Goal: Task Accomplishment & Management: Use online tool/utility

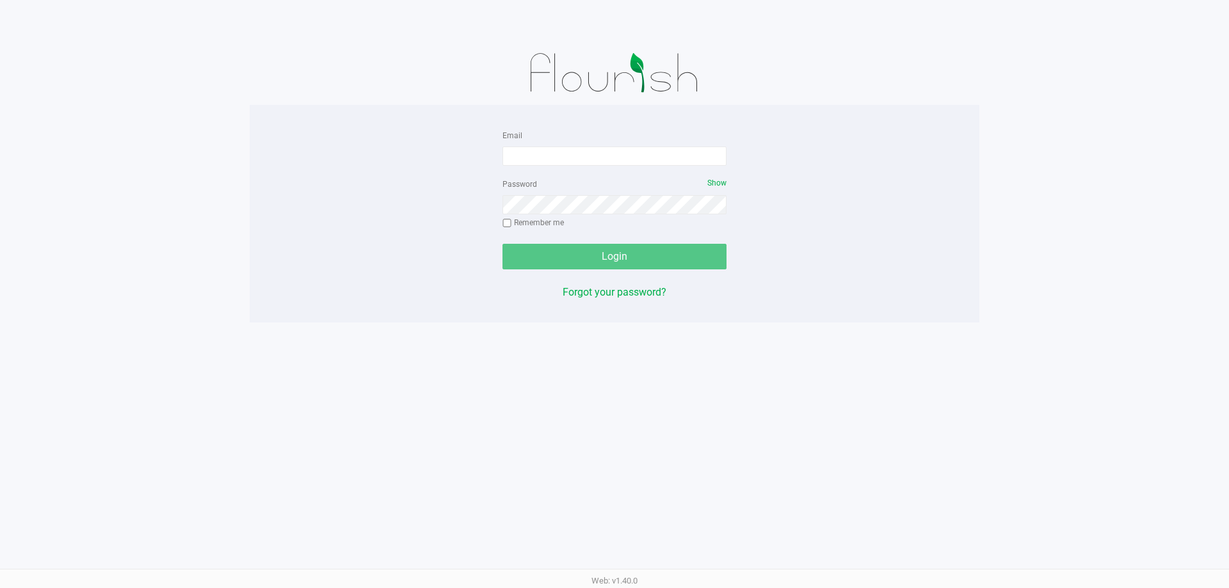
click at [550, 171] on form "Email Password Show Remember me Login" at bounding box center [614, 198] width 224 height 142
click at [550, 163] on input "Email" at bounding box center [614, 156] width 224 height 19
type input "[EMAIL_ADDRESS][DOMAIN_NAME]"
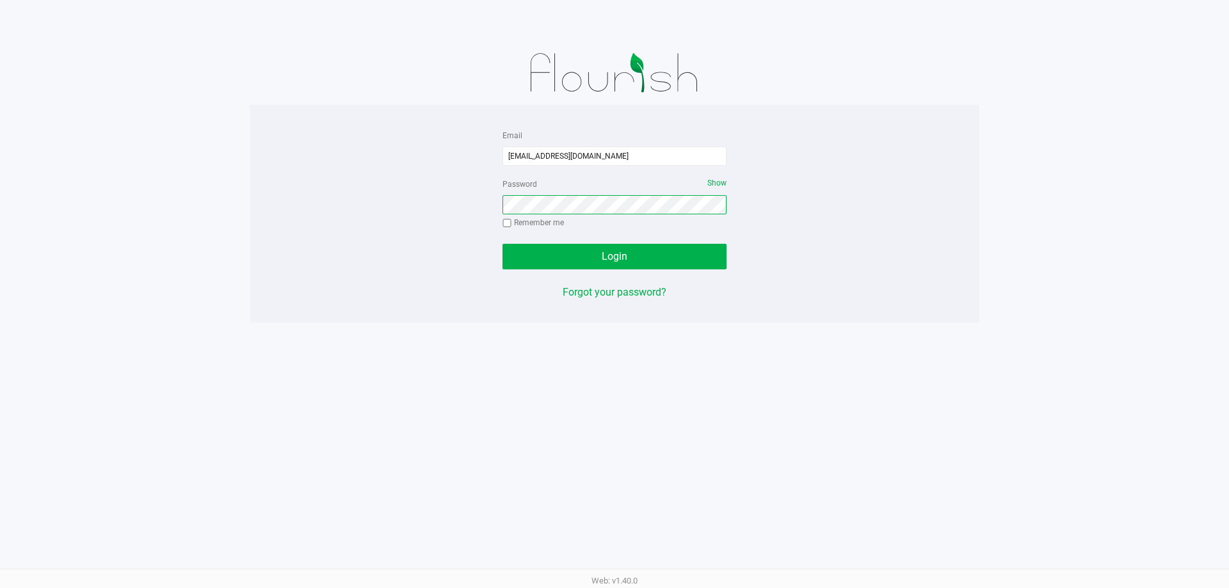
click at [502, 244] on button "Login" at bounding box center [614, 257] width 224 height 26
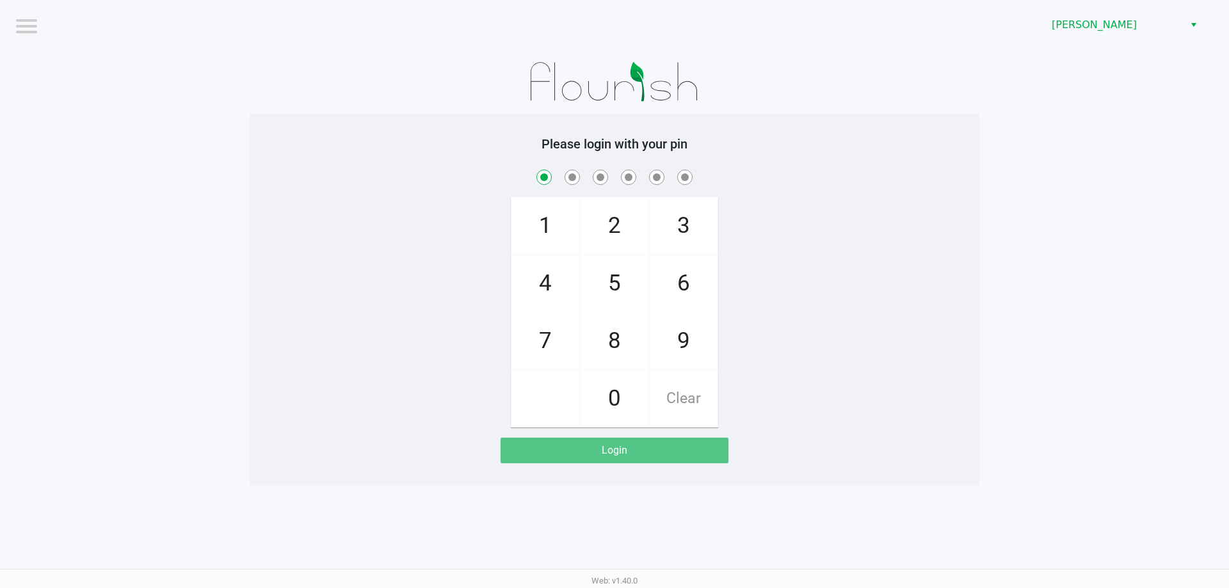
checkbox input "true"
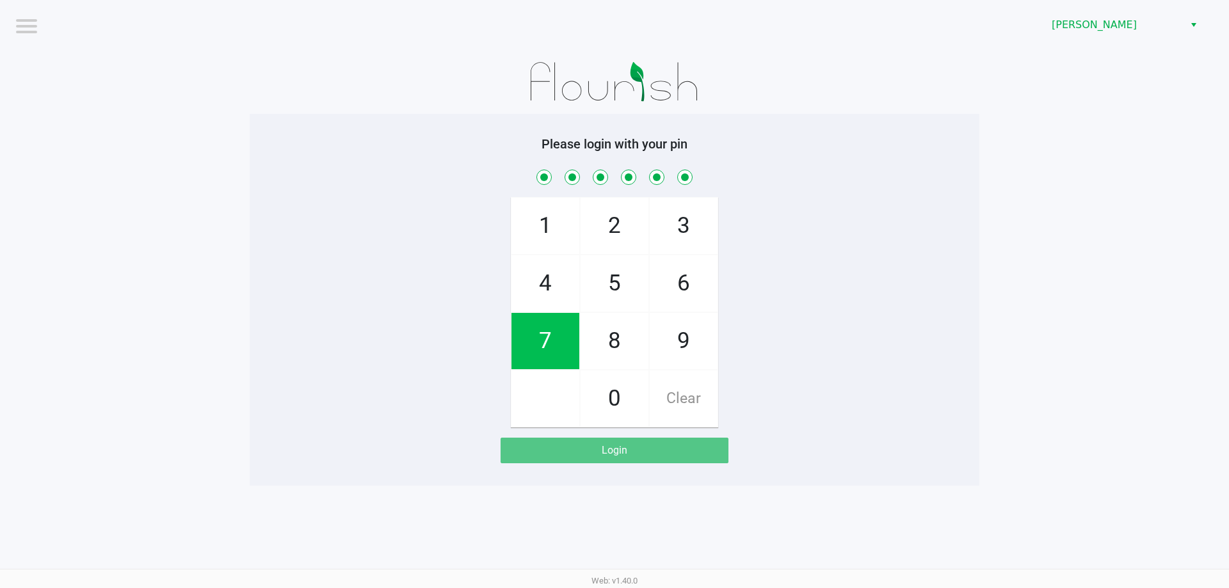
checkbox input "true"
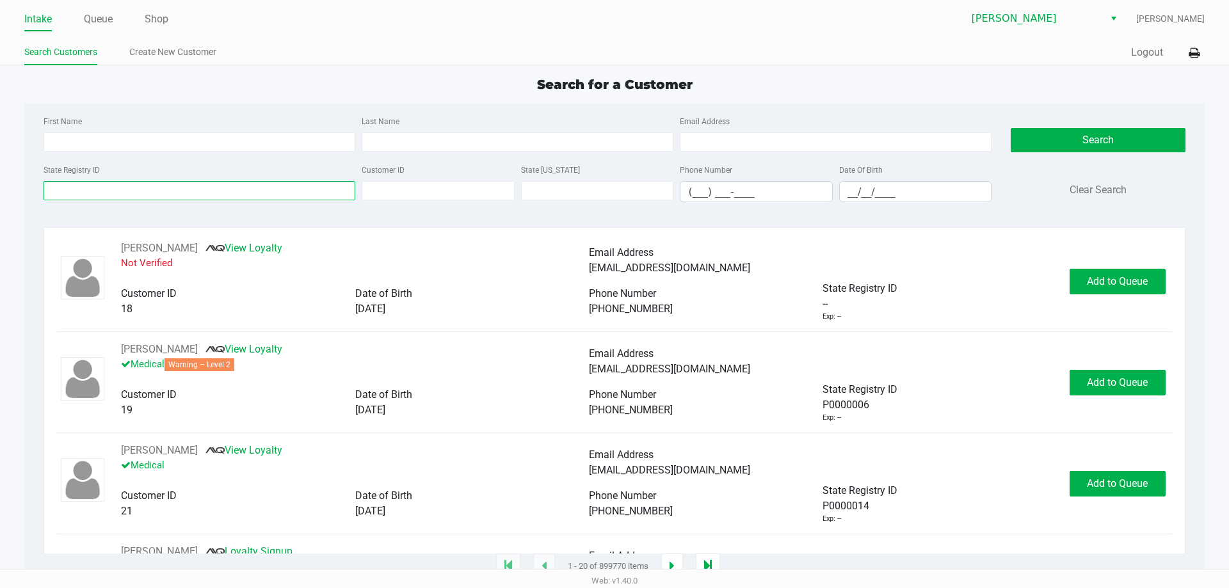
click at [195, 186] on input "State Registry ID" at bounding box center [200, 190] width 312 height 19
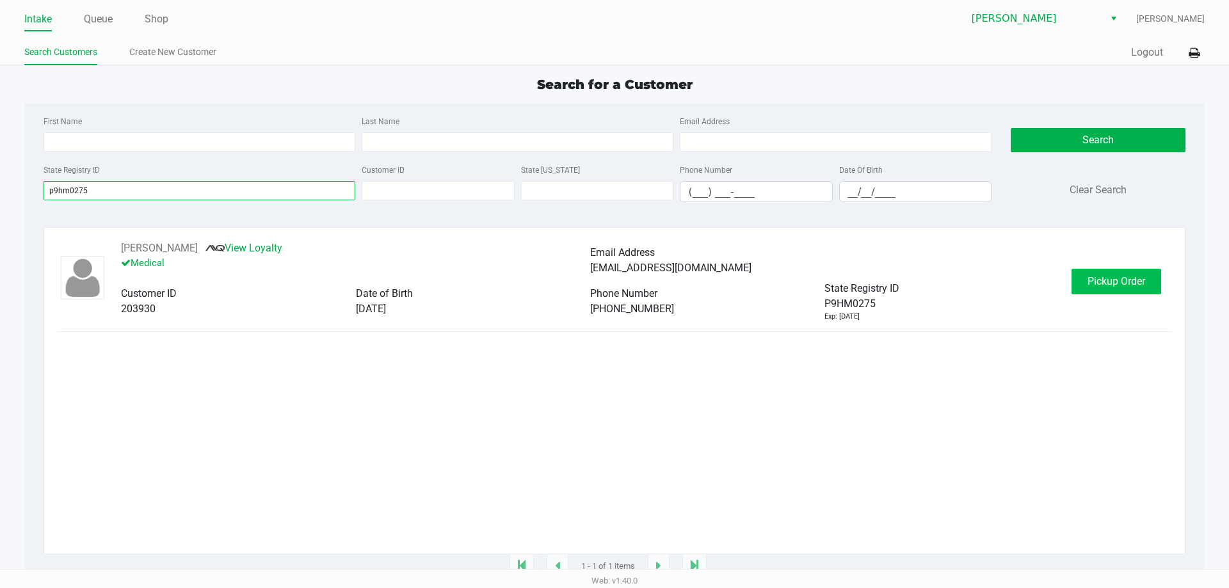
type input "p9hm0275"
click at [1123, 287] on span "Pickup Order" at bounding box center [1116, 281] width 58 height 12
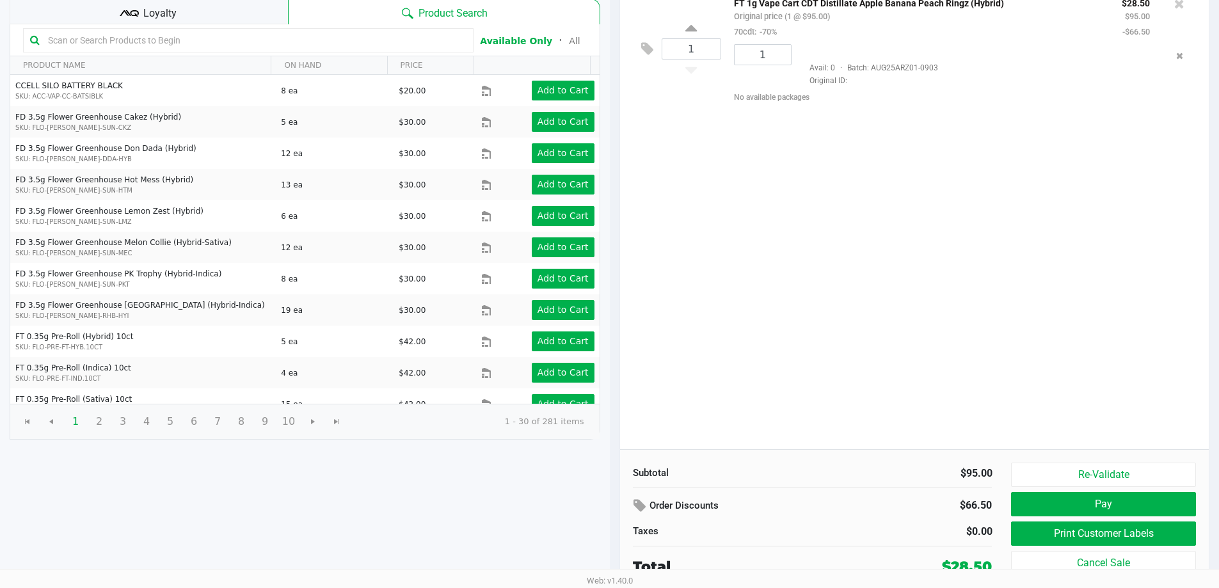
scroll to position [131, 0]
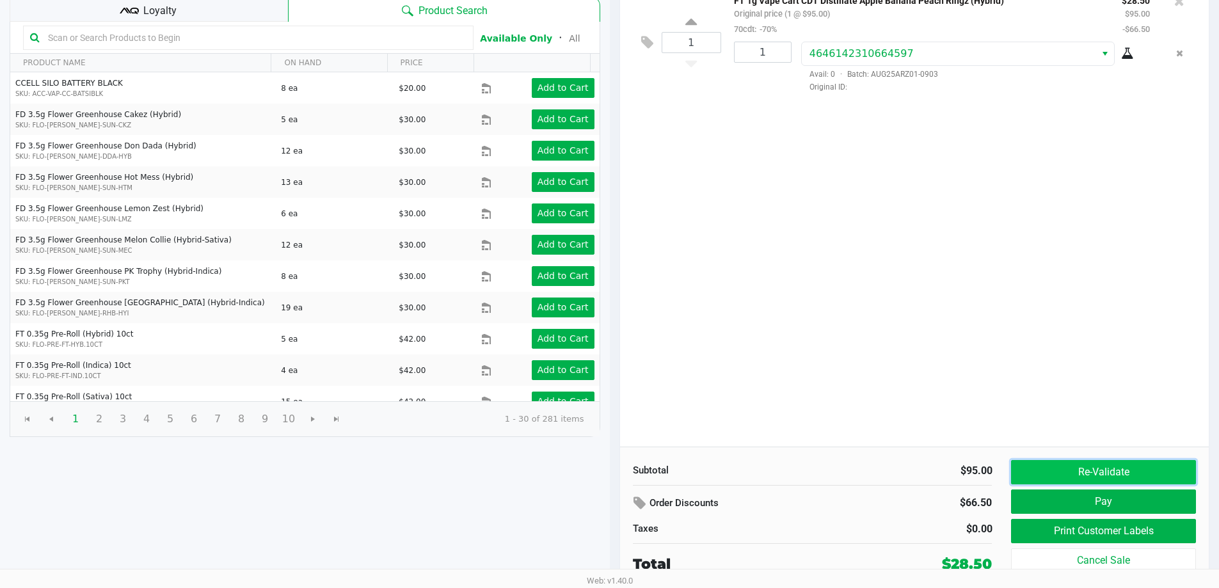
click at [1070, 483] on button "Re-Validate" at bounding box center [1103, 472] width 184 height 24
click at [1070, 483] on div "Re-Validate Pay Print Customer Labels Cancel Sale" at bounding box center [1108, 517] width 194 height 115
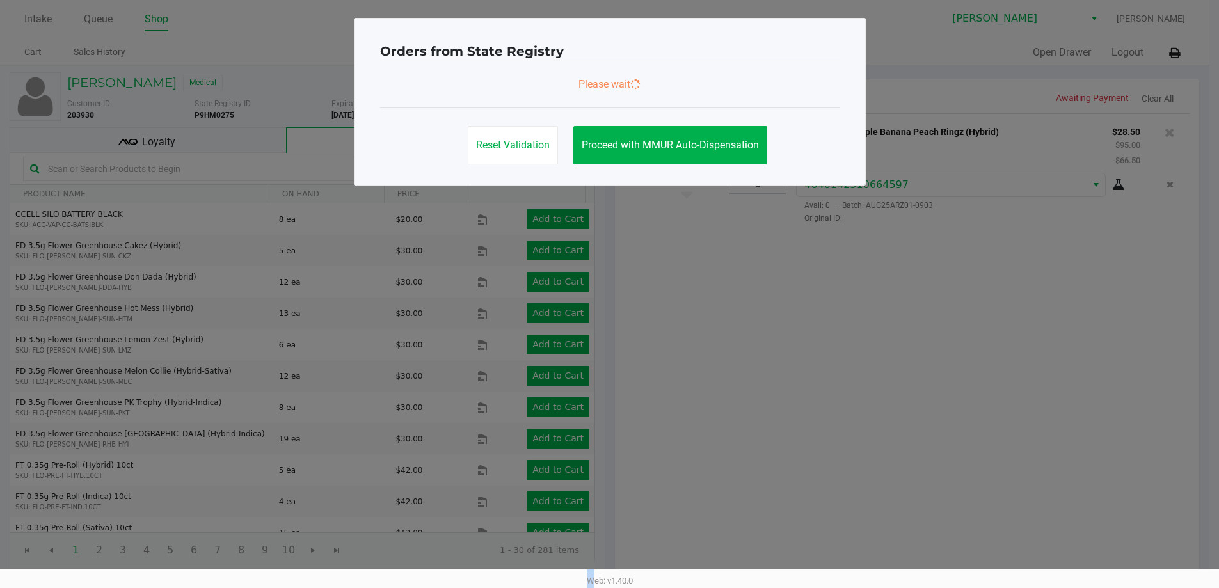
scroll to position [0, 0]
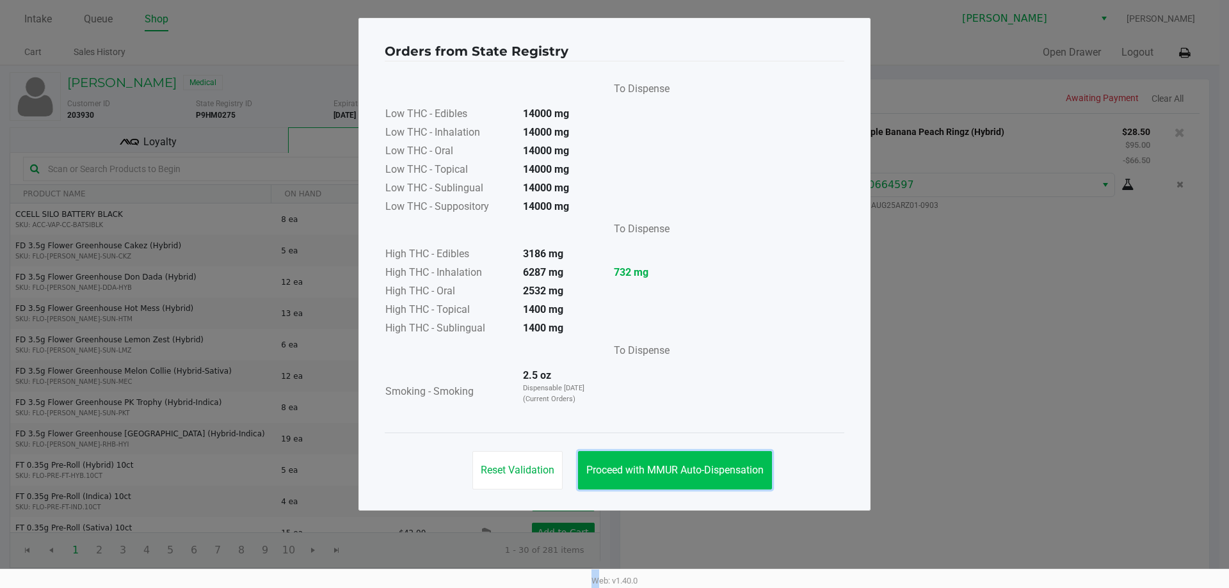
click at [661, 465] on span "Proceed with MMUR Auto-Dispensation" at bounding box center [674, 470] width 177 height 12
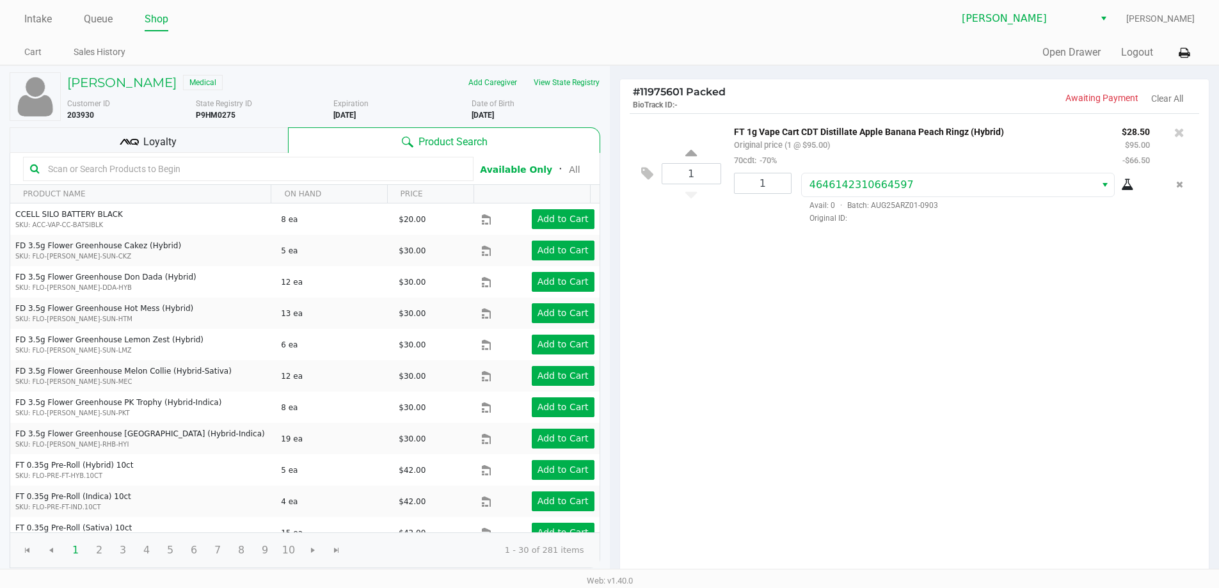
click at [234, 148] on div "Loyalty" at bounding box center [149, 140] width 278 height 26
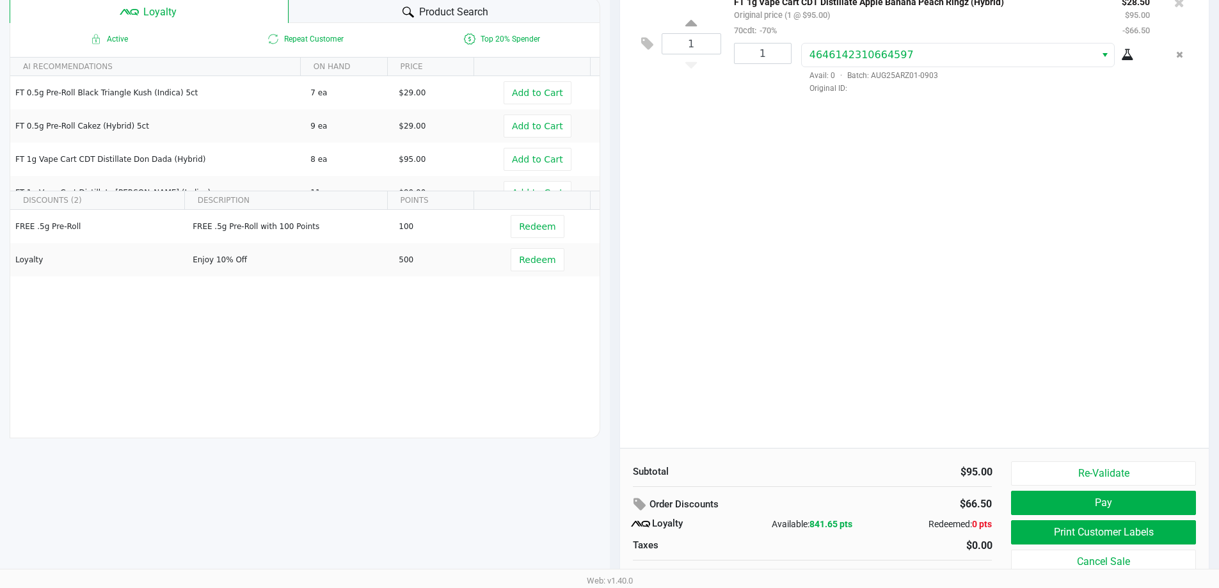
scroll to position [147, 0]
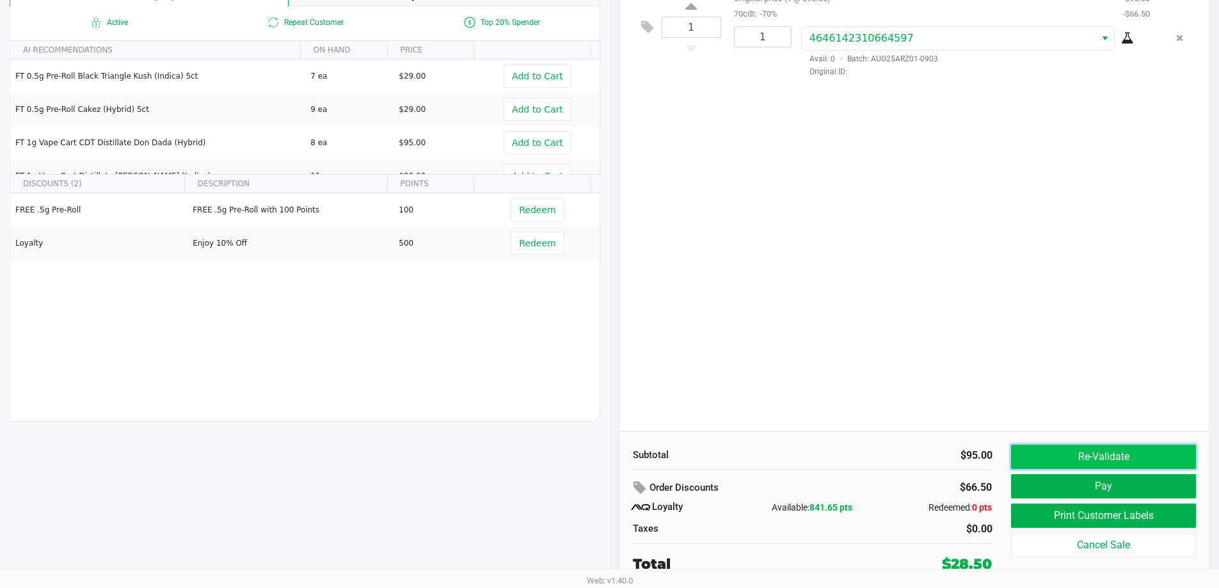
click at [1070, 448] on button "Re-Validate" at bounding box center [1103, 457] width 184 height 24
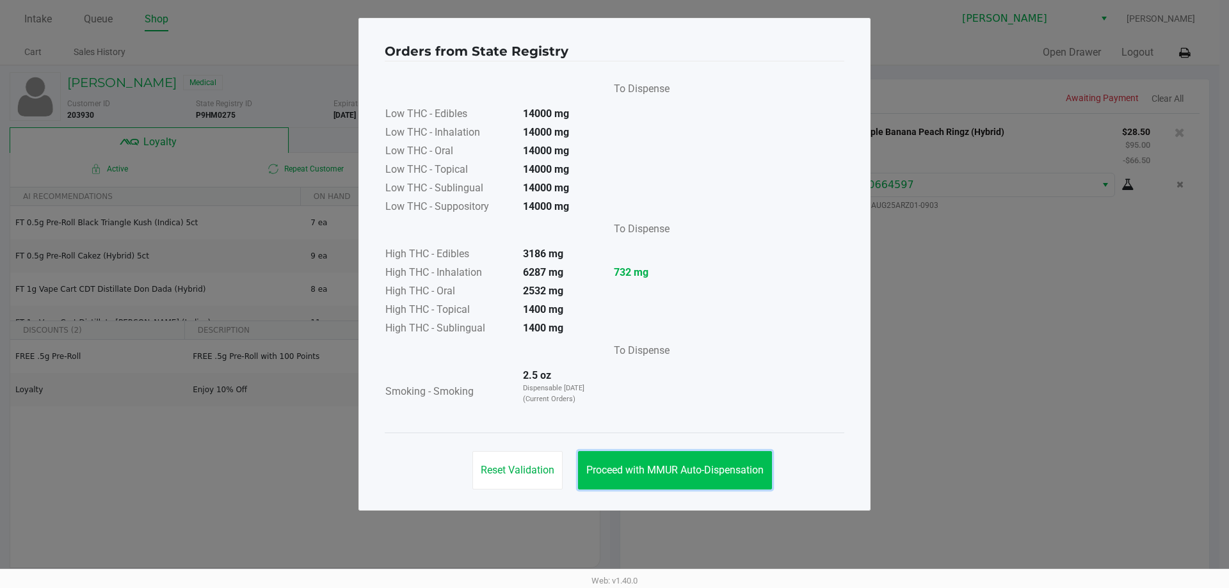
click at [712, 474] on span "Proceed with MMUR Auto-Dispensation" at bounding box center [674, 470] width 177 height 12
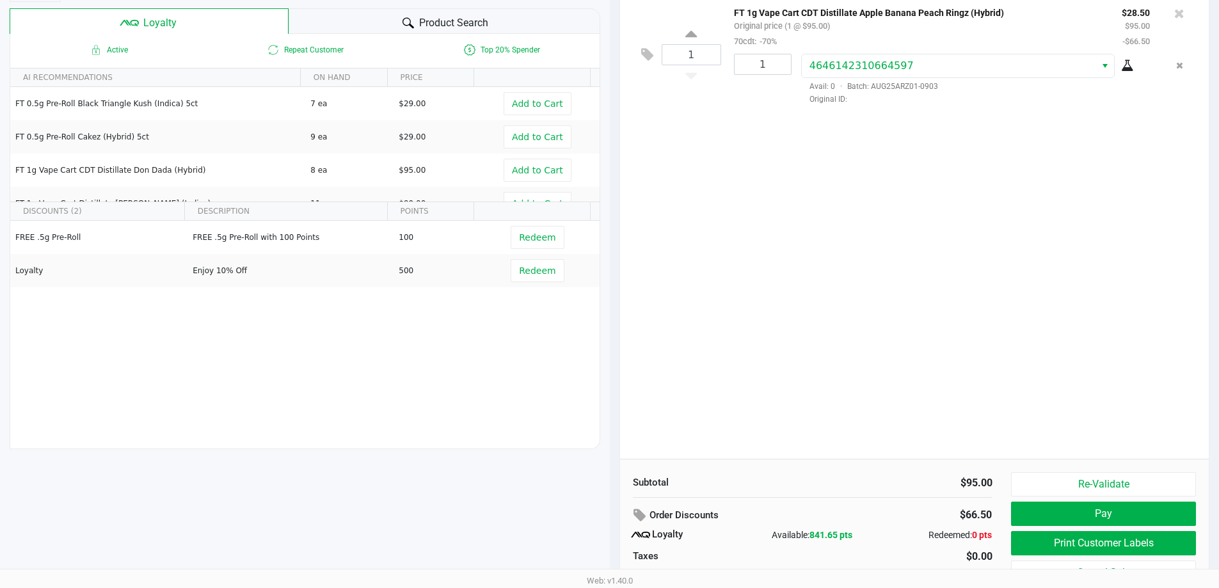
scroll to position [147, 0]
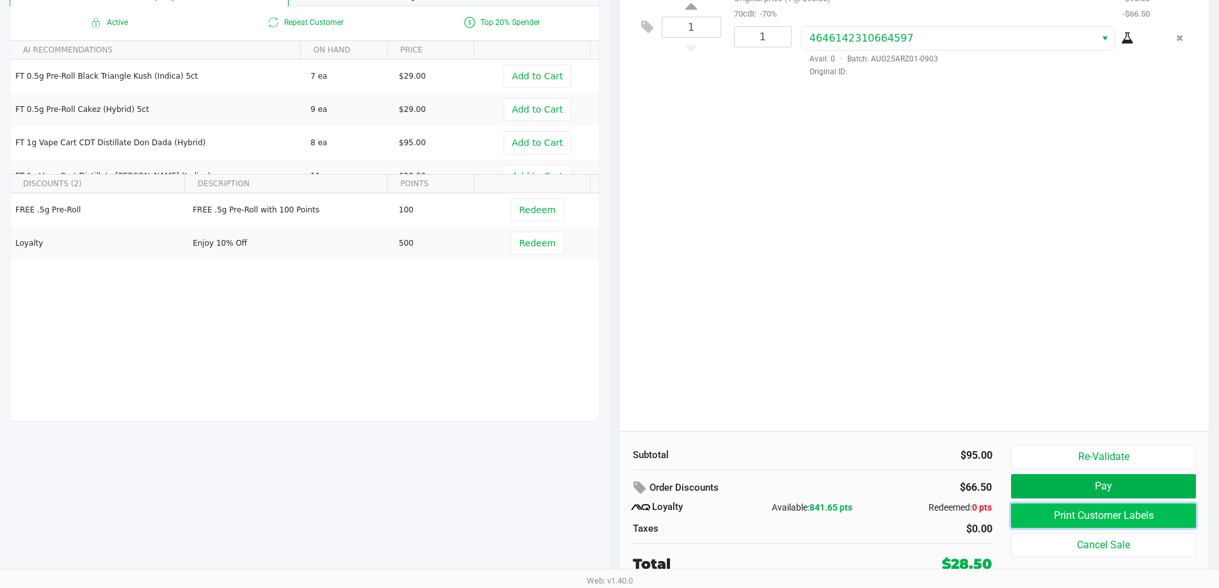
click at [1071, 511] on button "Print Customer Labels" at bounding box center [1103, 516] width 184 height 24
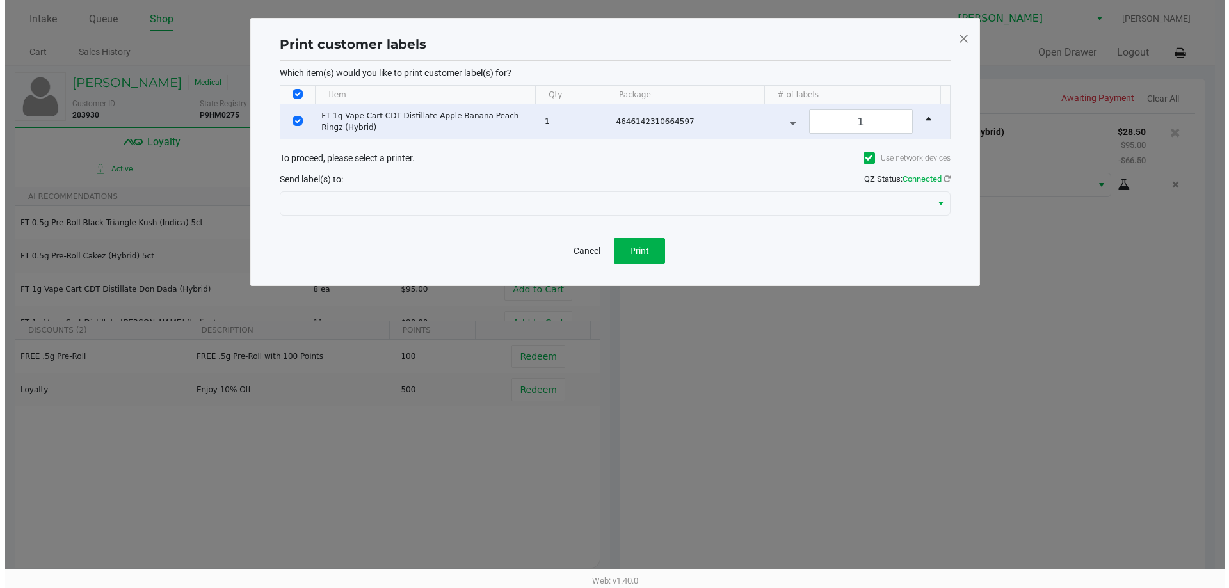
scroll to position [0, 0]
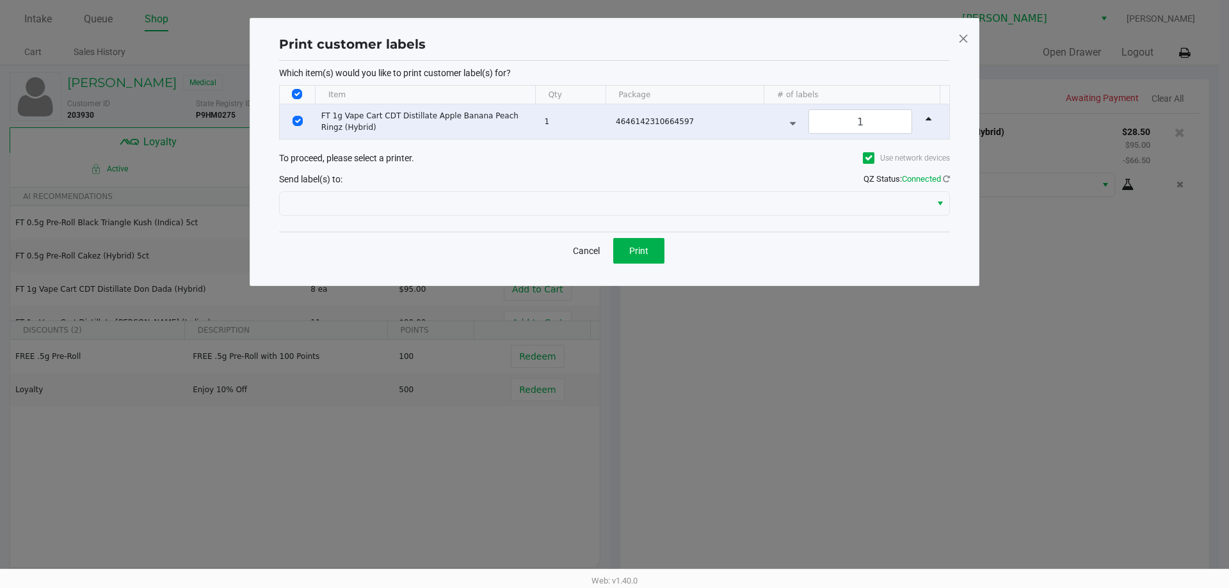
click at [465, 223] on div "Which item(s) would you like to print customer label(s) for? Item Qty Package #…" at bounding box center [614, 146] width 671 height 171
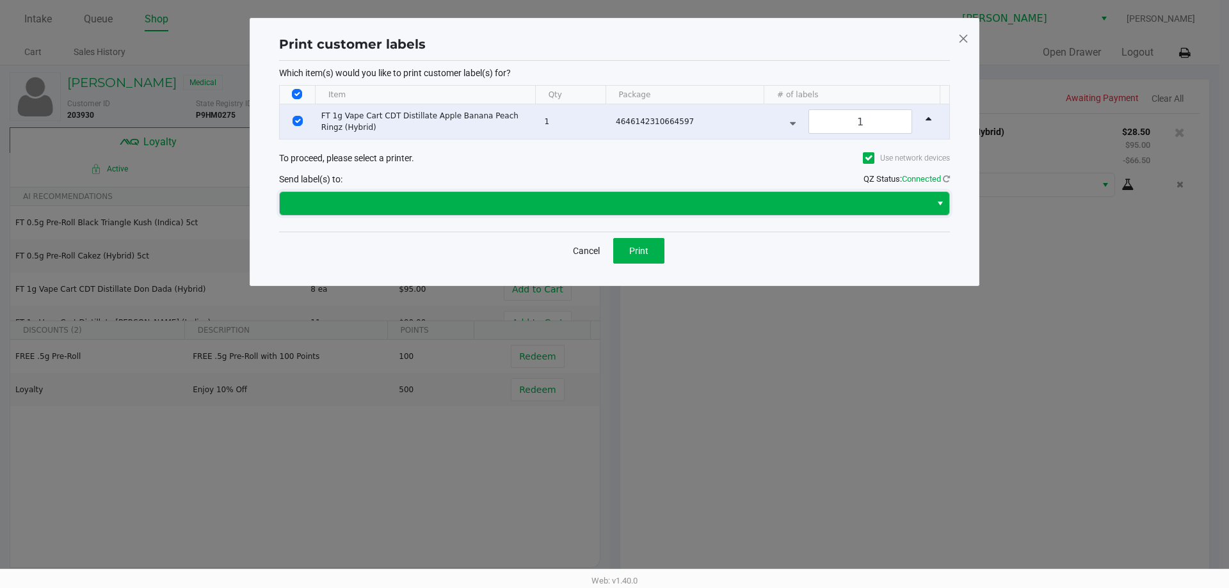
click at [459, 202] on span at bounding box center [604, 203] width 635 height 15
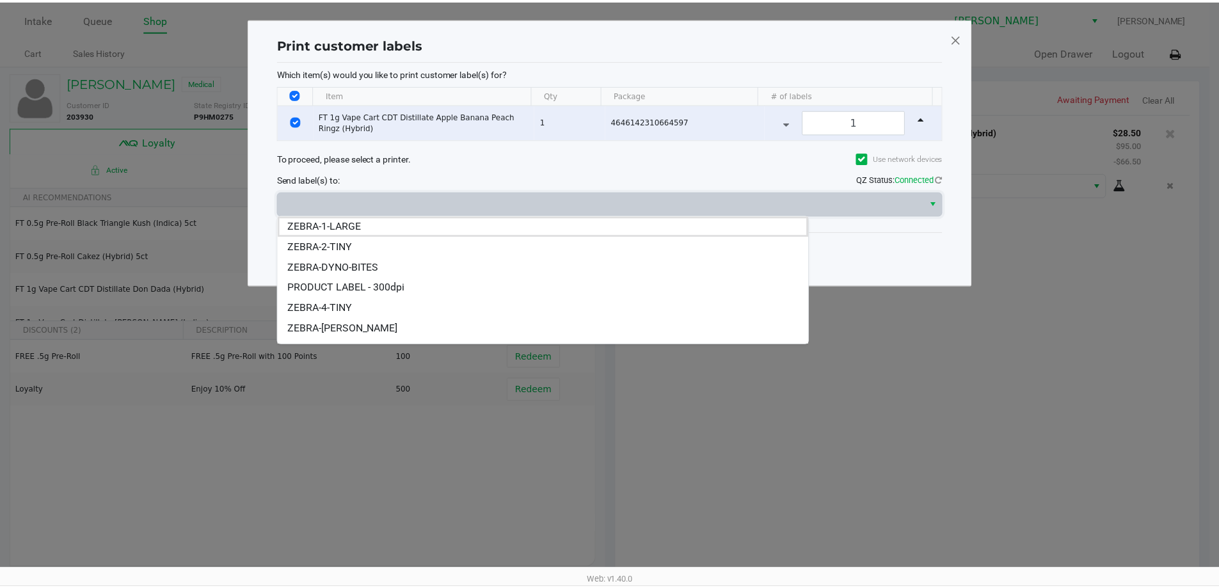
scroll to position [56, 0]
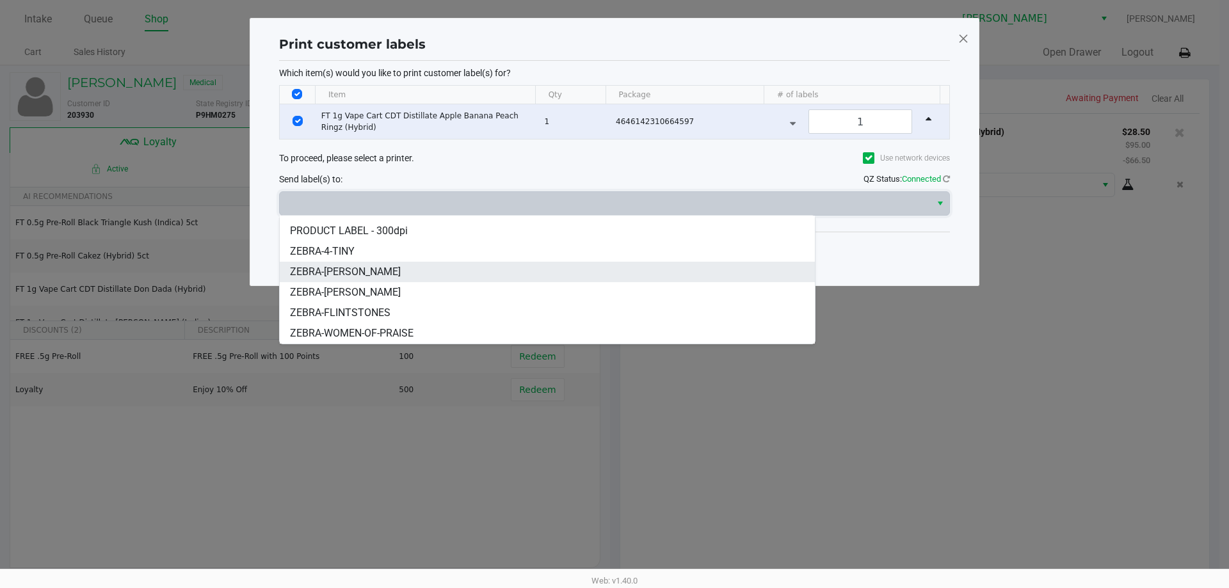
click at [452, 275] on li "ZEBRA-DWIGHT-YOAKAM" at bounding box center [547, 272] width 535 height 20
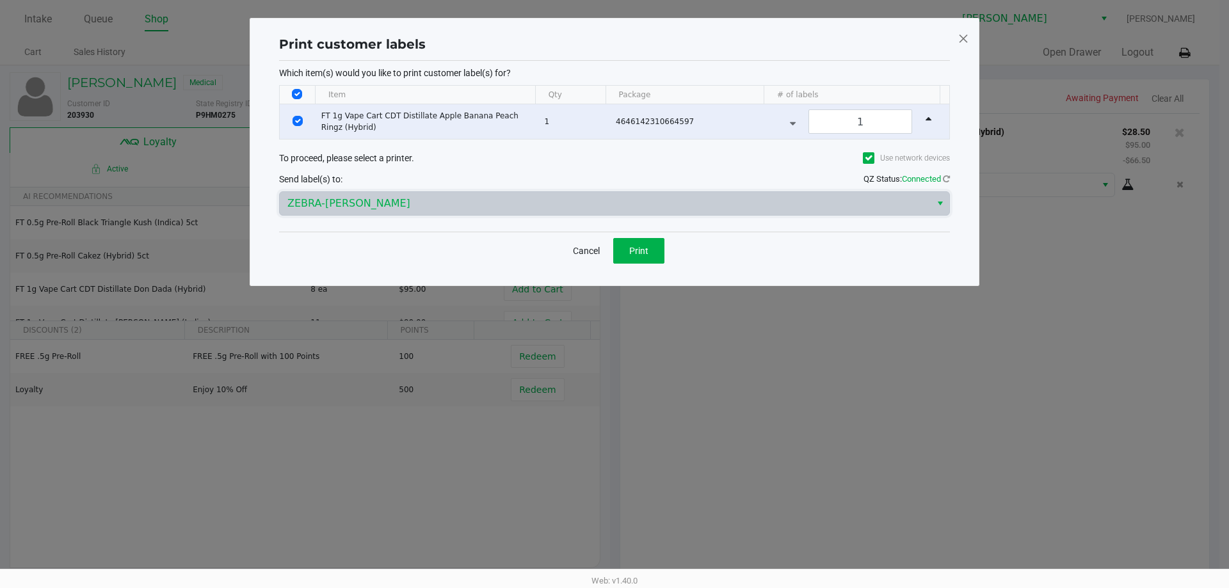
click at [635, 236] on div "Cancel Print" at bounding box center [614, 251] width 671 height 38
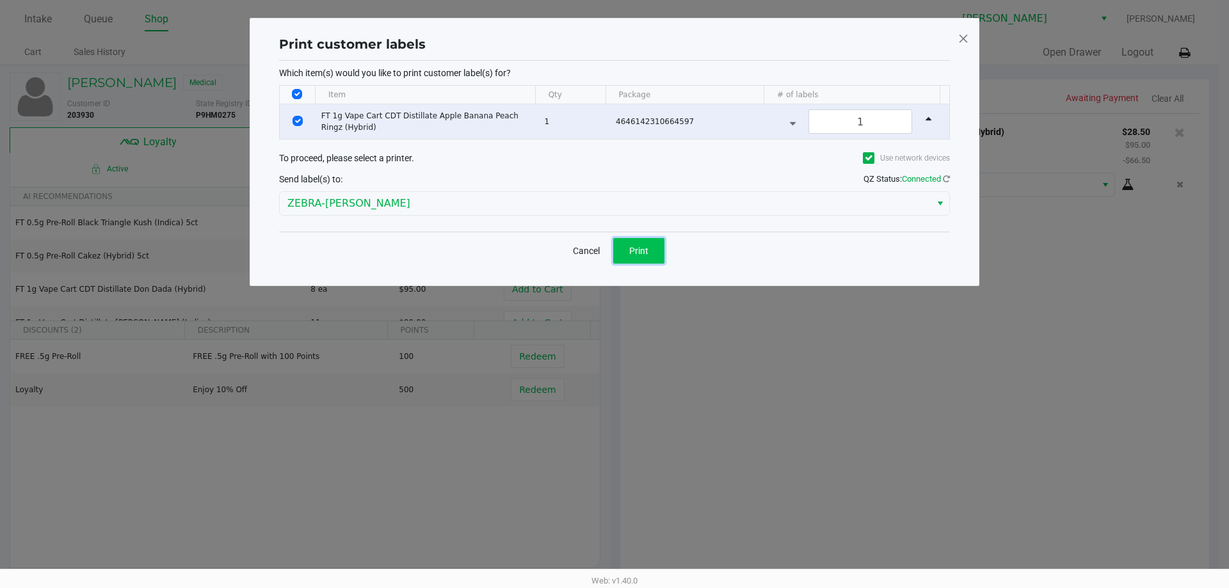
click at [644, 256] on button "Print" at bounding box center [638, 251] width 51 height 26
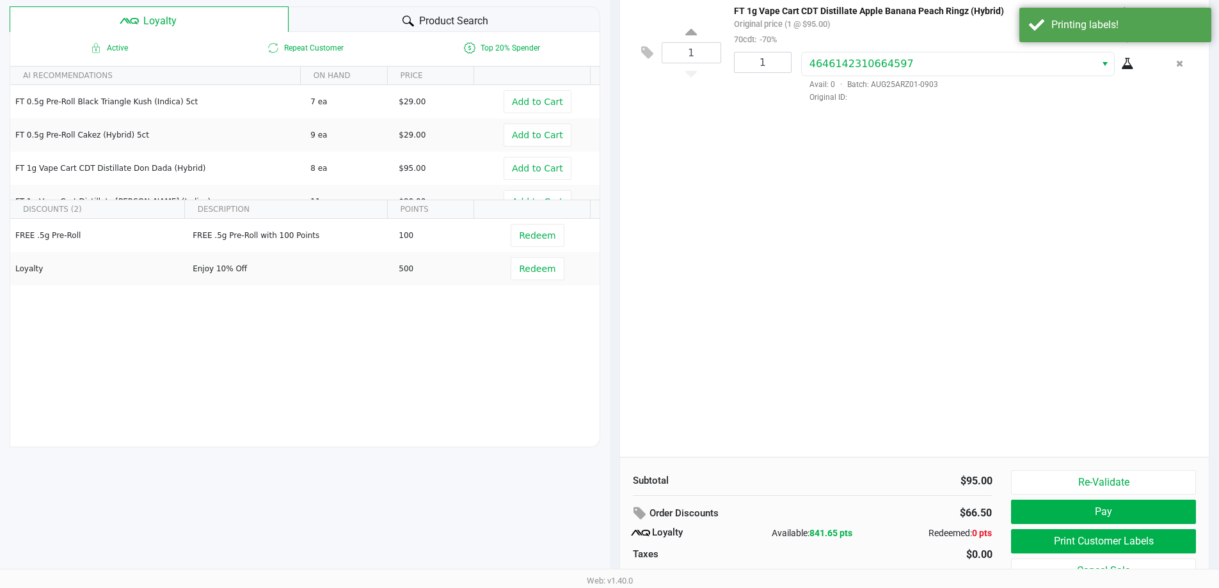
scroll to position [147, 0]
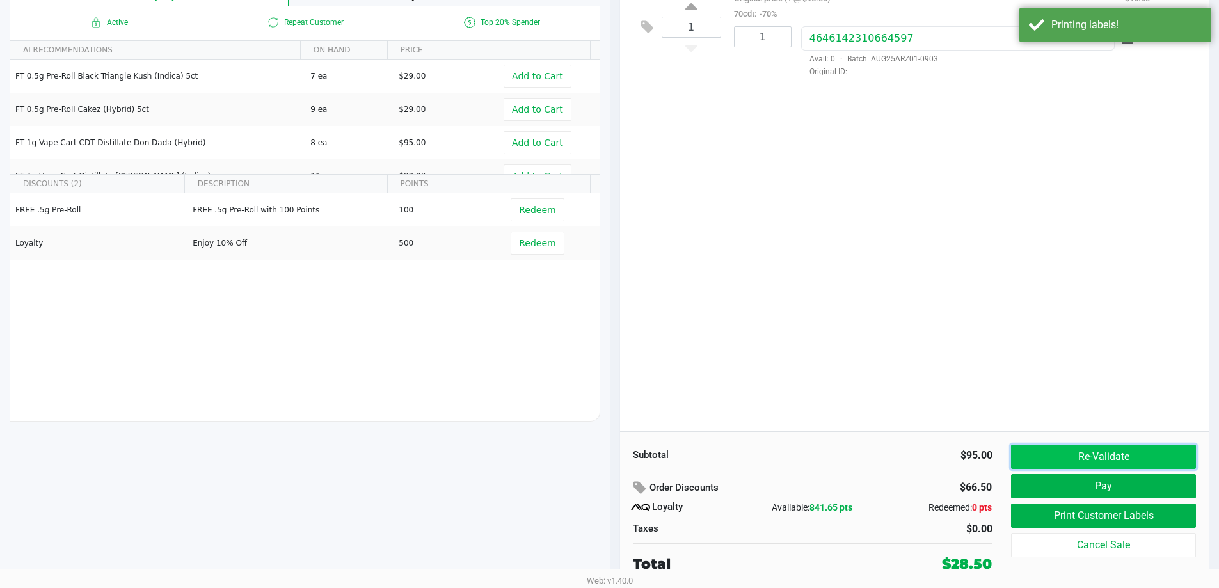
click at [1078, 461] on button "Re-Validate" at bounding box center [1103, 457] width 184 height 24
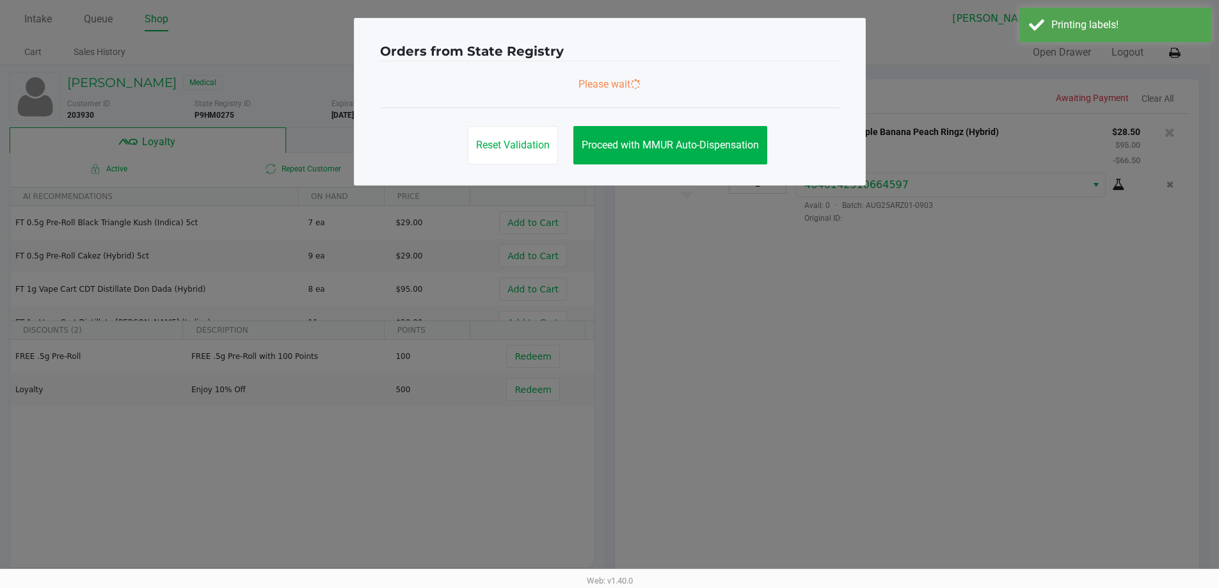
scroll to position [0, 0]
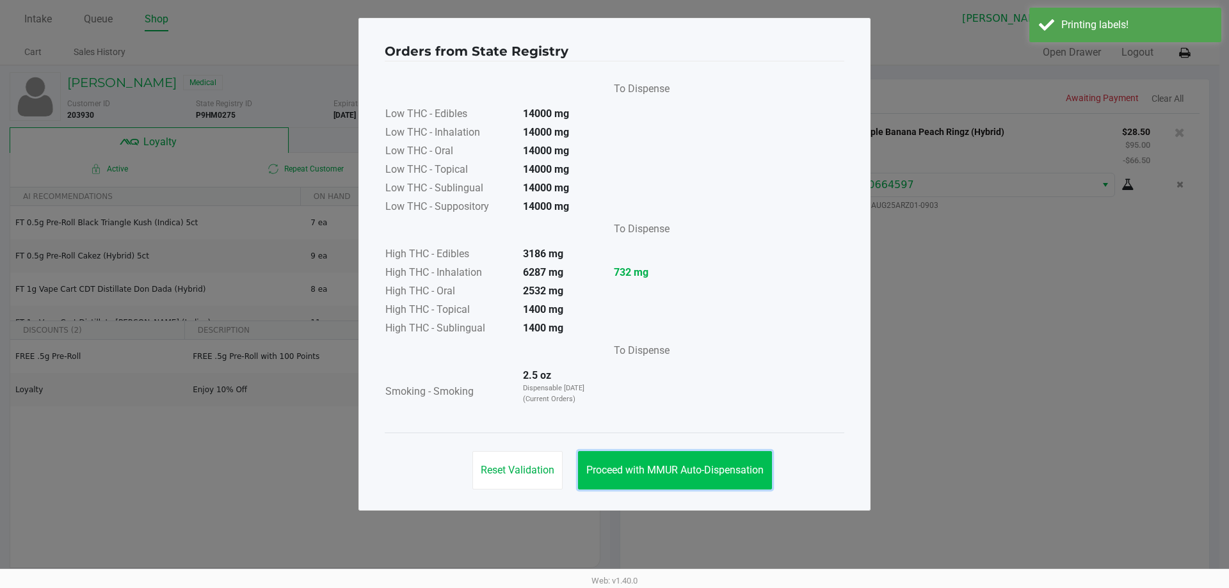
click at [703, 470] on span "Proceed with MMUR Auto-Dispensation" at bounding box center [674, 470] width 177 height 12
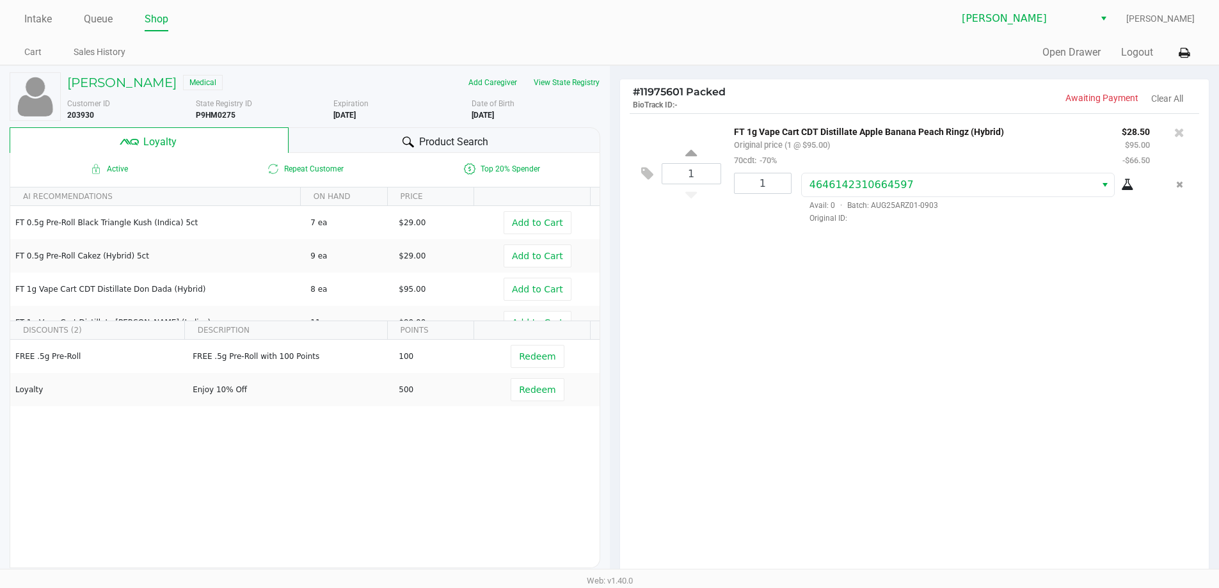
scroll to position [147, 0]
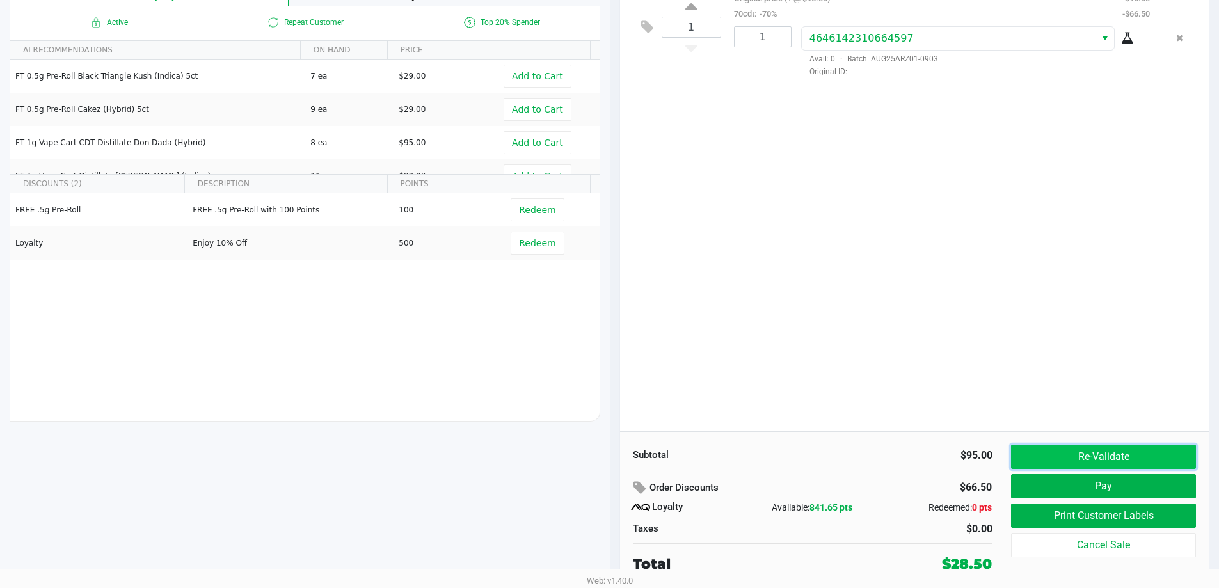
click at [1088, 454] on button "Re-Validate" at bounding box center [1103, 457] width 184 height 24
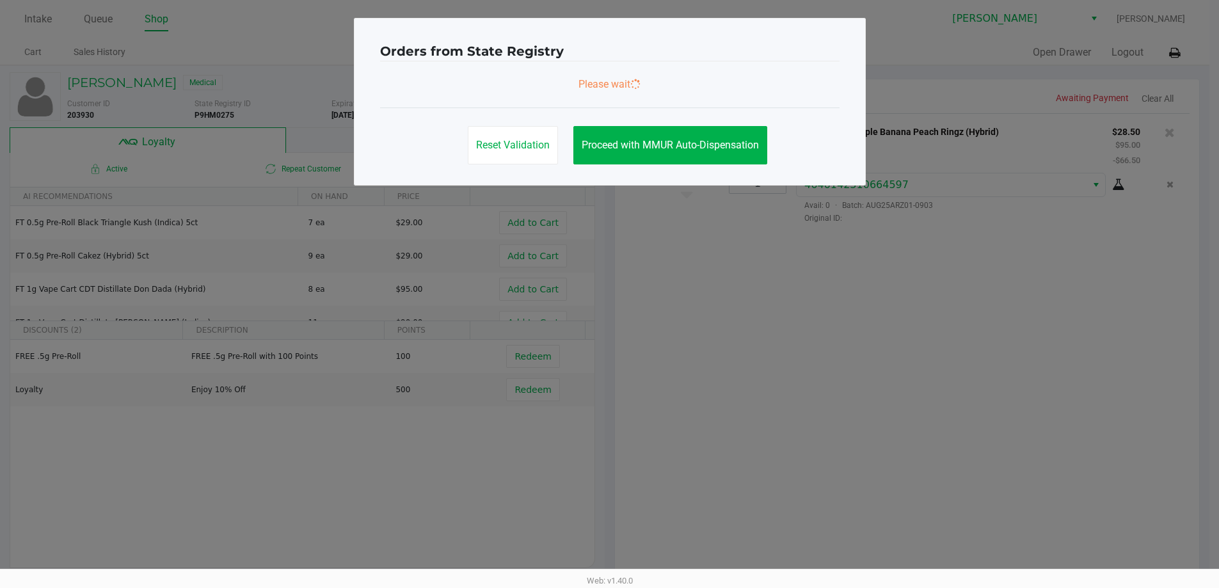
scroll to position [0, 0]
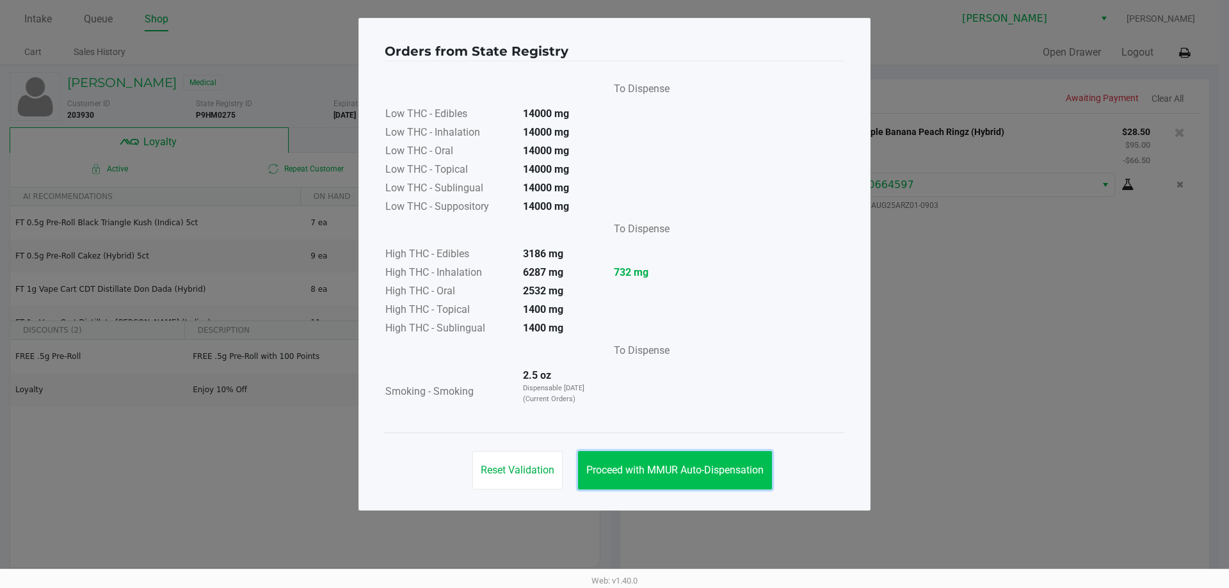
drag, startPoint x: 703, startPoint y: 456, endPoint x: 716, endPoint y: 445, distance: 17.3
click at [704, 456] on button "Proceed with MMUR Auto-Dispensation" at bounding box center [675, 470] width 194 height 38
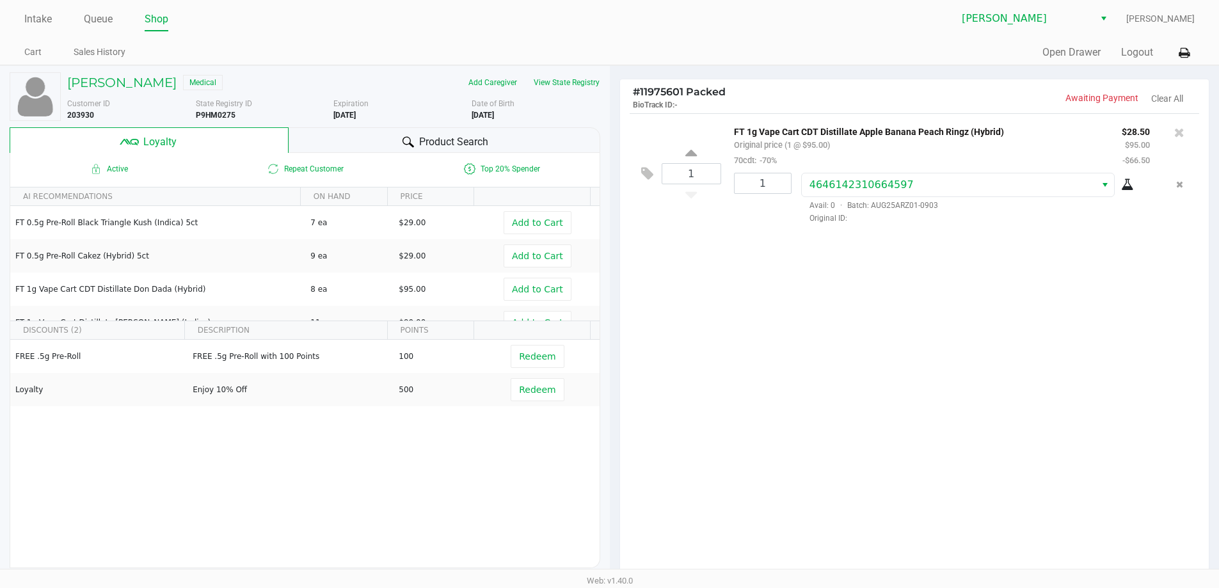
click at [916, 399] on div "1 FT 1g Vape Cart CDT Distillate Apple Banana Peach Ringz (Hybrid) Original pri…" at bounding box center [914, 345] width 589 height 465
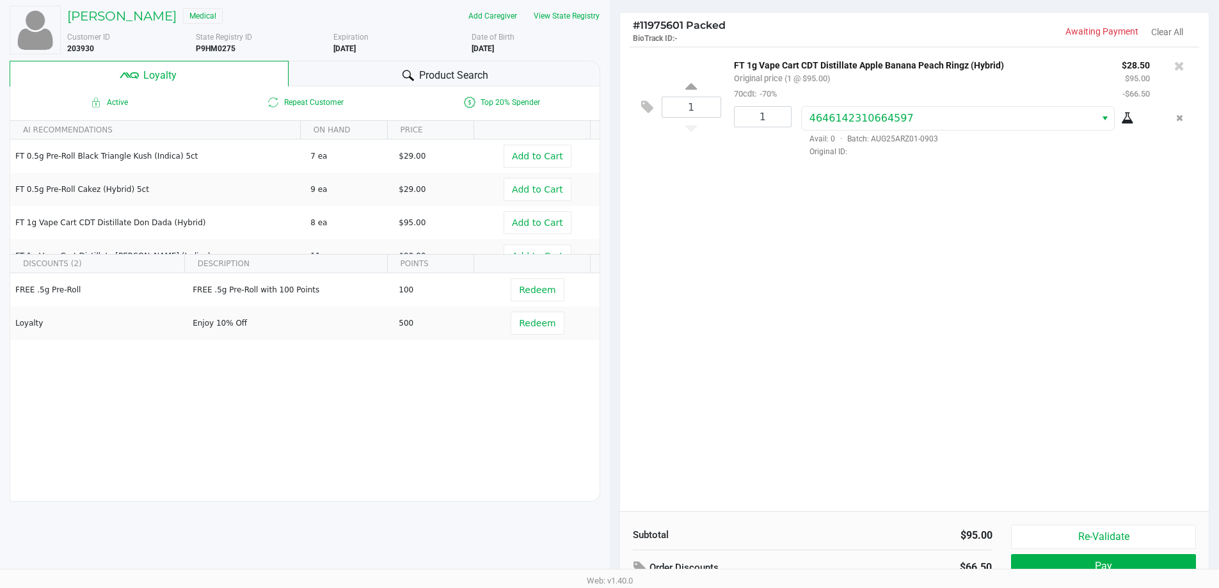
scroll to position [147, 0]
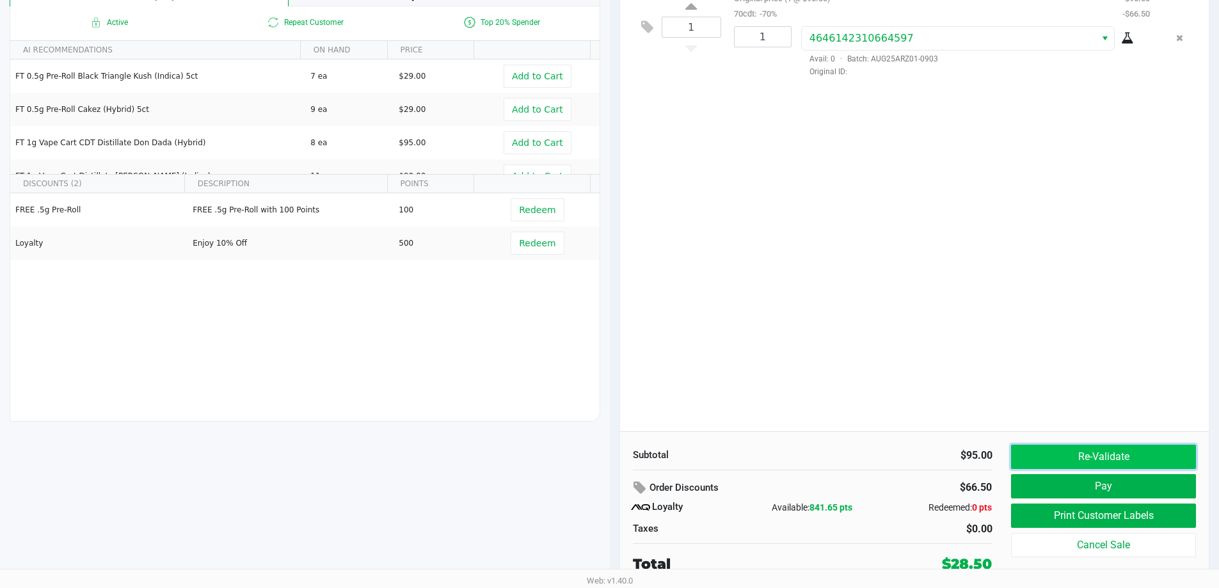
click at [1109, 462] on button "Re-Validate" at bounding box center [1103, 457] width 184 height 24
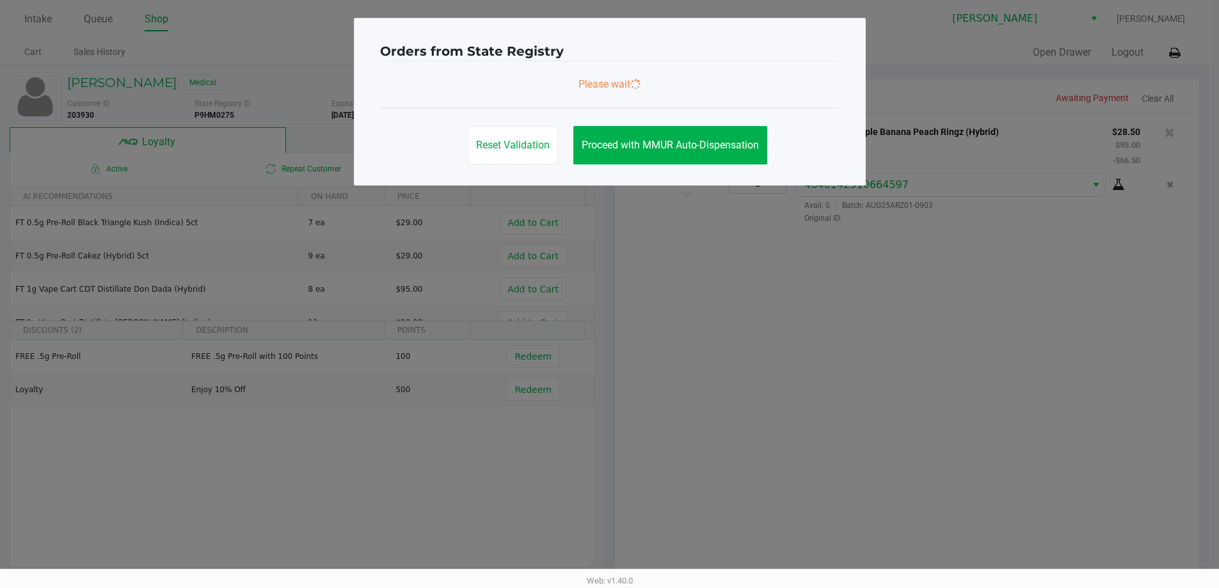
scroll to position [0, 0]
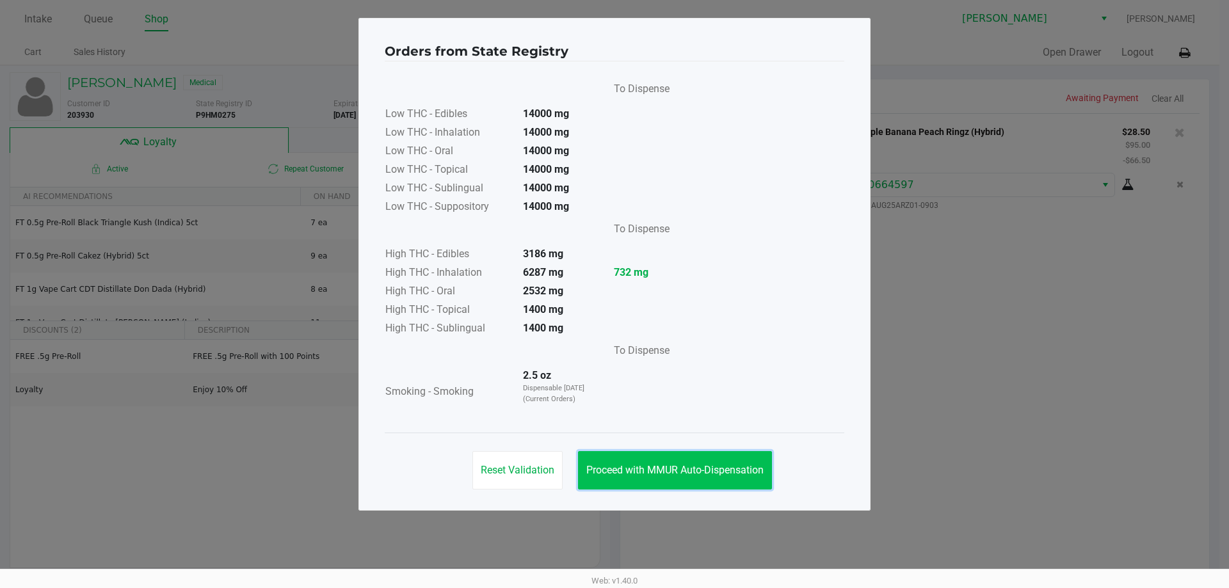
click at [643, 475] on span "Proceed with MMUR Auto-Dispensation" at bounding box center [674, 470] width 177 height 12
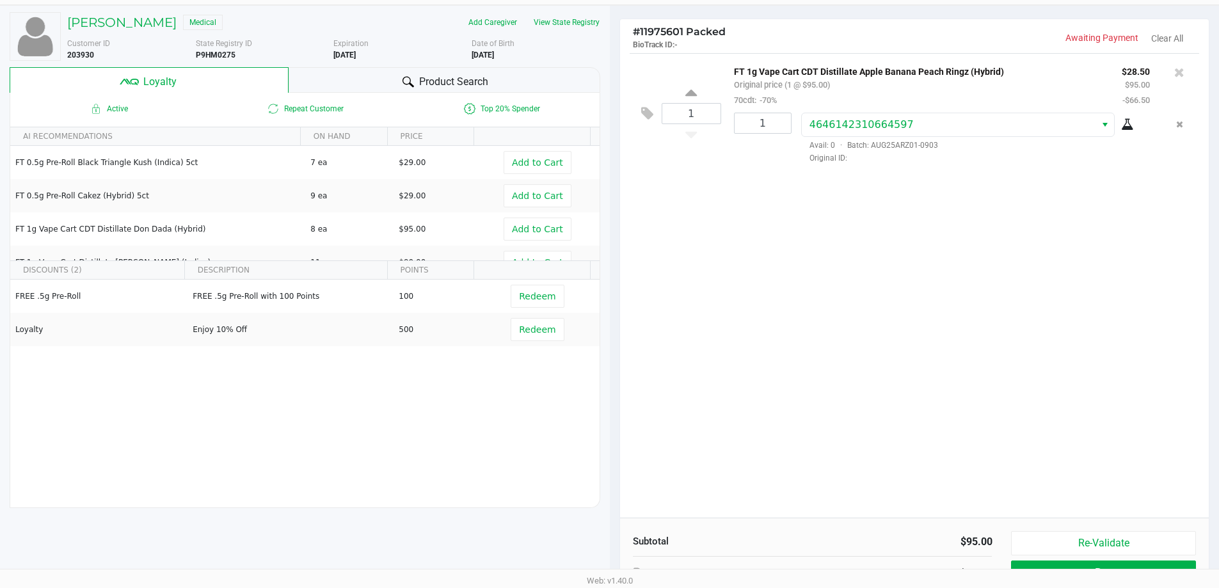
scroll to position [141, 0]
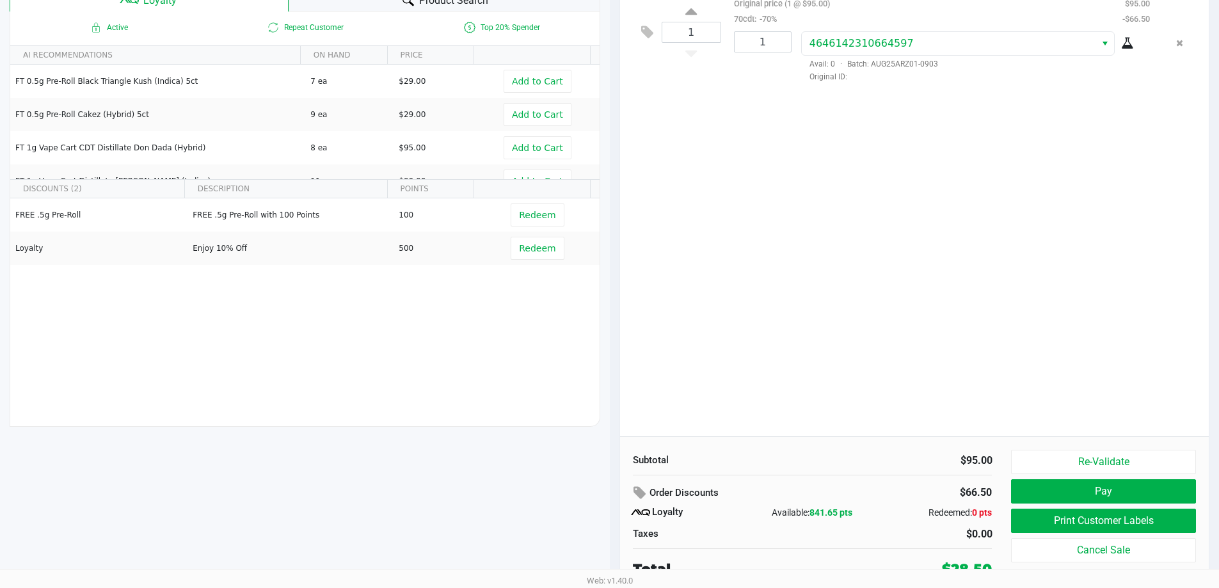
click at [1107, 448] on div "Subtotal $95.00 Order Discounts $66.50 Loyalty Available: 841.65 pts Redeemed: …" at bounding box center [914, 514] width 589 height 156
click at [1110, 459] on button "Re-Validate" at bounding box center [1103, 462] width 184 height 24
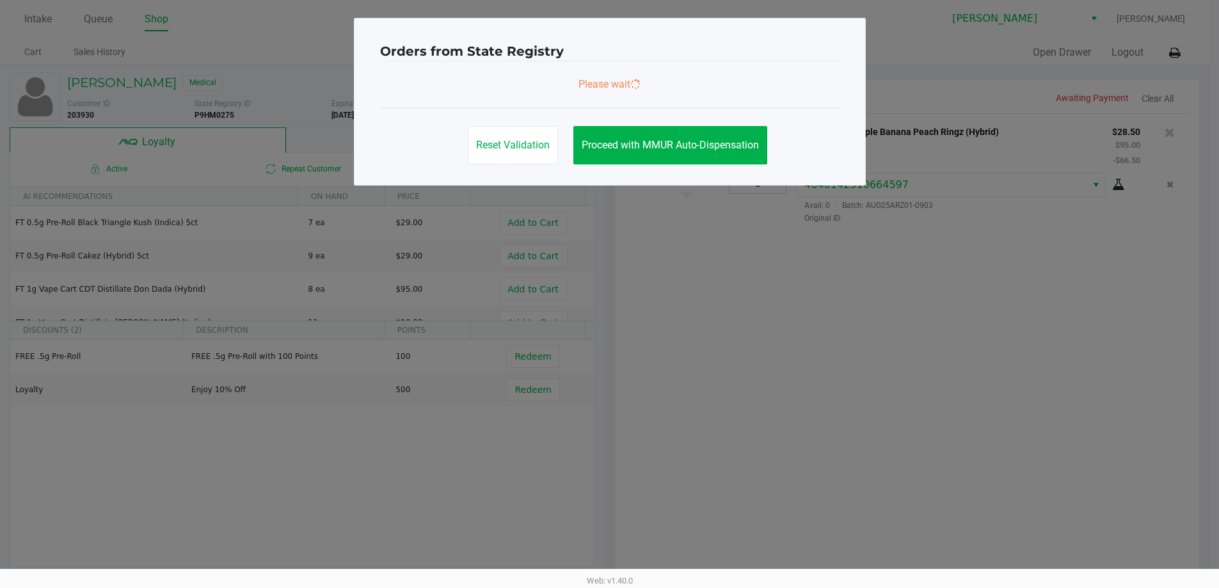
scroll to position [0, 0]
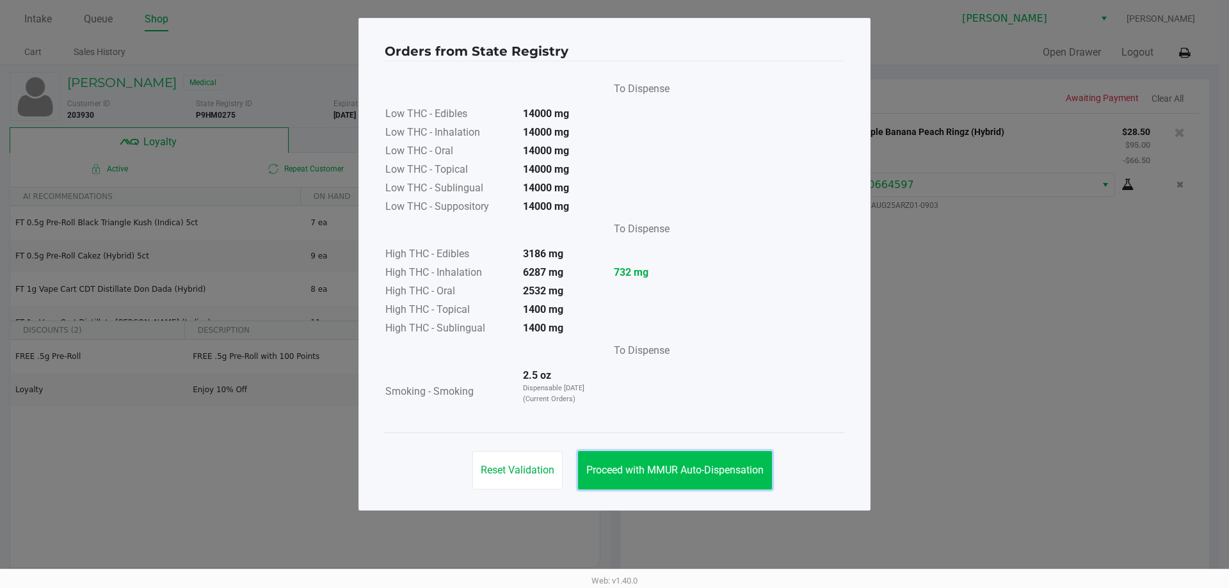
click at [734, 479] on button "Proceed with MMUR Auto-Dispensation" at bounding box center [675, 470] width 194 height 38
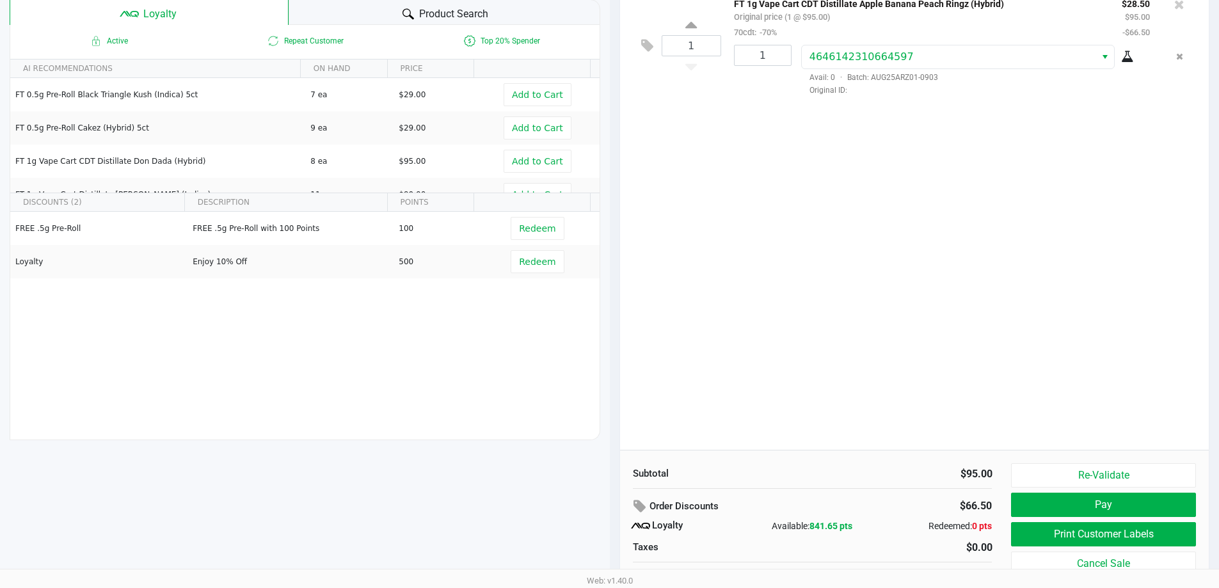
scroll to position [147, 0]
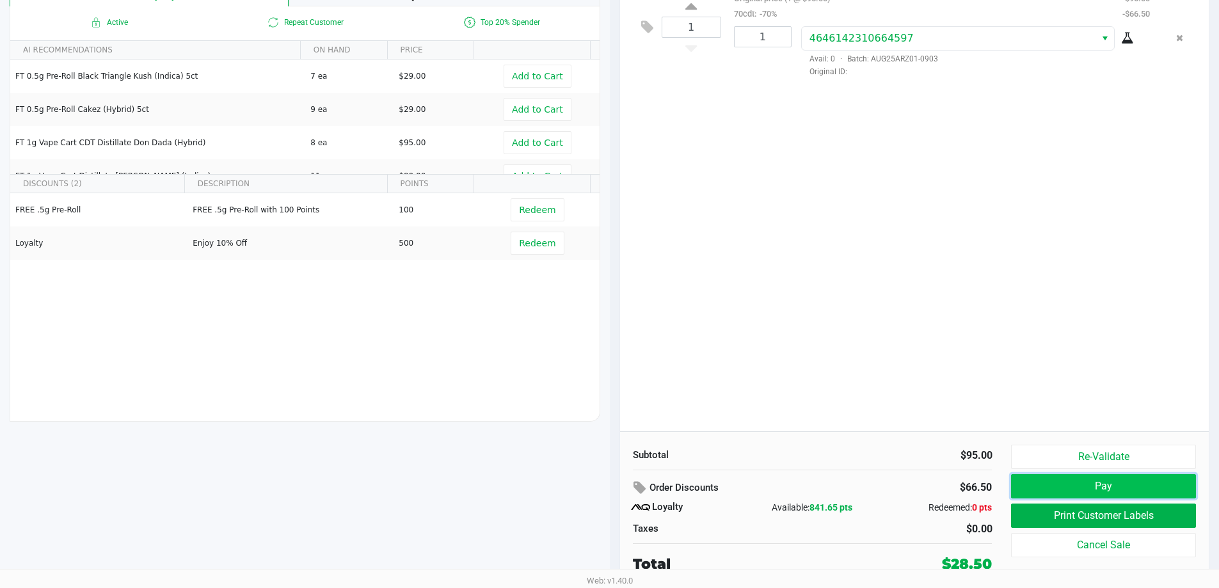
click at [1119, 493] on button "Pay" at bounding box center [1103, 486] width 184 height 24
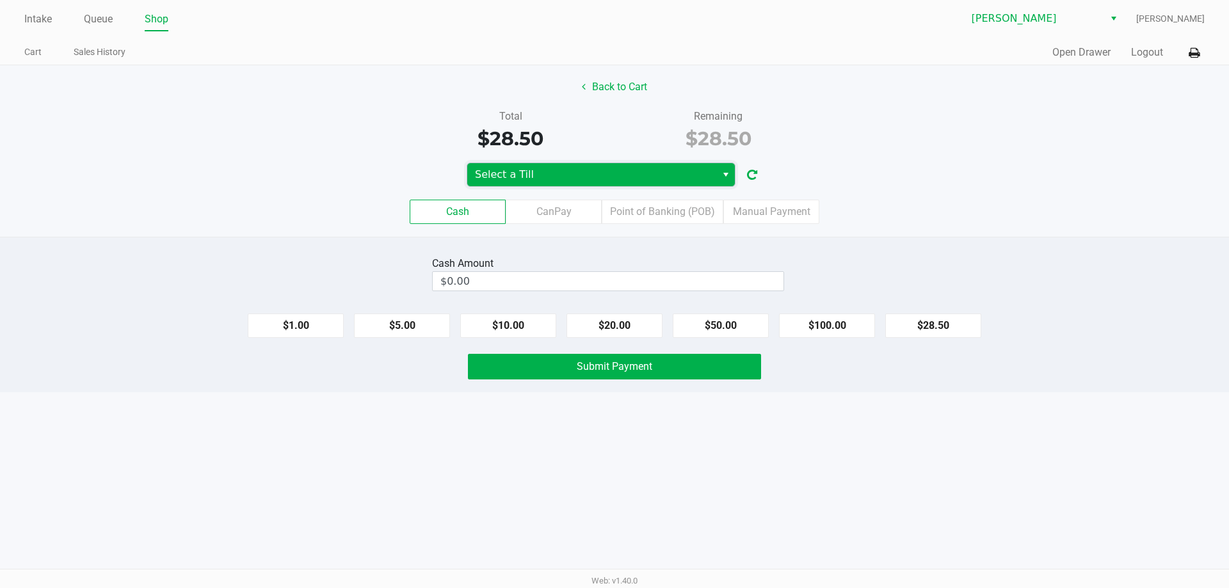
click at [528, 178] on span "Select a Till" at bounding box center [592, 174] width 234 height 15
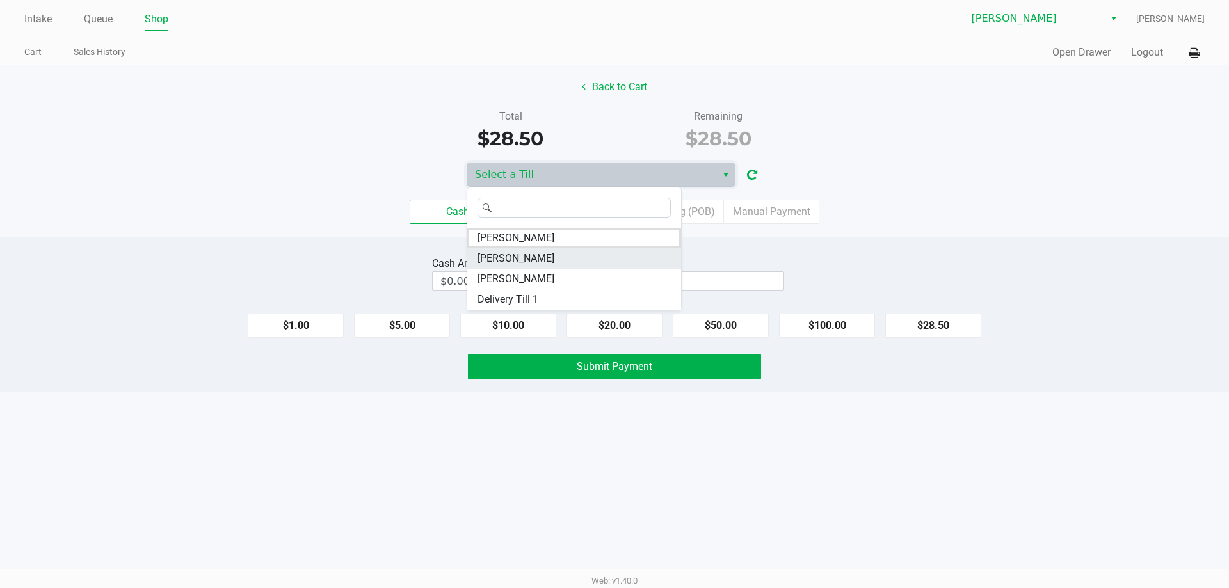
click at [529, 260] on span "DWIGHT-YOAKAM" at bounding box center [515, 258] width 77 height 15
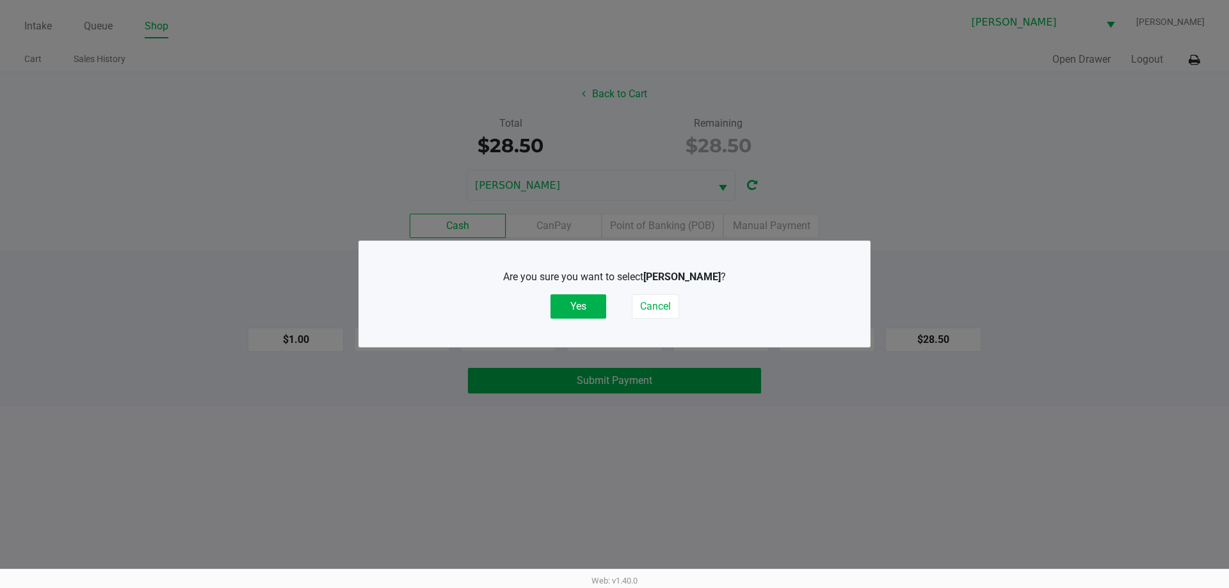
drag, startPoint x: 585, startPoint y: 320, endPoint x: 597, endPoint y: 327, distance: 14.1
click at [585, 321] on div "Are you sure you want to select DWIGHT-YOAKAM ? Yes Cancel" at bounding box center [615, 294] width 460 height 80
click at [589, 314] on button "Yes" at bounding box center [578, 306] width 56 height 24
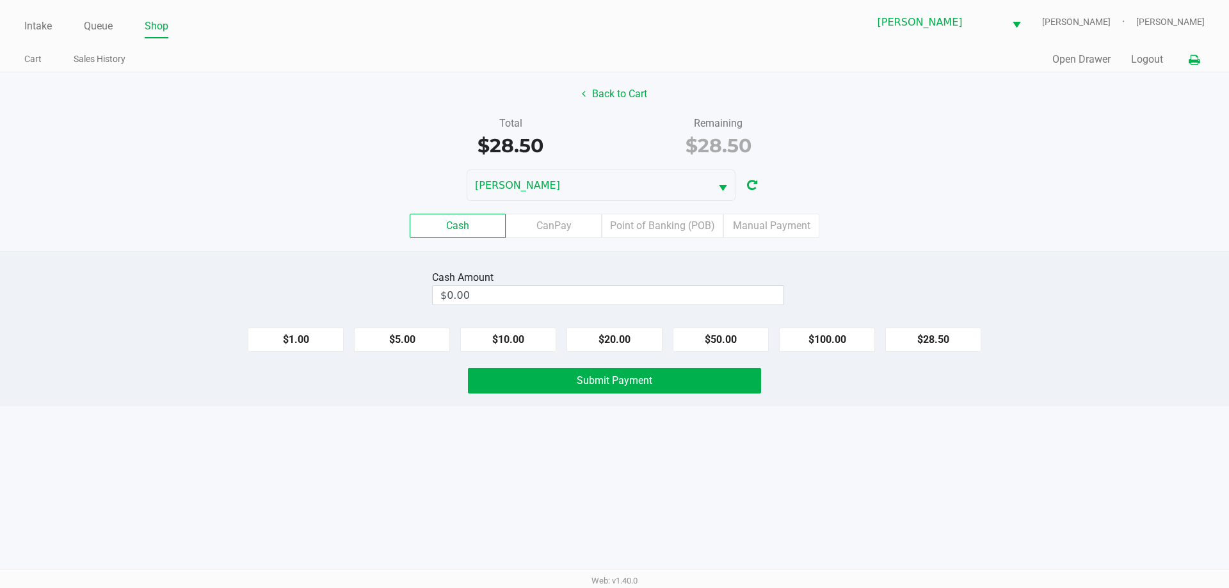
click at [1195, 63] on icon at bounding box center [1193, 60] width 11 height 9
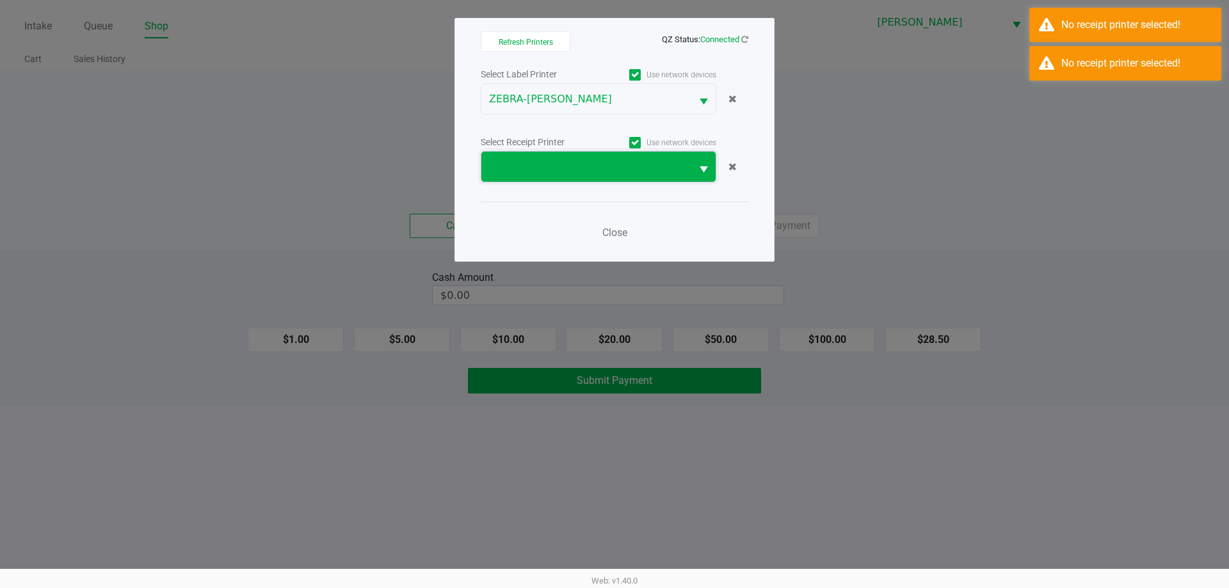
click at [607, 173] on span at bounding box center [586, 166] width 195 height 15
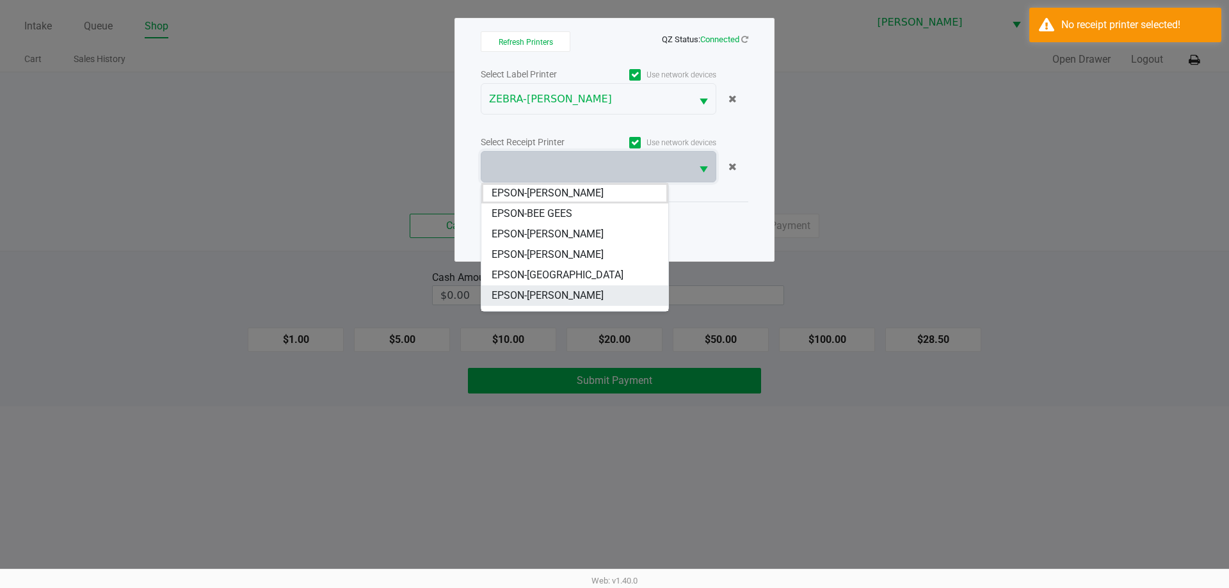
click at [568, 292] on span "EPSON-CONNIE SMITH" at bounding box center [547, 295] width 112 height 15
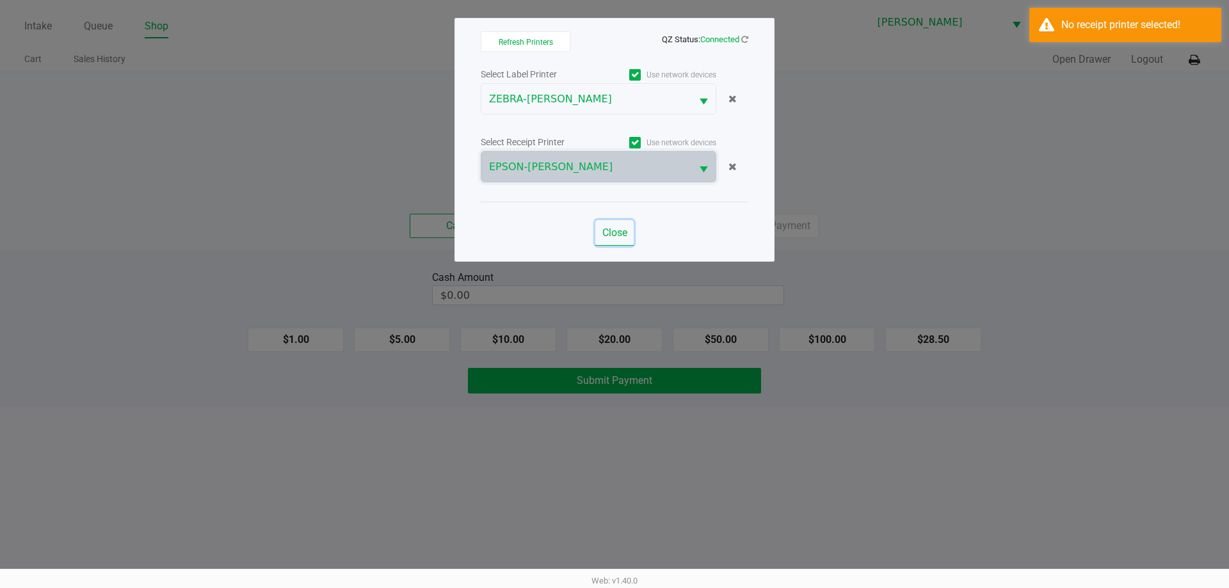
click at [630, 240] on button "Close" at bounding box center [614, 233] width 38 height 26
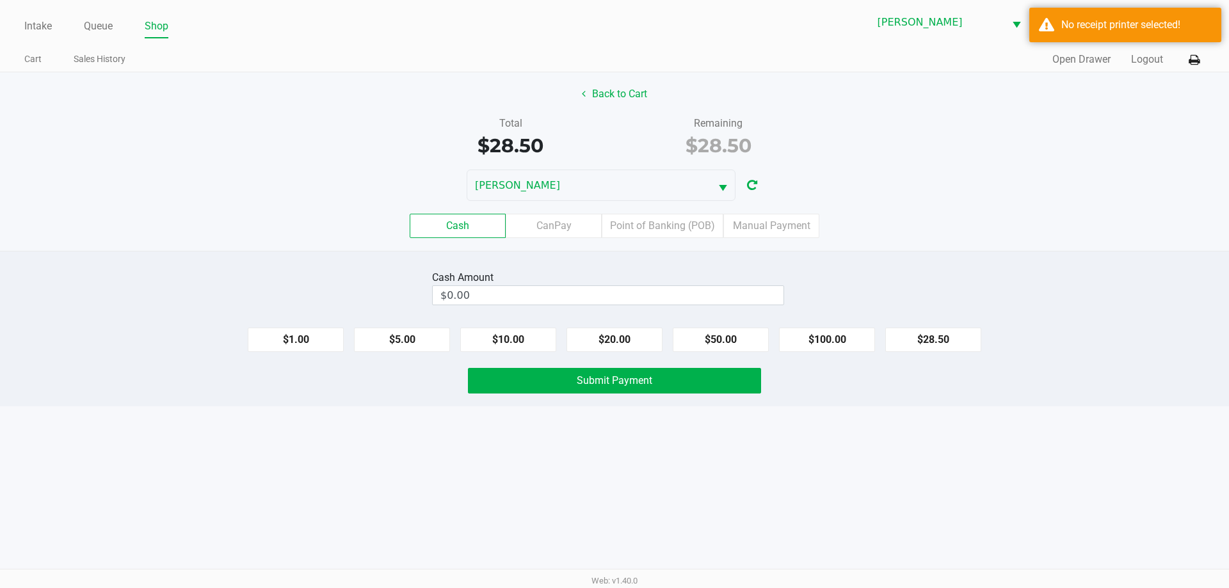
click at [820, 159] on div "Remaining $28.50" at bounding box center [718, 138] width 208 height 44
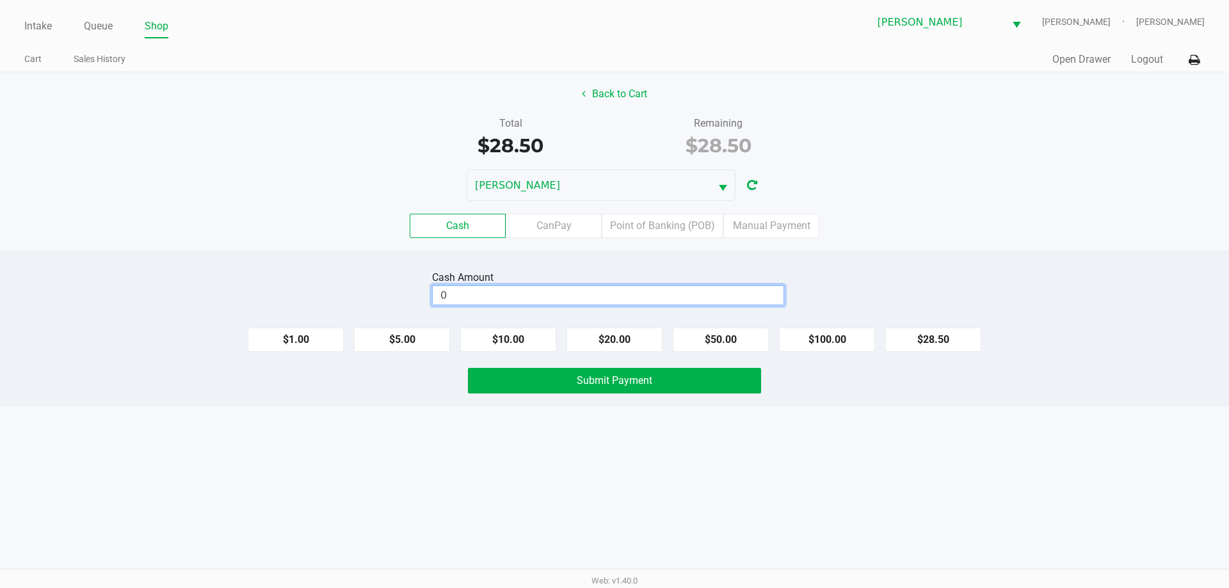
click at [562, 291] on input "0" at bounding box center [608, 295] width 351 height 19
type input "$30.00"
click at [1074, 242] on div "Cash CanPay Point of Banking (POB) Manual Payment" at bounding box center [614, 226] width 1248 height 50
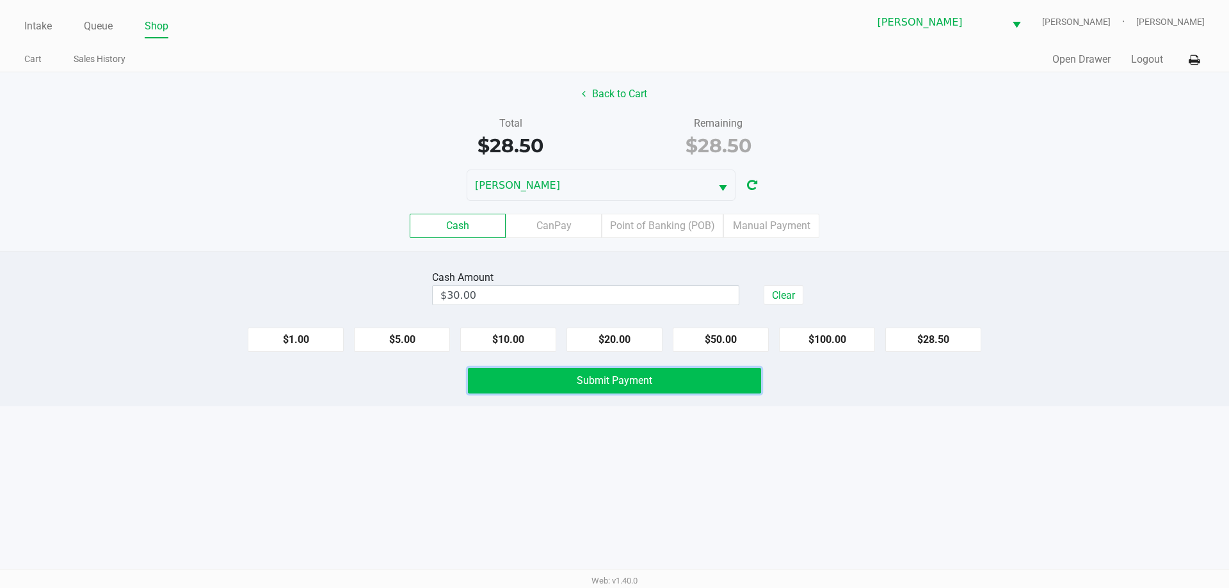
click at [689, 379] on button "Submit Payment" at bounding box center [614, 381] width 293 height 26
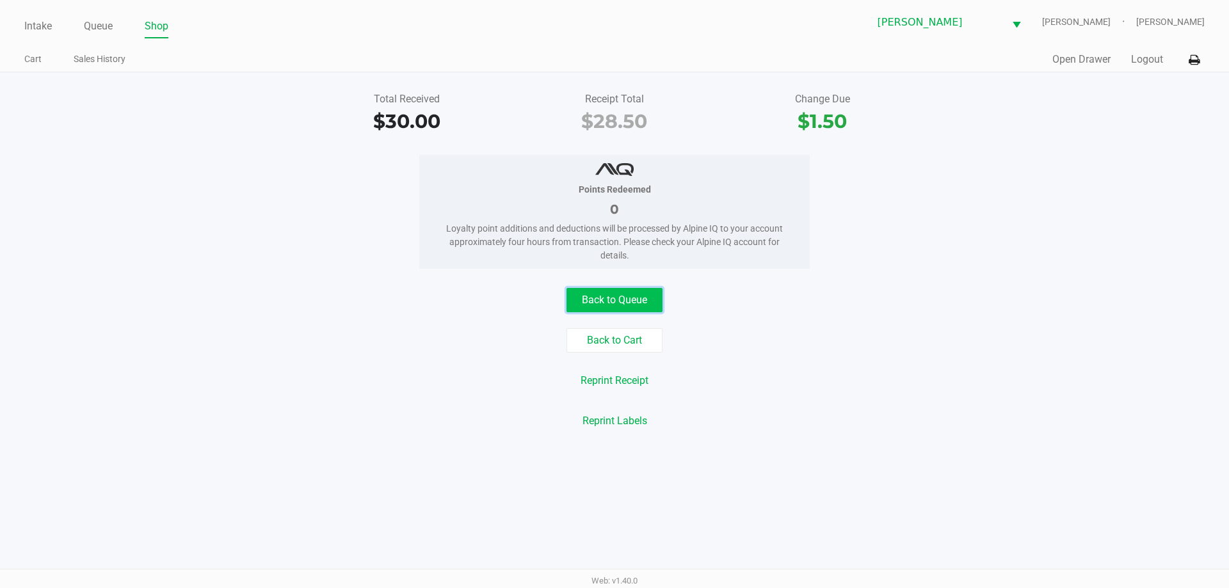
click at [615, 288] on button "Back to Queue" at bounding box center [614, 300] width 96 height 24
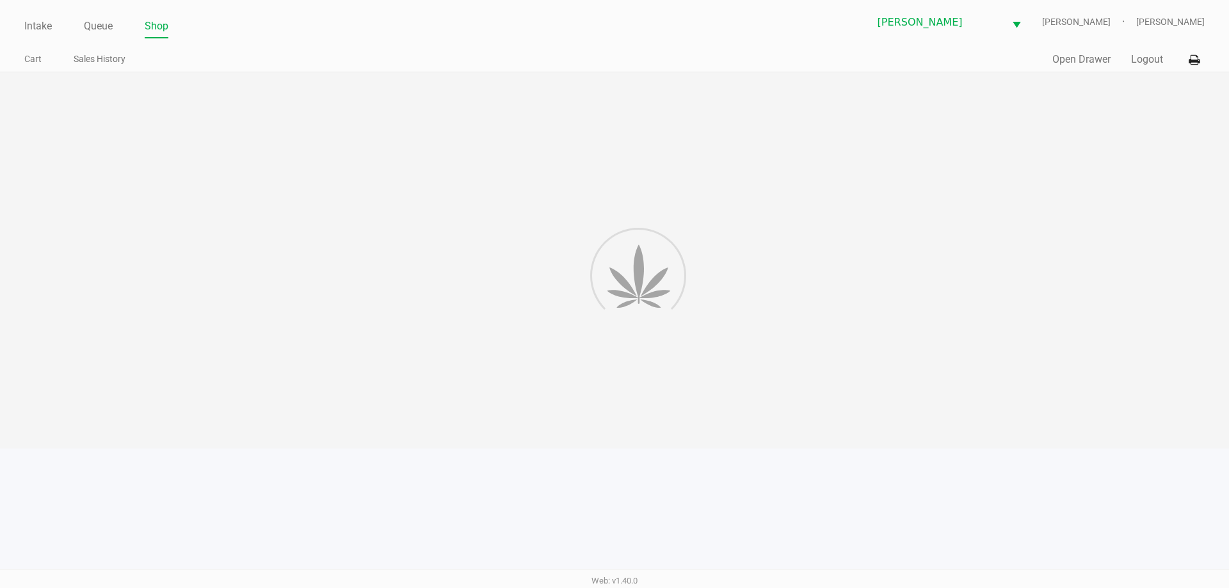
click at [768, 291] on div at bounding box center [614, 260] width 1229 height 376
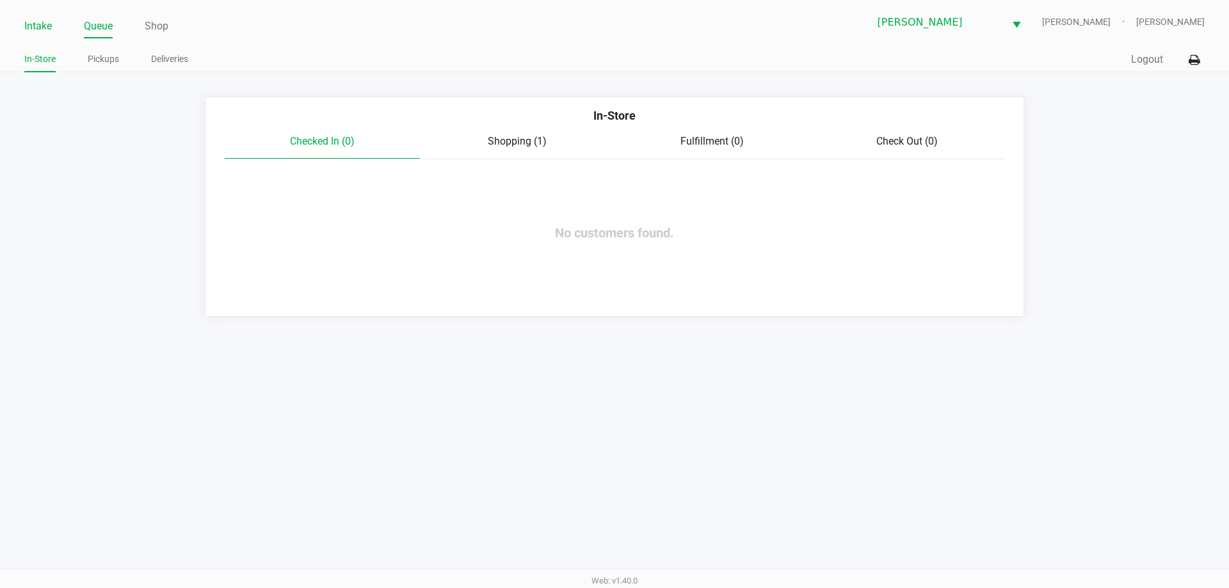
click at [32, 28] on link "Intake" at bounding box center [38, 26] width 28 height 18
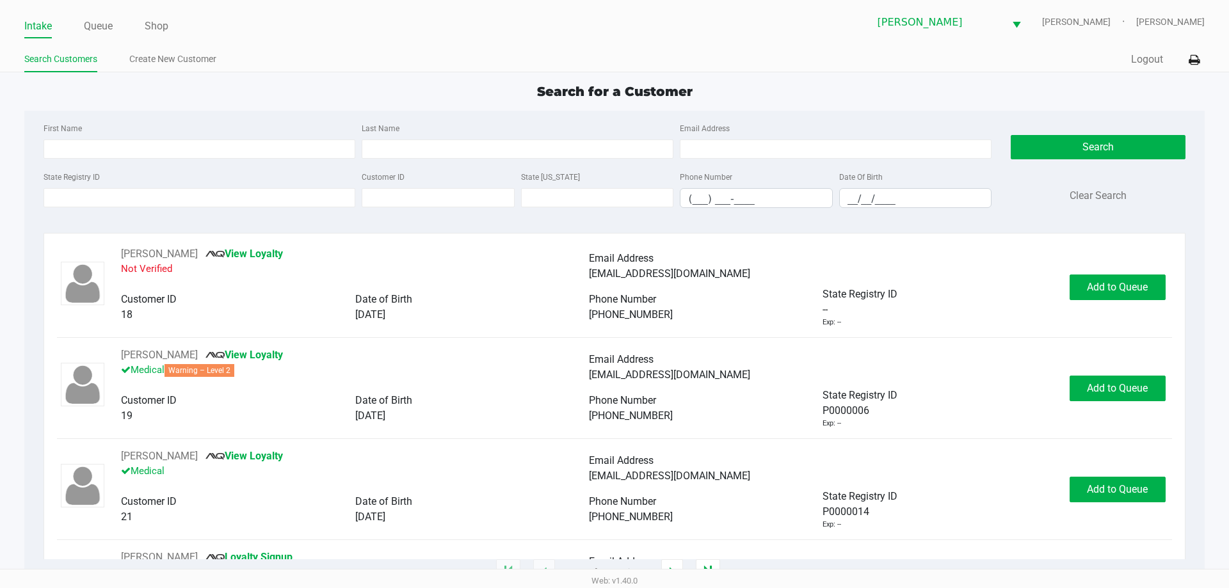
drag, startPoint x: 161, startPoint y: 161, endPoint x: 161, endPoint y: 152, distance: 9.0
click at [161, 161] on div "First Name Last Name Email Address" at bounding box center [517, 144] width 954 height 49
click at [161, 150] on input "First Name" at bounding box center [200, 149] width 312 height 19
type input "jason"
drag, startPoint x: 507, startPoint y: 167, endPoint x: 480, endPoint y: 159, distance: 28.1
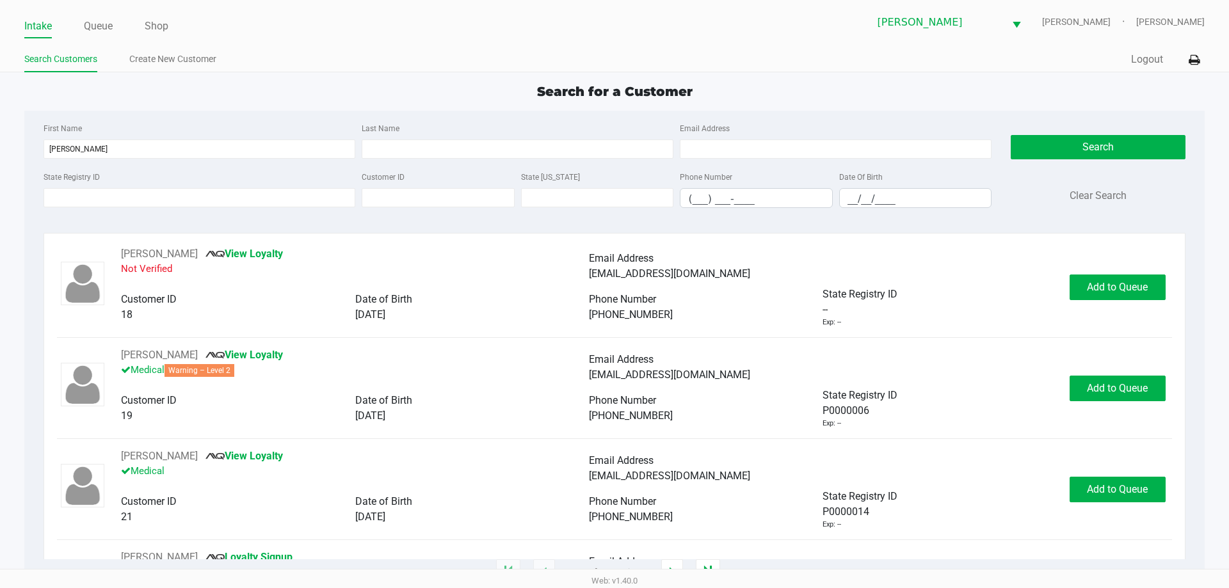
click at [506, 167] on div "First Name jason Last Name Email Address" at bounding box center [517, 144] width 954 height 49
click at [476, 157] on input "Last Name" at bounding box center [518, 149] width 312 height 19
type input "kutko"
drag, startPoint x: 843, startPoint y: 203, endPoint x: 906, endPoint y: 215, distance: 63.3
click at [852, 205] on input "__/__/____" at bounding box center [916, 199] width 152 height 20
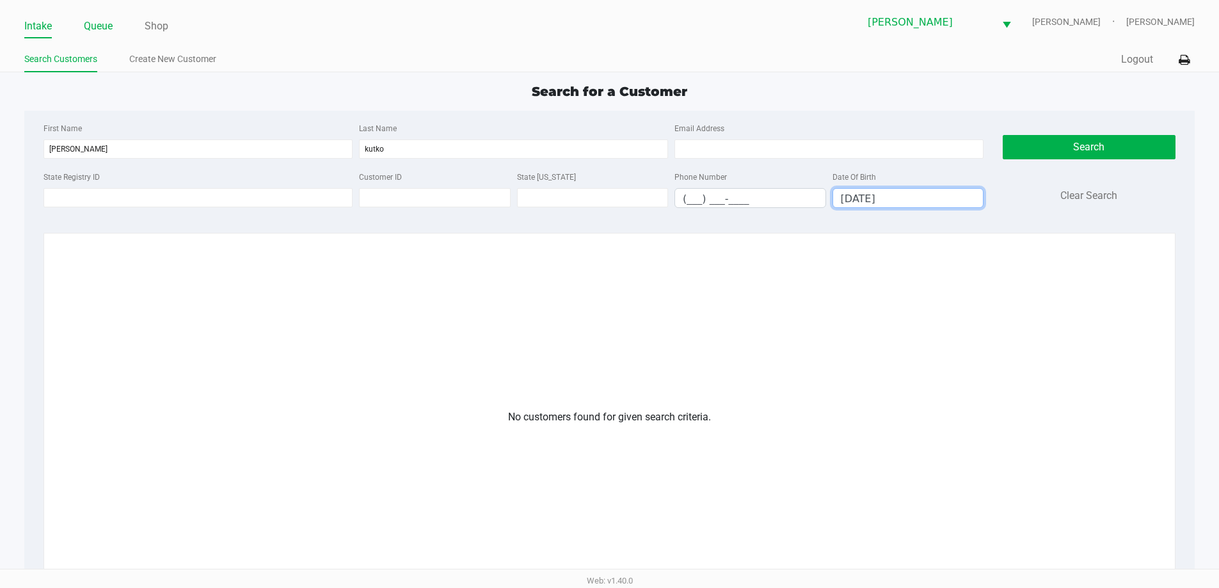
type input "10/03/1988"
click at [104, 27] on link "Queue" at bounding box center [98, 26] width 29 height 18
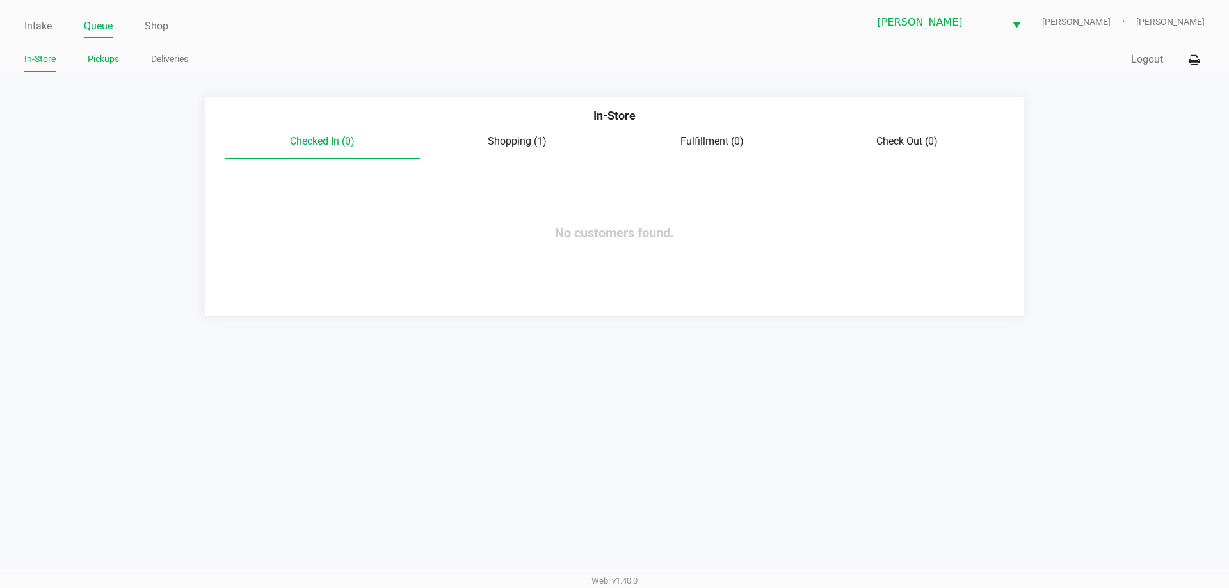
click at [117, 59] on link "Pickups" at bounding box center [103, 59] width 31 height 16
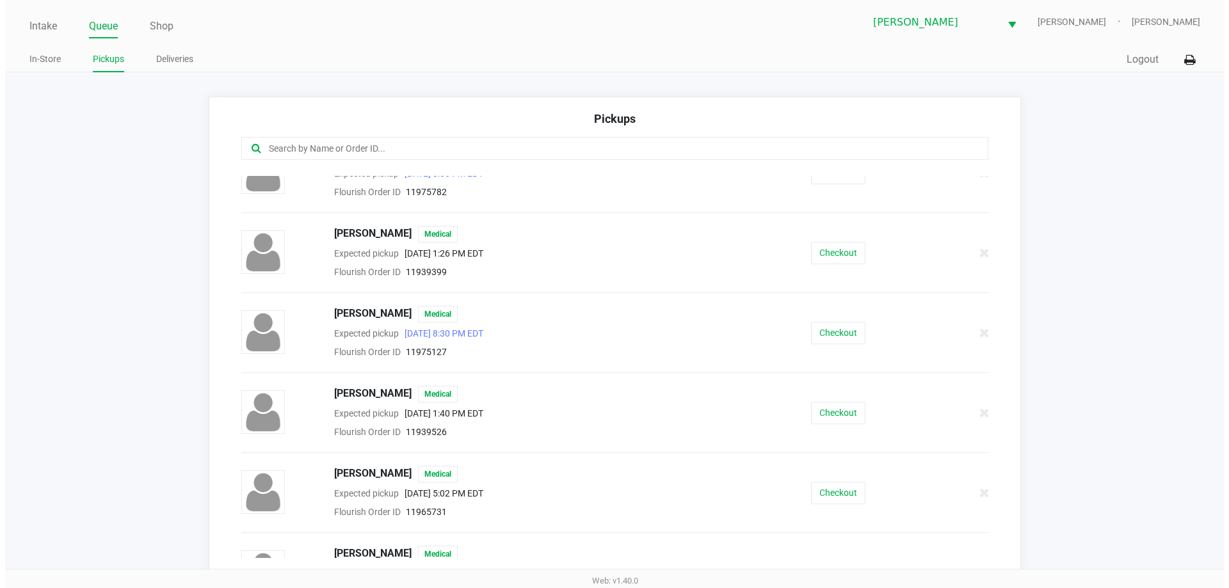
scroll to position [1082, 0]
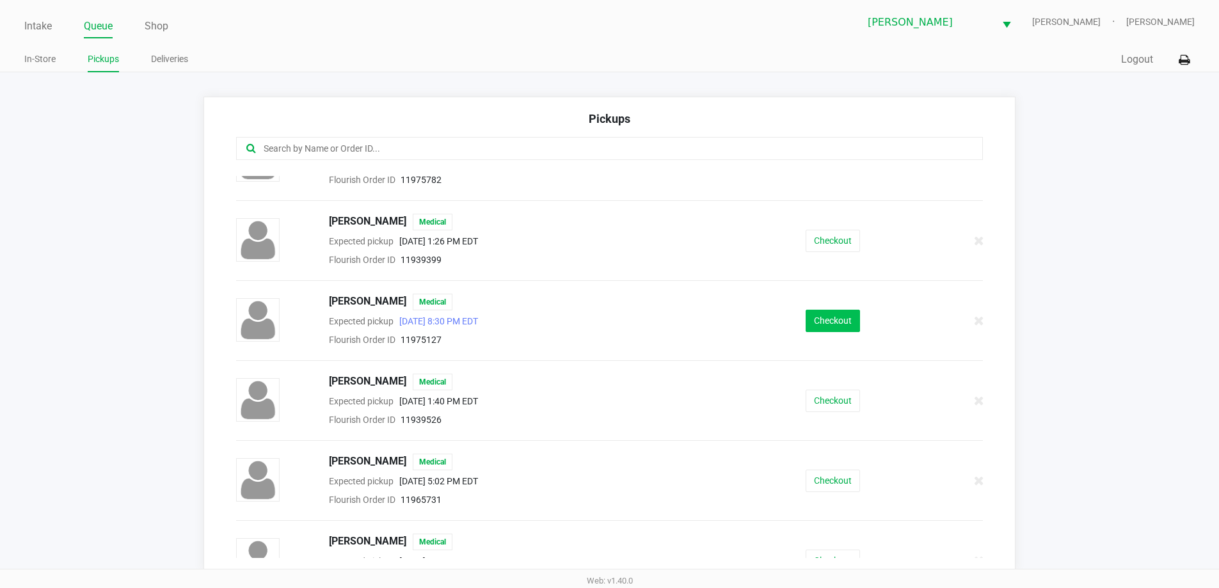
click at [819, 311] on div "Jason Kutno Medical Expected pickup Sep 19, 2025 8:30 PM EDT Flourish Order ID …" at bounding box center [610, 321] width 767 height 54
click at [819, 311] on button "Checkout" at bounding box center [833, 321] width 54 height 22
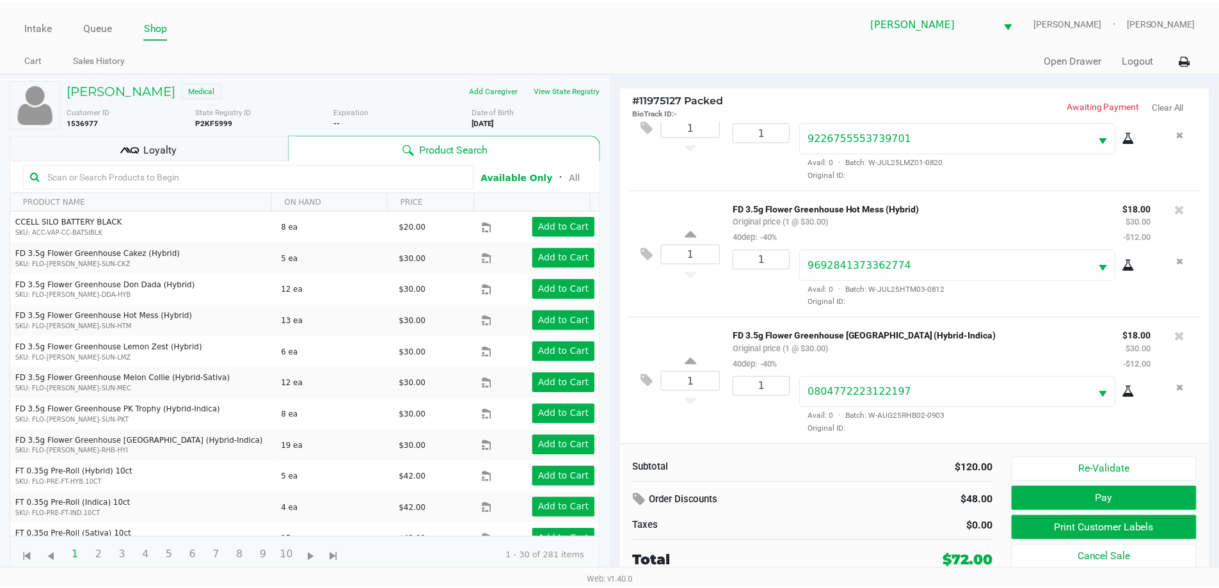
scroll to position [188, 0]
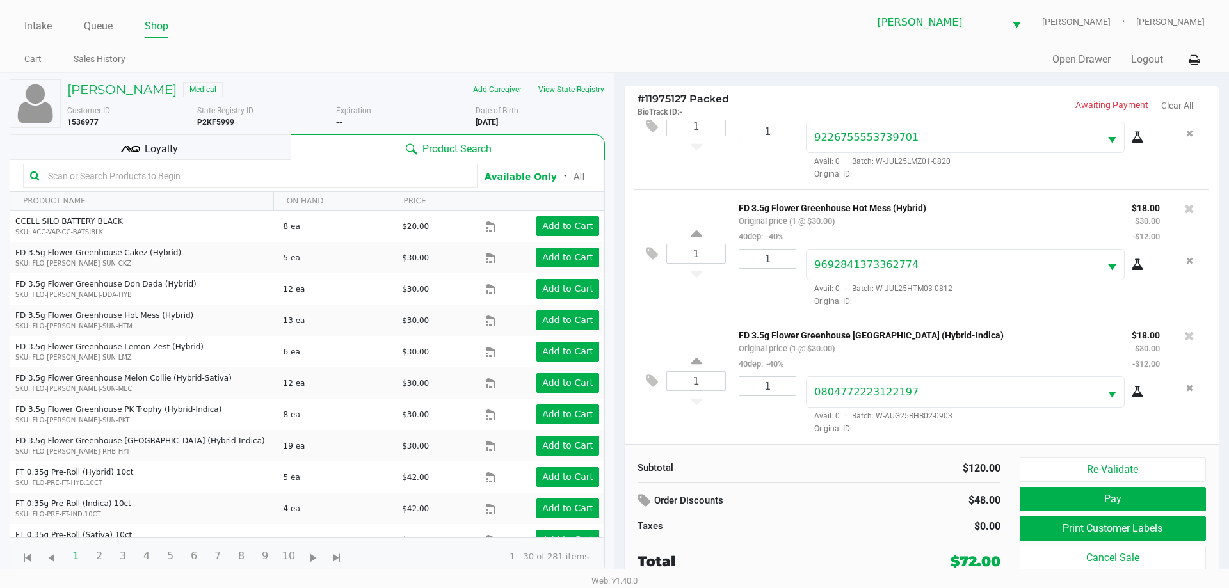
drag, startPoint x: 210, startPoint y: 147, endPoint x: 291, endPoint y: 147, distance: 80.6
click at [211, 147] on div "Loyalty" at bounding box center [150, 147] width 281 height 26
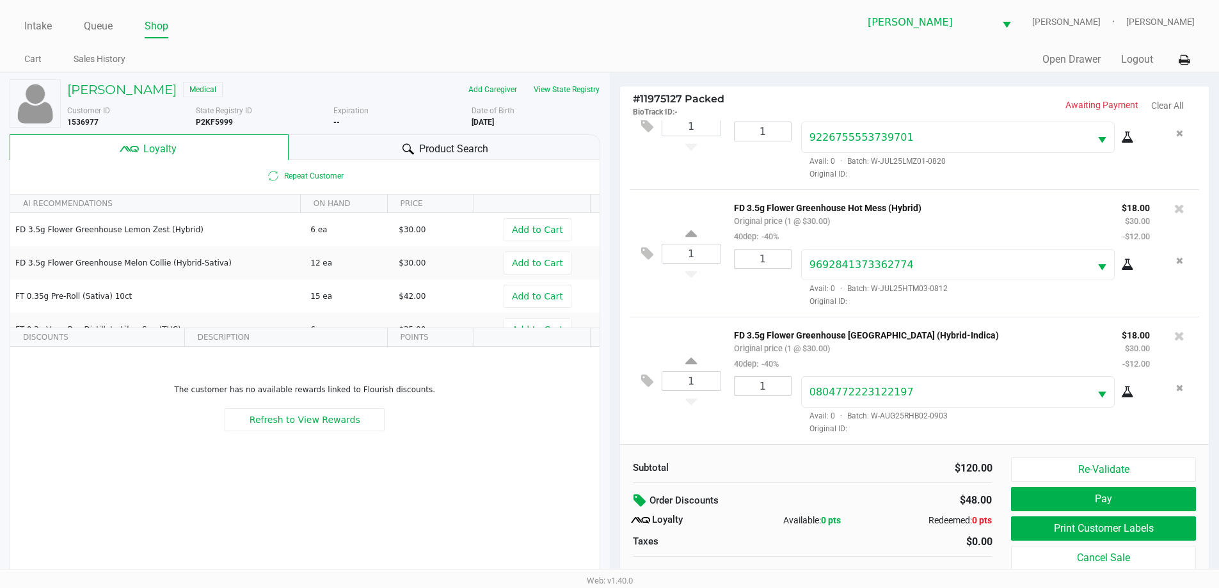
click at [634, 505] on icon at bounding box center [641, 500] width 15 height 15
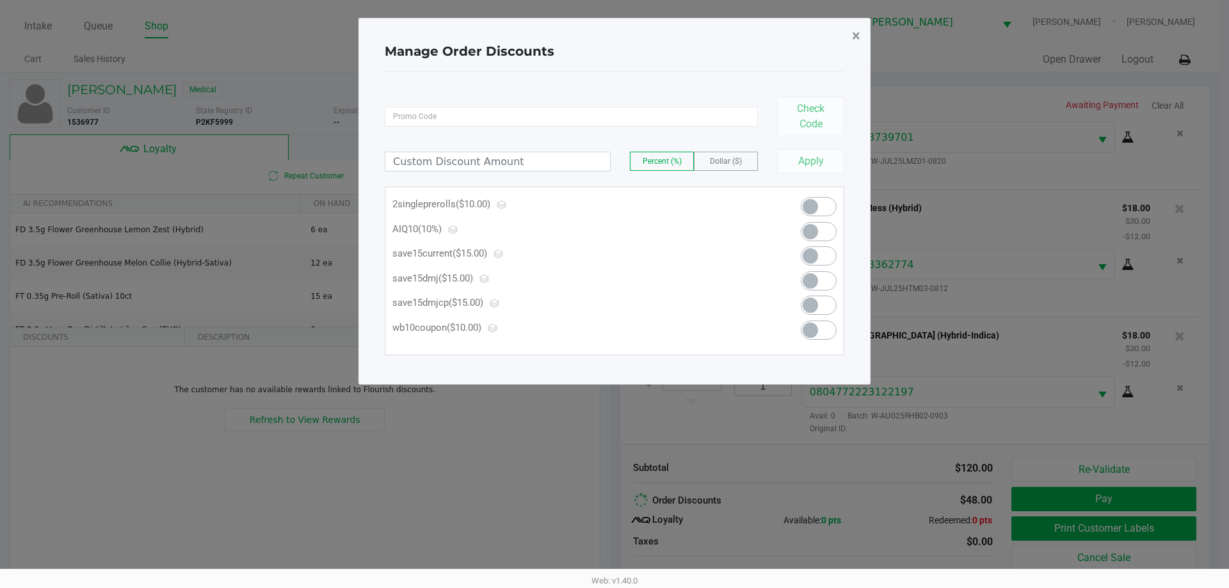
click at [853, 34] on span "×" at bounding box center [856, 36] width 8 height 18
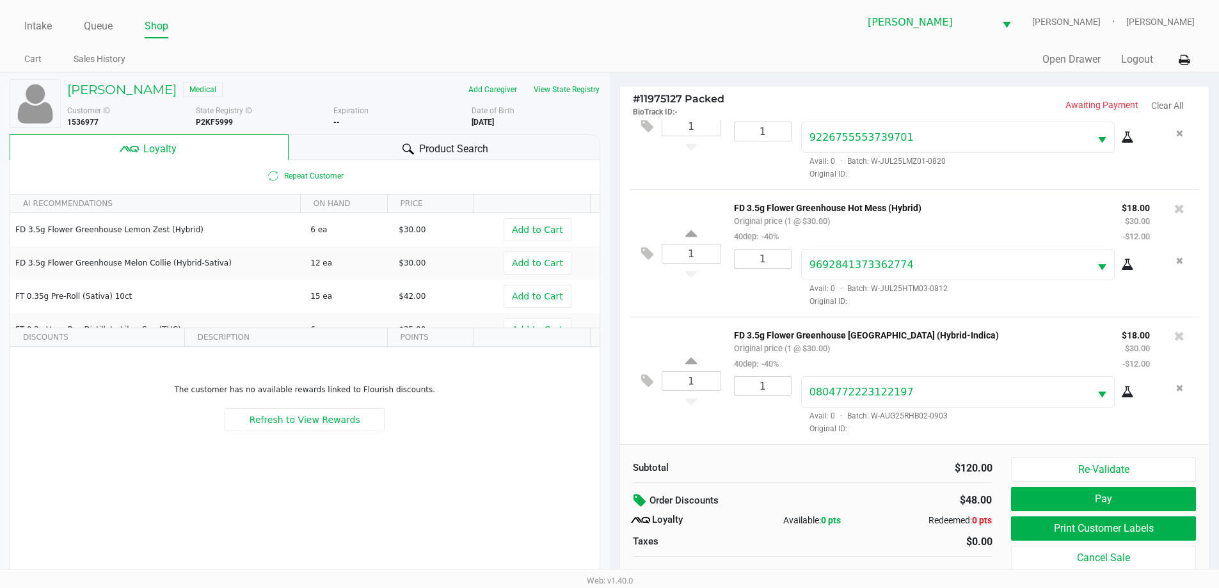
click at [344, 149] on div "Product Search" at bounding box center [445, 147] width 312 height 26
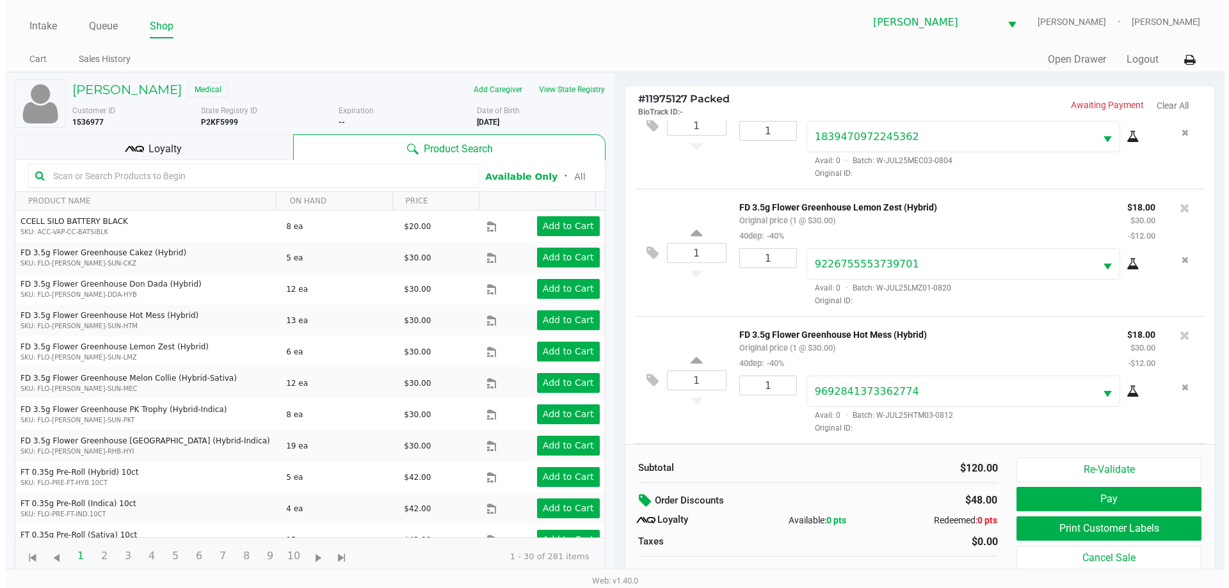
scroll to position [0, 0]
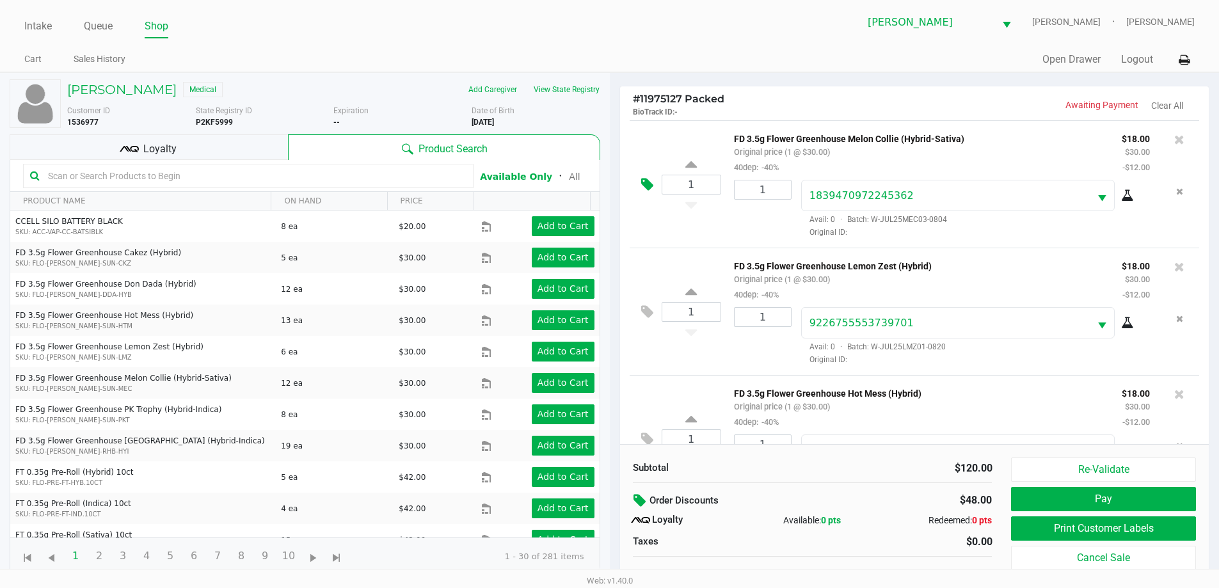
click at [639, 188] on button at bounding box center [650, 185] width 22 height 31
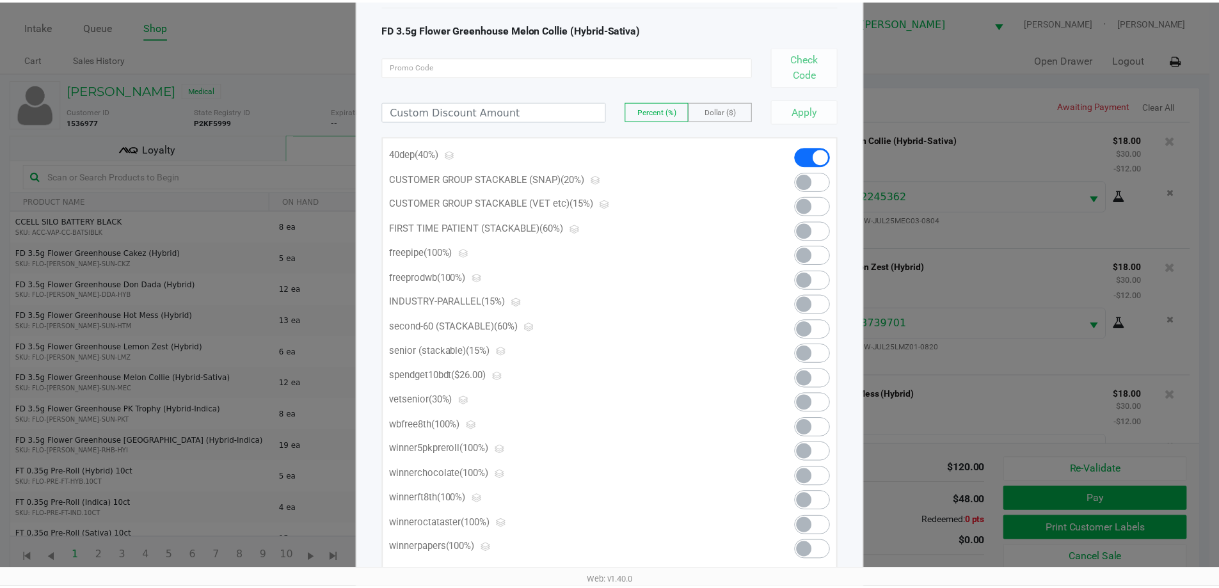
scroll to position [37, 0]
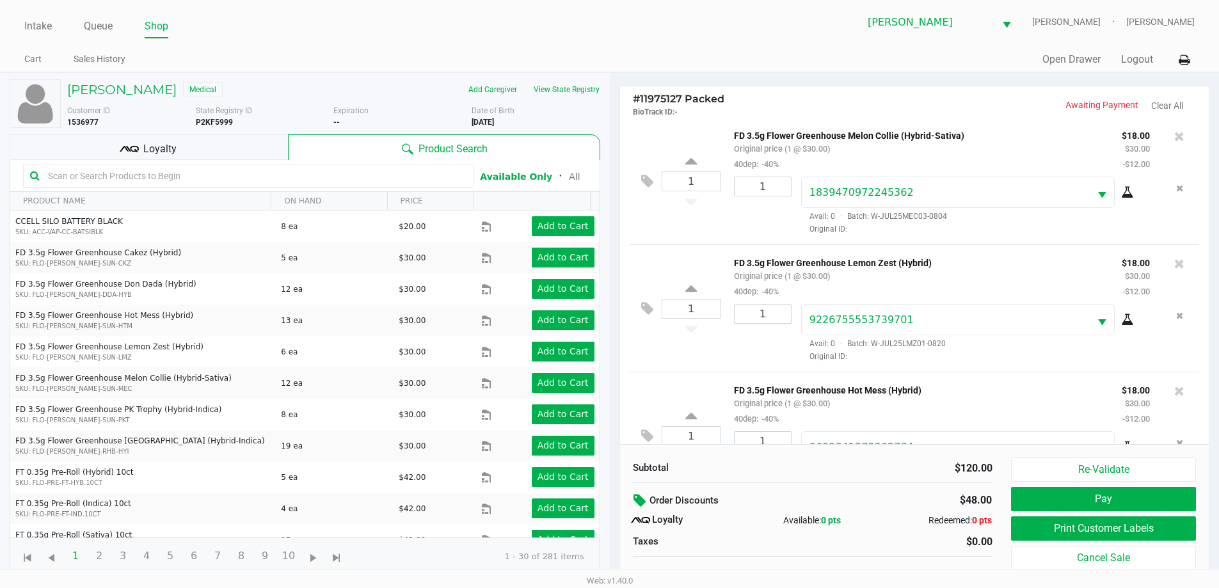
scroll to position [0, 0]
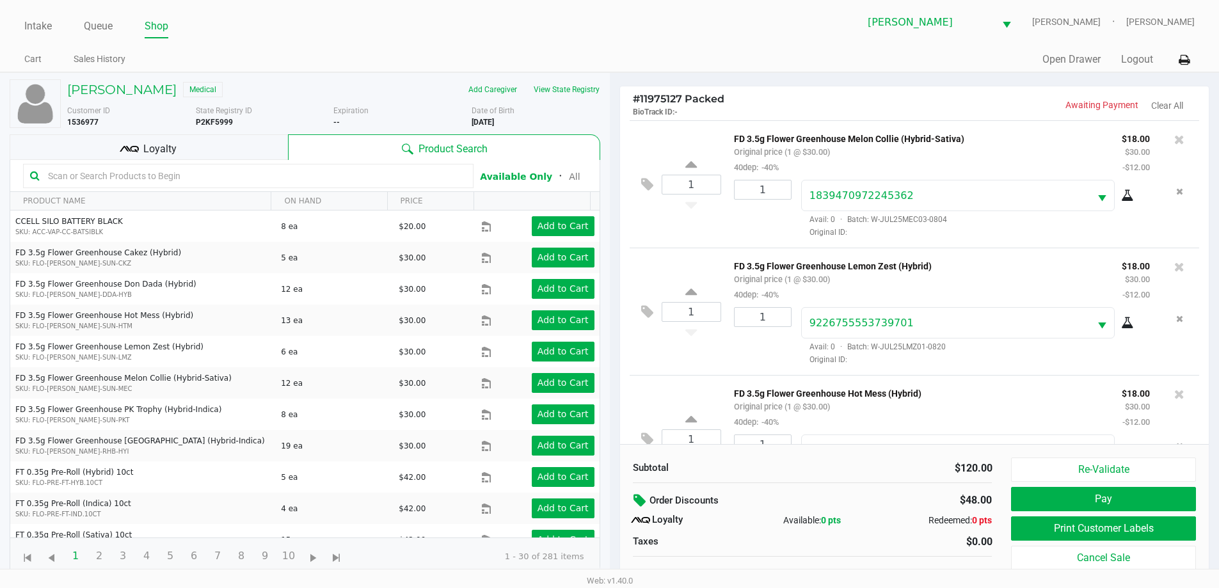
click at [637, 490] on div "Subtotal $120.00 Order Discounts $48.00 Loyalty Available: 0 pts Redeemed: 0 pt…" at bounding box center [812, 523] width 379 height 130
click at [637, 492] on button at bounding box center [641, 501] width 17 height 23
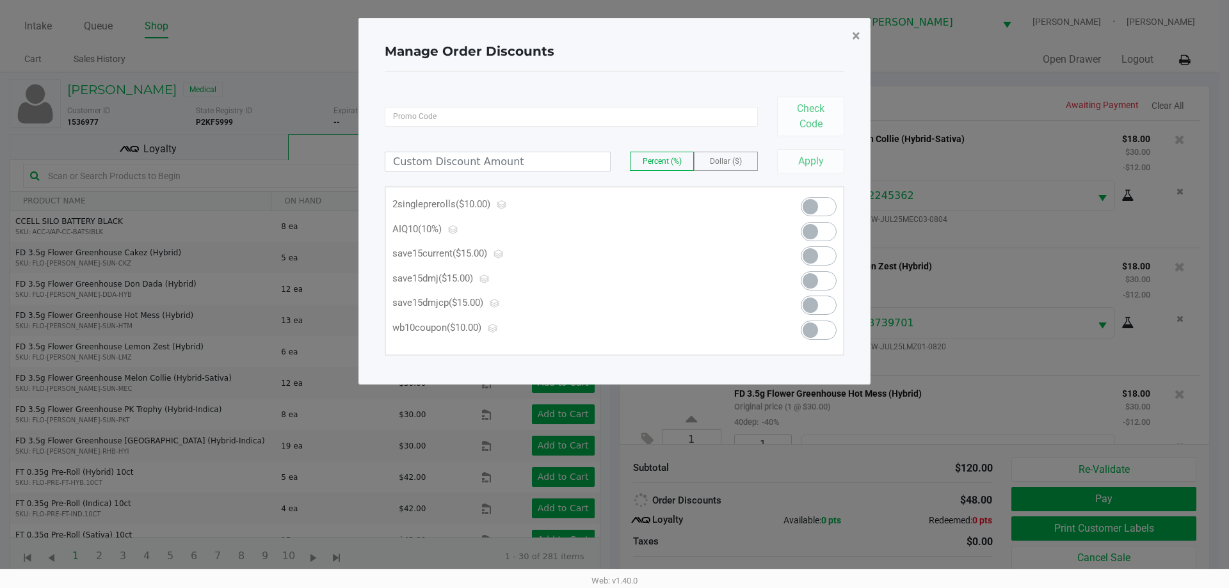
click at [857, 35] on span "×" at bounding box center [856, 36] width 8 height 18
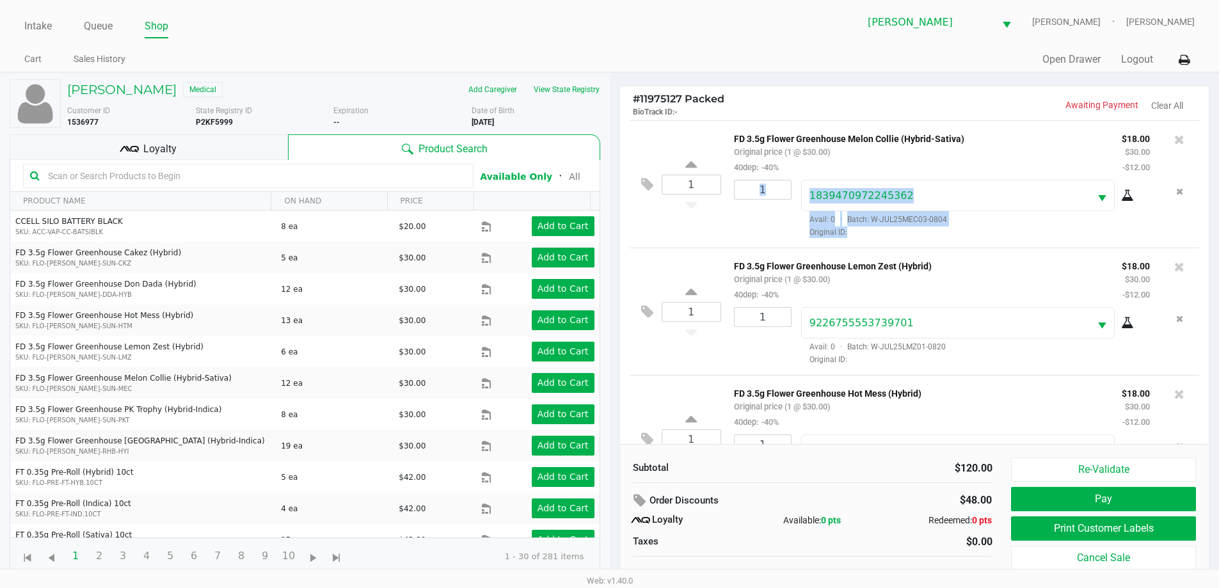
drag, startPoint x: 1219, startPoint y: 156, endPoint x: 1225, endPoint y: 191, distance: 36.3
click at [1219, 191] on html "Intake Queue Shop Brandon WC DWIGHT-YOAKAM Andrew Coyle Cart Sales History Quic…" at bounding box center [609, 294] width 1219 height 588
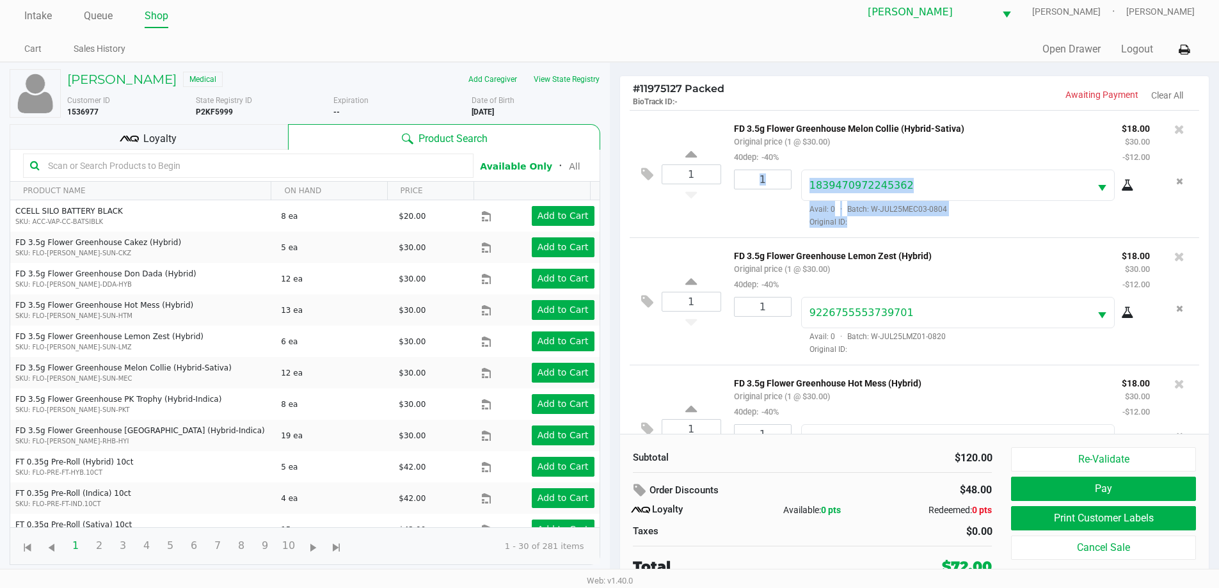
scroll to position [13, 0]
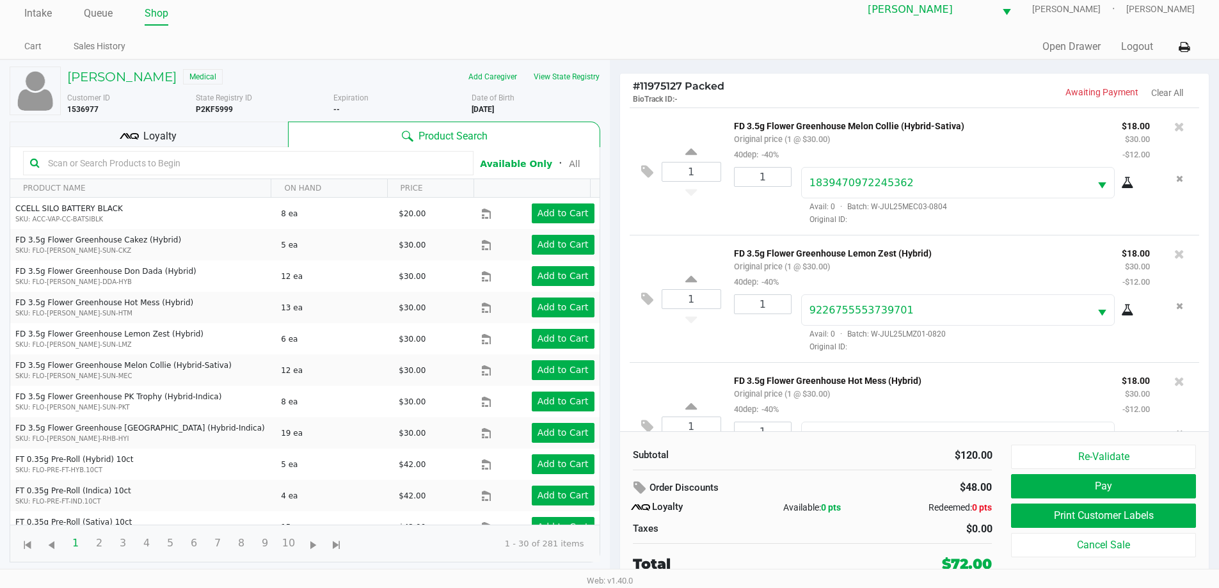
drag, startPoint x: 842, startPoint y: 511, endPoint x: 829, endPoint y: 509, distance: 13.5
click at [843, 509] on div "Available: 0 pts" at bounding box center [813, 507] width 120 height 13
click at [639, 485] on icon at bounding box center [641, 488] width 15 height 15
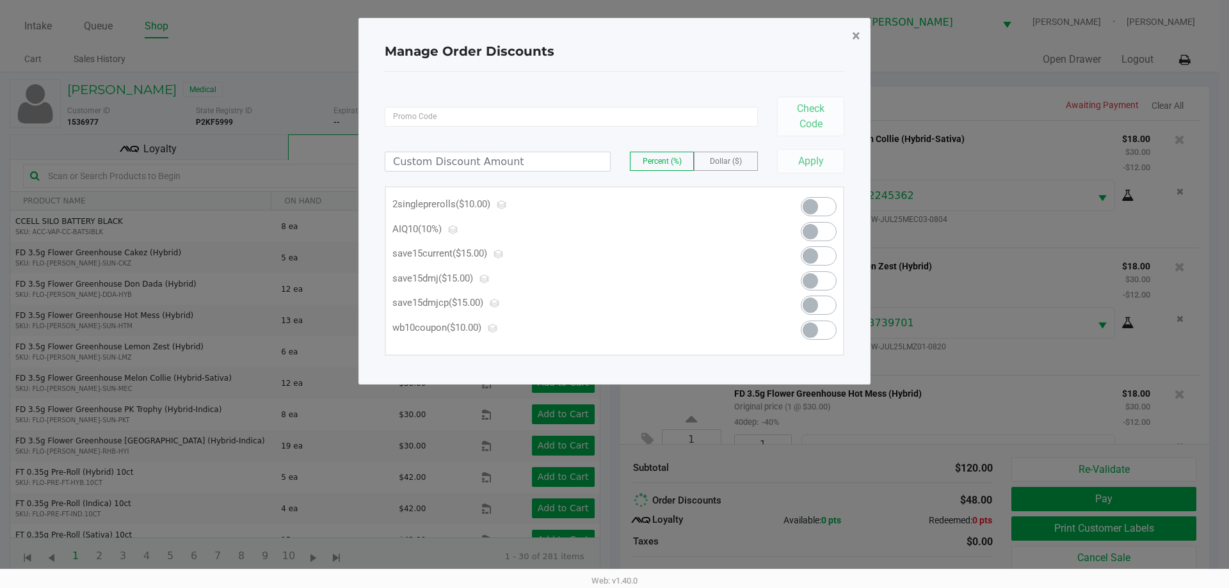
click at [851, 44] on button "×" at bounding box center [856, 36] width 29 height 36
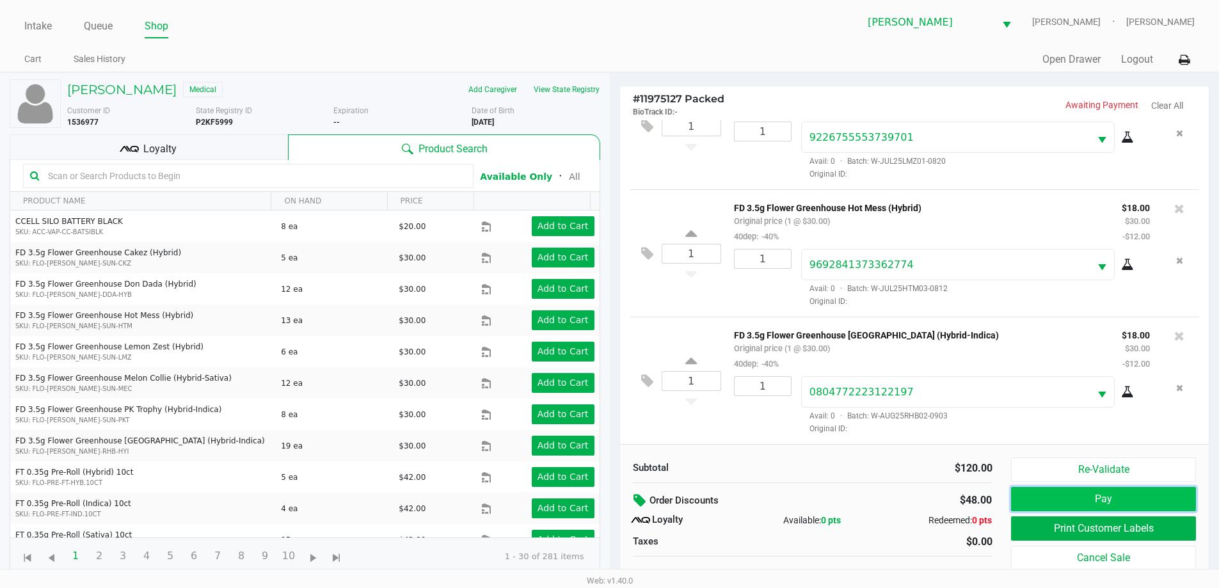
click at [1108, 500] on button "Pay" at bounding box center [1103, 499] width 184 height 24
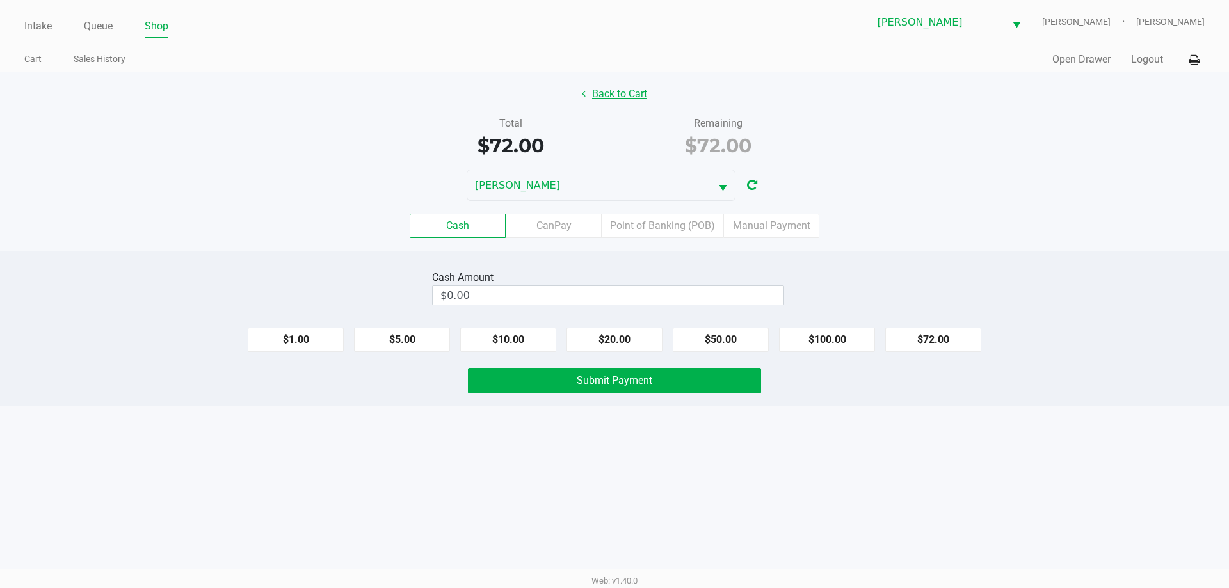
click at [626, 93] on button "Back to Cart" at bounding box center [614, 94] width 82 height 24
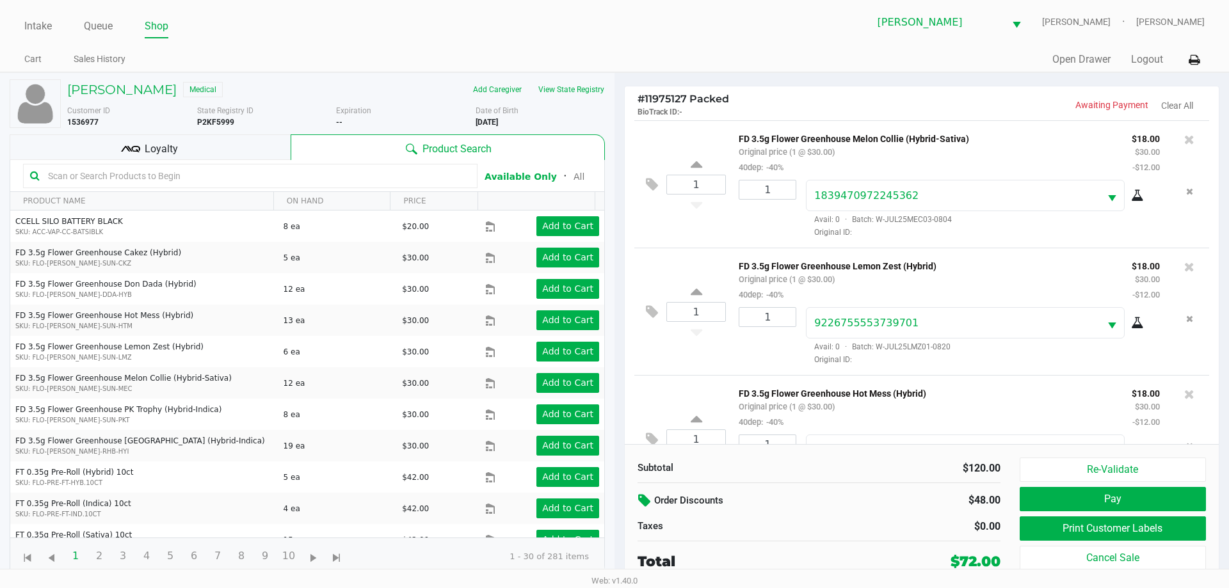
click at [649, 495] on icon at bounding box center [645, 500] width 15 height 15
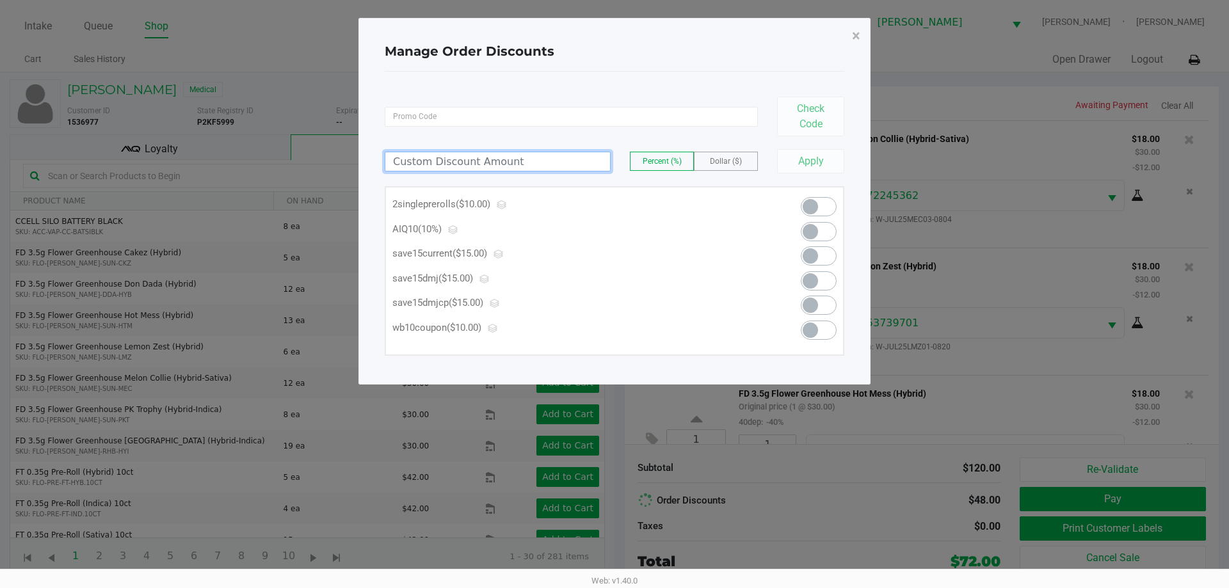
click at [421, 156] on input at bounding box center [497, 161] width 225 height 19
type input "22.00"
click at [708, 168] on label "Dollar ($)" at bounding box center [725, 161] width 63 height 18
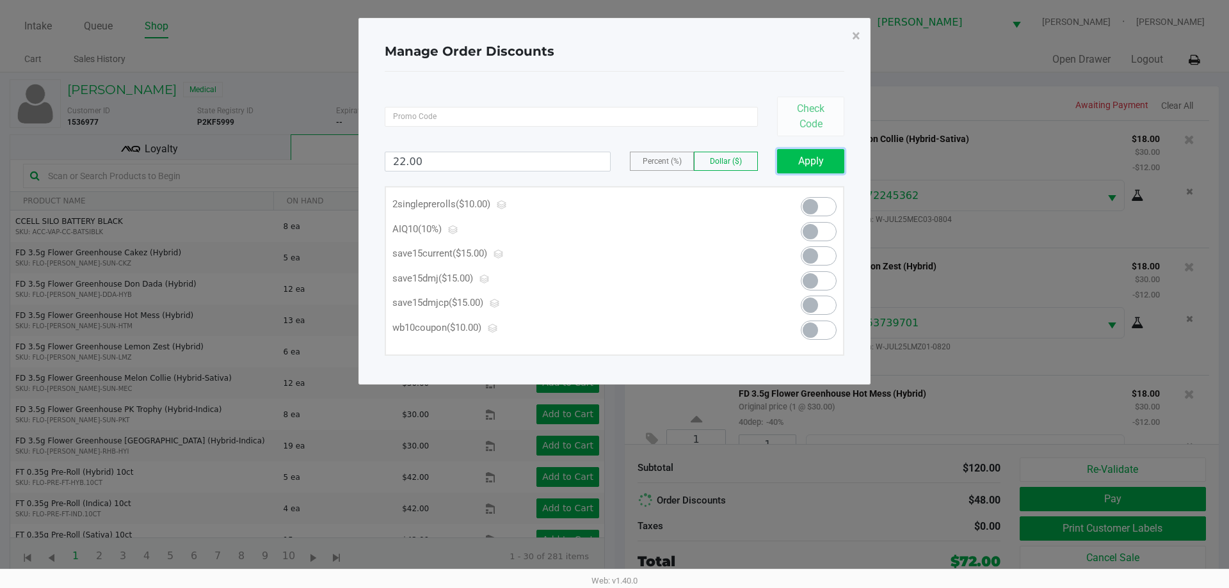
click at [819, 161] on button "Apply" at bounding box center [810, 161] width 67 height 24
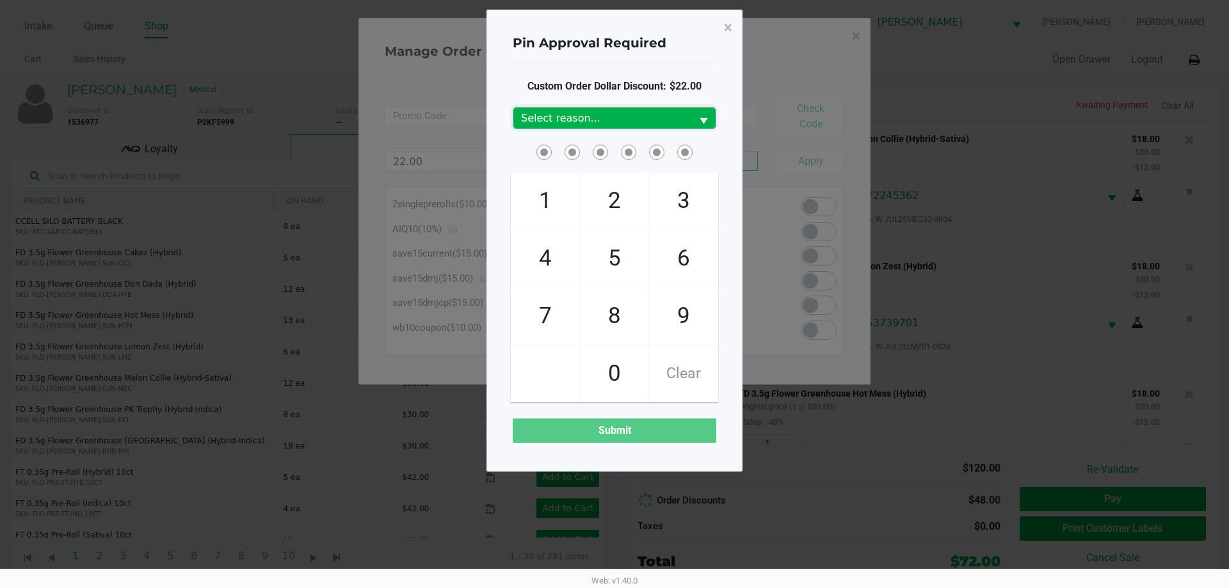
click at [568, 118] on span "Select reason..." at bounding box center [602, 118] width 163 height 15
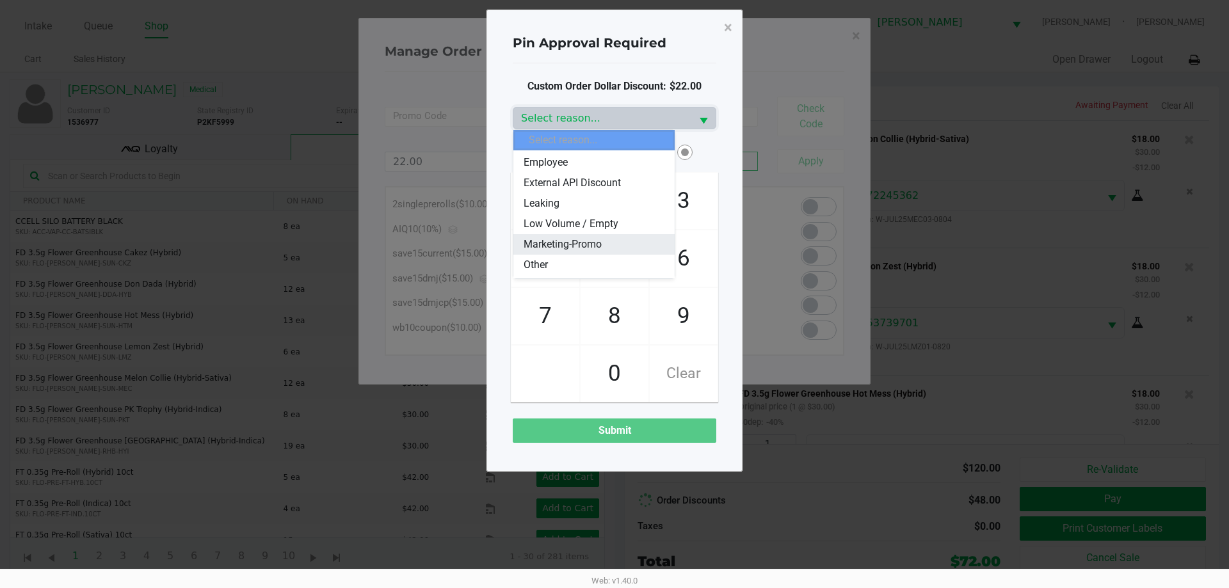
scroll to position [64, 0]
click at [613, 240] on li "Marketing-Promo" at bounding box center [593, 240] width 161 height 20
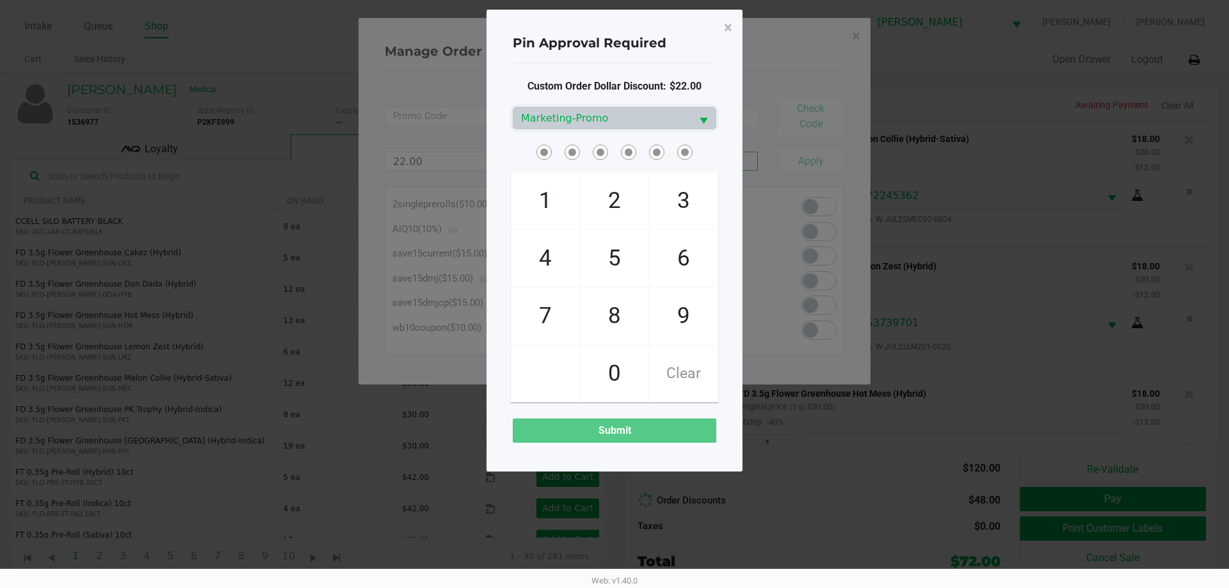
click at [519, 154] on span at bounding box center [615, 152] width 204 height 20
checkbox input "true"
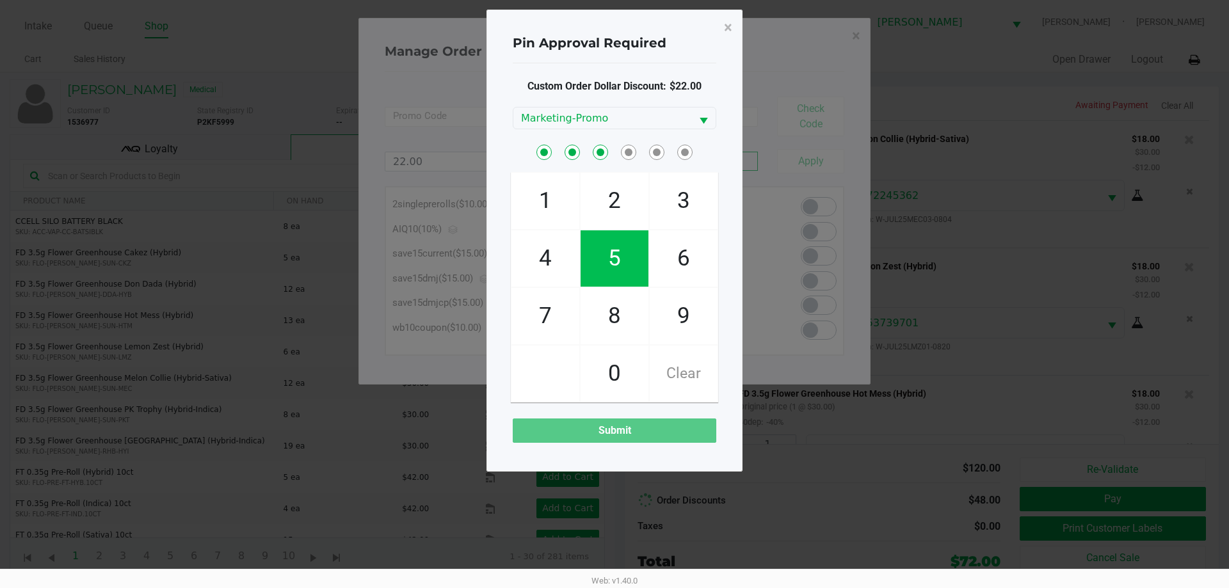
checkbox input "true"
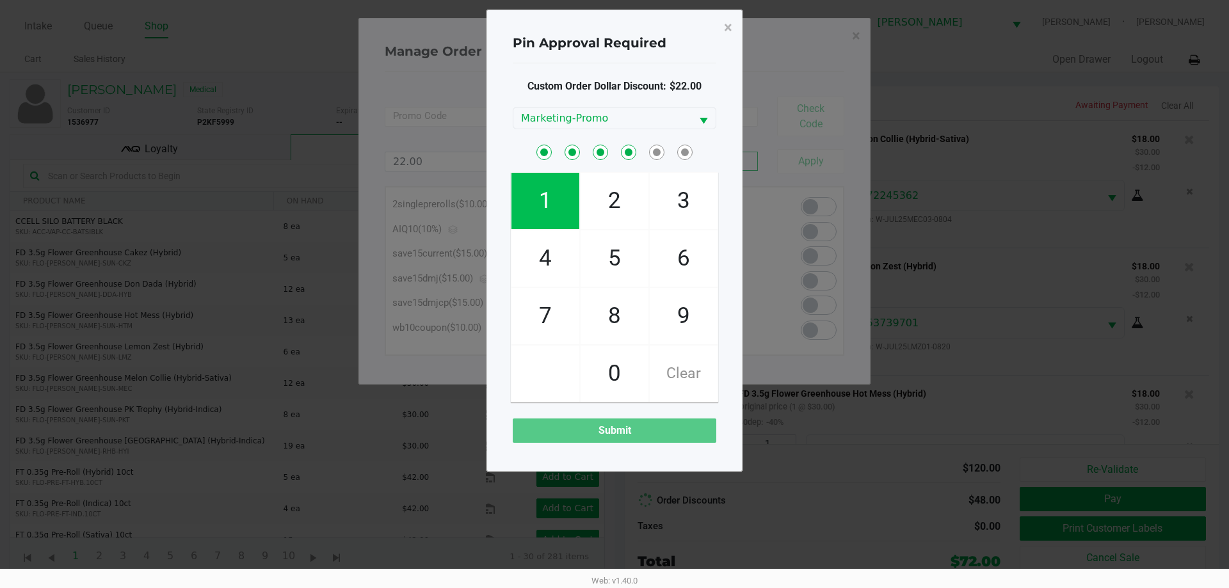
checkbox input "true"
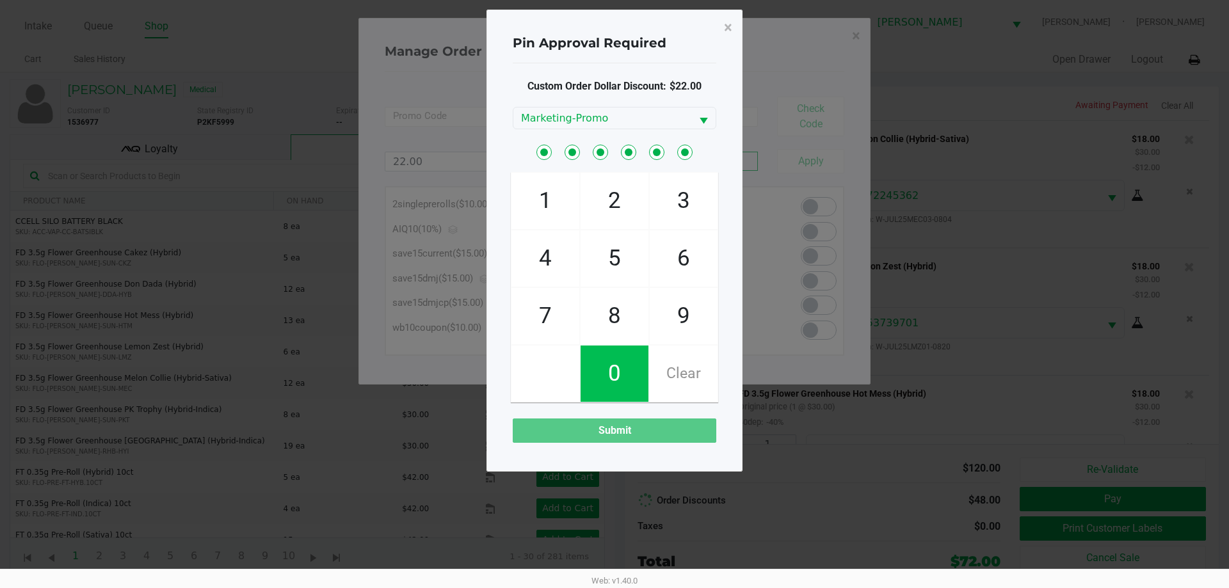
checkbox input "true"
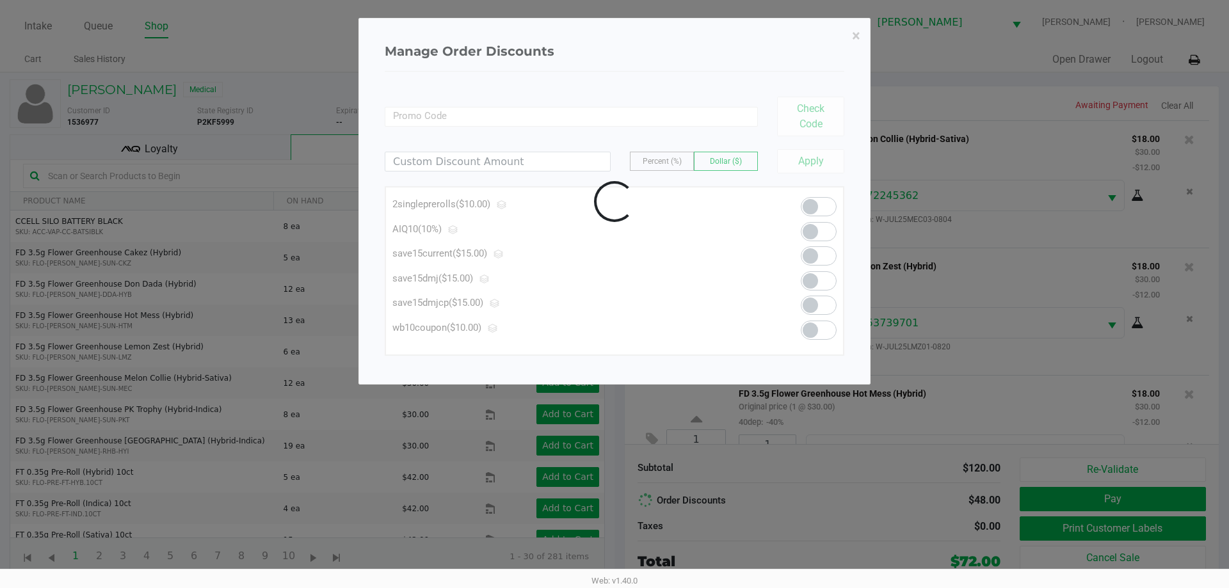
scroll to position [188, 0]
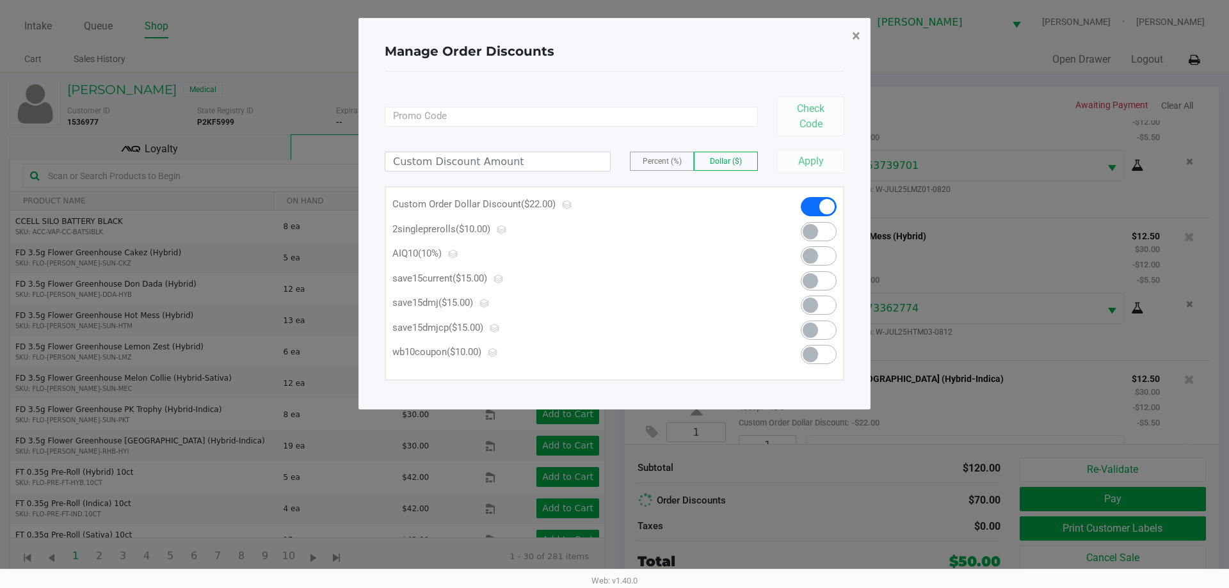
click at [852, 34] on span "×" at bounding box center [856, 36] width 8 height 18
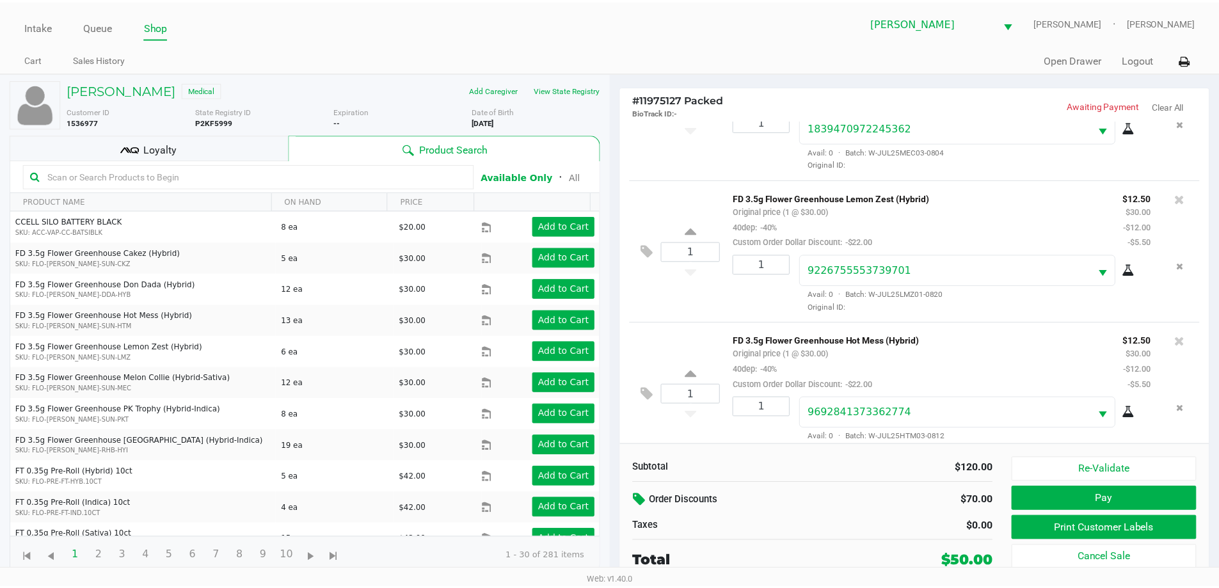
scroll to position [0, 0]
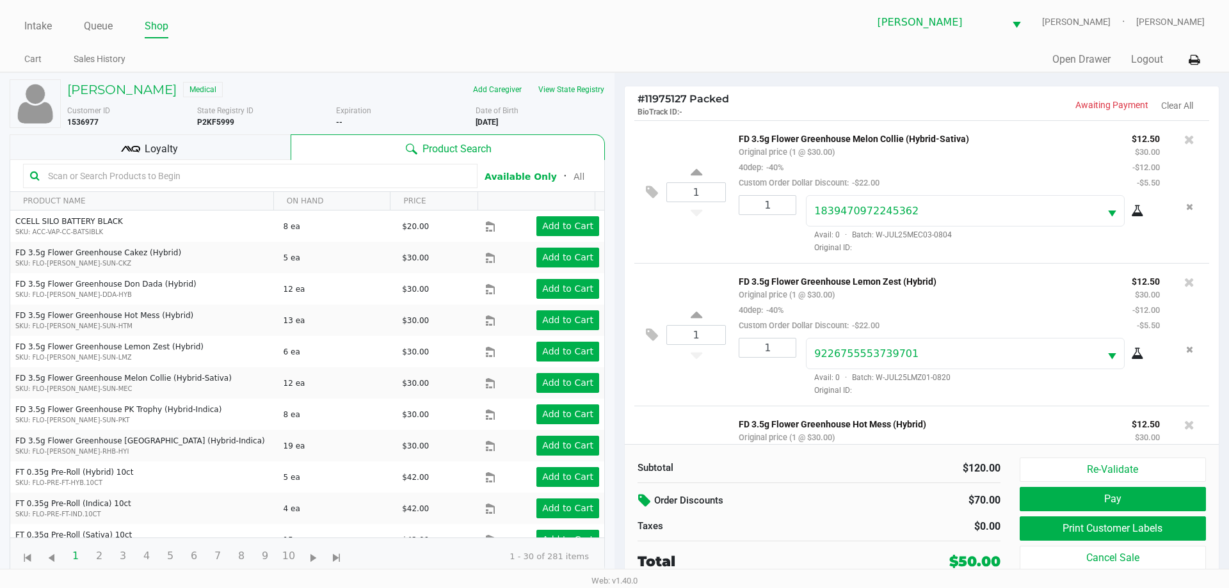
click at [207, 145] on div "Loyalty" at bounding box center [150, 147] width 281 height 26
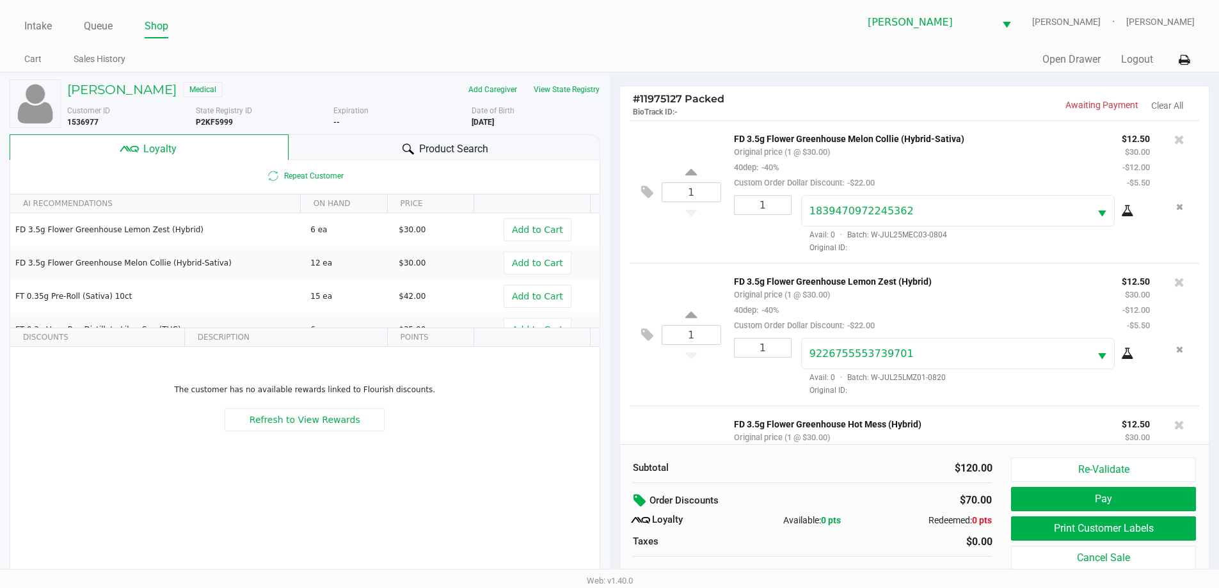
scroll to position [92, 0]
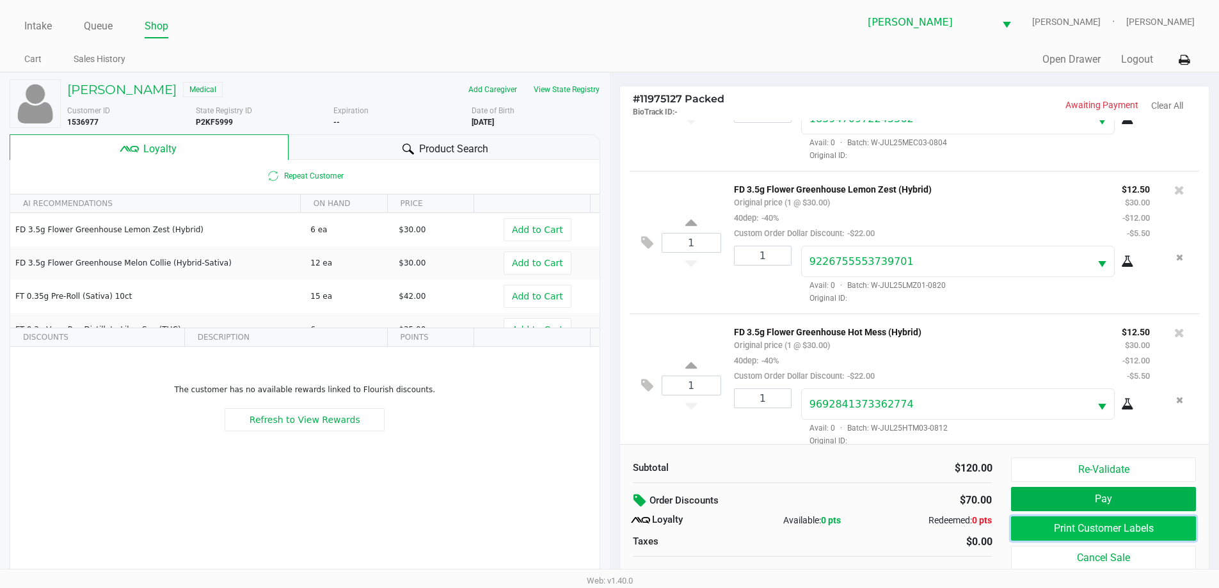
click at [1122, 527] on button "Print Customer Labels" at bounding box center [1103, 528] width 184 height 24
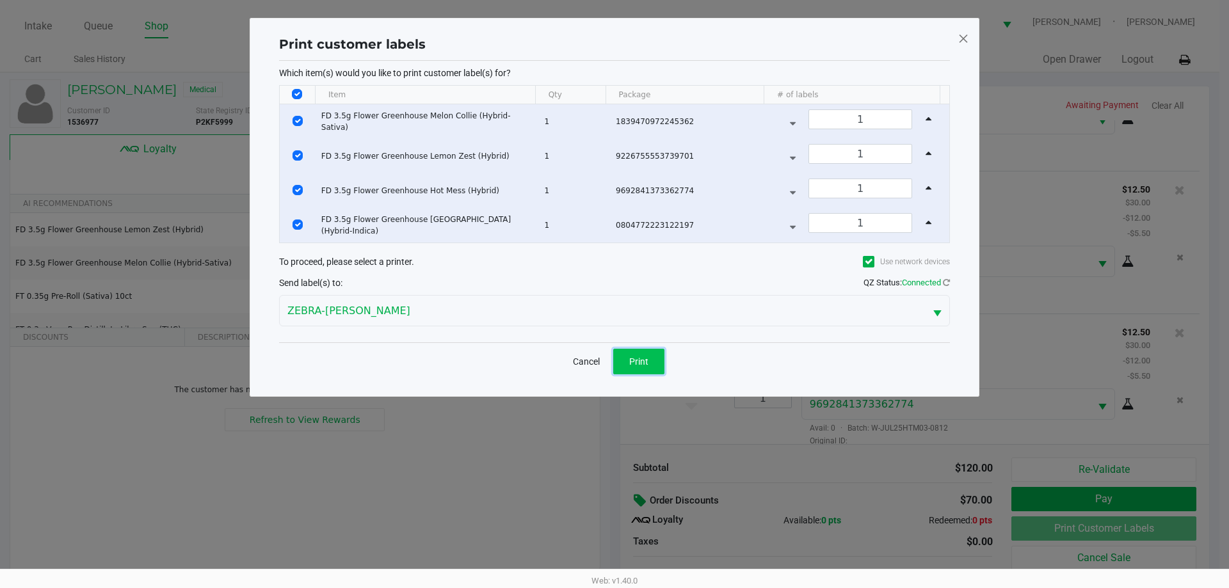
click at [640, 368] on button "Print" at bounding box center [638, 362] width 51 height 26
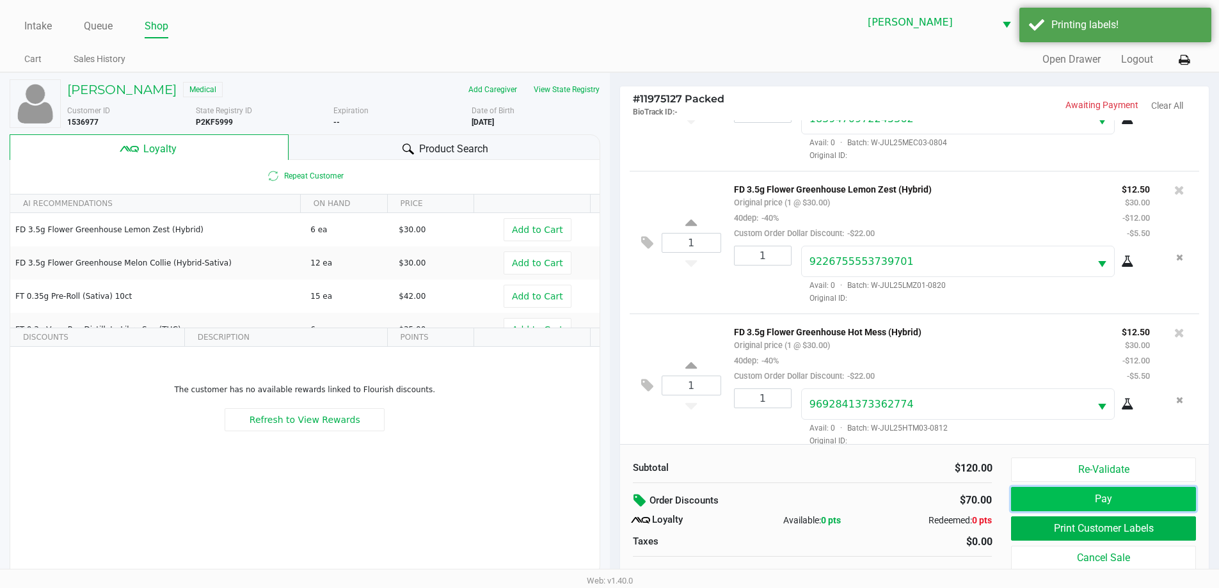
click at [1104, 499] on button "Pay" at bounding box center [1103, 499] width 184 height 24
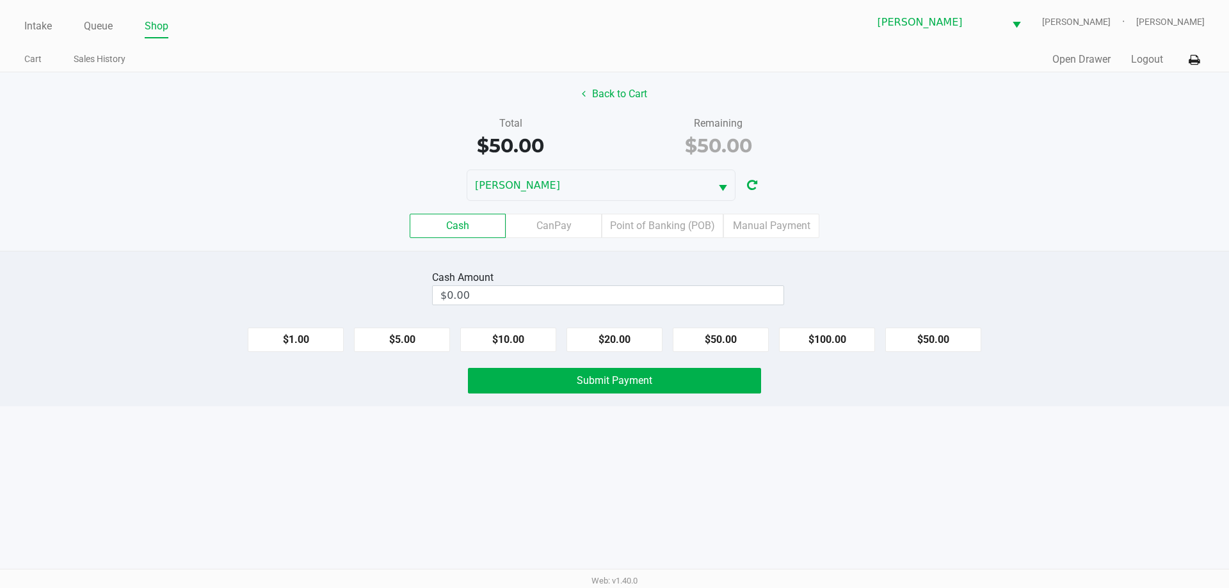
click at [890, 191] on div "DWIGHT-YOAKAM" at bounding box center [614, 185] width 1229 height 31
click at [553, 237] on label "CanPay" at bounding box center [554, 226] width 96 height 24
click at [0, 0] on 2 "CanPay" at bounding box center [0, 0] width 0 height 0
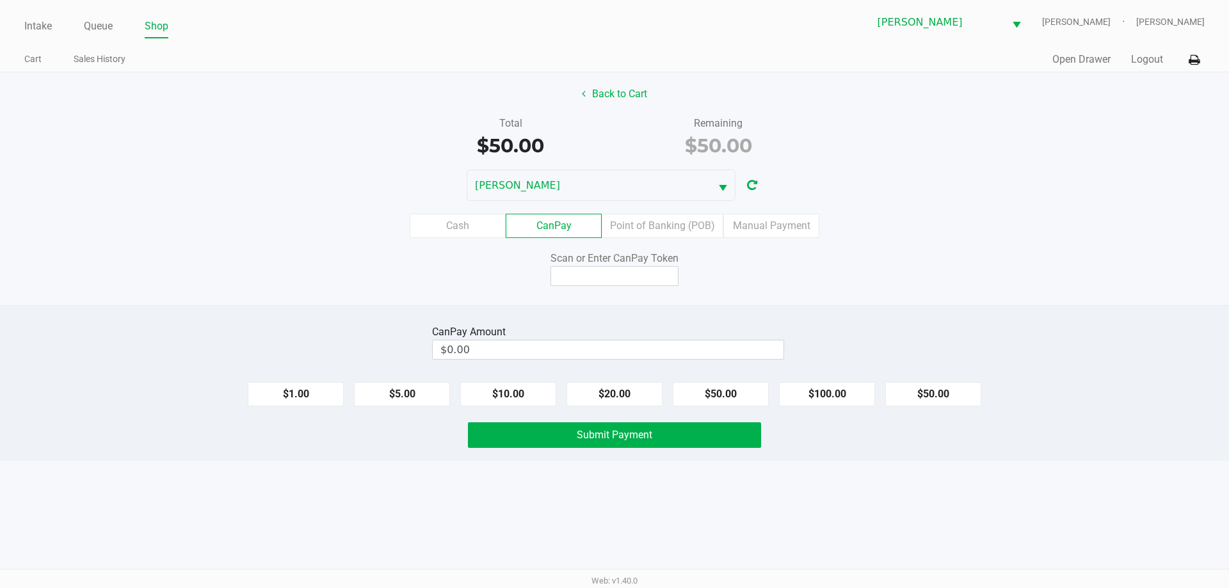
click at [558, 225] on label "CanPay" at bounding box center [554, 226] width 96 height 24
click at [0, 0] on 2 "CanPay" at bounding box center [0, 0] width 0 height 0
click at [614, 272] on input at bounding box center [614, 276] width 128 height 20
type input "Q7637741Q"
click at [927, 395] on button "$50.00" at bounding box center [933, 394] width 96 height 24
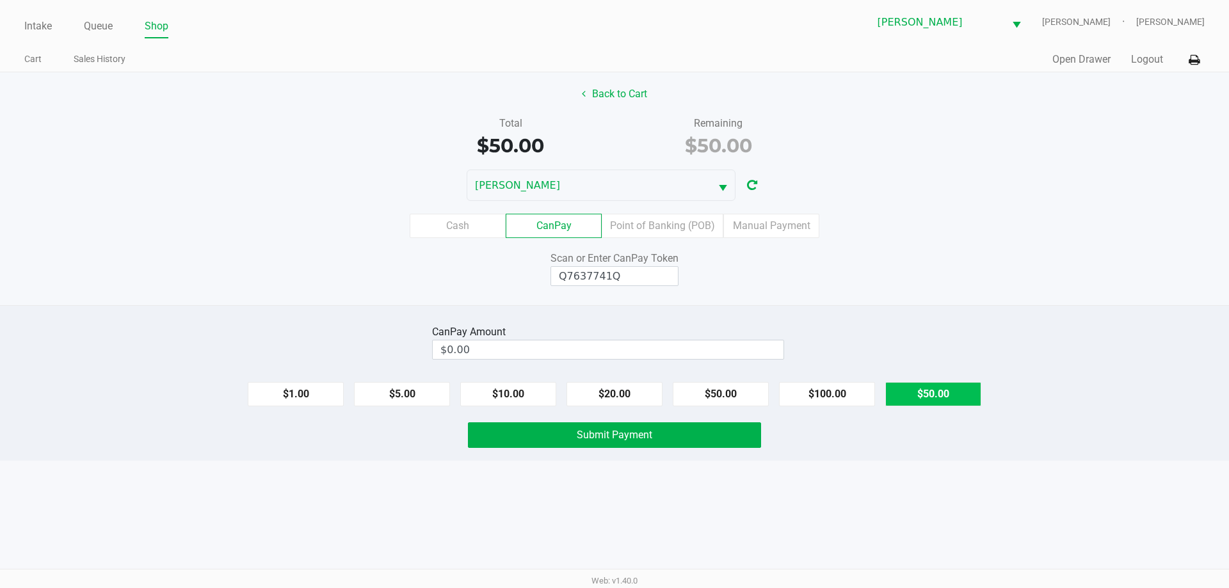
type input "$50.00"
click at [630, 439] on span "Submit Payment" at bounding box center [615, 435] width 76 height 12
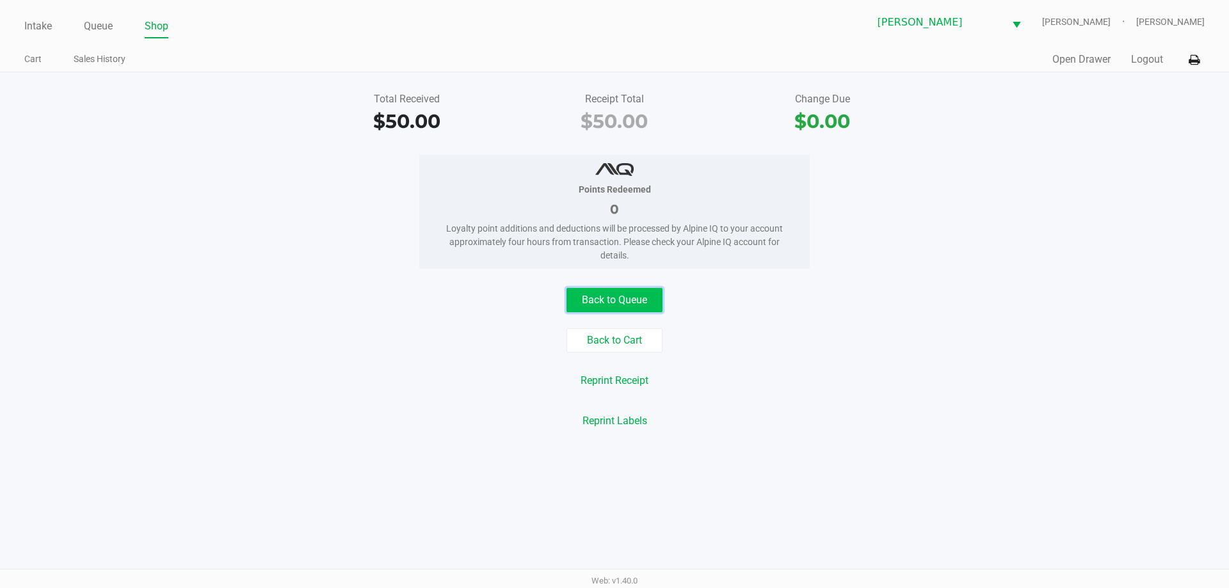
click at [610, 300] on button "Back to Queue" at bounding box center [614, 300] width 96 height 24
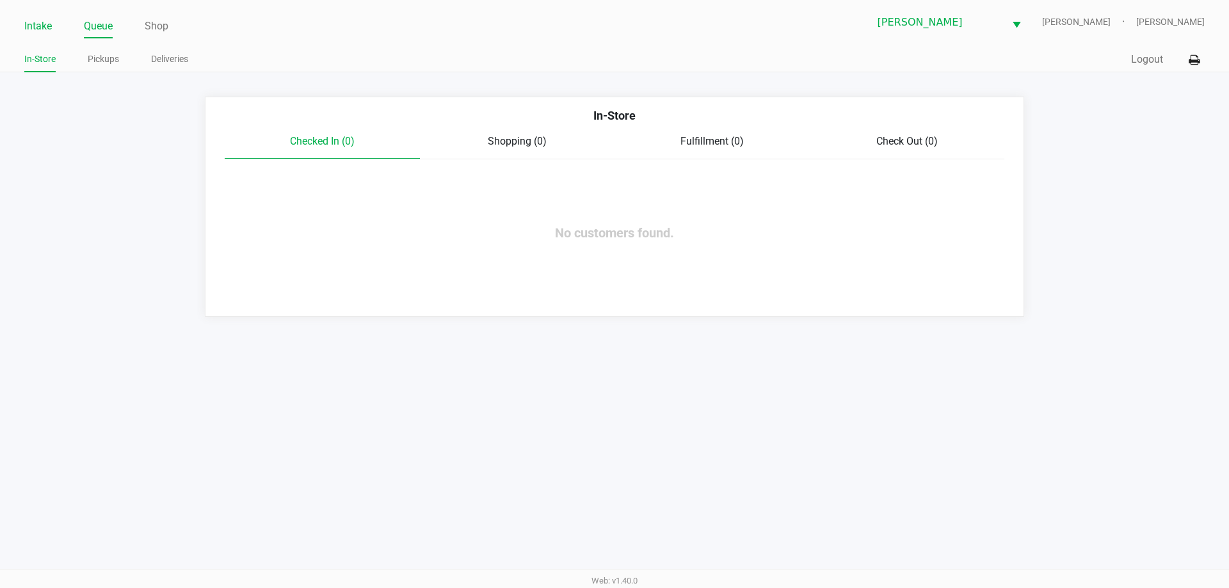
click at [46, 19] on link "Intake" at bounding box center [38, 26] width 28 height 18
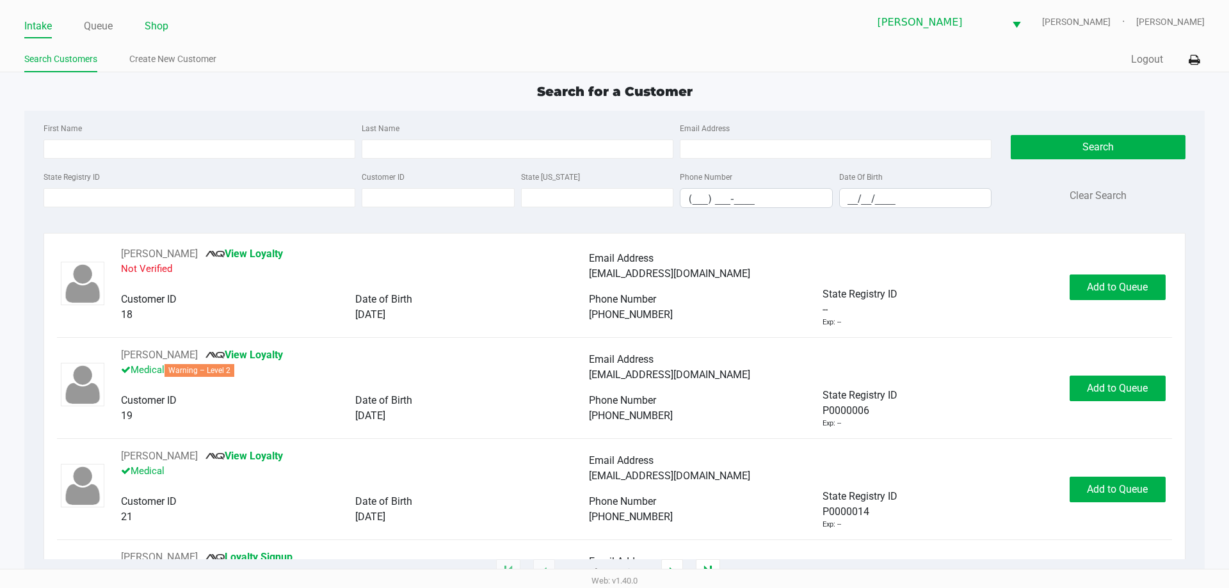
drag, startPoint x: 156, startPoint y: 23, endPoint x: 159, endPoint y: 35, distance: 12.0
click at [156, 24] on link "Shop" at bounding box center [157, 26] width 24 height 18
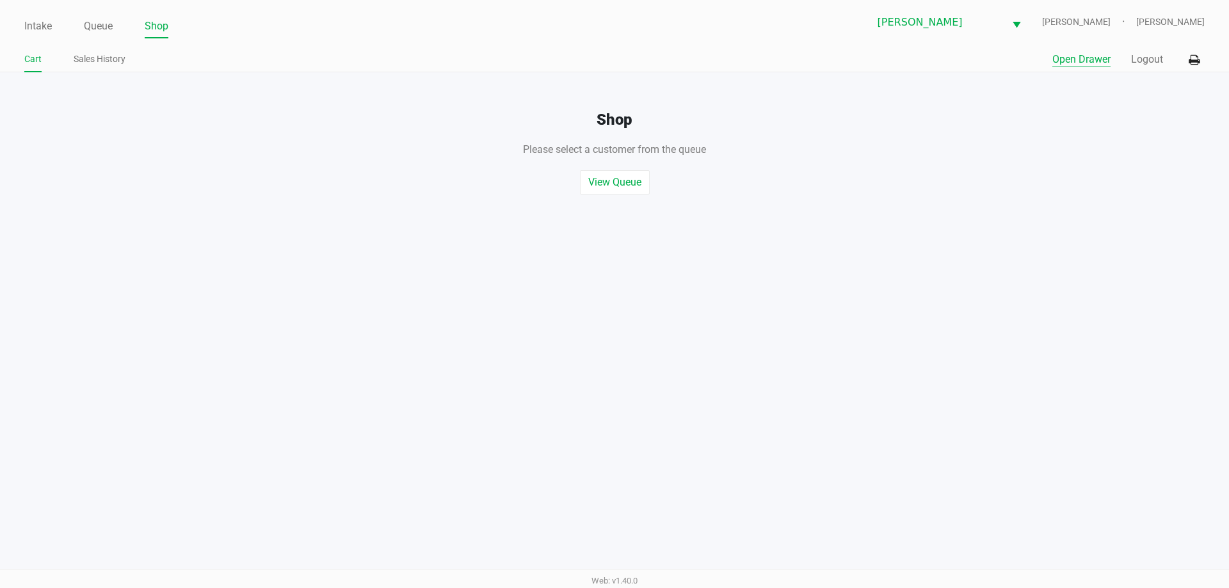
click at [1096, 62] on button "Open Drawer" at bounding box center [1081, 59] width 58 height 15
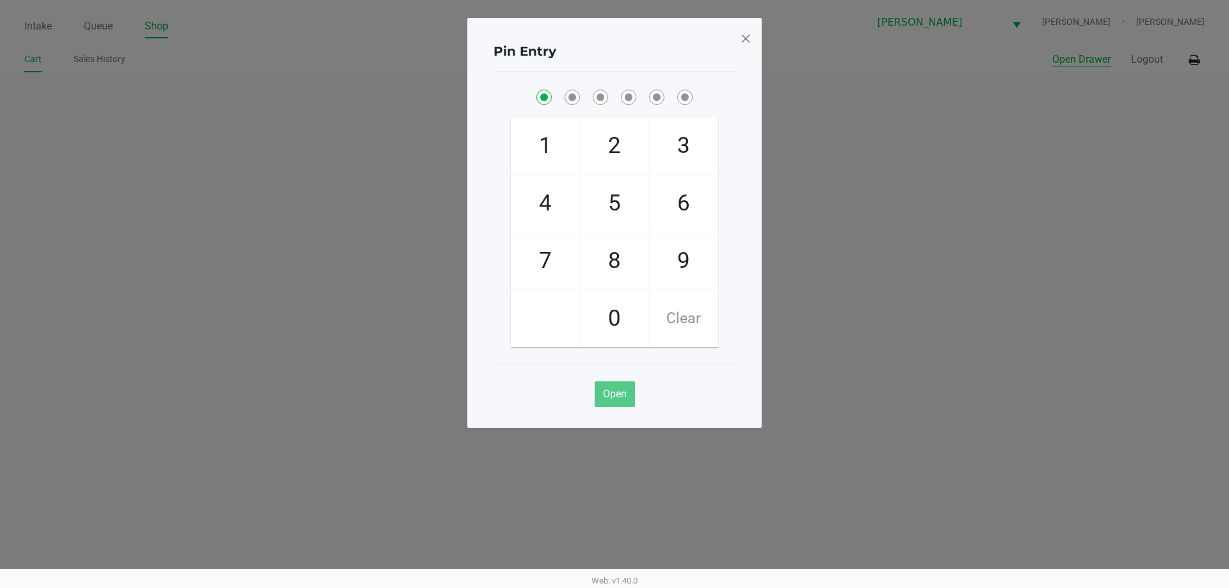
checkbox input "true"
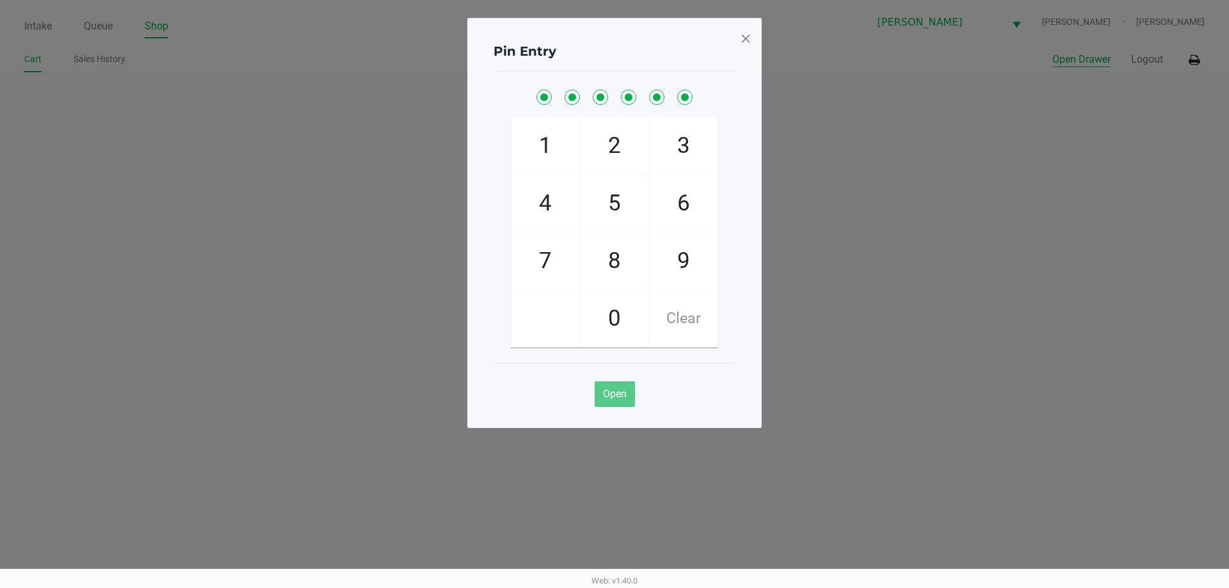
checkbox input "true"
click at [751, 40] on div "Pin Entry 1 4 7 2 5 8 0 3 6 9 Clear Open" at bounding box center [614, 223] width 294 height 410
click at [747, 40] on span at bounding box center [746, 38] width 12 height 20
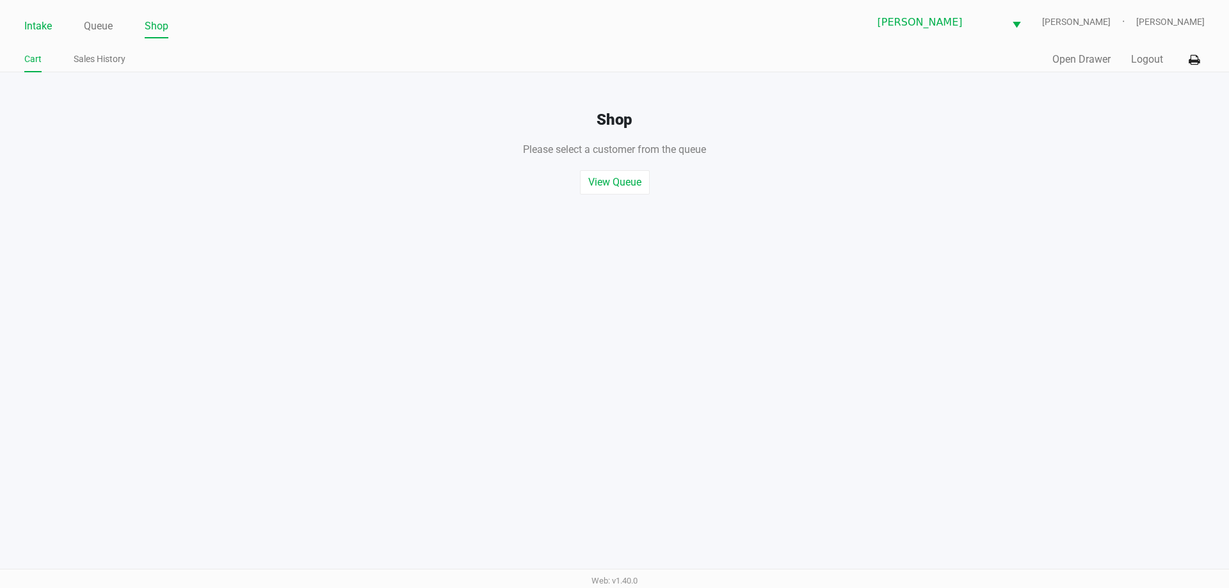
click at [38, 20] on link "Intake" at bounding box center [38, 26] width 28 height 18
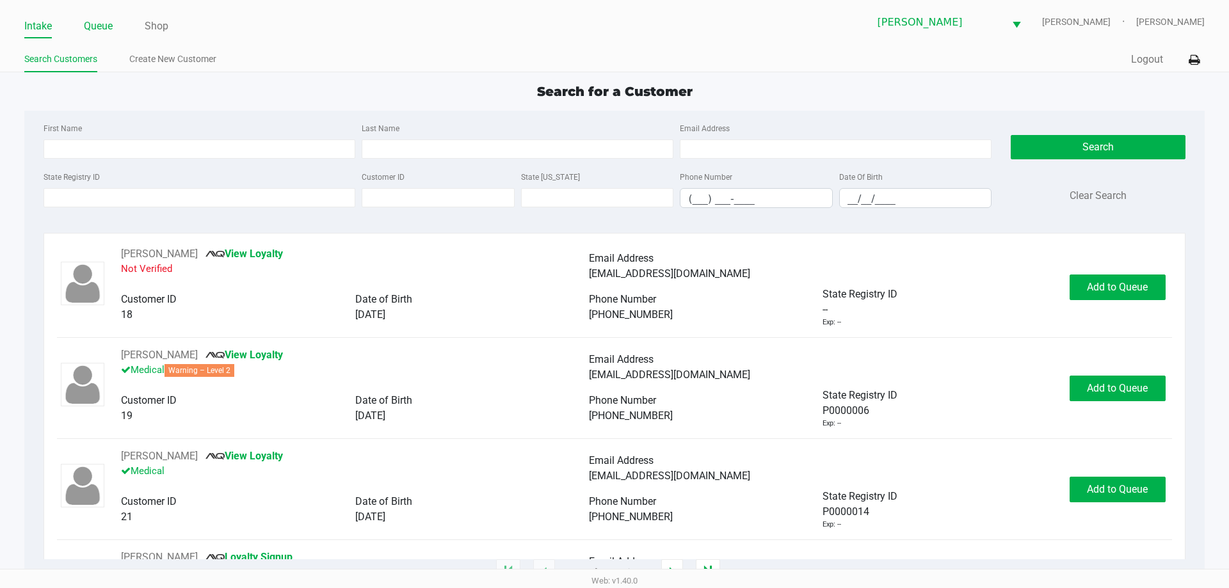
click at [110, 24] on link "Queue" at bounding box center [98, 26] width 29 height 18
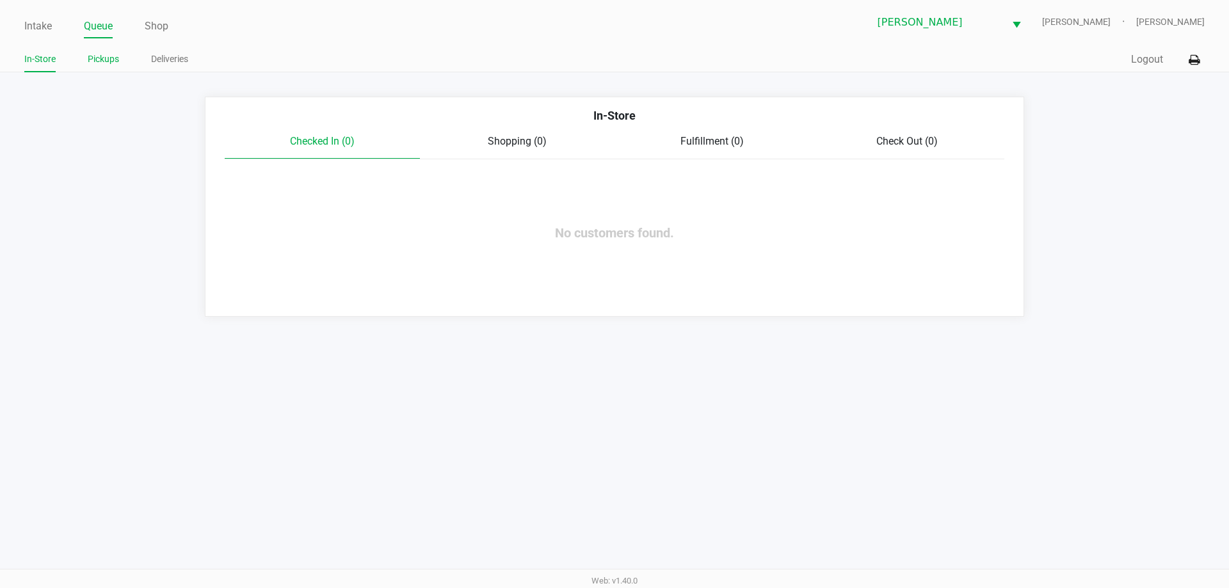
click at [106, 54] on link "Pickups" at bounding box center [103, 59] width 31 height 16
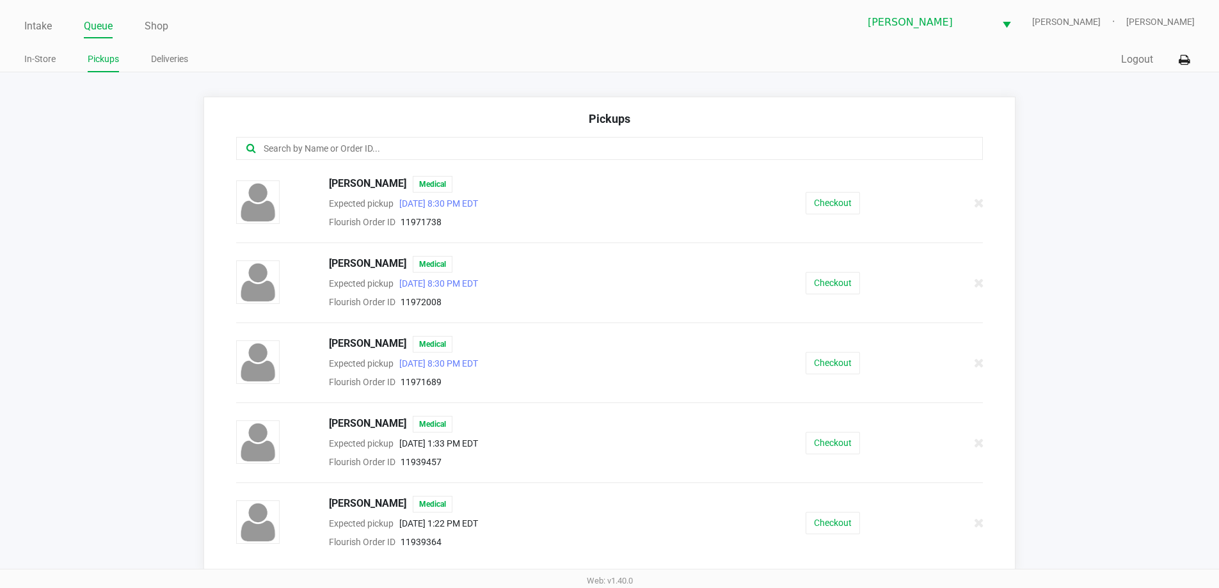
click at [995, 218] on div "Pickups ALVIN CUBANO Medical Expected pickup Sep 19, 2025 8:30 PM EDT Flourish …" at bounding box center [610, 334] width 813 height 475
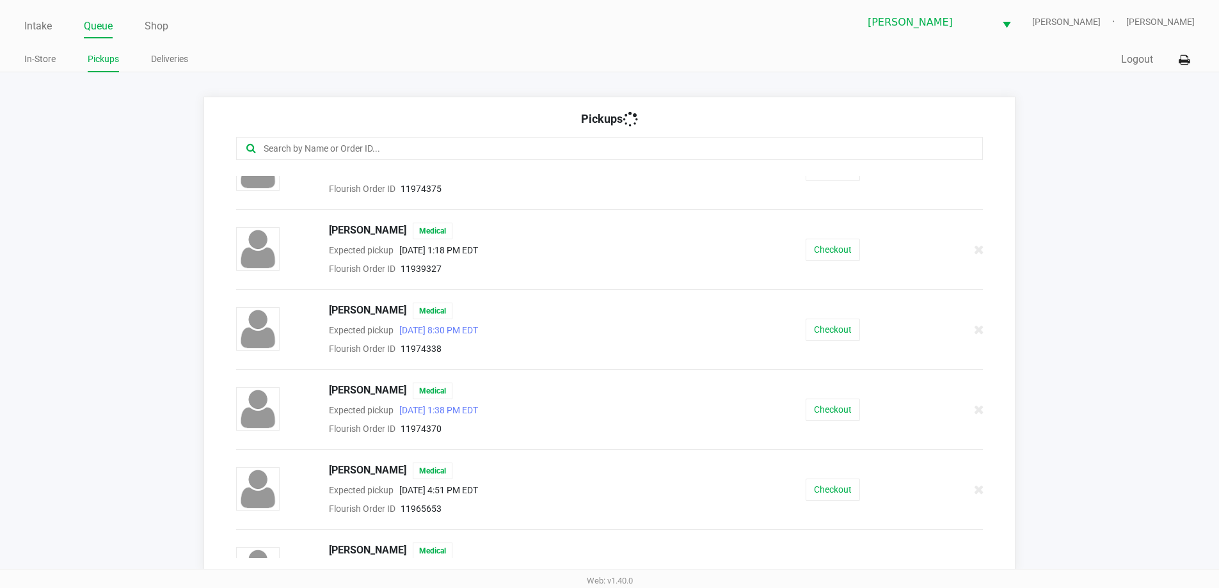
scroll to position [570, 0]
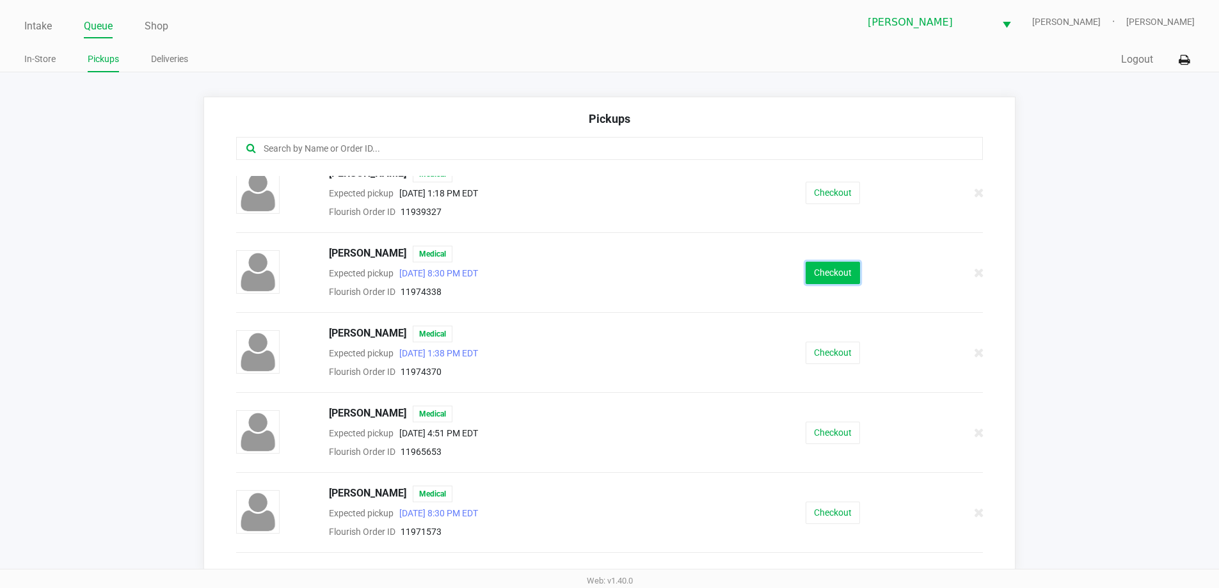
click at [821, 270] on button "Checkout" at bounding box center [833, 273] width 54 height 22
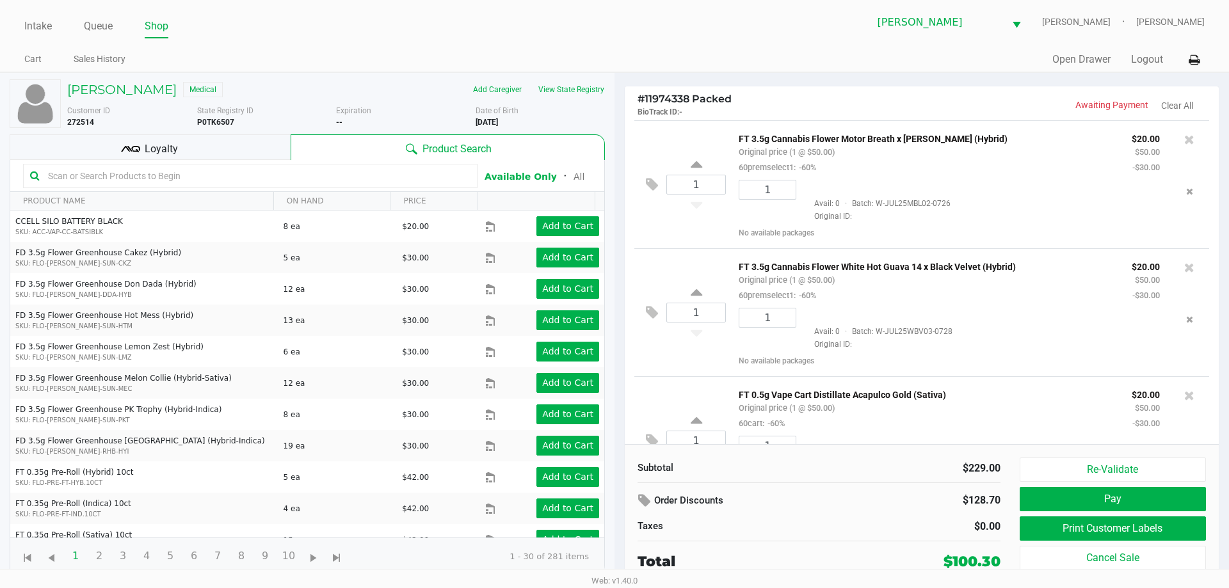
click at [129, 160] on kendo-grid-toolbar "Available Only ᛫ All" at bounding box center [307, 176] width 594 height 32
click at [142, 151] on div "Loyalty" at bounding box center [150, 147] width 281 height 26
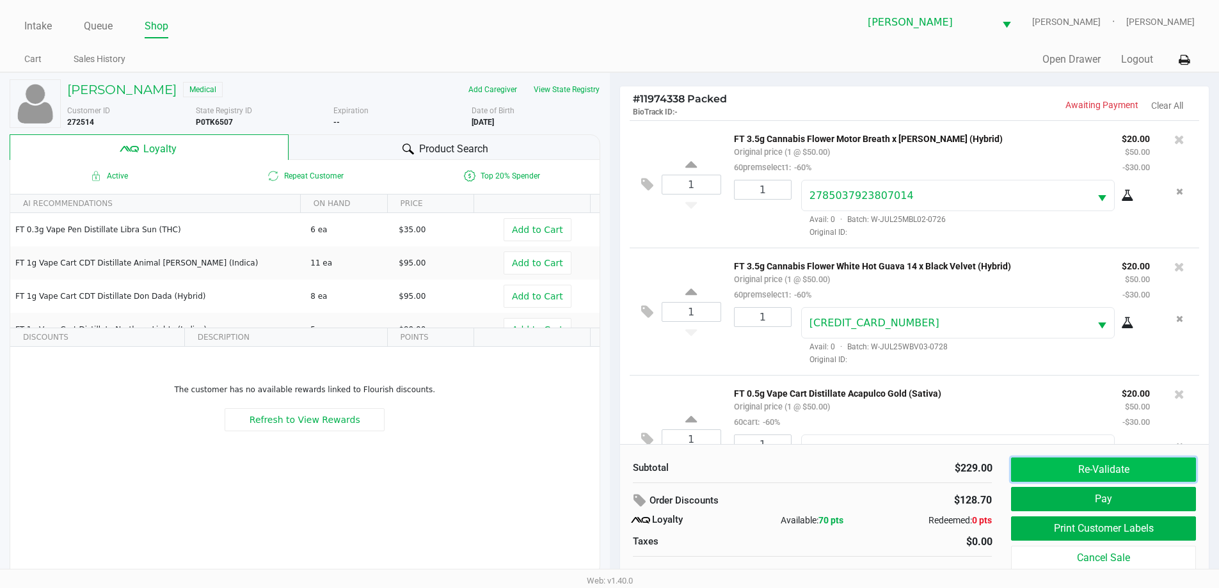
click at [1108, 471] on button "Re-Validate" at bounding box center [1103, 470] width 184 height 24
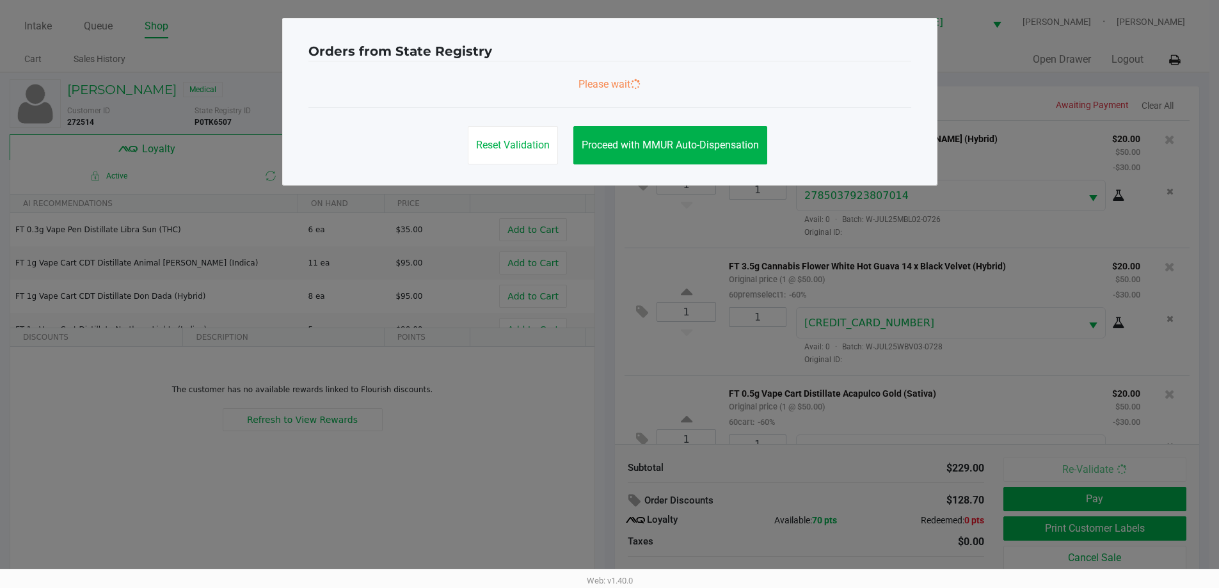
scroll to position [316, 0]
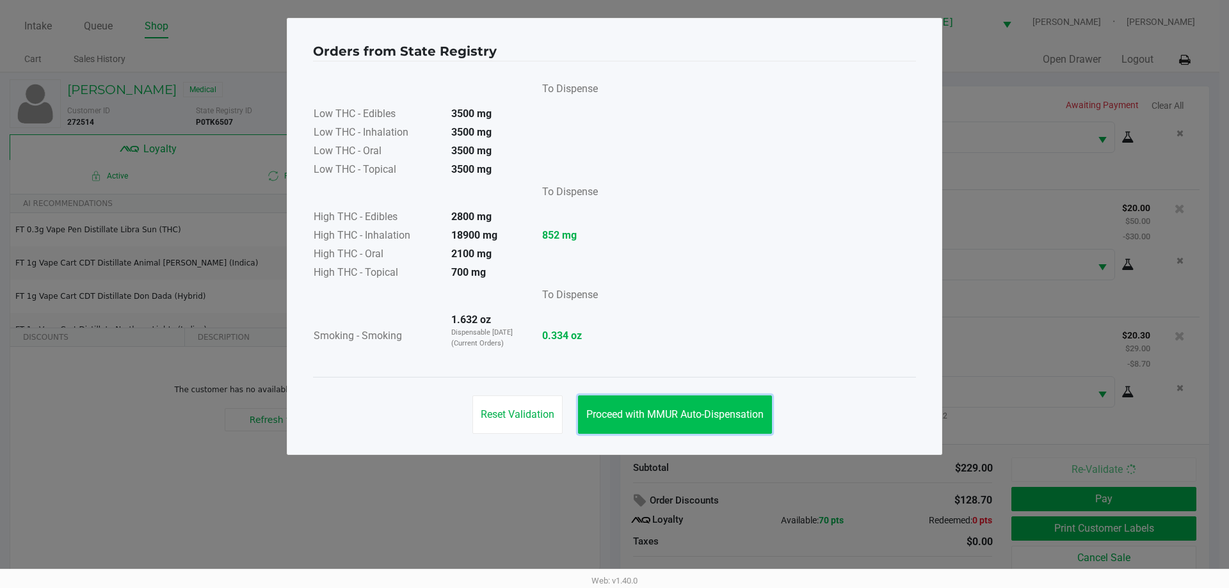
click at [670, 412] on span "Proceed with MMUR Auto-Dispensation" at bounding box center [674, 414] width 177 height 12
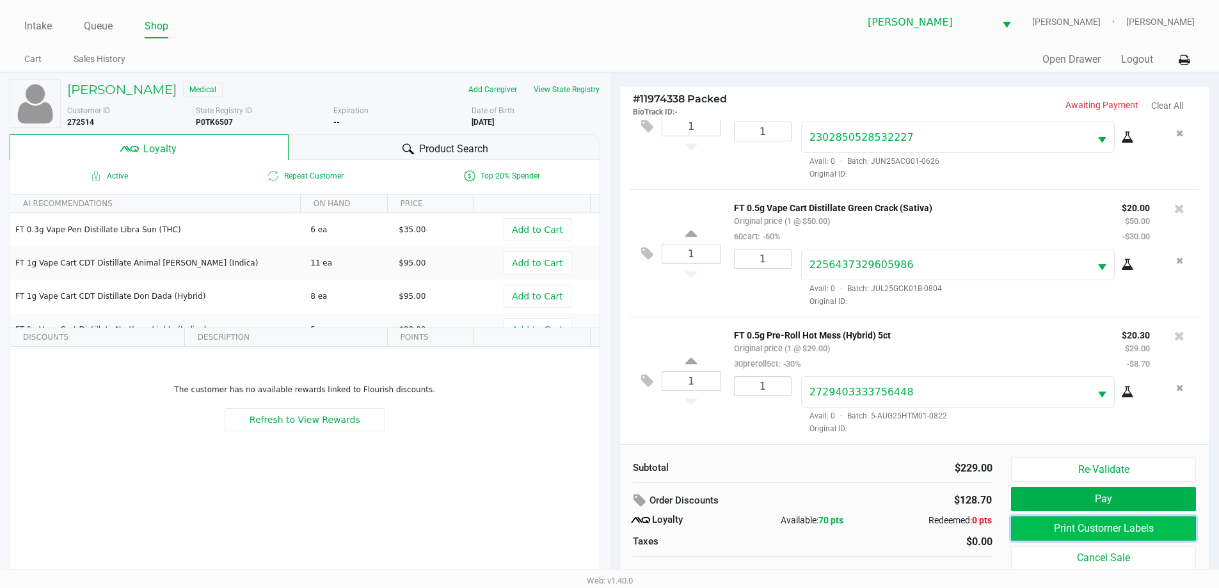
click at [1066, 522] on button "Print Customer Labels" at bounding box center [1103, 528] width 184 height 24
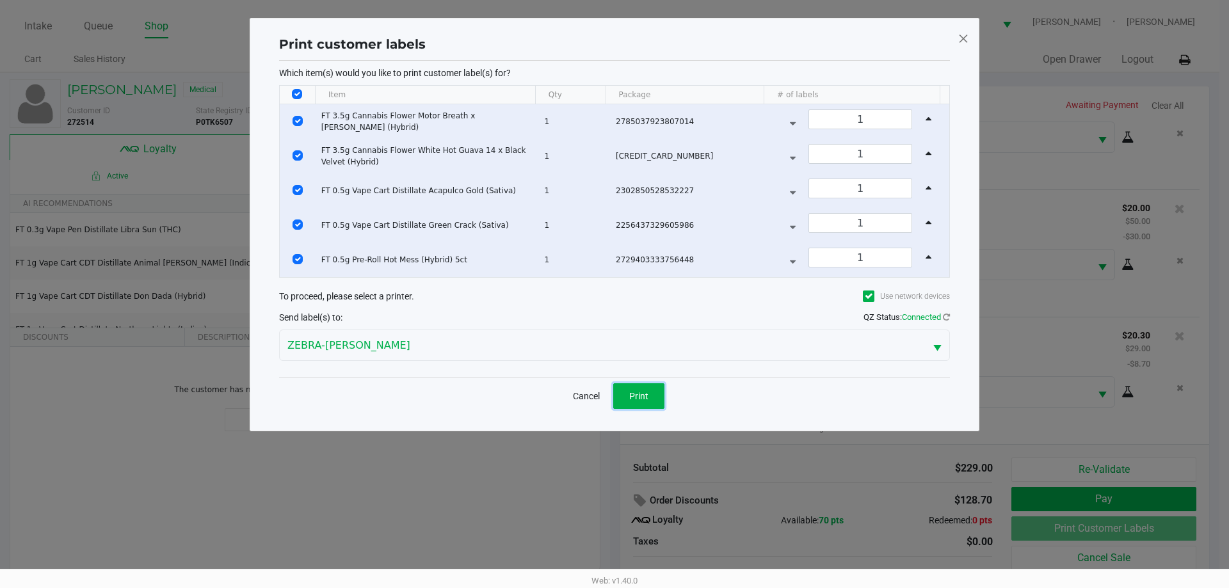
click at [621, 392] on button "Print" at bounding box center [638, 396] width 51 height 26
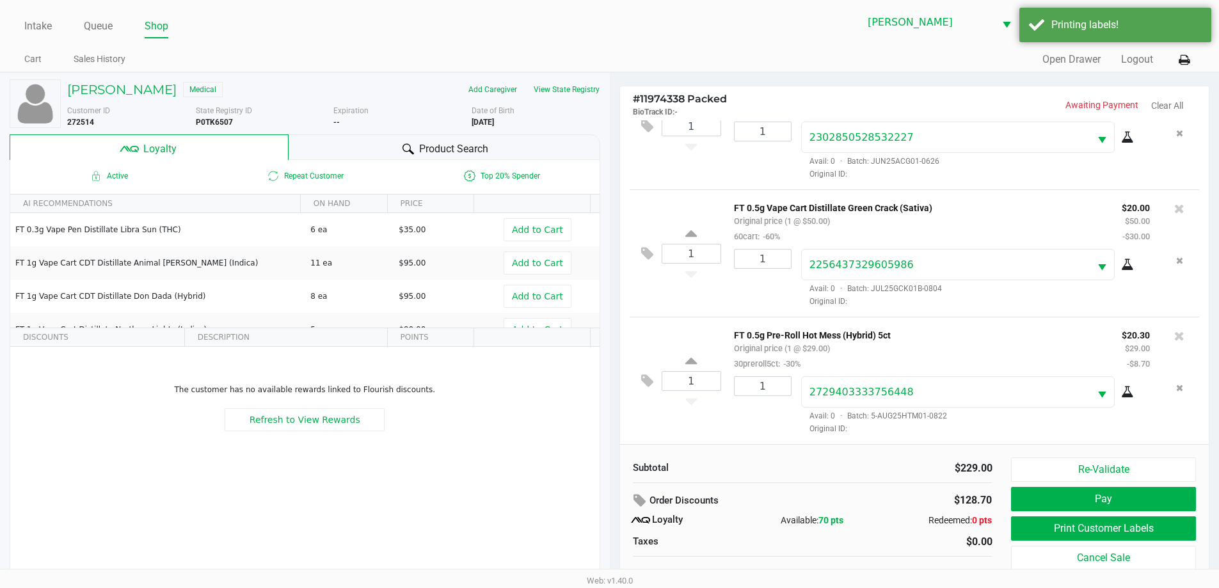
scroll to position [13, 0]
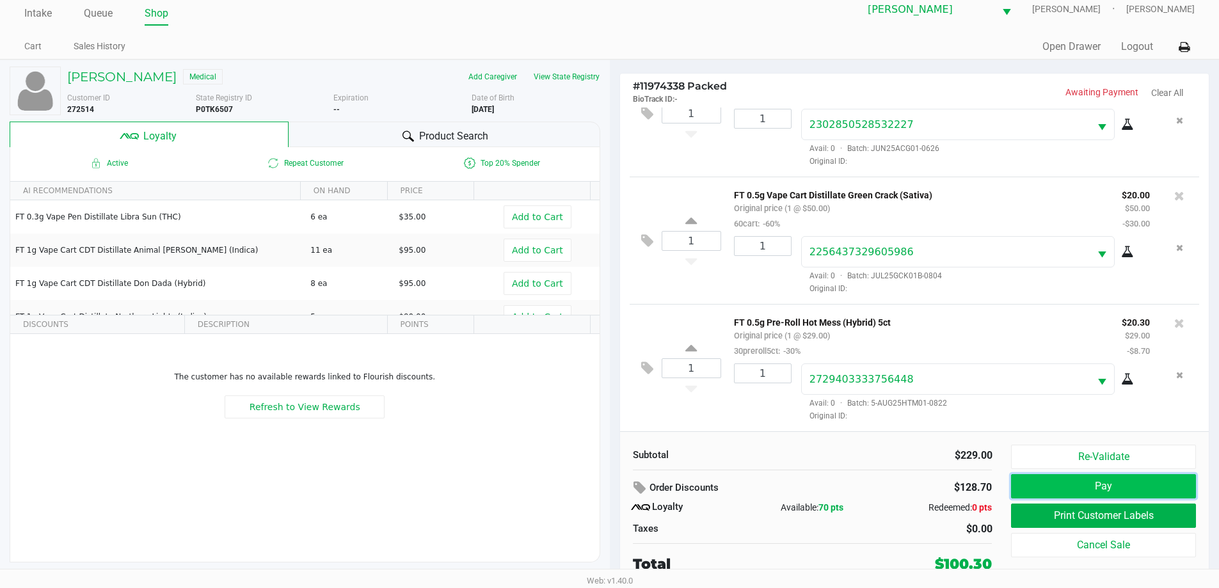
click at [1067, 486] on button "Pay" at bounding box center [1103, 486] width 184 height 24
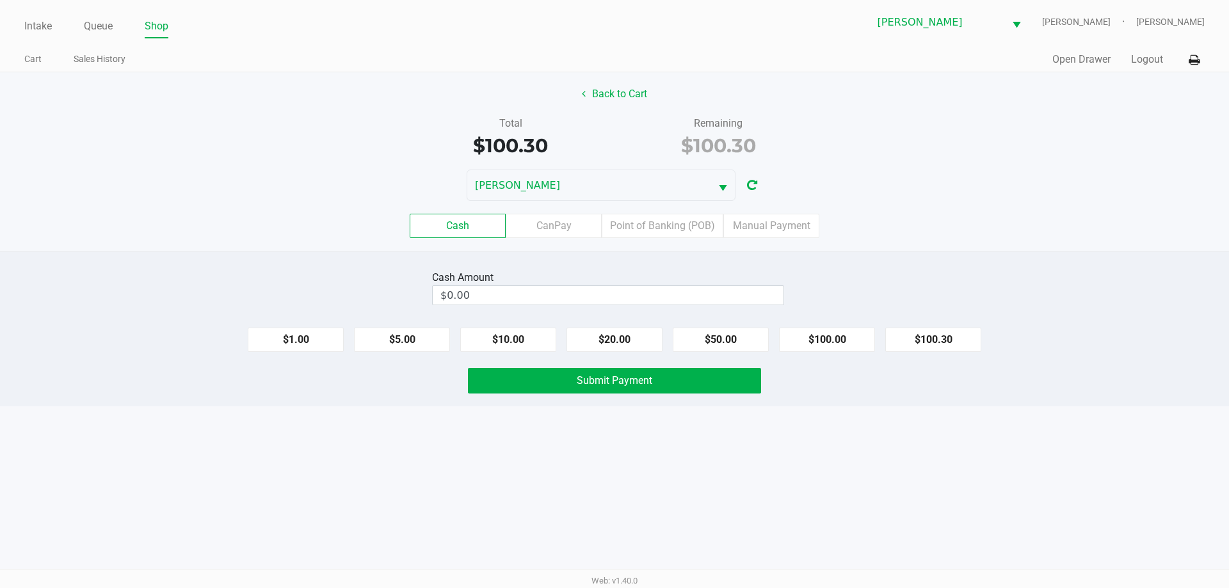
click at [929, 166] on div "Back to Cart Total $100.30 Remaining $100.30 DWIGHT-YOAKAM Cash CanPay Point of…" at bounding box center [614, 161] width 1229 height 179
drag, startPoint x: 902, startPoint y: 353, endPoint x: 900, endPoint y: 342, distance: 11.6
click at [902, 353] on div "Cash Amount $0.00 $1.00 $5.00 $10.00 $20.00 $50.00 $100.00 $100.30 Submit Payme…" at bounding box center [614, 329] width 1229 height 156
click at [900, 342] on button "$100.30" at bounding box center [933, 340] width 96 height 24
type input "$100.30"
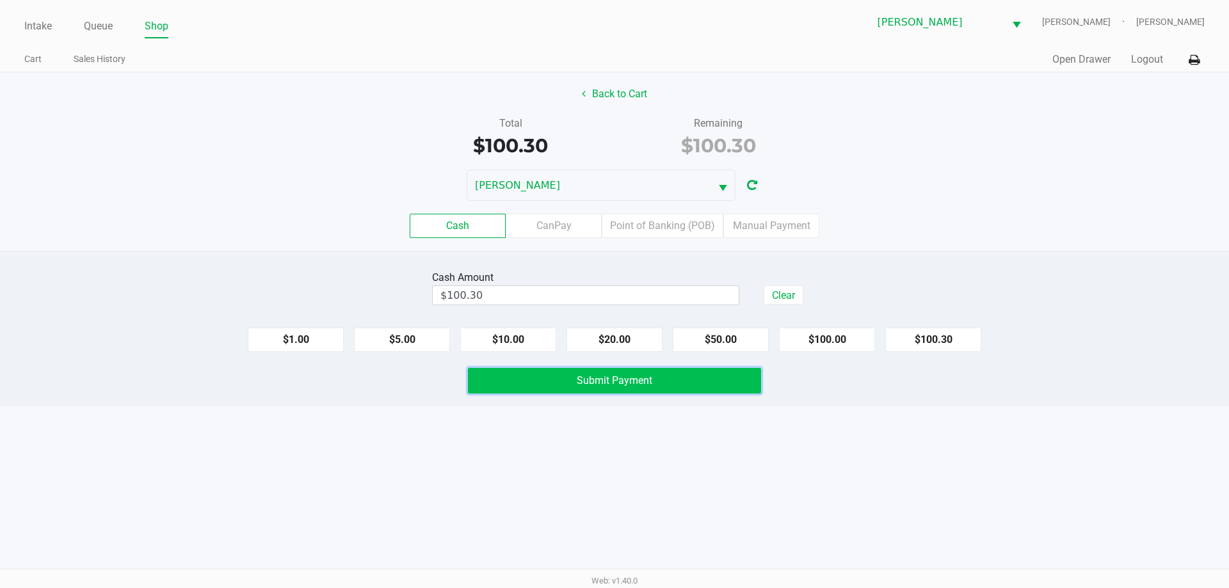
click at [735, 374] on button "Submit Payment" at bounding box center [614, 381] width 293 height 26
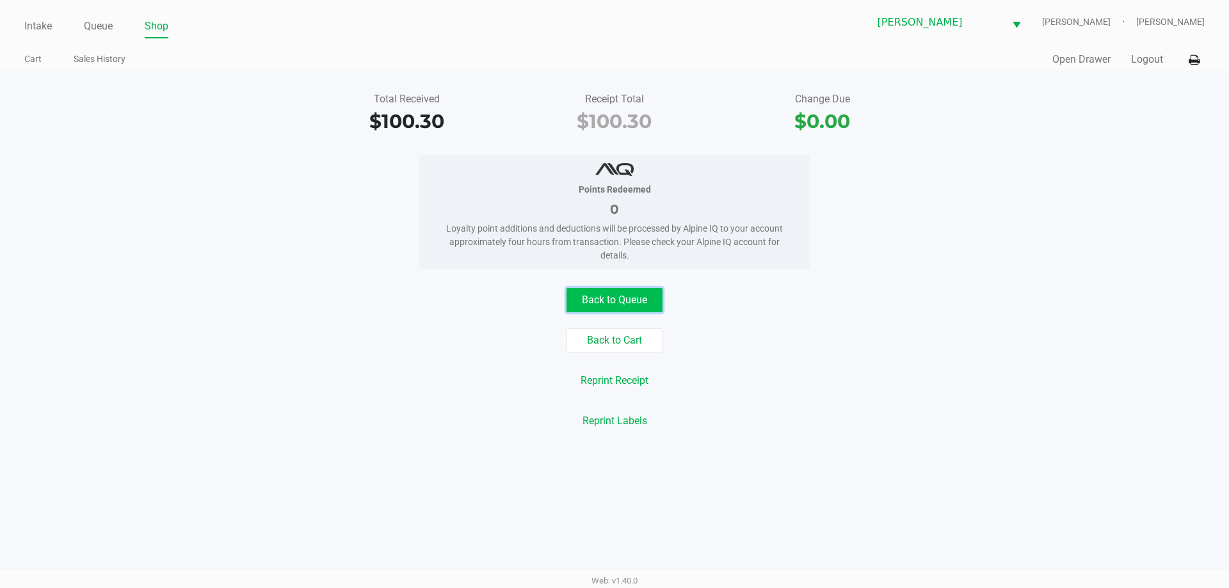
click at [611, 298] on button "Back to Queue" at bounding box center [614, 300] width 96 height 24
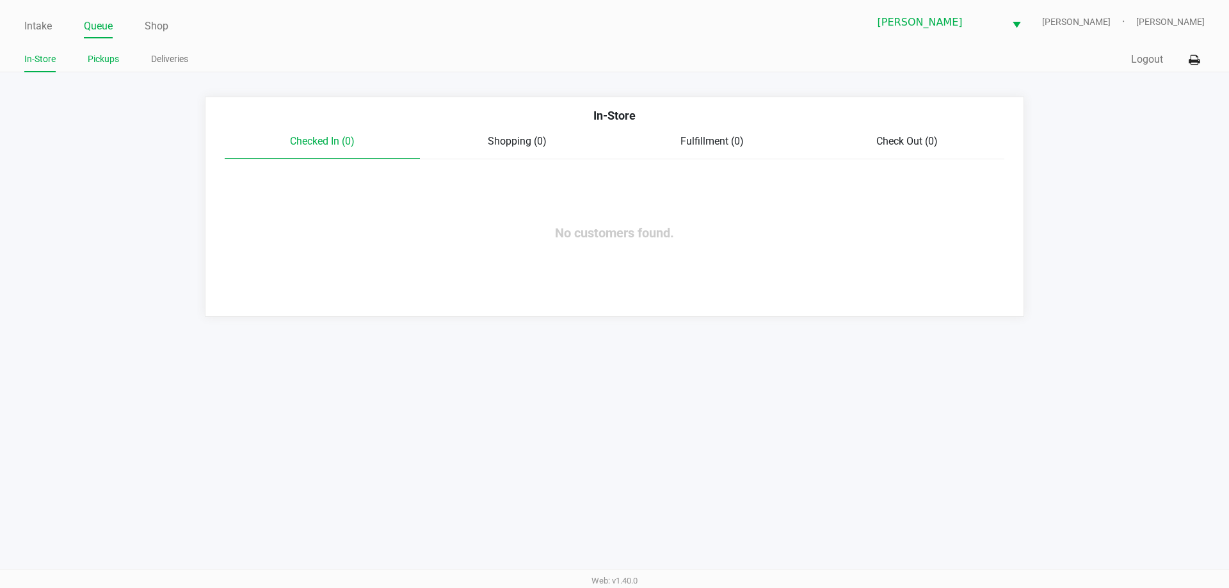
click at [97, 61] on link "Pickups" at bounding box center [103, 59] width 31 height 16
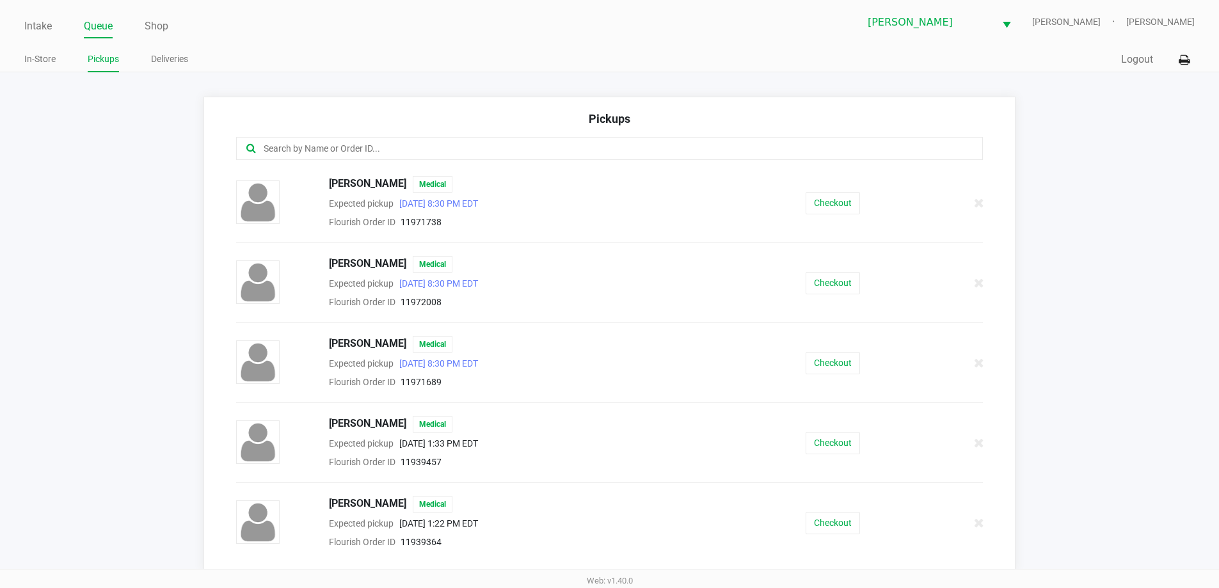
click at [565, 225] on div "Flourish Order ID 11971738" at bounding box center [528, 221] width 418 height 15
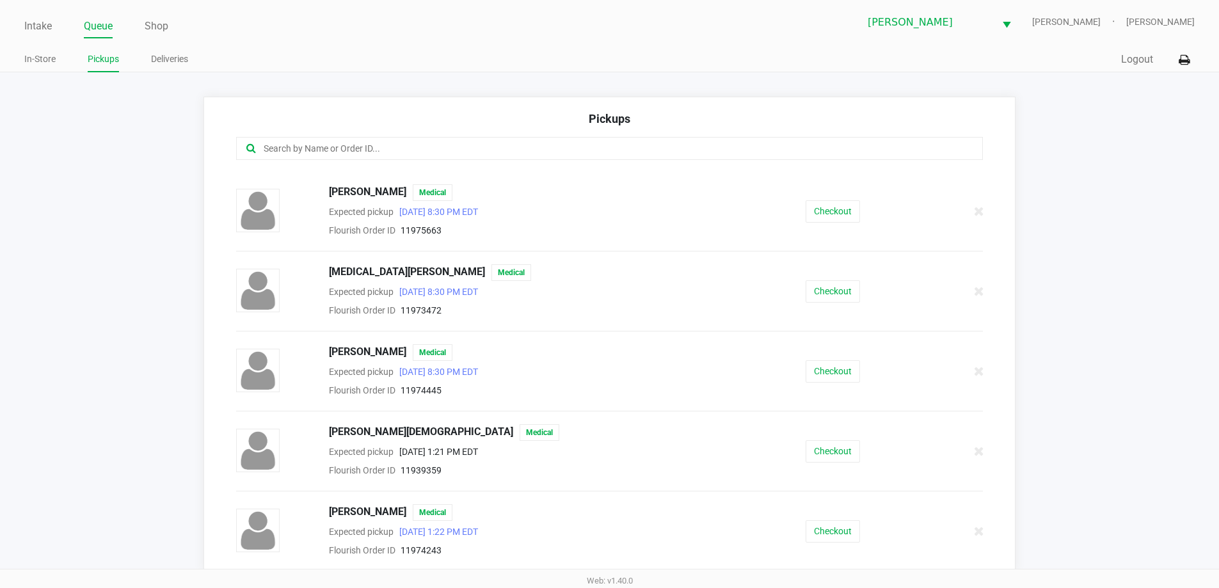
scroll to position [8, 0]
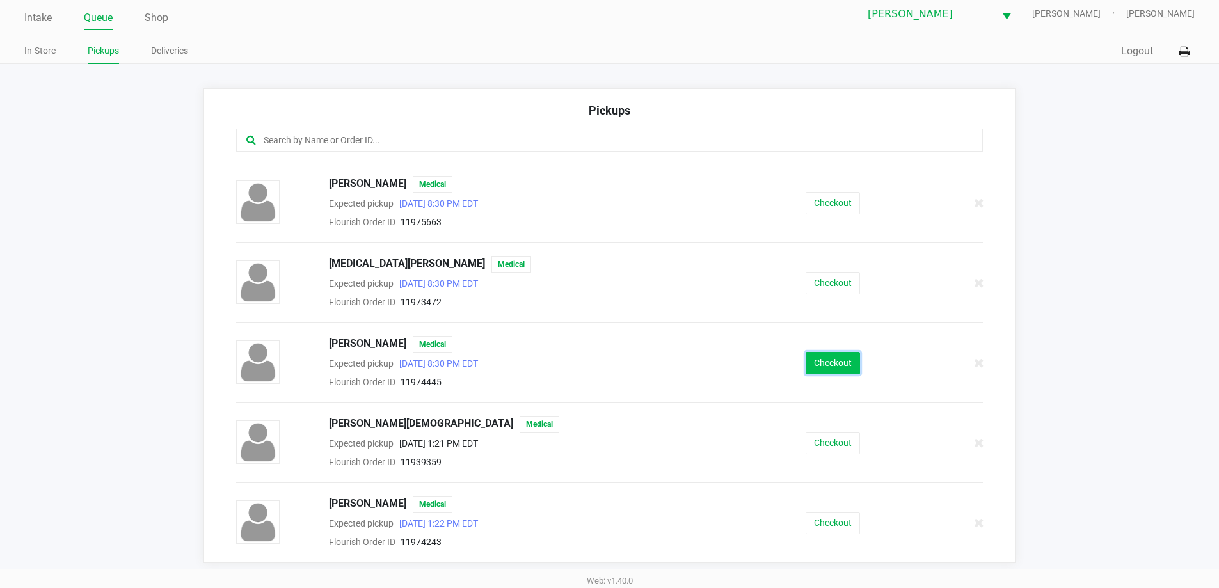
click at [830, 362] on button "Checkout" at bounding box center [833, 363] width 54 height 22
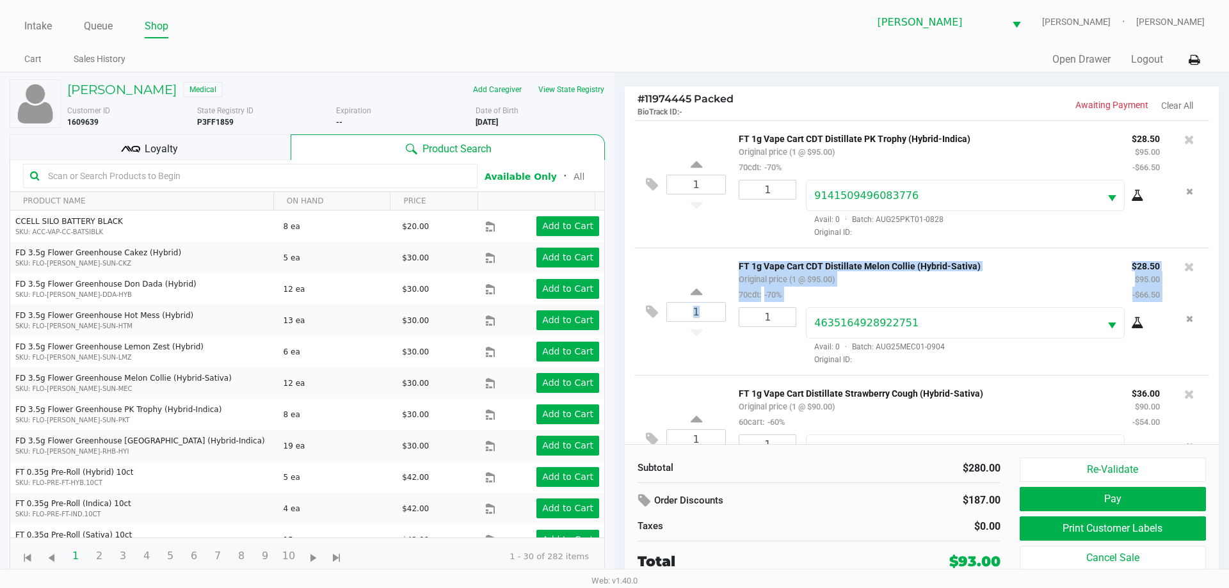
drag, startPoint x: 1219, startPoint y: 208, endPoint x: 1210, endPoint y: 264, distance: 57.0
click at [1210, 264] on div "# 11974445 Packed BioTrack ID: - Awaiting Payment Clear All 1 FT 1g Vape Cart C…" at bounding box center [921, 336] width 595 height 500
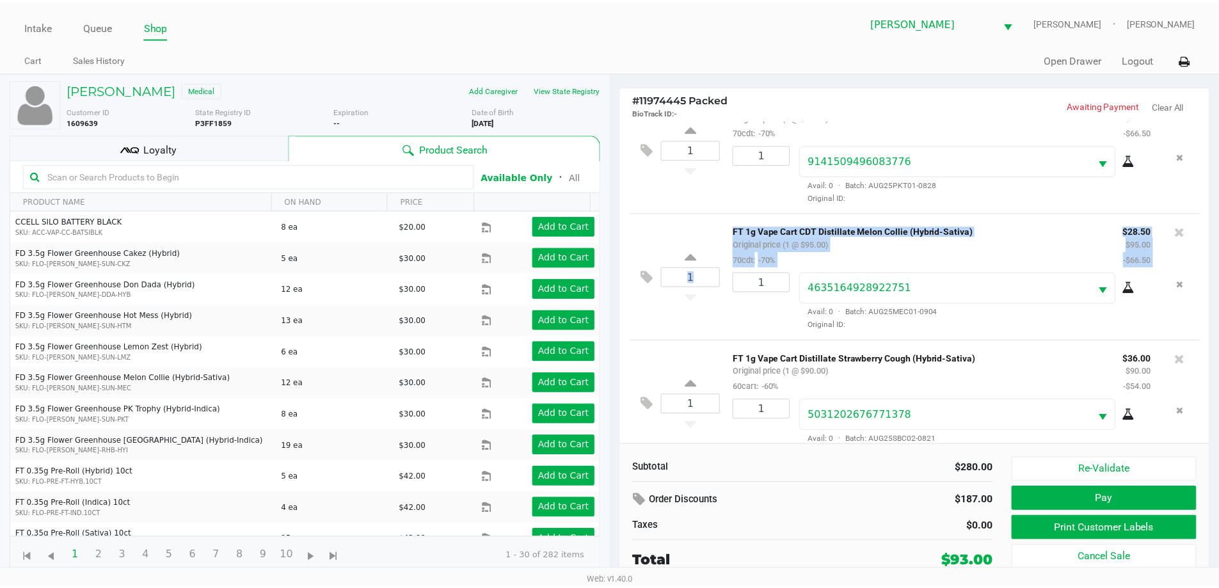
scroll to position [60, 0]
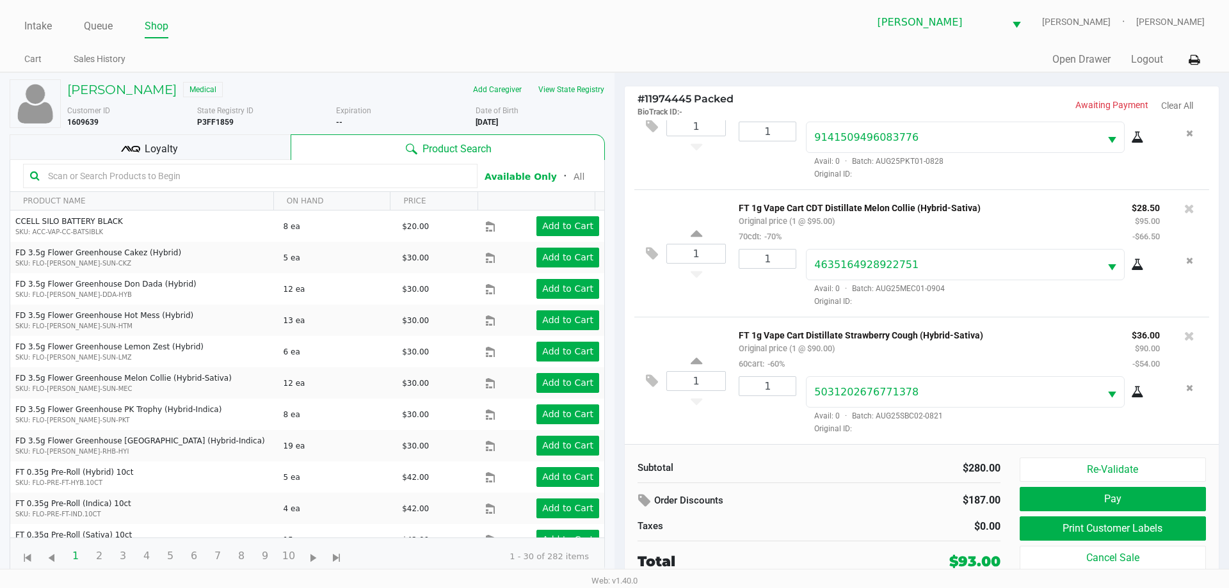
click at [968, 306] on span "Original ID:" at bounding box center [983, 302] width 354 height 12
click at [1140, 476] on button "Re-Validate" at bounding box center [1112, 470] width 186 height 24
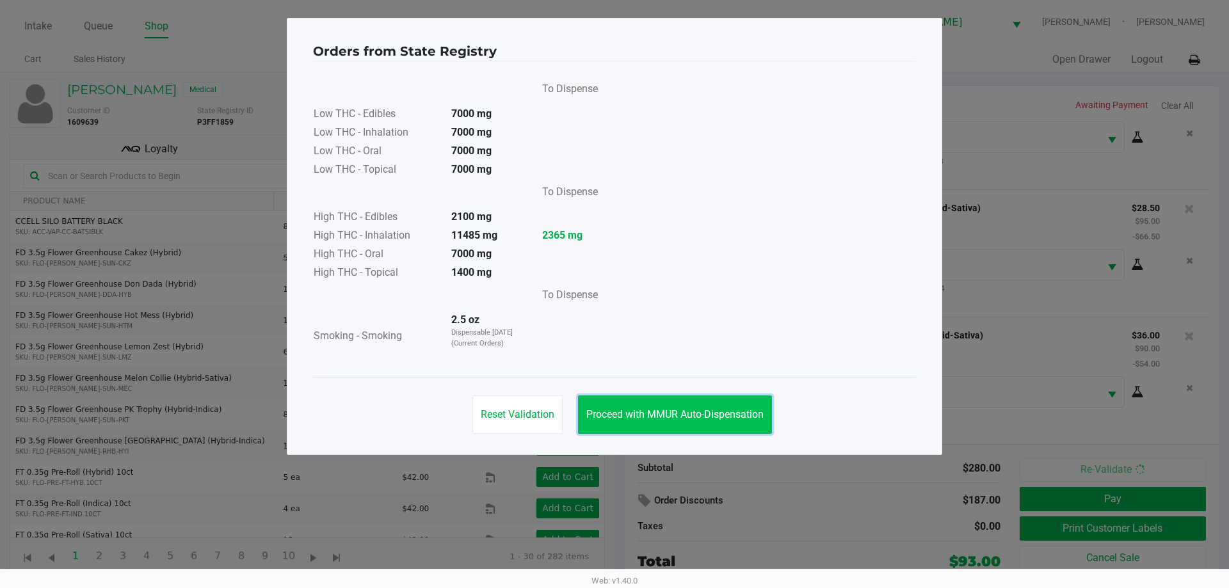
click at [655, 407] on button "Proceed with MMUR Auto-Dispensation" at bounding box center [675, 415] width 194 height 38
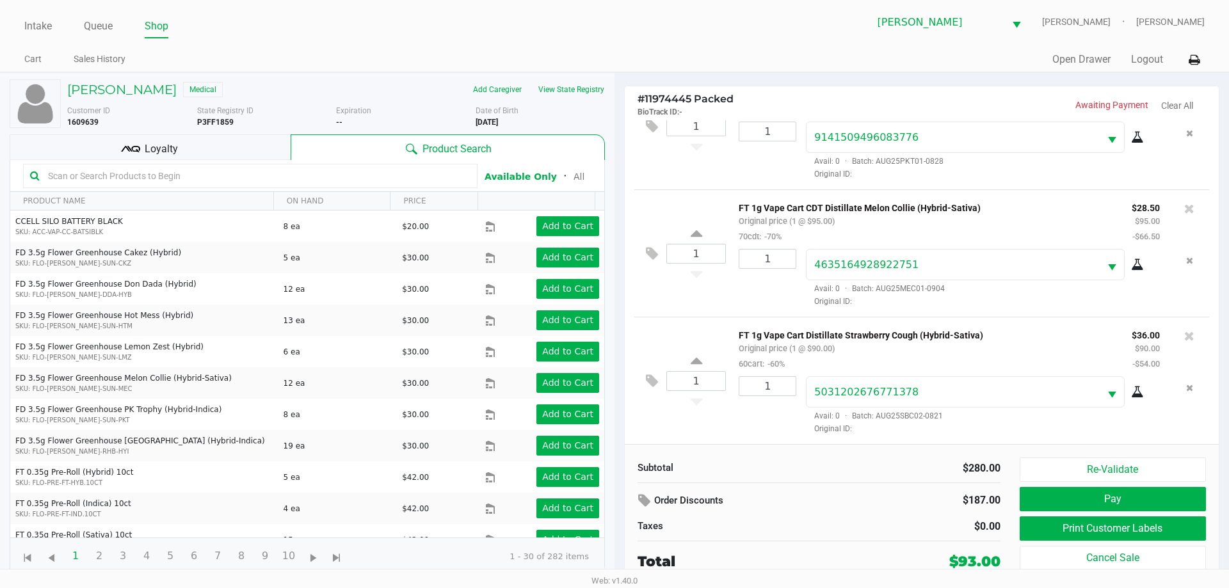
click at [137, 147] on icon at bounding box center [135, 149] width 9 height 6
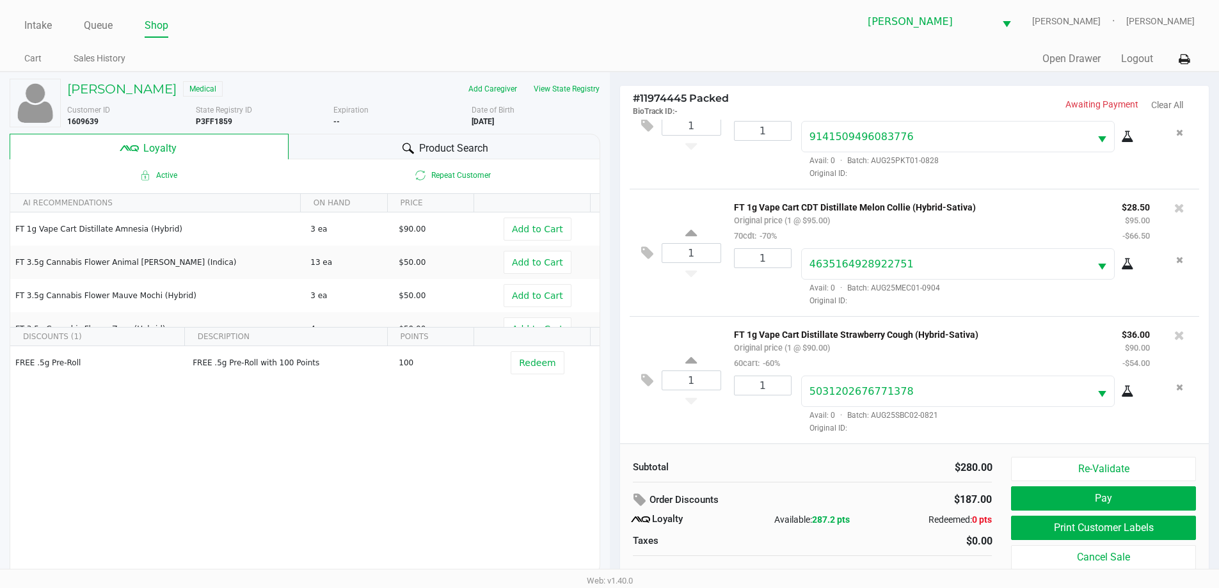
scroll to position [13, 0]
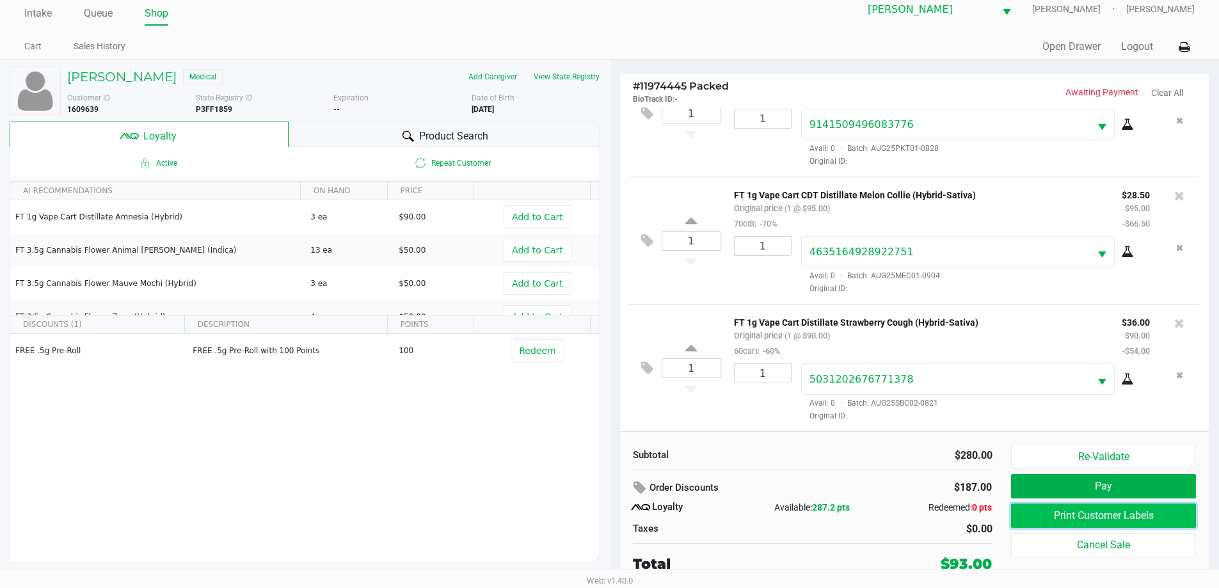
click at [1131, 519] on button "Print Customer Labels" at bounding box center [1103, 516] width 184 height 24
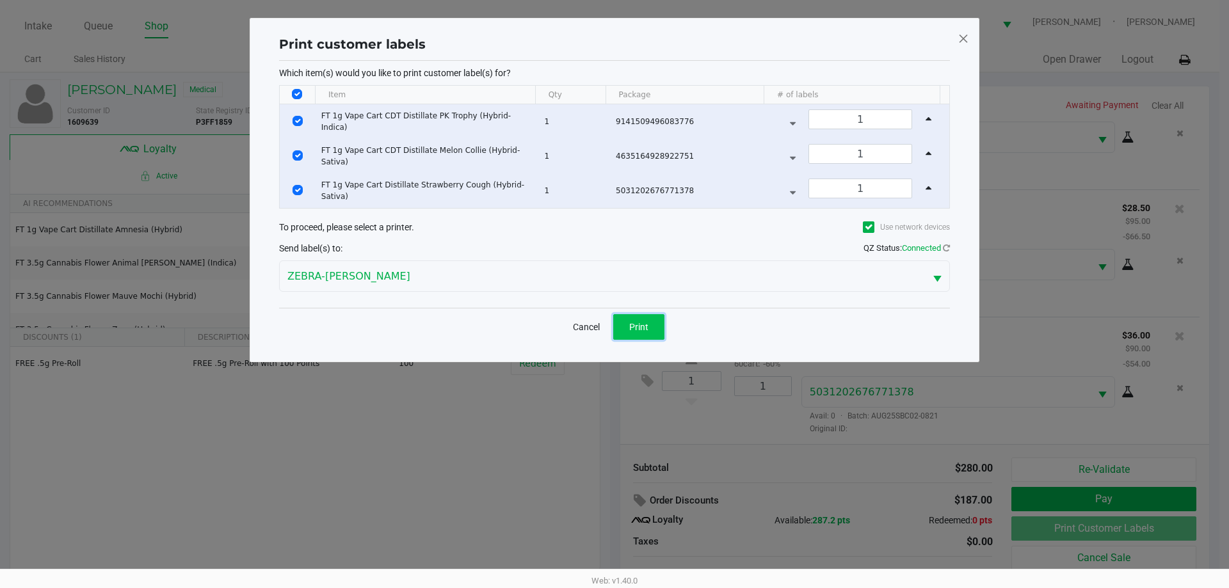
click at [643, 322] on span "Print" at bounding box center [638, 327] width 19 height 10
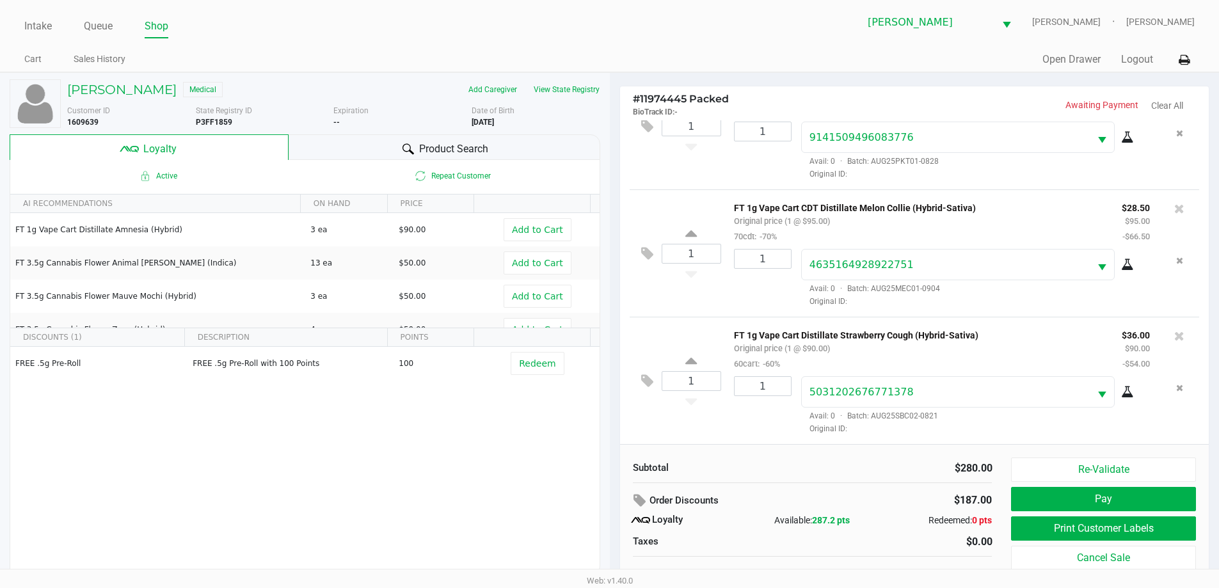
scroll to position [13, 0]
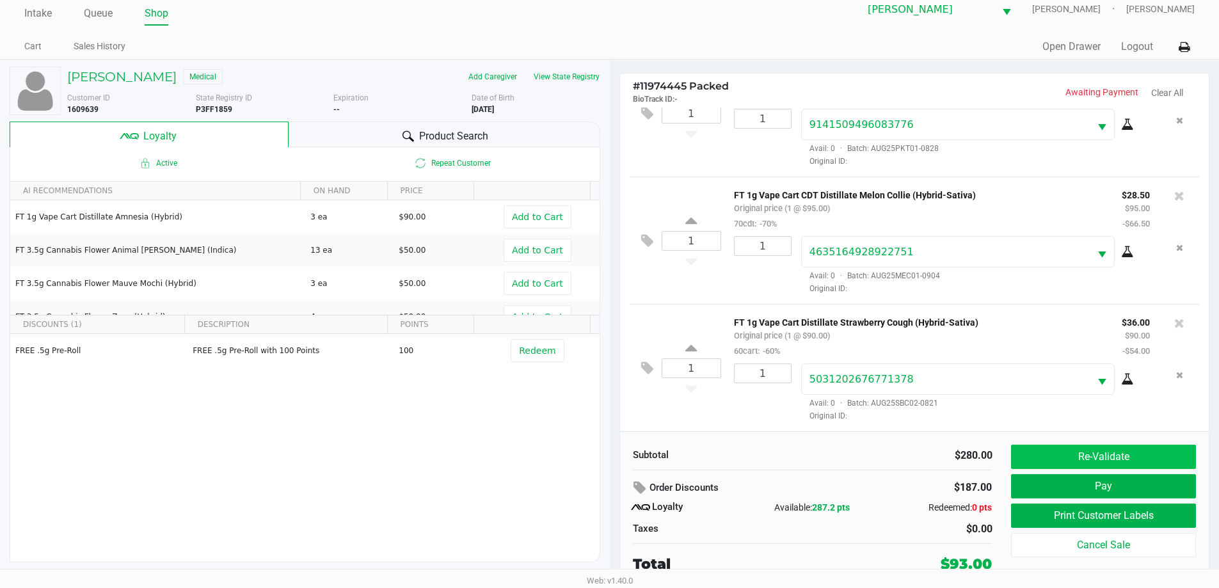
click at [1076, 449] on button "Re-Validate" at bounding box center [1103, 457] width 184 height 24
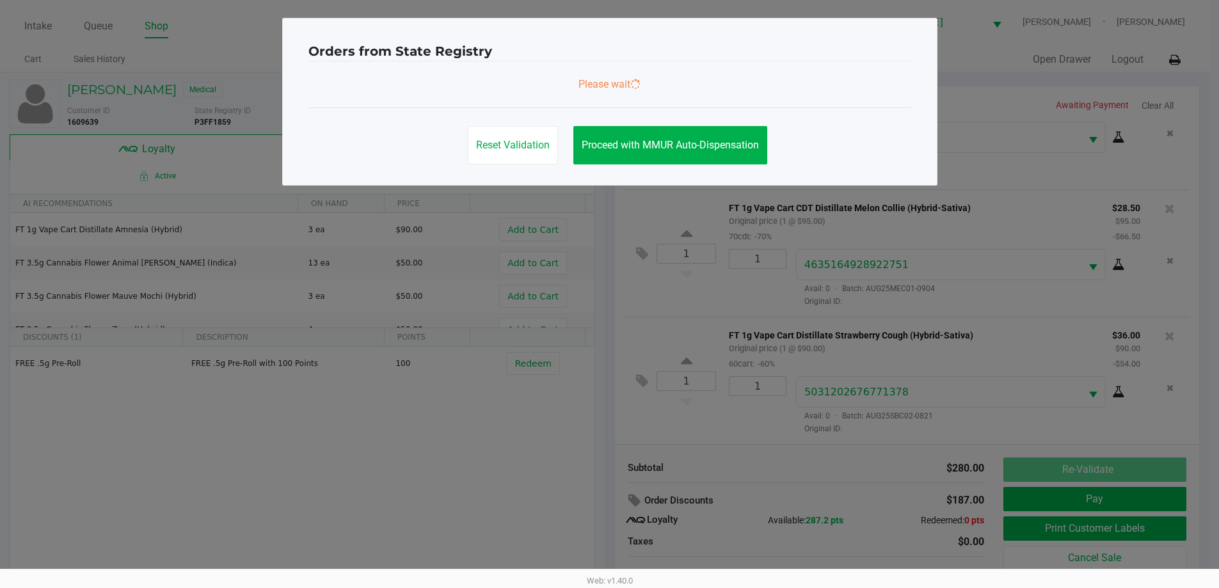
scroll to position [0, 0]
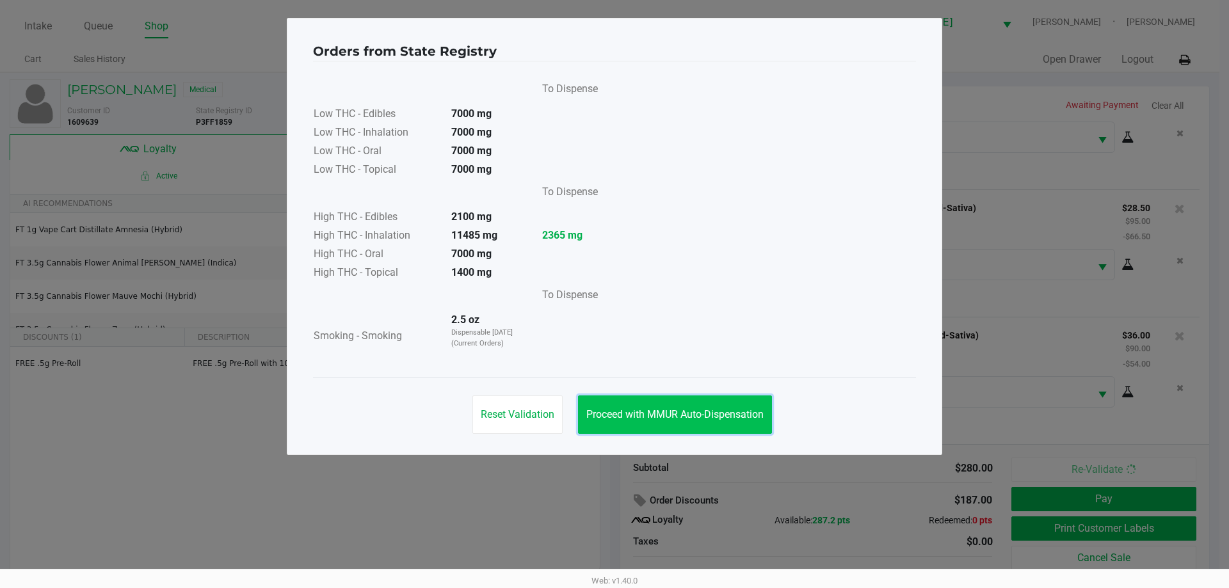
click at [716, 418] on span "Proceed with MMUR Auto-Dispensation" at bounding box center [674, 414] width 177 height 12
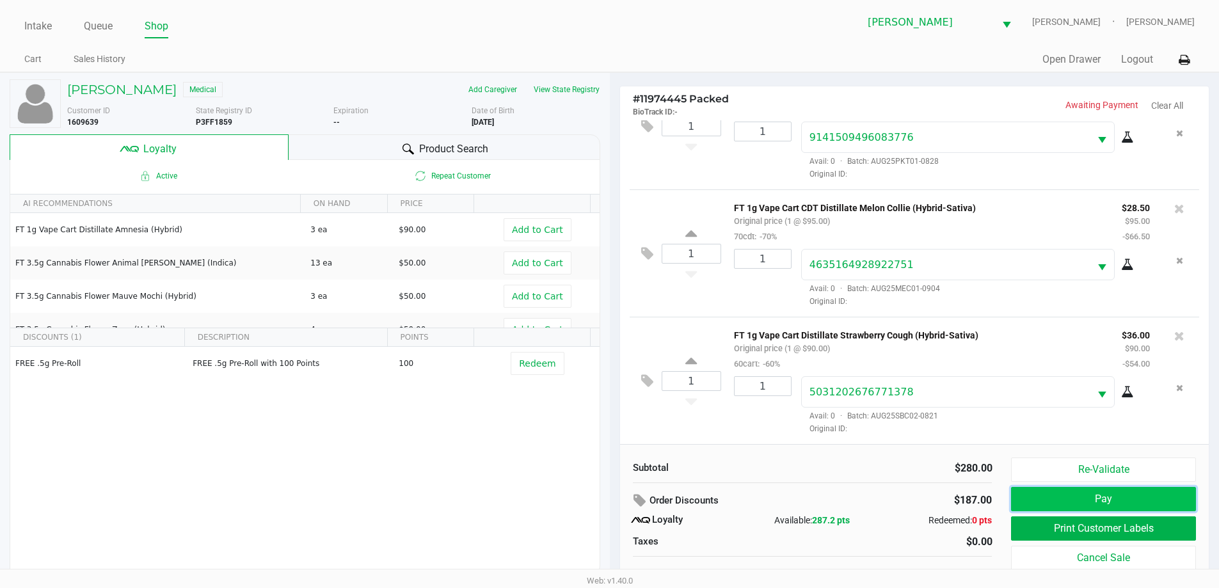
click at [1082, 491] on button "Pay" at bounding box center [1103, 499] width 184 height 24
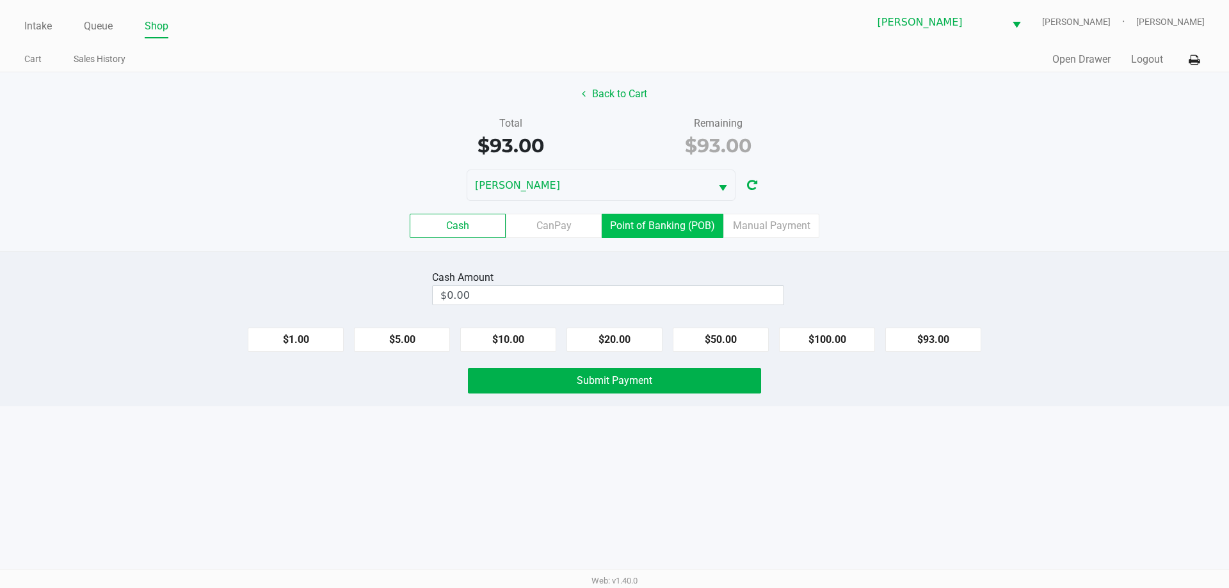
click at [663, 227] on label "Point of Banking (POB)" at bounding box center [663, 226] width 122 height 24
click at [0, 0] on 7 "Point of Banking (POB)" at bounding box center [0, 0] width 0 height 0
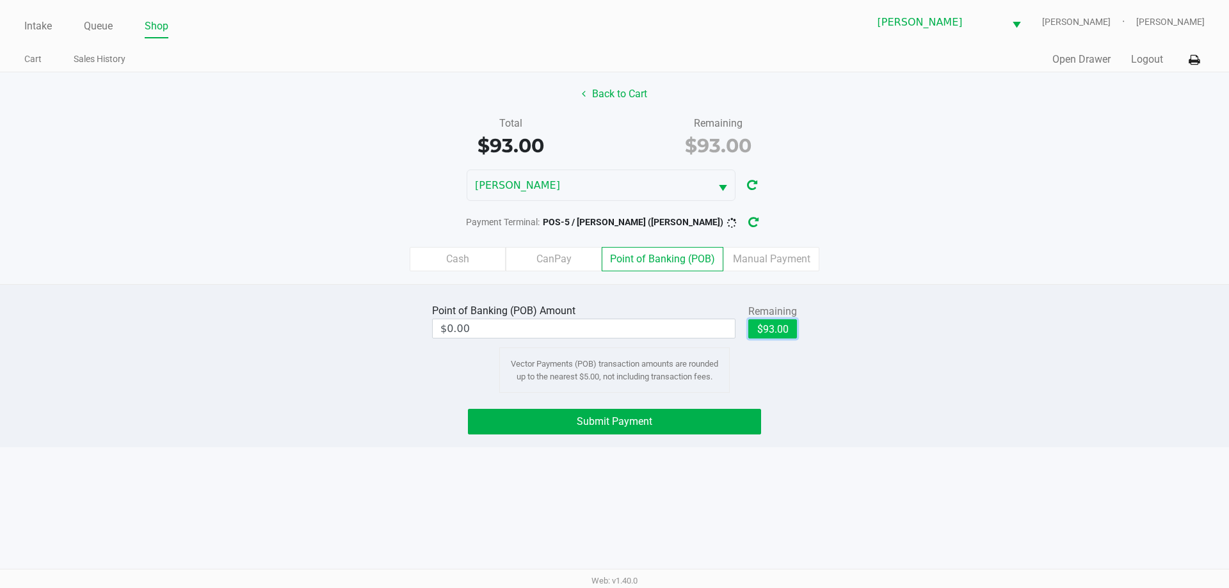
click at [761, 329] on button "$93.00" at bounding box center [772, 328] width 49 height 19
type input "$93.00"
click at [893, 337] on div "Point of Banking (POB) Amount $93.00 Remaining $93.00 Clear Vector Payments (PO…" at bounding box center [614, 347] width 1248 height 92
click at [688, 424] on button "Submit Payment" at bounding box center [614, 422] width 293 height 26
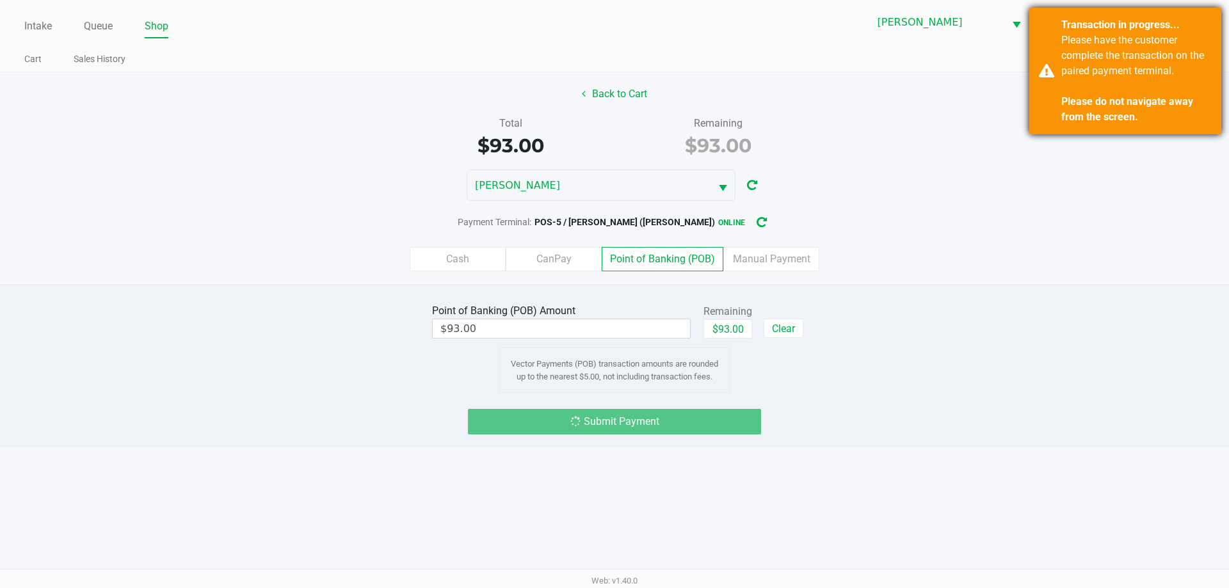
click at [1096, 52] on div "Please have the customer complete the transaction on the paired payment termina…" at bounding box center [1136, 79] width 150 height 92
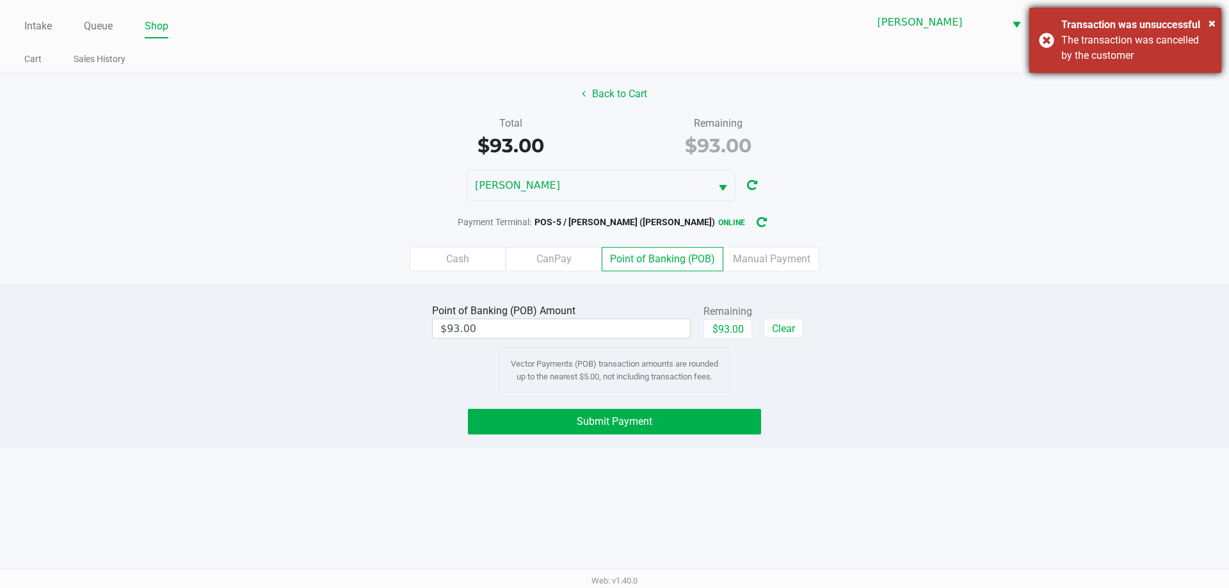
click at [1044, 42] on div "× Transaction was unsuccessful The transaction was cancelled by the customer" at bounding box center [1125, 40] width 192 height 65
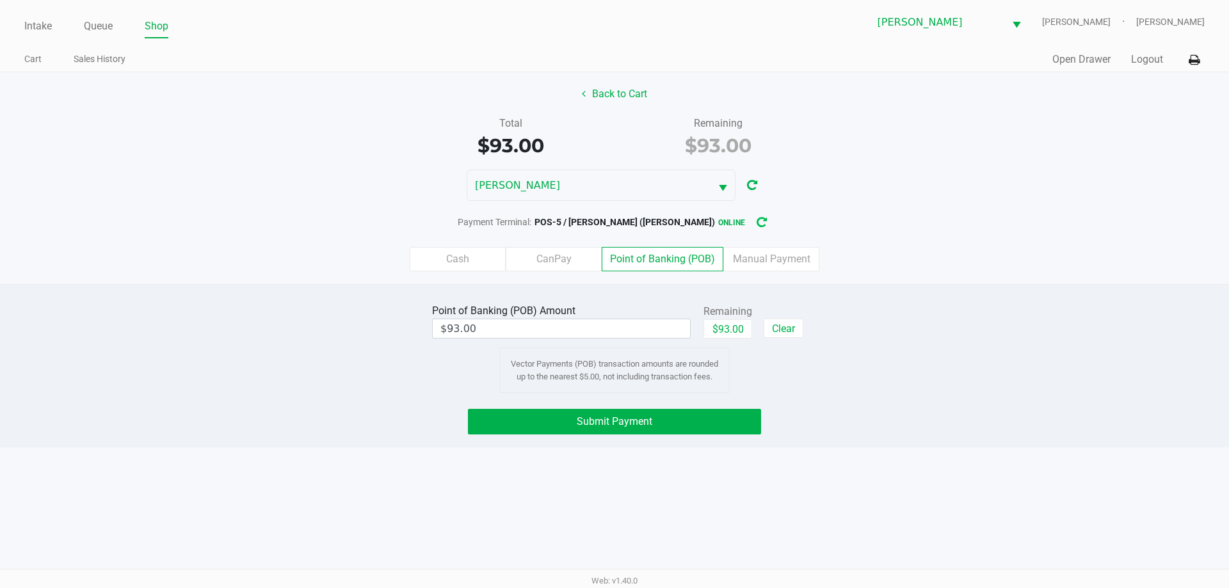
click at [756, 218] on icon "button" at bounding box center [761, 222] width 10 height 9
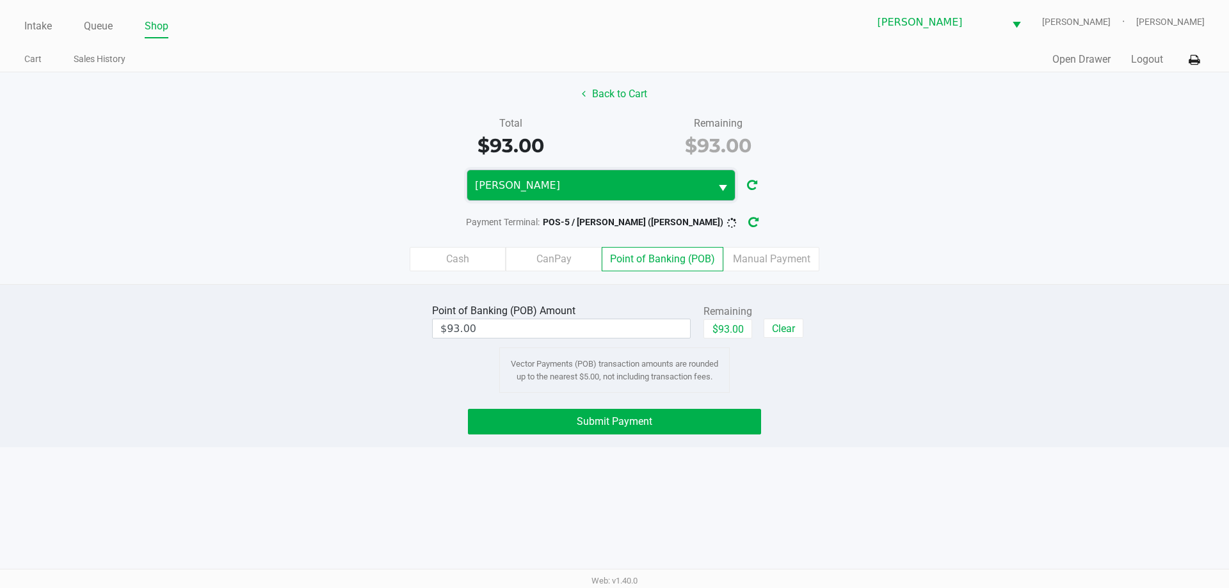
click at [595, 197] on span "DWIGHT-YOAKAM" at bounding box center [588, 185] width 243 height 30
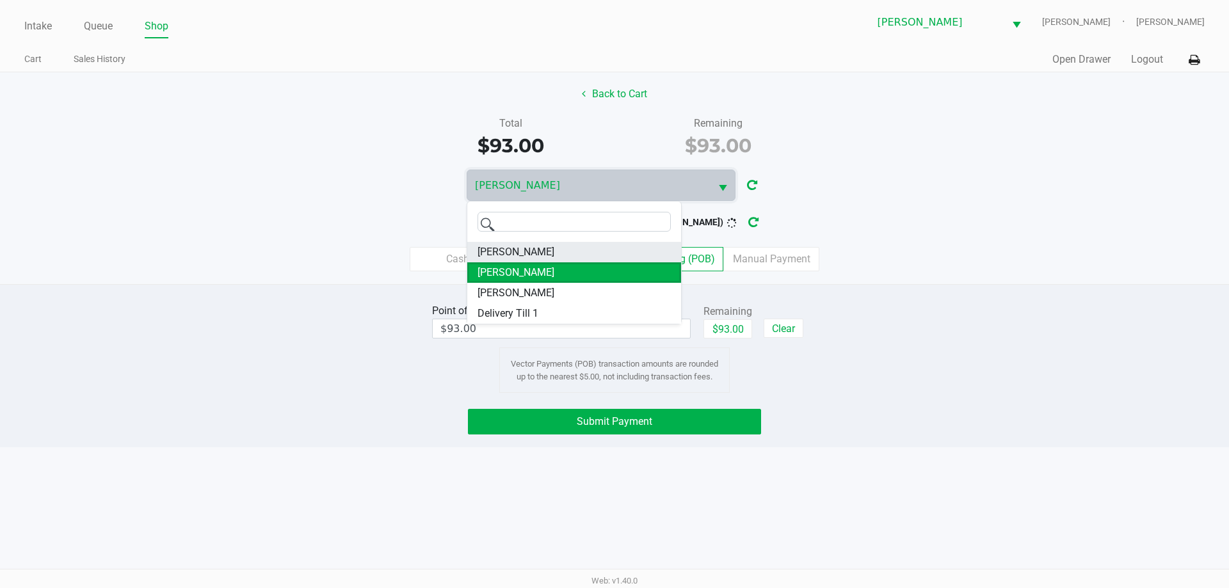
click at [529, 252] on span "CONNIE-SMITH" at bounding box center [515, 251] width 77 height 15
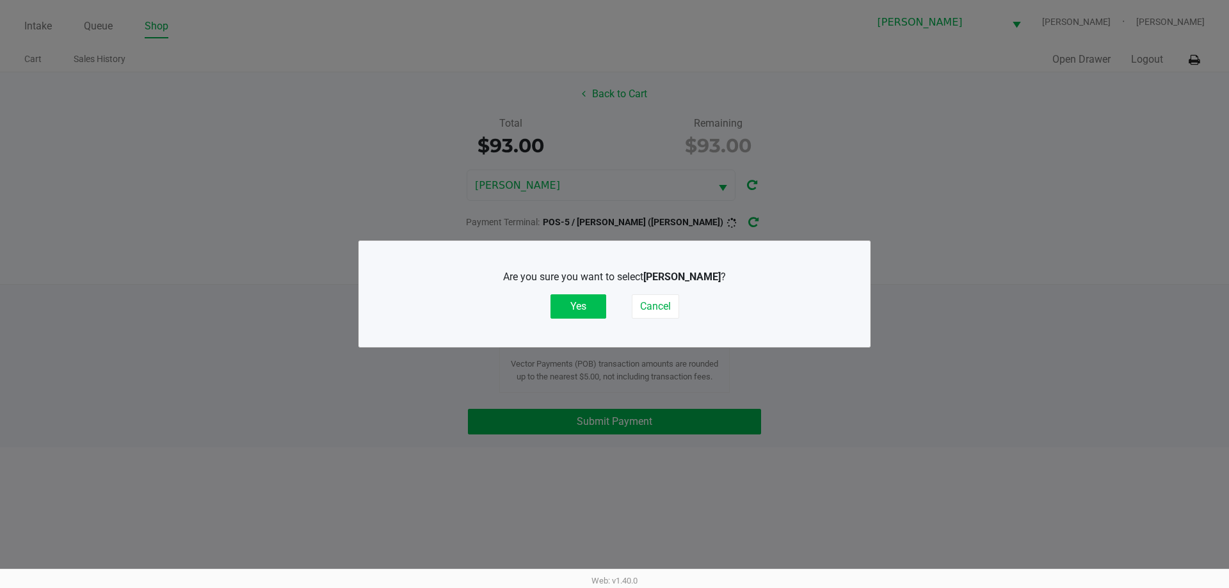
click at [582, 310] on button "Yes" at bounding box center [578, 306] width 56 height 24
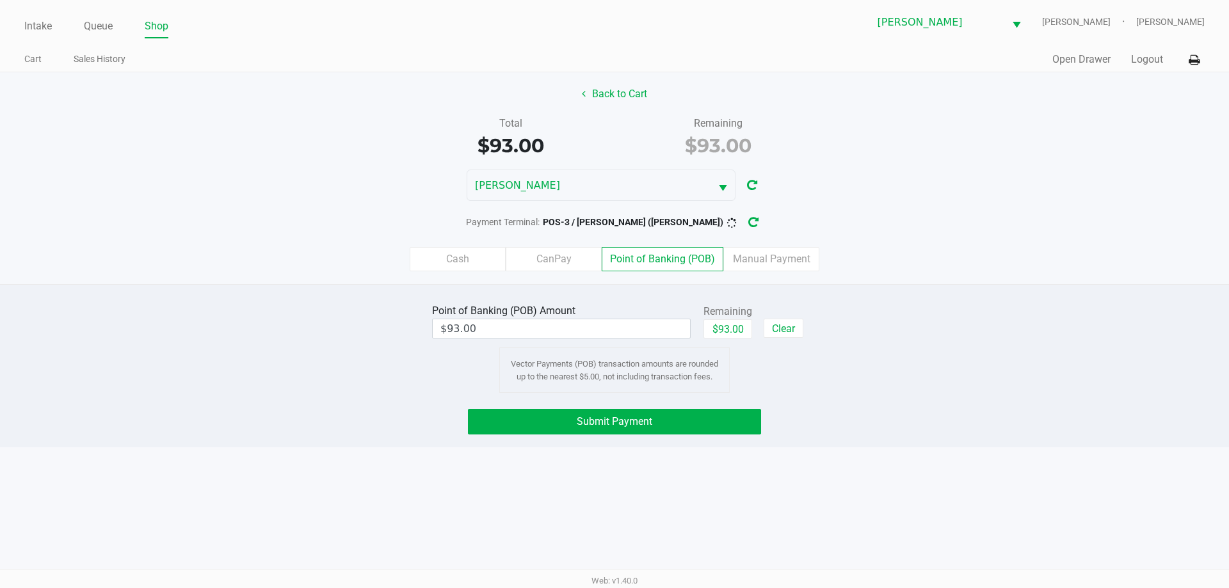
click at [865, 221] on div "Payment Terminal: POS-3 / CONNIE-SMITH (Brandon)" at bounding box center [614, 223] width 1229 height 24
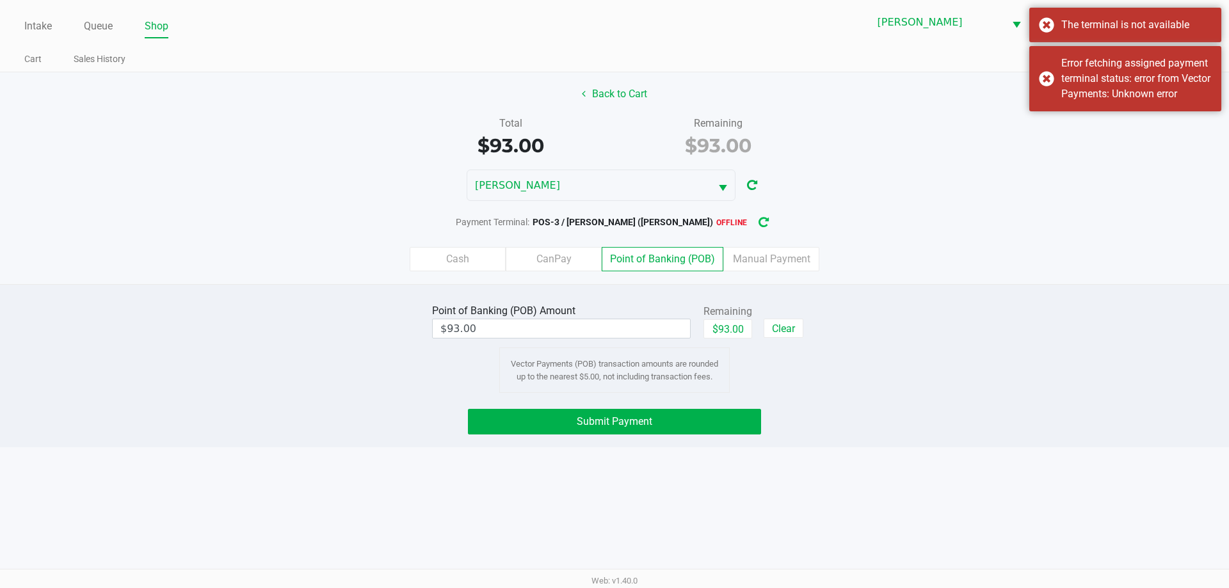
click at [758, 218] on icon "button" at bounding box center [763, 222] width 10 height 9
click at [803, 190] on div "CONNIE-SMITH" at bounding box center [614, 185] width 1229 height 31
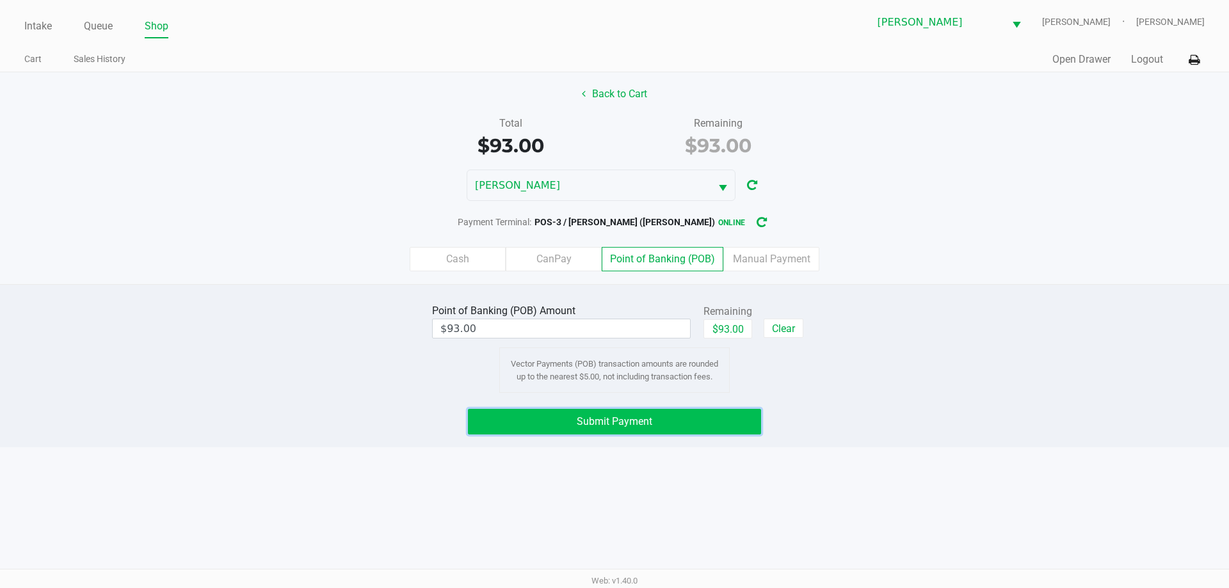
click at [661, 424] on button "Submit Payment" at bounding box center [614, 422] width 293 height 26
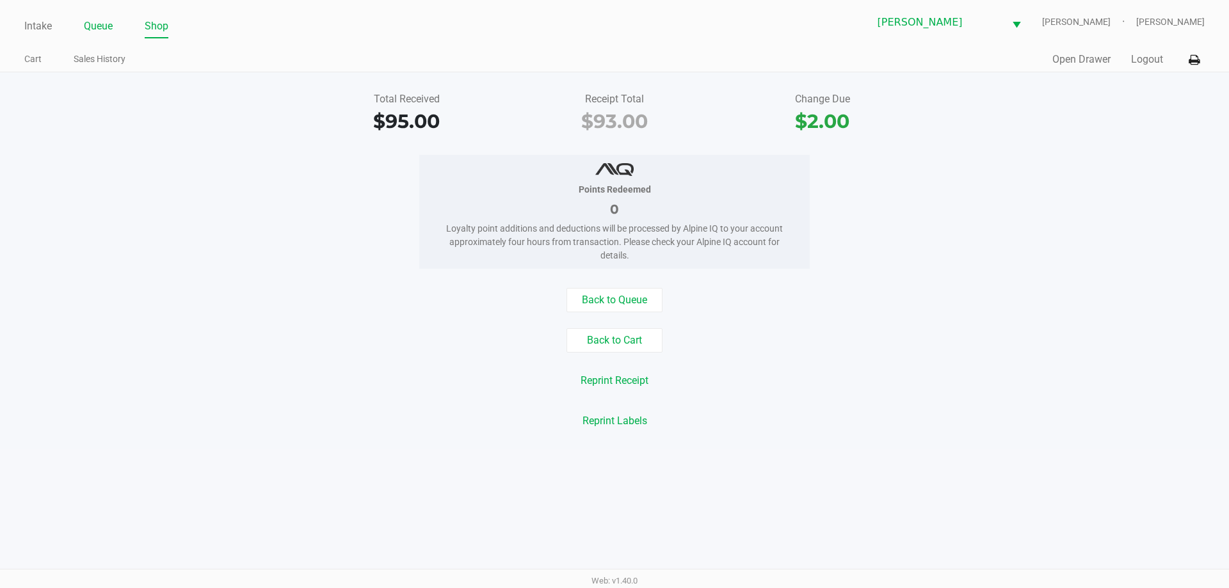
click at [99, 29] on link "Queue" at bounding box center [98, 26] width 29 height 18
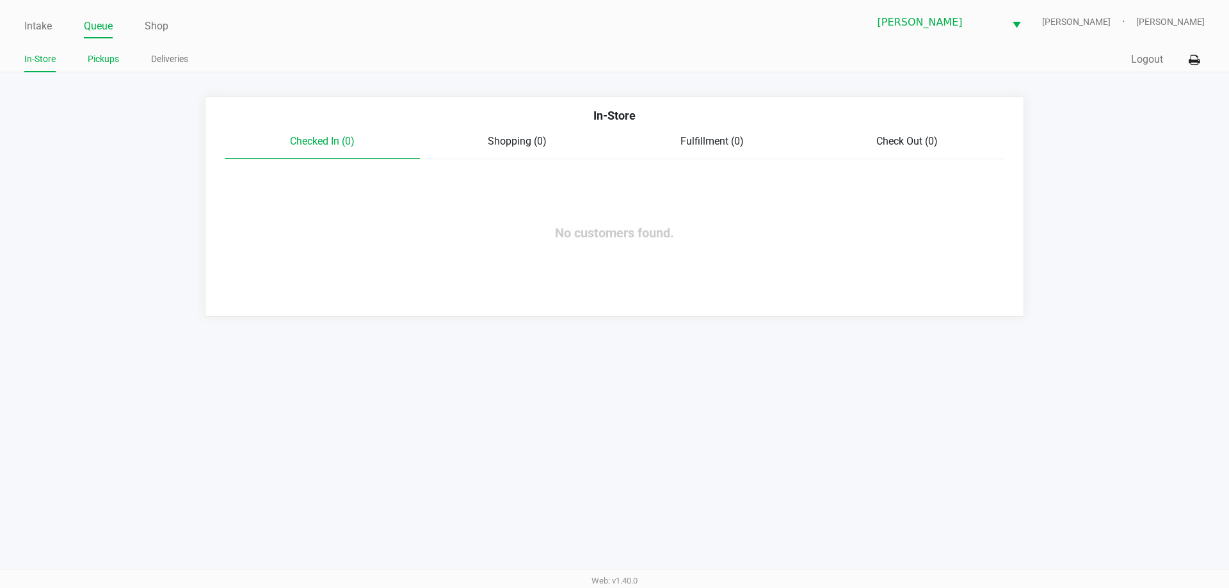
click at [111, 66] on link "Pickups" at bounding box center [103, 59] width 31 height 16
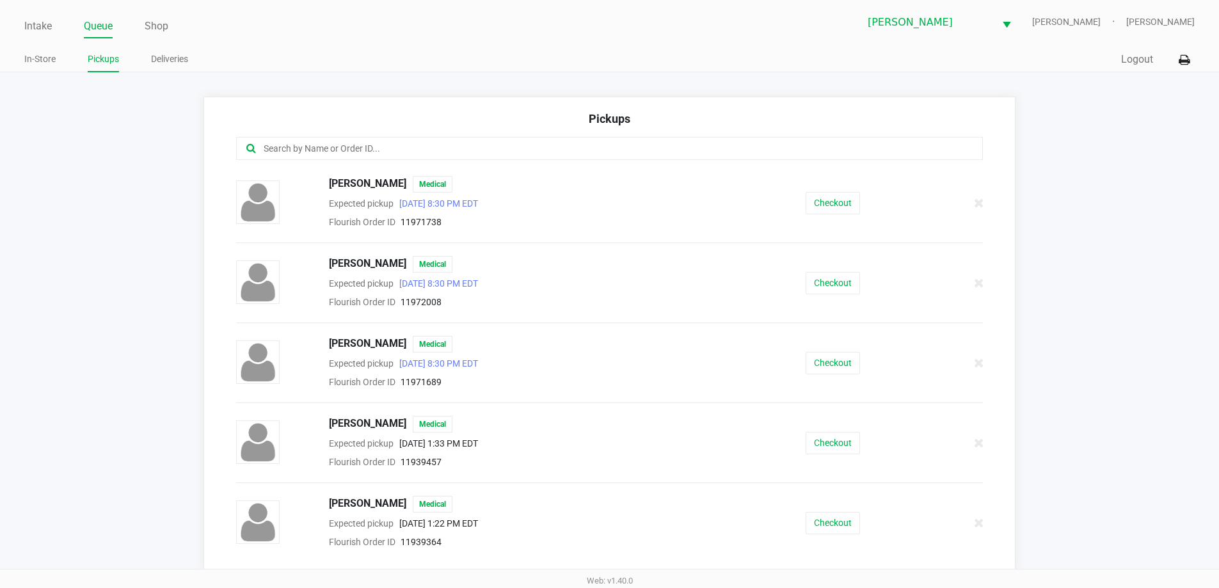
click at [981, 218] on div at bounding box center [961, 203] width 64 height 32
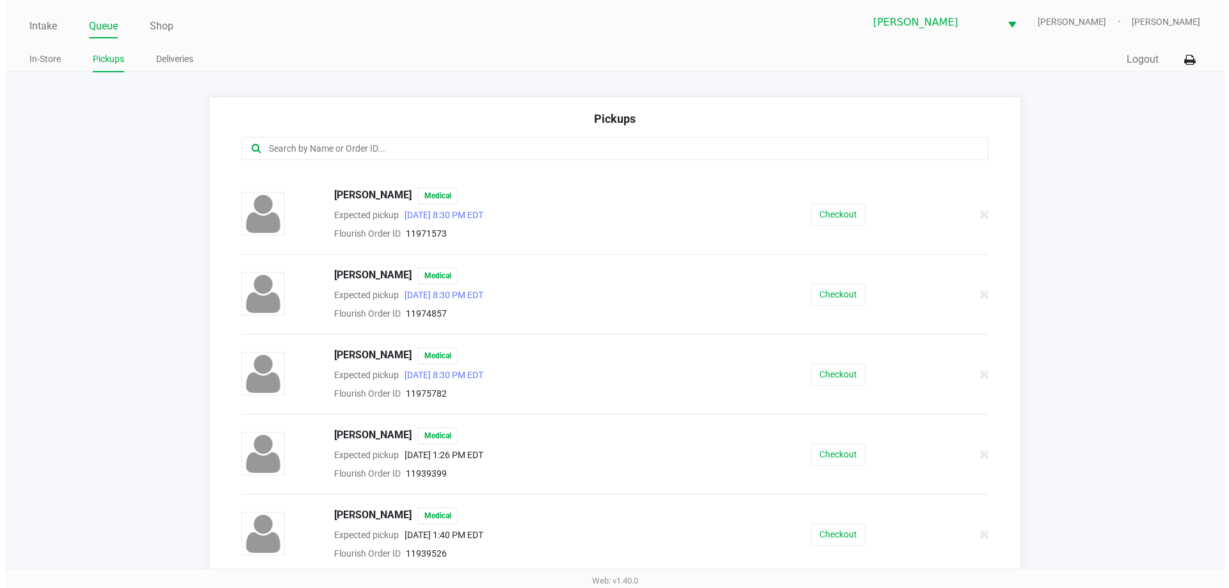
scroll to position [806, 0]
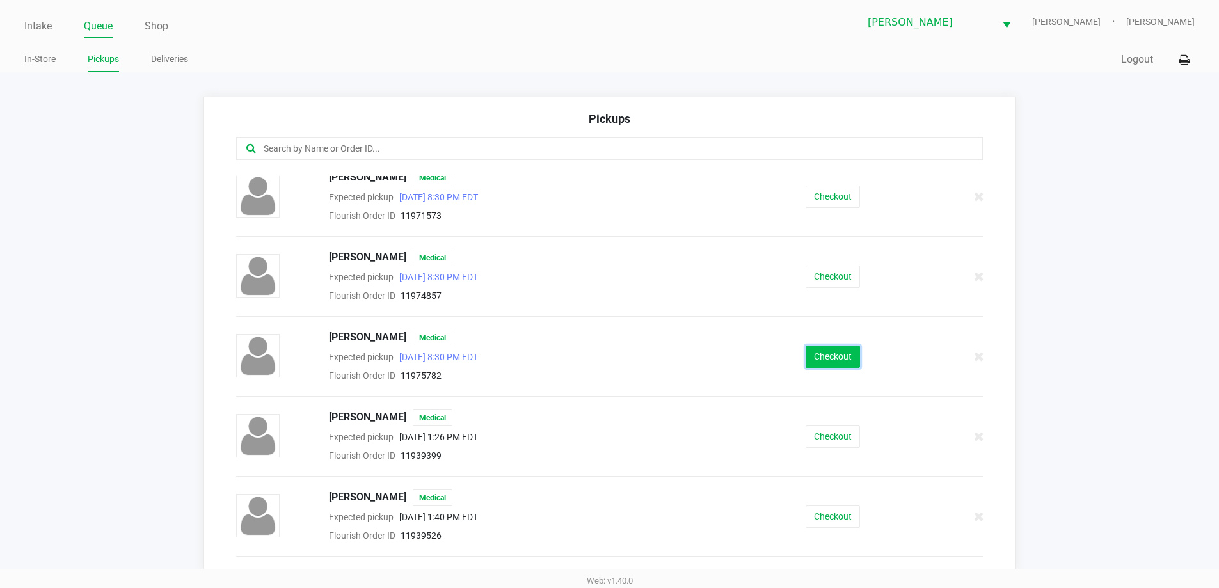
click at [808, 355] on button "Checkout" at bounding box center [833, 357] width 54 height 22
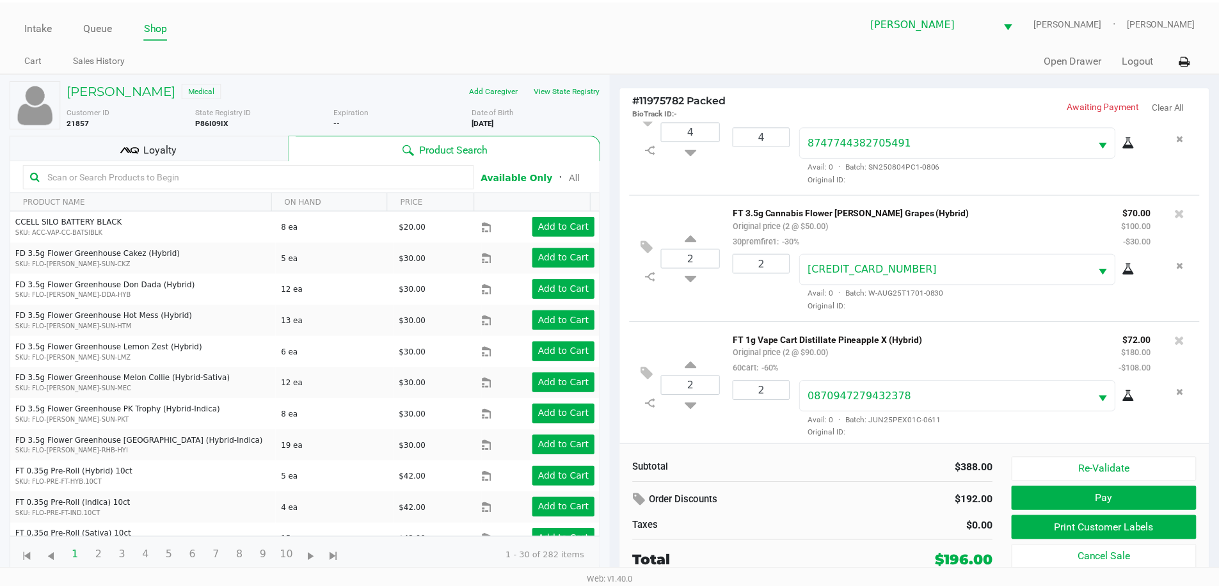
scroll to position [60, 0]
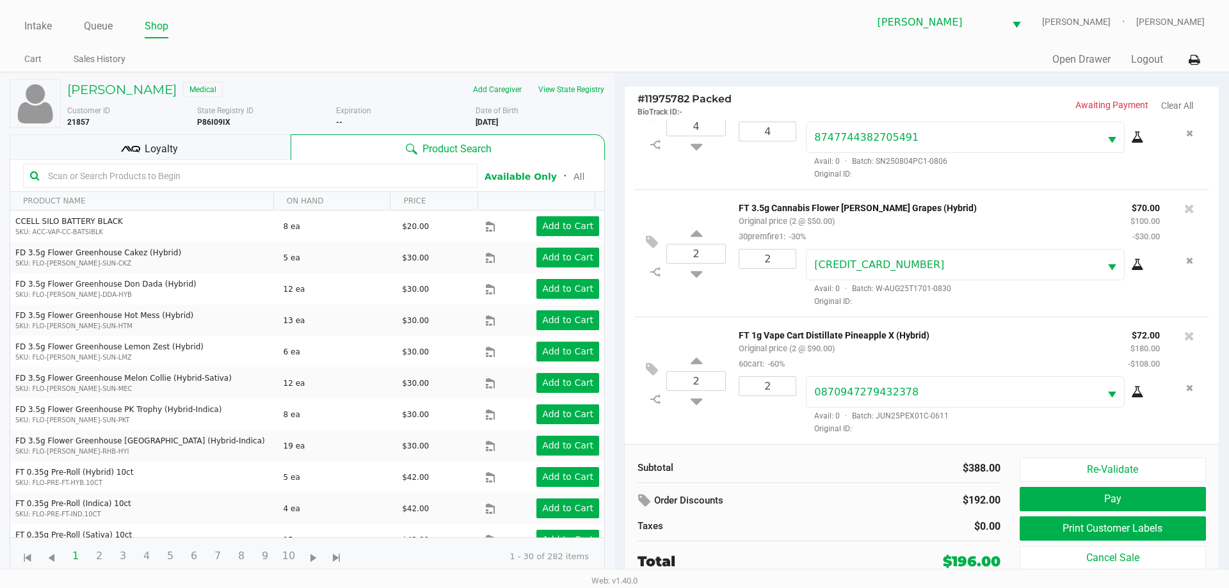
click at [207, 138] on div "Loyalty" at bounding box center [150, 147] width 281 height 26
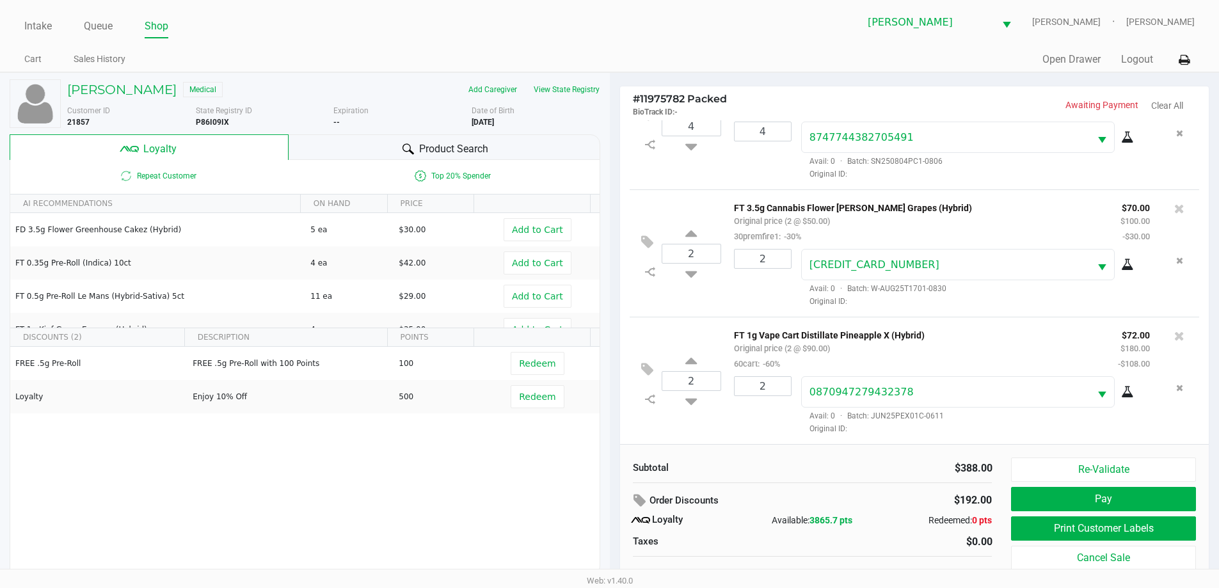
scroll to position [0, 0]
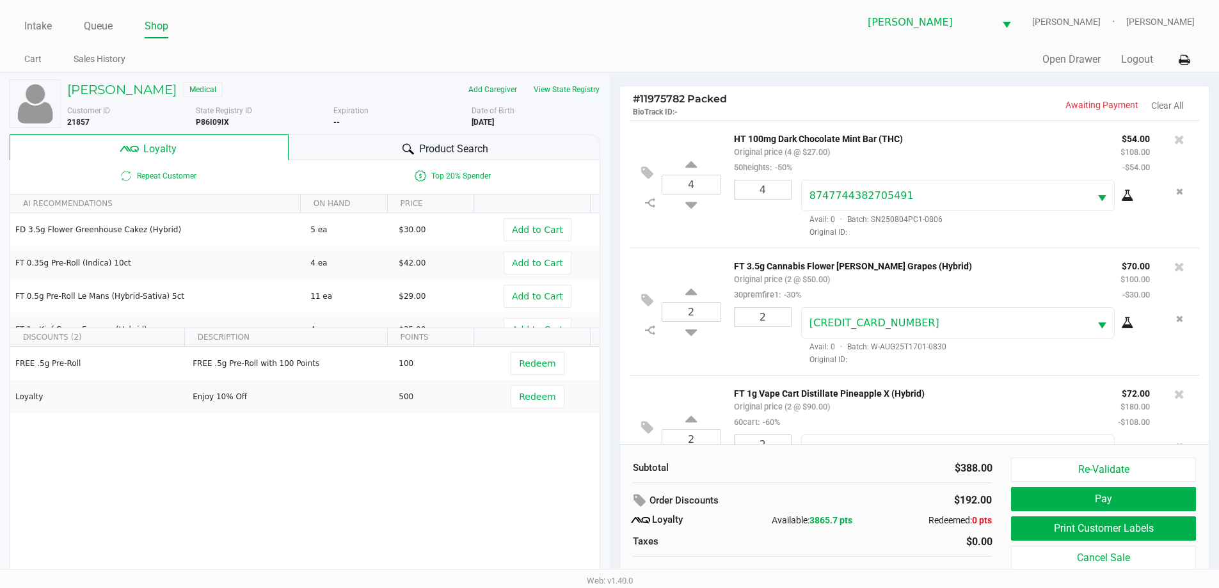
click at [878, 124] on div "4 HT 100mg Dark Chocolate Mint Bar (THC) Original price (4 @ $27.00) 50heights:…" at bounding box center [915, 183] width 570 height 127
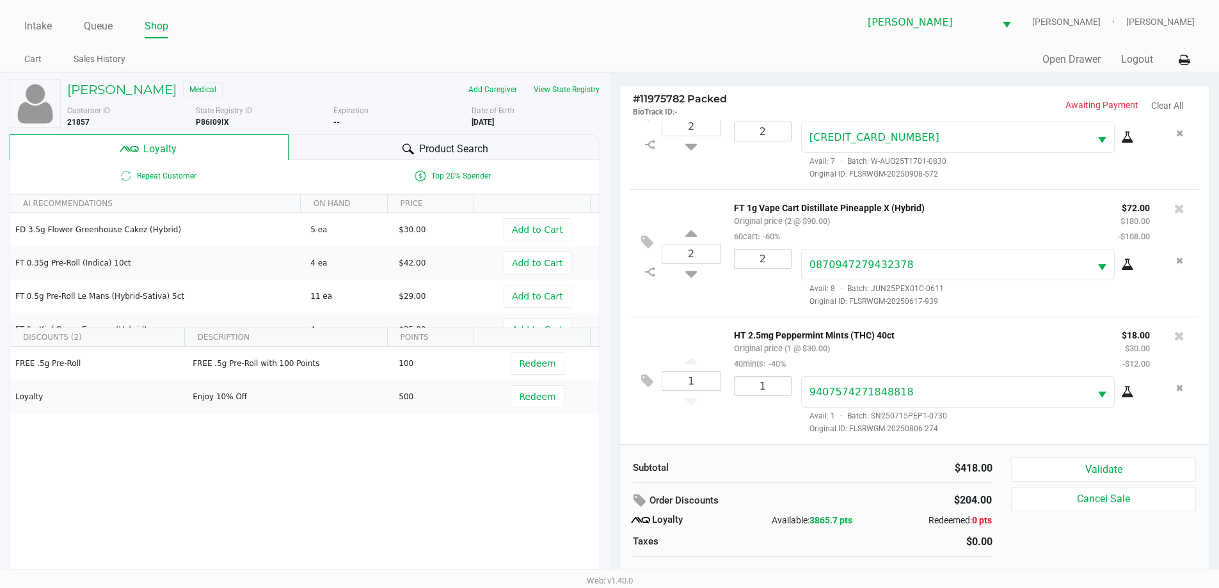
scroll to position [13, 0]
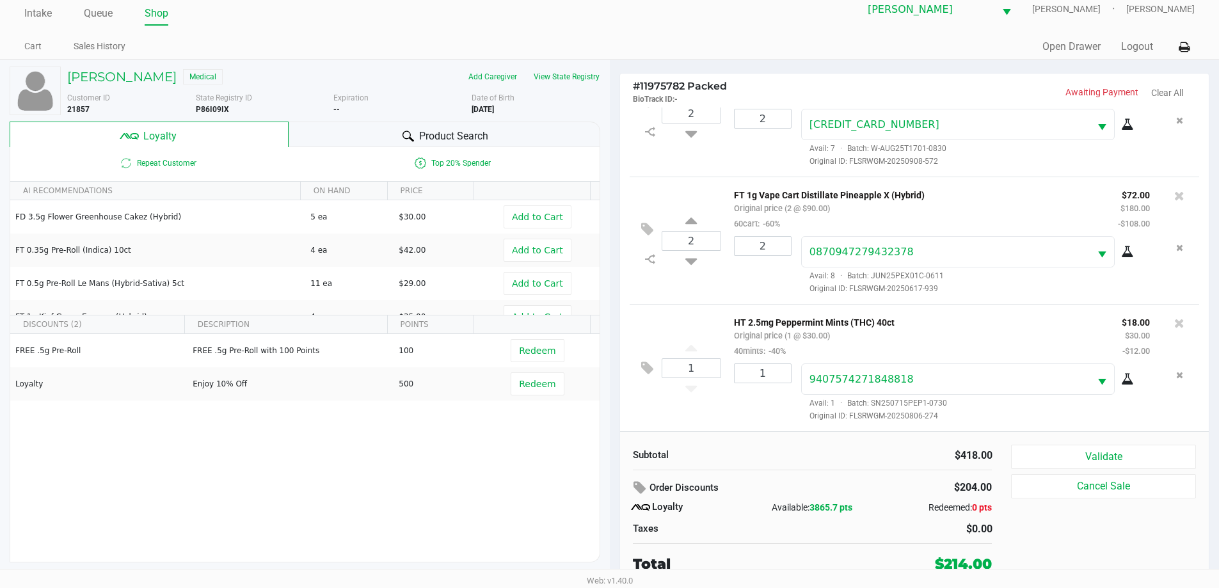
drag, startPoint x: 1208, startPoint y: 358, endPoint x: 1203, endPoint y: 348, distance: 11.7
click at [1207, 348] on div "4 HT 100mg Dark Chocolate Mint Bar (THC) Original price (4 @ $27.00) 50heights:…" at bounding box center [914, 270] width 589 height 324
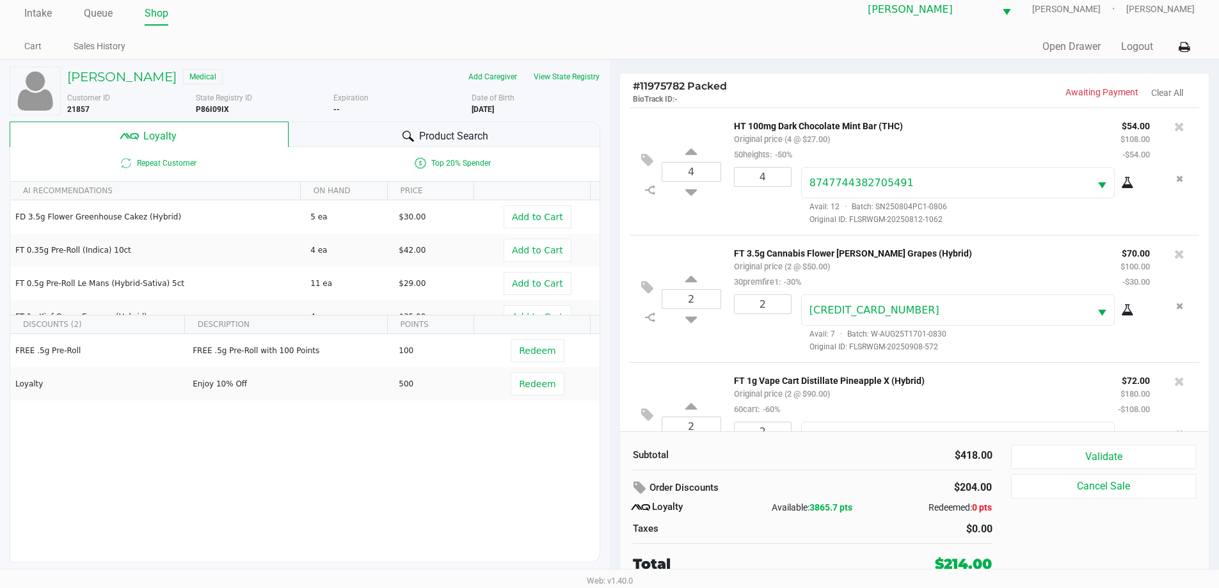
scroll to position [188, 0]
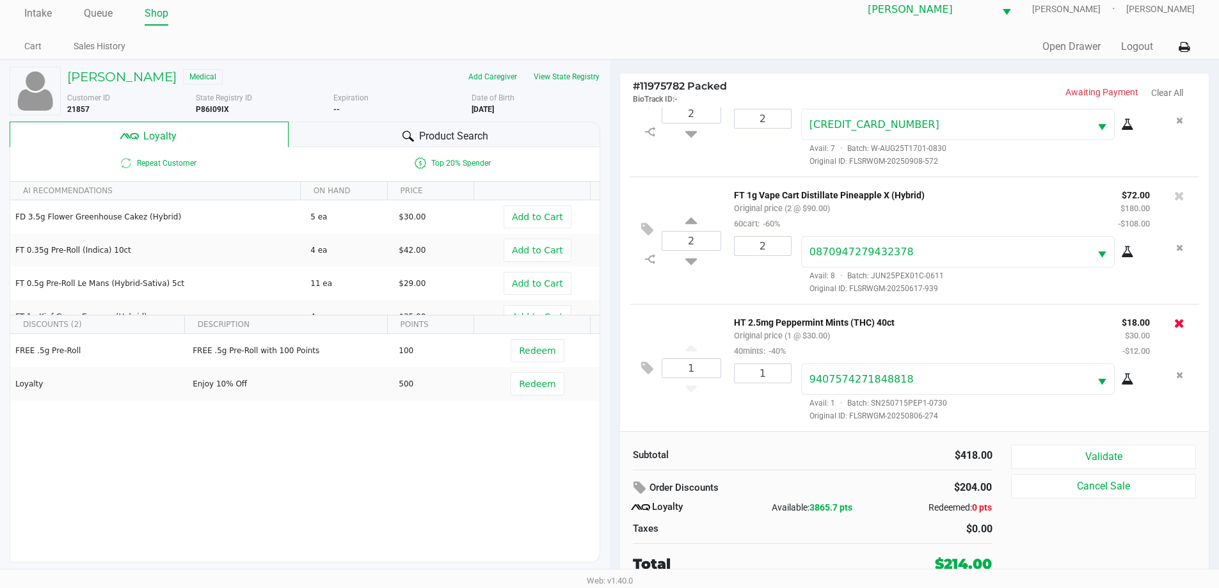
click at [1174, 323] on icon at bounding box center [1179, 323] width 10 height 13
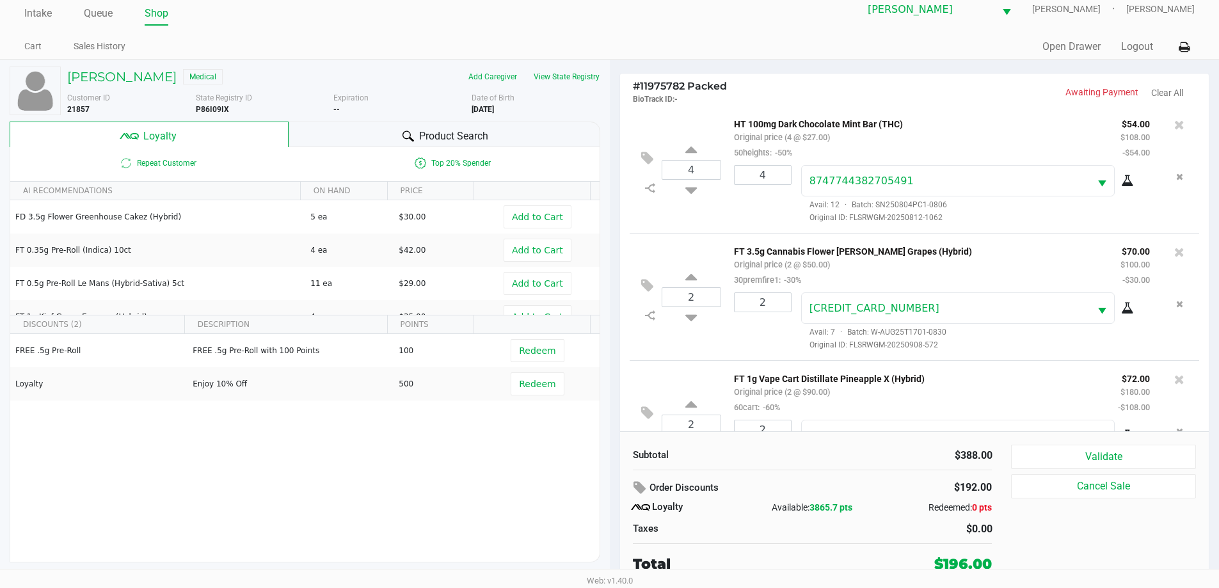
scroll to position [0, 0]
click at [691, 196] on icon at bounding box center [691, 190] width 12 height 16
click at [1174, 127] on icon at bounding box center [1179, 126] width 10 height 13
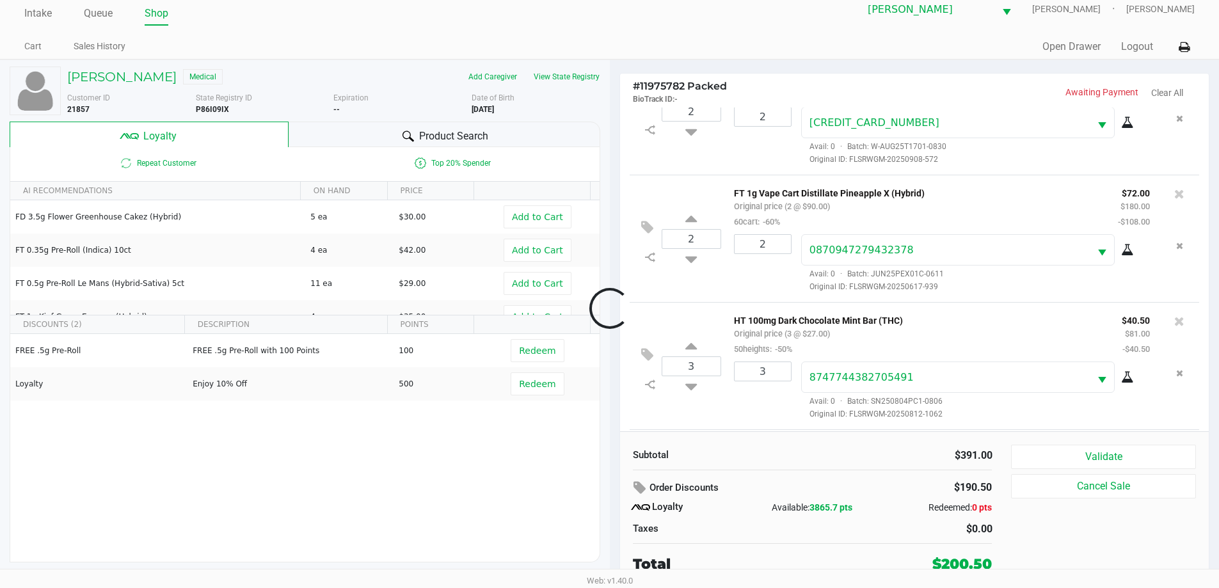
scroll to position [188, 0]
click at [128, 81] on h5 "JARED RUMORE" at bounding box center [121, 76] width 109 height 15
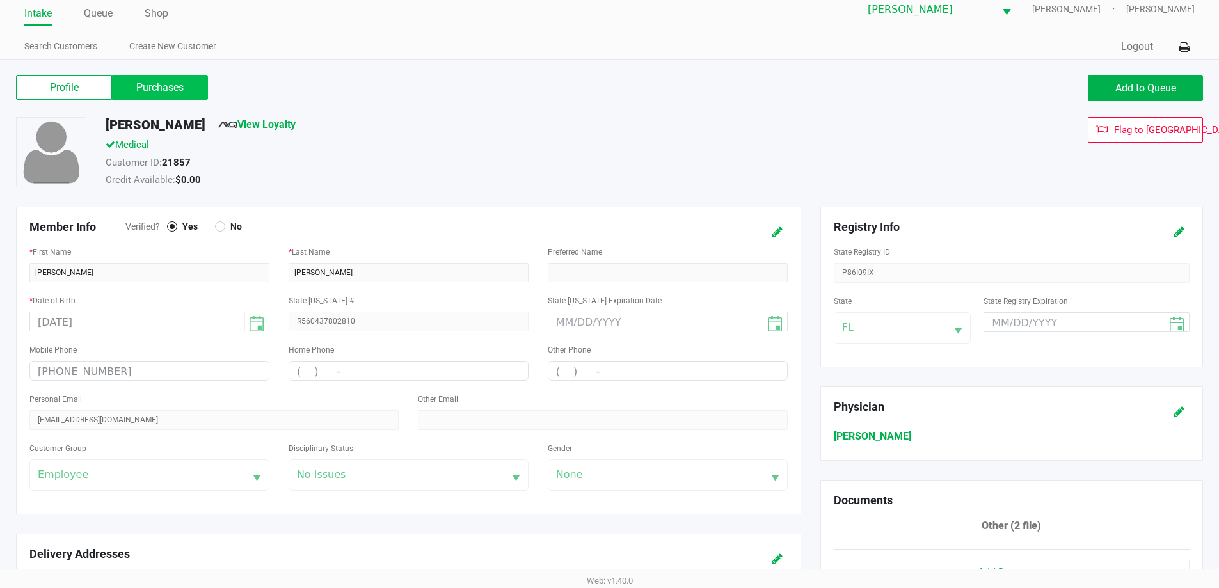
click at [145, 86] on label "Purchases" at bounding box center [160, 88] width 96 height 24
click at [0, 0] on 1 "Purchases" at bounding box center [0, 0] width 0 height 0
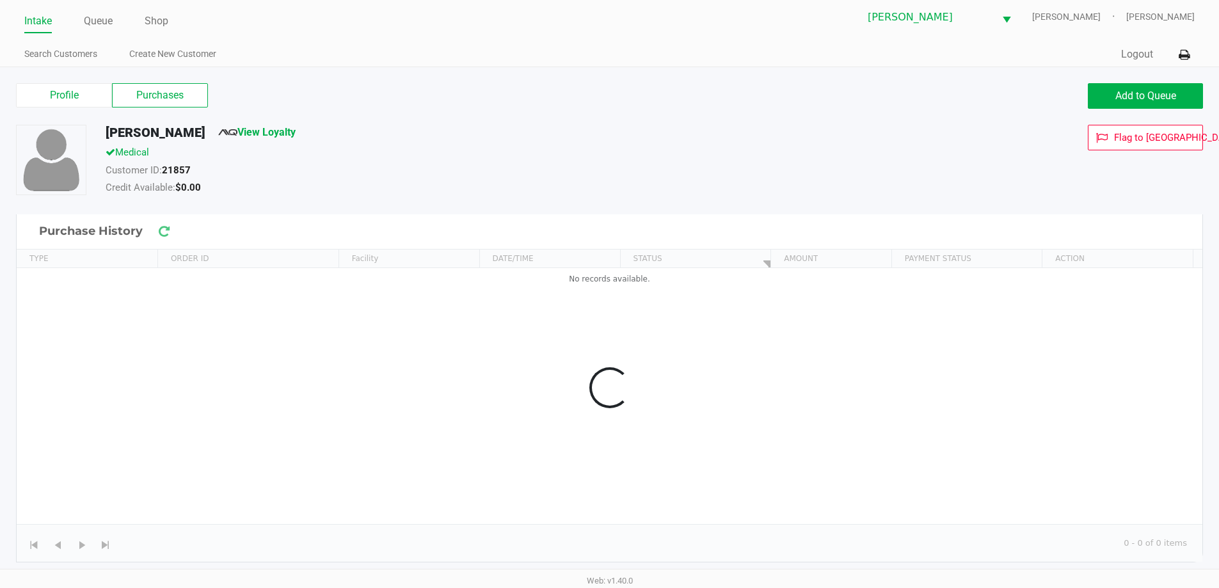
scroll to position [5, 0]
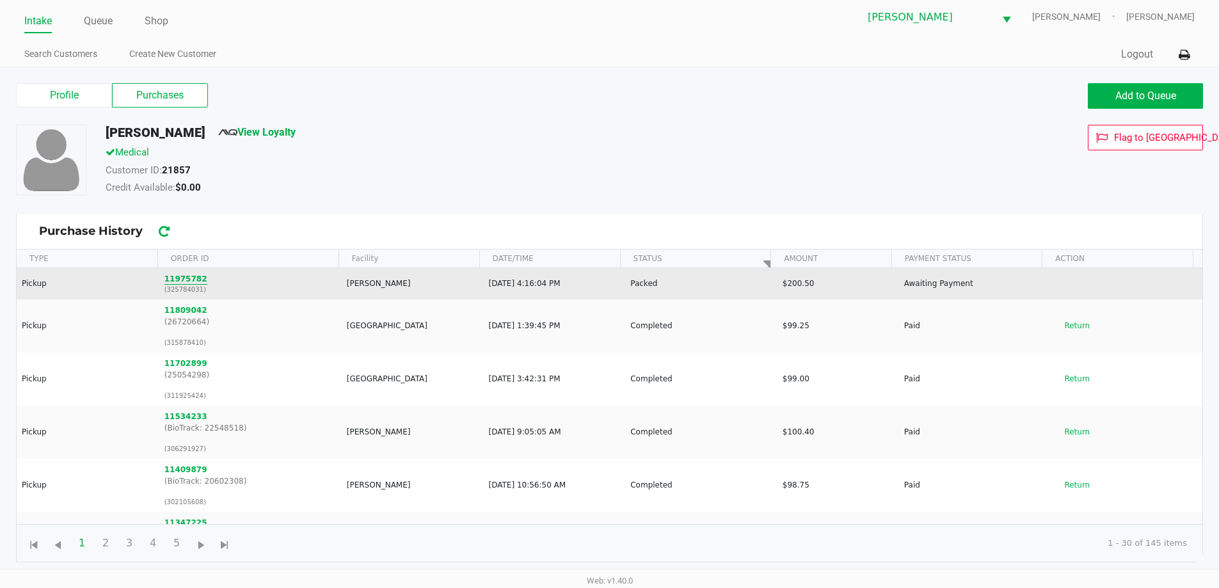
click at [183, 283] on button "11975782" at bounding box center [185, 279] width 43 height 12
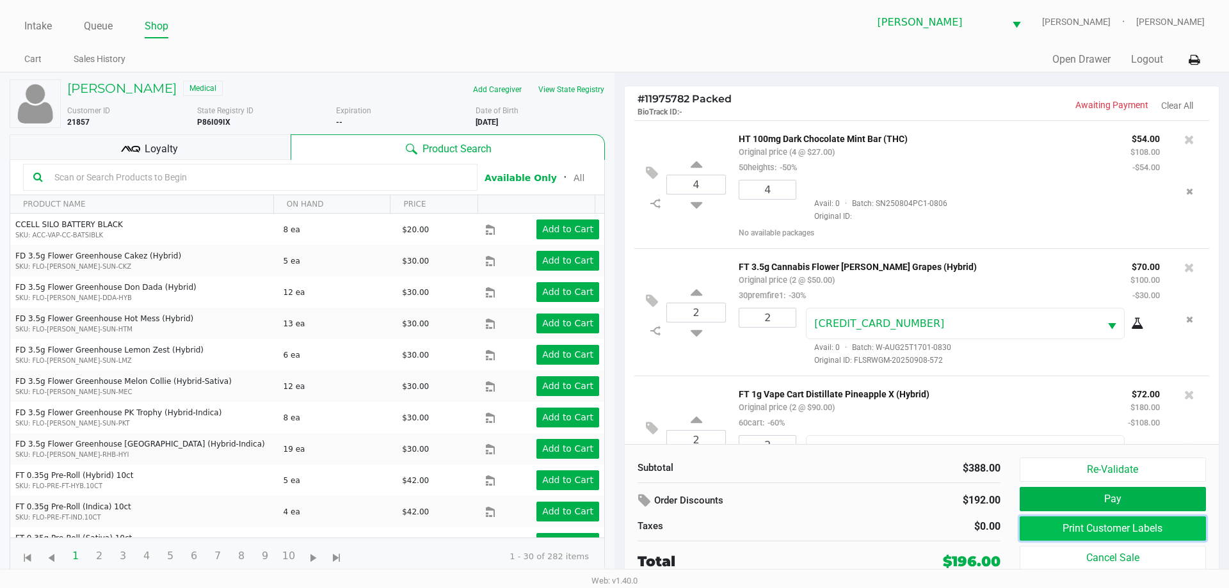
click at [1089, 536] on button "Print Customer Labels" at bounding box center [1112, 528] width 186 height 24
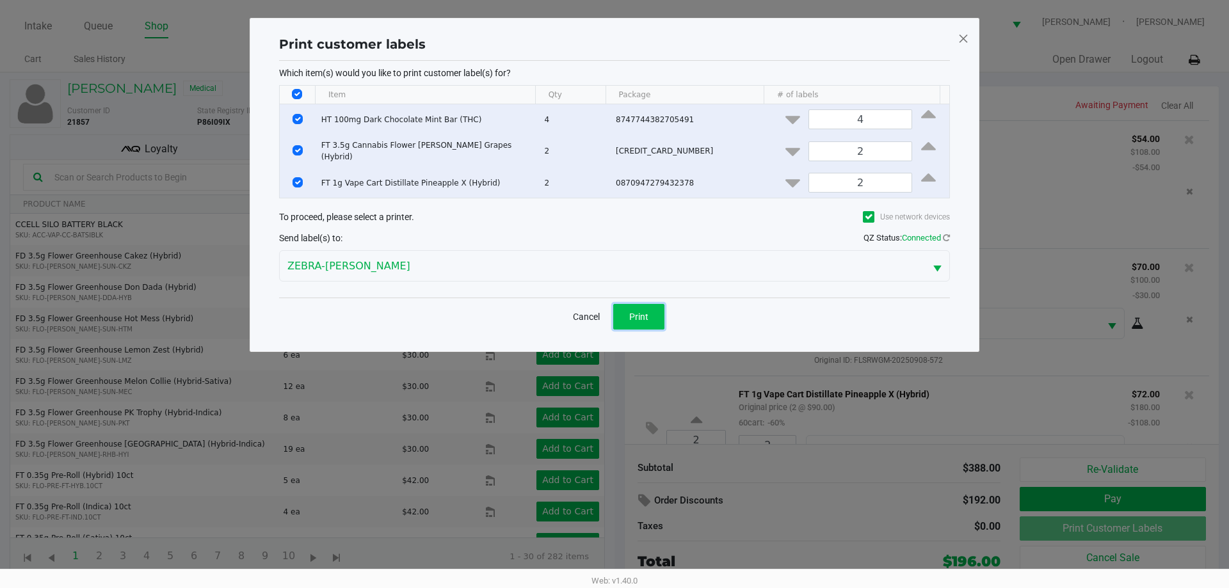
click at [618, 308] on button "Print" at bounding box center [638, 317] width 51 height 26
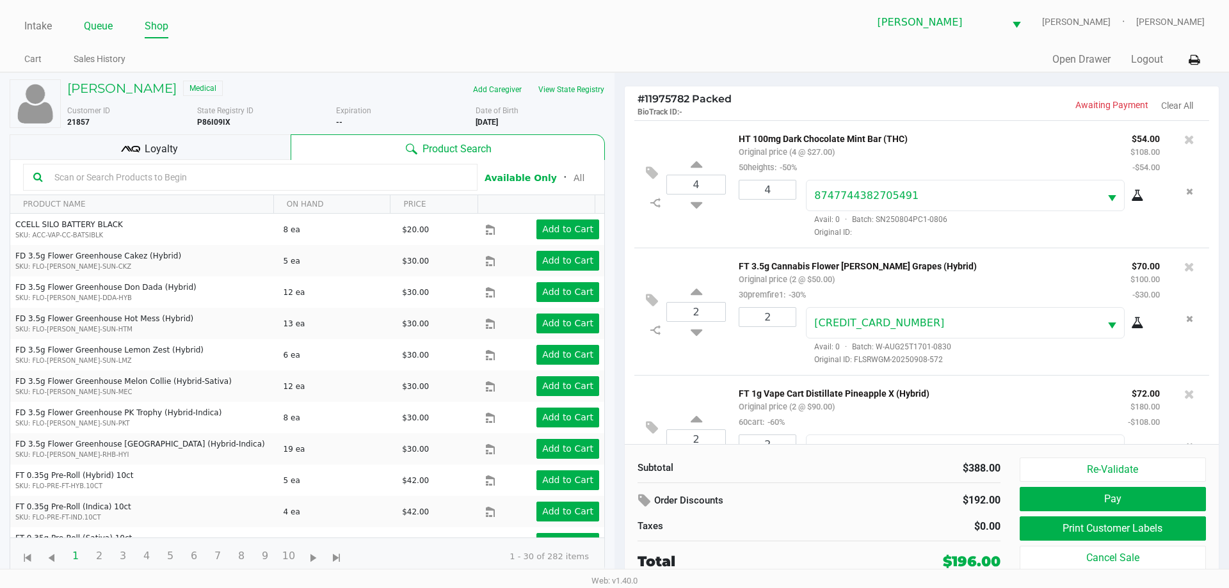
drag, startPoint x: 96, startPoint y: 27, endPoint x: 79, endPoint y: 11, distance: 23.1
click at [97, 26] on link "Queue" at bounding box center [98, 26] width 29 height 18
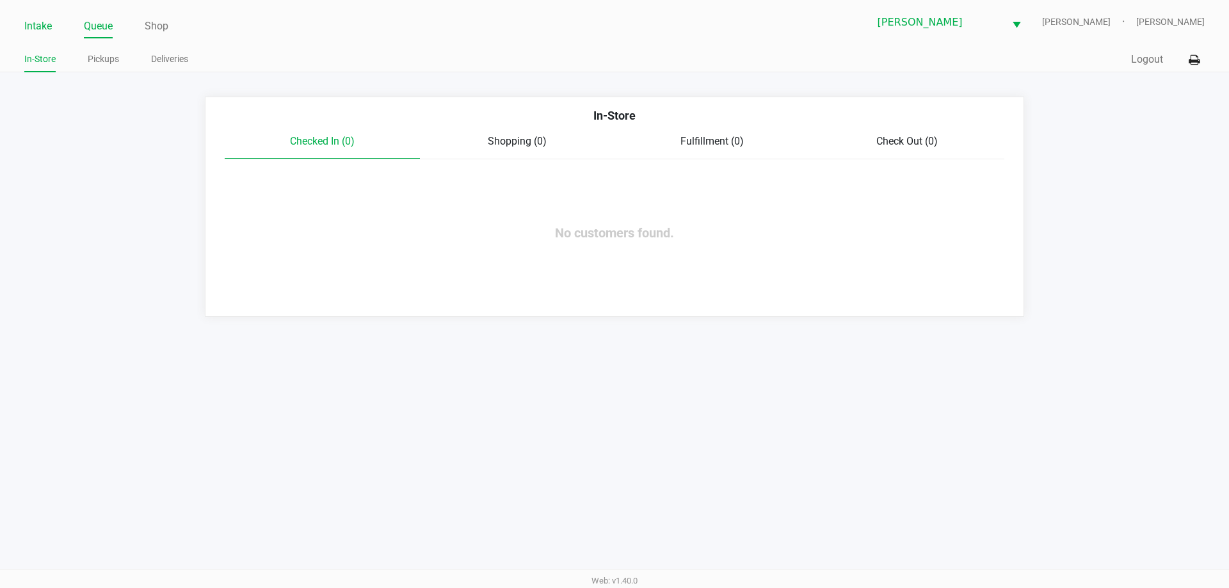
drag, startPoint x: 34, startPoint y: 32, endPoint x: 49, endPoint y: 29, distance: 15.1
click at [34, 31] on link "Intake" at bounding box center [38, 26] width 28 height 18
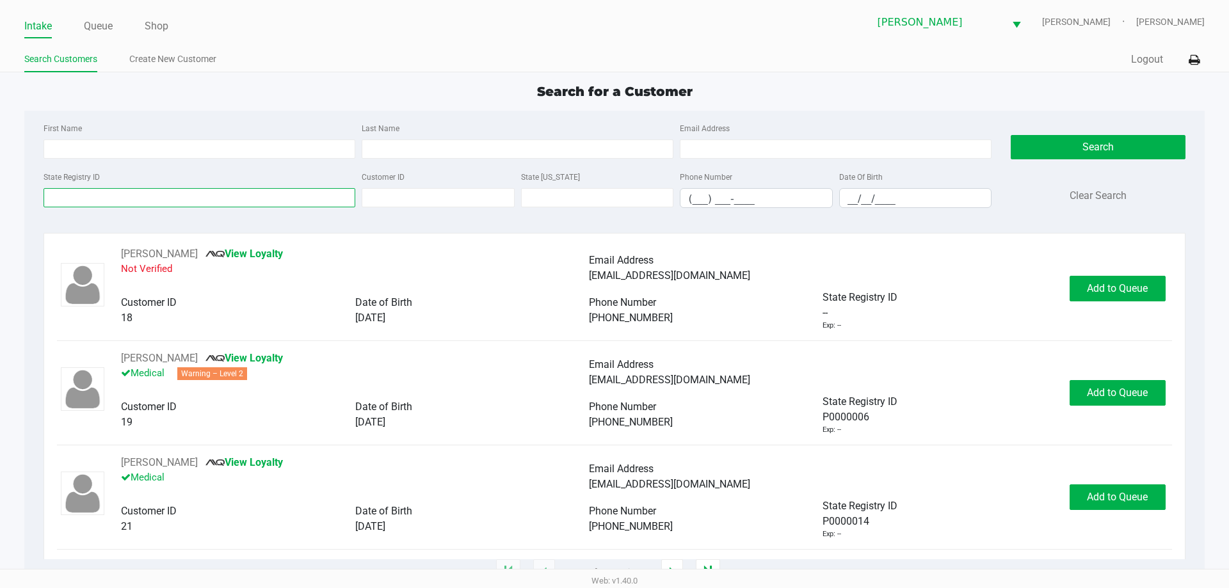
click at [186, 198] on input "State Registry ID" at bounding box center [200, 197] width 312 height 19
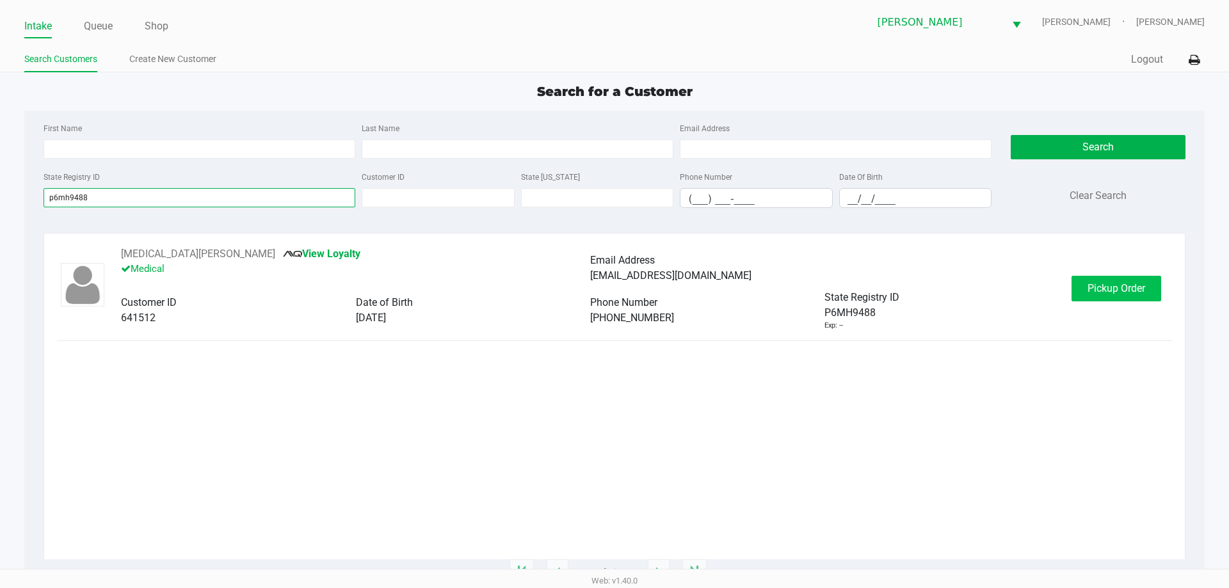
type input "p6mh9488"
click at [1104, 301] on button "Pickup Order" at bounding box center [1116, 289] width 90 height 26
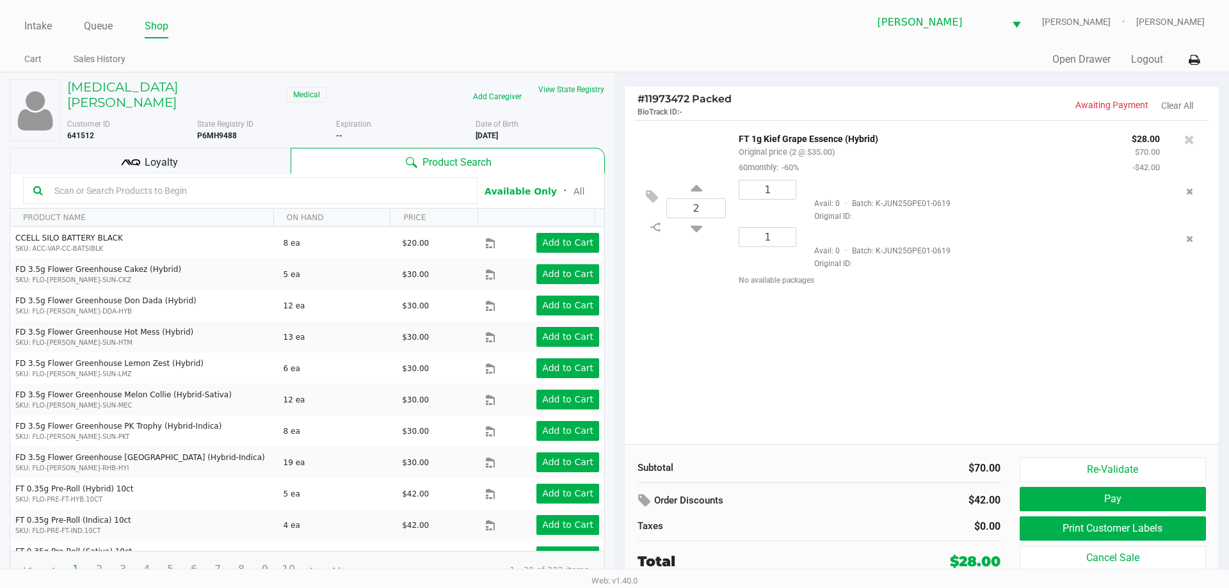
click at [968, 353] on div "2 FT 1g Kief Grape Essence (Hybrid) Original price (2 @ $35.00) 60monthly: -60%…" at bounding box center [922, 282] width 594 height 324
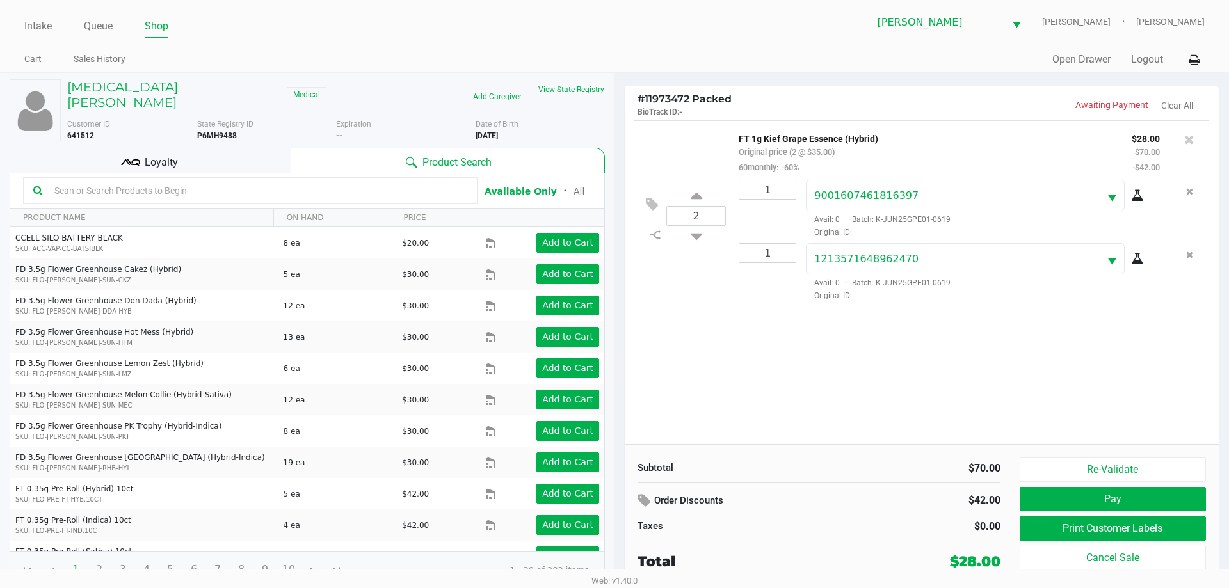
click at [226, 159] on div "Loyalty" at bounding box center [150, 161] width 281 height 26
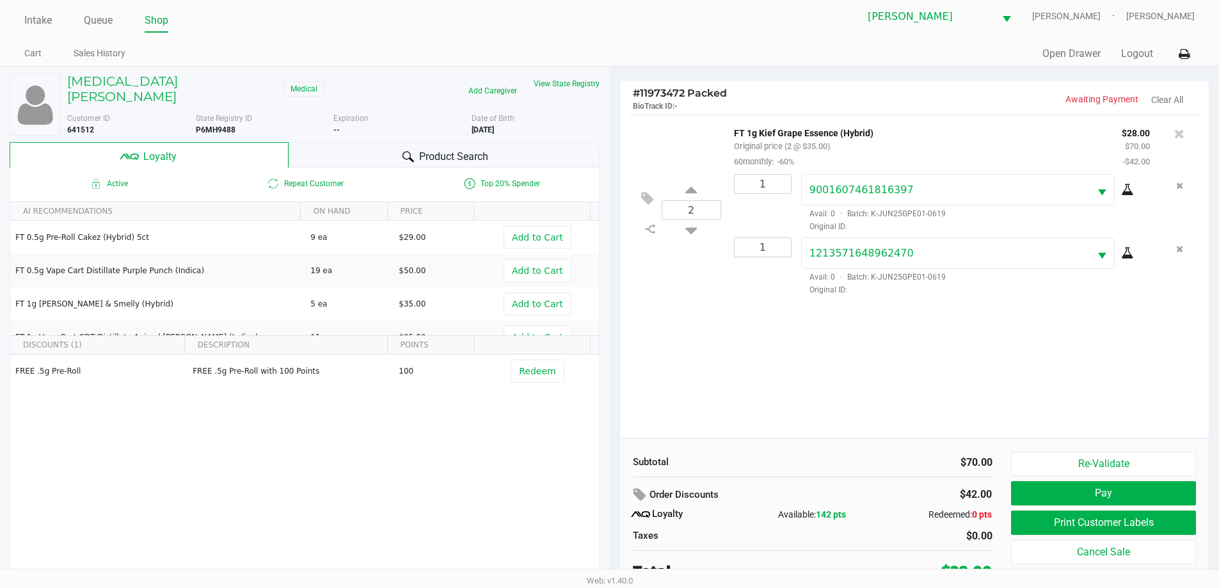
scroll to position [13, 0]
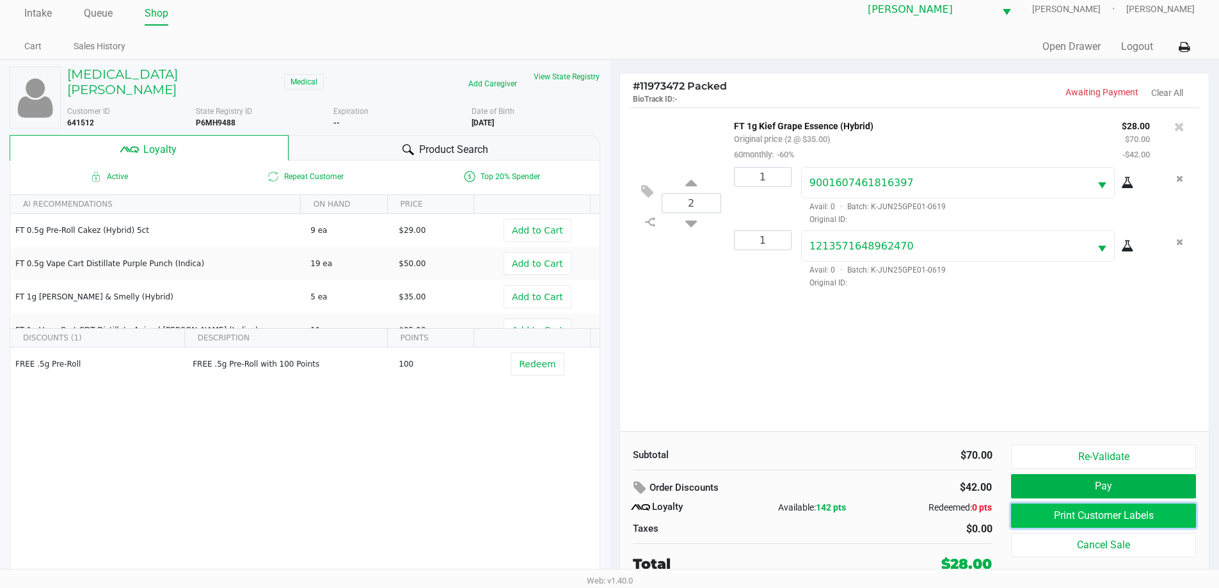
click at [1124, 521] on button "Print Customer Labels" at bounding box center [1103, 516] width 184 height 24
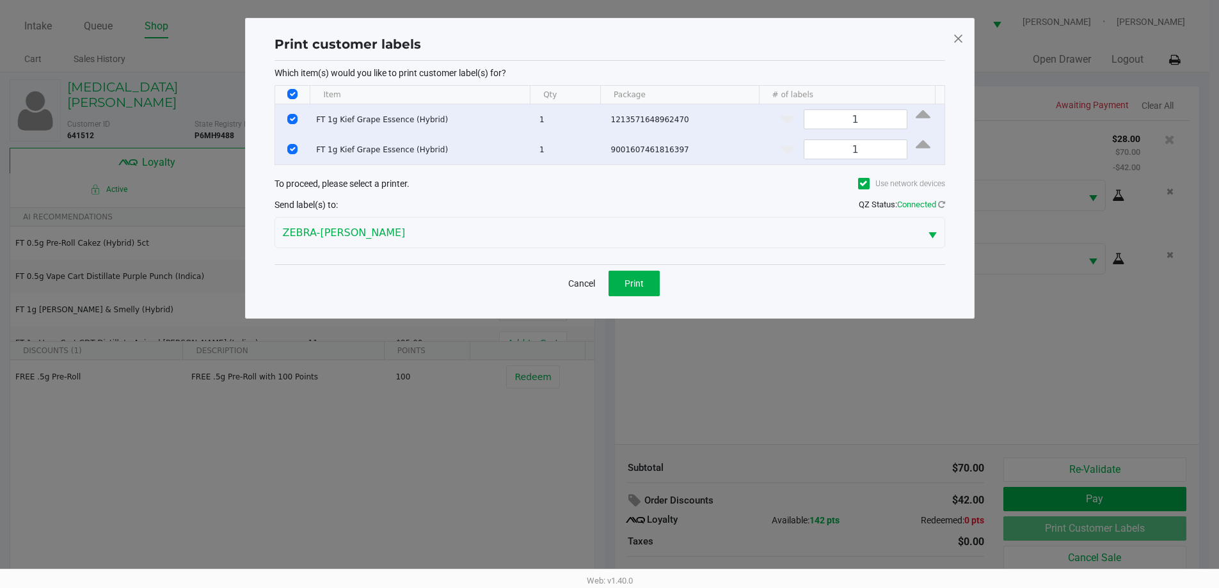
scroll to position [0, 0]
click at [636, 276] on button "Print" at bounding box center [638, 284] width 51 height 26
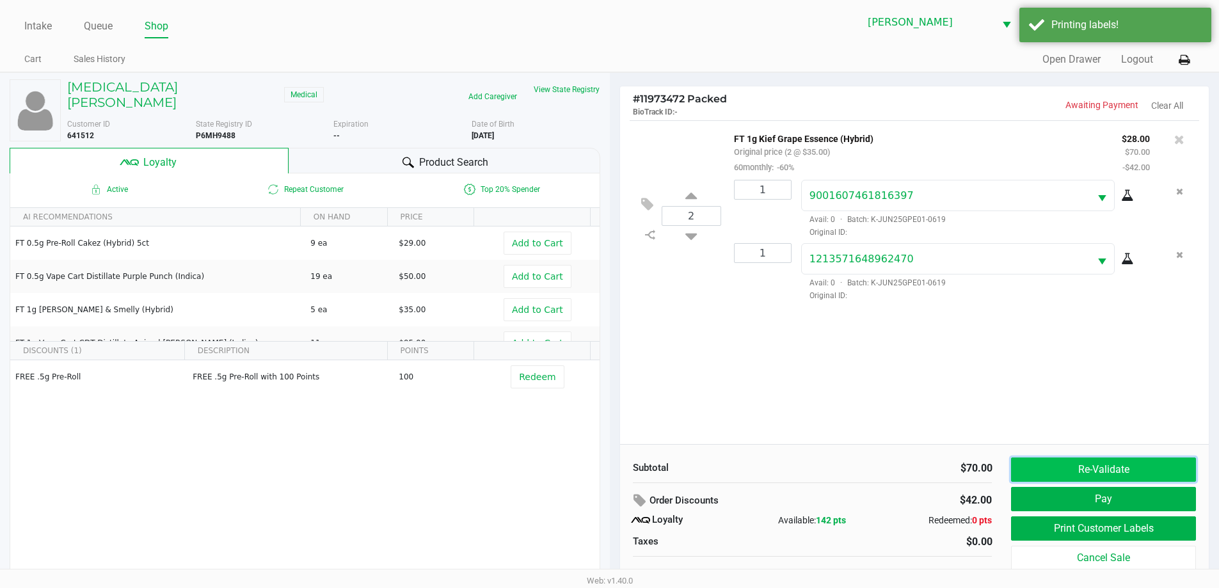
click at [1089, 467] on button "Re-Validate" at bounding box center [1103, 470] width 184 height 24
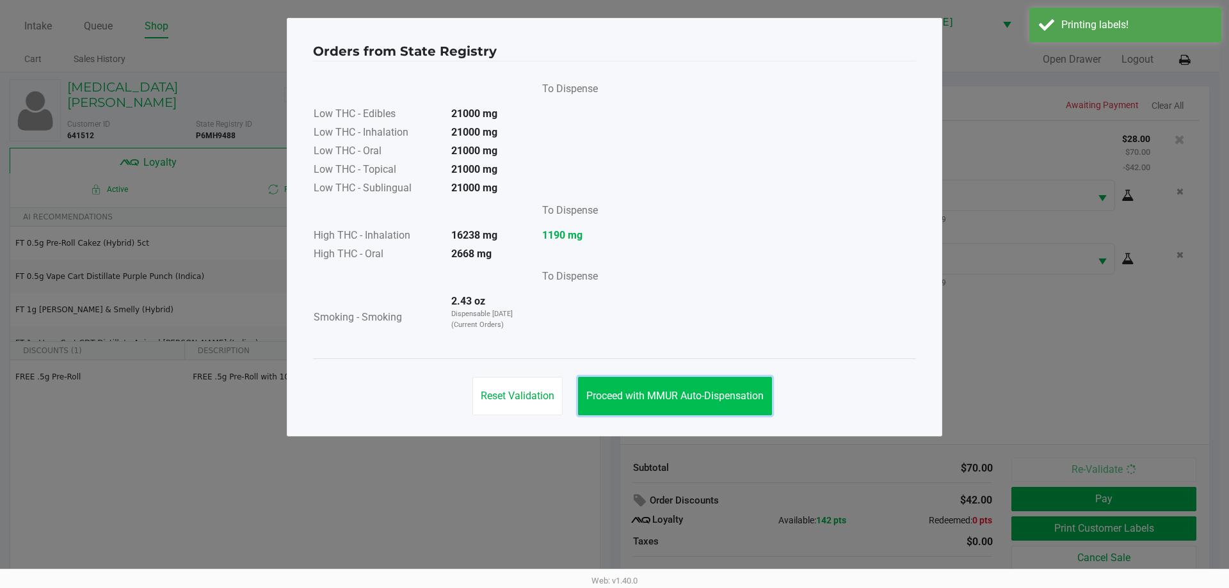
click at [660, 402] on button "Proceed with MMUR Auto-Dispensation" at bounding box center [675, 396] width 194 height 38
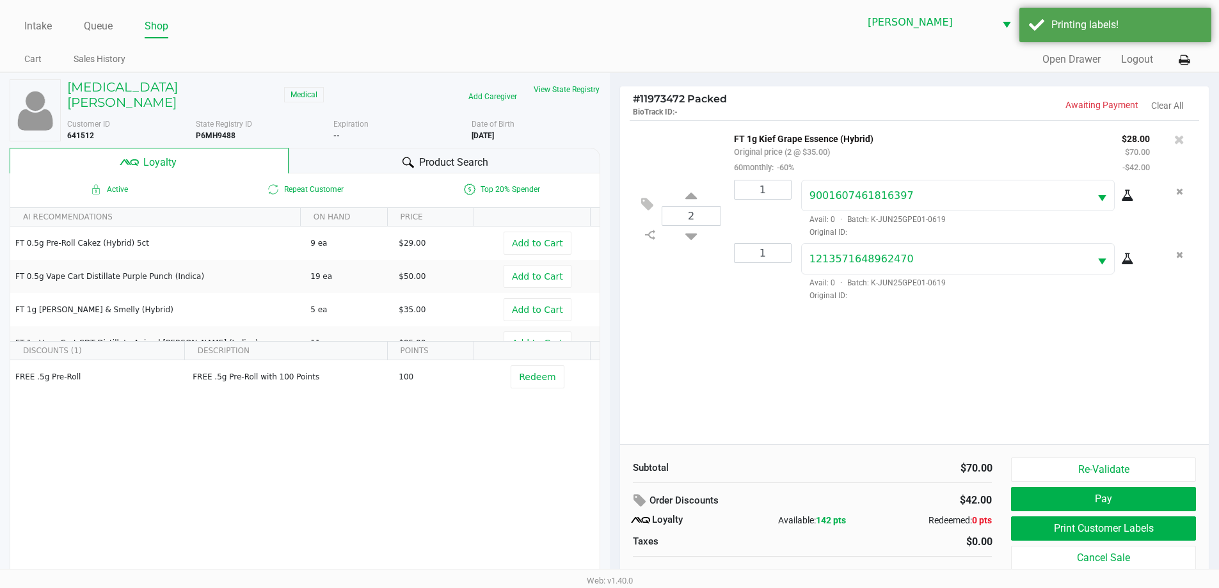
click at [778, 364] on div "2 FT 1g Kief Grape Essence (Hybrid) Original price (2 @ $35.00) 60monthly: -60%…" at bounding box center [914, 282] width 589 height 324
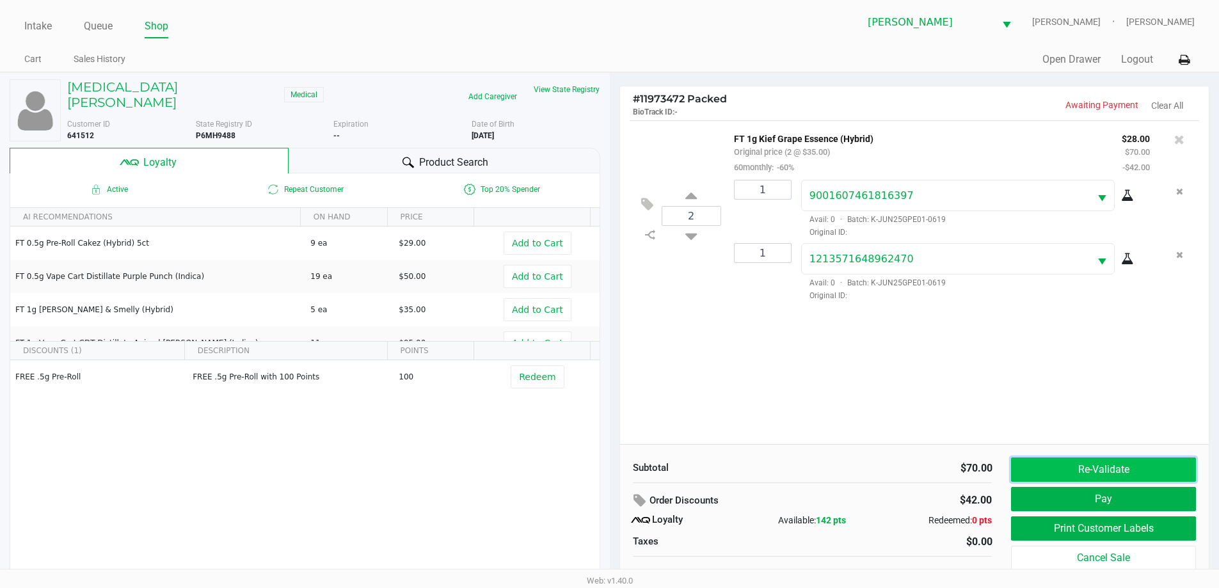
click at [1094, 469] on button "Re-Validate" at bounding box center [1103, 470] width 184 height 24
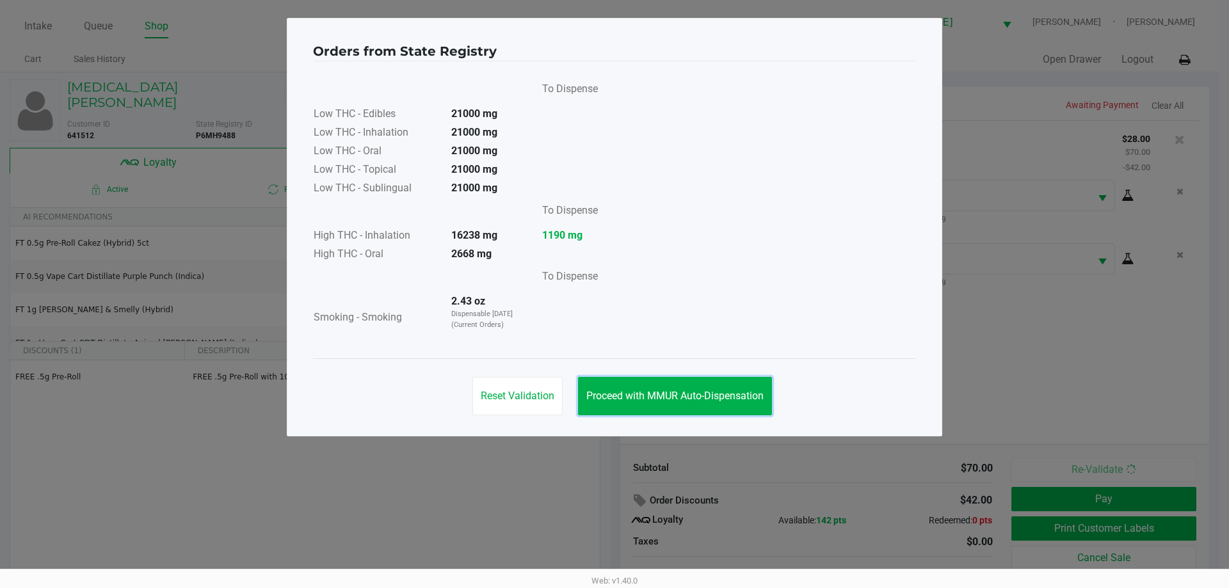
drag, startPoint x: 673, startPoint y: 401, endPoint x: 784, endPoint y: 411, distance: 111.8
click at [673, 401] on span "Proceed with MMUR Auto-Dispensation" at bounding box center [674, 396] width 177 height 12
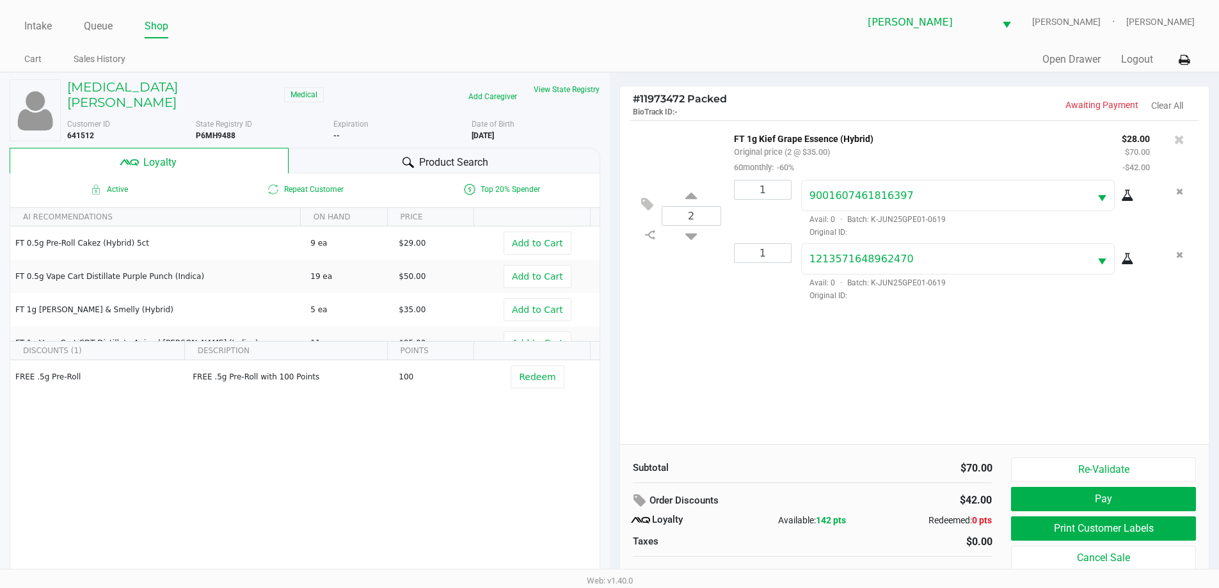
scroll to position [13, 0]
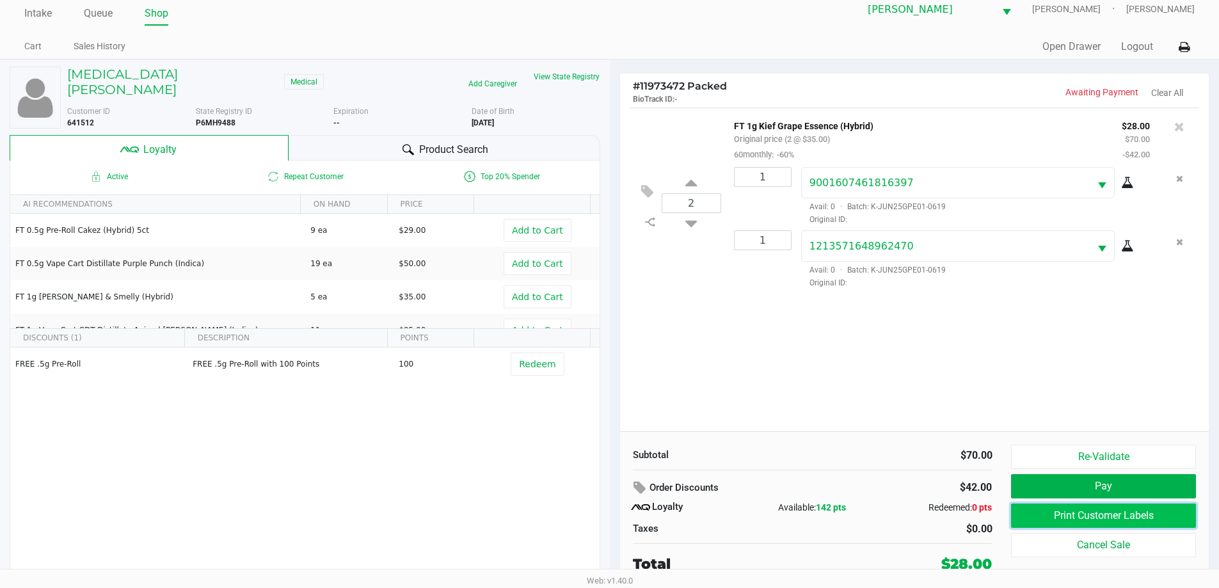
click at [1100, 512] on button "Print Customer Labels" at bounding box center [1103, 516] width 184 height 24
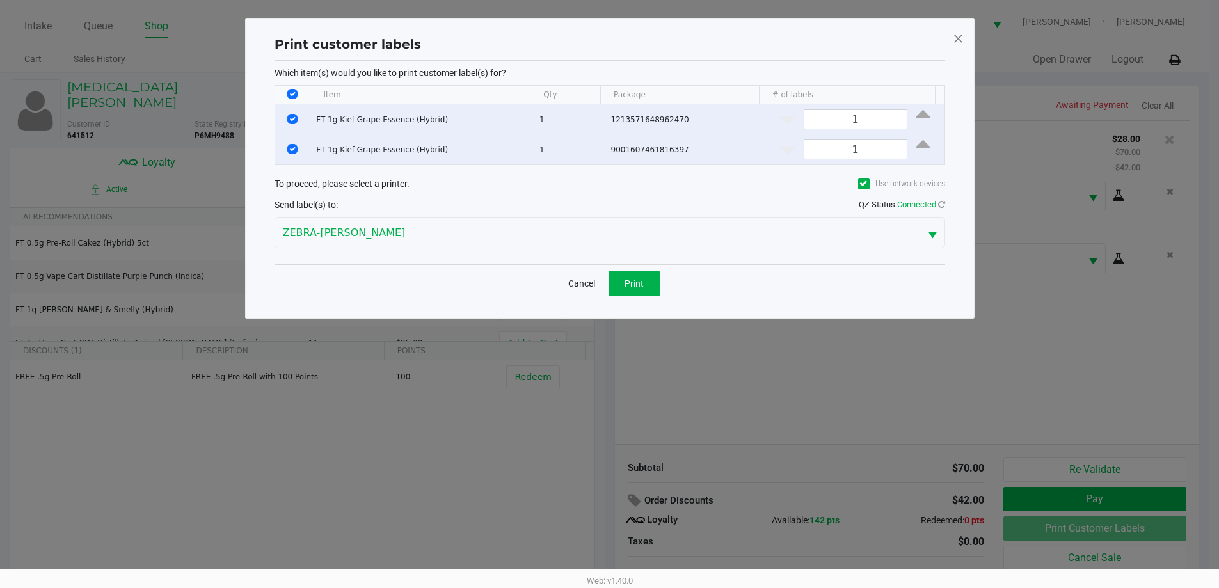
scroll to position [0, 0]
click at [575, 278] on button "Cancel" at bounding box center [586, 284] width 44 height 26
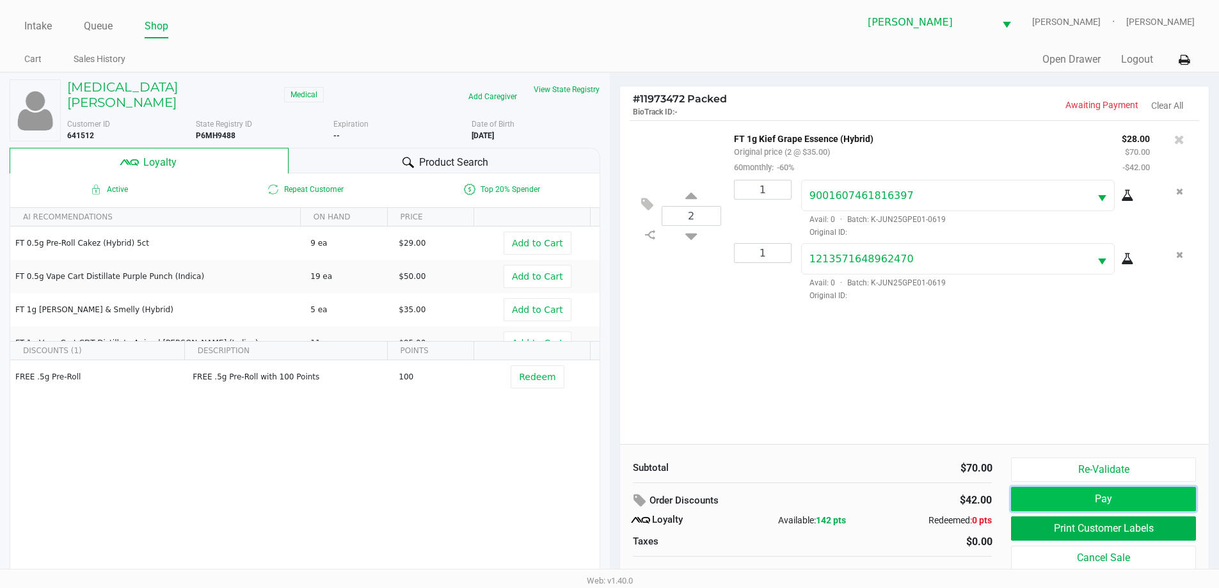
click at [1071, 502] on button "Pay" at bounding box center [1103, 499] width 184 height 24
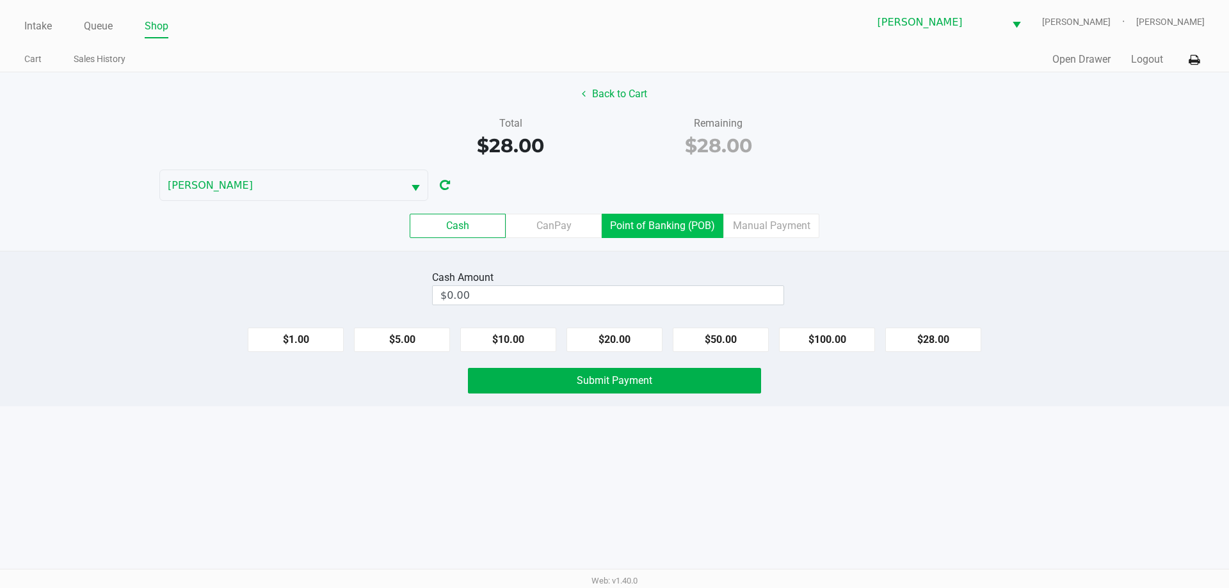
click at [662, 226] on label "Point of Banking (POB)" at bounding box center [663, 226] width 122 height 24
click at [0, 0] on 7 "Point of Banking (POB)" at bounding box center [0, 0] width 0 height 0
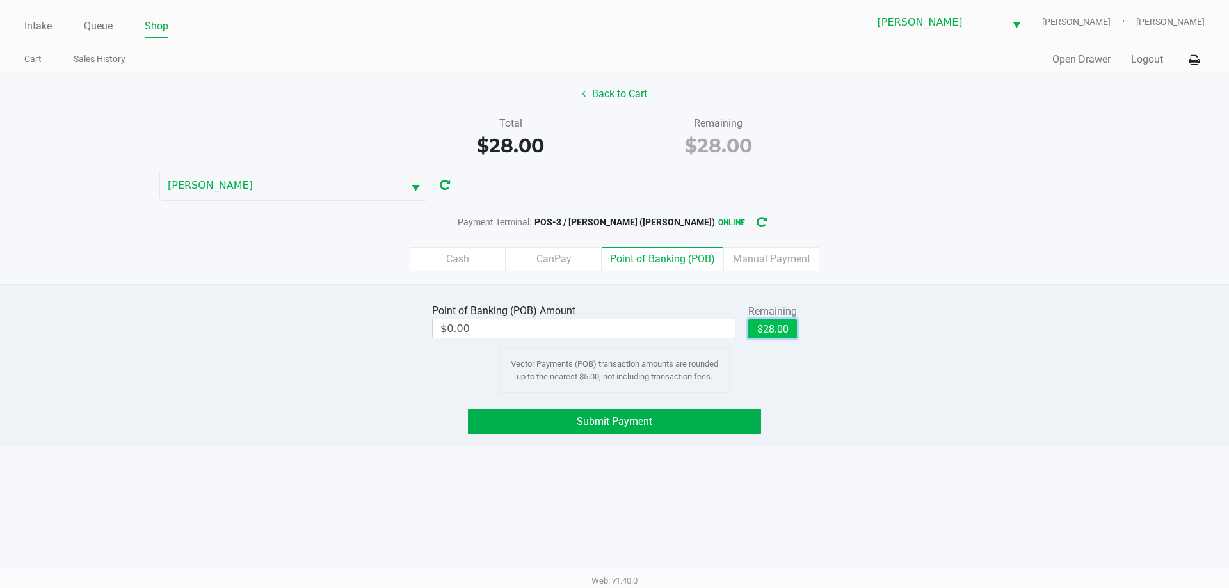
click at [782, 330] on button "$28.00" at bounding box center [772, 328] width 49 height 19
type input "$28.00"
click at [634, 422] on span "Submit Payment" at bounding box center [615, 421] width 76 height 12
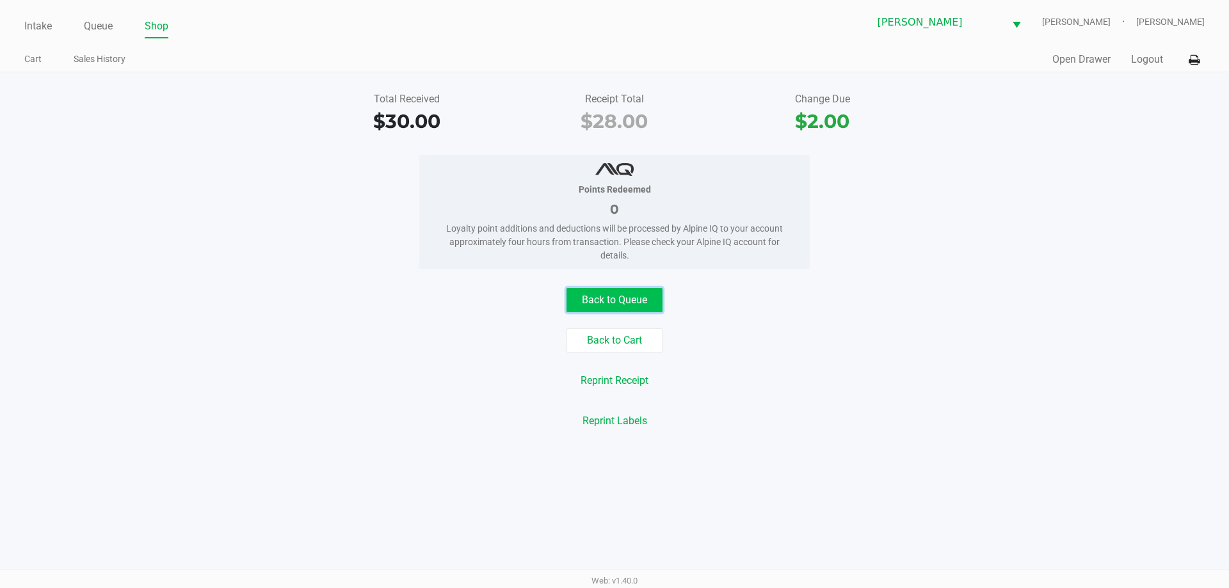
click at [618, 310] on button "Back to Queue" at bounding box center [614, 300] width 96 height 24
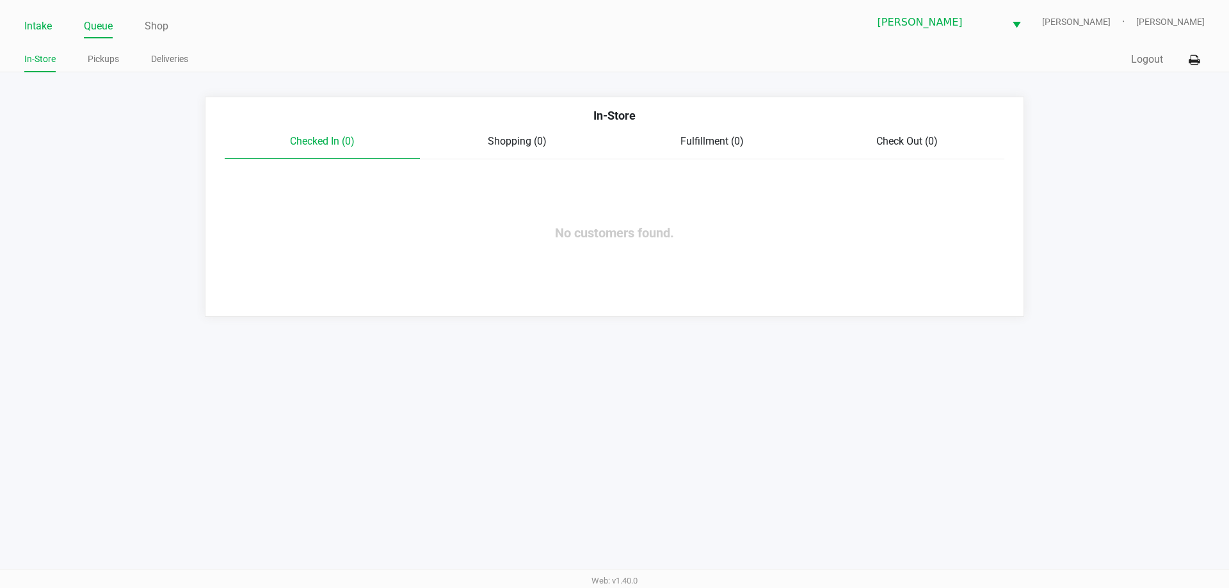
click at [47, 24] on link "Intake" at bounding box center [38, 26] width 28 height 18
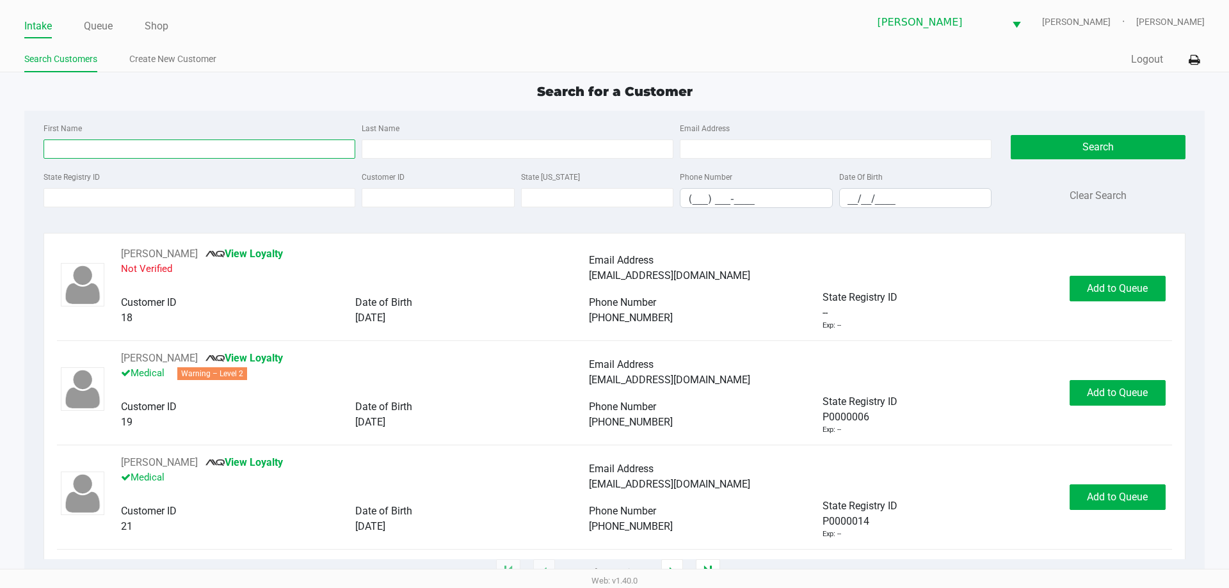
click at [201, 146] on input "First Name" at bounding box center [200, 149] width 312 height 19
type input "ryan"
click at [454, 157] on input "Last Name" at bounding box center [518, 149] width 312 height 19
type input "harlow"
drag, startPoint x: 847, startPoint y: 198, endPoint x: 854, endPoint y: 200, distance: 7.3
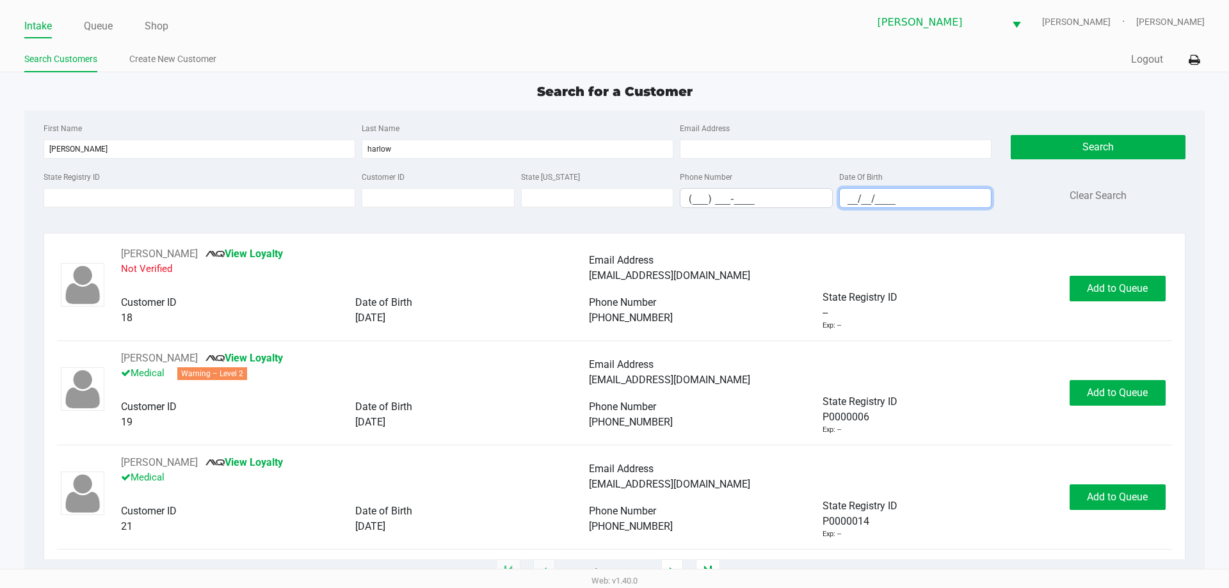
click at [854, 200] on input "__/__/____" at bounding box center [916, 199] width 152 height 20
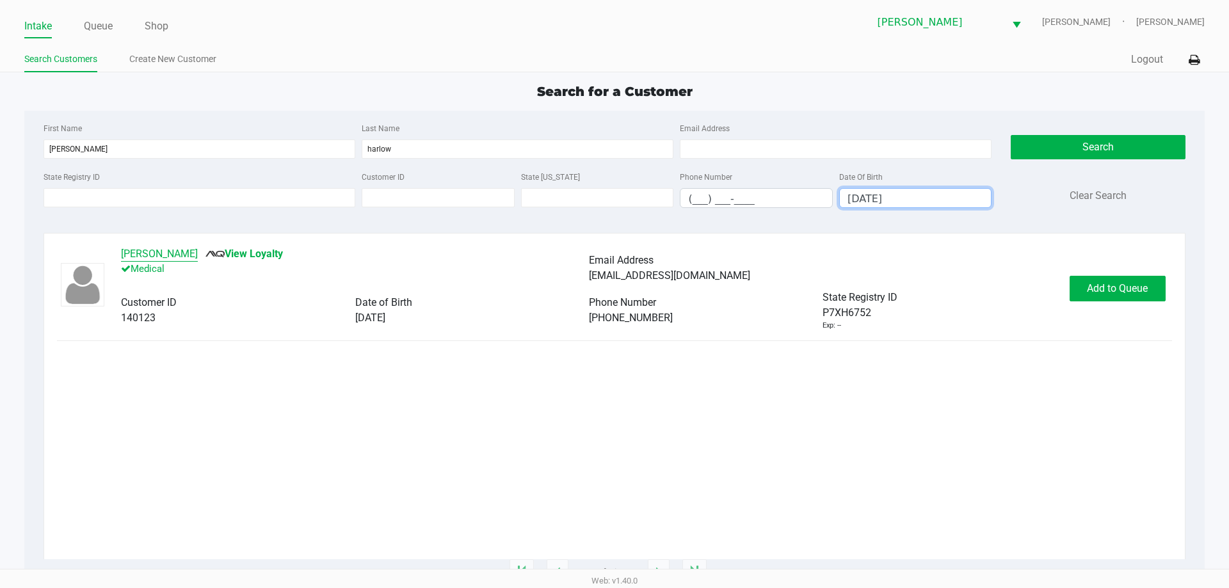
type input "02/08/1992"
click at [159, 251] on button "Ryan Harlow" at bounding box center [159, 253] width 77 height 15
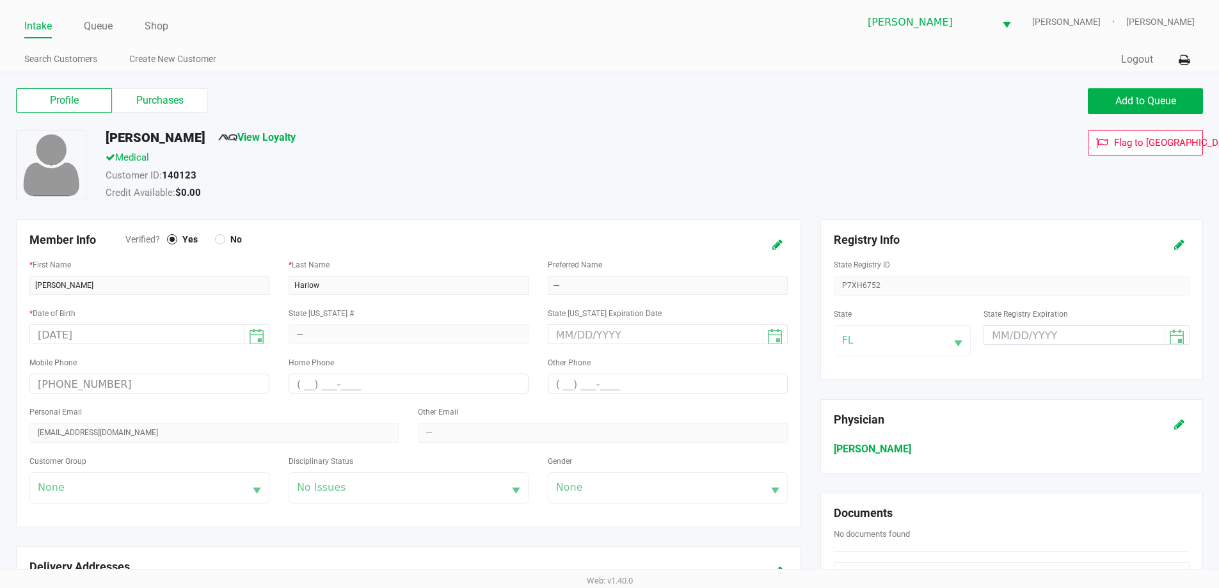
click at [174, 110] on label "Purchases" at bounding box center [160, 100] width 96 height 24
click at [0, 0] on 1 "Purchases" at bounding box center [0, 0] width 0 height 0
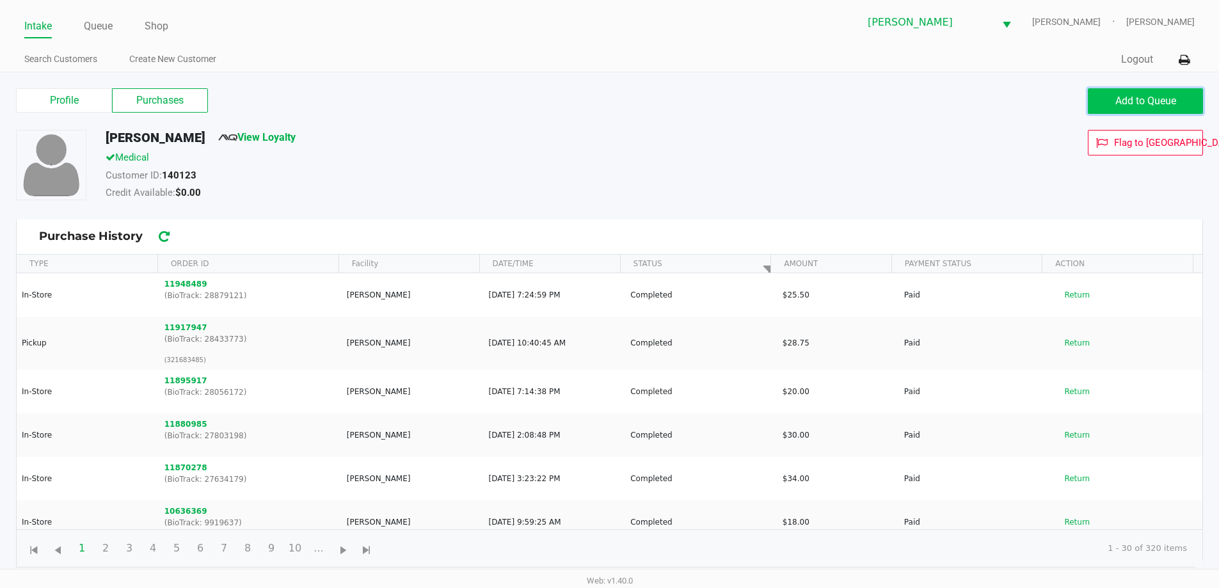
click at [1107, 111] on button "Add to Queue" at bounding box center [1145, 101] width 115 height 26
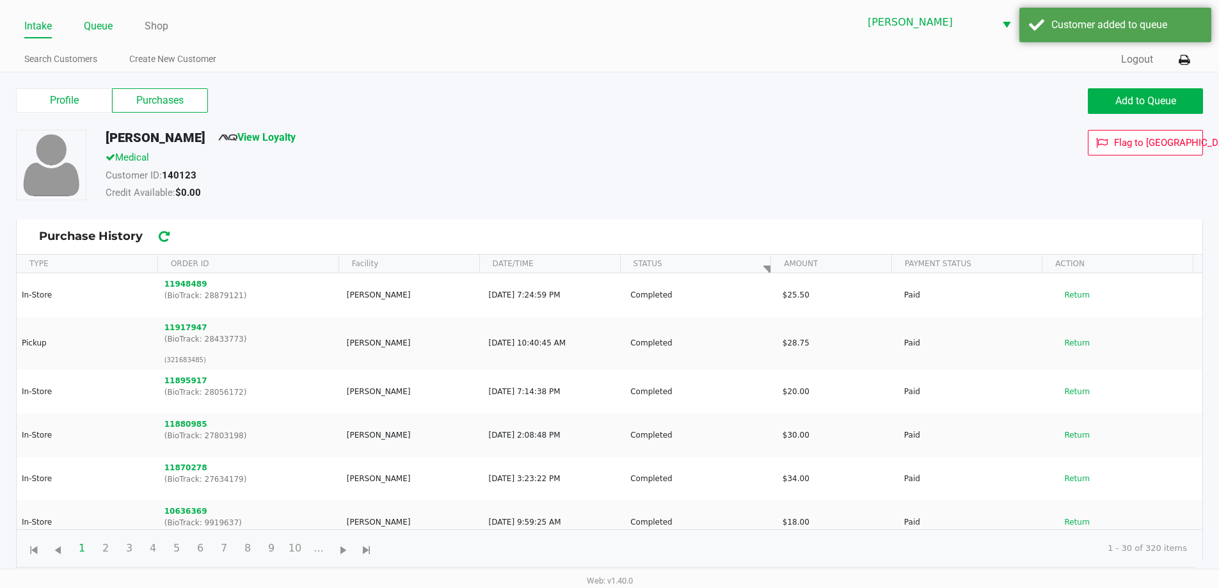
click at [93, 21] on link "Queue" at bounding box center [98, 26] width 29 height 18
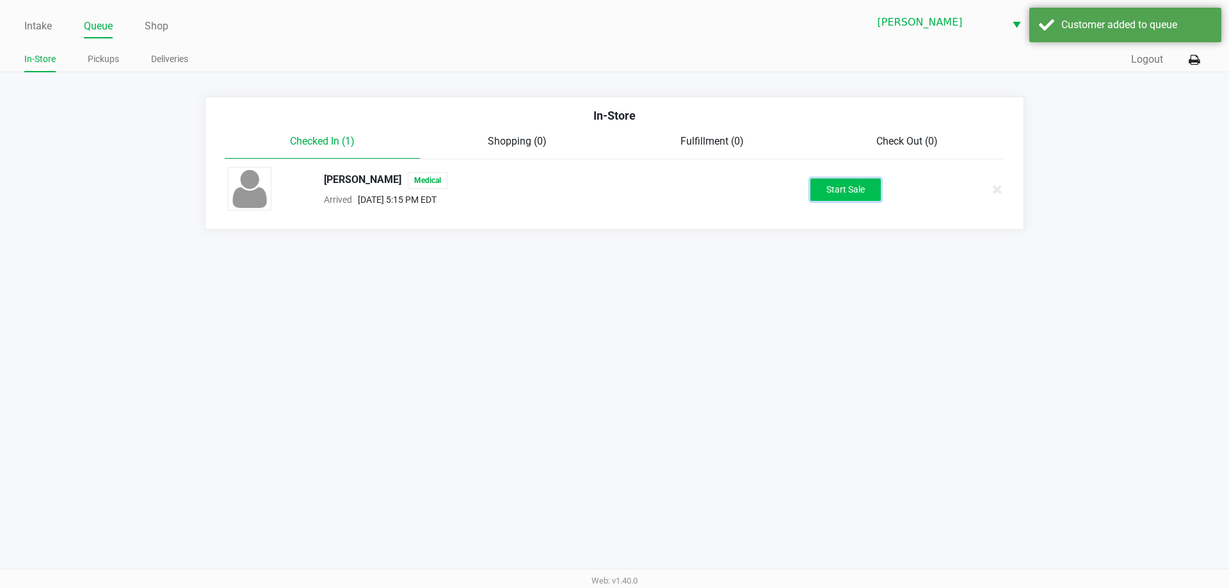
click at [859, 195] on button "Start Sale" at bounding box center [845, 190] width 70 height 22
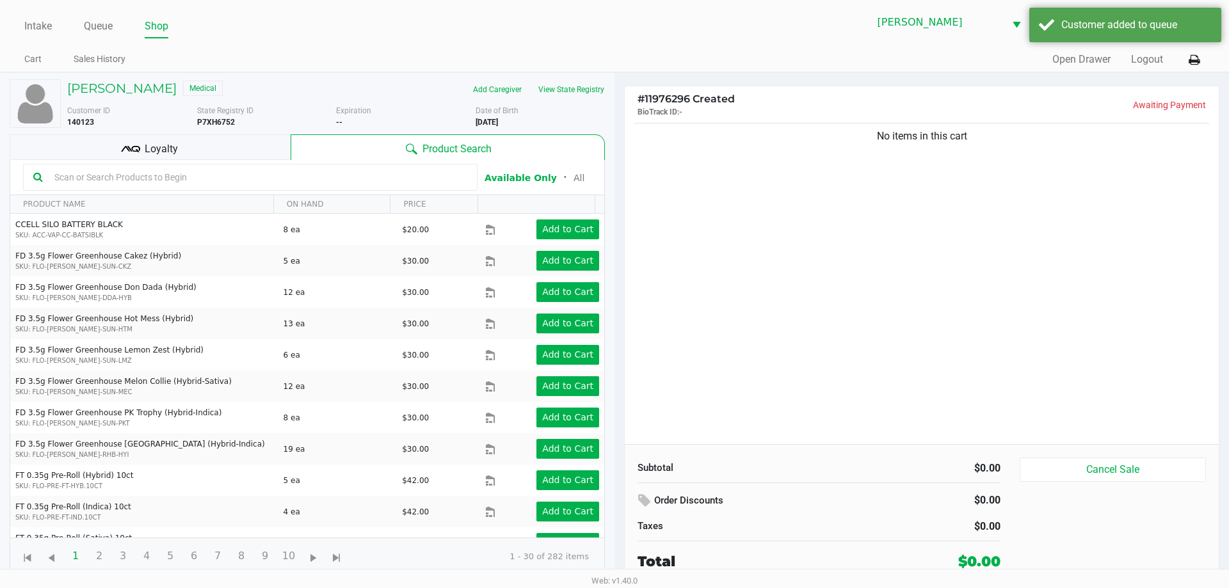
click at [685, 282] on div "No items in this cart" at bounding box center [922, 282] width 594 height 324
drag, startPoint x: 870, startPoint y: 214, endPoint x: 855, endPoint y: 214, distance: 14.7
click at [870, 214] on div "No items in this cart" at bounding box center [922, 282] width 594 height 324
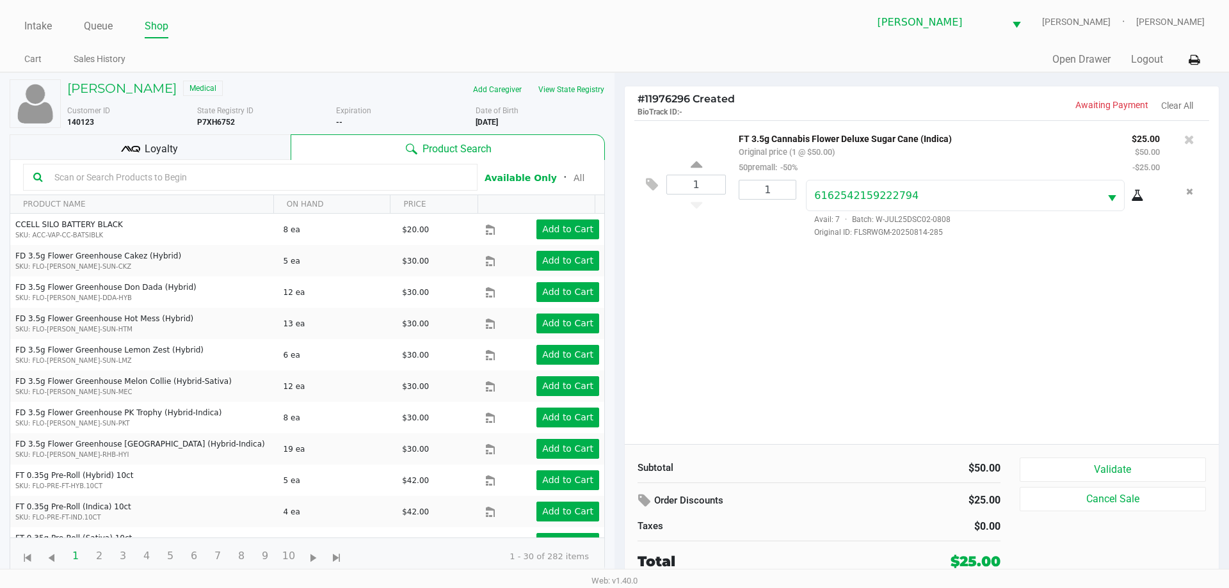
click at [257, 147] on div "Loyalty" at bounding box center [150, 147] width 281 height 26
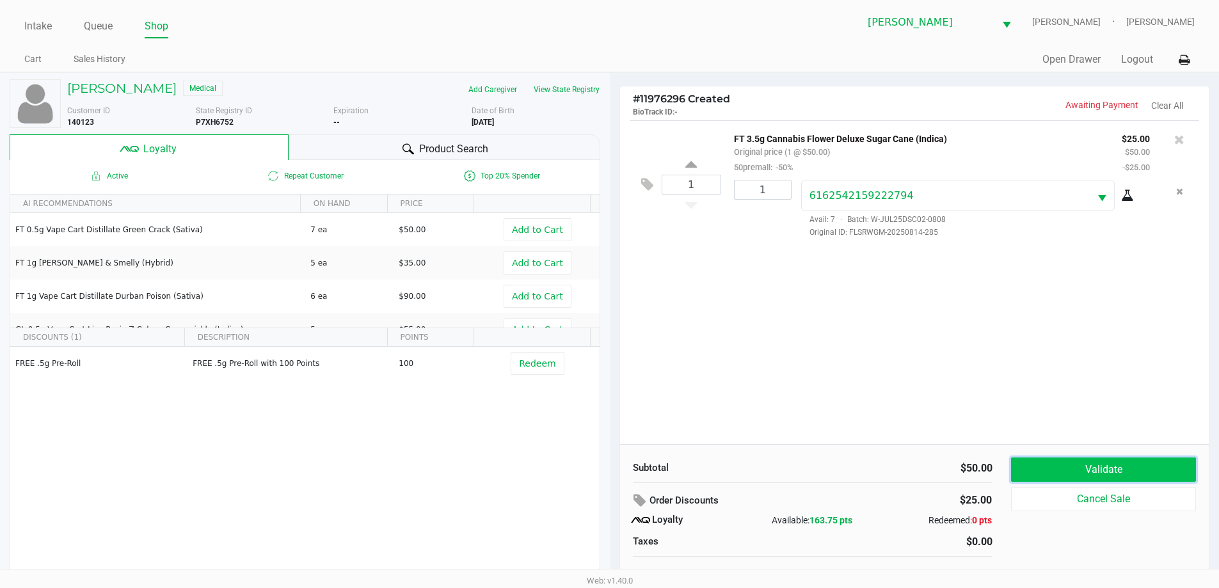
click at [1038, 460] on button "Validate" at bounding box center [1103, 470] width 184 height 24
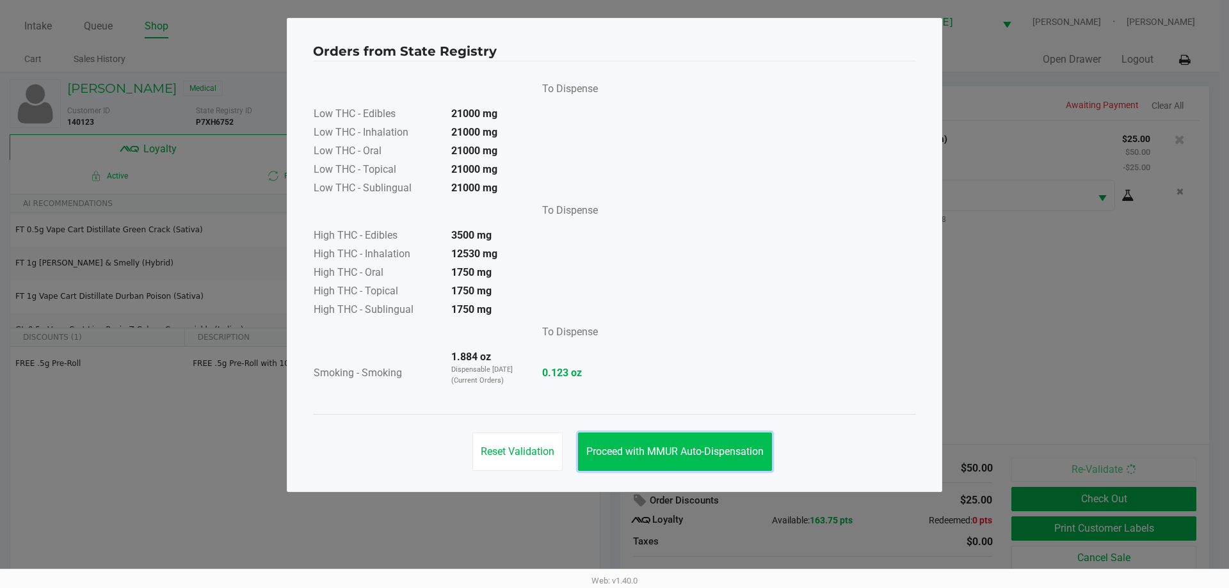
click at [666, 441] on button "Proceed with MMUR Auto-Dispensation" at bounding box center [675, 452] width 194 height 38
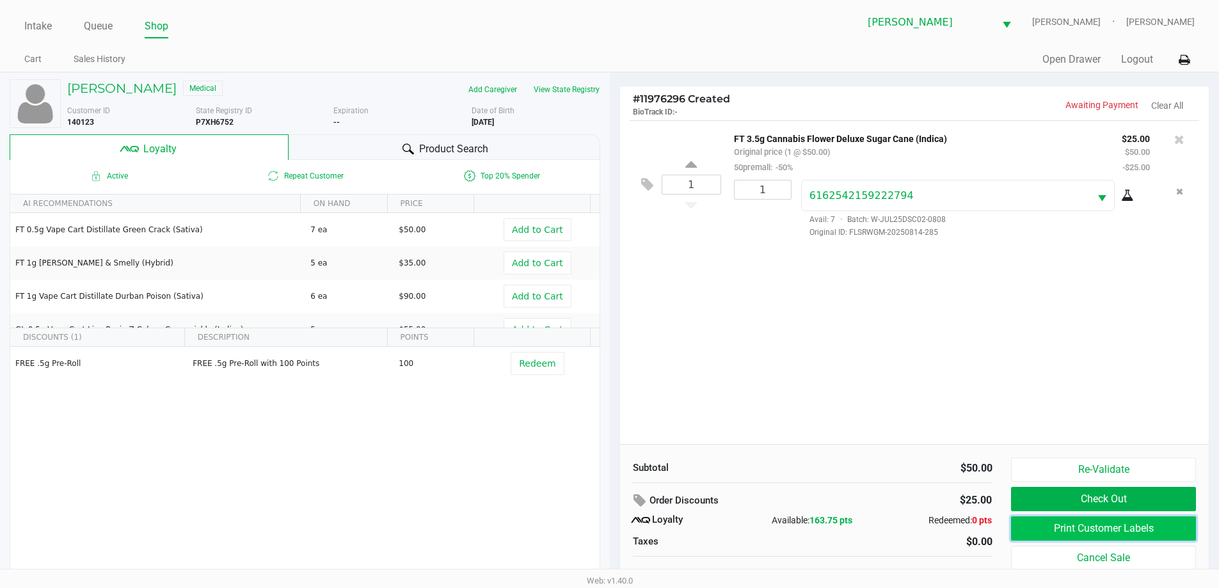
click at [1159, 536] on button "Print Customer Labels" at bounding box center [1103, 528] width 184 height 24
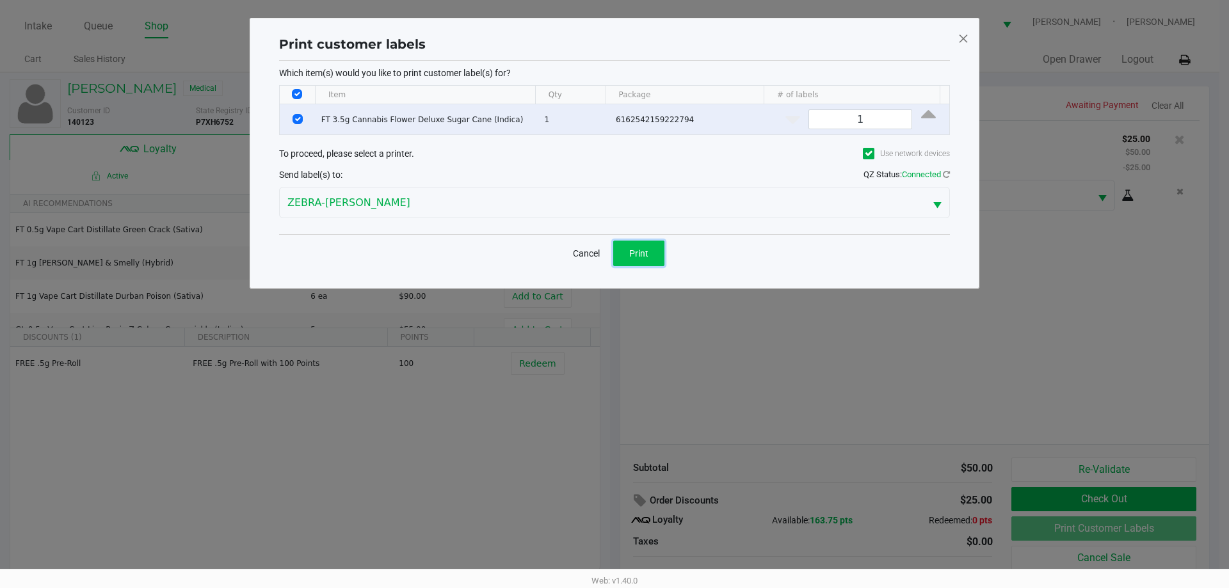
click at [632, 249] on span "Print" at bounding box center [638, 253] width 19 height 10
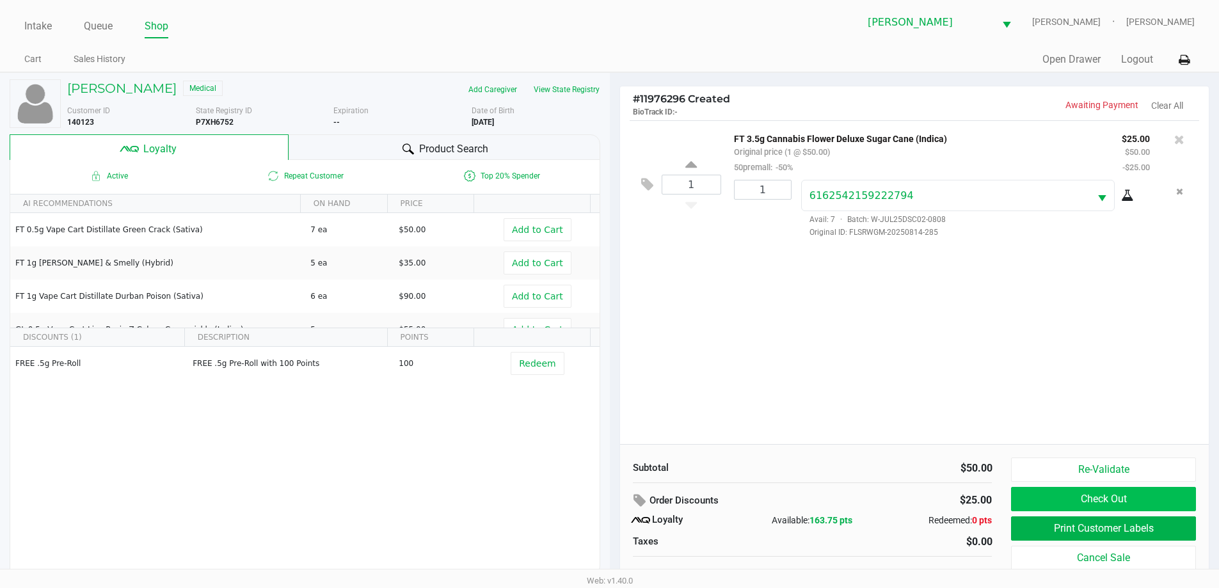
click at [1090, 499] on button "Check Out" at bounding box center [1103, 499] width 184 height 24
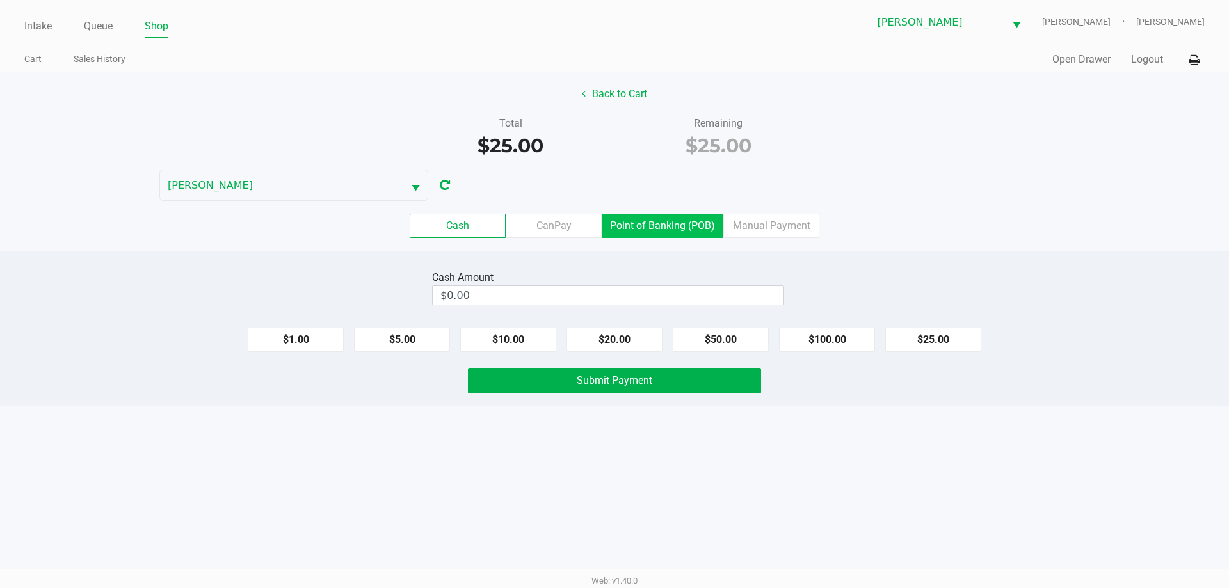
click at [648, 229] on label "Point of Banking (POB)" at bounding box center [663, 226] width 122 height 24
click at [0, 0] on 7 "Point of Banking (POB)" at bounding box center [0, 0] width 0 height 0
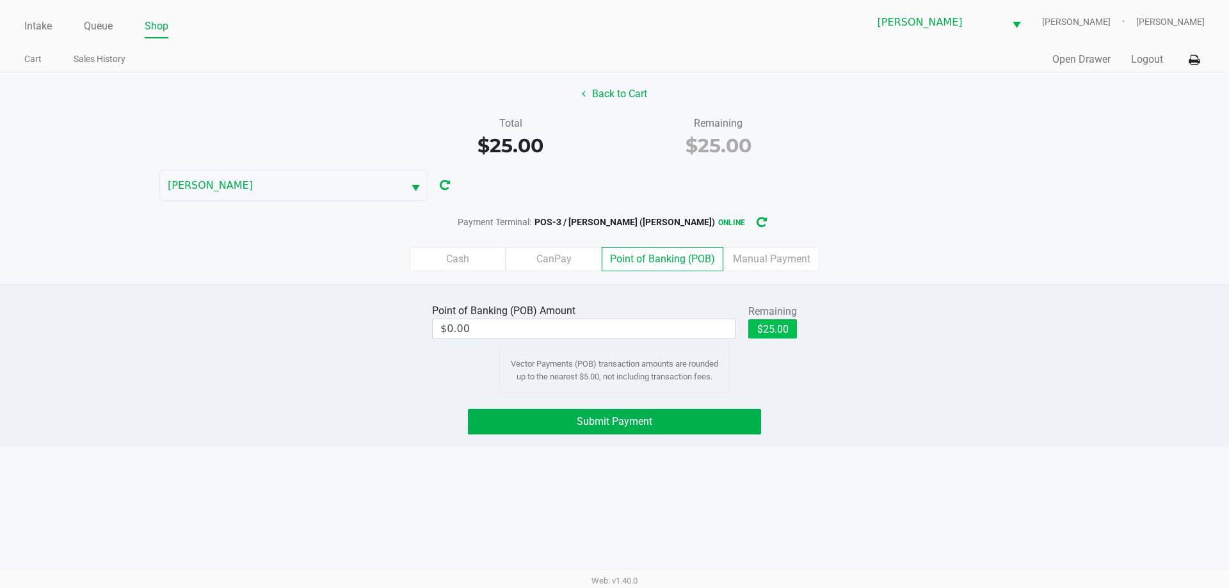
click at [772, 333] on button "$25.00" at bounding box center [772, 328] width 49 height 19
type input "$25.00"
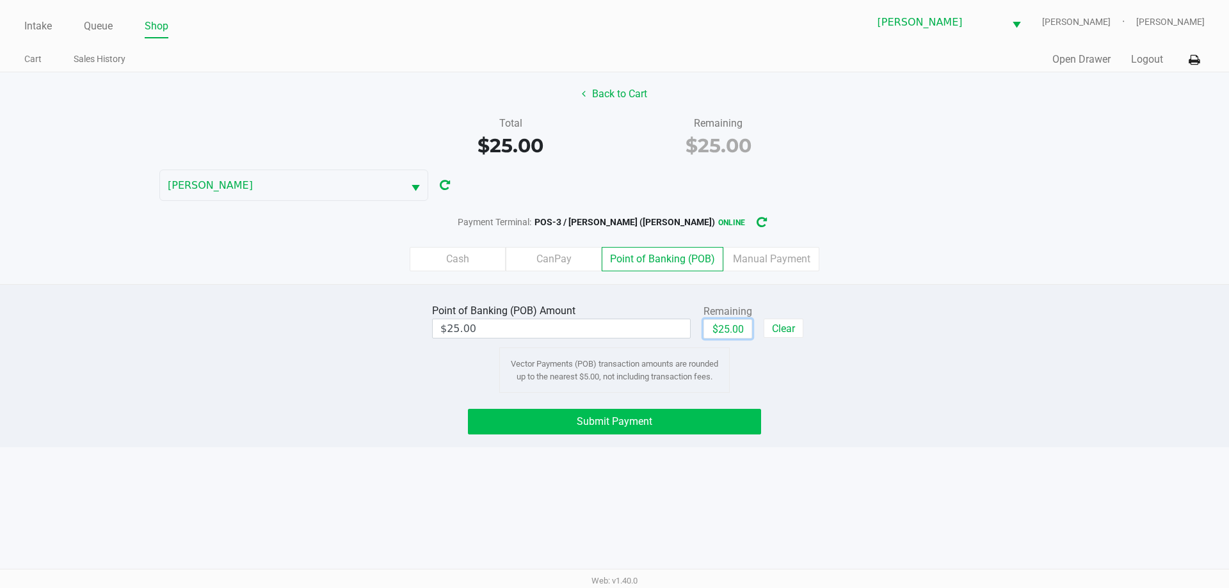
click at [673, 425] on button "Submit Payment" at bounding box center [614, 422] width 293 height 26
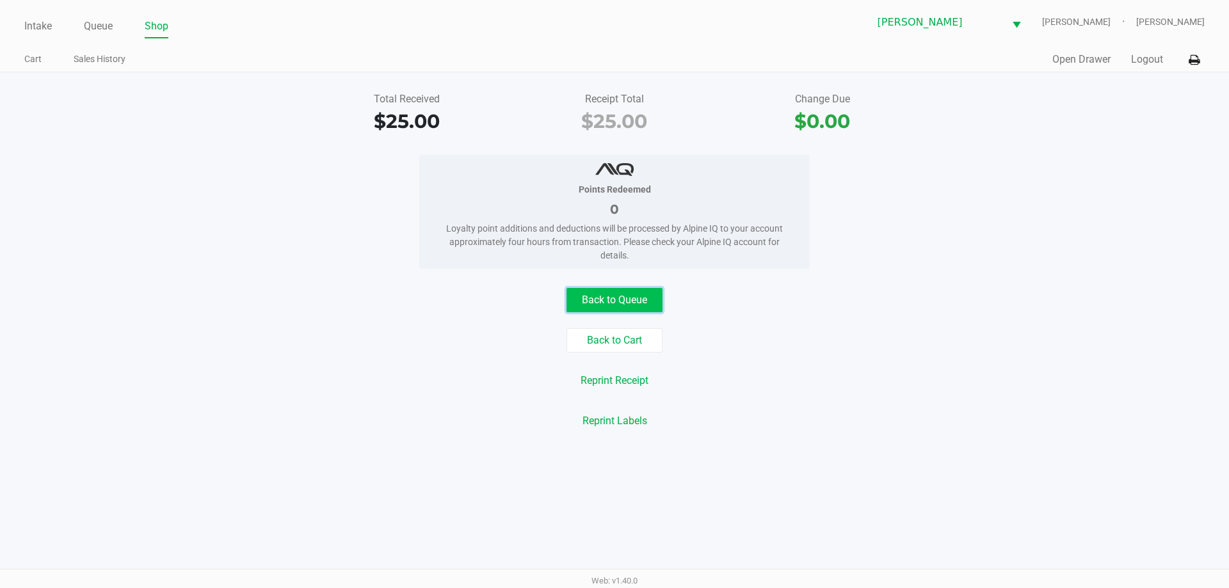
click at [605, 300] on button "Back to Queue" at bounding box center [614, 300] width 96 height 24
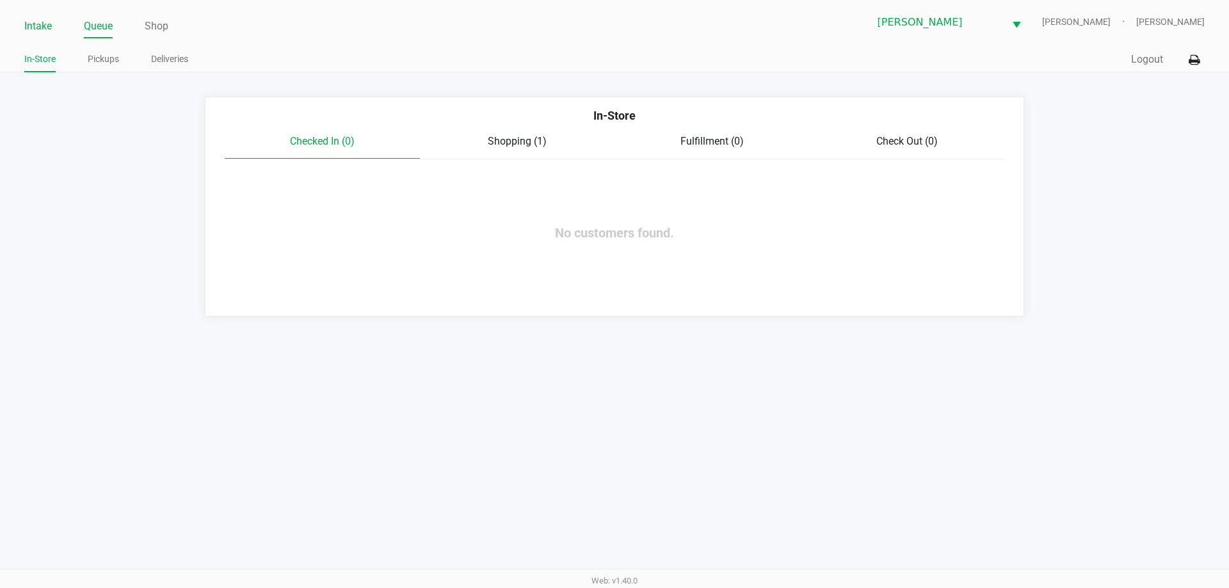
click at [38, 26] on link "Intake" at bounding box center [38, 26] width 28 height 18
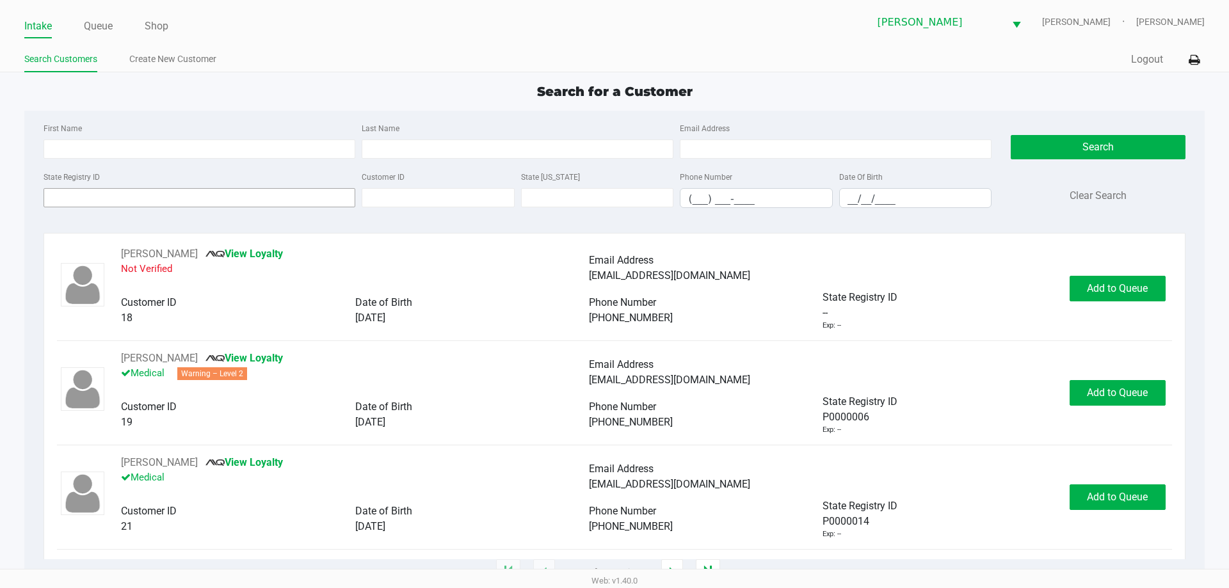
drag, startPoint x: 124, startPoint y: 177, endPoint x: 121, endPoint y: 198, distance: 21.4
click at [121, 195] on div "State Registry ID" at bounding box center [199, 188] width 318 height 39
click at [119, 207] on input "State Registry ID" at bounding box center [200, 197] width 312 height 19
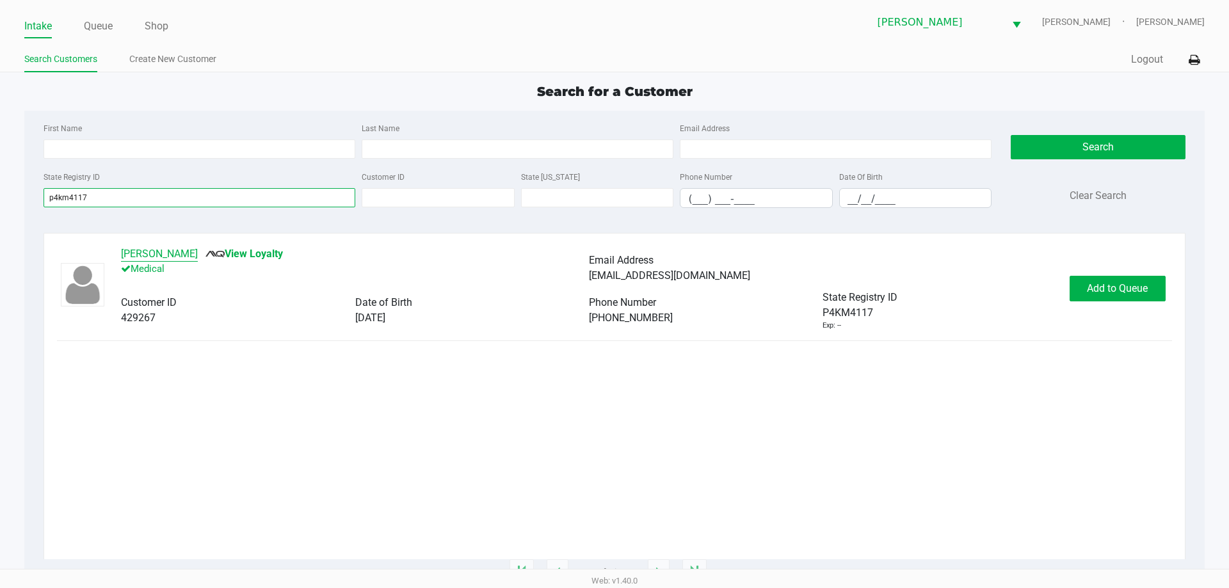
type input "p4km4117"
click at [153, 259] on button "BRIAN MORRIS" at bounding box center [159, 253] width 77 height 15
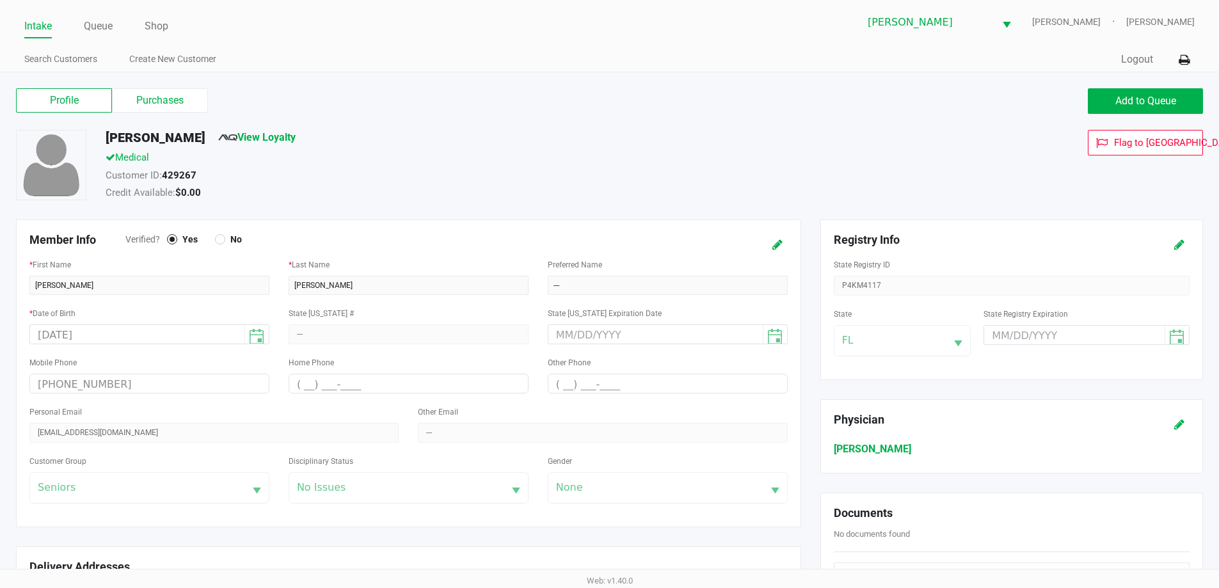
click at [173, 99] on label "Purchases" at bounding box center [160, 100] width 96 height 24
click at [0, 0] on 1 "Purchases" at bounding box center [0, 0] width 0 height 0
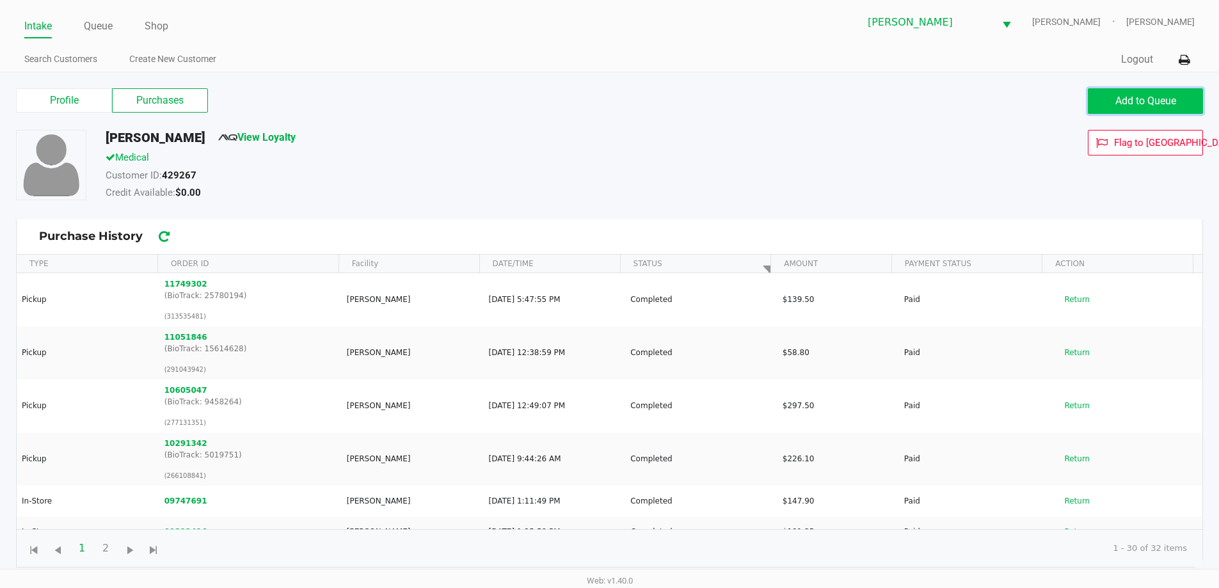
click at [1146, 93] on button "Add to Queue" at bounding box center [1145, 101] width 115 height 26
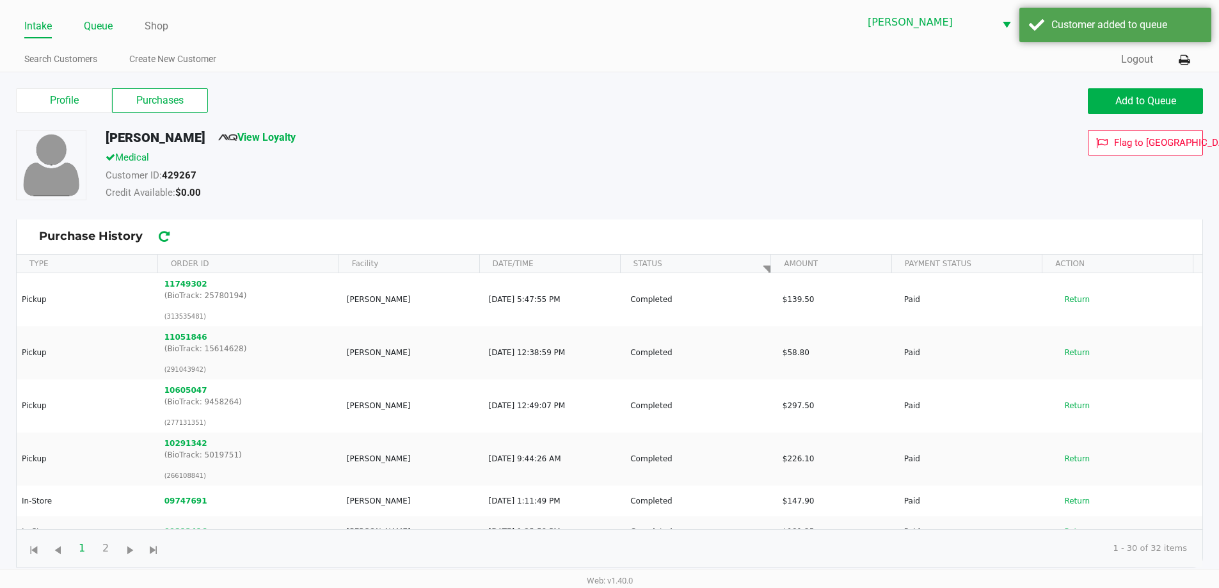
click at [102, 23] on link "Queue" at bounding box center [98, 26] width 29 height 18
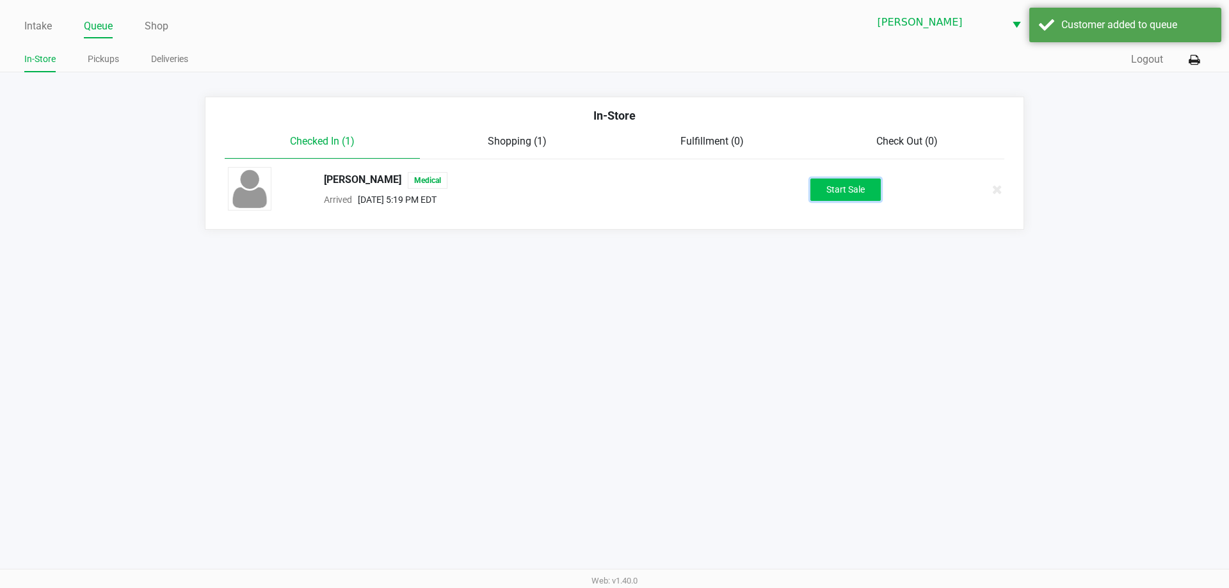
click at [841, 197] on button "Start Sale" at bounding box center [845, 190] width 70 height 22
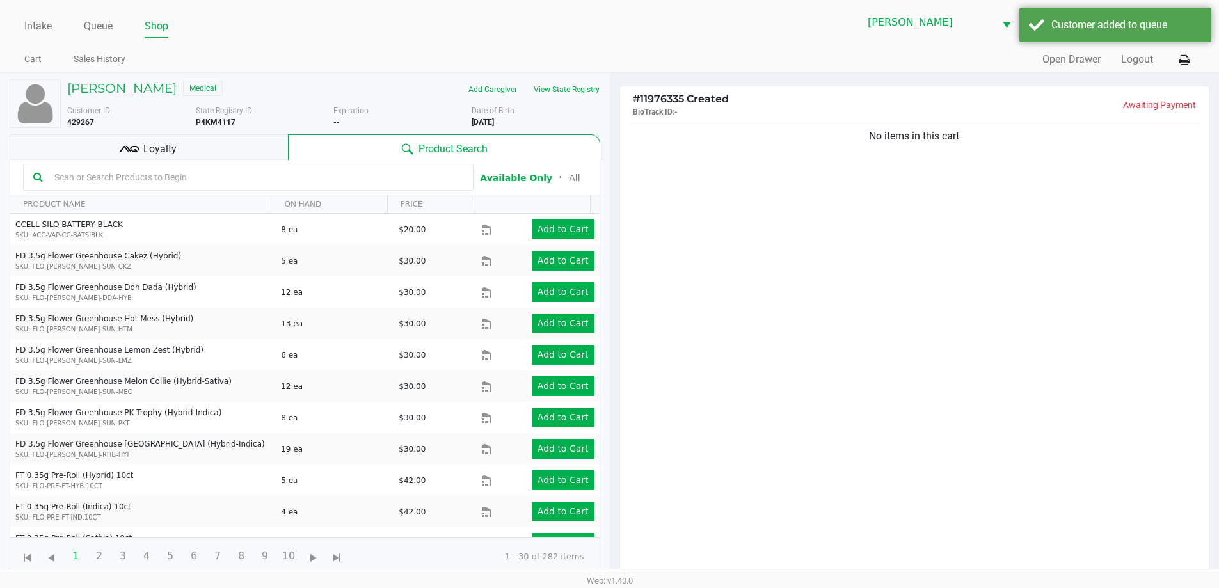
click at [246, 141] on div "Loyalty" at bounding box center [149, 147] width 278 height 26
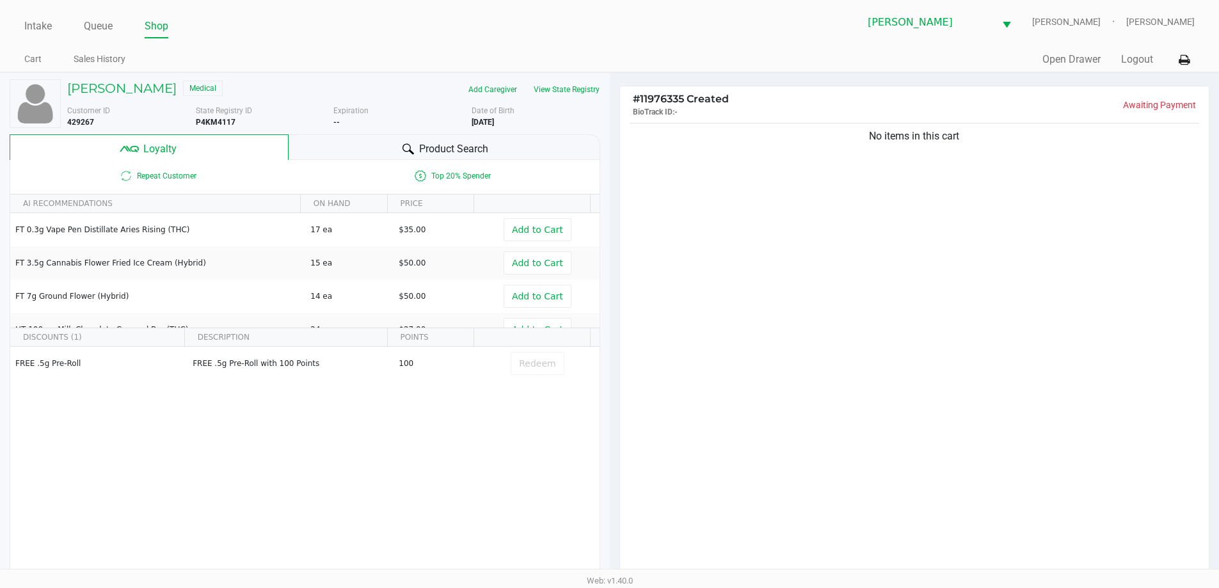
drag, startPoint x: 895, startPoint y: 251, endPoint x: 1228, endPoint y: 227, distance: 333.6
click at [897, 255] on div "No items in this cart" at bounding box center [914, 352] width 589 height 465
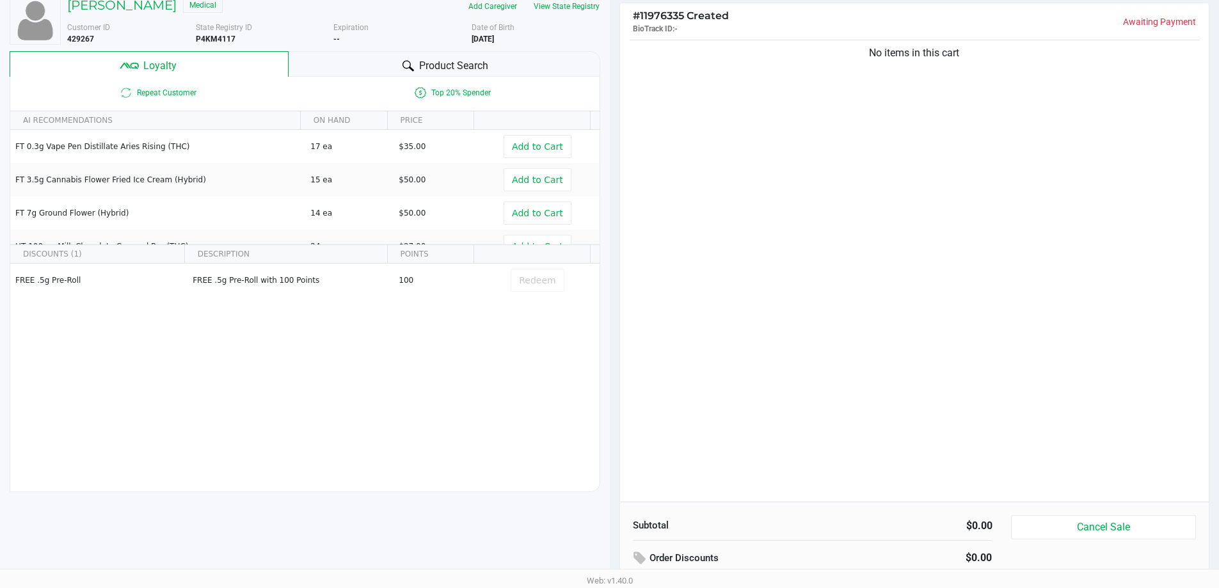
scroll to position [119, 0]
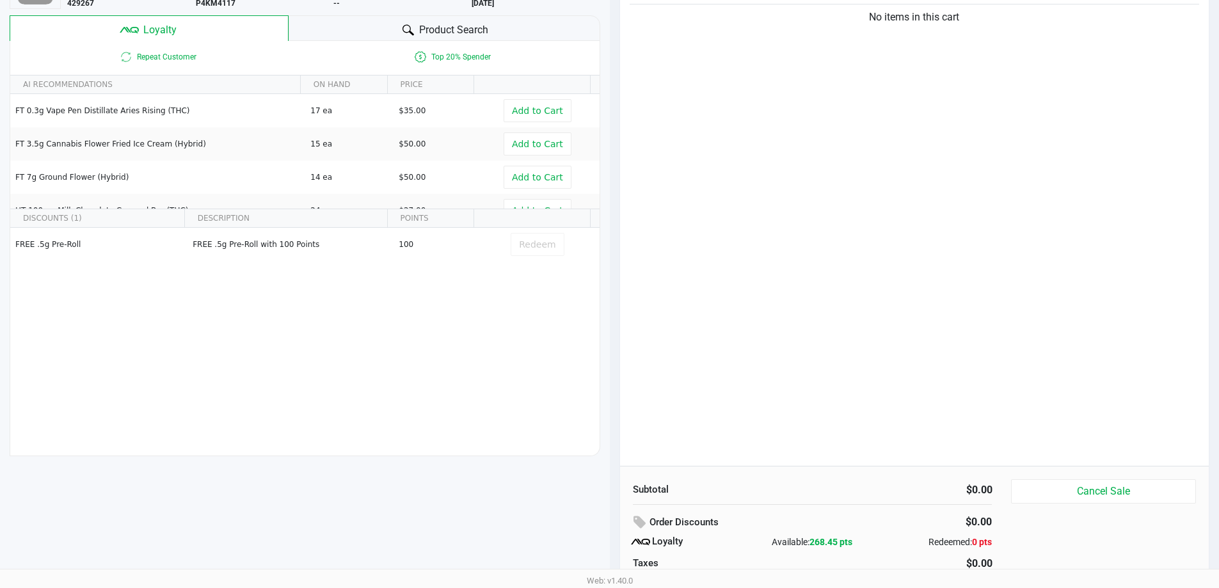
click at [938, 230] on div "No items in this cart" at bounding box center [914, 233] width 589 height 465
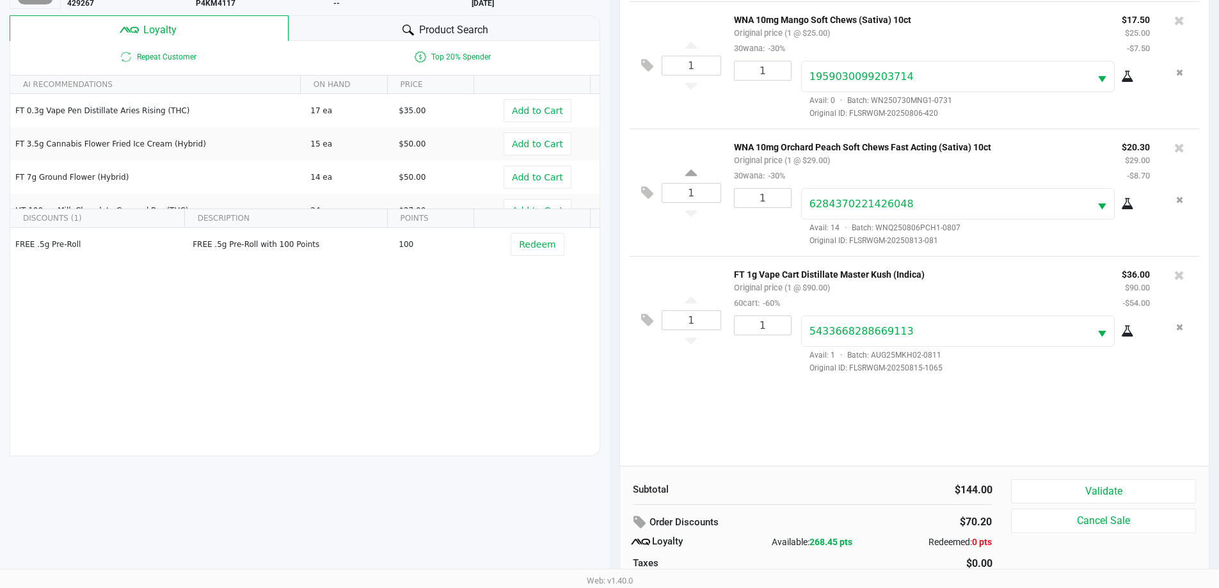
click at [748, 390] on div "1 WNA 10mg Mango Soft Chews (Sativa) 10ct Original price (1 @ $25.00) 30wana: -…" at bounding box center [914, 233] width 589 height 465
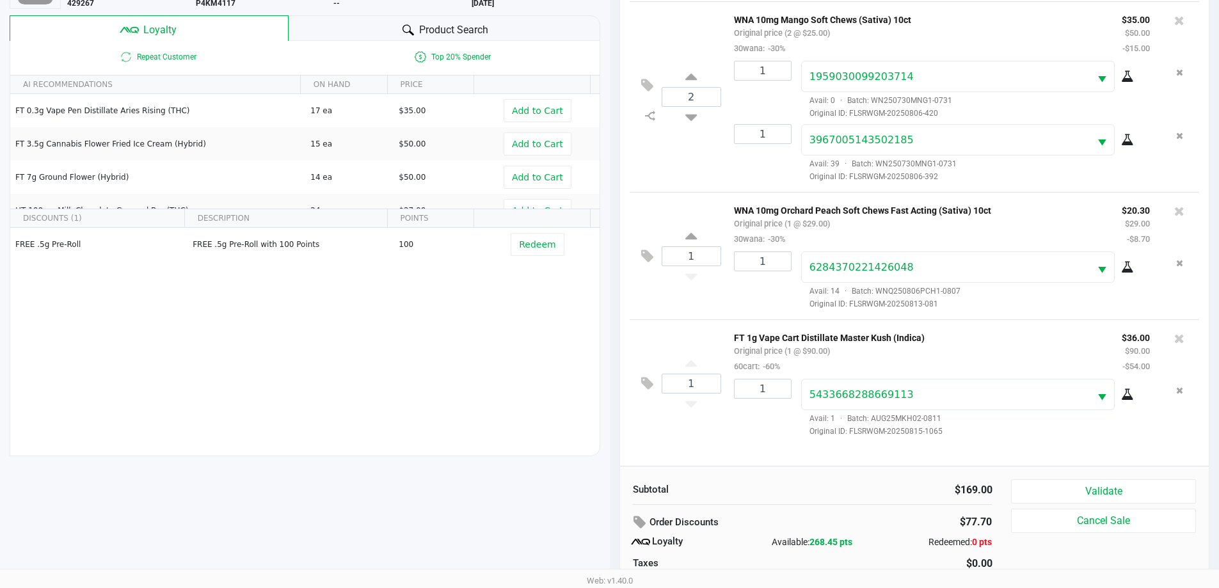
scroll to position [154, 0]
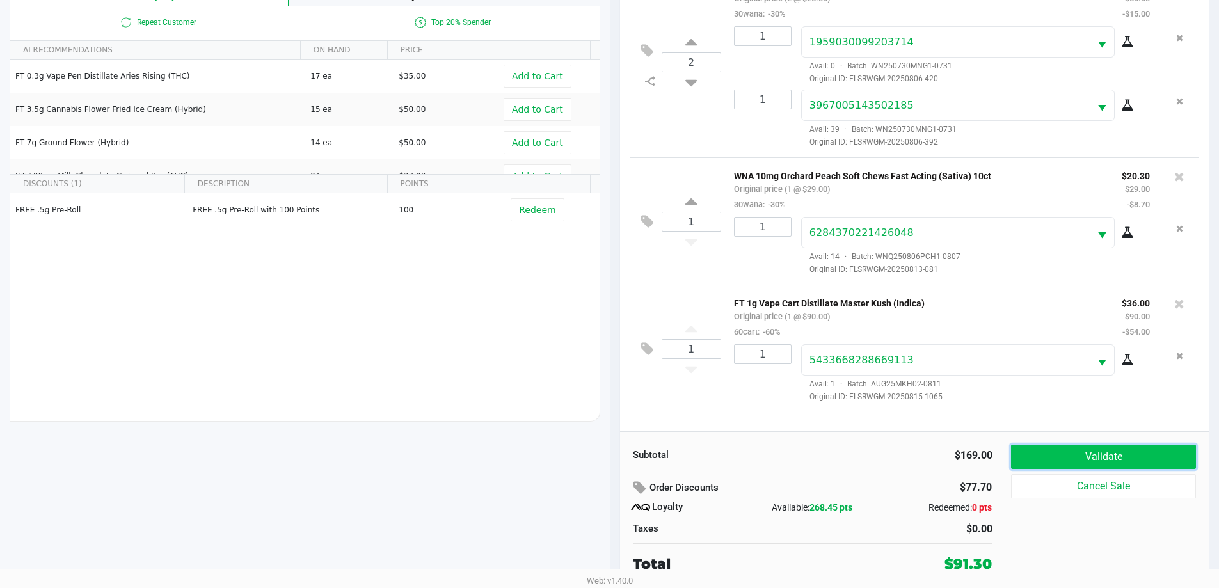
click at [1104, 453] on button "Validate" at bounding box center [1103, 457] width 184 height 24
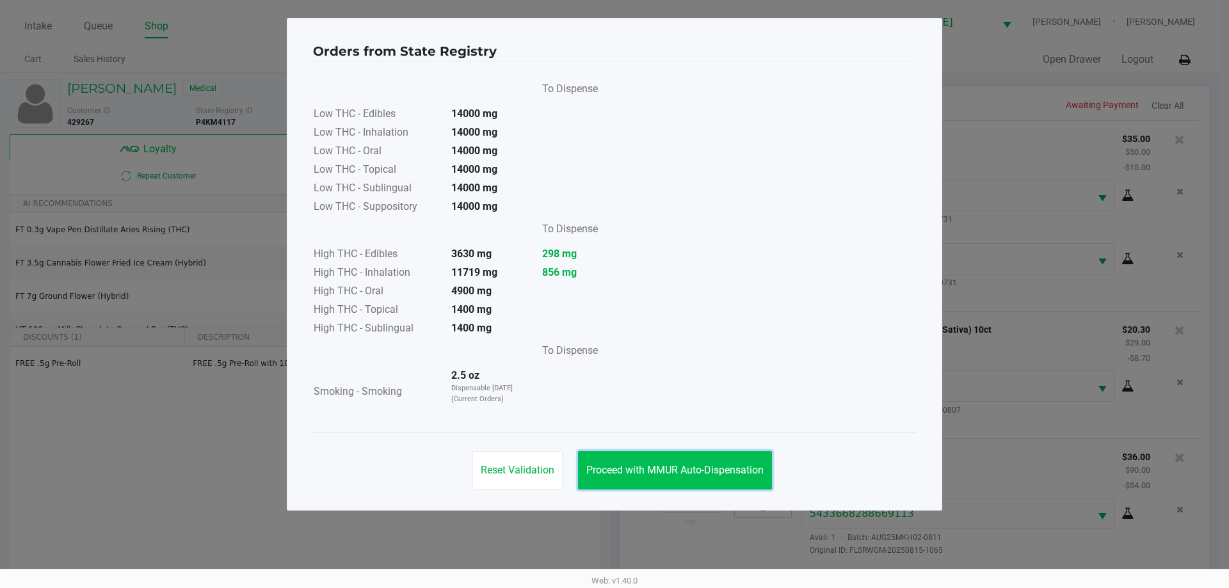
drag, startPoint x: 676, startPoint y: 463, endPoint x: 685, endPoint y: 449, distance: 17.0
click at [676, 462] on button "Proceed with MMUR Auto-Dispensation" at bounding box center [675, 470] width 194 height 38
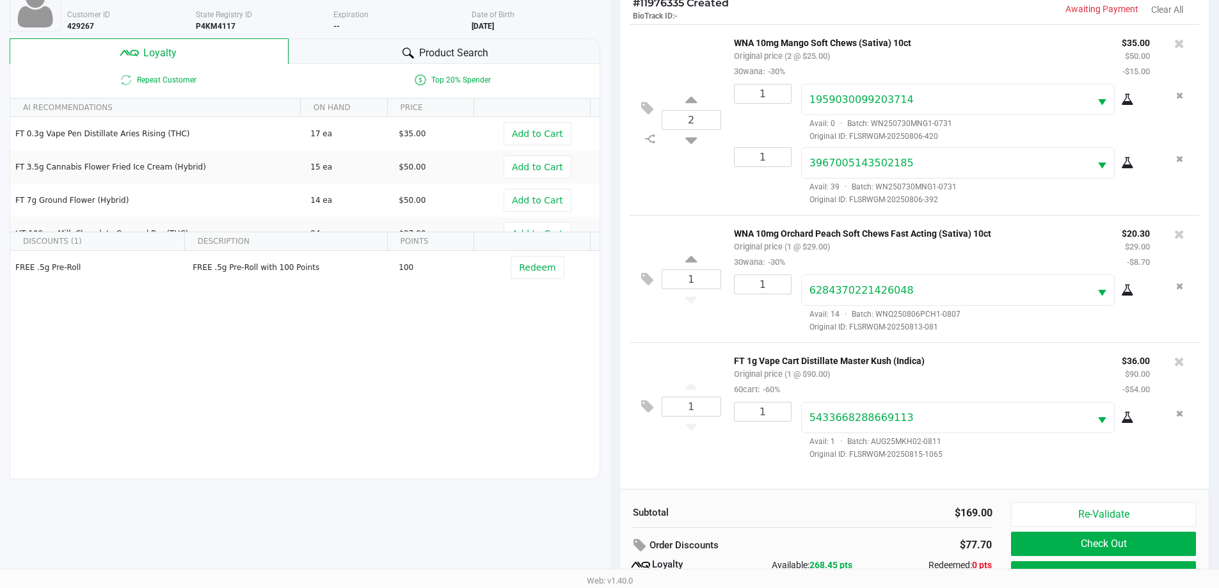
scroll to position [154, 0]
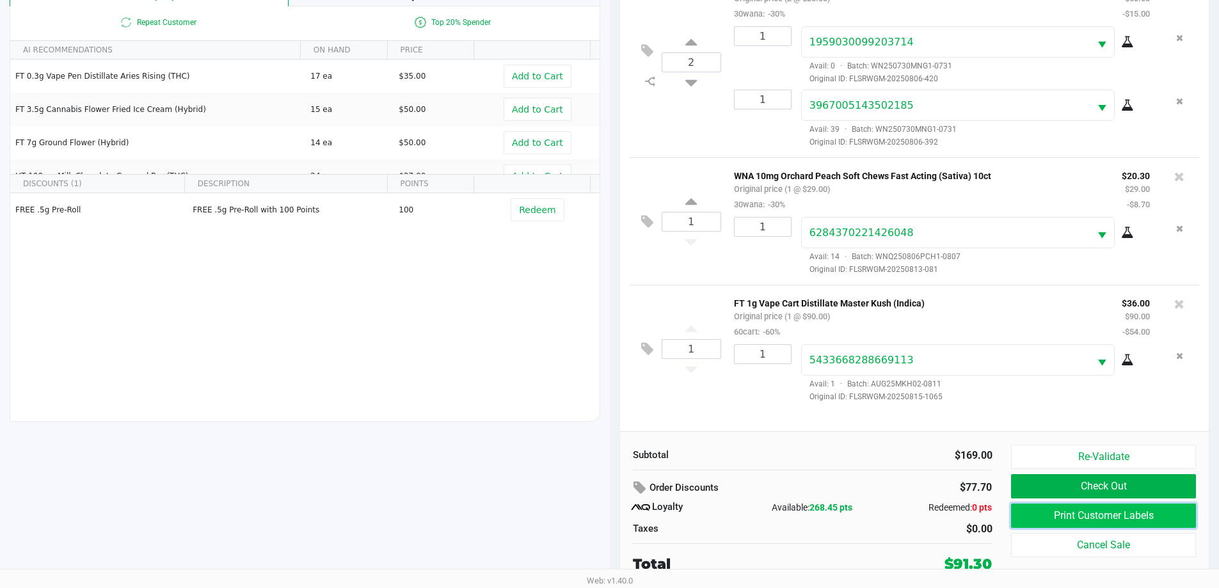
click at [1120, 518] on button "Print Customer Labels" at bounding box center [1103, 516] width 184 height 24
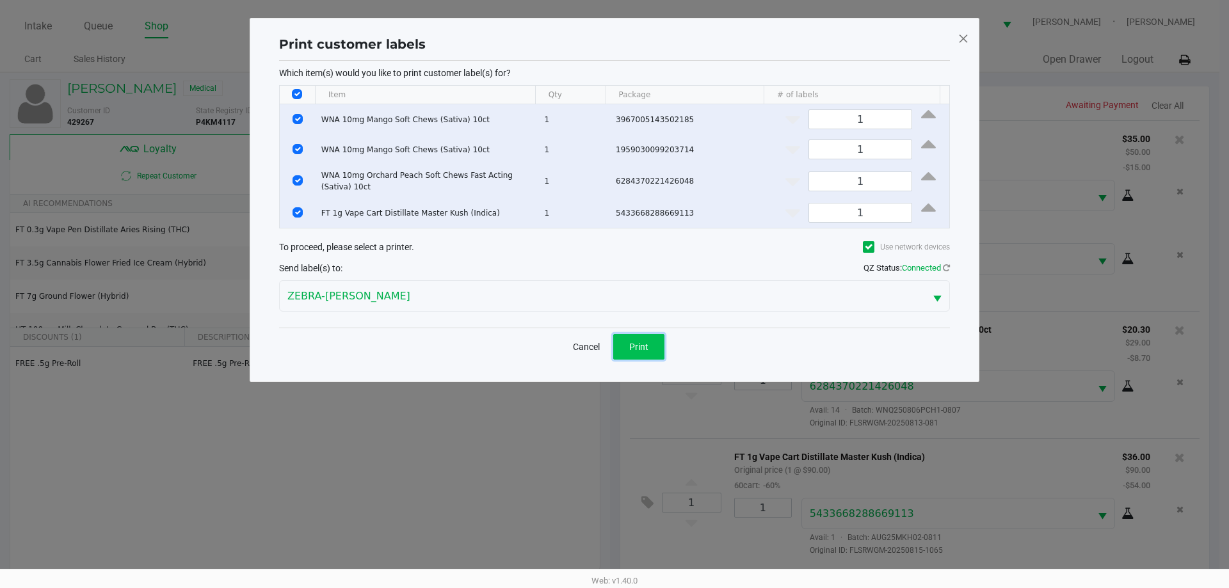
click at [656, 345] on button "Print" at bounding box center [638, 347] width 51 height 26
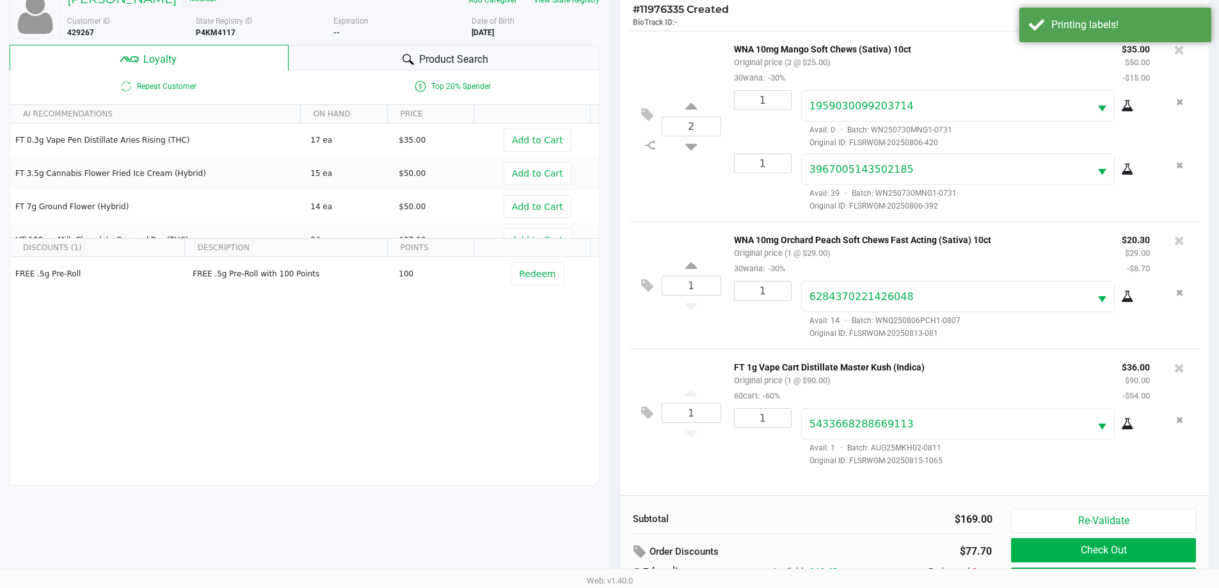
scroll to position [154, 0]
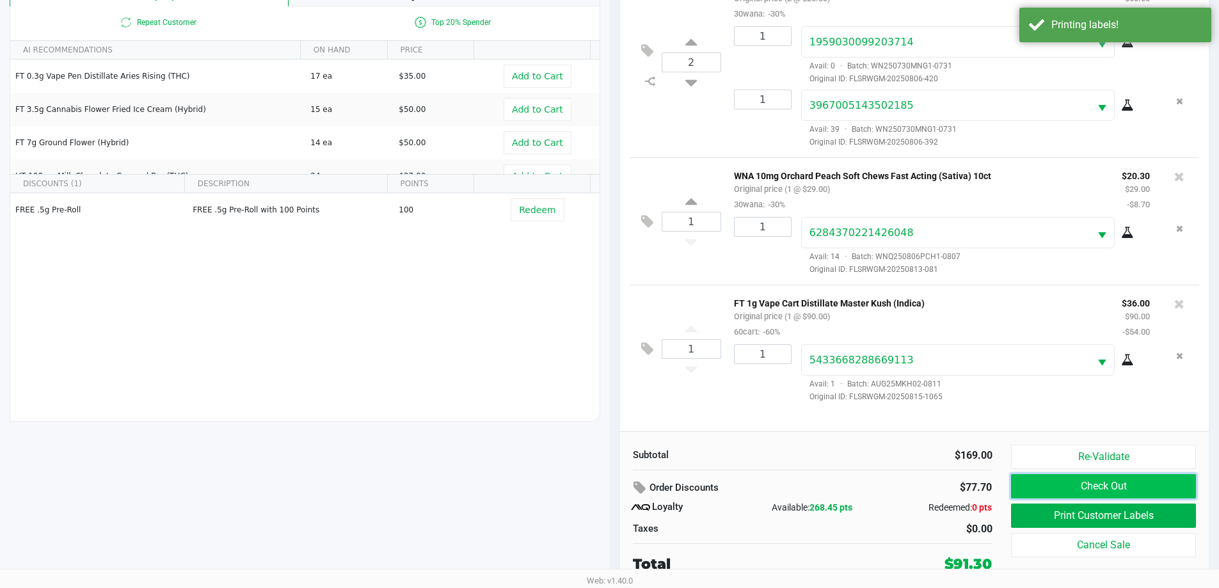
click at [1073, 484] on button "Check Out" at bounding box center [1103, 486] width 184 height 24
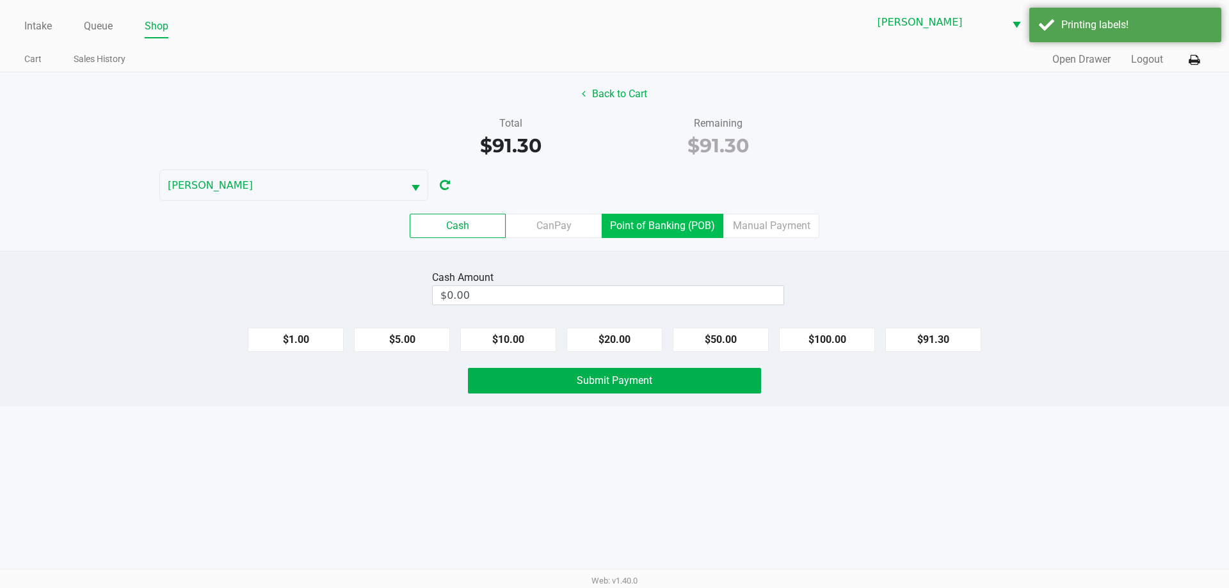
click at [632, 224] on label "Point of Banking (POB)" at bounding box center [663, 226] width 122 height 24
click at [0, 0] on 7 "Point of Banking (POB)" at bounding box center [0, 0] width 0 height 0
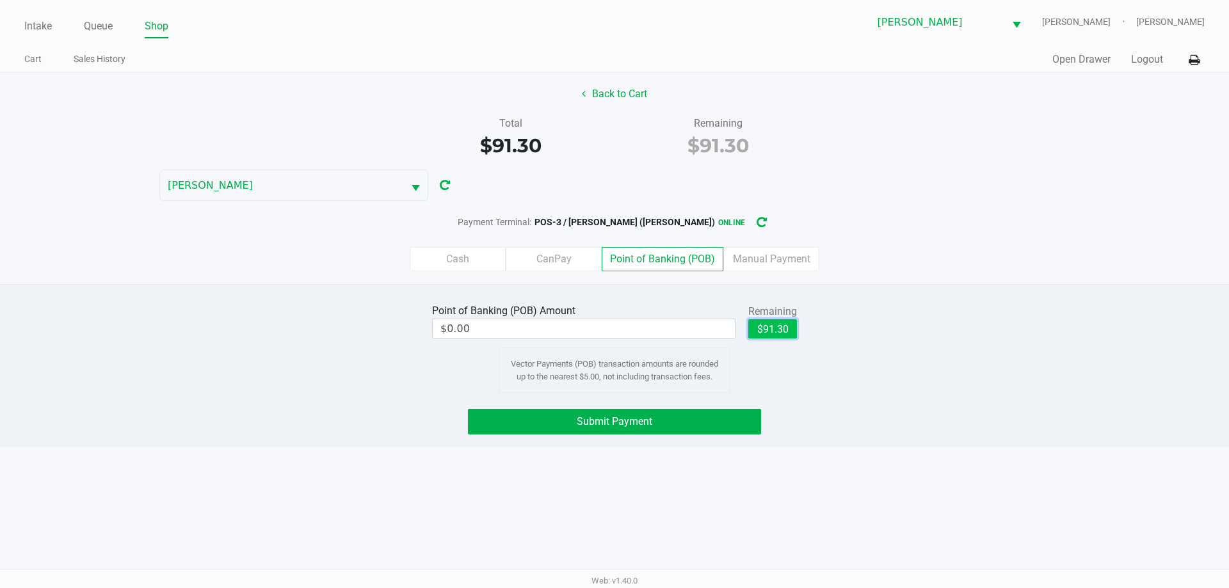
click at [768, 330] on button "$91.30" at bounding box center [772, 328] width 49 height 19
type input "$91.30"
click at [653, 424] on button "Submit Payment" at bounding box center [614, 422] width 293 height 26
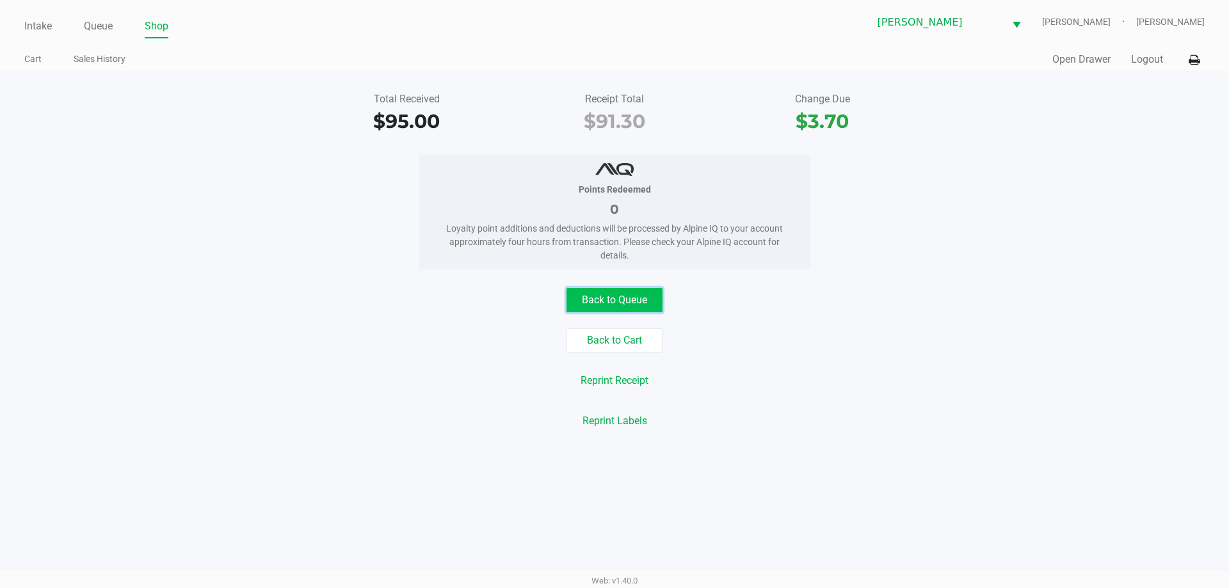
click at [594, 307] on button "Back to Queue" at bounding box center [614, 300] width 96 height 24
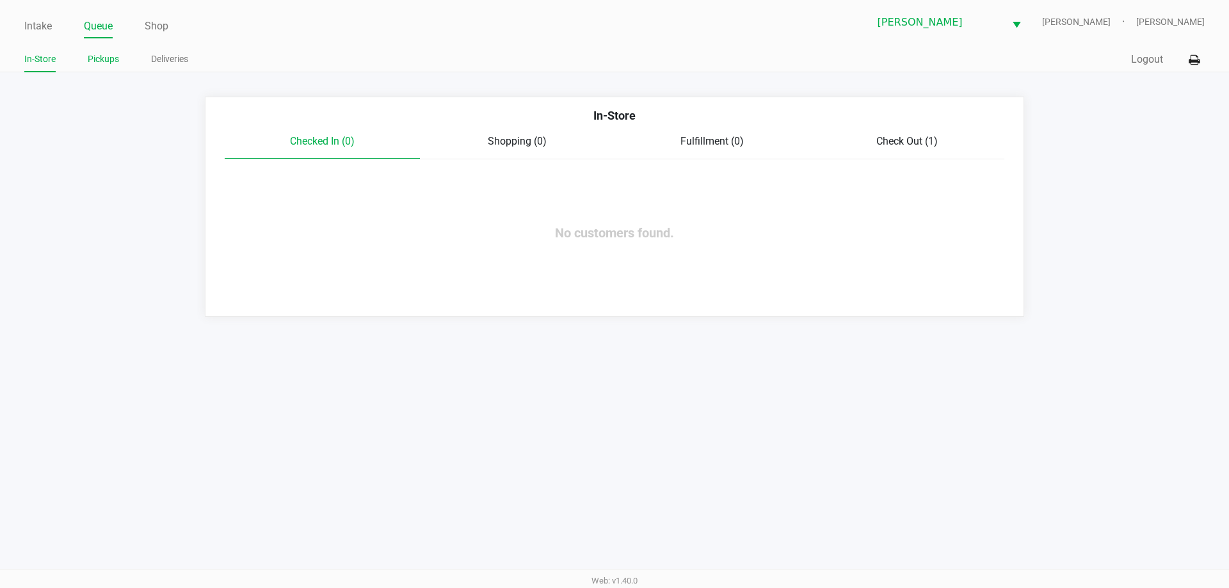
click at [108, 58] on link "Pickups" at bounding box center [103, 59] width 31 height 16
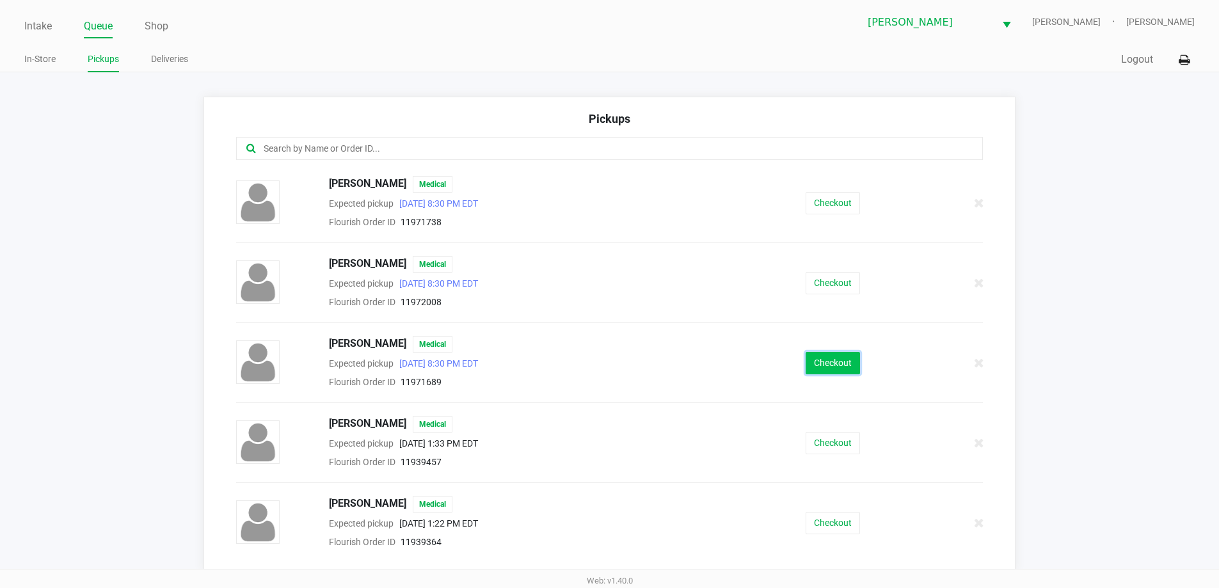
click at [819, 353] on button "Checkout" at bounding box center [833, 363] width 54 height 22
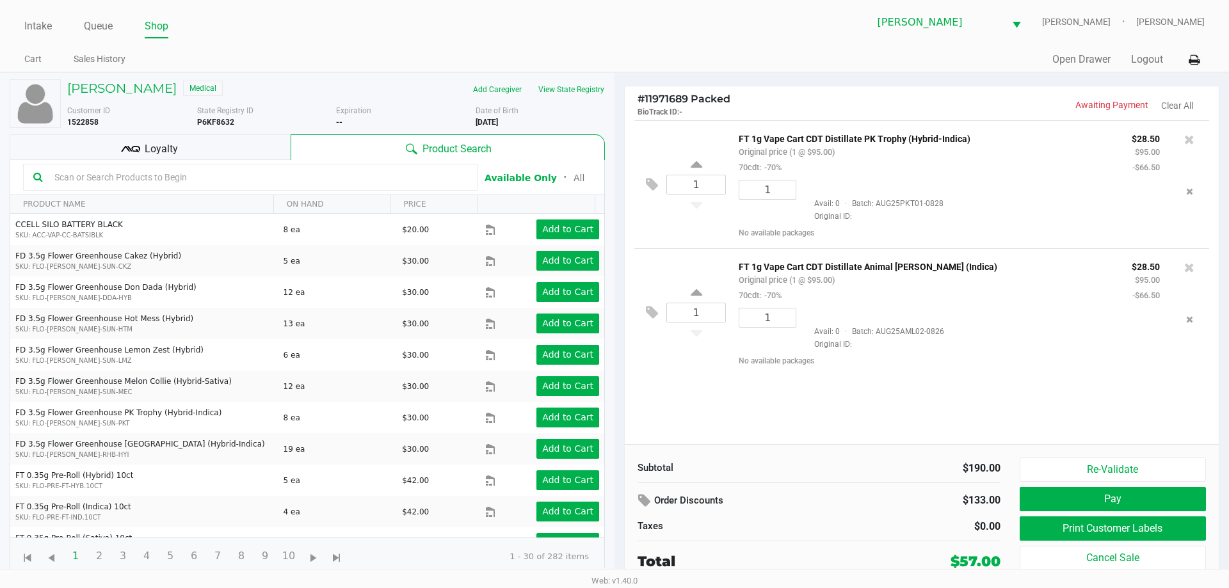
click at [182, 144] on div "Loyalty" at bounding box center [150, 147] width 281 height 26
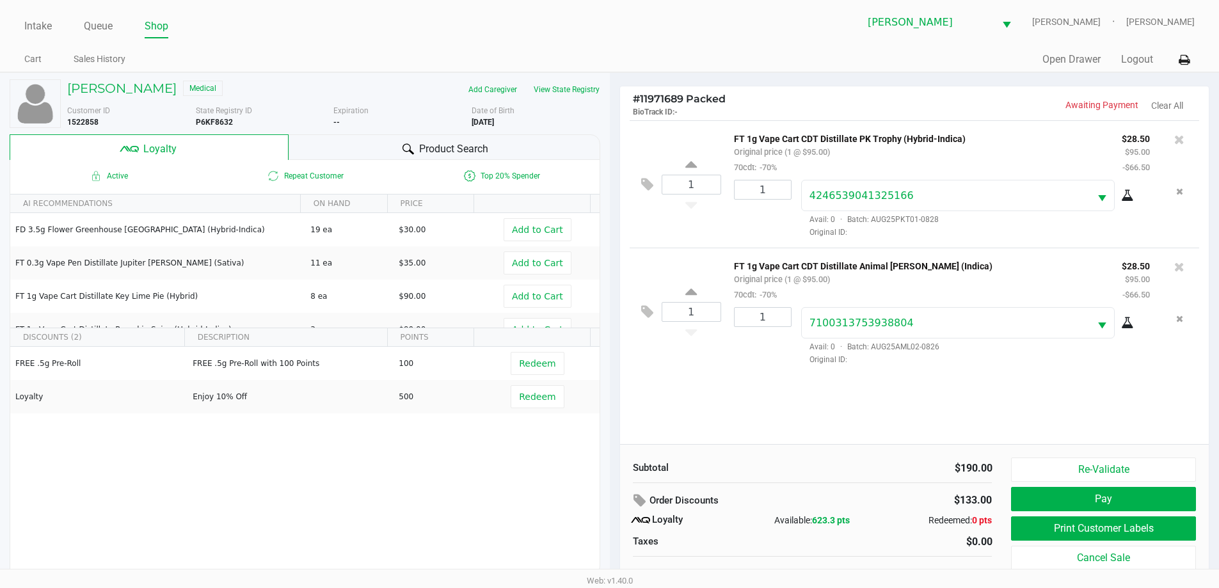
scroll to position [13, 0]
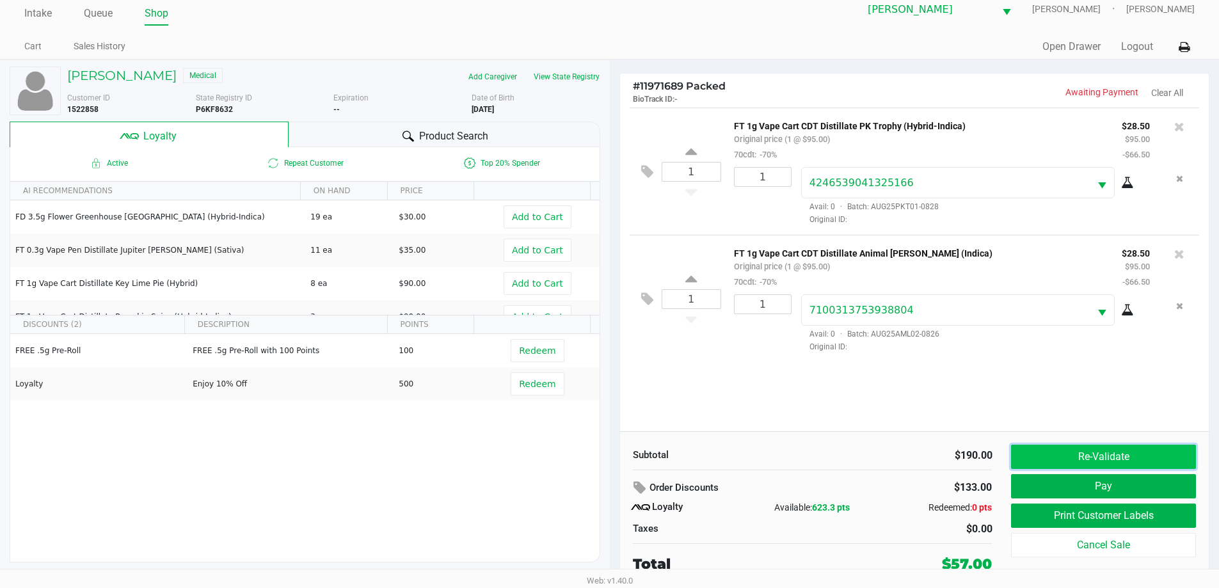
click at [1101, 458] on button "Re-Validate" at bounding box center [1103, 457] width 184 height 24
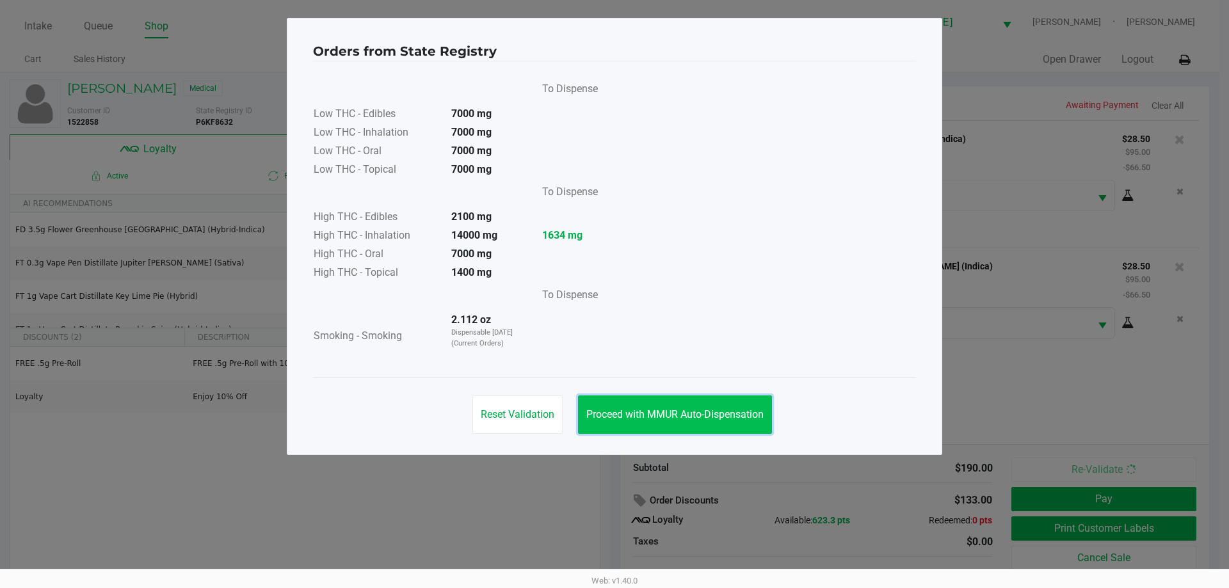
click at [731, 423] on button "Proceed with MMUR Auto-Dispensation" at bounding box center [675, 415] width 194 height 38
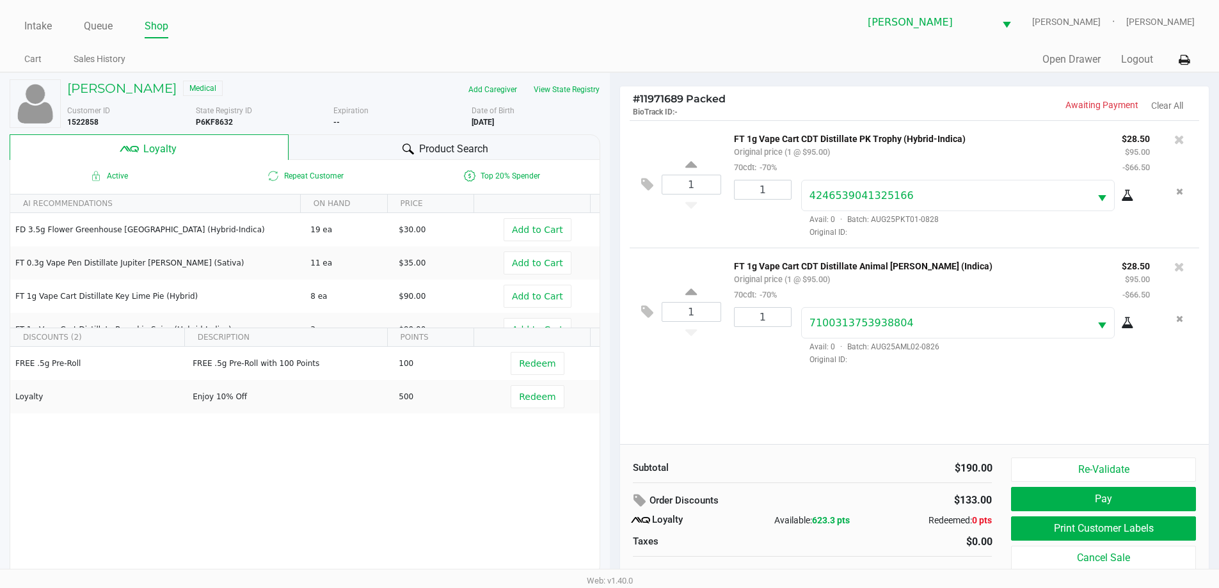
click at [916, 391] on div "1 FT 1g Vape Cart CDT Distillate PK Trophy (Hybrid-Indica) Original price (1 @ …" at bounding box center [914, 282] width 589 height 324
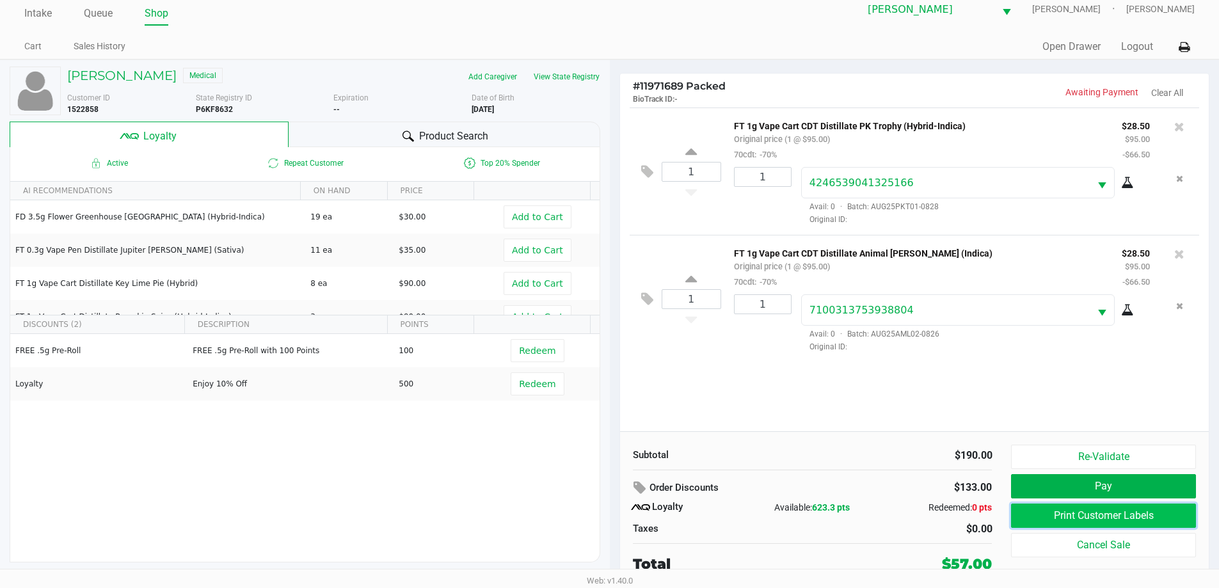
click at [1103, 507] on button "Print Customer Labels" at bounding box center [1103, 516] width 184 height 24
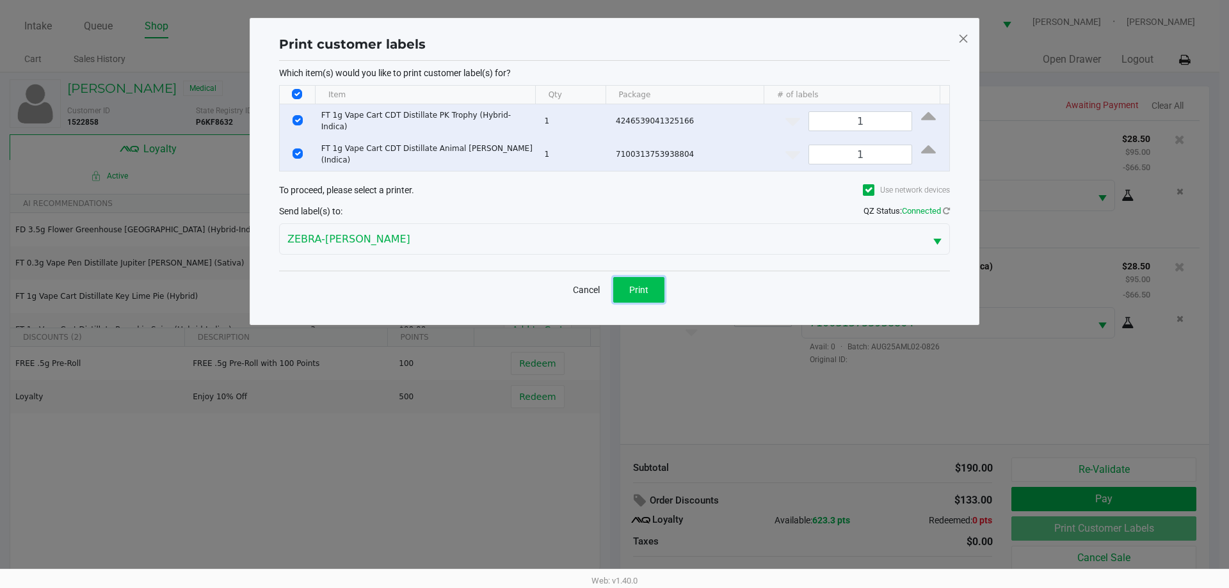
click at [627, 278] on button "Print" at bounding box center [638, 290] width 51 height 26
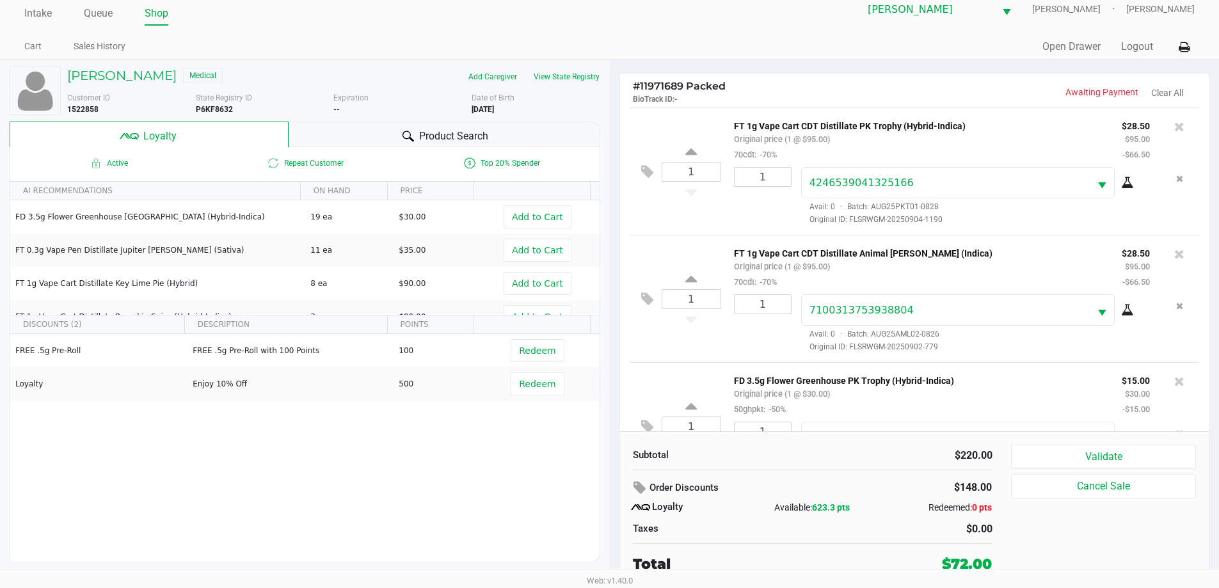
scroll to position [60, 0]
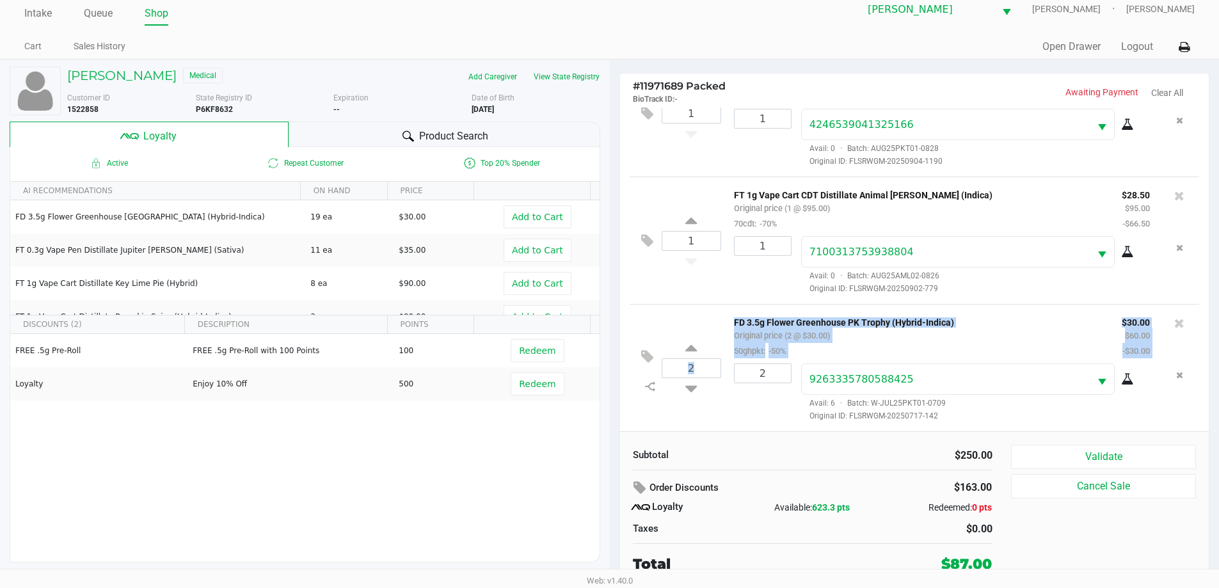
drag, startPoint x: 1209, startPoint y: 321, endPoint x: 1202, endPoint y: 241, distance: 80.3
click at [1202, 241] on div "# 11971689 Packed BioTrack ID: - Awaiting Payment Clear All 1 FT 1g Vape Cart C…" at bounding box center [914, 330] width 591 height 515
click at [372, 476] on div "FREE .5g Pre-Roll FREE .5g Pre-Roll with 100 Points 100 Redeem Loyalty Enjoy 10…" at bounding box center [304, 430] width 589 height 193
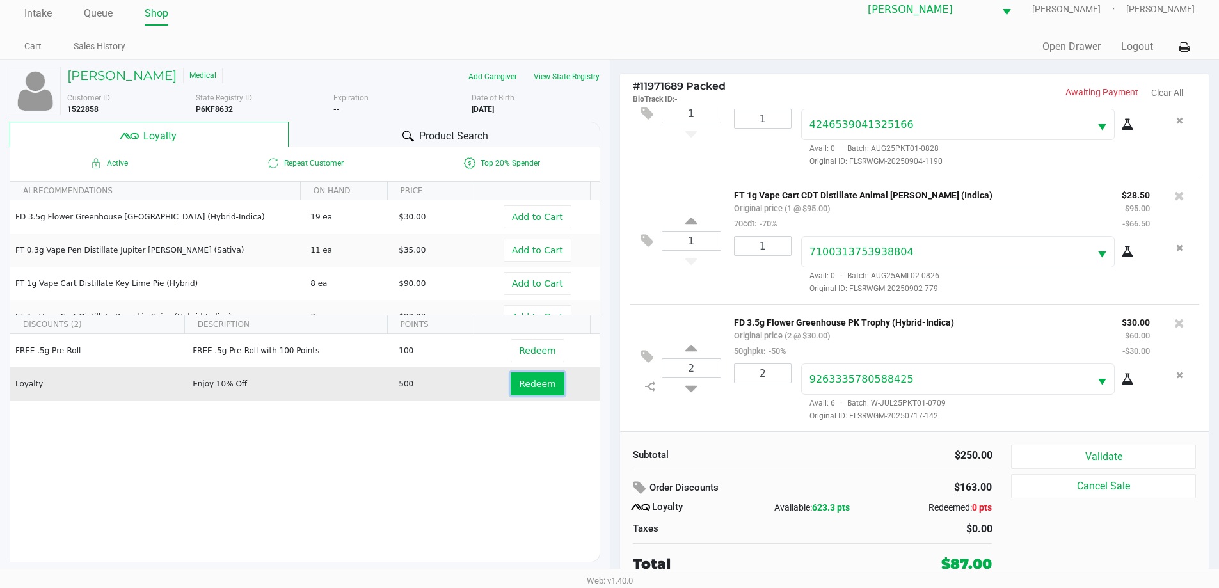
click at [533, 388] on span "Redeem" at bounding box center [537, 384] width 36 height 10
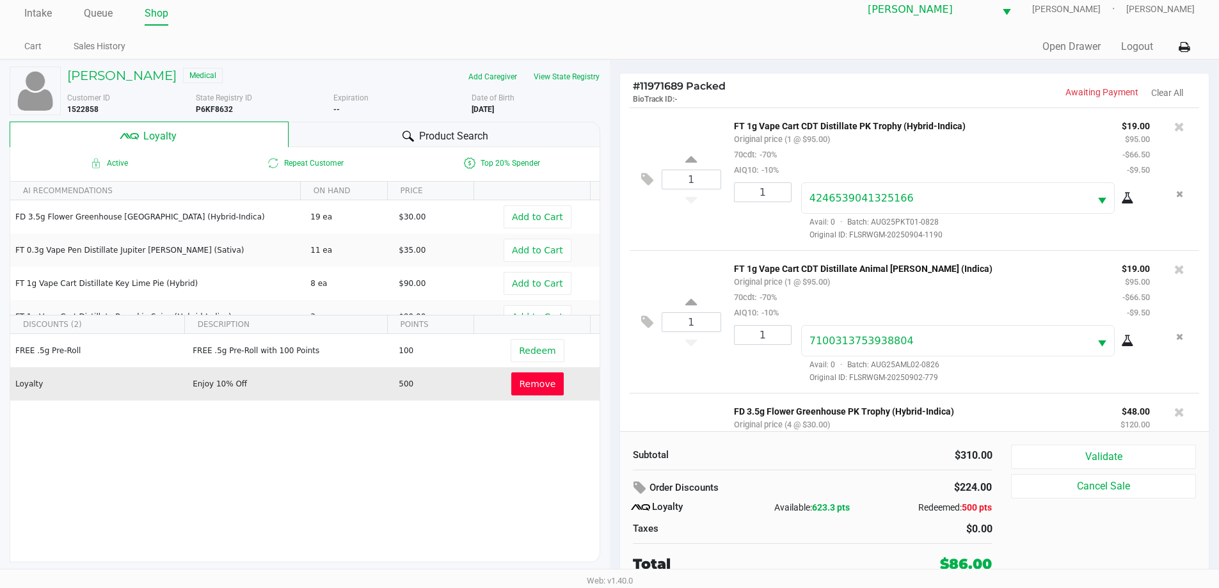
scroll to position [106, 0]
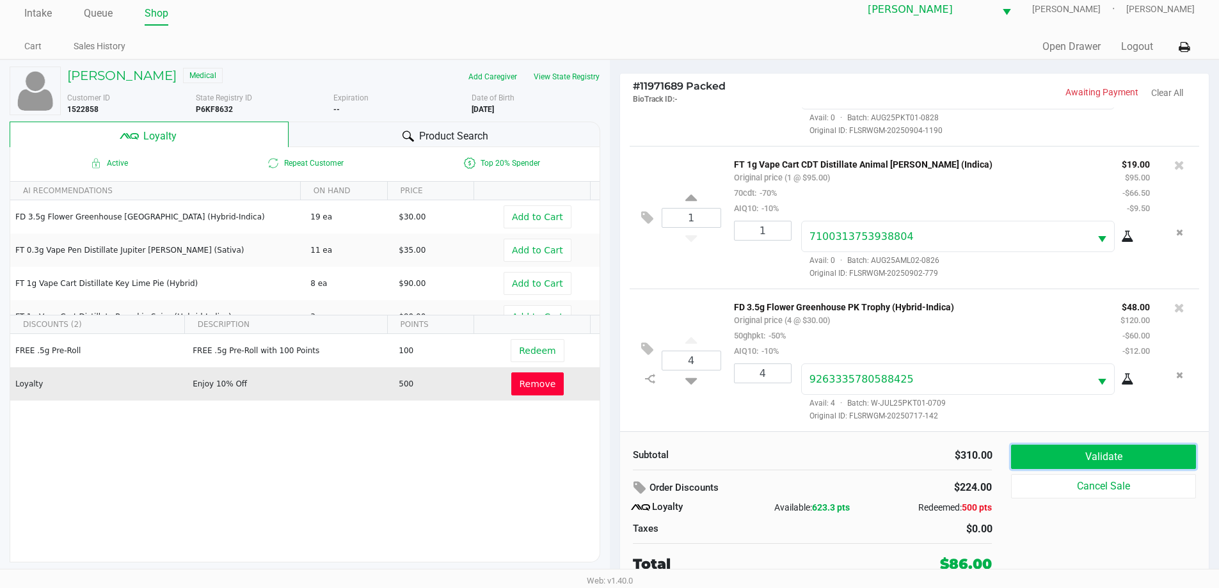
click at [1125, 452] on button "Validate" at bounding box center [1103, 457] width 184 height 24
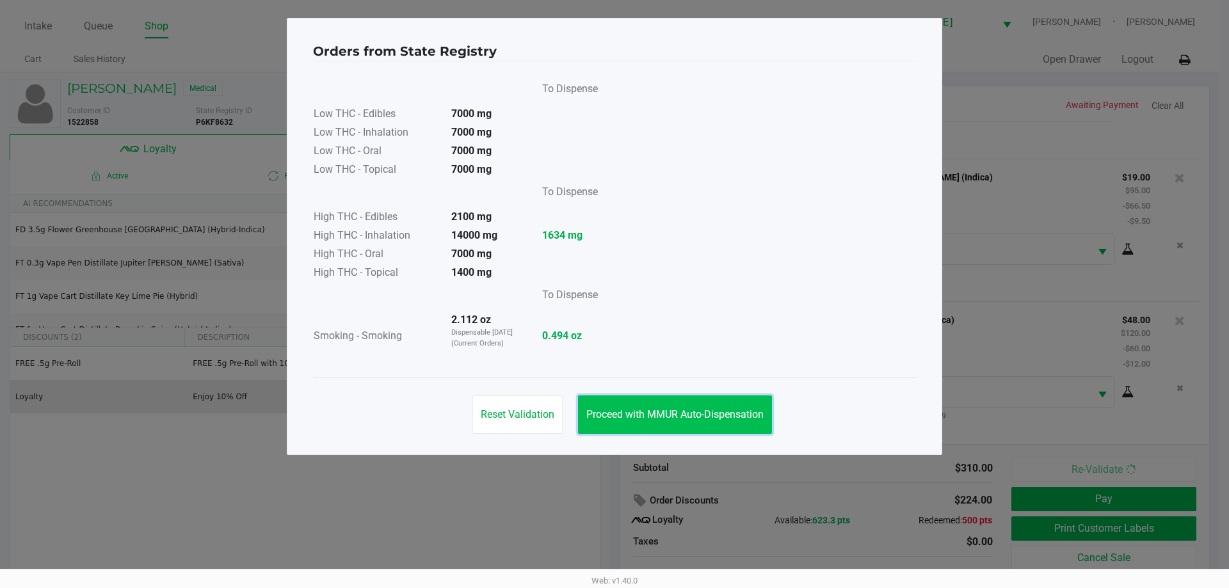
click at [683, 406] on button "Proceed with MMUR Auto-Dispensation" at bounding box center [675, 415] width 194 height 38
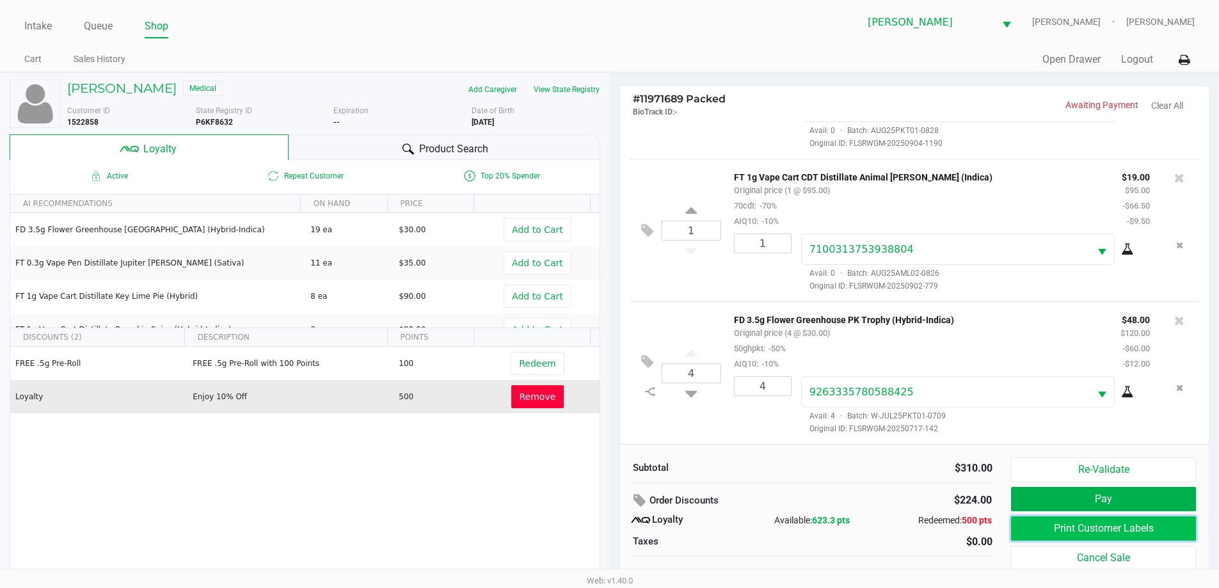
click at [1087, 534] on button "Print Customer Labels" at bounding box center [1103, 528] width 184 height 24
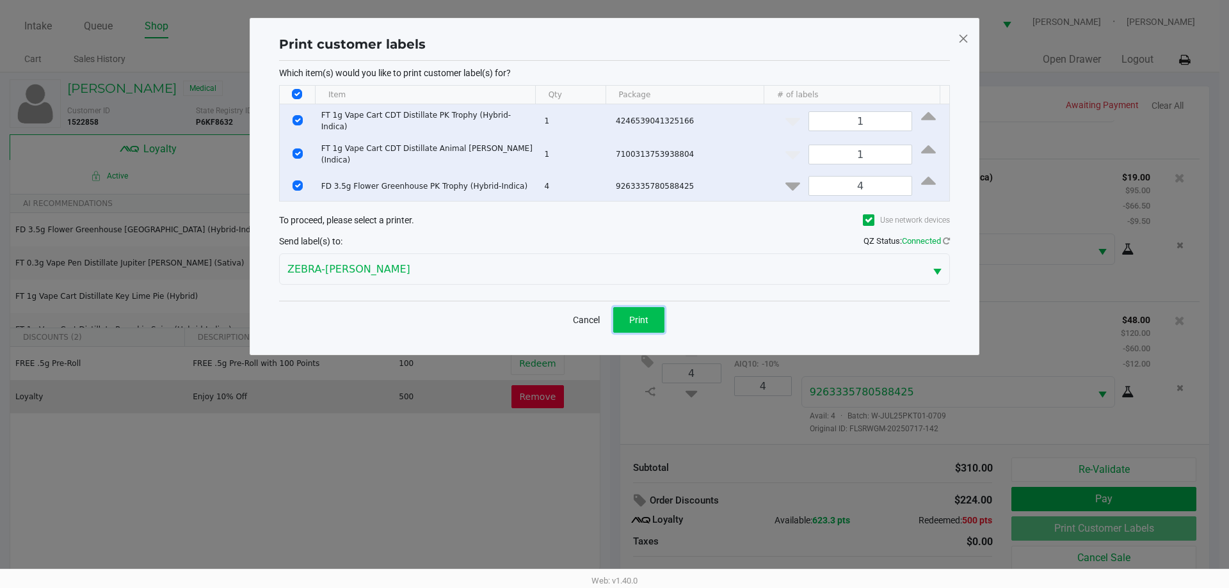
drag, startPoint x: 627, startPoint y: 315, endPoint x: 649, endPoint y: 307, distance: 23.1
click at [628, 315] on button "Print" at bounding box center [638, 320] width 51 height 26
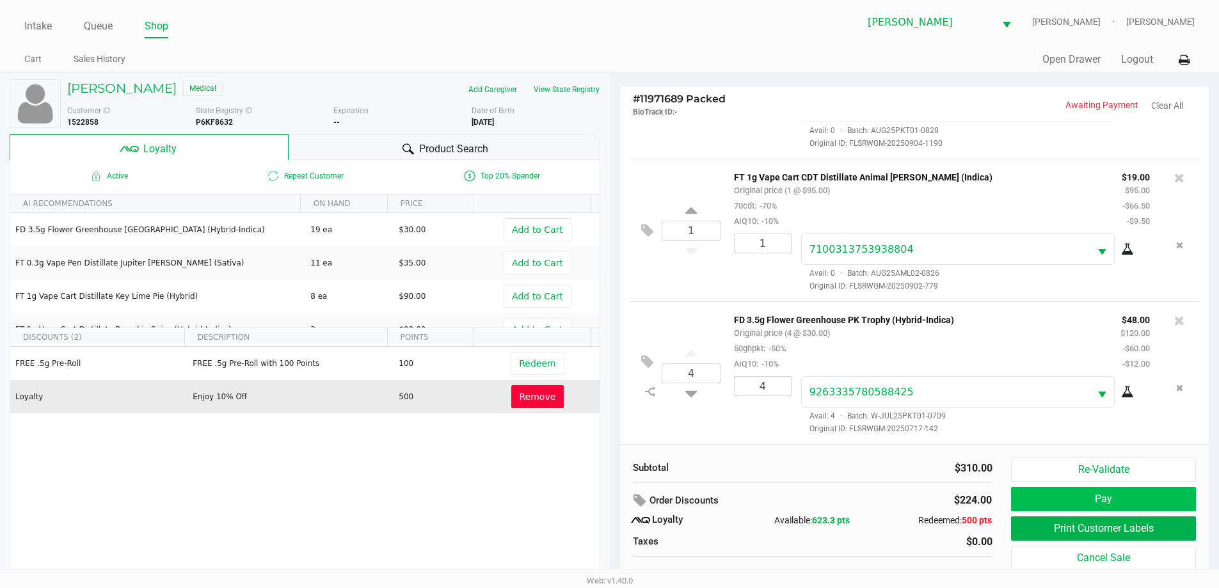
click at [1114, 491] on button "Pay" at bounding box center [1103, 499] width 184 height 24
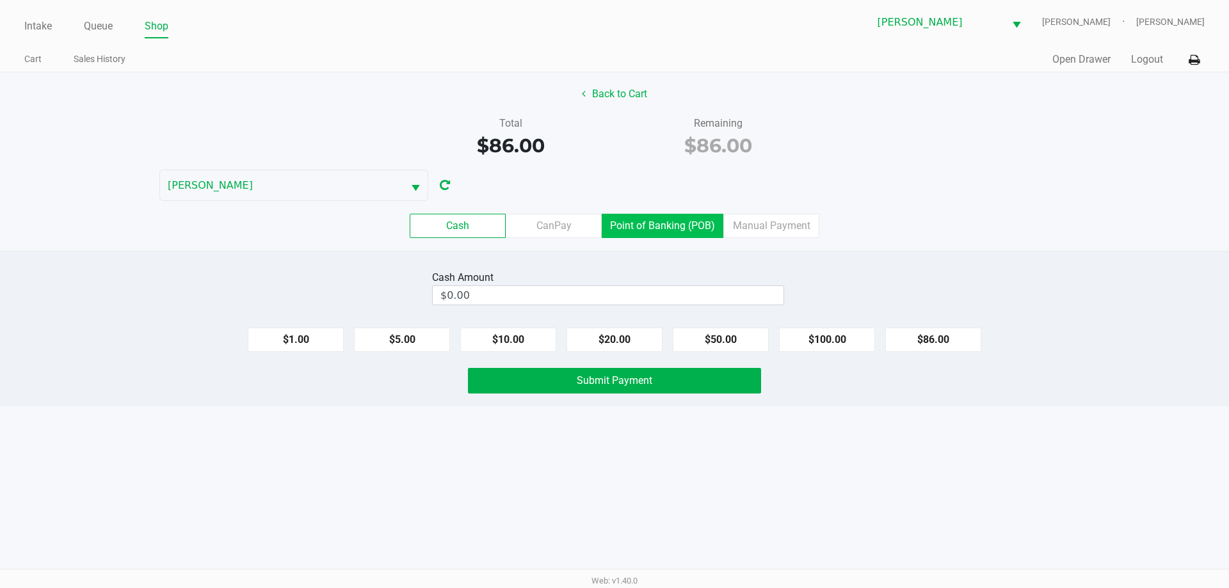
click at [656, 223] on label "Point of Banking (POB)" at bounding box center [663, 226] width 122 height 24
click at [0, 0] on 7 "Point of Banking (POB)" at bounding box center [0, 0] width 0 height 0
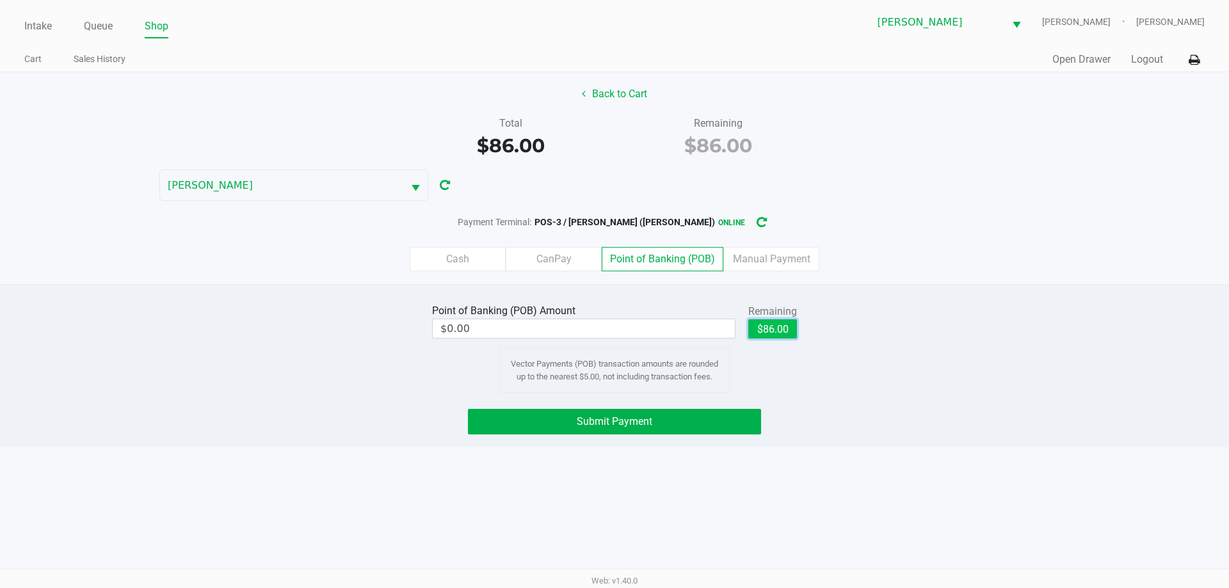
click at [773, 325] on button "$86.00" at bounding box center [772, 328] width 49 height 19
type input "$86.00"
click at [712, 424] on button "Submit Payment" at bounding box center [614, 422] width 293 height 26
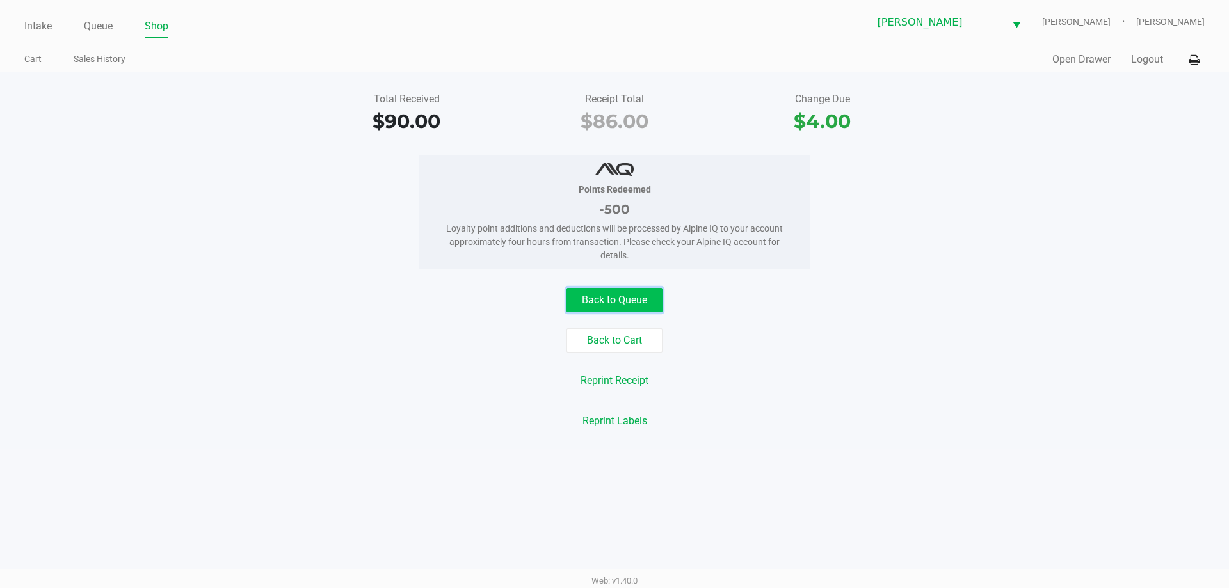
click at [609, 289] on button "Back to Queue" at bounding box center [614, 300] width 96 height 24
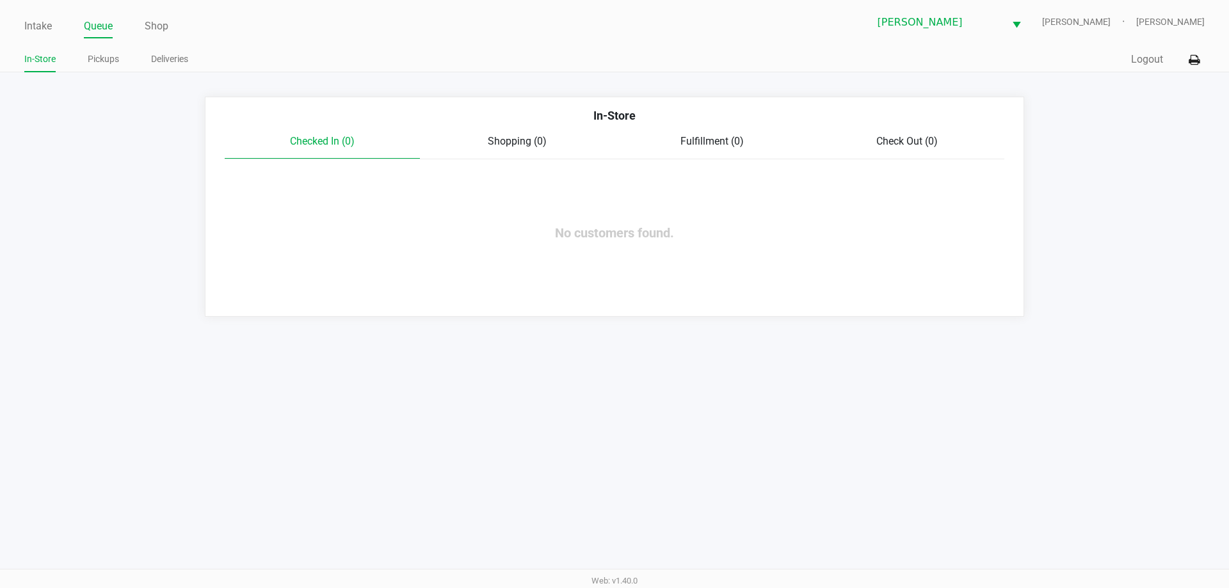
click at [108, 56] on link "Pickups" at bounding box center [103, 59] width 31 height 16
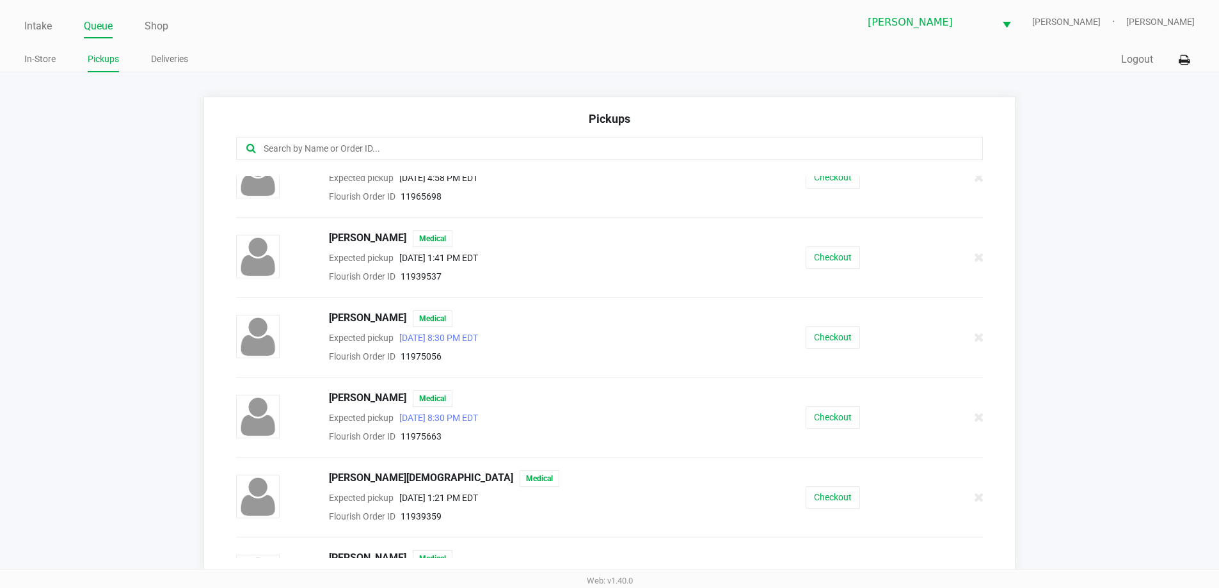
scroll to position [1318, 0]
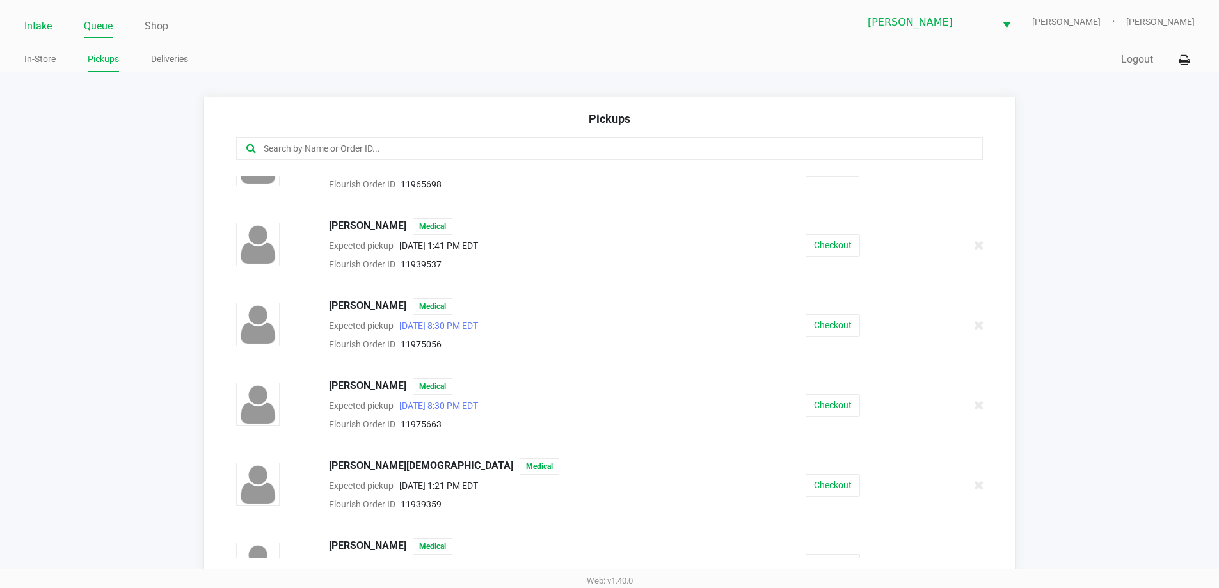
click at [37, 24] on link "Intake" at bounding box center [38, 26] width 28 height 18
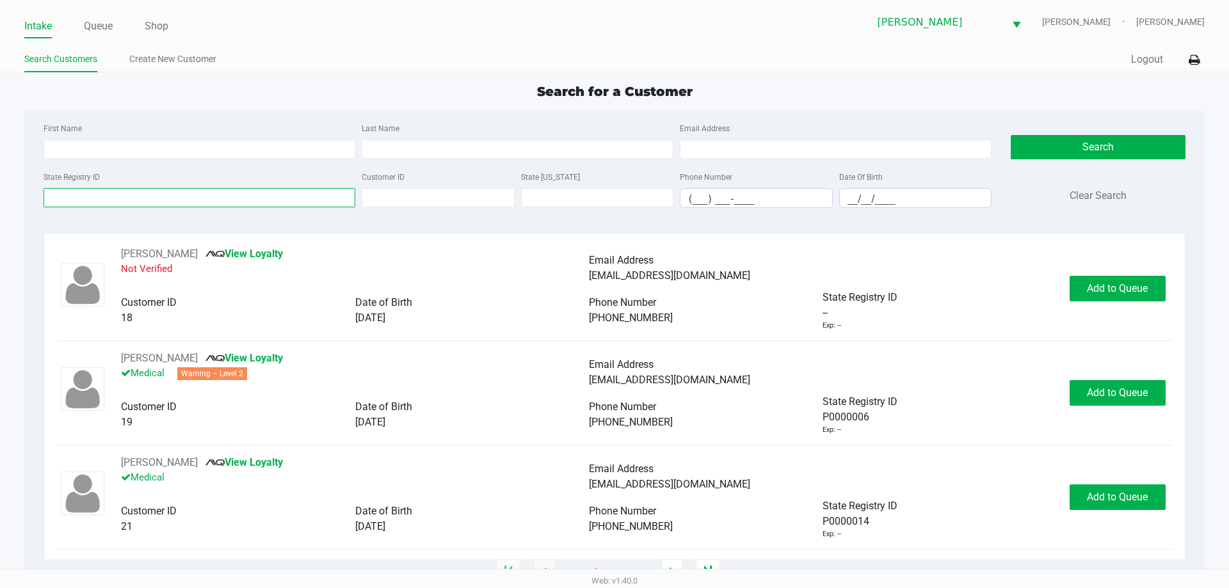
click at [154, 205] on input "State Registry ID" at bounding box center [200, 197] width 312 height 19
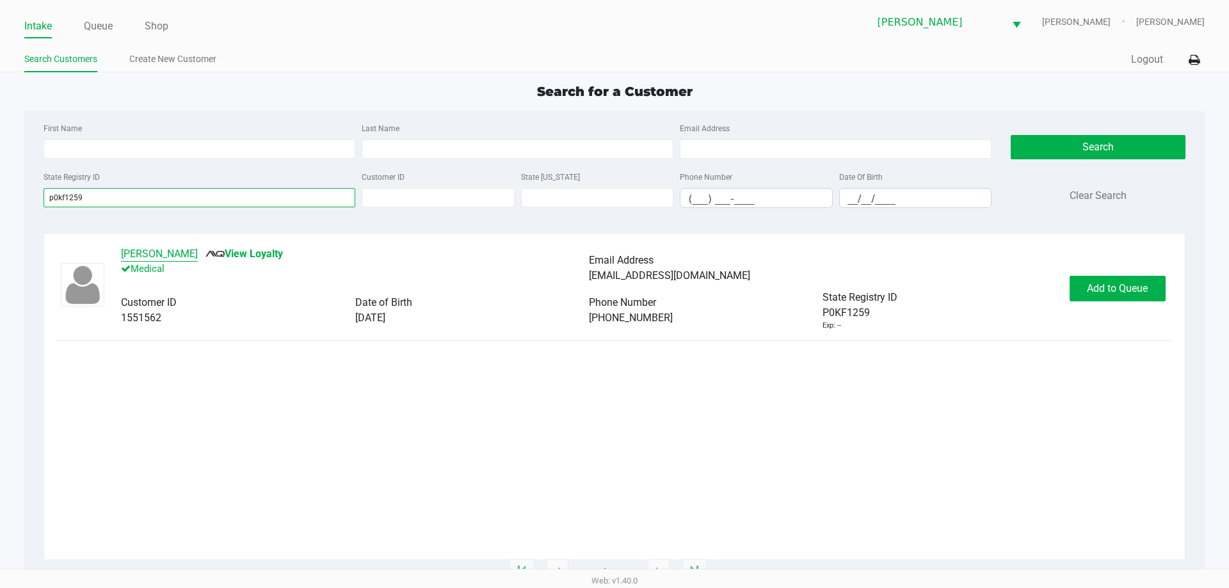
type input "p0kf1259"
click at [145, 245] on div "Aris Llerena View Loyalty Medical Email Address hightea91@gmail.com Customer ID…" at bounding box center [614, 403] width 1141 height 340
click at [151, 252] on button "Aris Llerena" at bounding box center [159, 253] width 77 height 15
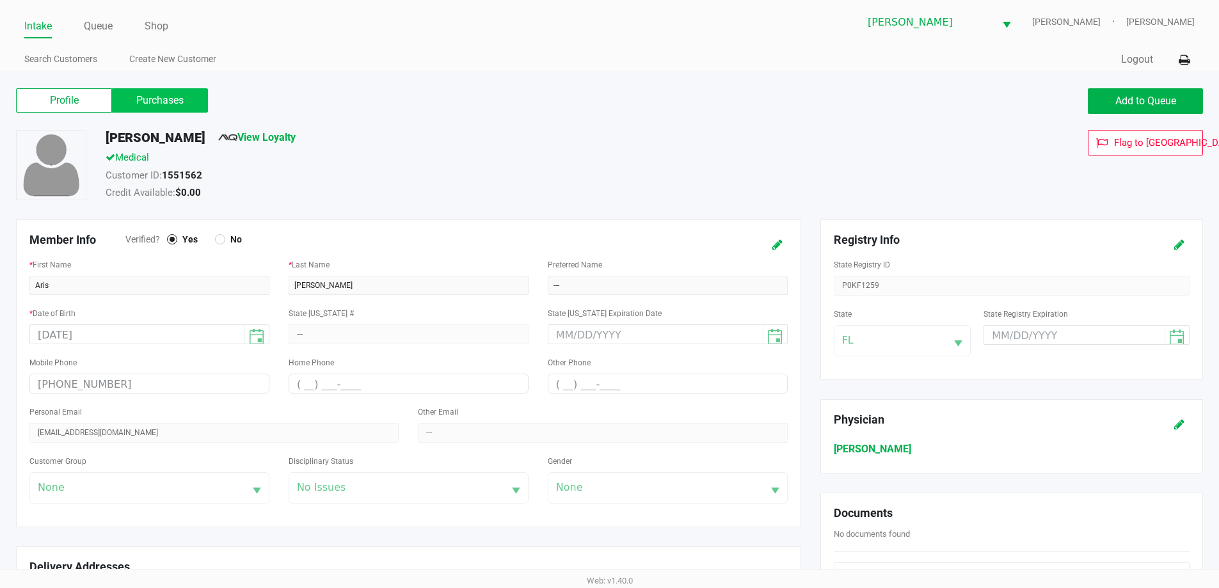
click at [168, 106] on label "Purchases" at bounding box center [160, 100] width 96 height 24
click at [0, 0] on 1 "Purchases" at bounding box center [0, 0] width 0 height 0
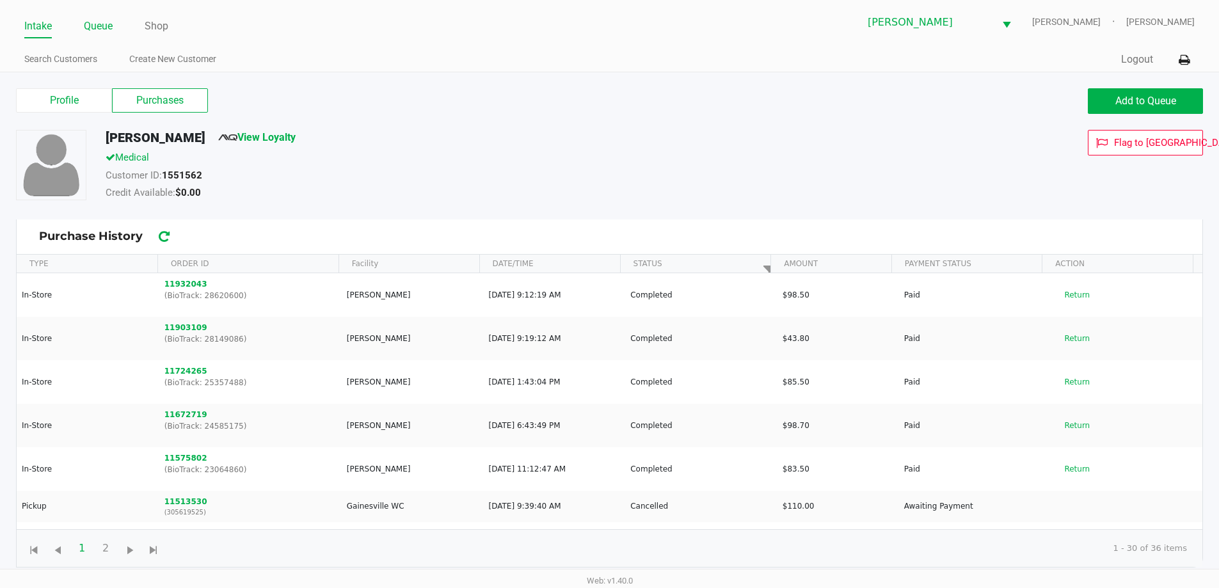
click at [104, 26] on link "Queue" at bounding box center [98, 26] width 29 height 18
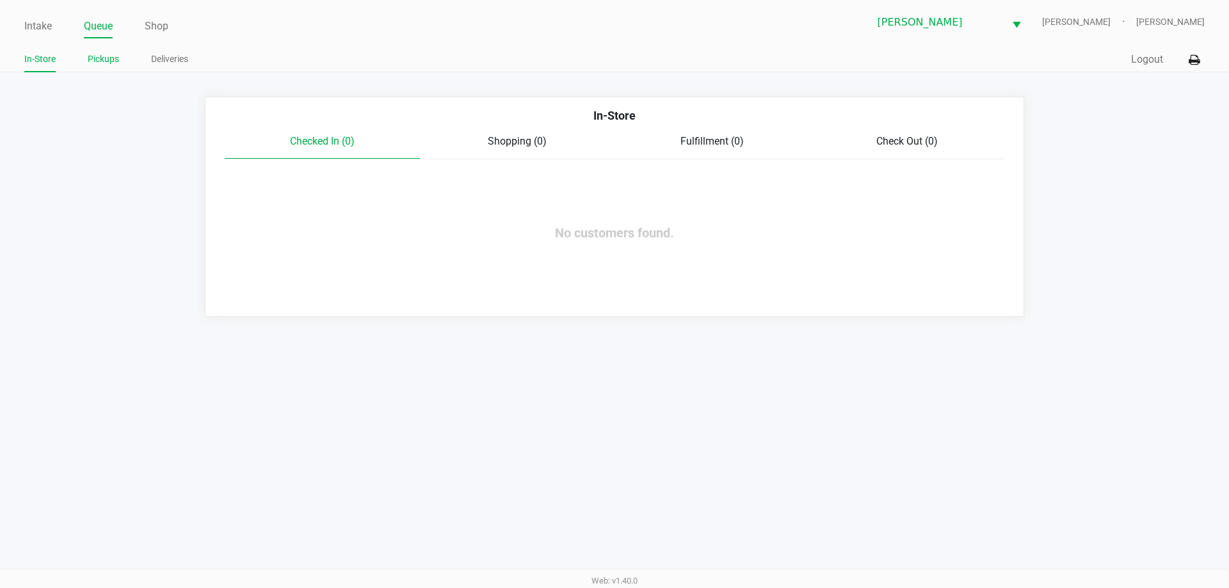
click at [97, 60] on link "Pickups" at bounding box center [103, 59] width 31 height 16
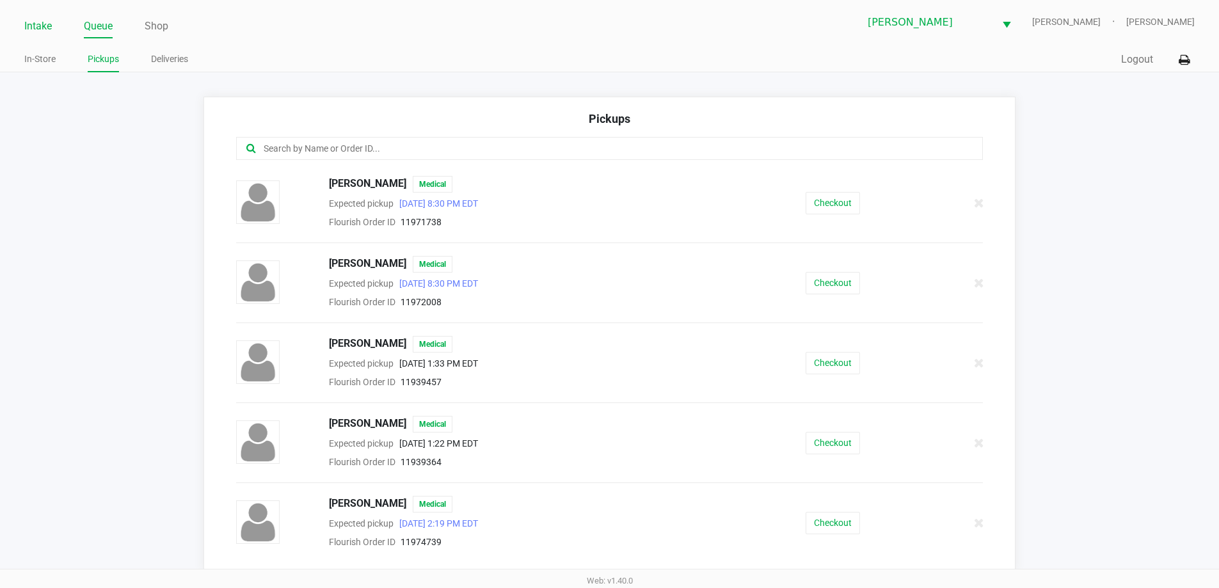
click at [37, 22] on link "Intake" at bounding box center [38, 26] width 28 height 18
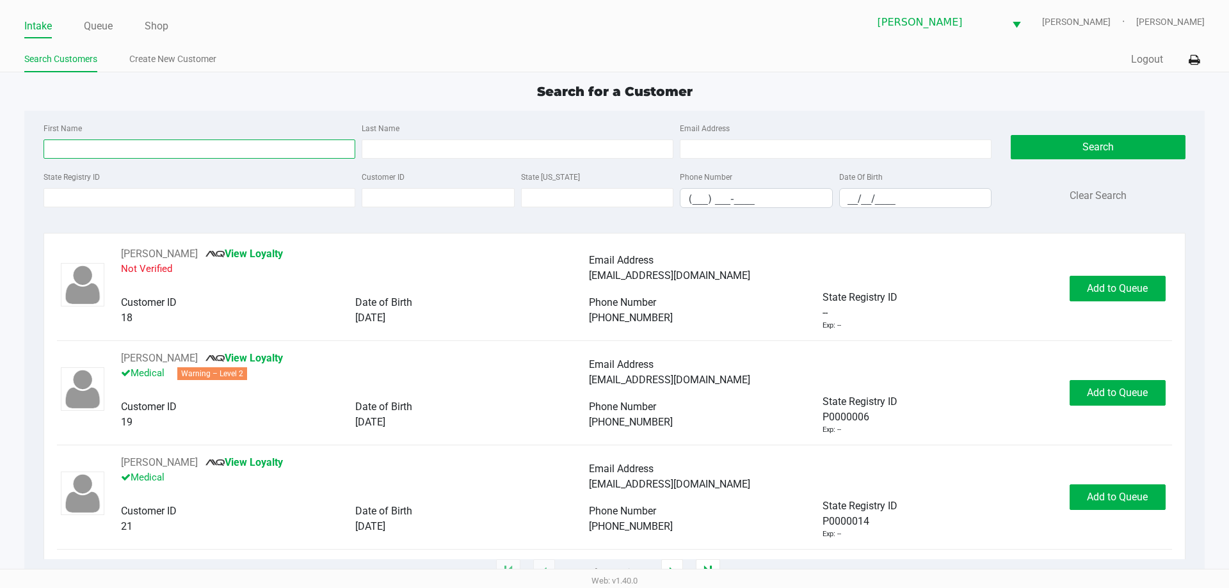
click at [132, 149] on input "First Name" at bounding box center [200, 149] width 312 height 19
click at [127, 189] on input "State Registry ID" at bounding box center [200, 197] width 312 height 19
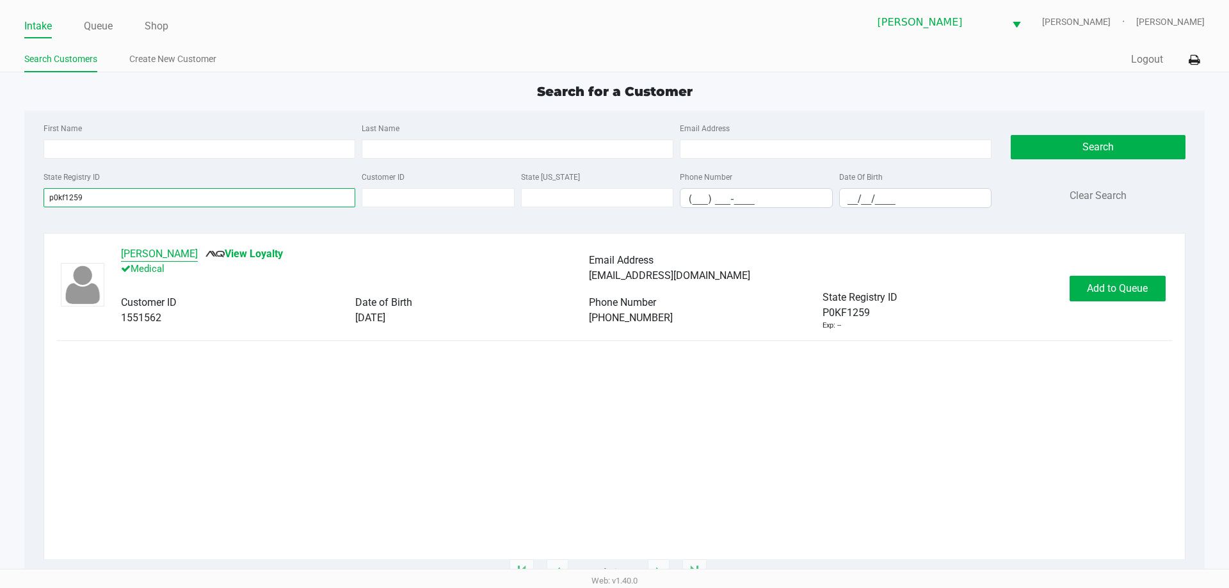
type input "p0kf1259"
click at [150, 253] on button "Aris Llerena" at bounding box center [159, 253] width 77 height 15
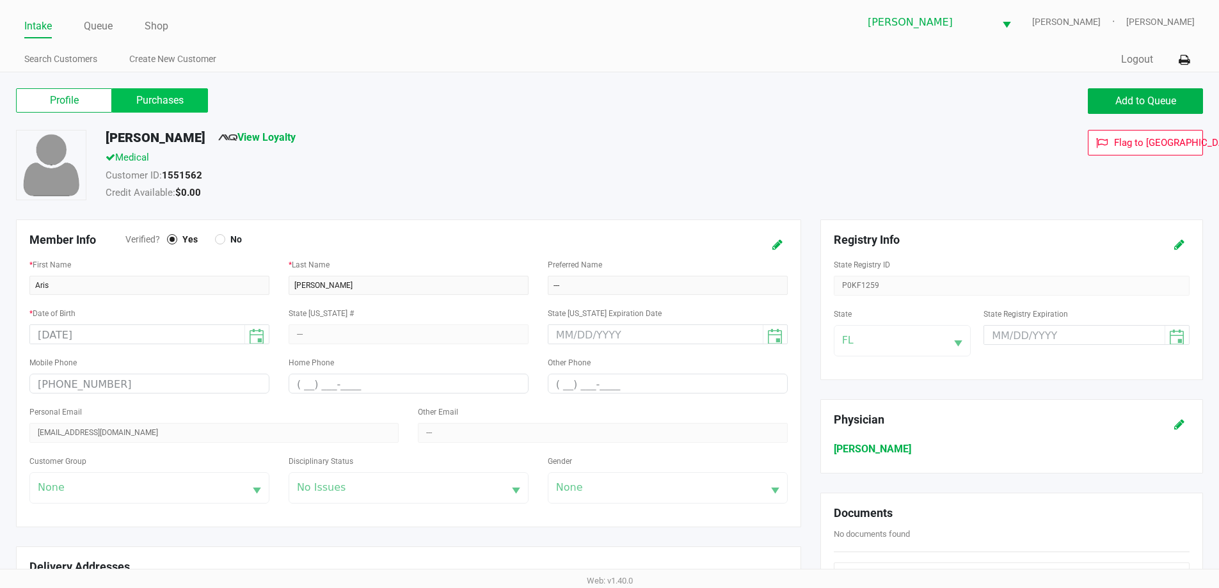
click at [166, 96] on label "Purchases" at bounding box center [160, 100] width 96 height 24
click at [0, 0] on 1 "Purchases" at bounding box center [0, 0] width 0 height 0
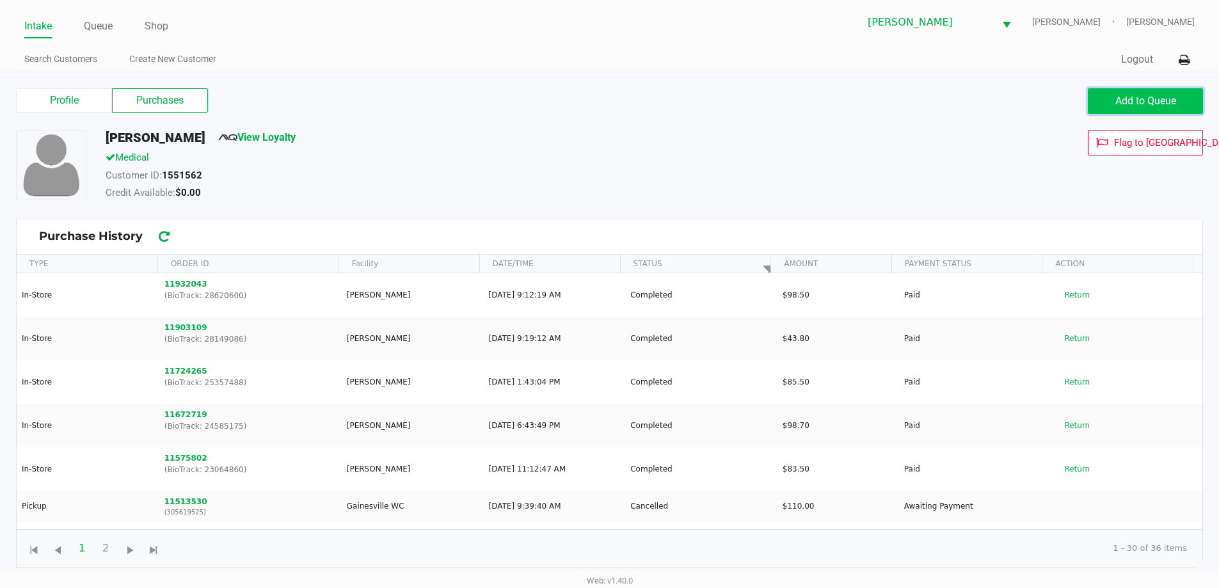
click at [1132, 100] on span "Add to Queue" at bounding box center [1145, 101] width 61 height 12
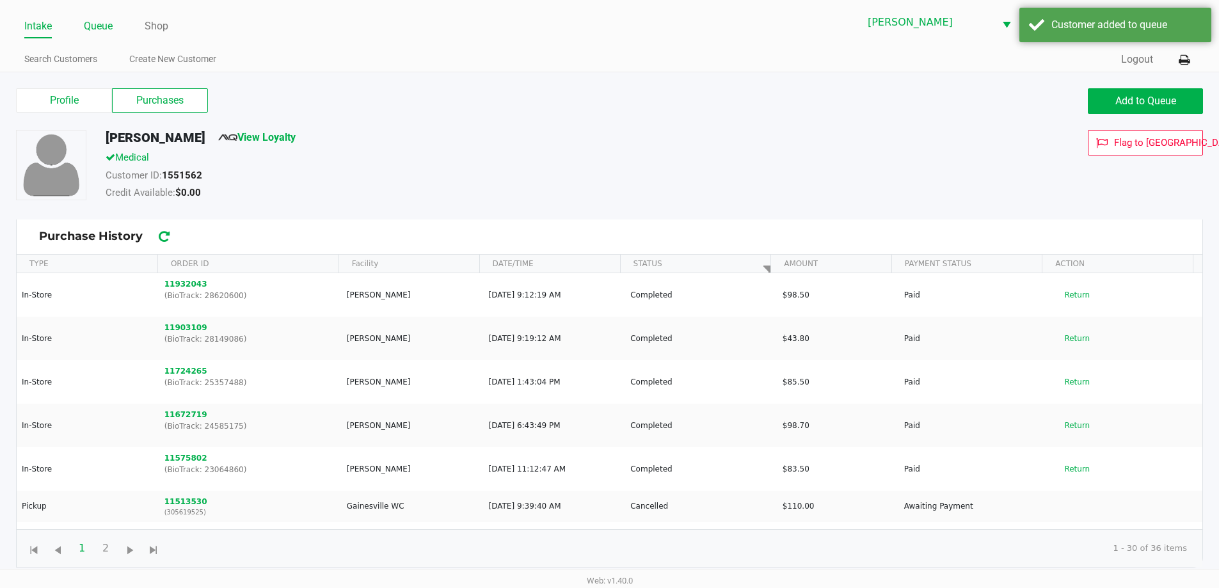
click at [97, 22] on link "Queue" at bounding box center [98, 26] width 29 height 18
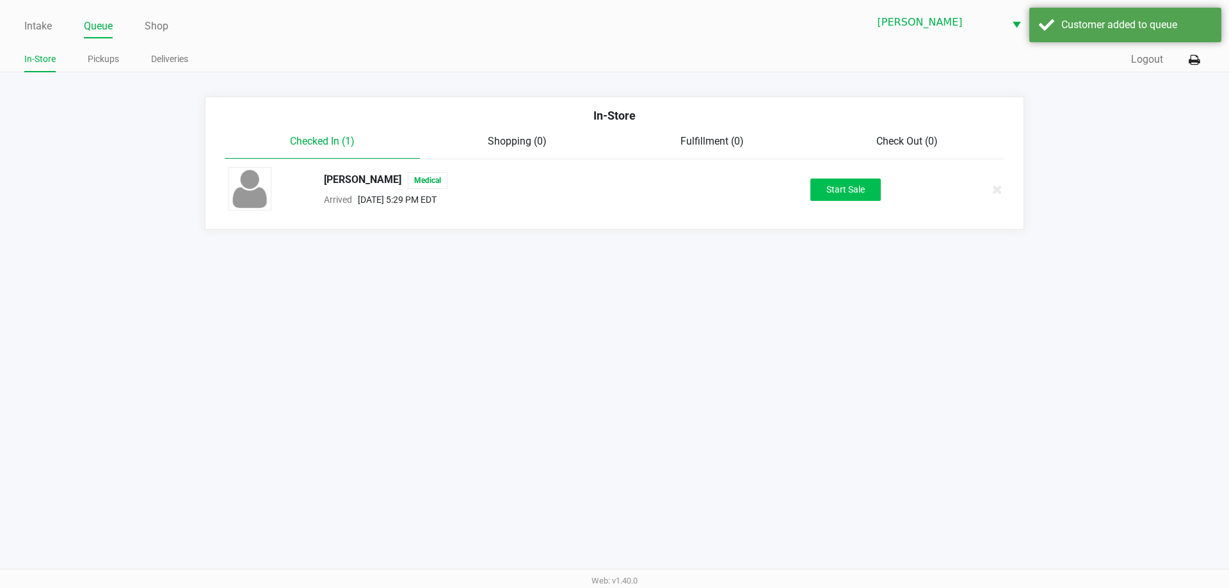
click at [836, 177] on div "Aris Llerena Medical Arrived Sep 19, 2025 5:29 PM EDT Start Sale" at bounding box center [614, 189] width 792 height 45
click at [841, 190] on button "Start Sale" at bounding box center [845, 190] width 70 height 22
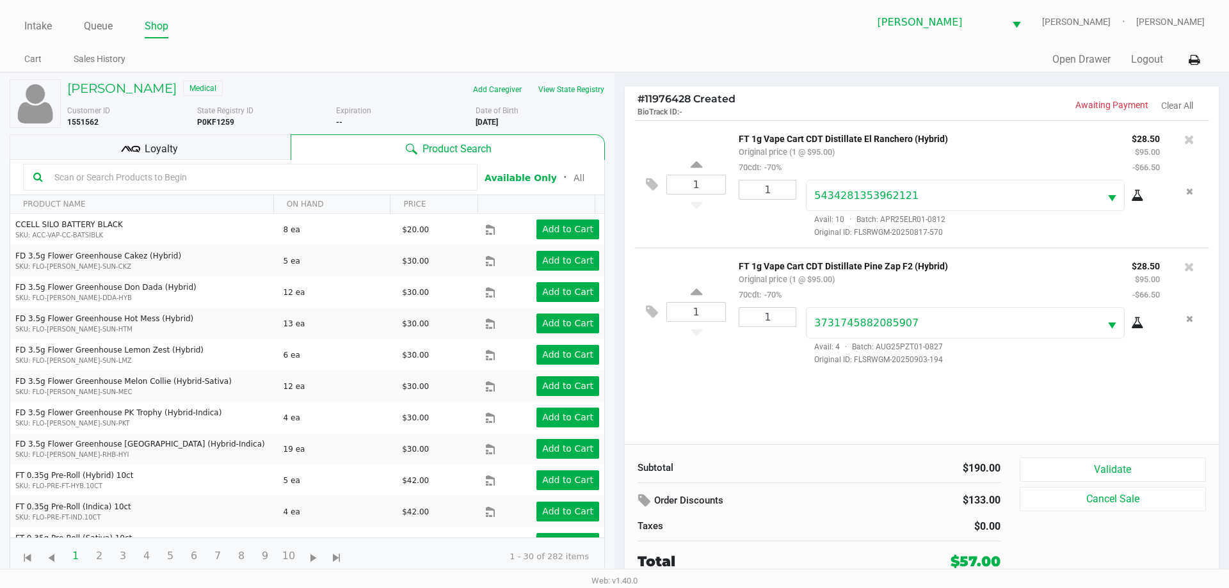
click at [143, 157] on div "Loyalty" at bounding box center [150, 147] width 281 height 26
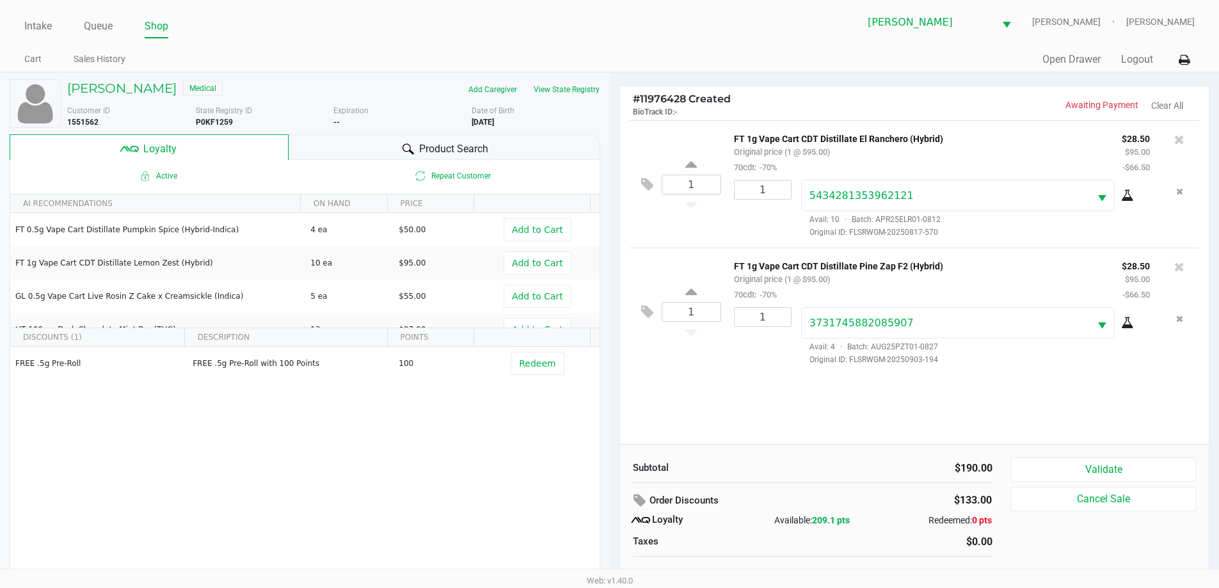
scroll to position [13, 0]
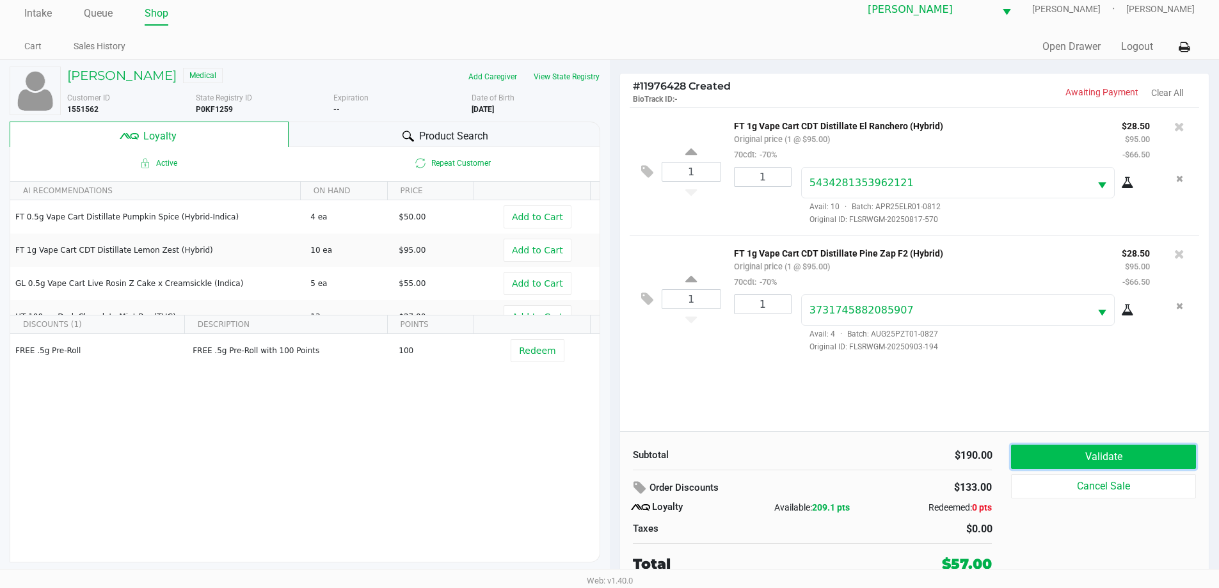
click at [1094, 460] on button "Validate" at bounding box center [1103, 457] width 184 height 24
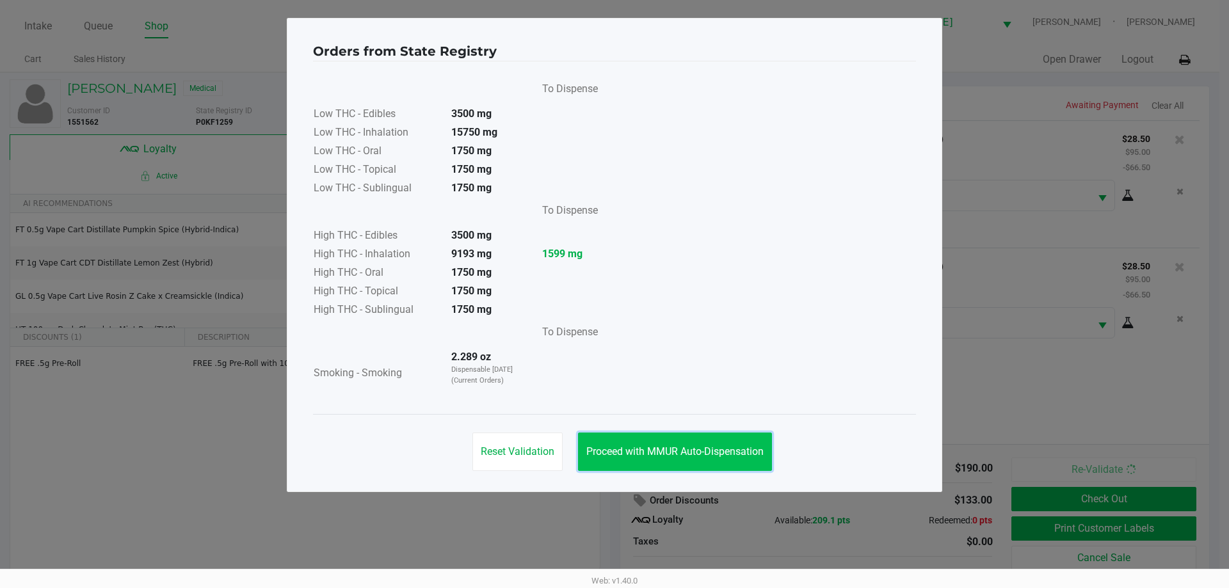
click at [703, 435] on button "Proceed with MMUR Auto-Dispensation" at bounding box center [675, 452] width 194 height 38
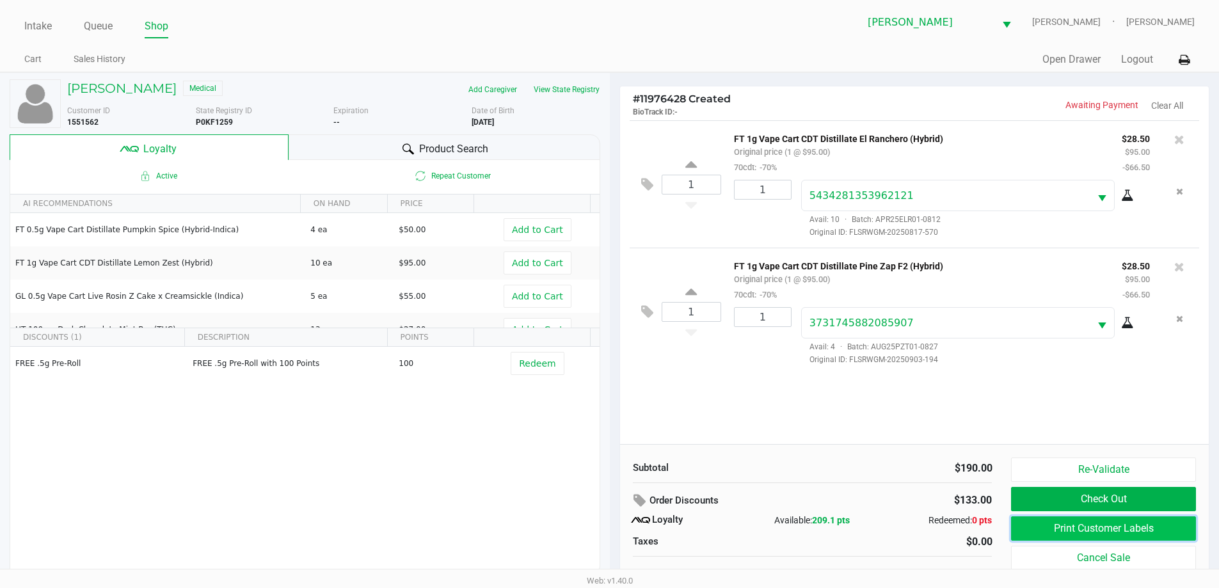
click at [1074, 519] on button "Print Customer Labels" at bounding box center [1103, 528] width 184 height 24
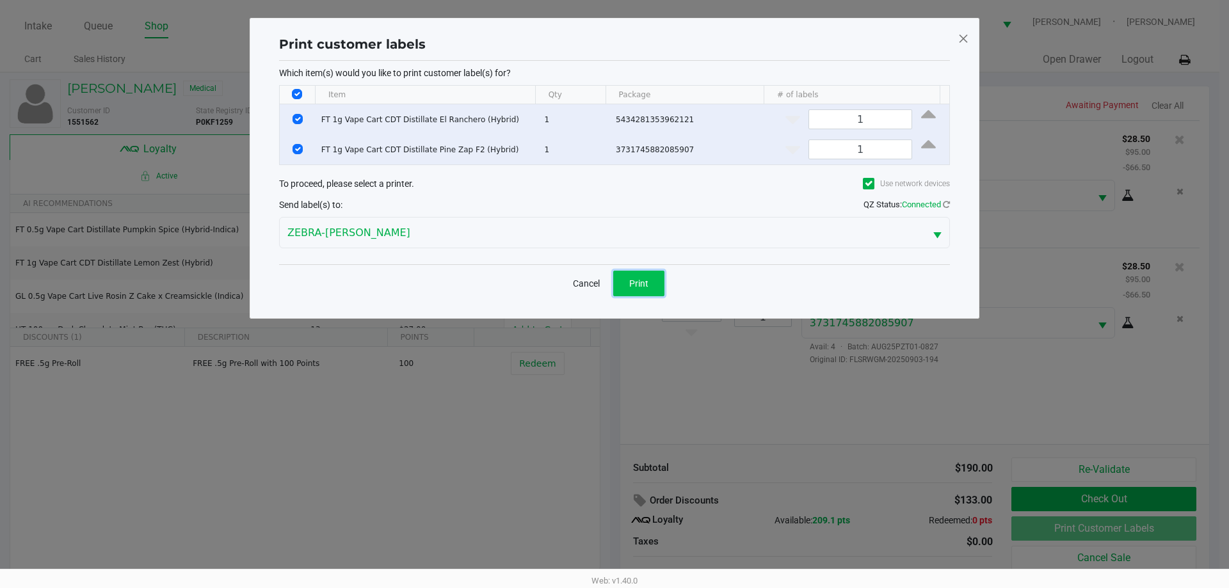
click at [630, 280] on span "Print" at bounding box center [638, 283] width 19 height 10
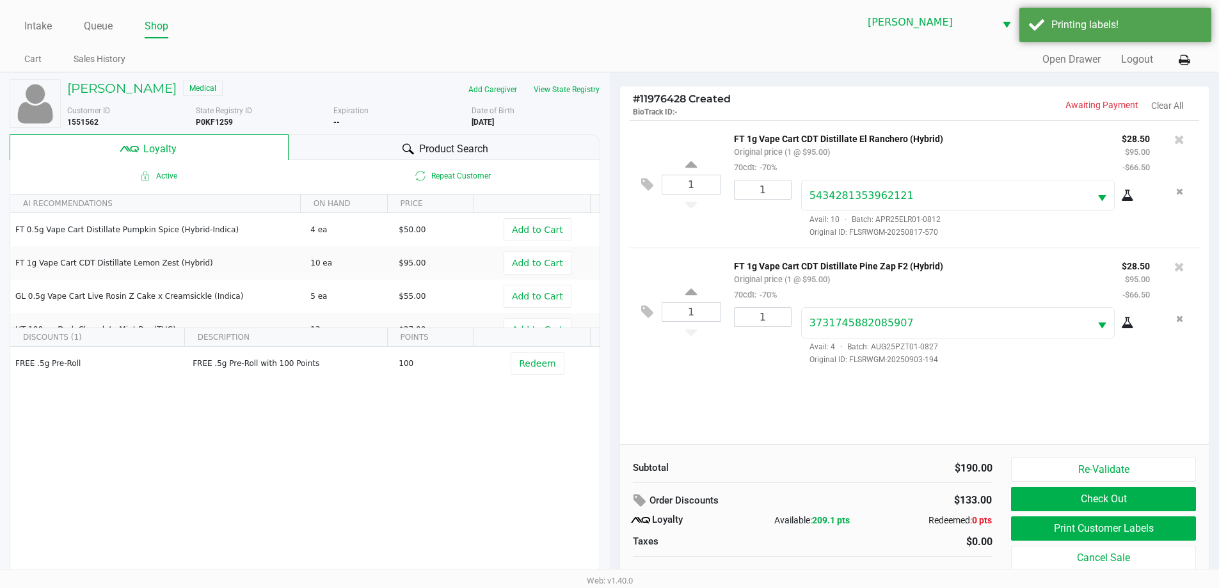
scroll to position [13, 0]
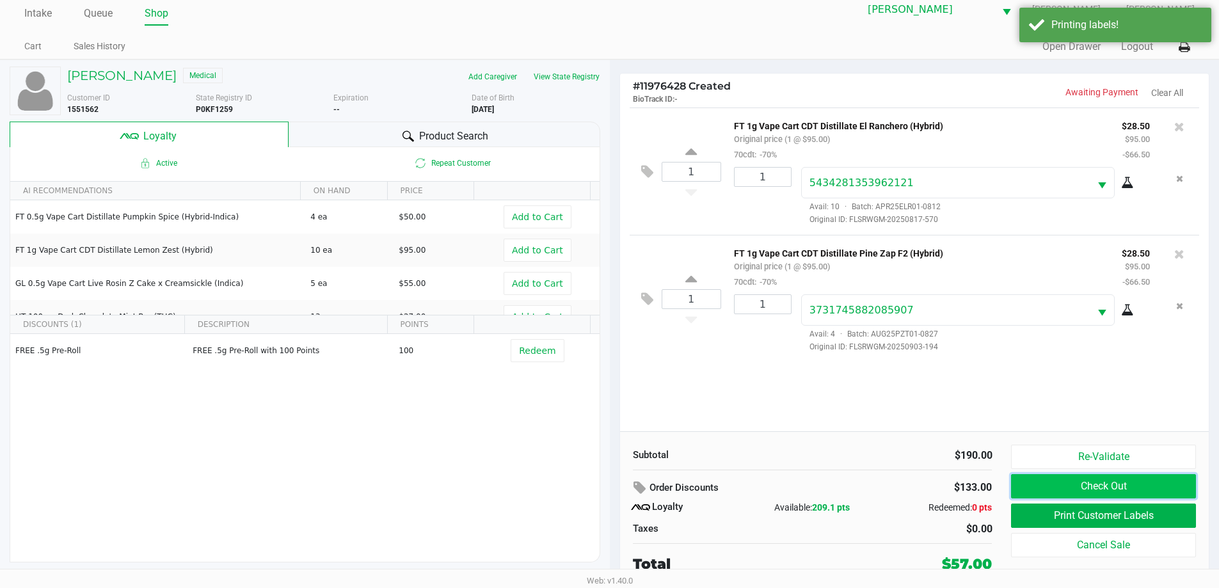
click at [1120, 488] on button "Check Out" at bounding box center [1103, 486] width 184 height 24
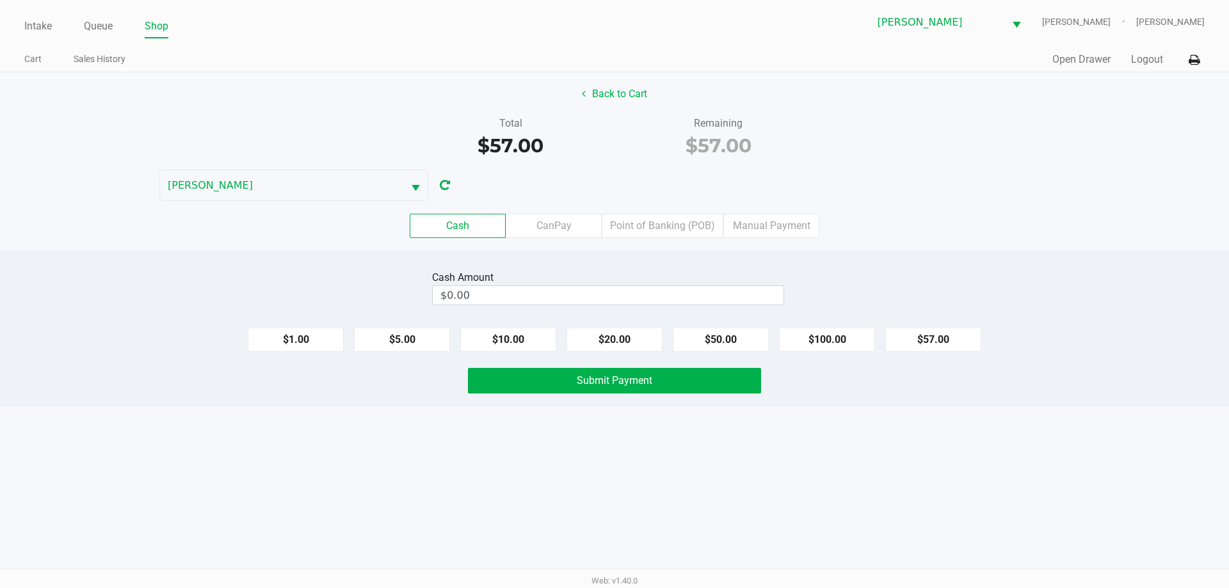
click at [650, 234] on label "Point of Banking (POB)" at bounding box center [663, 226] width 122 height 24
click at [0, 0] on 7 "Point of Banking (POB)" at bounding box center [0, 0] width 0 height 0
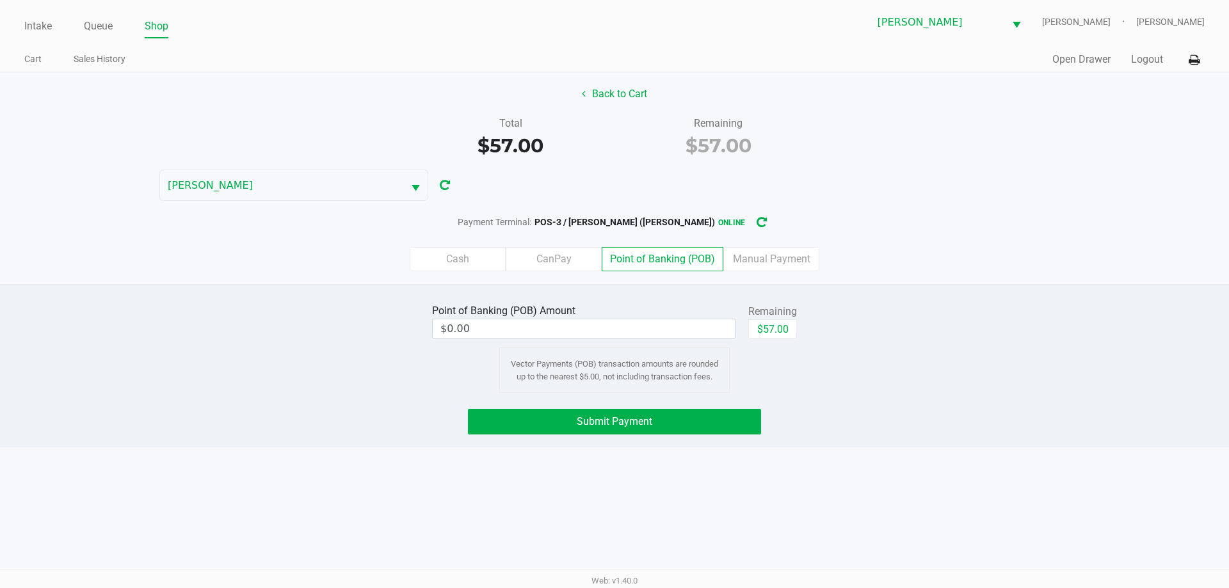
click at [849, 383] on div "Point of Banking (POB) Amount $0.00 Remaining $57.00 Vector Payments (POB) tran…" at bounding box center [614, 347] width 1248 height 92
click at [775, 332] on button "$57.00" at bounding box center [772, 328] width 49 height 19
type input "$57.00"
click at [698, 424] on button "Submit Payment" at bounding box center [614, 422] width 293 height 26
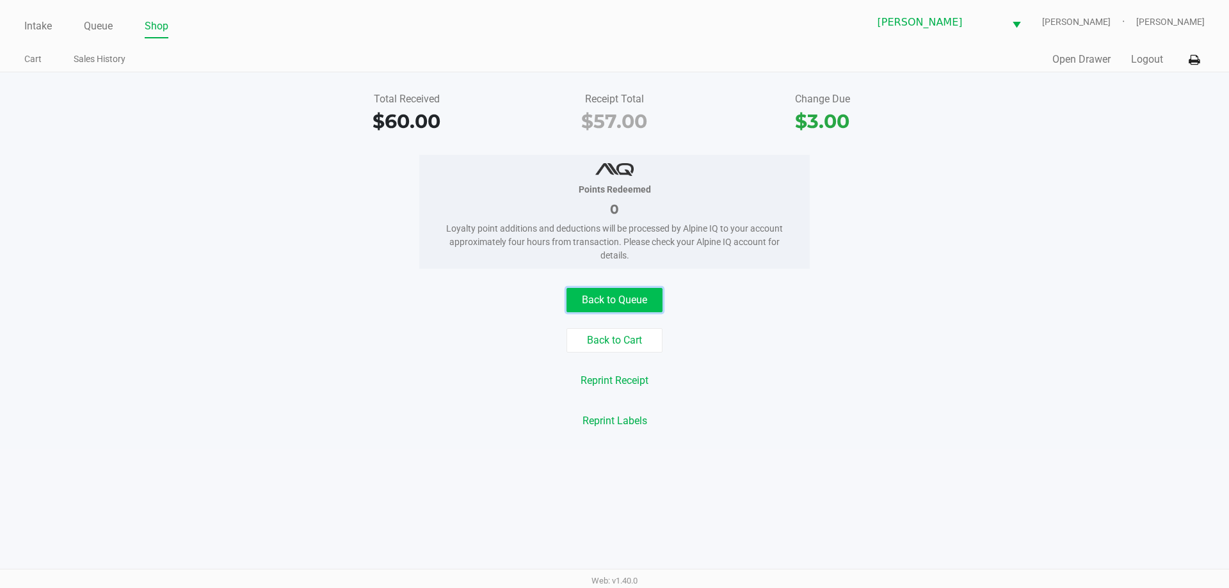
click at [657, 305] on button "Back to Queue" at bounding box center [614, 300] width 96 height 24
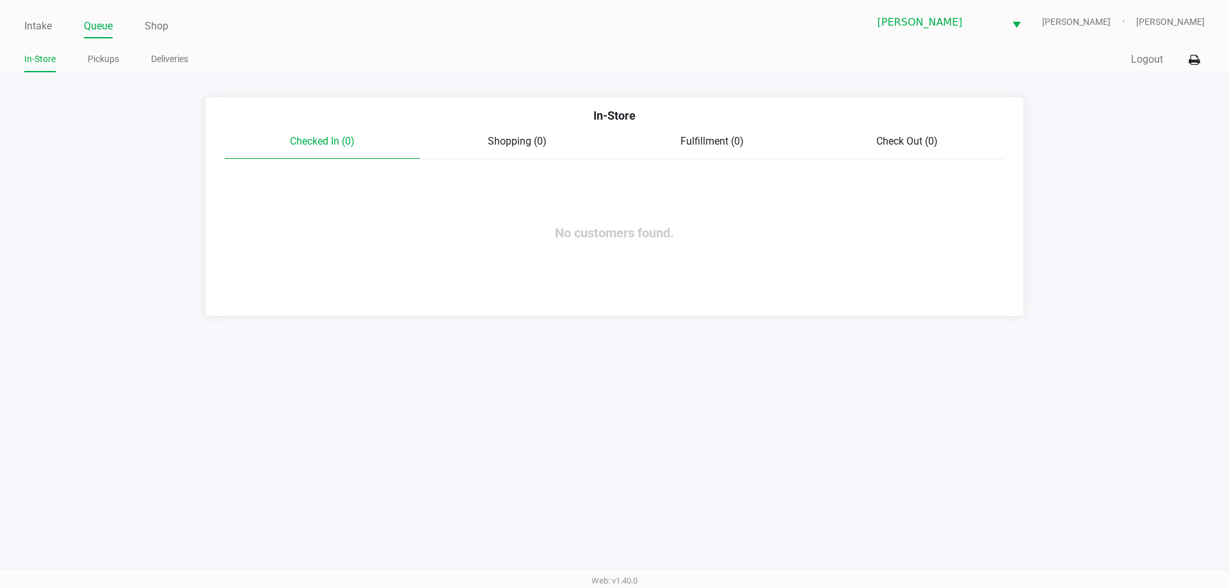
click at [45, 15] on div "Intake Queue Shop" at bounding box center [319, 26] width 590 height 24
click at [45, 23] on link "Intake" at bounding box center [38, 26] width 28 height 18
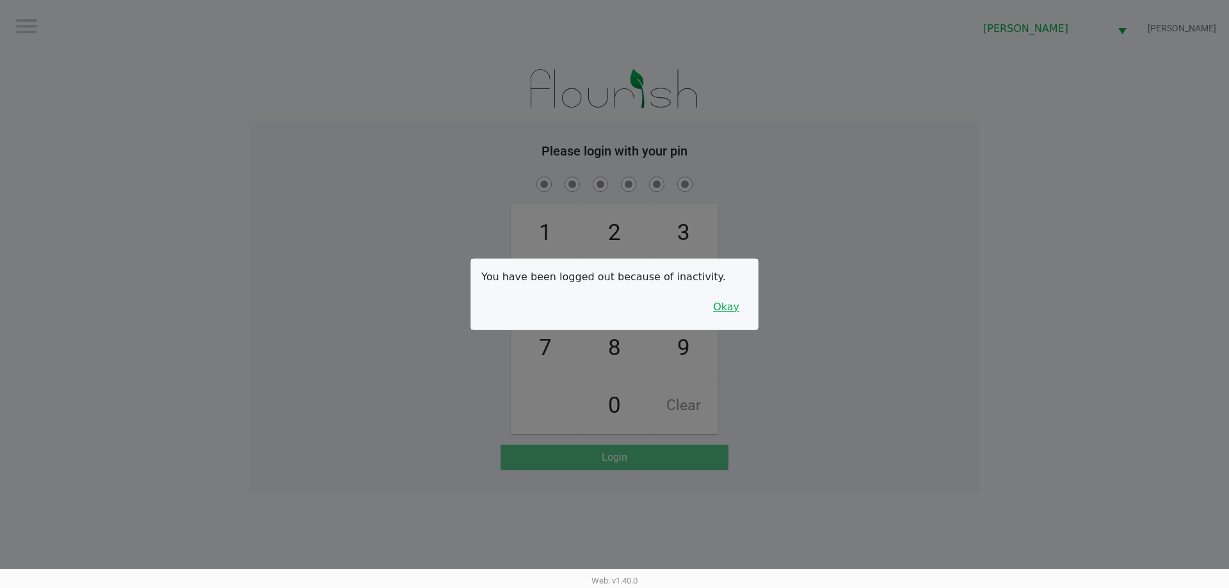
click at [717, 317] on button "Okay" at bounding box center [726, 307] width 43 height 24
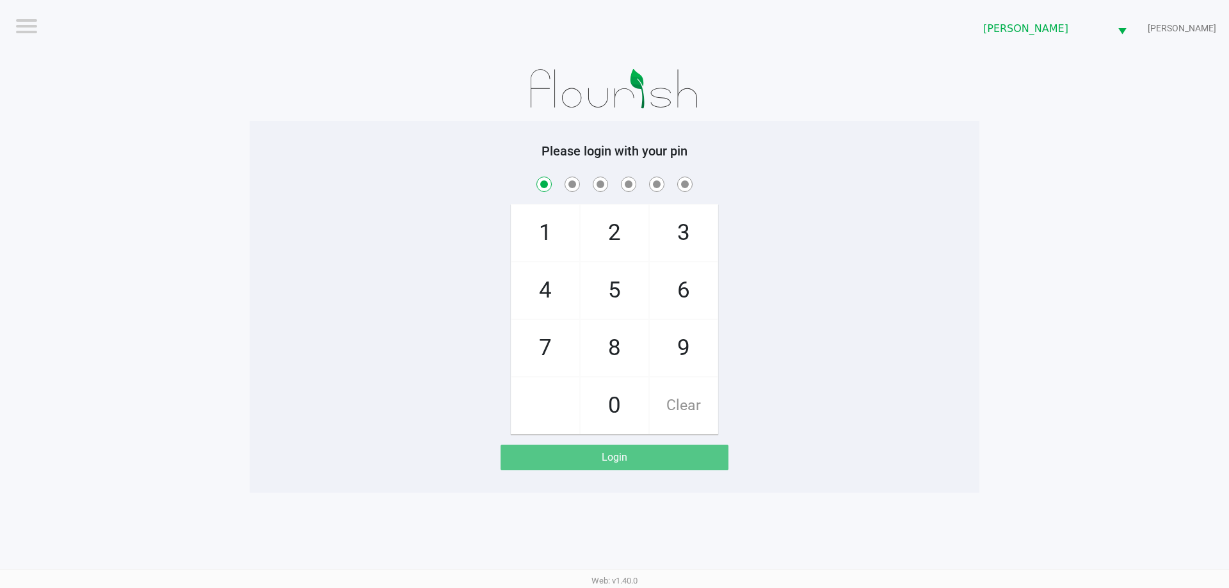
checkbox input "true"
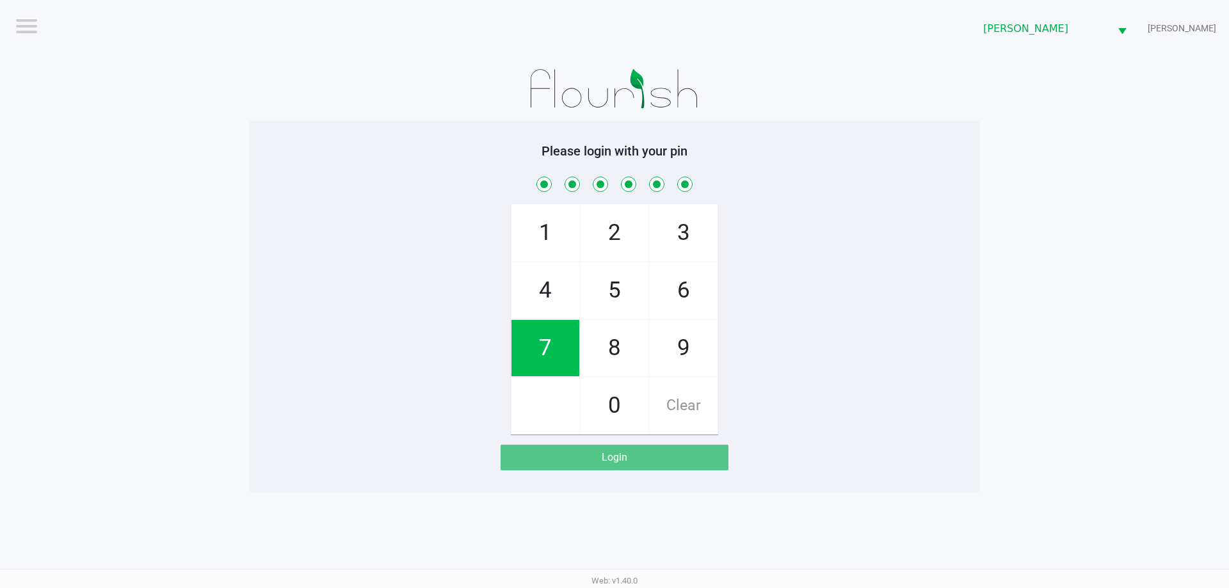
checkbox input "true"
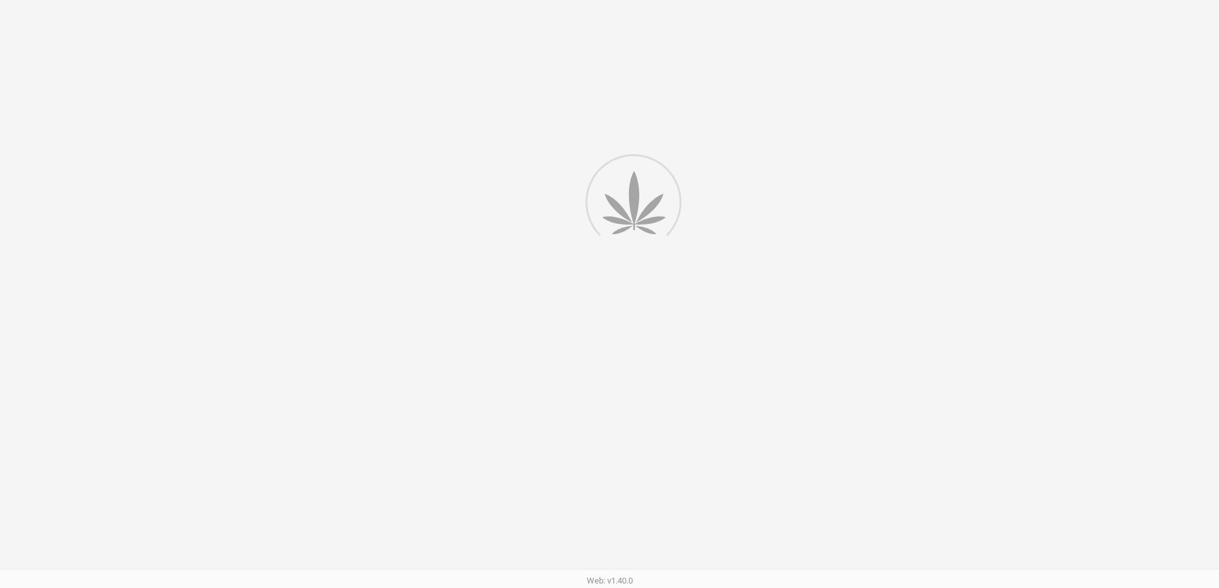
click at [929, 189] on div at bounding box center [609, 332] width 1219 height 664
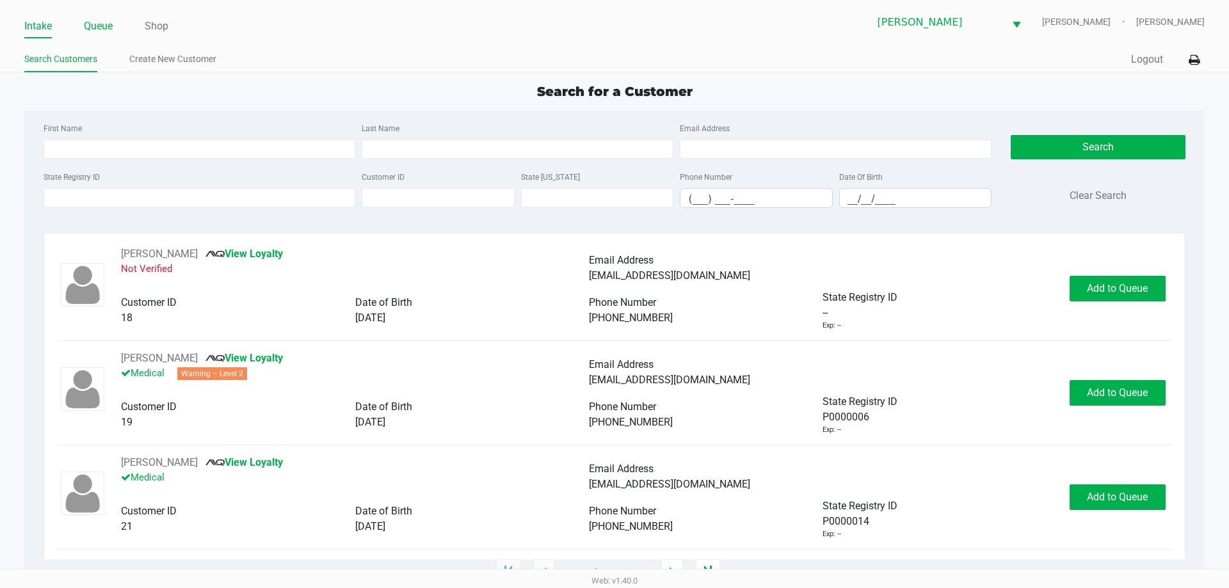
click at [93, 23] on link "Queue" at bounding box center [98, 26] width 29 height 18
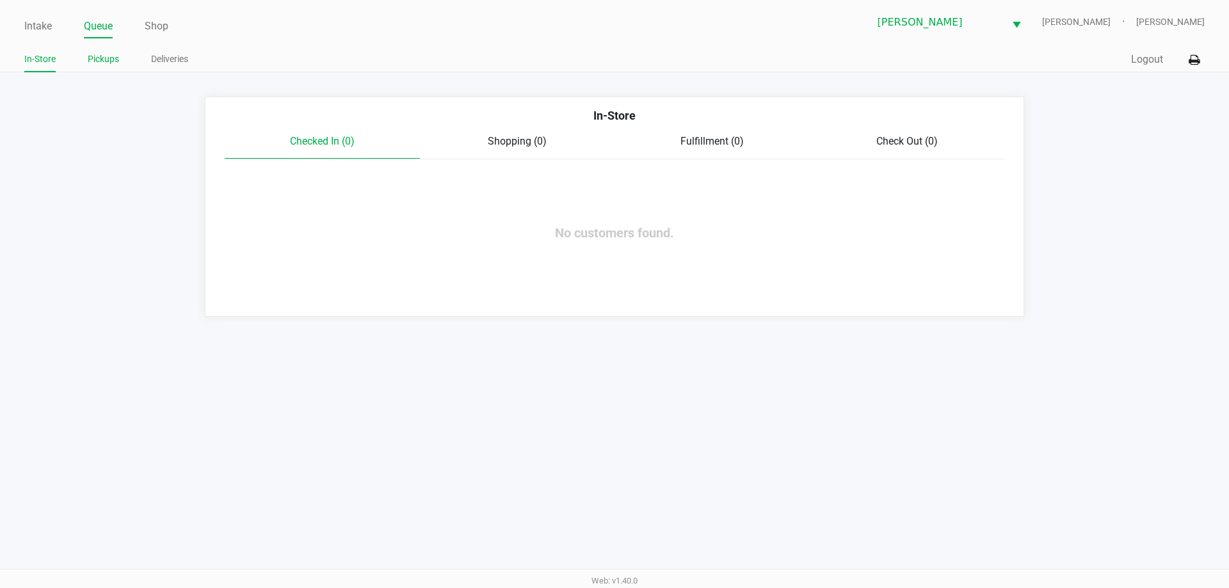
click at [99, 55] on link "Pickups" at bounding box center [103, 59] width 31 height 16
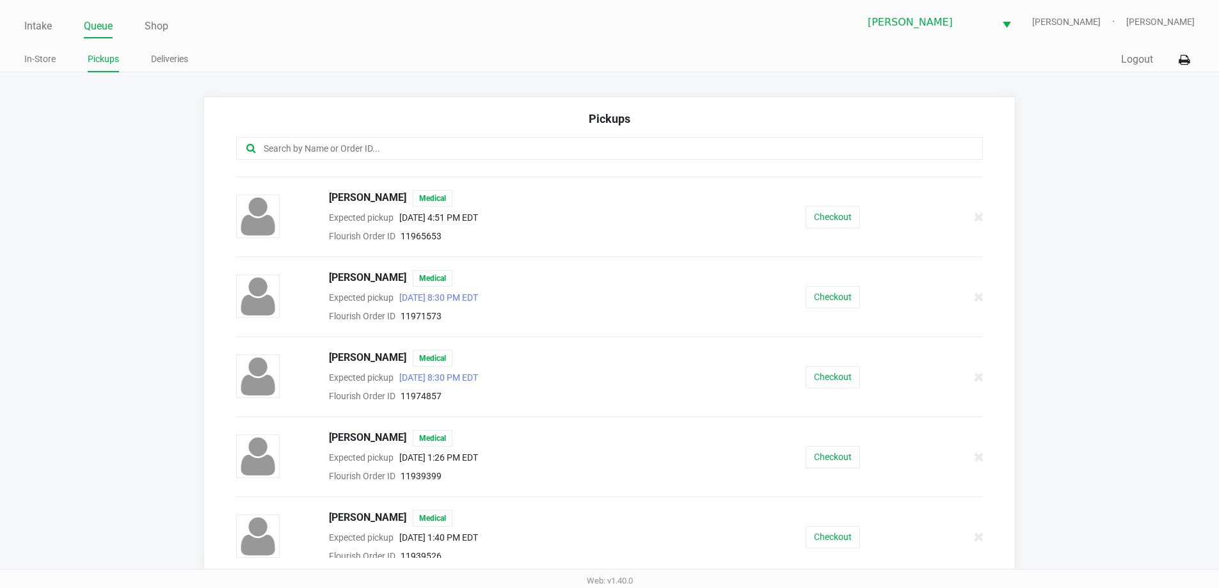
scroll to position [548, 0]
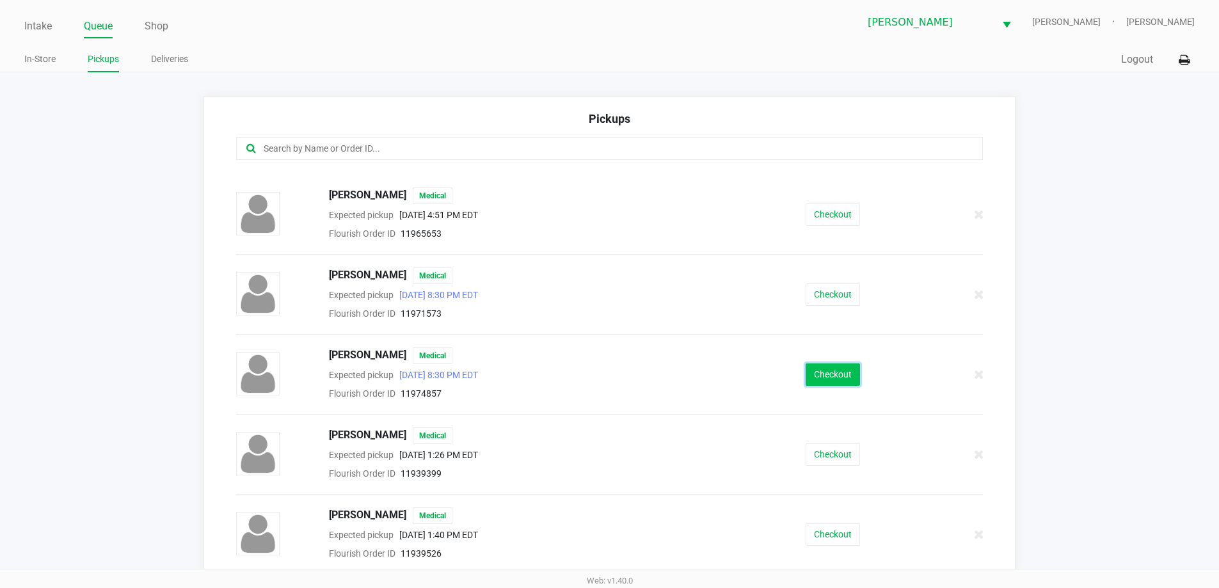
click at [838, 378] on button "Checkout" at bounding box center [833, 375] width 54 height 22
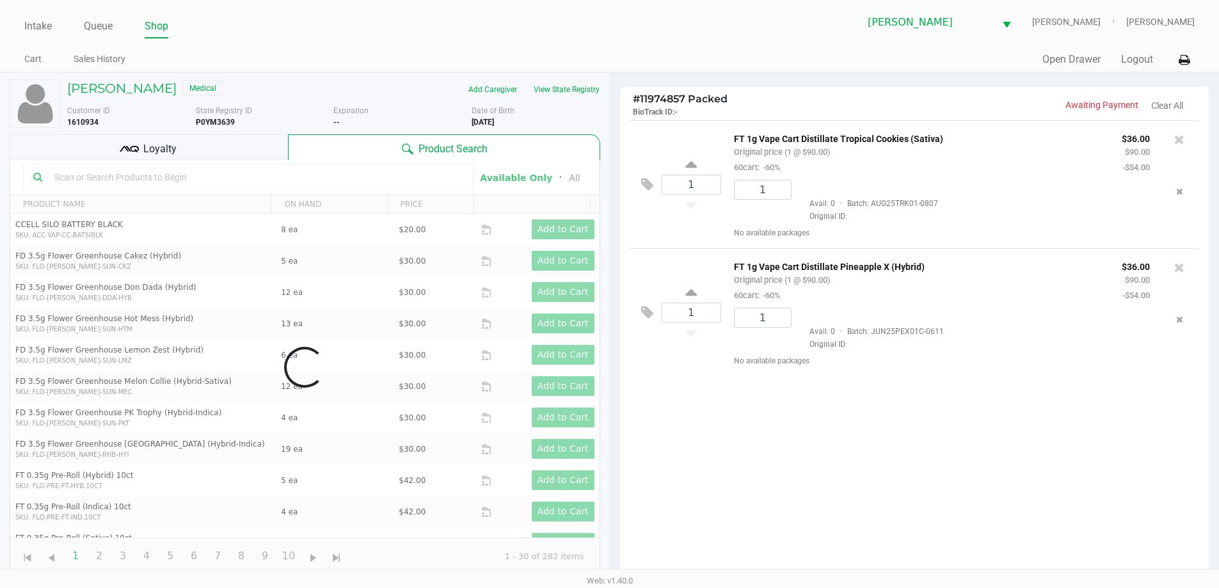
click at [157, 145] on span "Loyalty" at bounding box center [159, 148] width 33 height 15
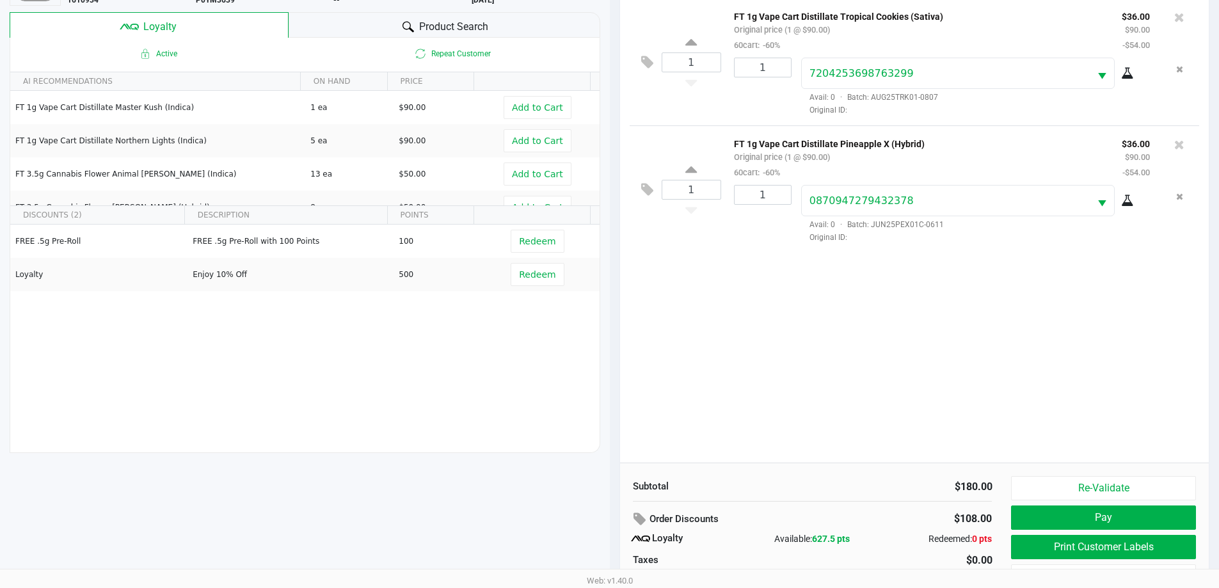
scroll to position [124, 0]
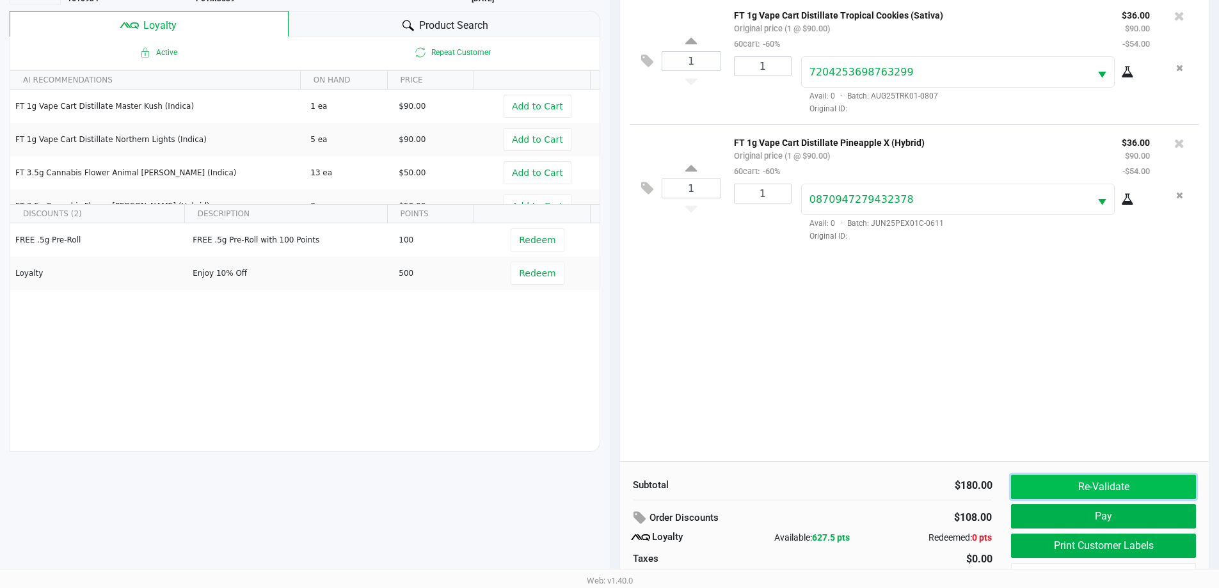
click at [1081, 481] on button "Re-Validate" at bounding box center [1103, 487] width 184 height 24
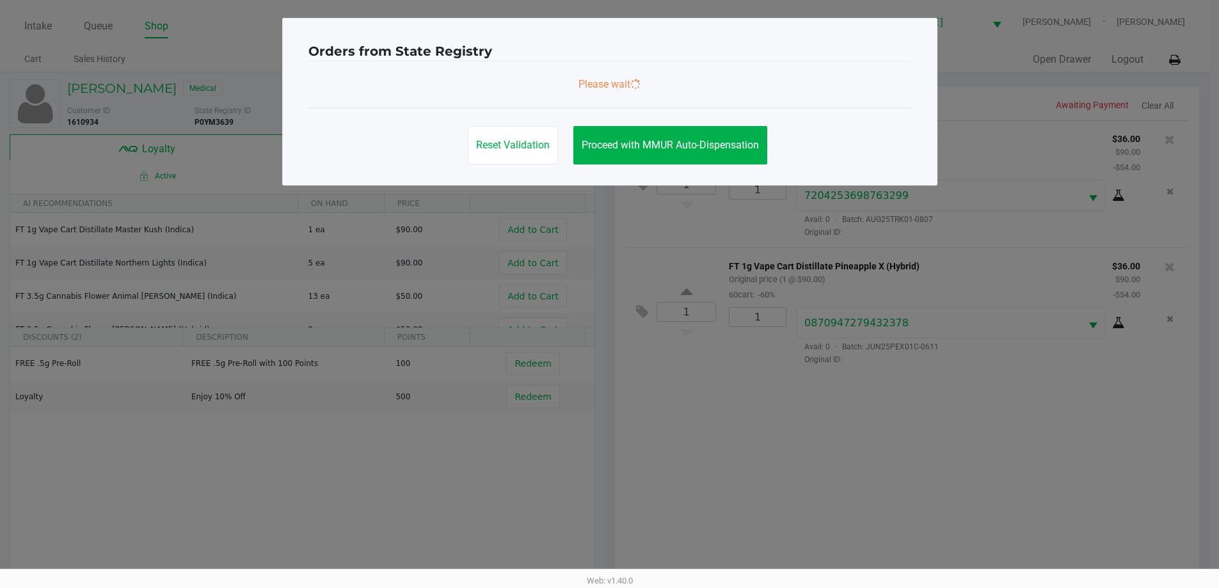
scroll to position [0, 0]
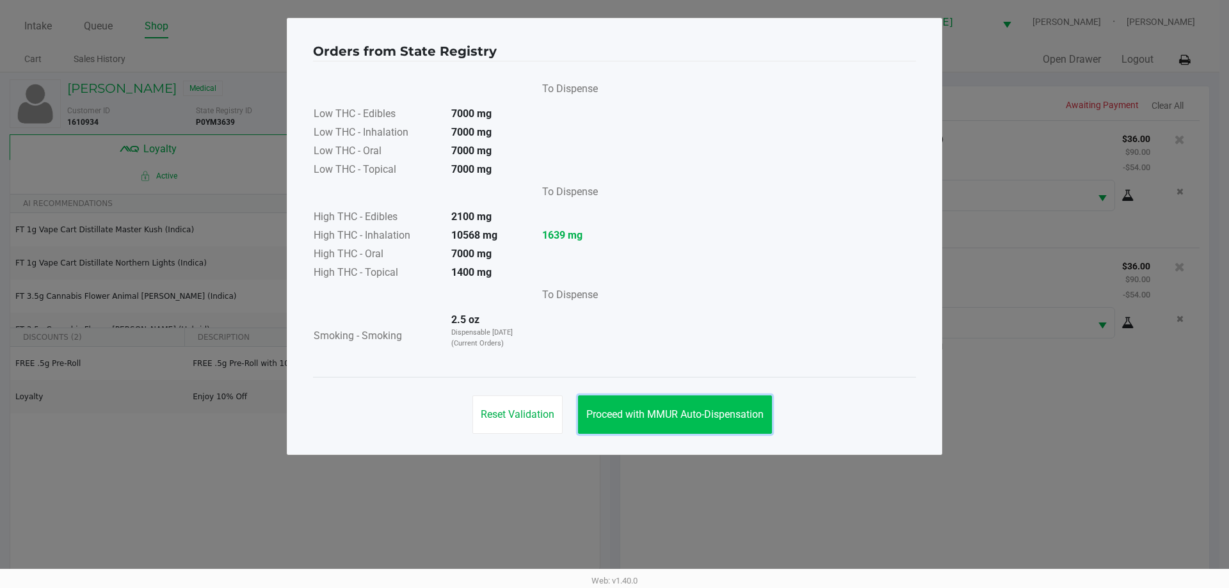
click at [720, 427] on button "Proceed with MMUR Auto-Dispensation" at bounding box center [675, 415] width 194 height 38
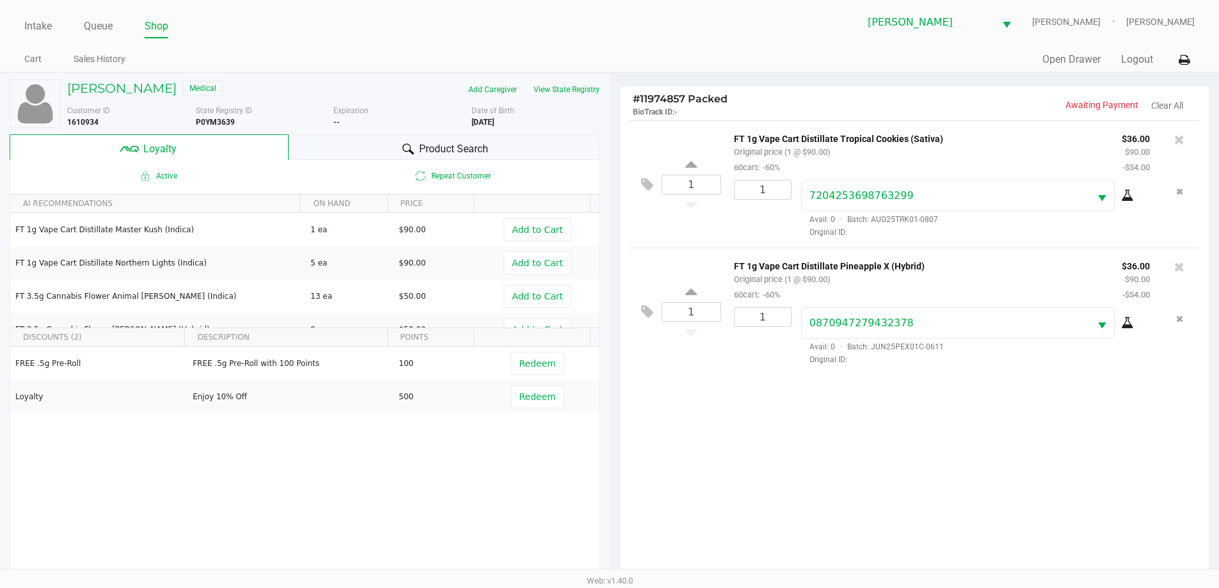
scroll to position [154, 0]
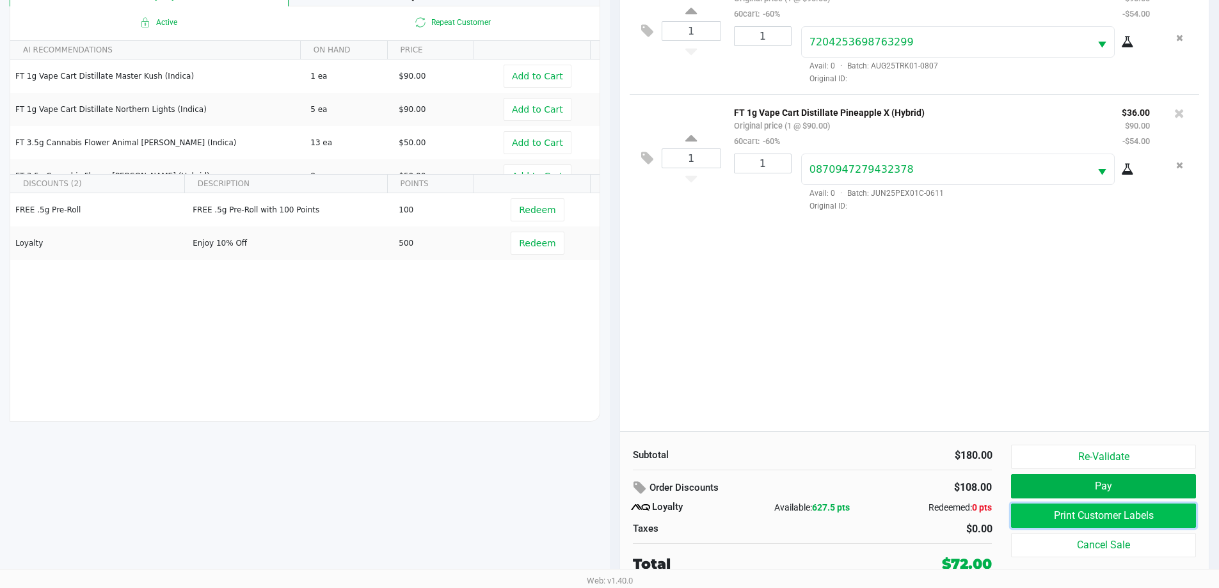
click at [1112, 523] on button "Print Customer Labels" at bounding box center [1103, 516] width 184 height 24
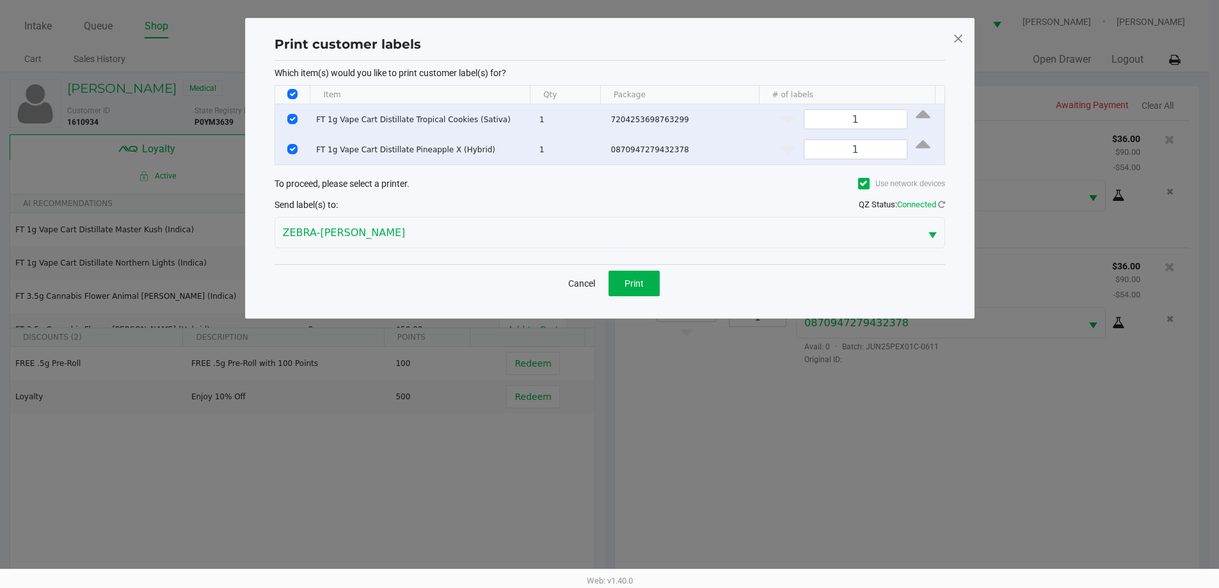
scroll to position [0, 0]
click at [621, 285] on button "Print" at bounding box center [638, 284] width 51 height 26
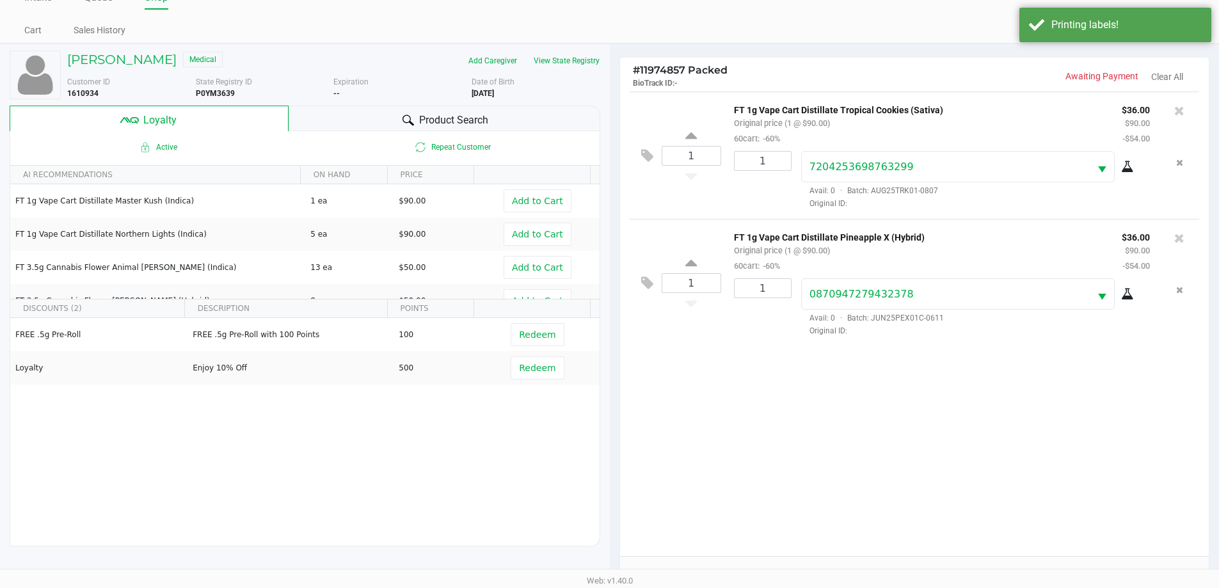
scroll to position [71, 0]
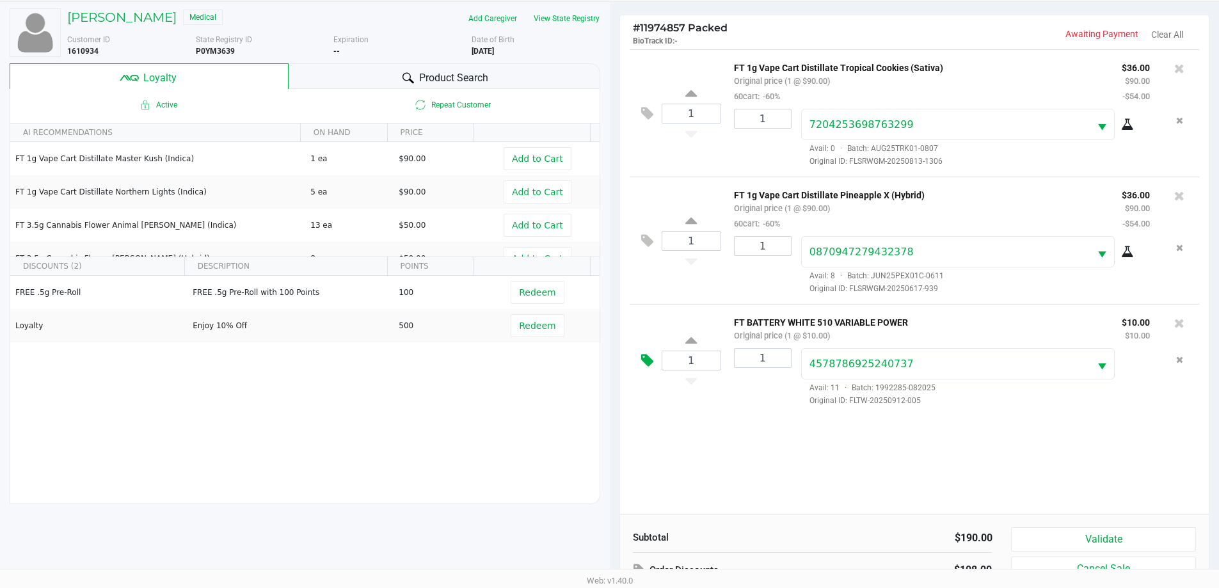
click at [649, 360] on icon at bounding box center [647, 360] width 12 height 15
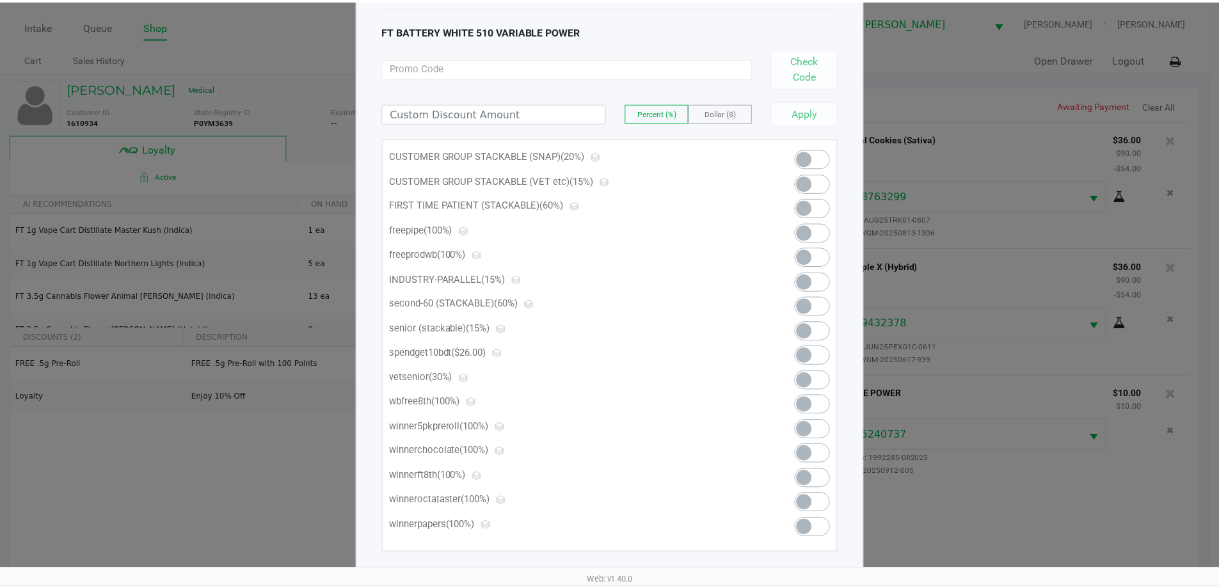
scroll to position [0, 0]
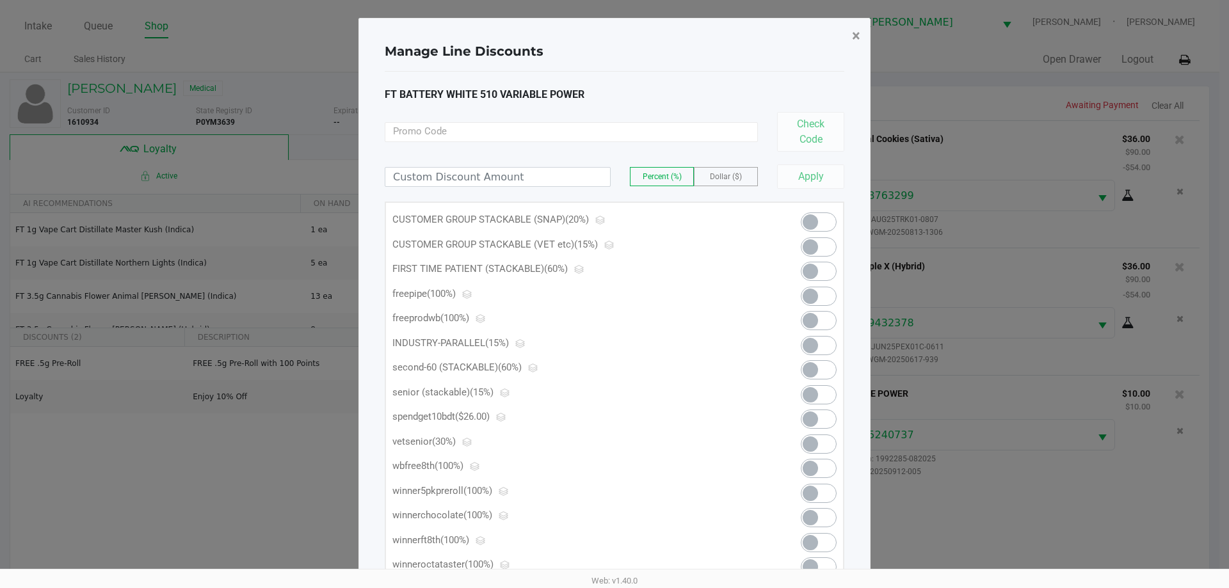
click at [852, 33] on span "×" at bounding box center [856, 36] width 8 height 18
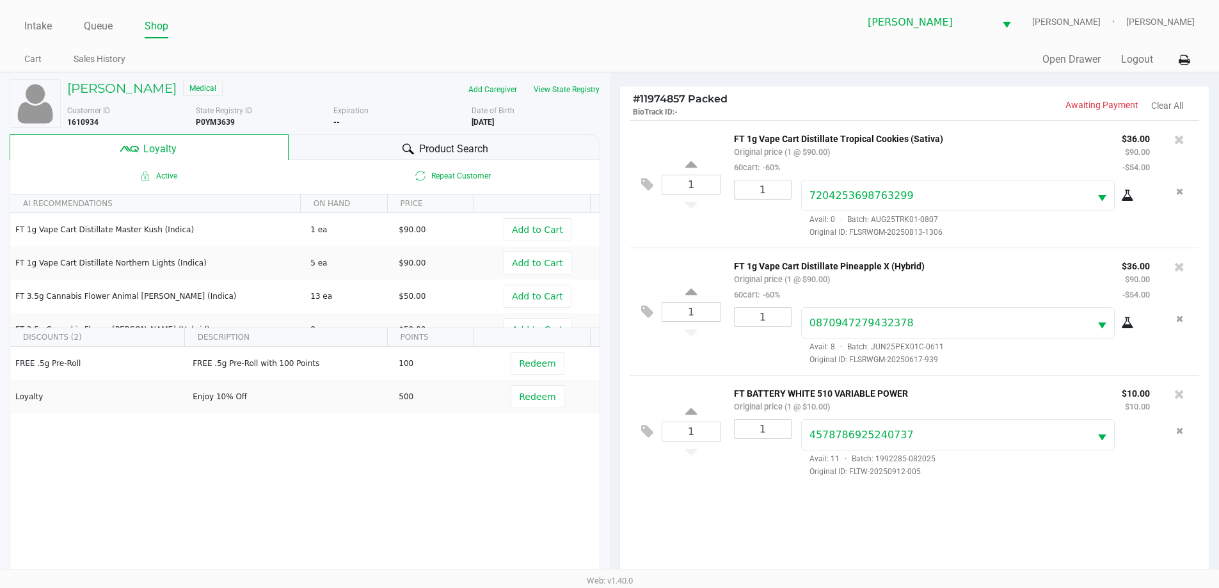
click at [694, 234] on div "1 FT 1g Vape Cart Distillate Tropical Cookies (Sativa) Original price (1 @ $90.…" at bounding box center [915, 183] width 570 height 127
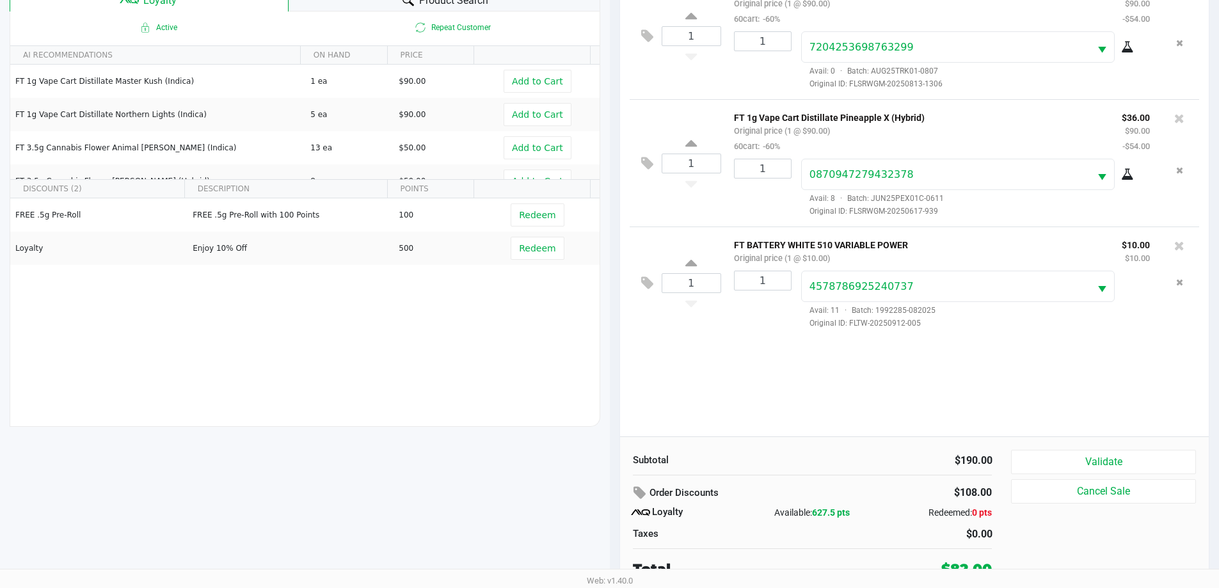
scroll to position [154, 0]
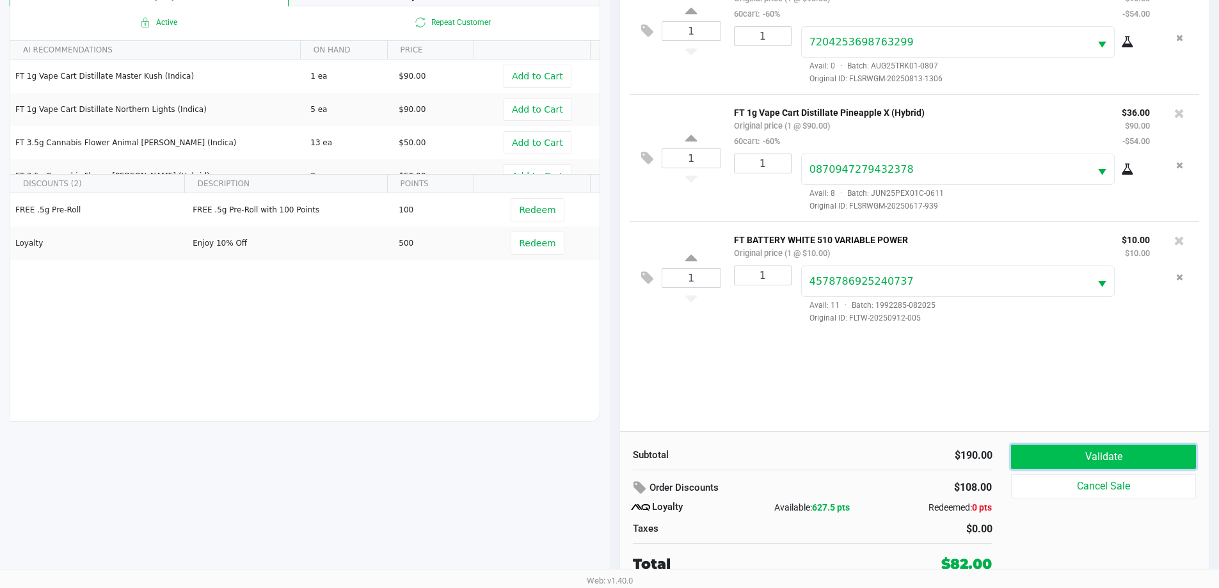
click at [1103, 453] on button "Validate" at bounding box center [1103, 457] width 184 height 24
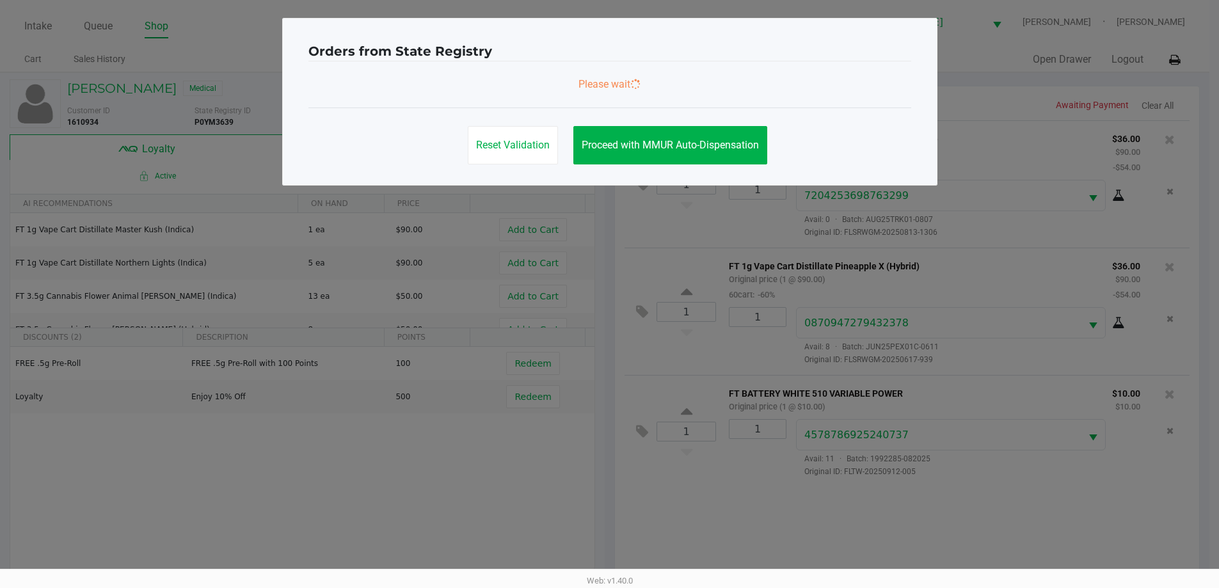
scroll to position [0, 0]
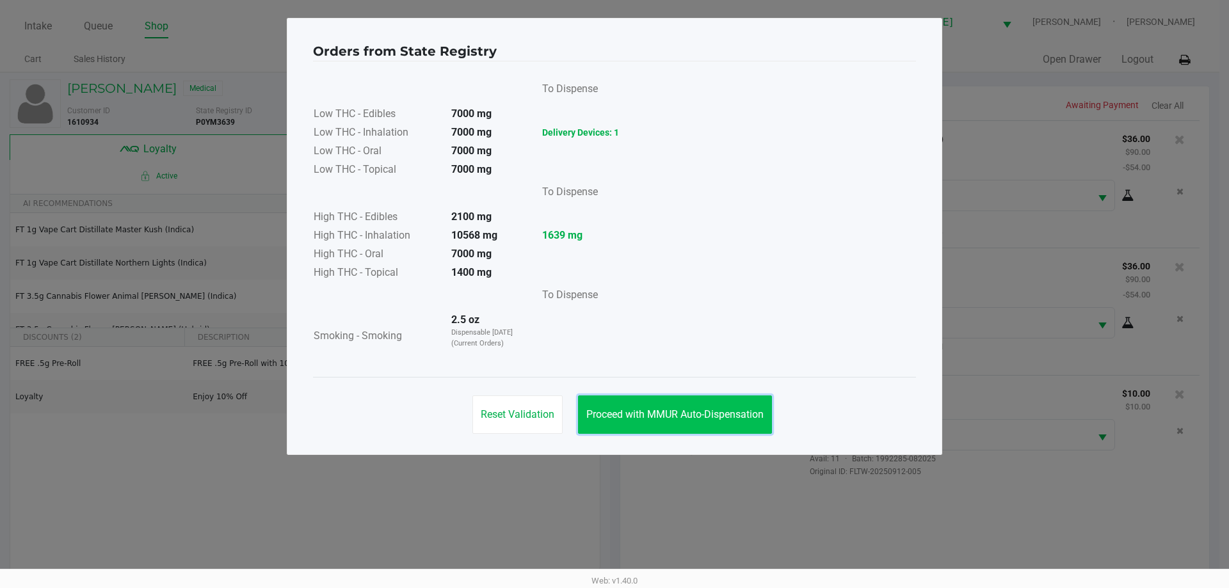
click at [705, 428] on button "Proceed with MMUR Auto-Dispensation" at bounding box center [675, 415] width 194 height 38
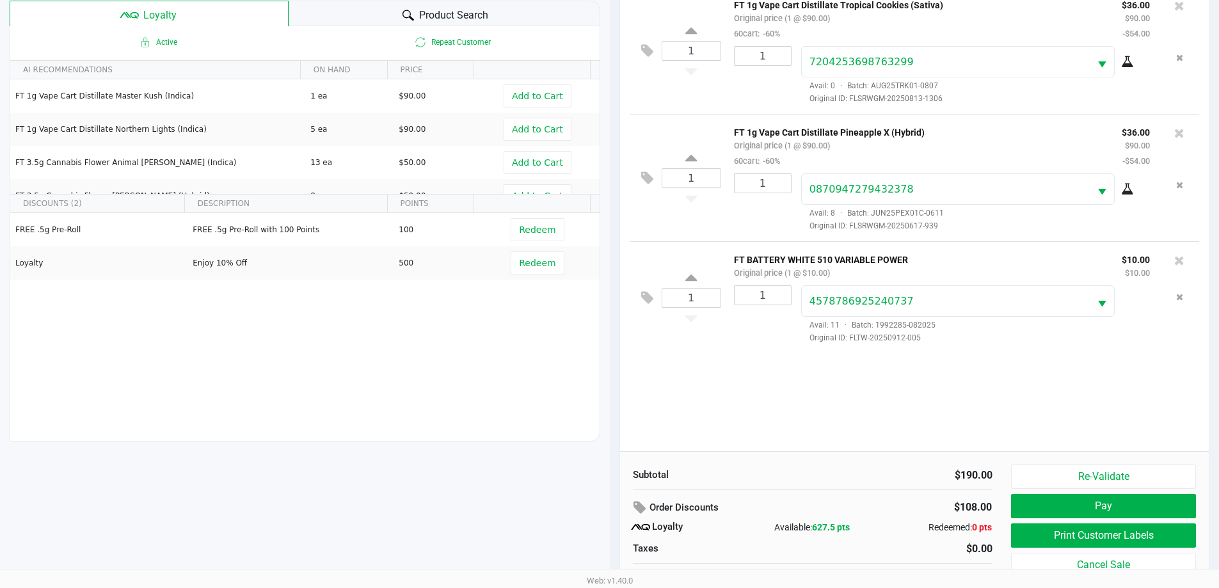
scroll to position [154, 0]
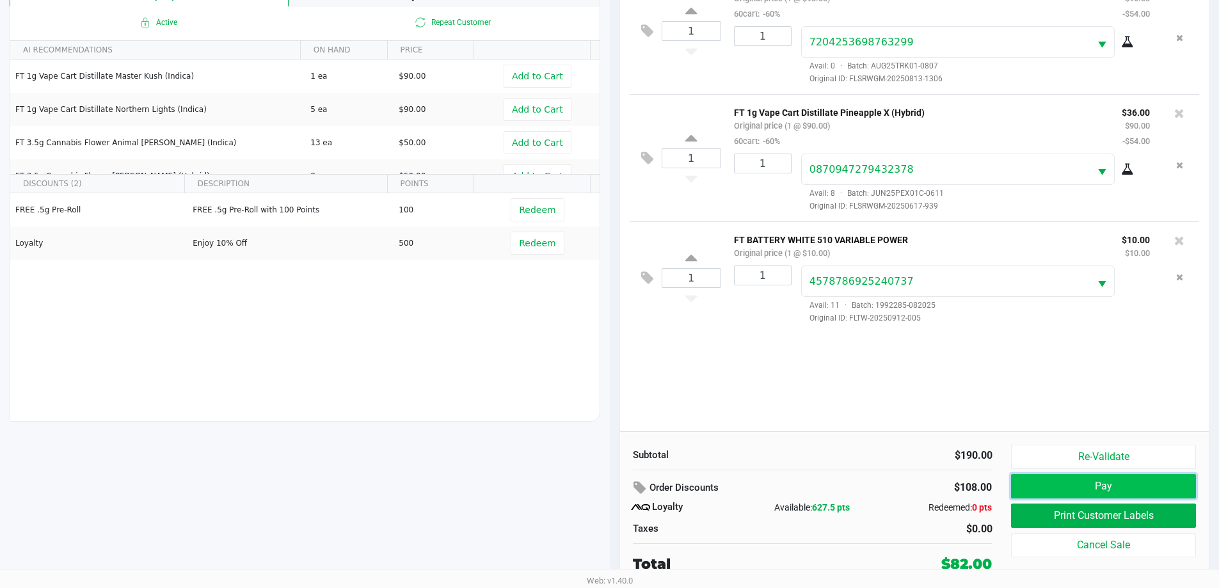
click at [1107, 495] on button "Pay" at bounding box center [1103, 486] width 184 height 24
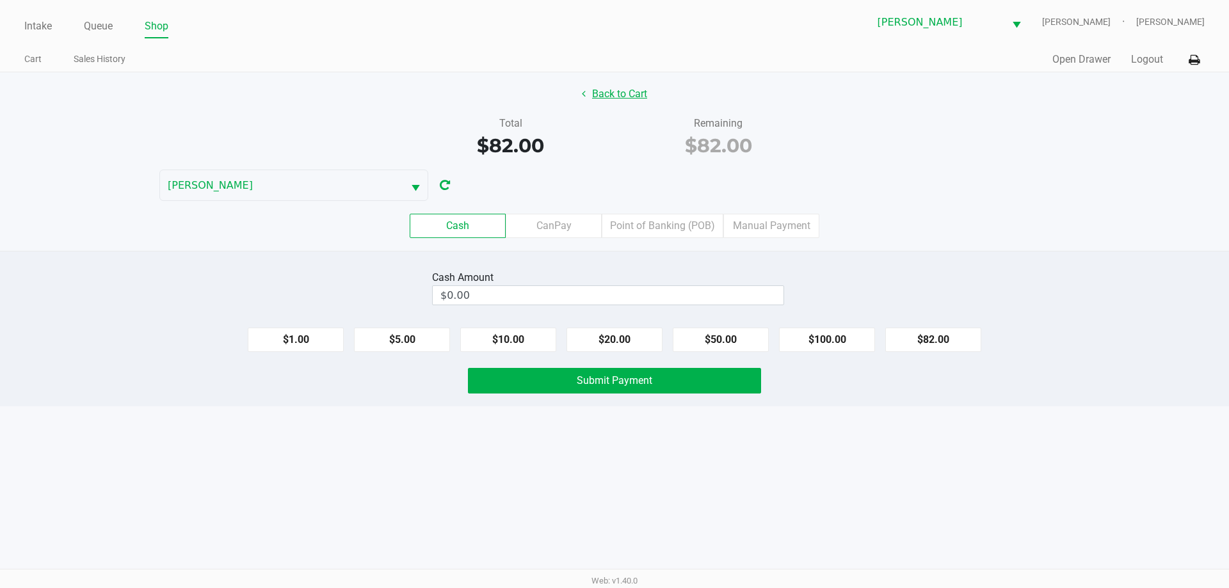
click at [612, 91] on button "Back to Cart" at bounding box center [614, 94] width 82 height 24
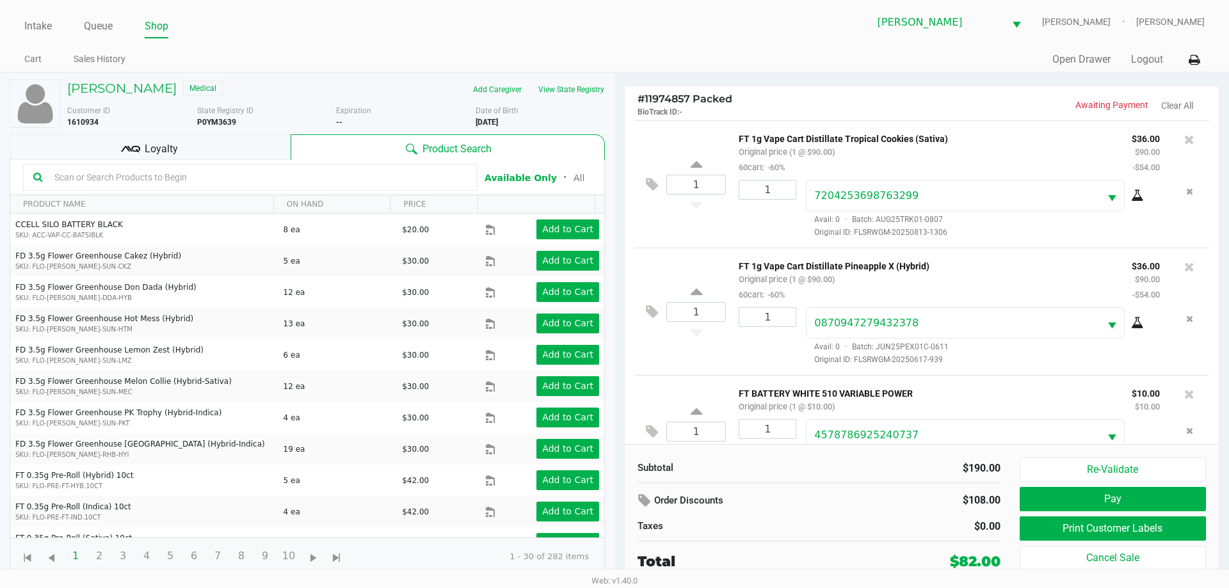
drag, startPoint x: 1227, startPoint y: 170, endPoint x: 1217, endPoint y: 188, distance: 20.6
click at [1221, 185] on div "# 11974857 Packed BioTrack ID: - Awaiting Payment Clear All 1 FT 1g Vape Cart D…" at bounding box center [921, 329] width 614 height 513
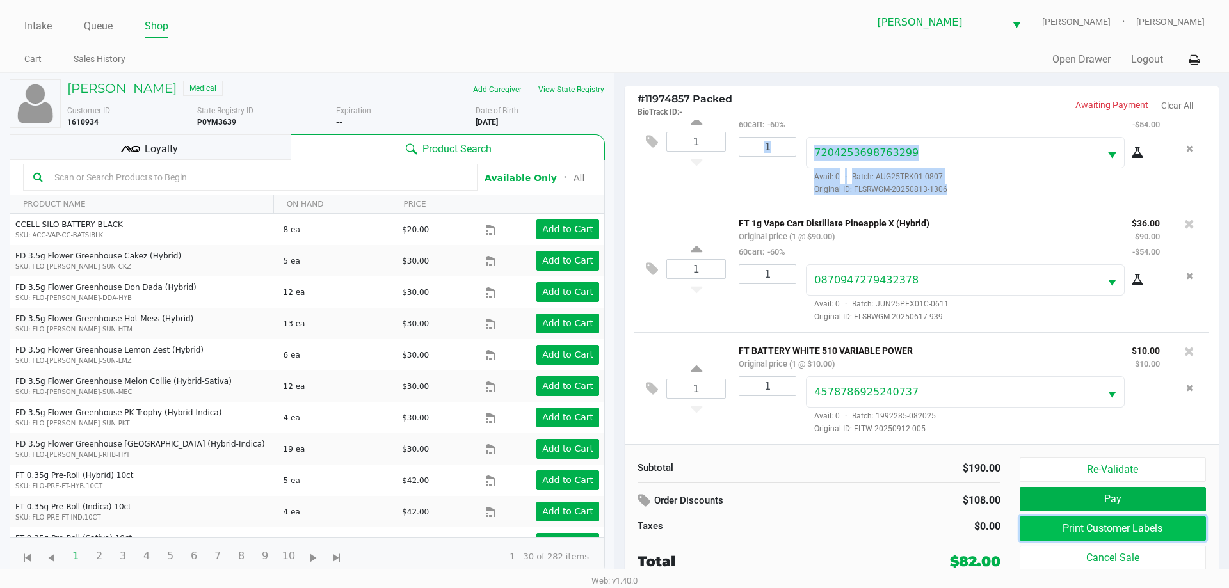
click at [1121, 535] on button "Print Customer Labels" at bounding box center [1112, 528] width 186 height 24
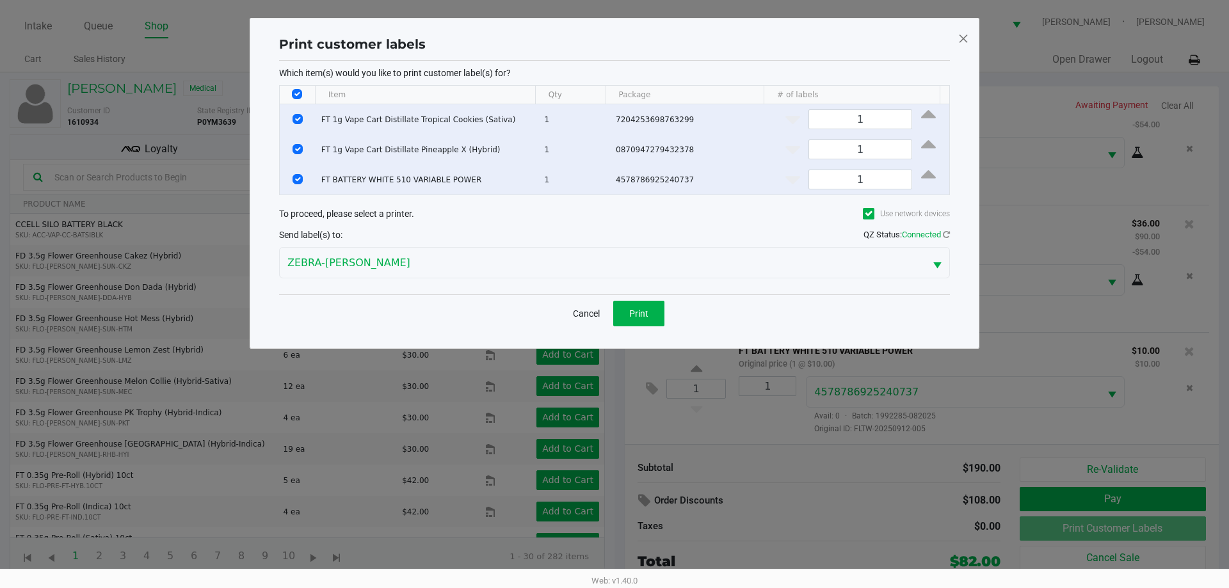
click at [298, 94] on input "Select All Rows" at bounding box center [297, 94] width 10 height 10
checkbox input "false"
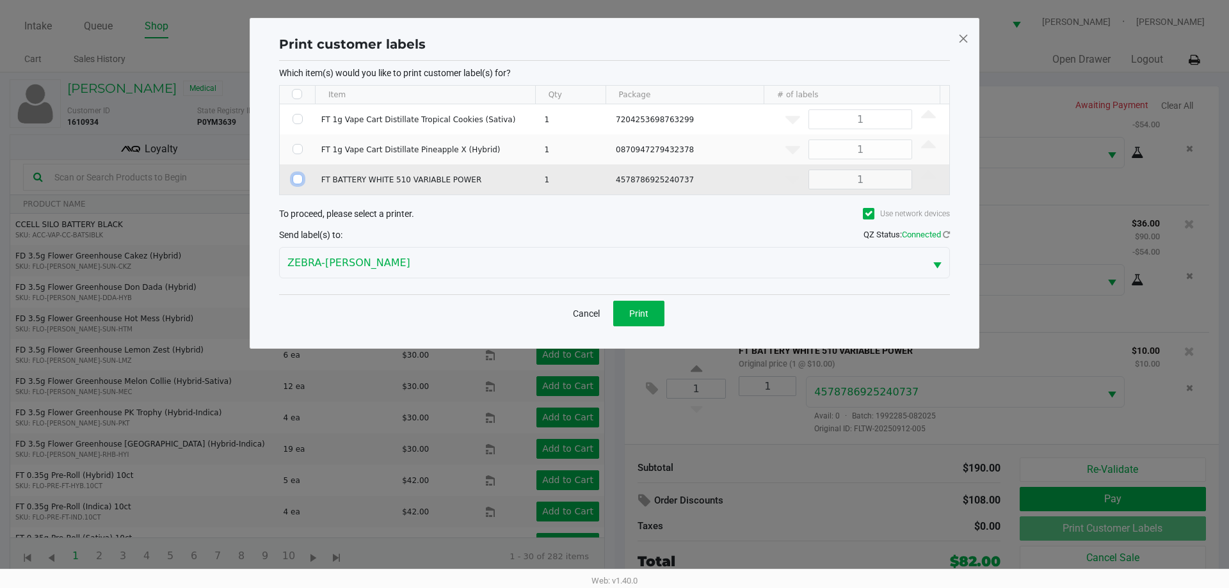
click at [299, 178] on input "Select Row" at bounding box center [297, 179] width 10 height 10
checkbox input "true"
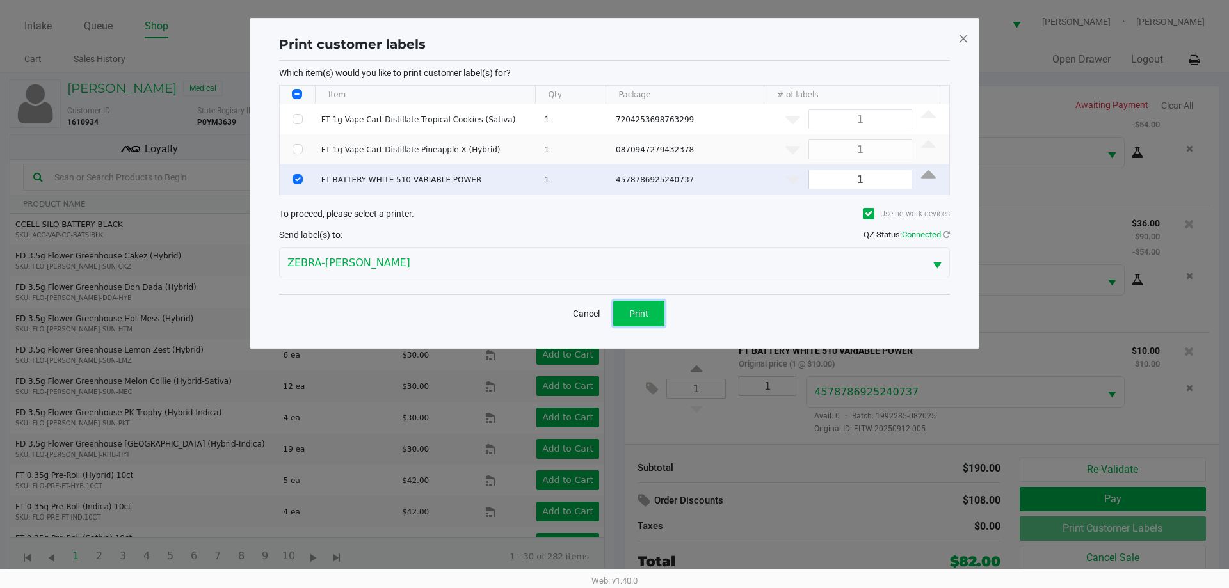
click at [636, 320] on button "Print" at bounding box center [638, 314] width 51 height 26
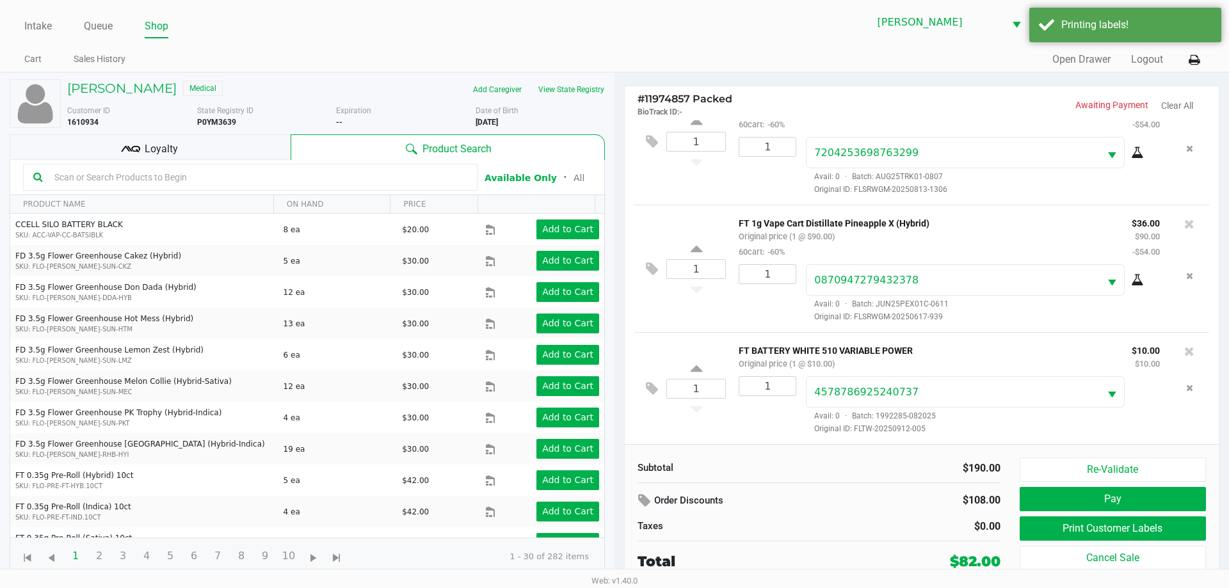
click at [1043, 351] on p "FT BATTERY WHITE 510 VARIABLE POWER" at bounding box center [926, 348] width 374 height 13
click at [650, 388] on icon at bounding box center [652, 388] width 12 height 15
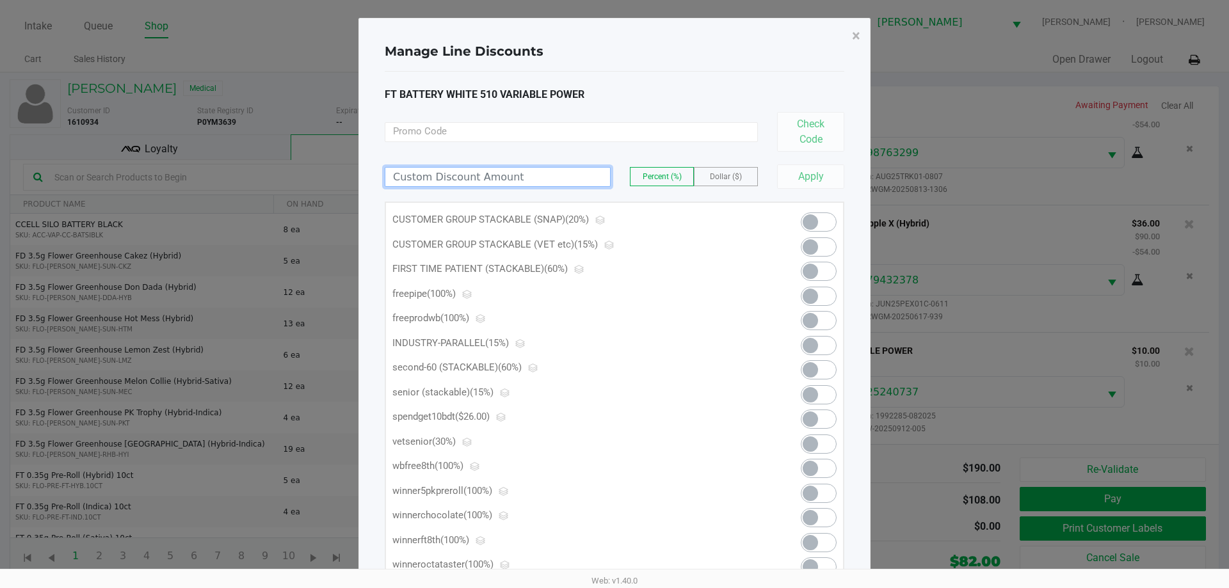
click at [541, 176] on input at bounding box center [497, 177] width 225 height 19
click at [728, 176] on span "Dollar ($)" at bounding box center [726, 176] width 32 height 9
type input "4.00"
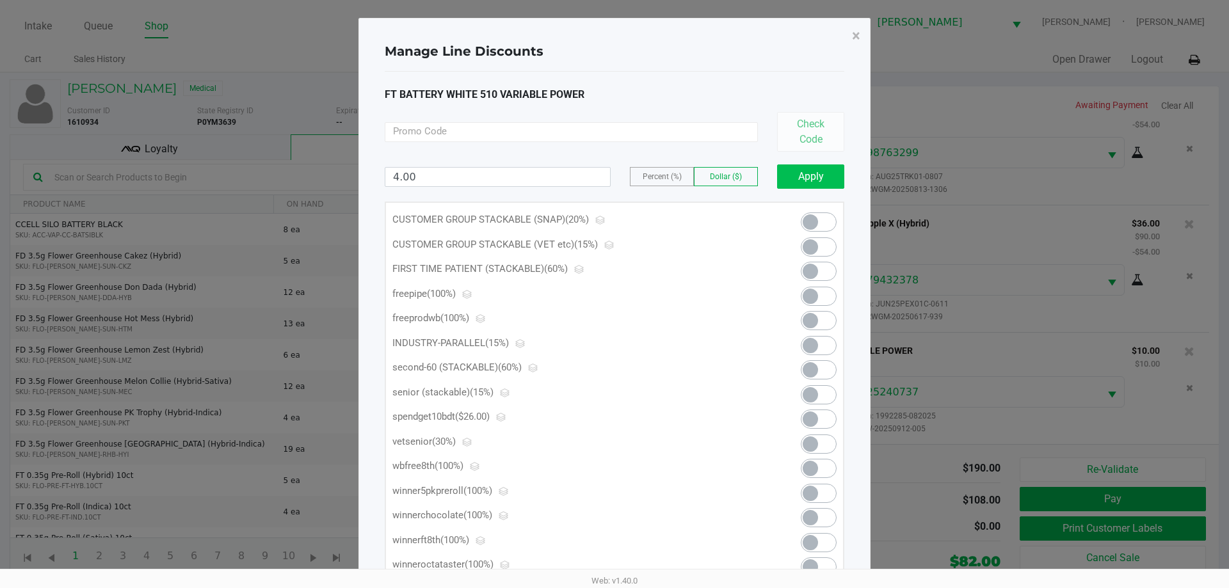
click at [810, 184] on button "Apply" at bounding box center [810, 176] width 67 height 24
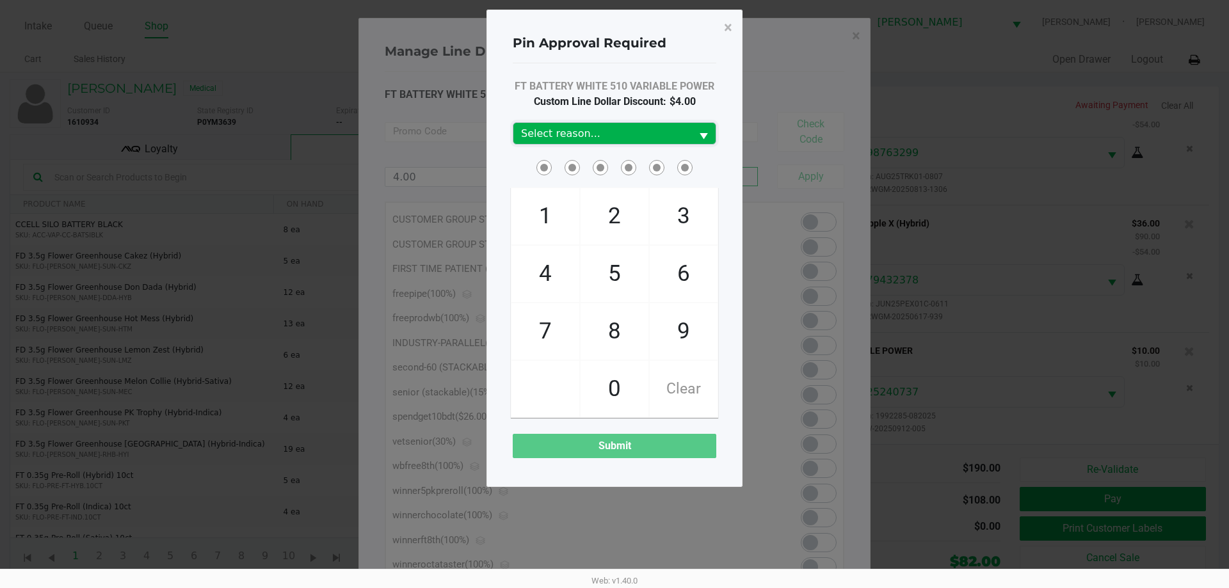
click at [624, 138] on span "Select reason..." at bounding box center [602, 133] width 163 height 15
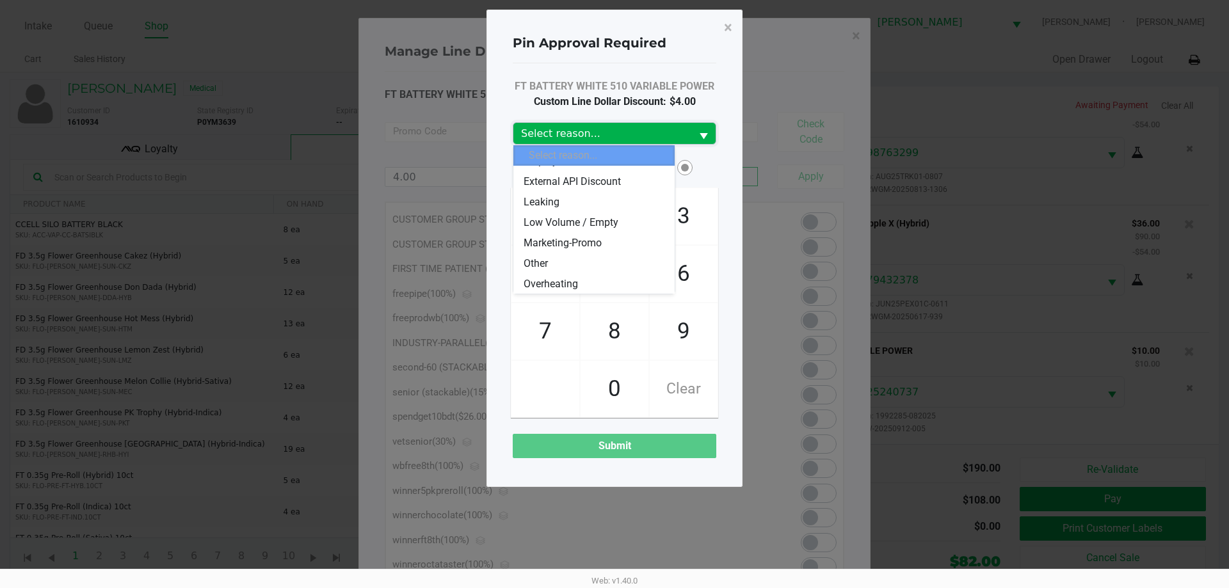
scroll to position [76, 0]
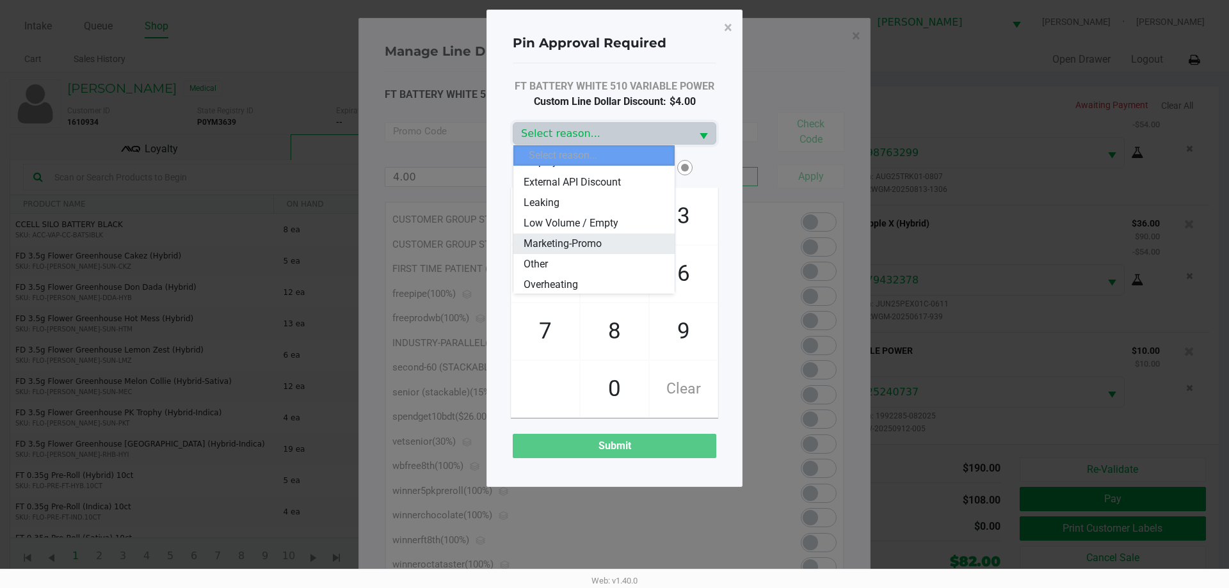
click at [607, 246] on li "Marketing-Promo" at bounding box center [593, 244] width 161 height 20
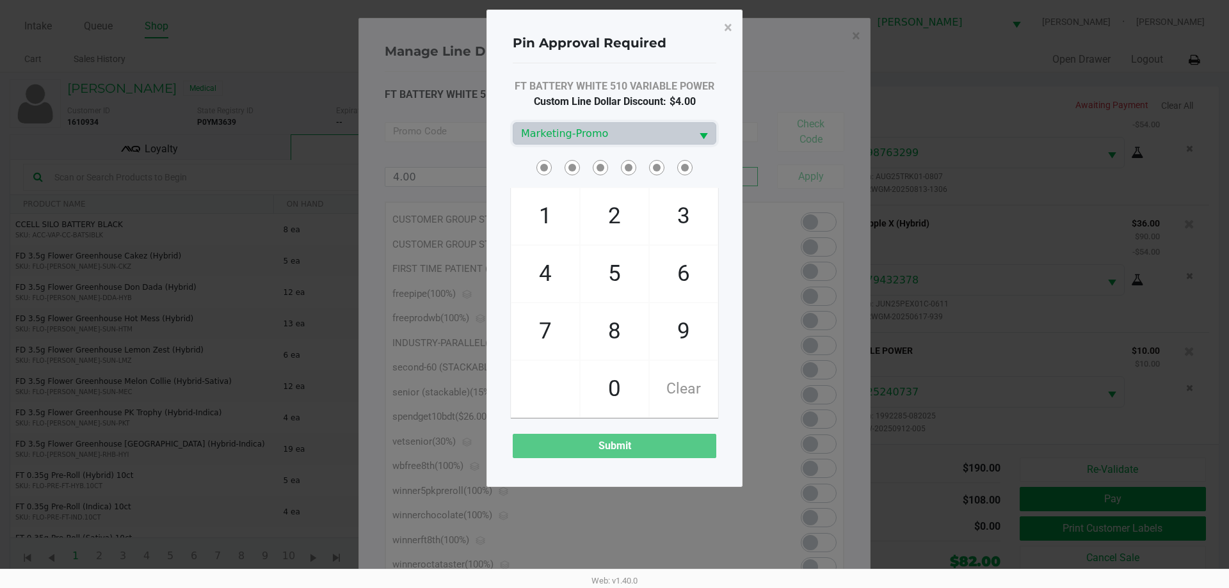
click at [504, 157] on div at bounding box center [614, 167] width 223 height 20
checkbox input "true"
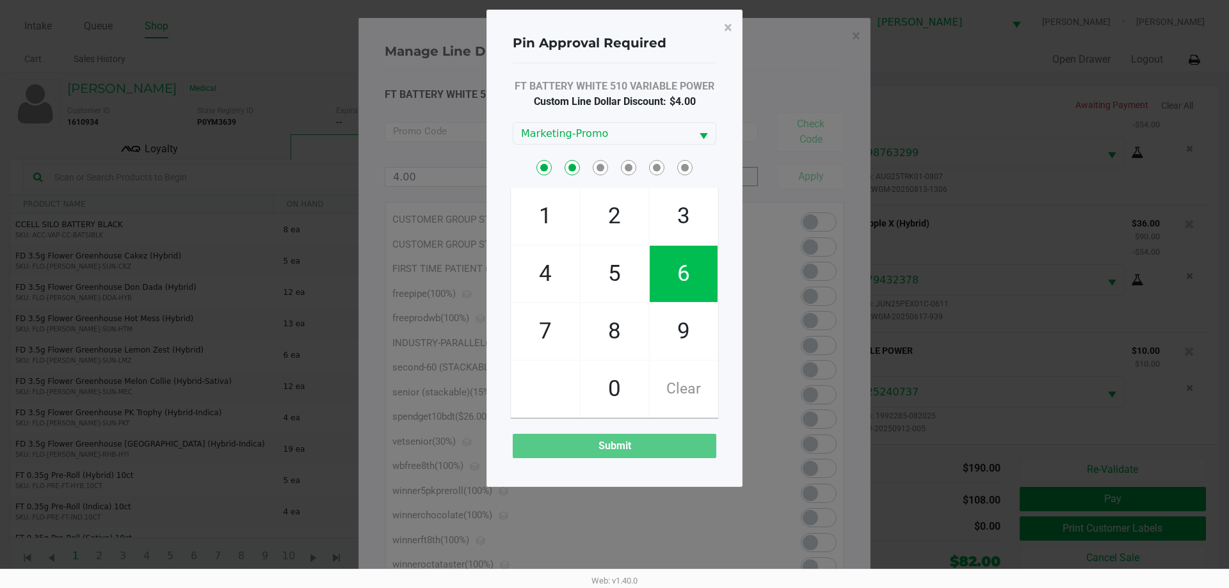
checkbox input "true"
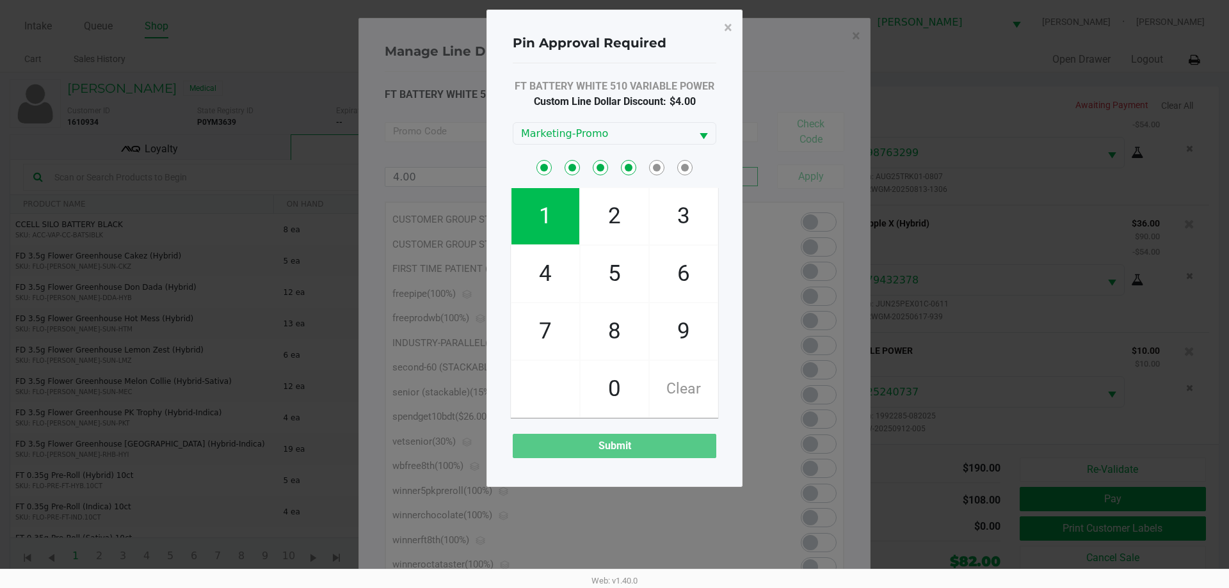
checkbox input "true"
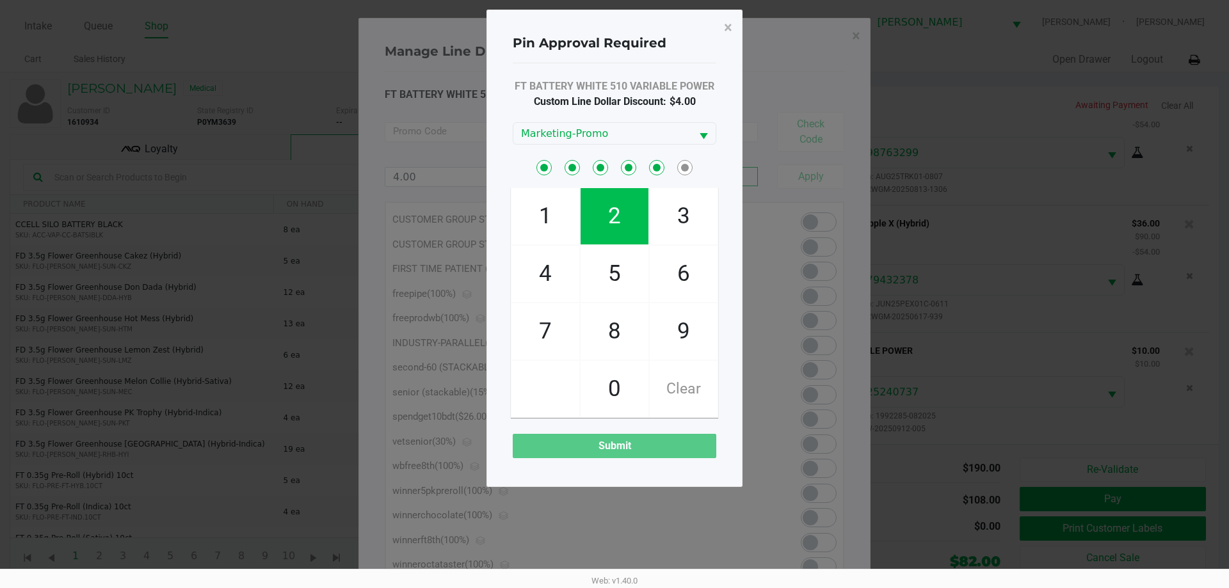
checkbox input "true"
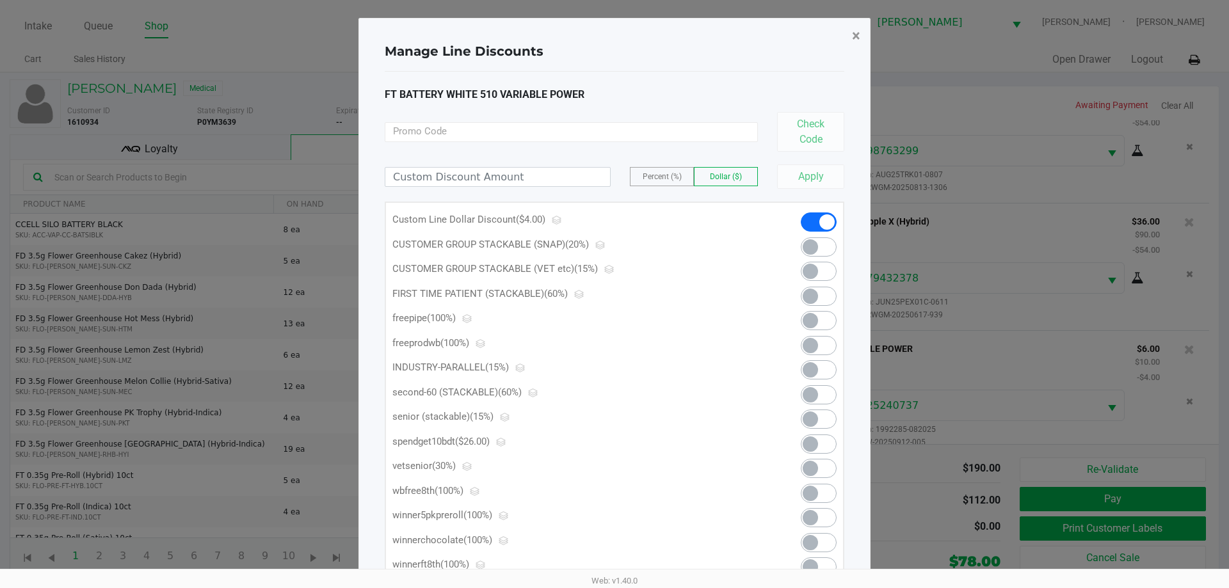
click at [849, 31] on button "×" at bounding box center [856, 36] width 29 height 36
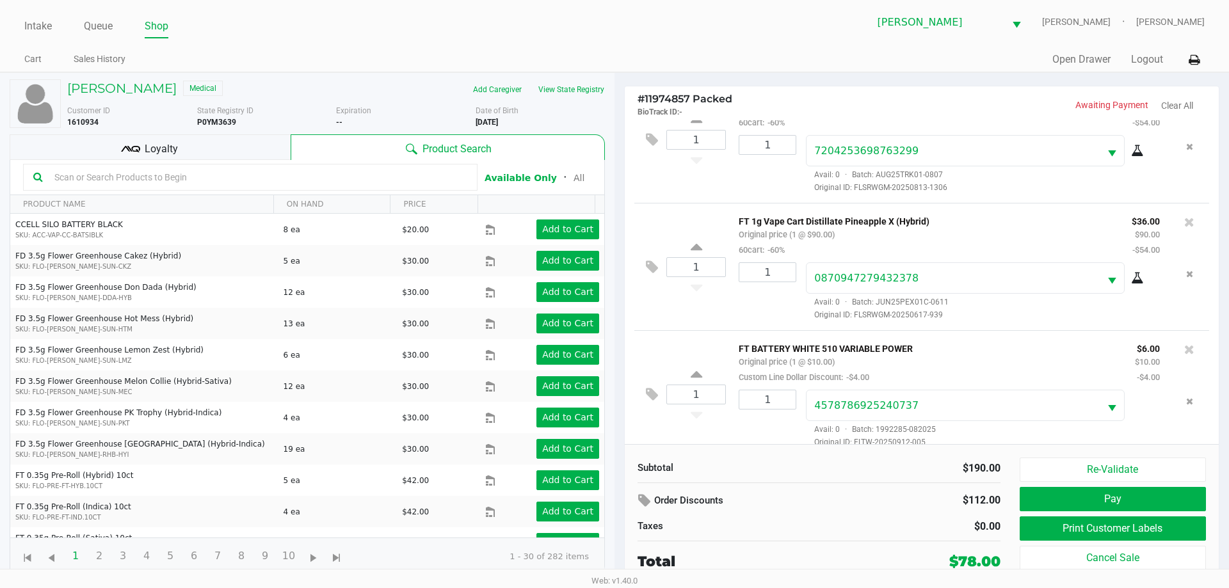
scroll to position [60, 0]
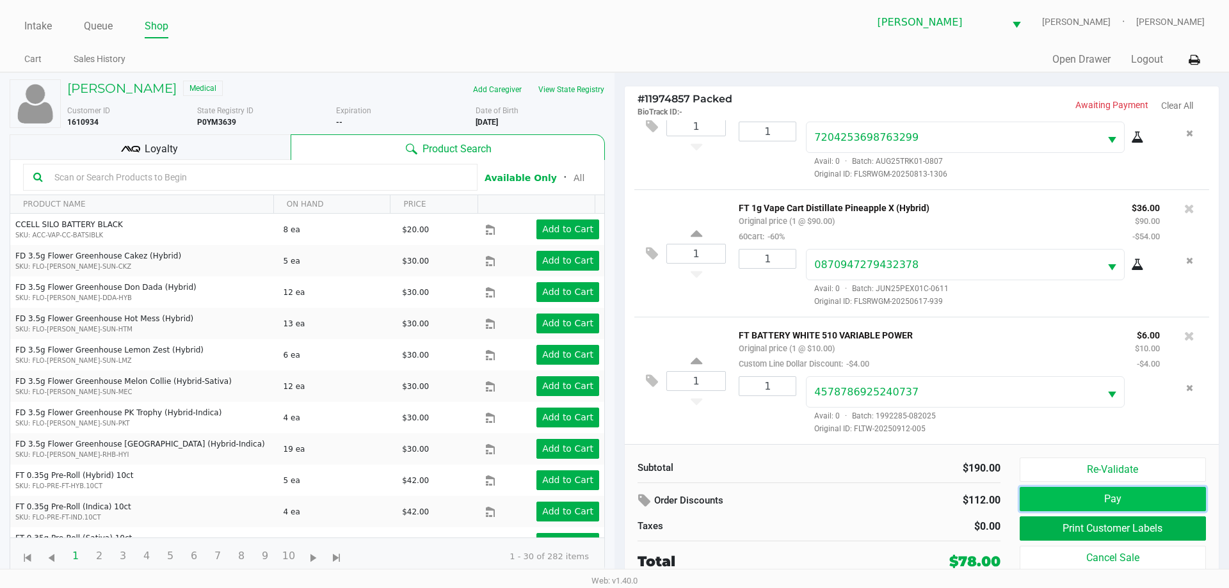
click at [1110, 501] on button "Pay" at bounding box center [1112, 499] width 186 height 24
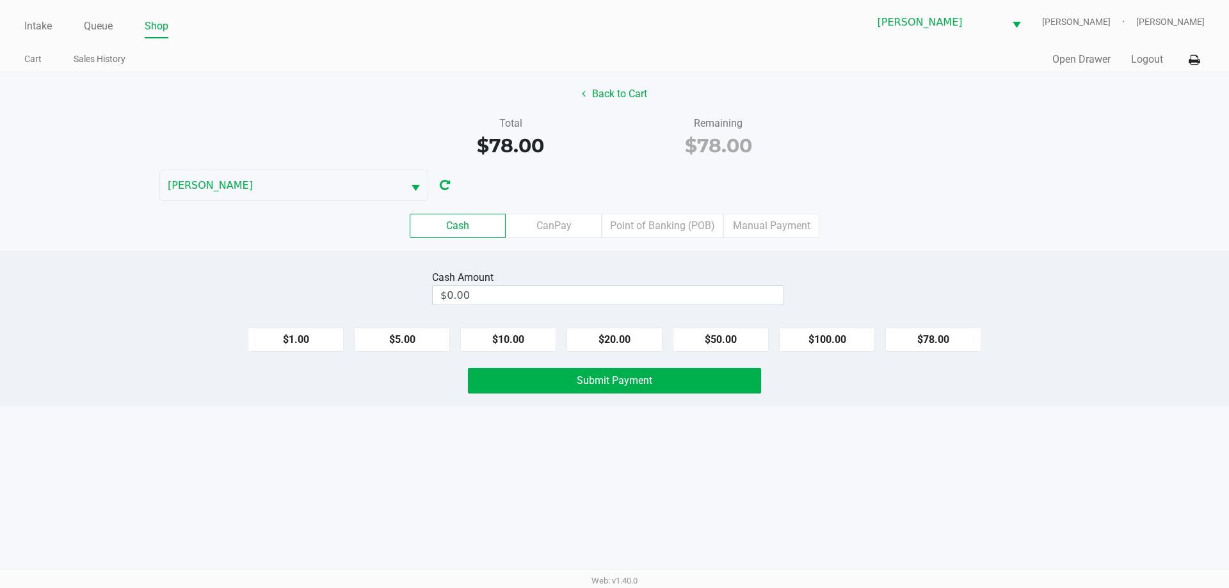
click at [614, 174] on div "CONNIE-SMITH" at bounding box center [307, 185] width 614 height 31
click at [797, 149] on div "$78.00" at bounding box center [718, 145] width 189 height 29
click at [660, 221] on label "Point of Banking (POB)" at bounding box center [663, 226] width 122 height 24
click at [0, 0] on 7 "Point of Banking (POB)" at bounding box center [0, 0] width 0 height 0
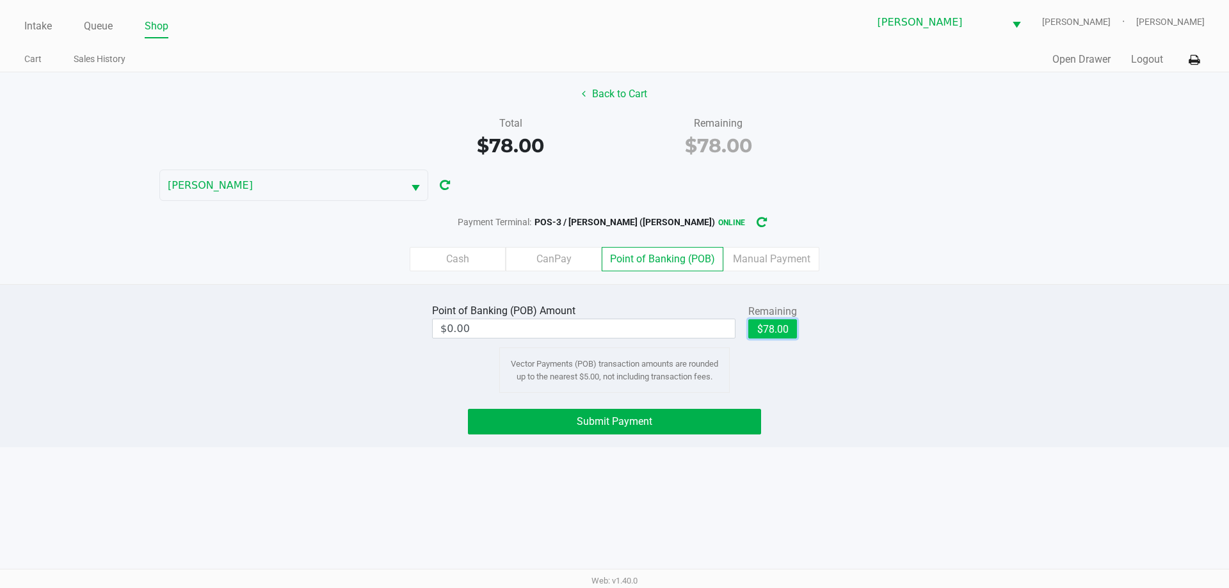
click at [762, 323] on button "$78.00" at bounding box center [772, 328] width 49 height 19
type input "$78.00"
click at [688, 429] on button "Submit Payment" at bounding box center [614, 422] width 293 height 26
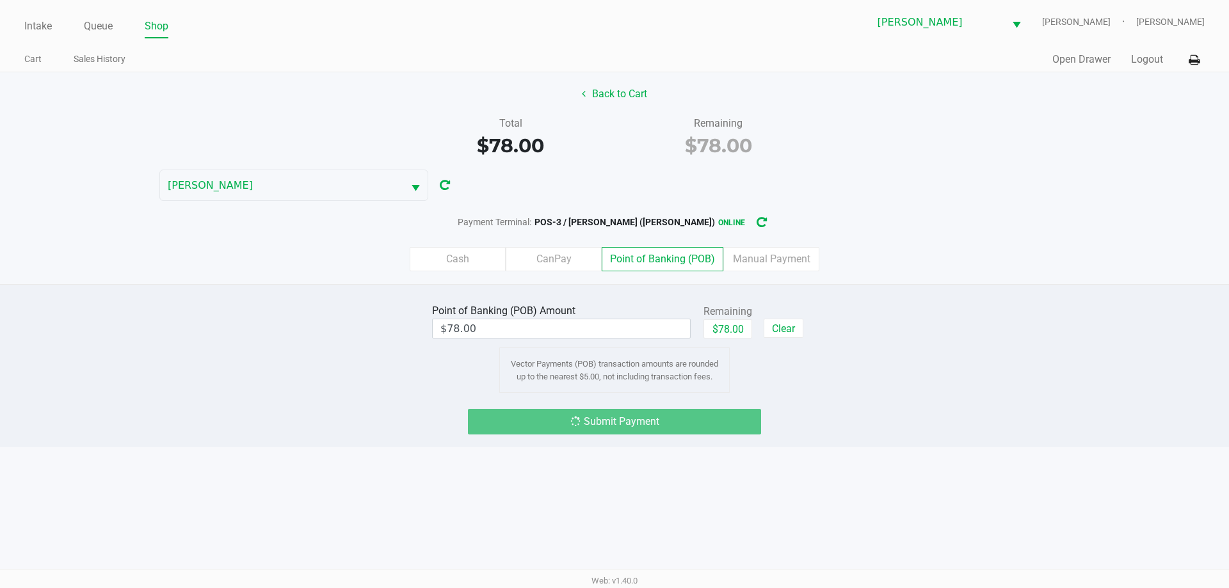
drag, startPoint x: 923, startPoint y: 278, endPoint x: 925, endPoint y: 269, distance: 9.3
click at [924, 271] on div "Cash CanPay Point of Banking (POB) Manual Payment" at bounding box center [614, 259] width 1248 height 50
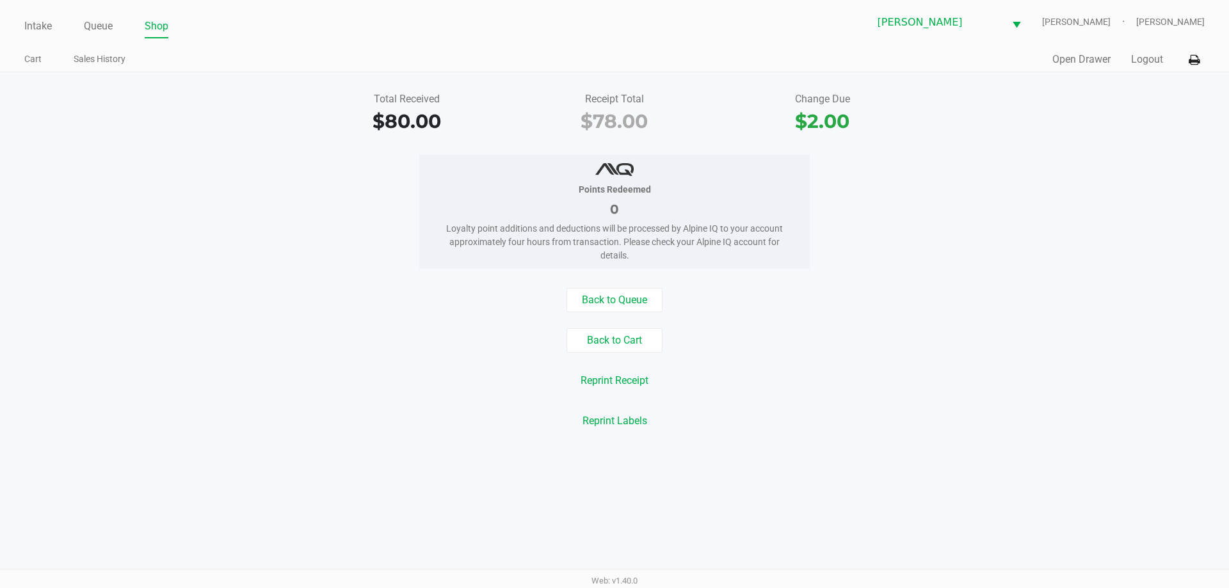
click at [609, 313] on div "Back to Queue Back to Cart Reprint Receipt Reprint Labels" at bounding box center [614, 360] width 1248 height 145
click at [605, 298] on button "Back to Queue" at bounding box center [614, 300] width 96 height 24
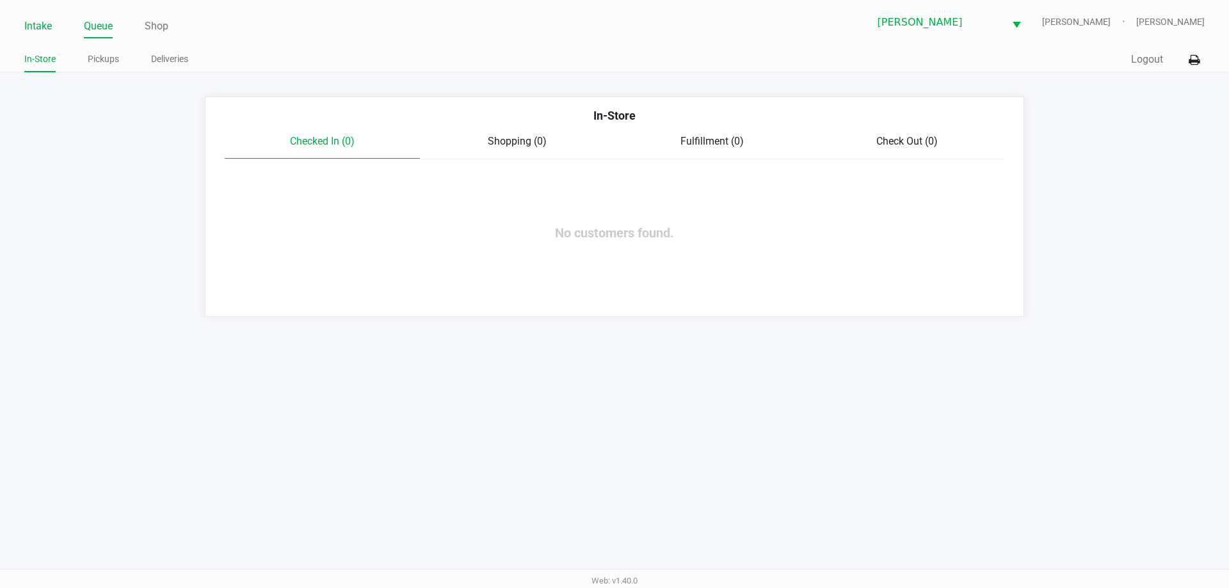
click at [28, 26] on link "Intake" at bounding box center [38, 26] width 28 height 18
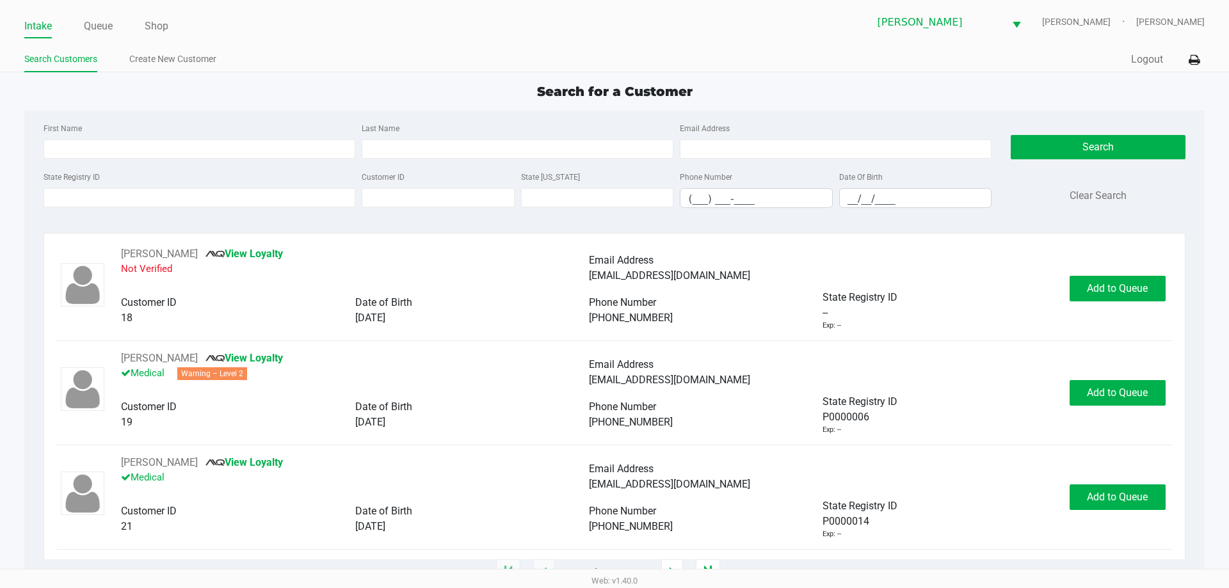
click at [136, 95] on div "Search for a Customer" at bounding box center [614, 91] width 1199 height 19
click at [90, 22] on link "Queue" at bounding box center [98, 26] width 29 height 18
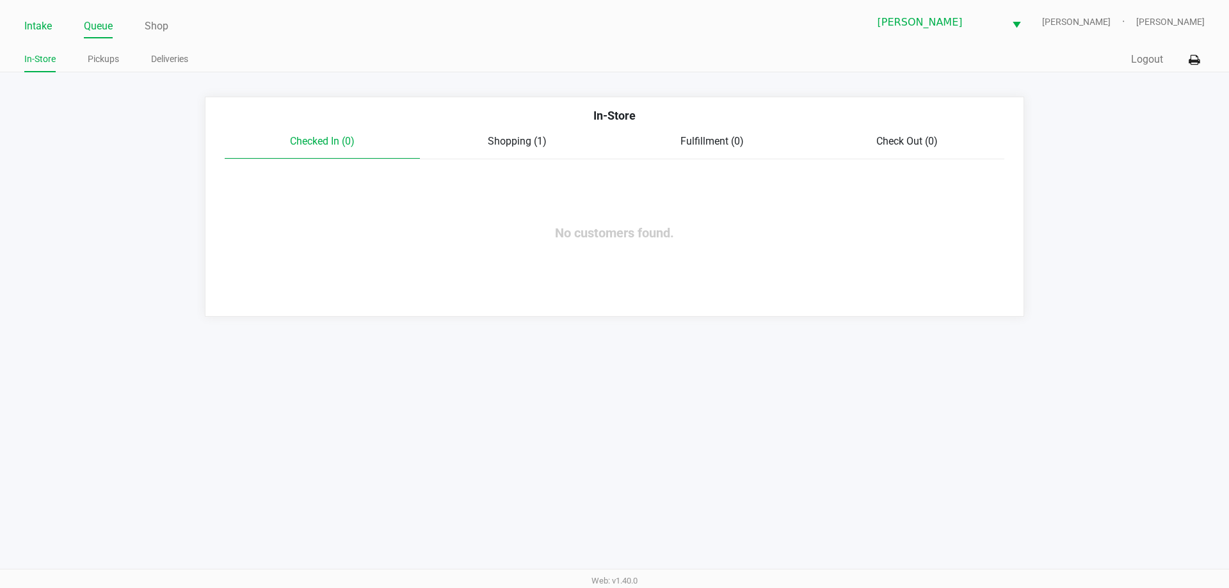
click at [48, 19] on link "Intake" at bounding box center [38, 26] width 28 height 18
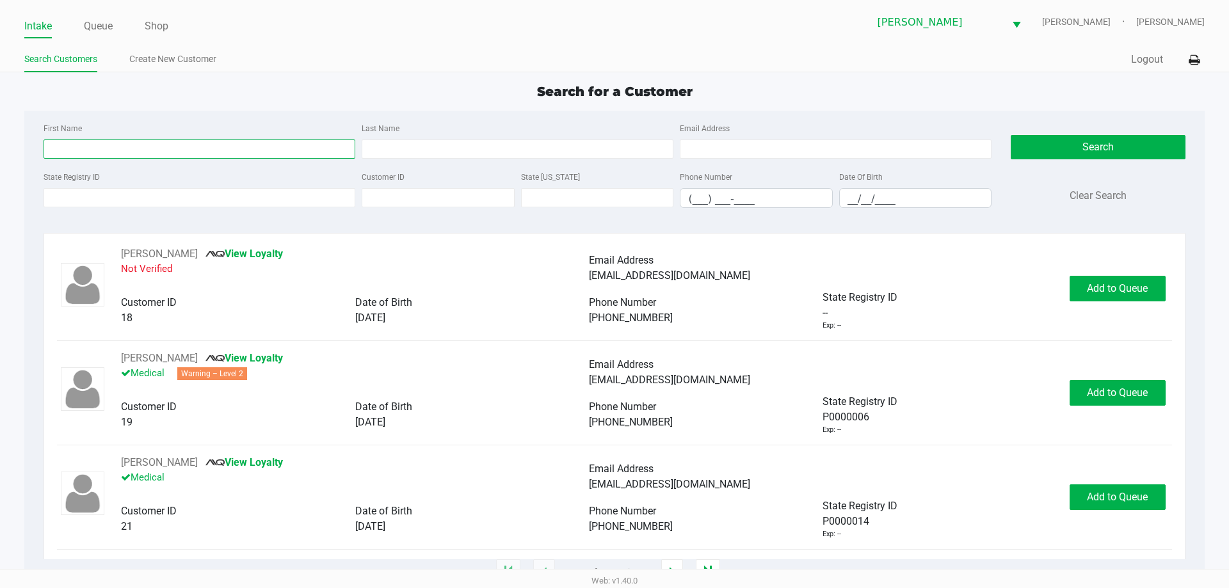
click at [150, 150] on input "First Name" at bounding box center [200, 149] width 312 height 19
click at [145, 196] on input "State Registry ID" at bounding box center [200, 197] width 312 height 19
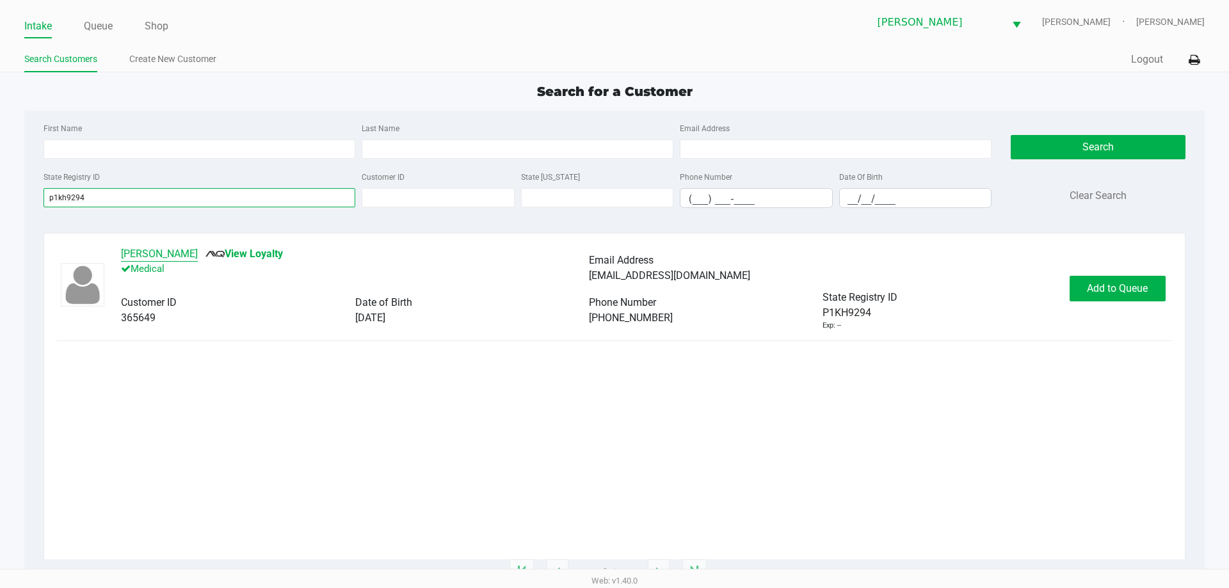
type input "p1kh9294"
click at [150, 255] on button "Andy Deeb" at bounding box center [159, 253] width 77 height 15
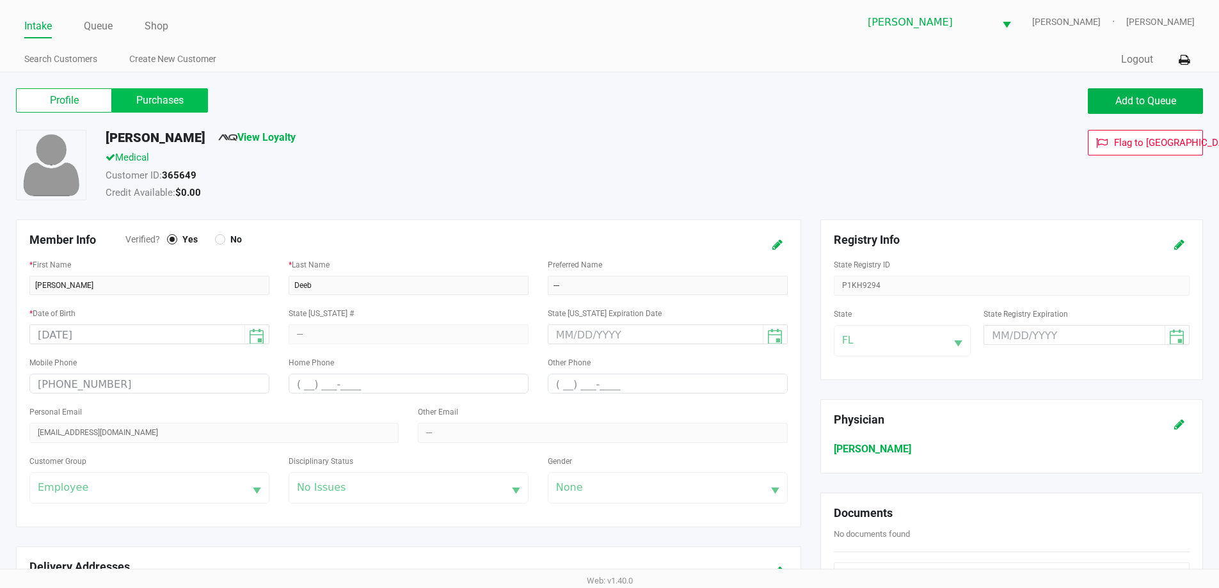
click at [168, 100] on label "Purchases" at bounding box center [160, 100] width 96 height 24
click at [0, 0] on 1 "Purchases" at bounding box center [0, 0] width 0 height 0
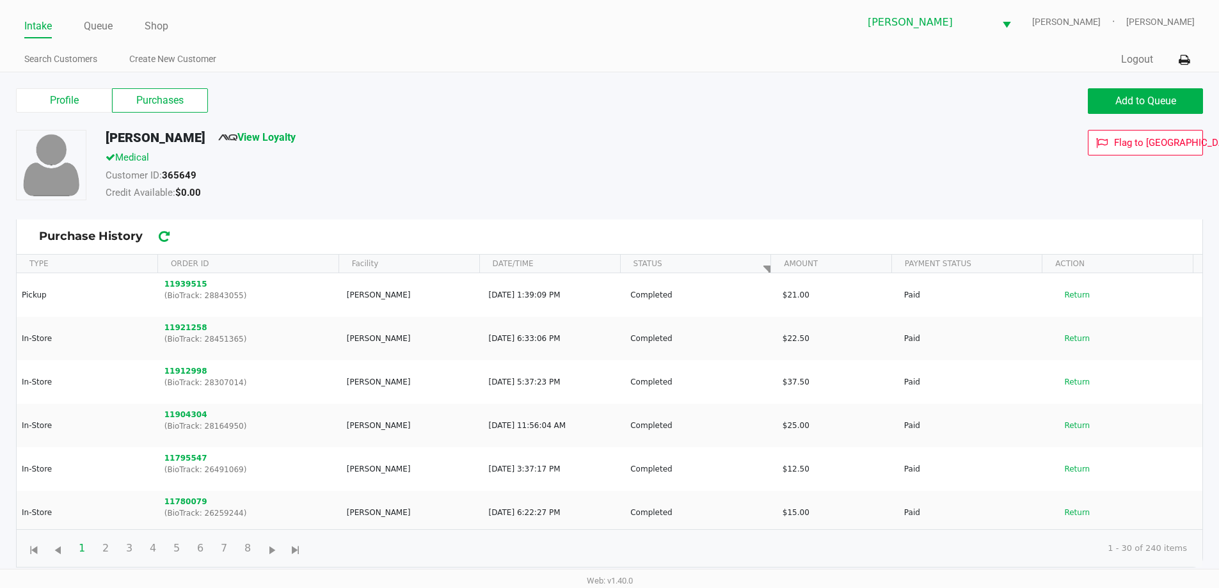
click at [313, 111] on div "Profile Purchases" at bounding box center [308, 100] width 584 height 24
click at [294, 241] on span "Purchase History" at bounding box center [609, 236] width 1141 height 17
click at [100, 17] on li "Queue" at bounding box center [98, 27] width 29 height 22
drag, startPoint x: 177, startPoint y: 99, endPoint x: 622, endPoint y: 147, distance: 447.4
click at [179, 99] on label "Purchases" at bounding box center [160, 100] width 96 height 24
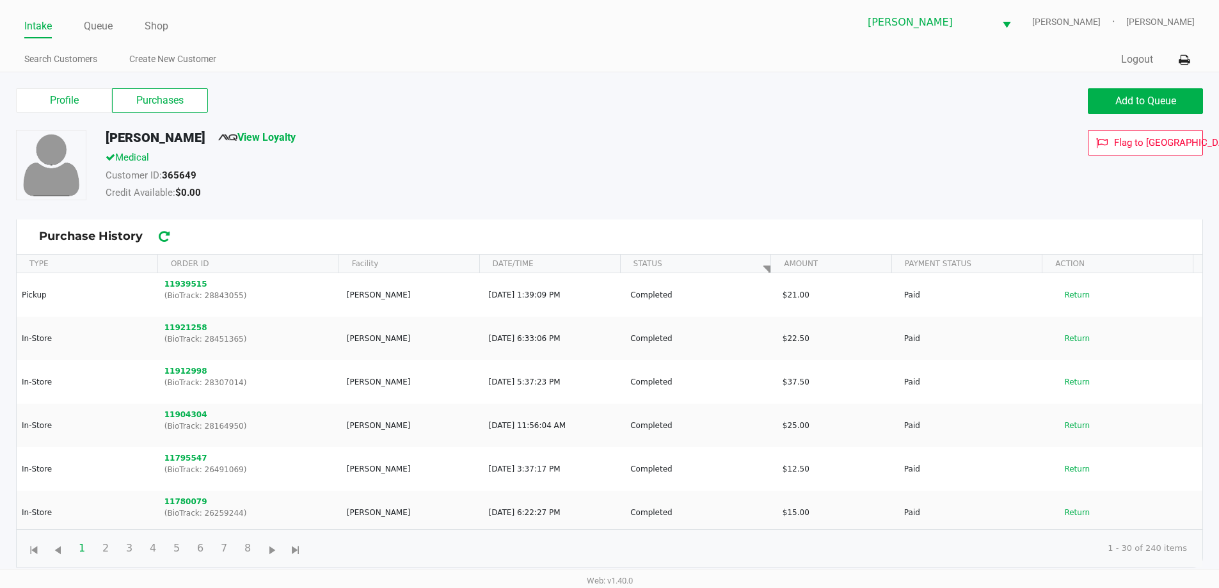
click at [0, 0] on 1 "Purchases" at bounding box center [0, 0] width 0 height 0
click at [1115, 101] on span "Add to Queue" at bounding box center [1145, 101] width 61 height 12
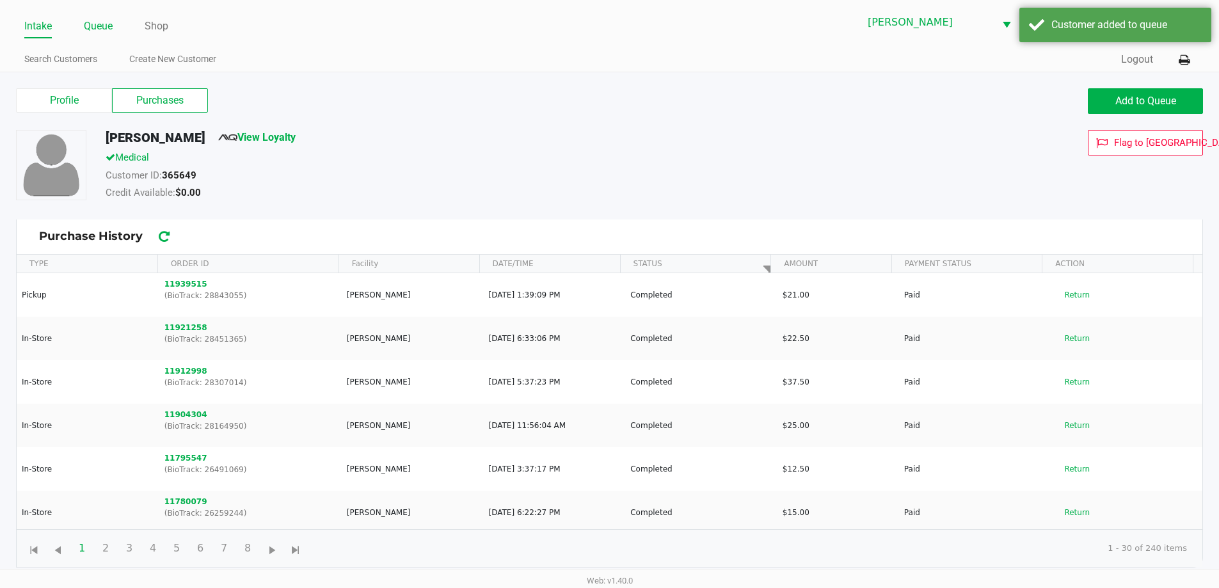
click at [87, 25] on link "Queue" at bounding box center [98, 26] width 29 height 18
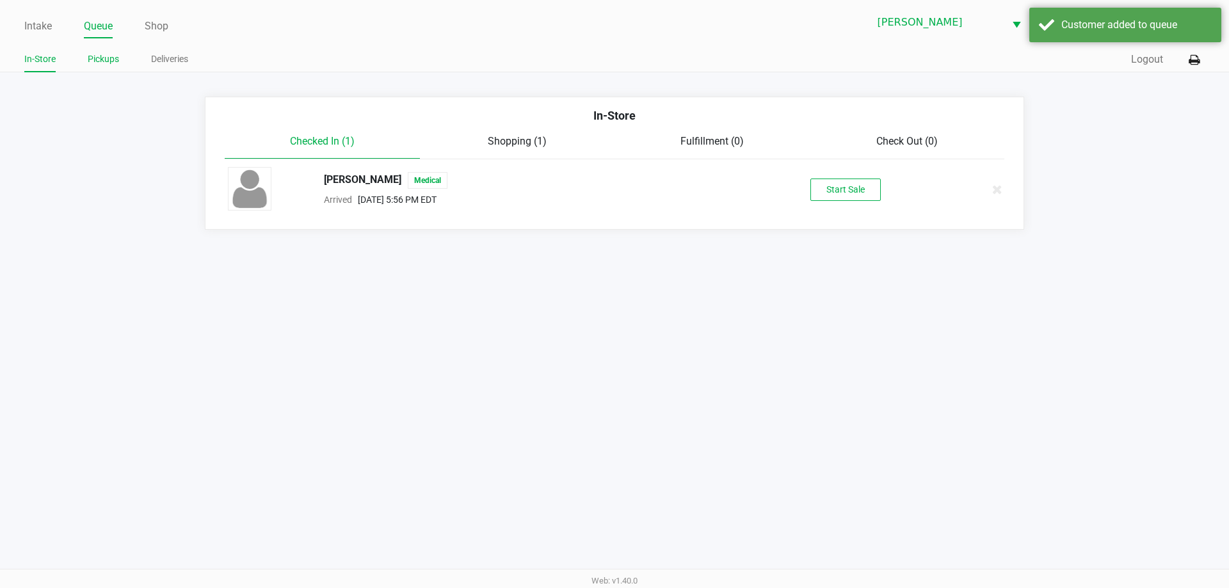
click at [100, 56] on link "Pickups" at bounding box center [103, 59] width 31 height 16
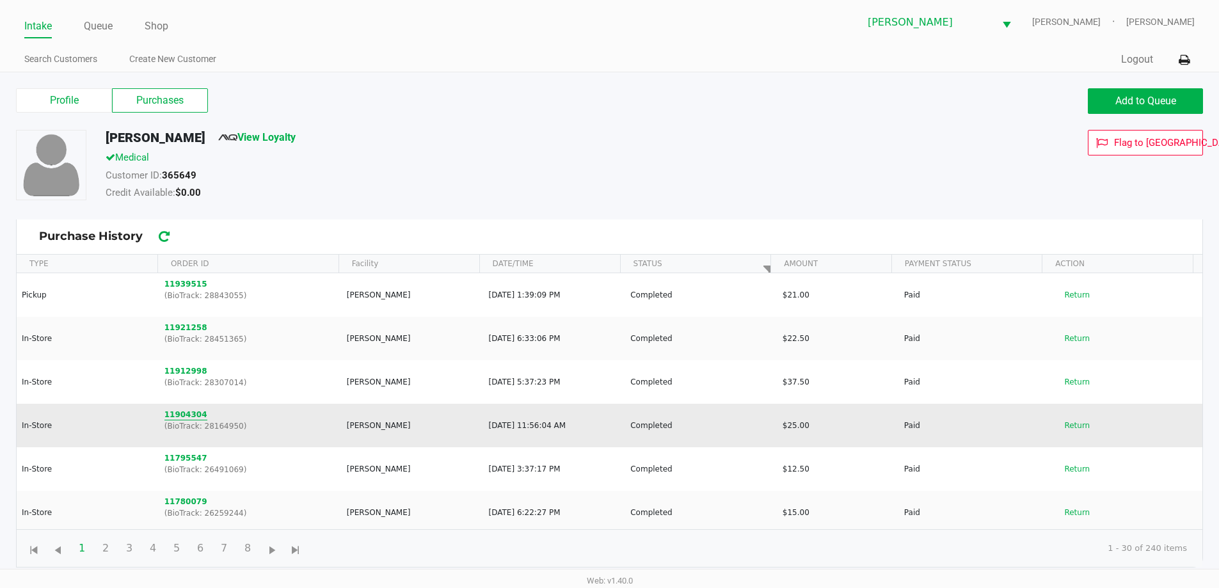
click at [191, 413] on button "11904304" at bounding box center [185, 415] width 43 height 12
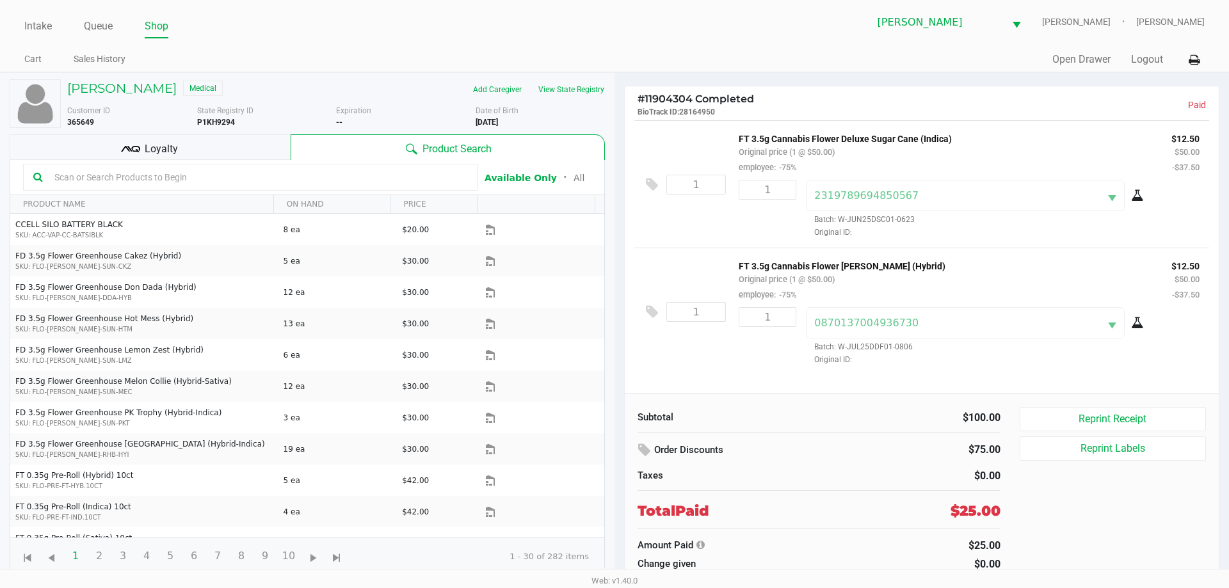
drag, startPoint x: 736, startPoint y: 218, endPoint x: 755, endPoint y: 230, distance: 21.8
click at [736, 220] on div "1" at bounding box center [762, 209] width 67 height 58
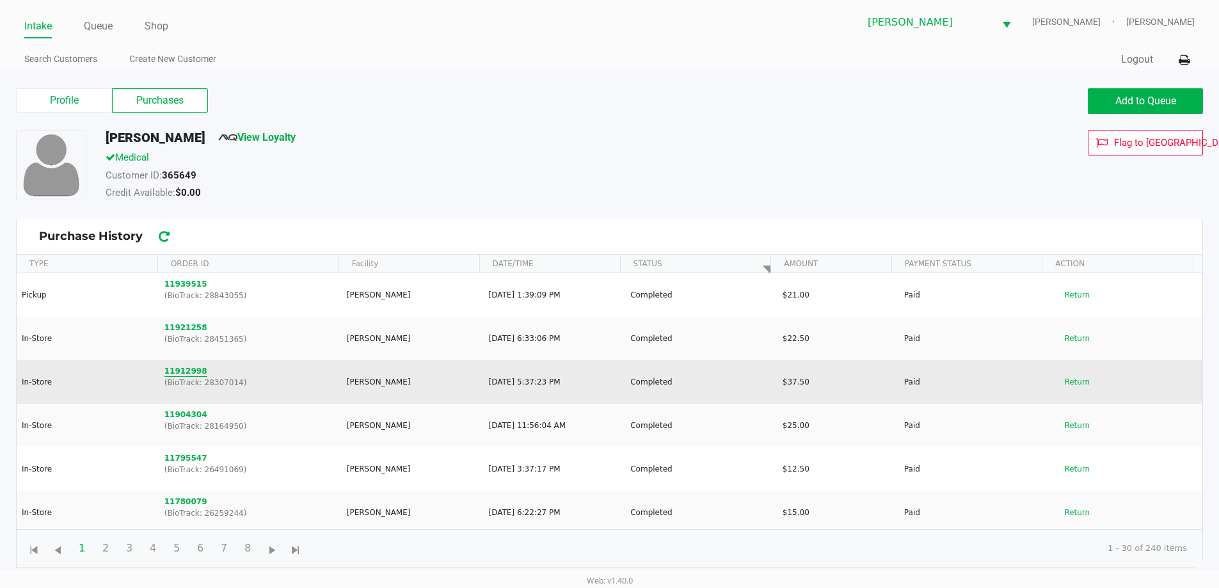
click at [174, 369] on button "11912998" at bounding box center [185, 371] width 43 height 12
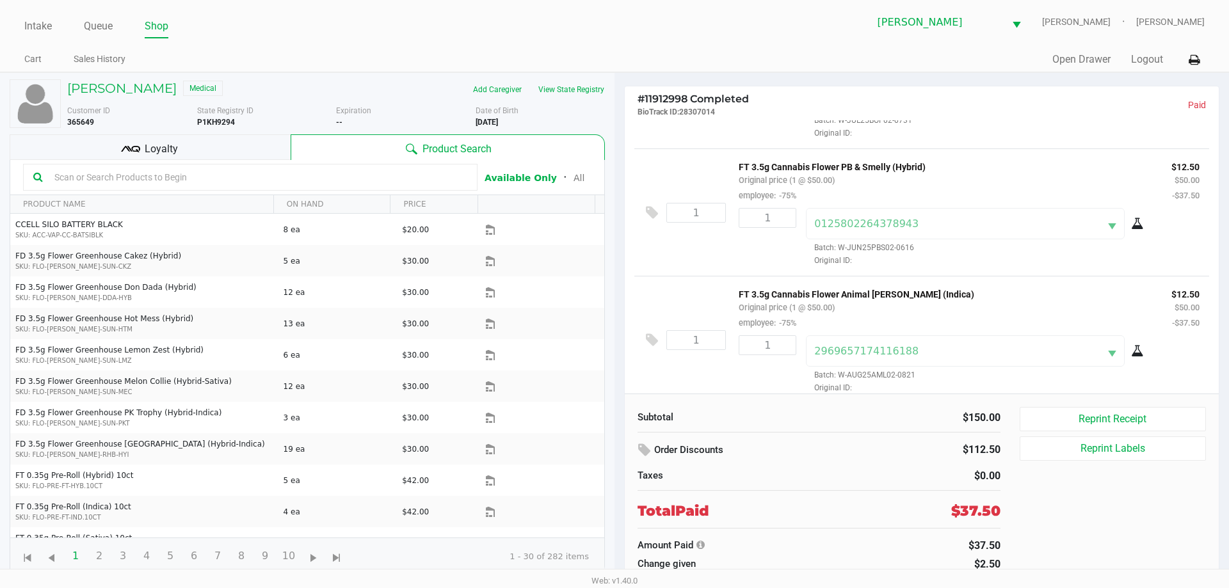
scroll to position [111, 0]
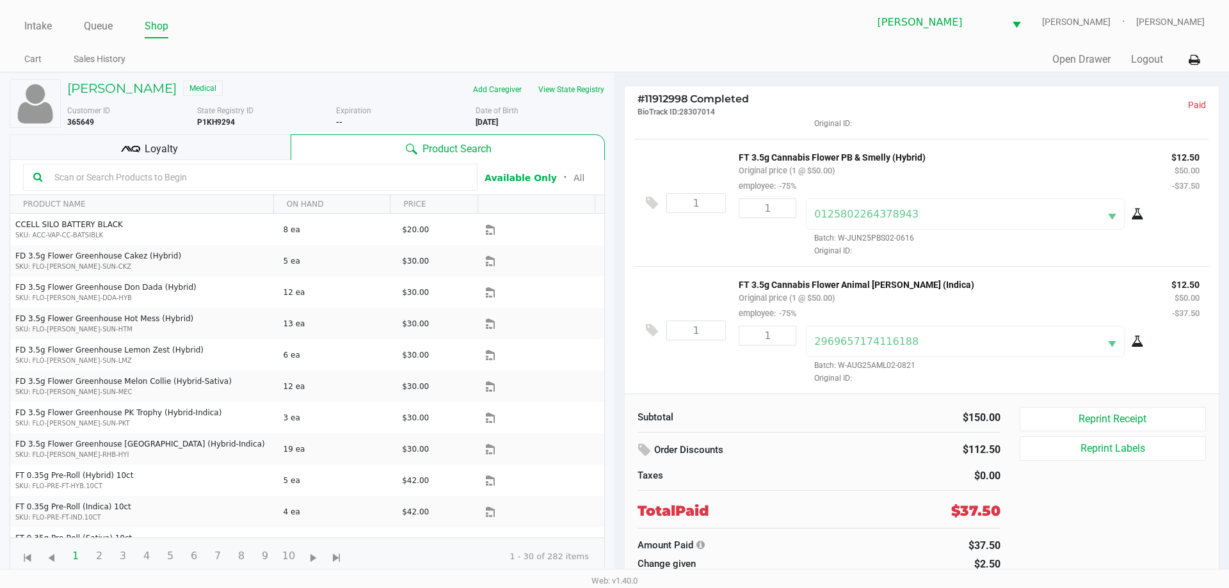
click at [703, 197] on div "1" at bounding box center [696, 203] width 60 height 20
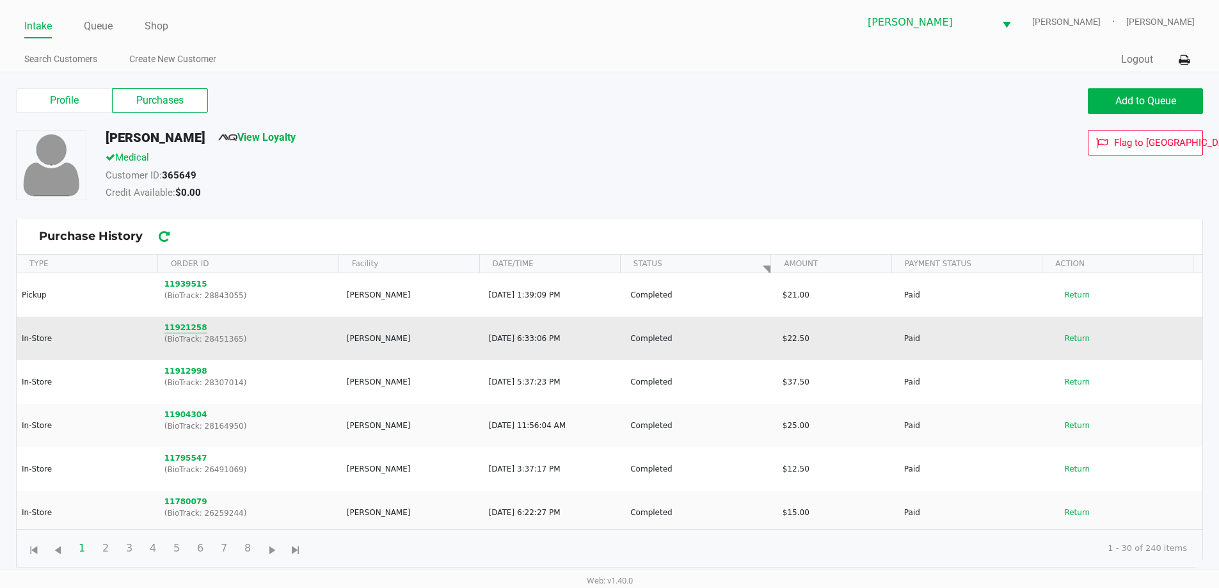
click at [175, 324] on button "11921258" at bounding box center [185, 328] width 43 height 12
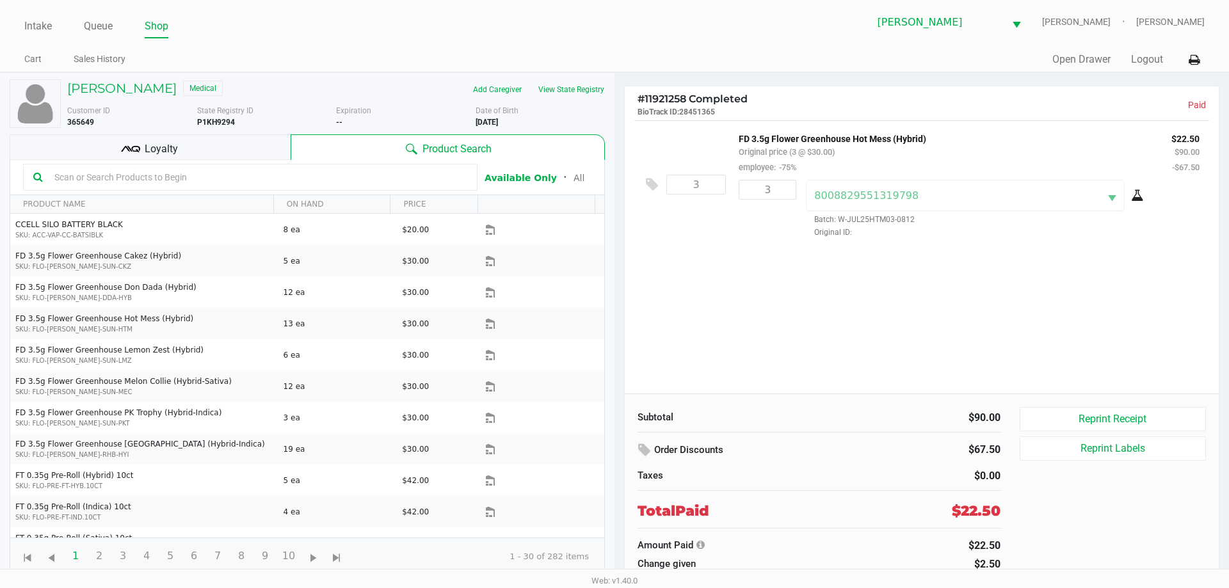
click at [622, 125] on div "# 11921258 Completed BioTrack ID: 28451365 Paid 3 FD 3.5g Flower Greenhouse Hot…" at bounding box center [921, 329] width 614 height 513
click at [115, 81] on h5 "Andy Deeb" at bounding box center [121, 88] width 109 height 15
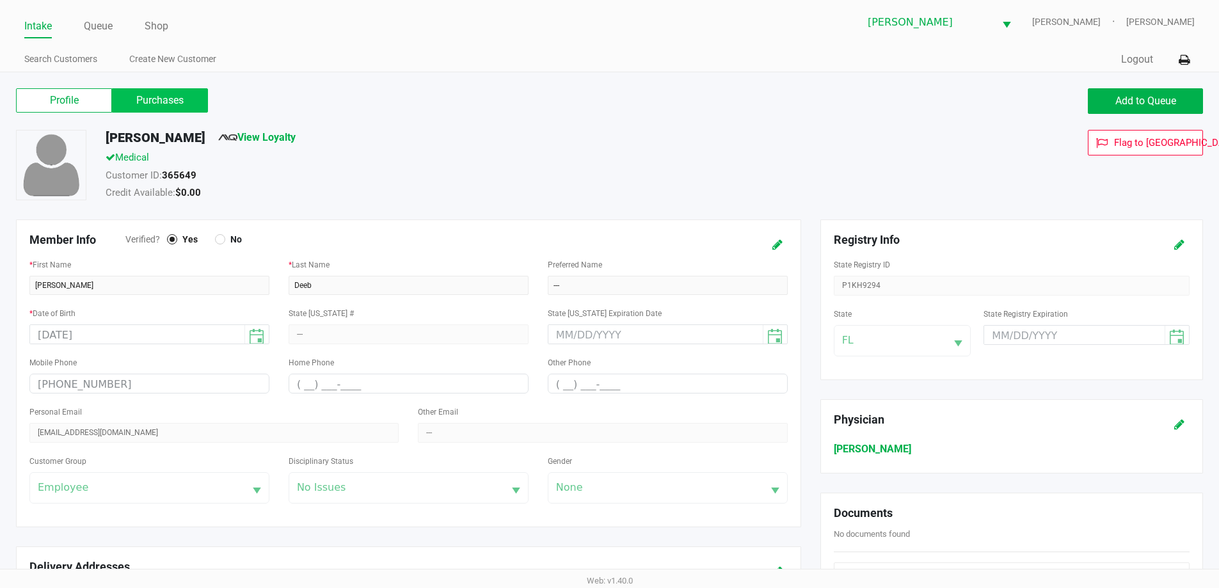
click at [156, 99] on label "Purchases" at bounding box center [160, 100] width 96 height 24
click at [0, 0] on 1 "Purchases" at bounding box center [0, 0] width 0 height 0
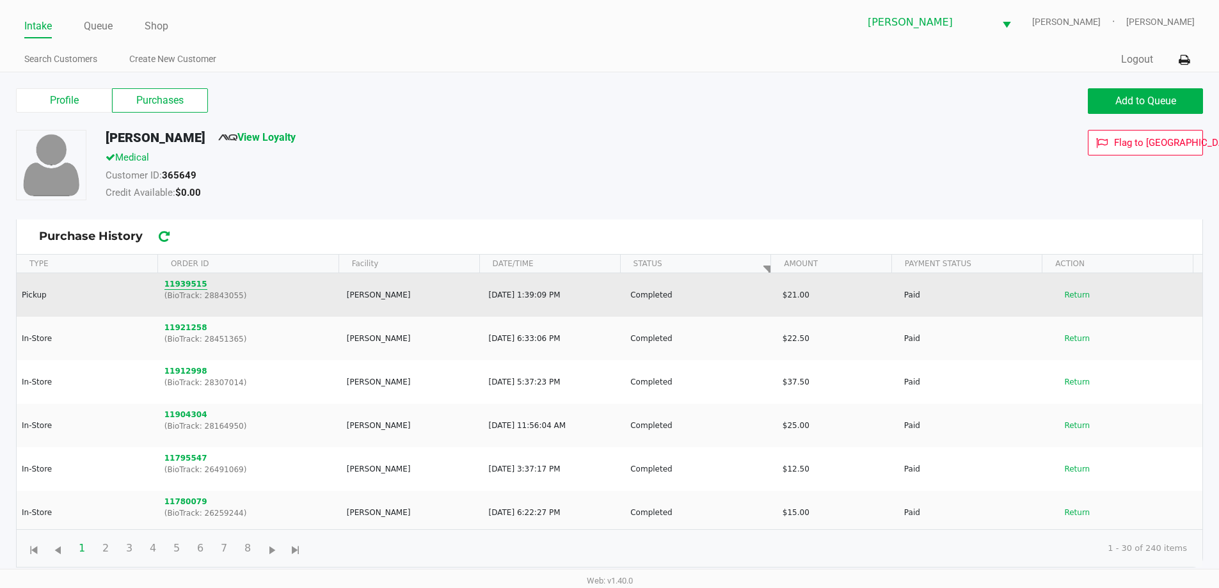
click at [182, 285] on button "11939515" at bounding box center [185, 284] width 43 height 12
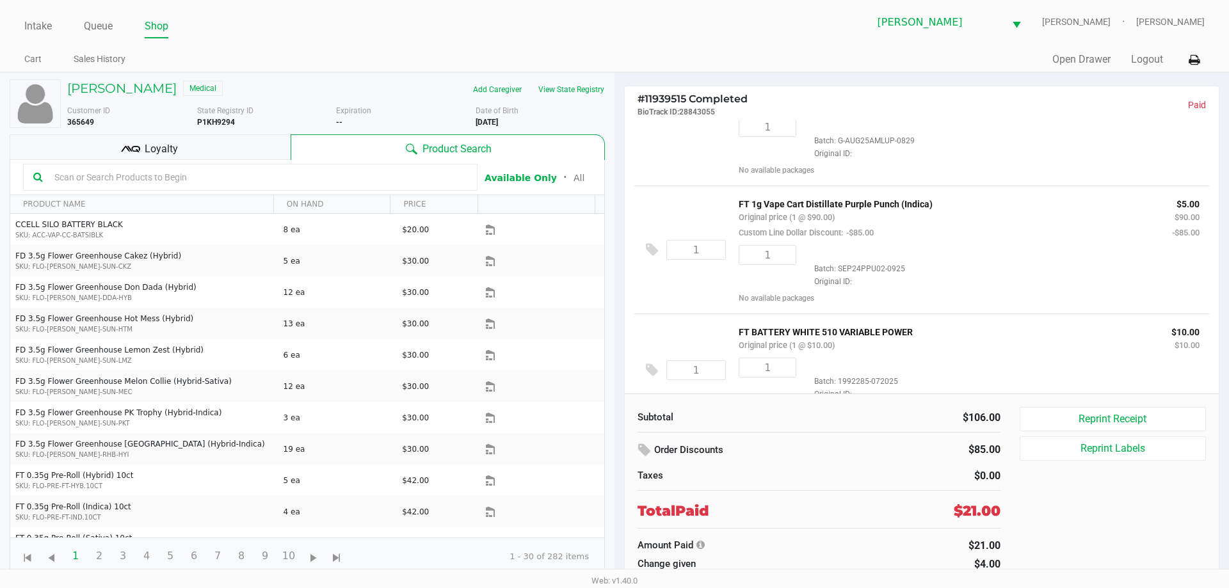
scroll to position [413, 0]
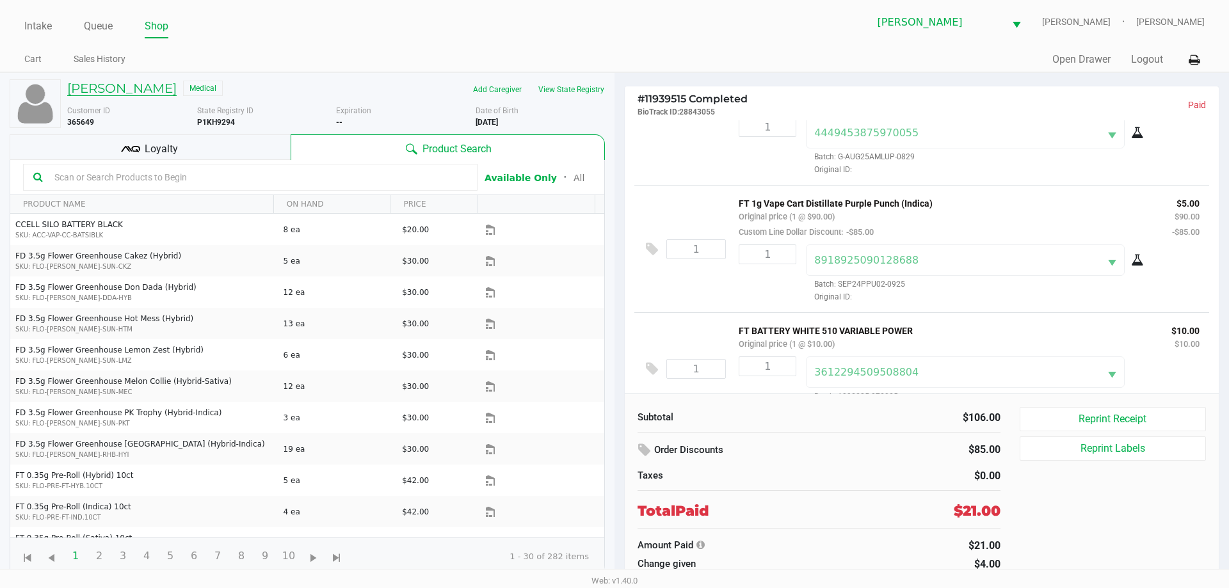
click at [68, 90] on h5 "Andy Deeb" at bounding box center [121, 88] width 109 height 15
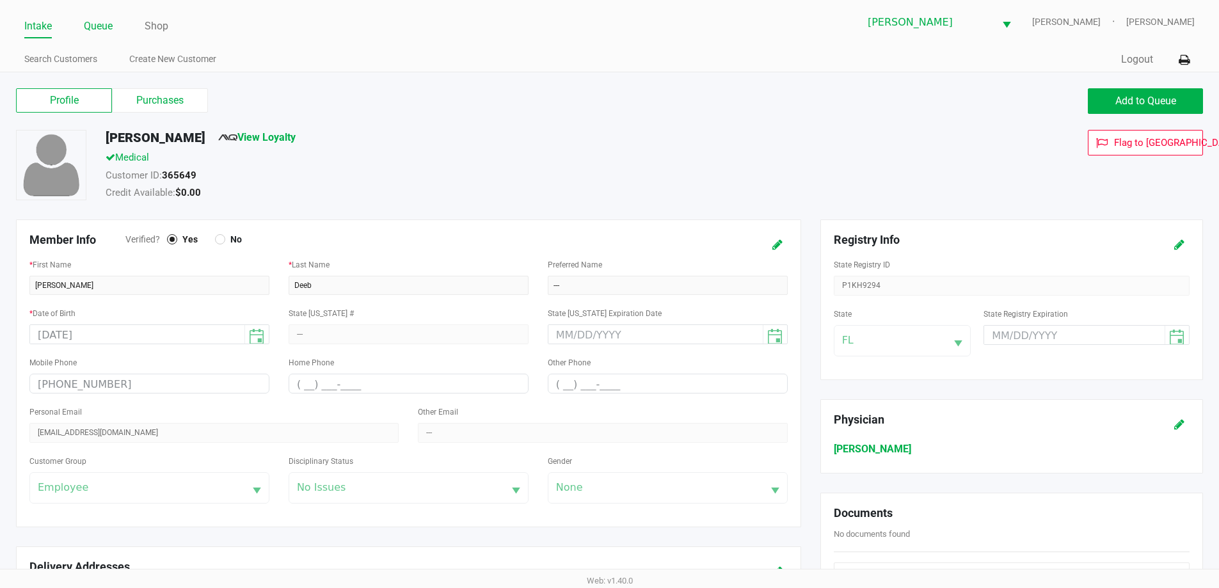
click at [93, 20] on link "Queue" at bounding box center [98, 26] width 29 height 18
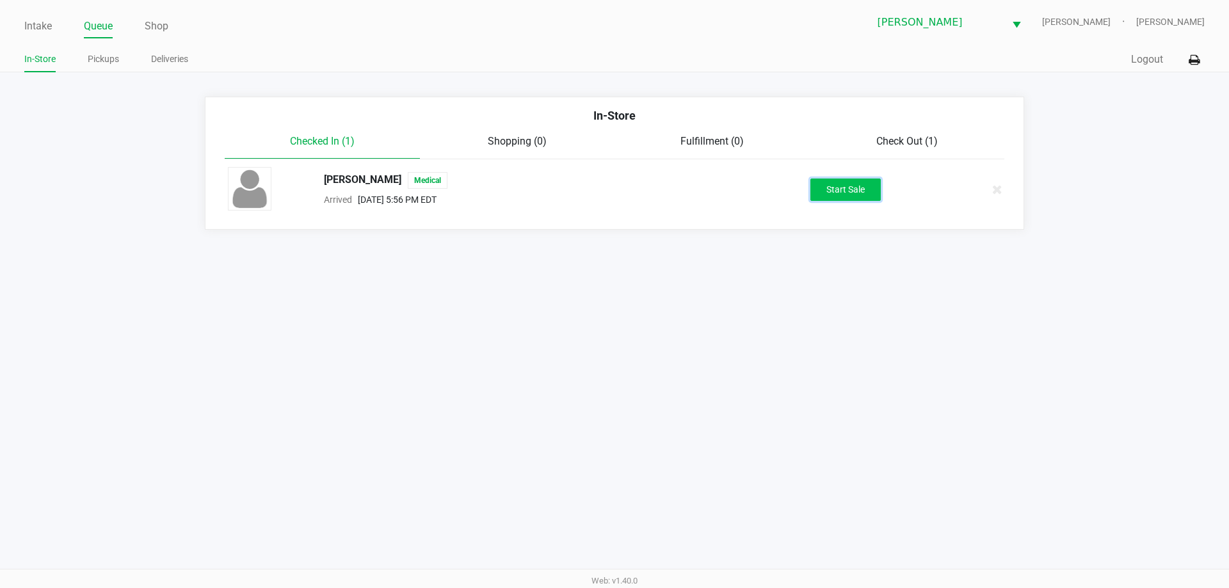
click at [837, 193] on button "Start Sale" at bounding box center [845, 190] width 70 height 22
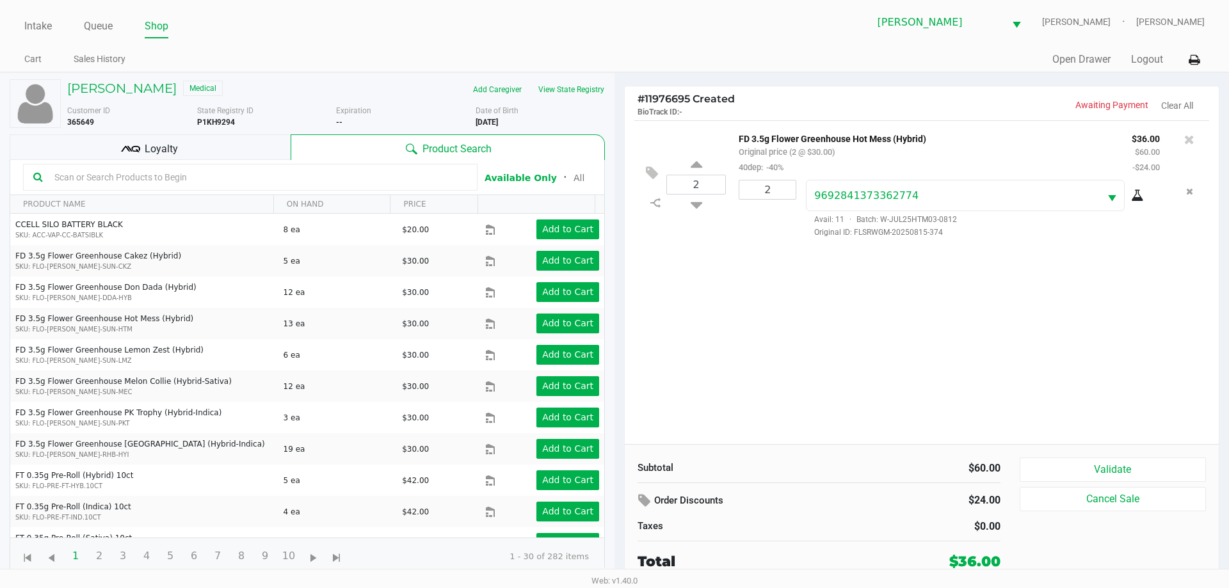
click at [212, 144] on div "Loyalty" at bounding box center [150, 147] width 281 height 26
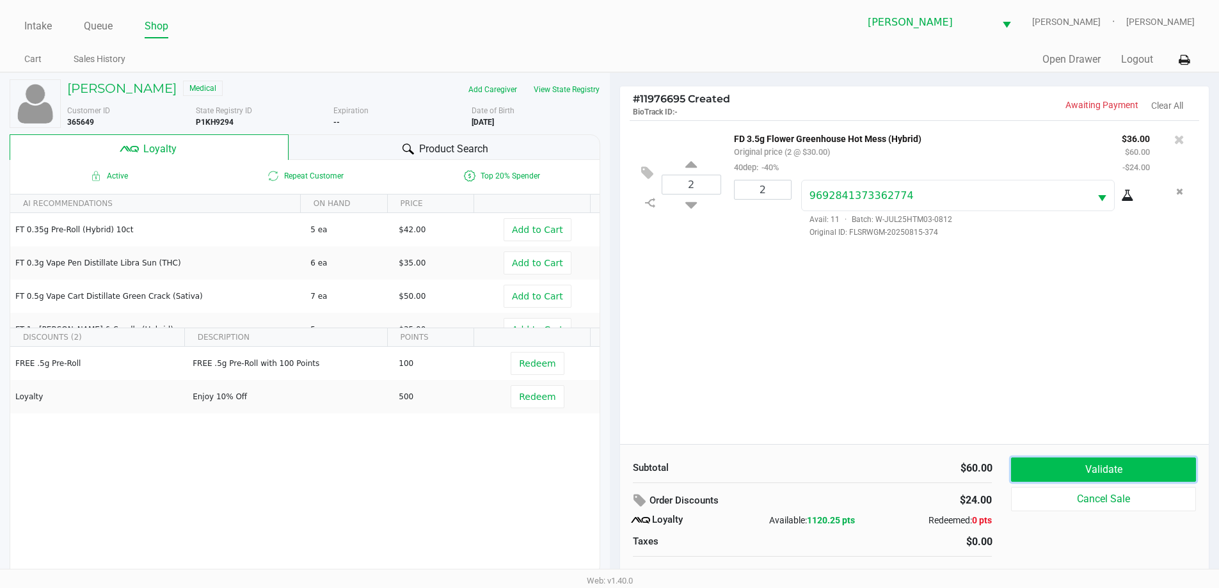
click at [1060, 472] on button "Validate" at bounding box center [1103, 470] width 184 height 24
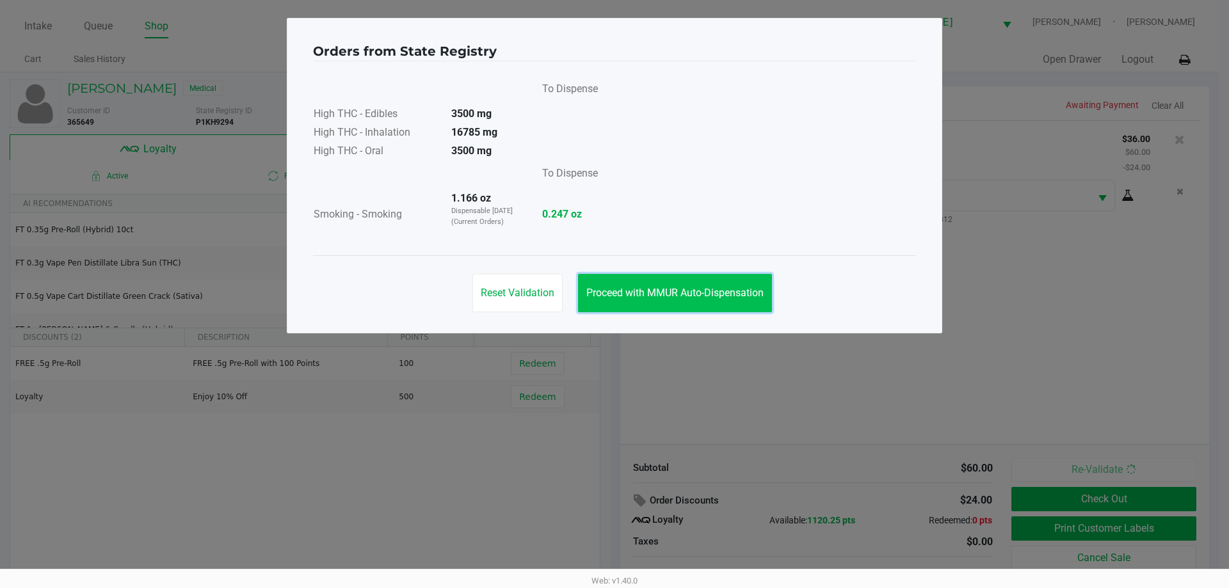
click at [686, 288] on span "Proceed with MMUR Auto-Dispensation" at bounding box center [674, 293] width 177 height 12
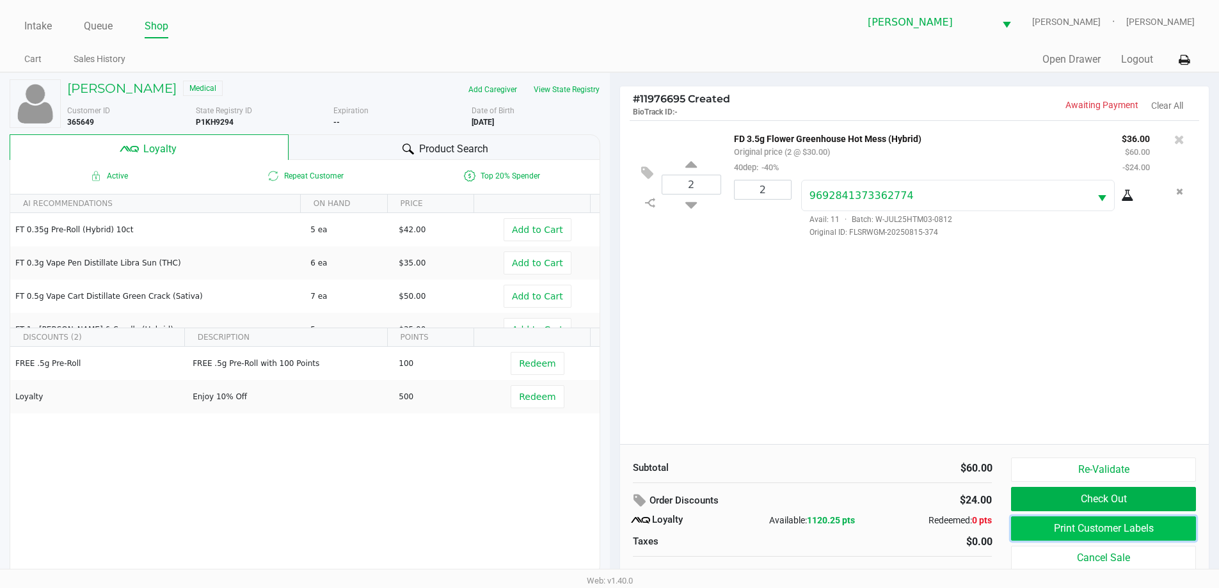
click at [1099, 534] on button "Print Customer Labels" at bounding box center [1103, 528] width 184 height 24
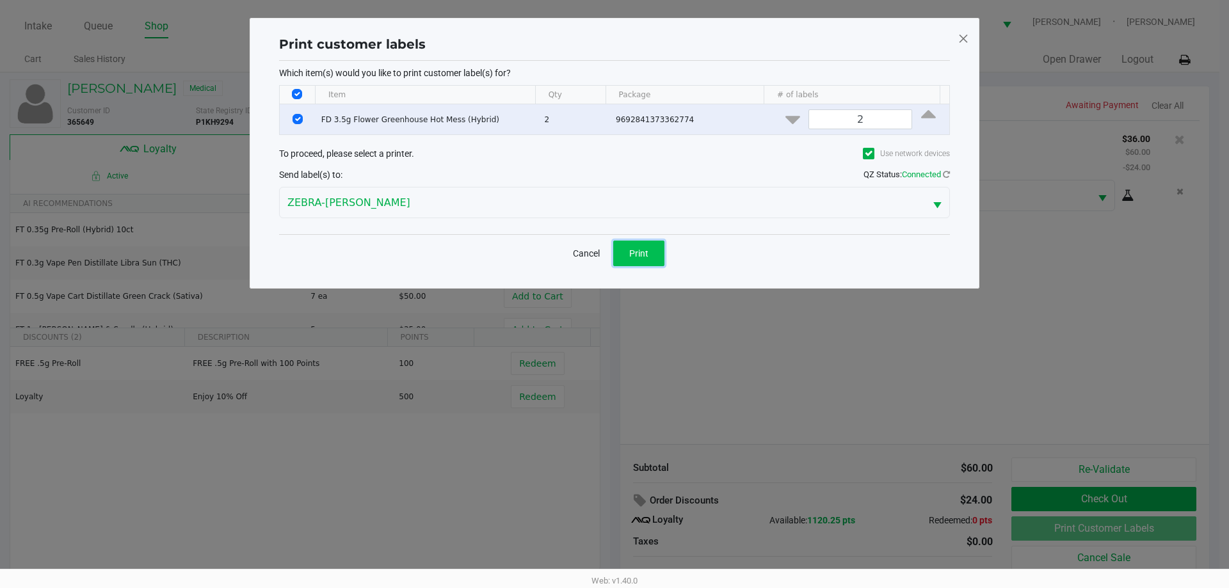
click at [638, 248] on span "Print" at bounding box center [638, 253] width 19 height 10
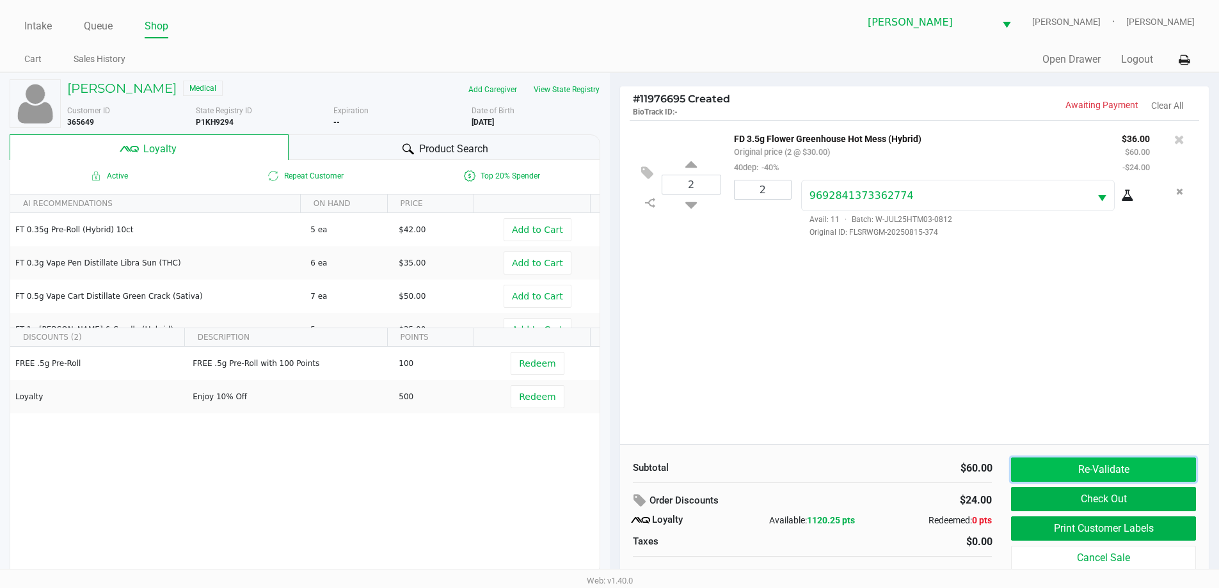
click at [1088, 465] on button "Re-Validate" at bounding box center [1103, 470] width 184 height 24
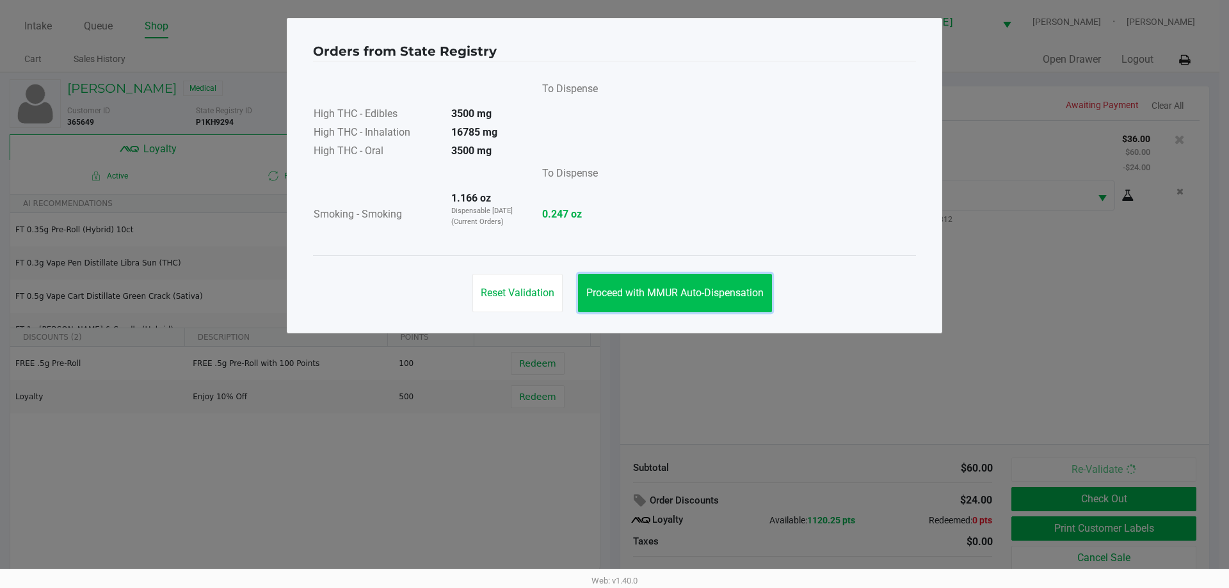
click at [681, 280] on button "Proceed with MMUR Auto-Dispensation" at bounding box center [675, 293] width 194 height 38
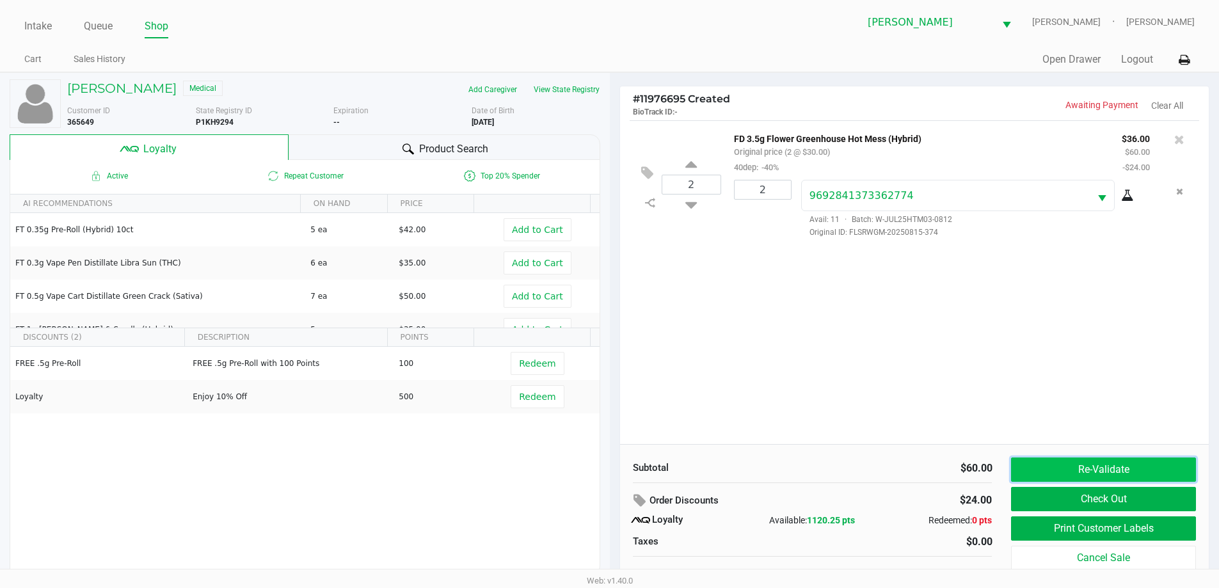
click at [1081, 462] on button "Re-Validate" at bounding box center [1103, 470] width 184 height 24
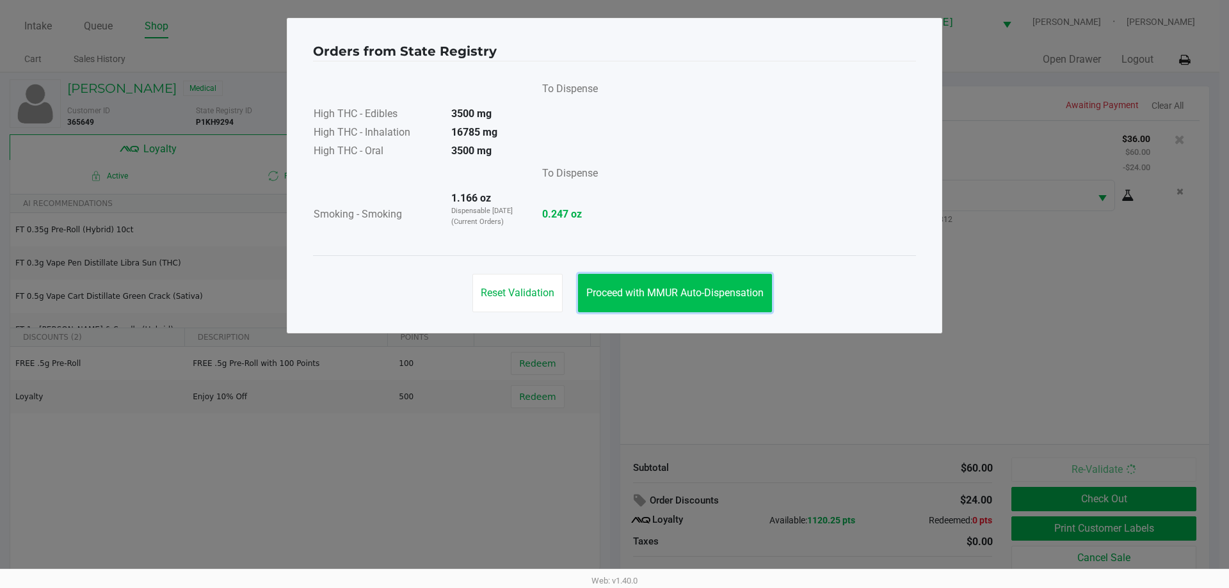
drag, startPoint x: 699, startPoint y: 288, endPoint x: 644, endPoint y: 236, distance: 75.6
click at [699, 289] on button "Proceed with MMUR Auto-Dispensation" at bounding box center [675, 293] width 194 height 38
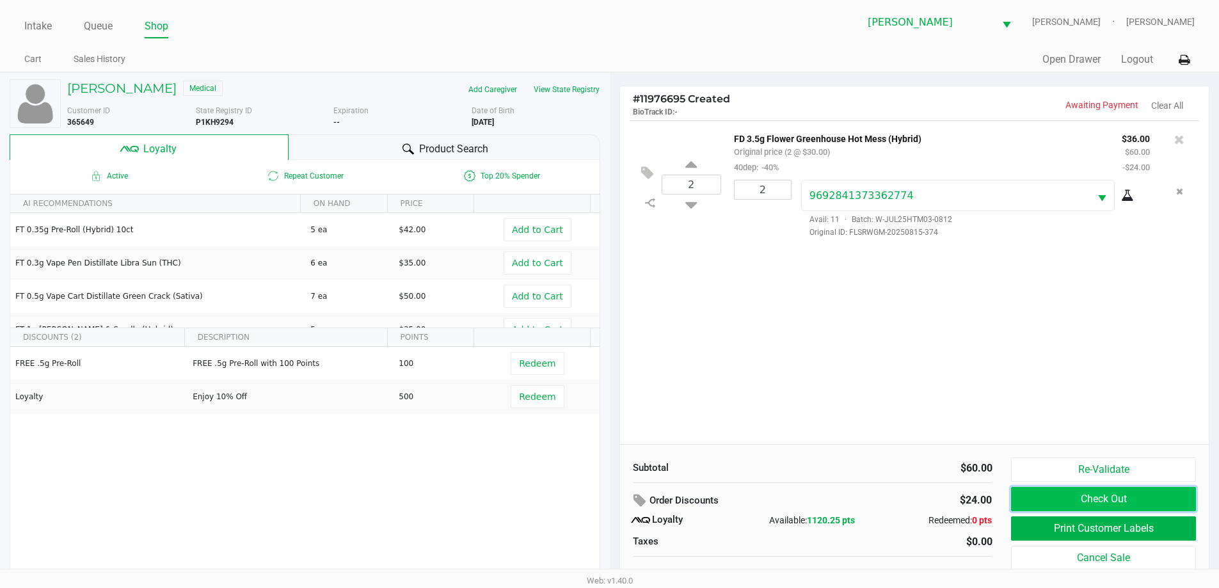
click at [1128, 493] on button "Check Out" at bounding box center [1103, 499] width 184 height 24
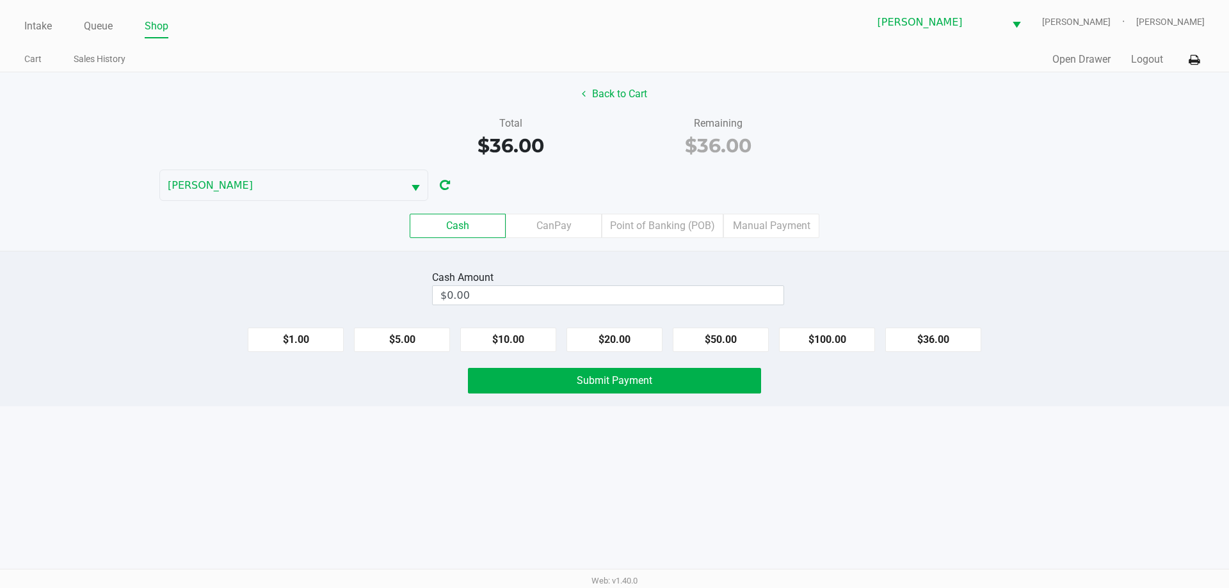
click at [1066, 199] on div "Back to Cart Total $36.00 Remaining $36.00 CONNIE-SMITH Cash CanPay Point of Ba…" at bounding box center [614, 161] width 1229 height 179
click at [1145, 60] on button "Logout" at bounding box center [1147, 59] width 32 height 15
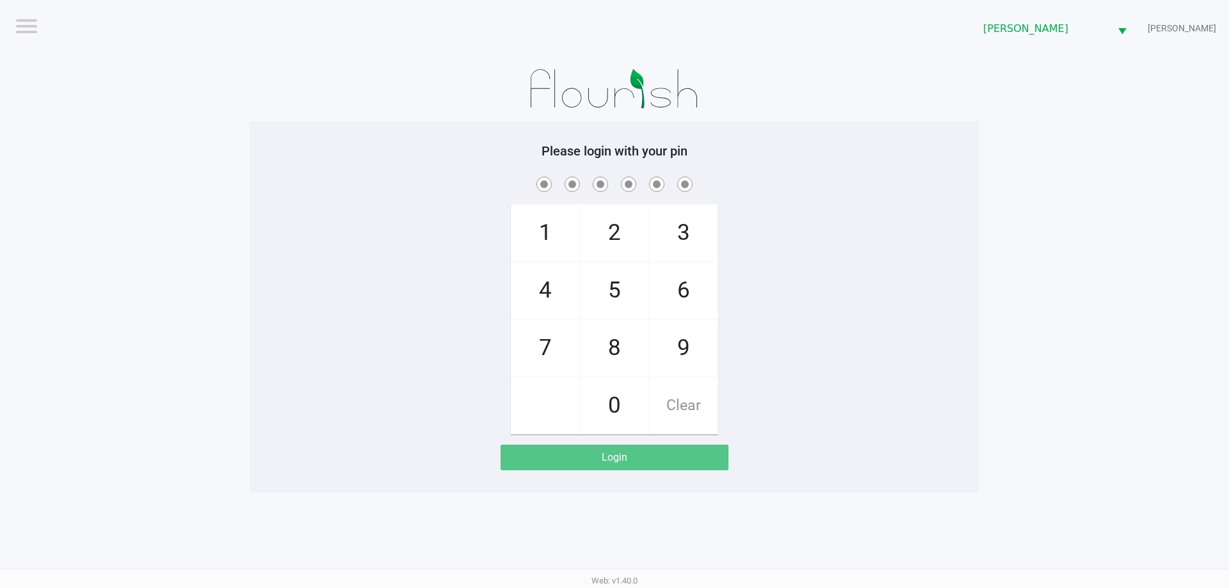
click at [954, 249] on div "1 4 7 2 5 8 0 3 6 9 Clear" at bounding box center [615, 304] width 730 height 260
checkbox input "true"
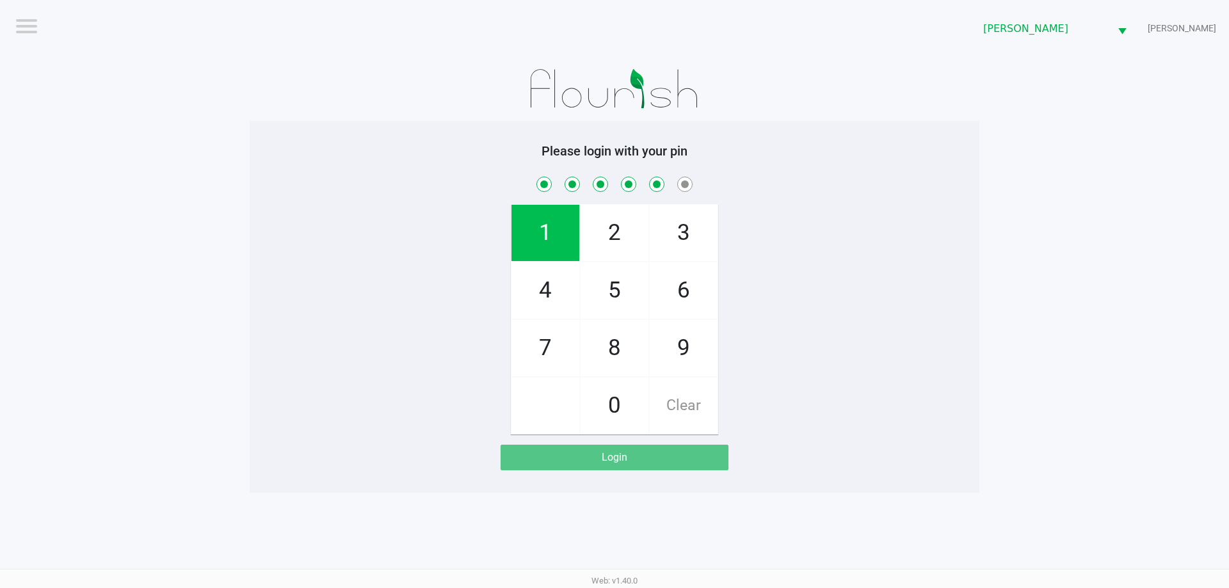
checkbox input "true"
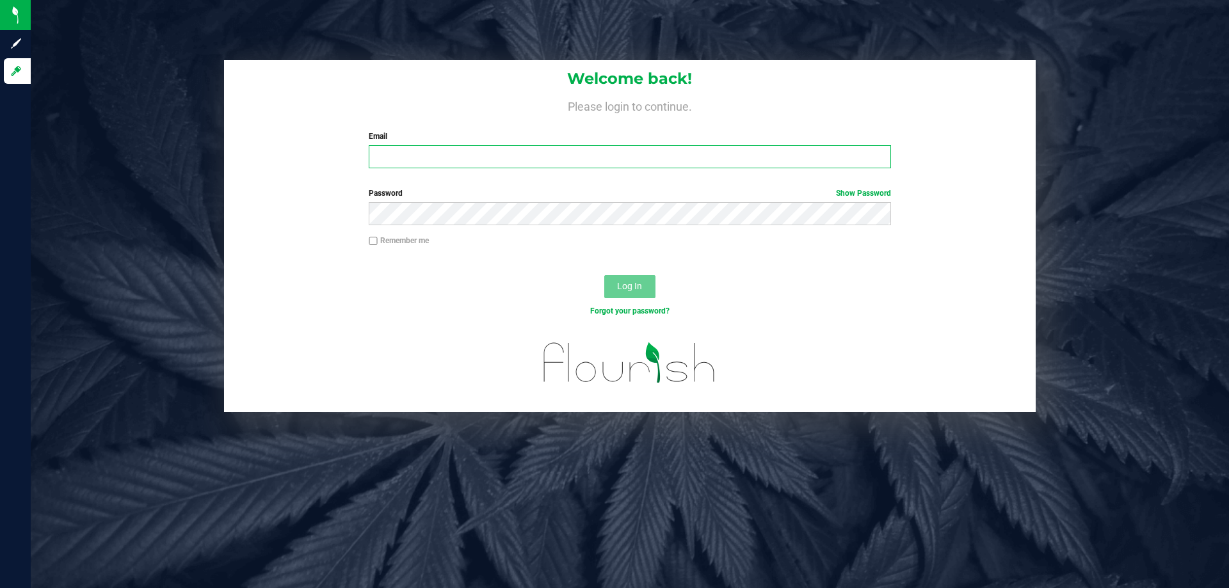
drag, startPoint x: 442, startPoint y: 152, endPoint x: 452, endPoint y: 152, distance: 10.2
click at [442, 152] on input "Email" at bounding box center [630, 156] width 522 height 23
type input "[EMAIL_ADDRESS][DOMAIN_NAME]"
click at [604, 275] on button "Log In" at bounding box center [629, 286] width 51 height 23
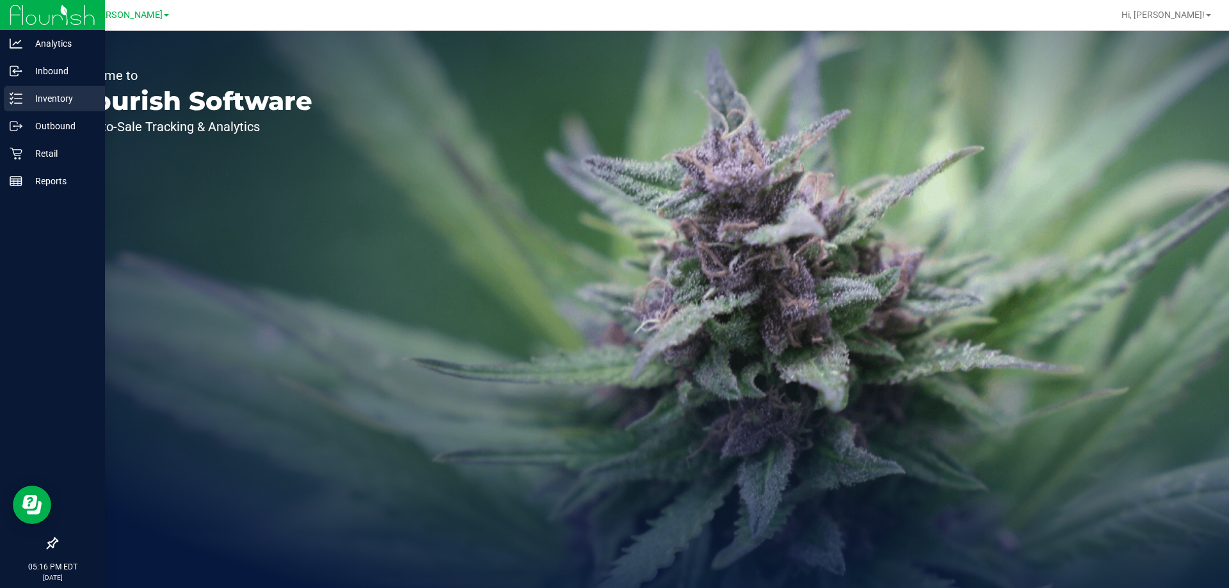
click at [17, 111] on div "Inventory" at bounding box center [54, 99] width 101 height 26
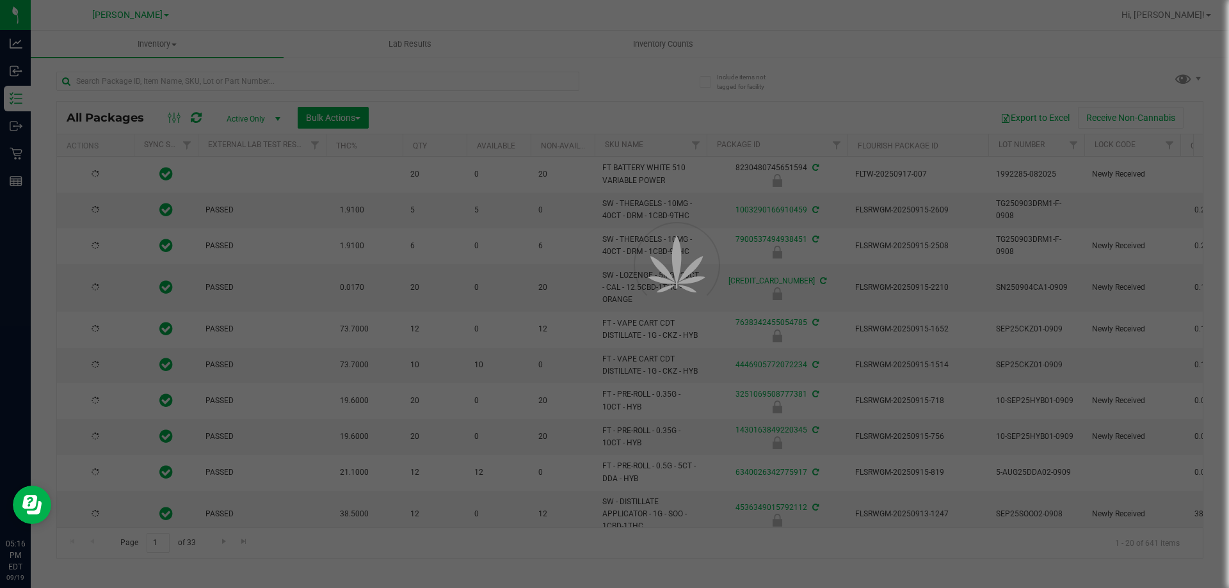
click at [141, 83] on div at bounding box center [614, 294] width 1229 height 588
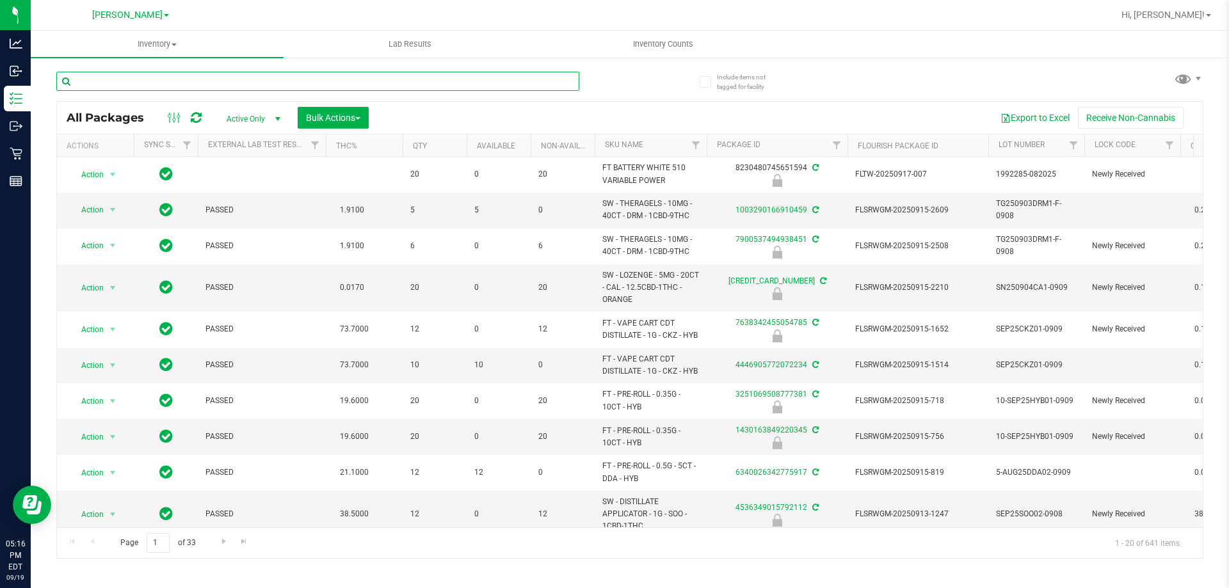
click at [145, 81] on input "text" at bounding box center [317, 81] width 523 height 19
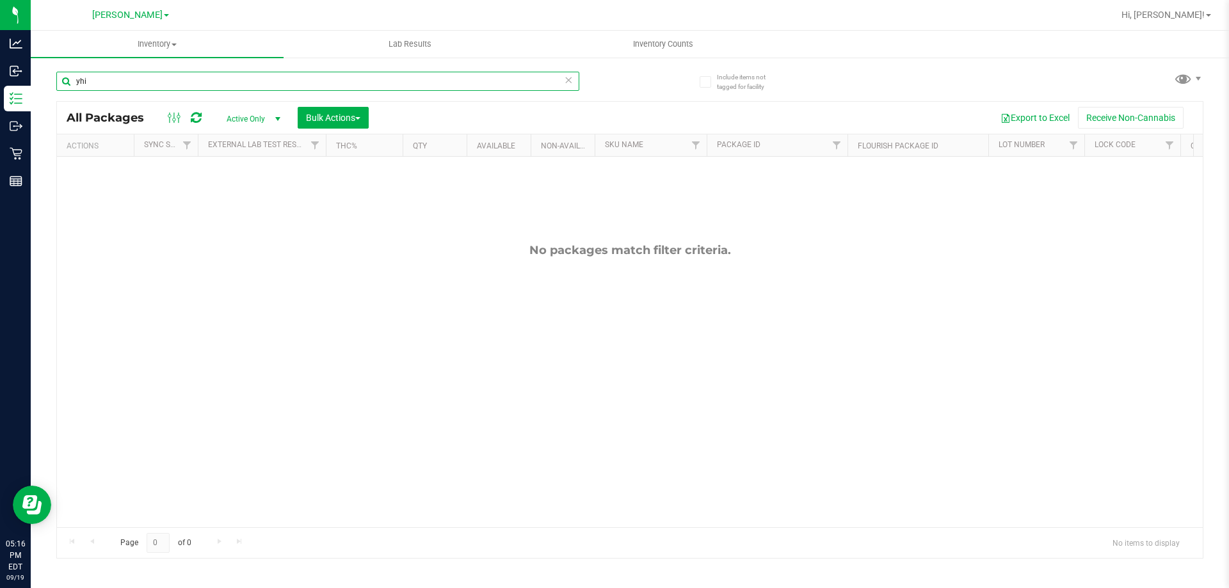
click at [562, 78] on input "yhi" at bounding box center [317, 81] width 523 height 19
type input "yhi"
click at [568, 81] on icon at bounding box center [568, 79] width 9 height 15
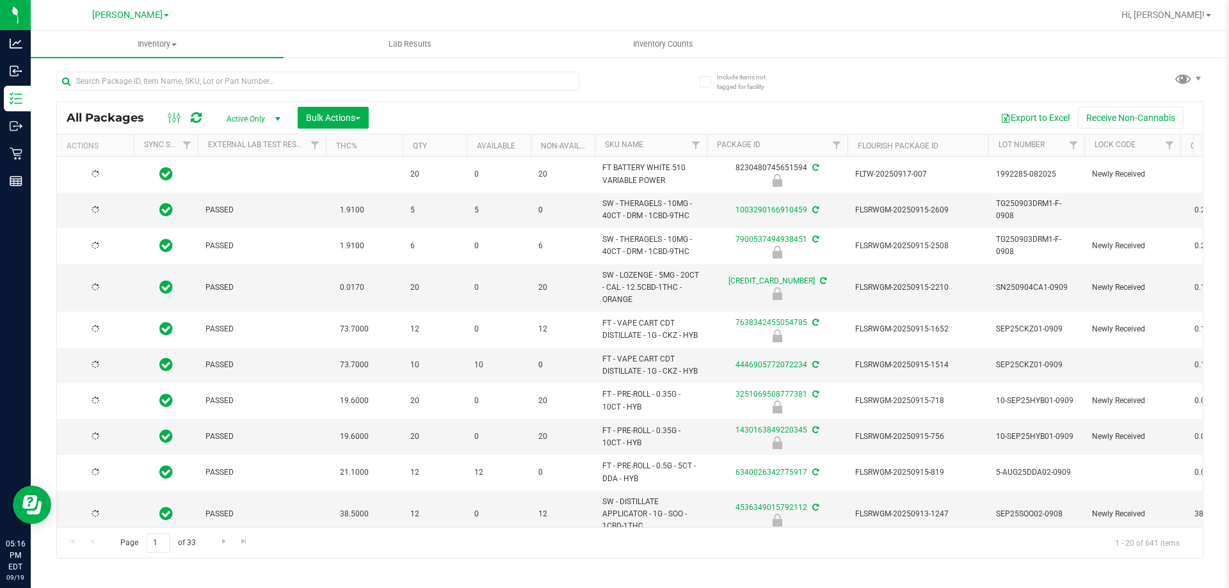
type input "2026-03-17"
click at [160, 79] on input "text" at bounding box center [317, 81] width 523 height 19
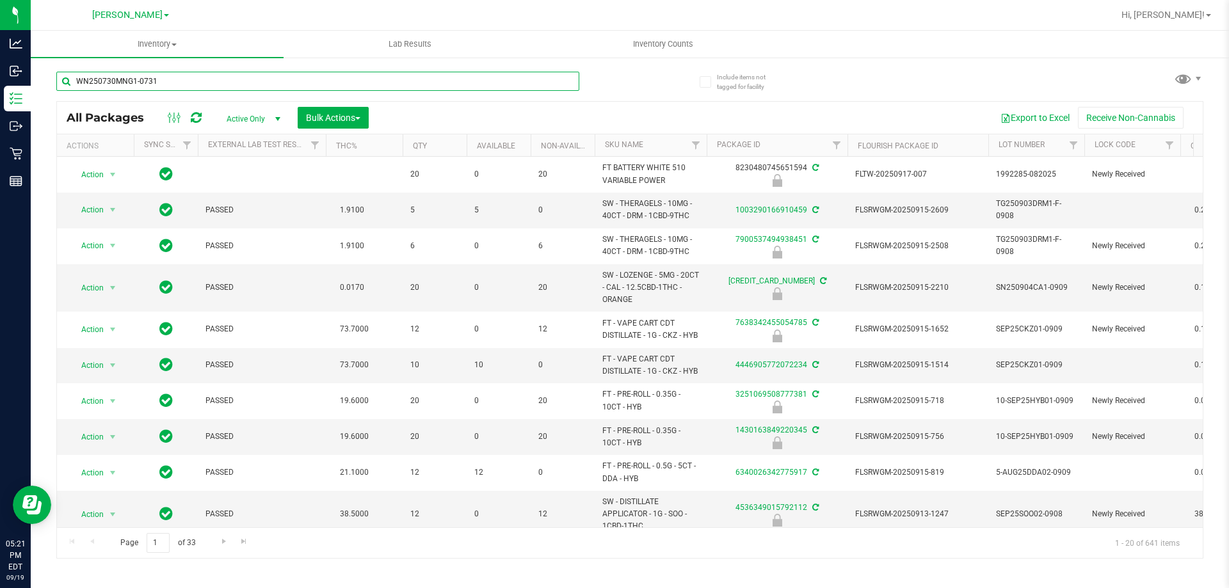
type input "WN250730MNG1-0731"
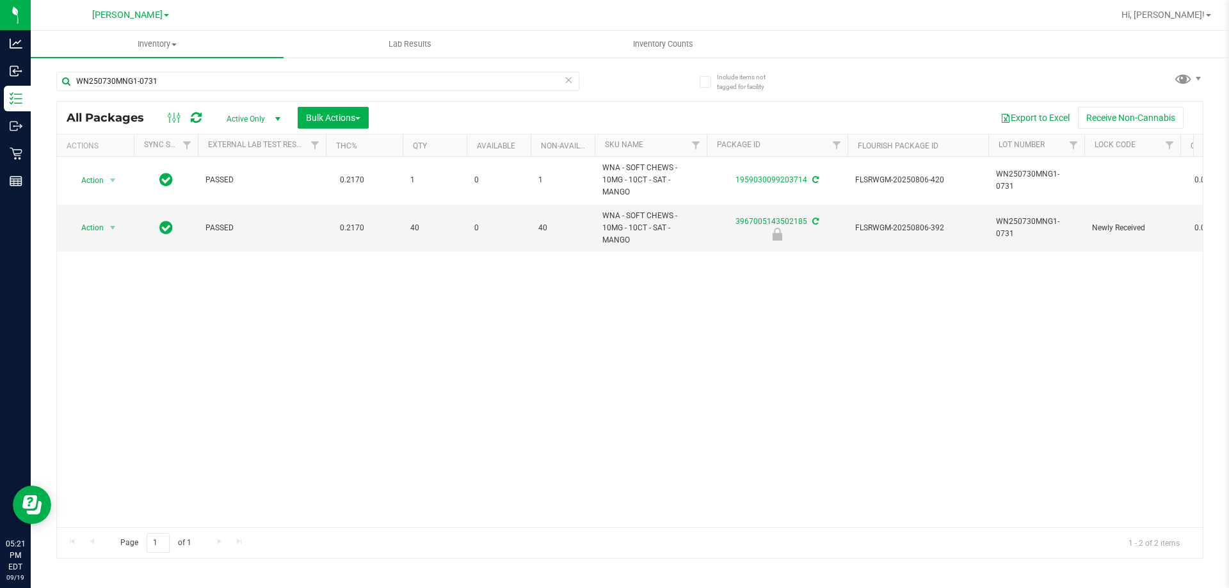
click at [618, 108] on div "Export to Excel Receive Non-Cannabis" at bounding box center [785, 118] width 815 height 22
click at [621, 109] on div "Export to Excel Receive Non-Cannabis" at bounding box center [785, 118] width 815 height 22
click at [101, 219] on span "Action" at bounding box center [87, 228] width 35 height 18
click at [97, 352] on li "Unlock package" at bounding box center [111, 361] width 82 height 19
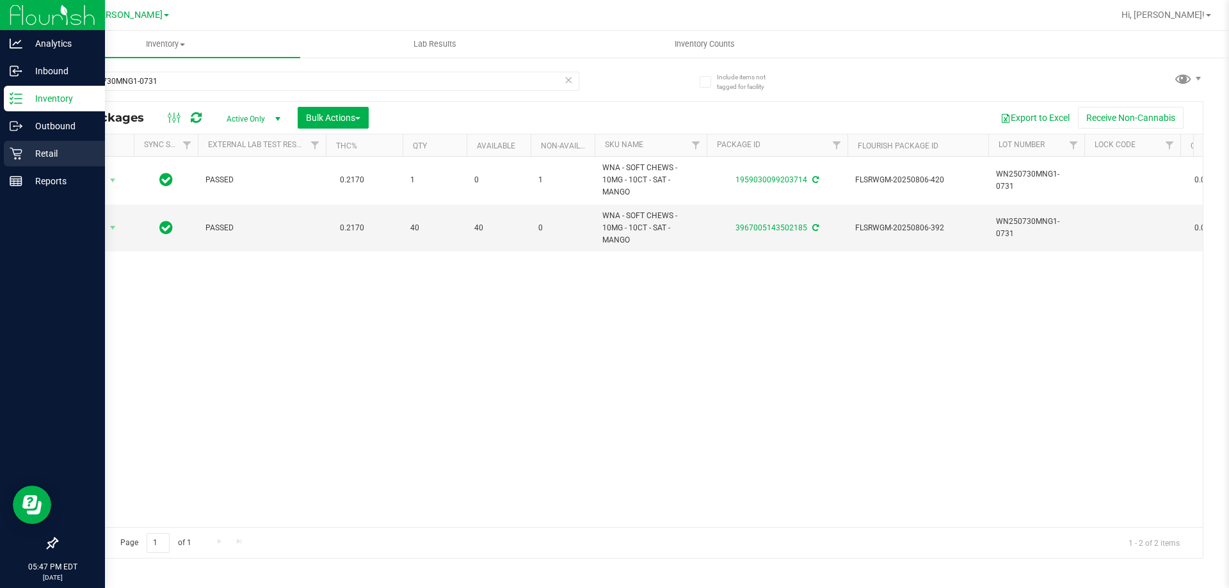
click at [28, 145] on div "Retail" at bounding box center [54, 154] width 101 height 26
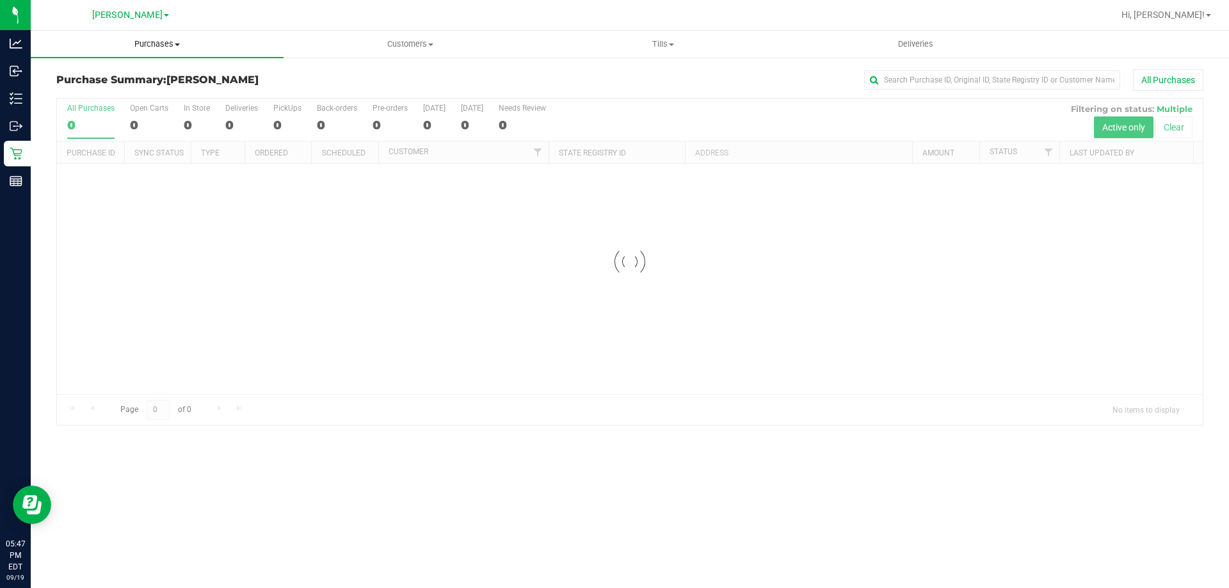
click at [160, 44] on span "Purchases" at bounding box center [157, 44] width 253 height 12
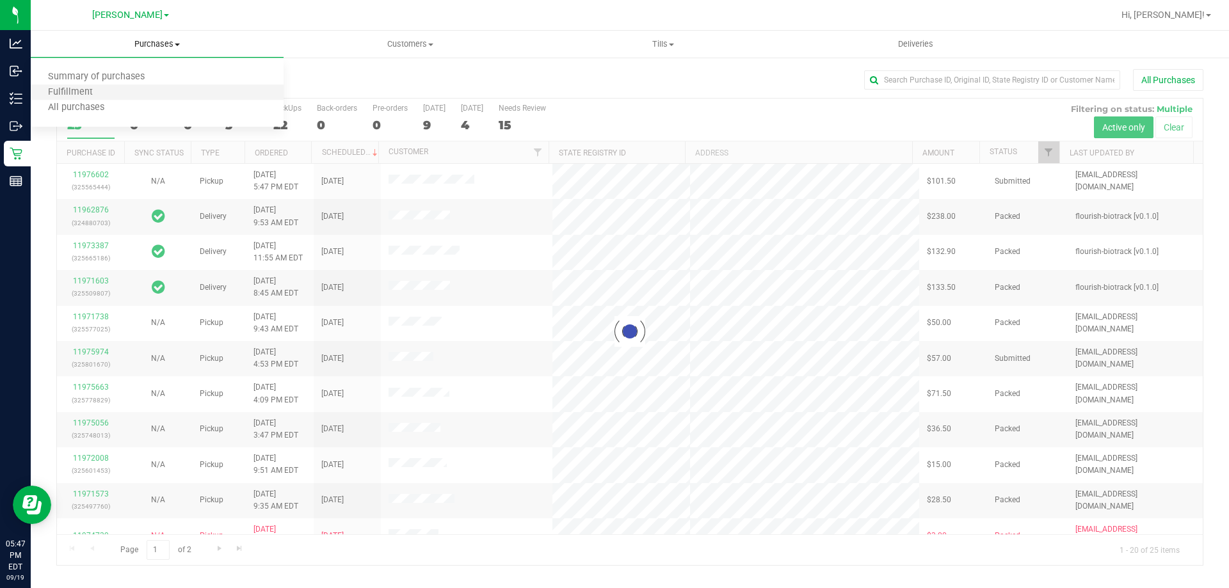
click at [148, 92] on li "Fulfillment" at bounding box center [157, 92] width 253 height 15
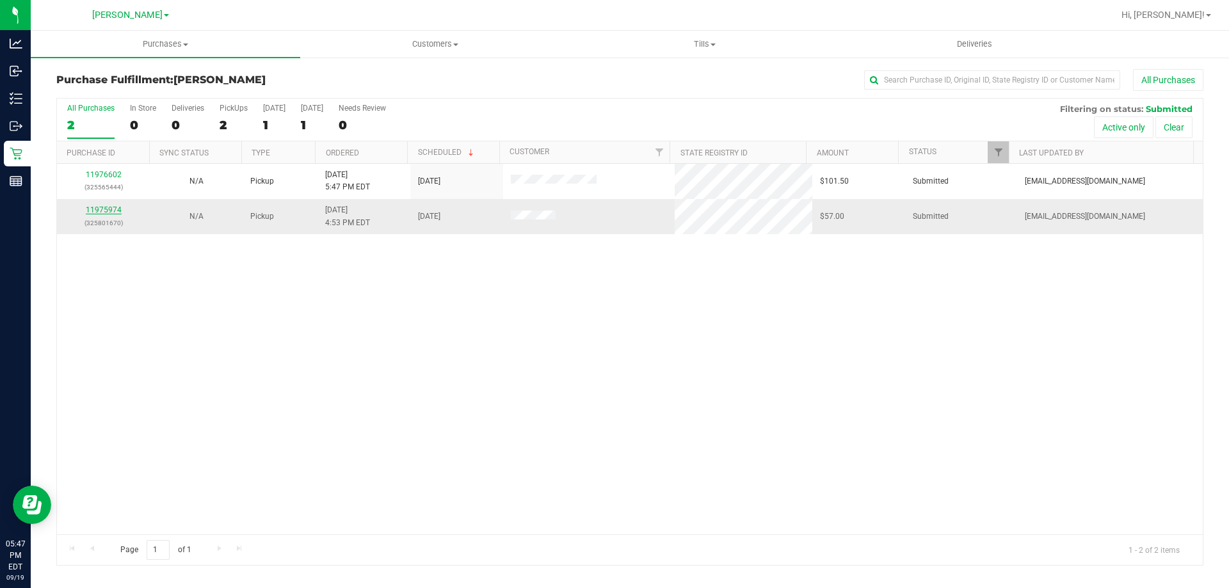
click at [108, 211] on link "11975974" at bounding box center [104, 209] width 36 height 9
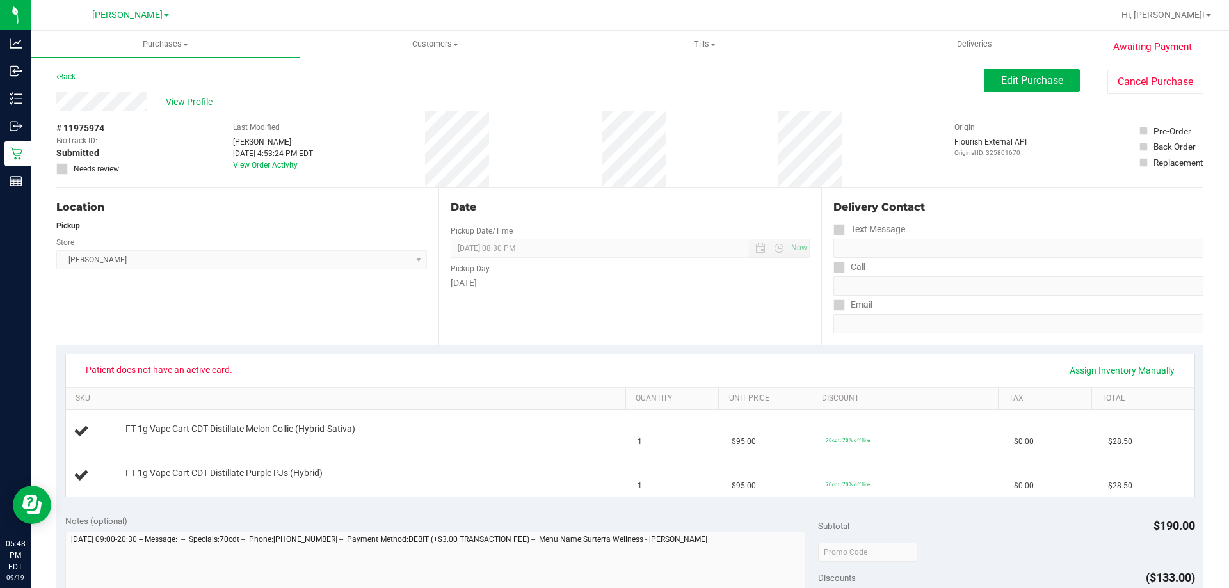
click at [126, 218] on div "Location Pickup Store Brandon WC Select Store Bonita Springs WC Boynton Beach W…" at bounding box center [247, 266] width 382 height 157
click at [1130, 86] on button "Cancel Purchase" at bounding box center [1155, 82] width 96 height 24
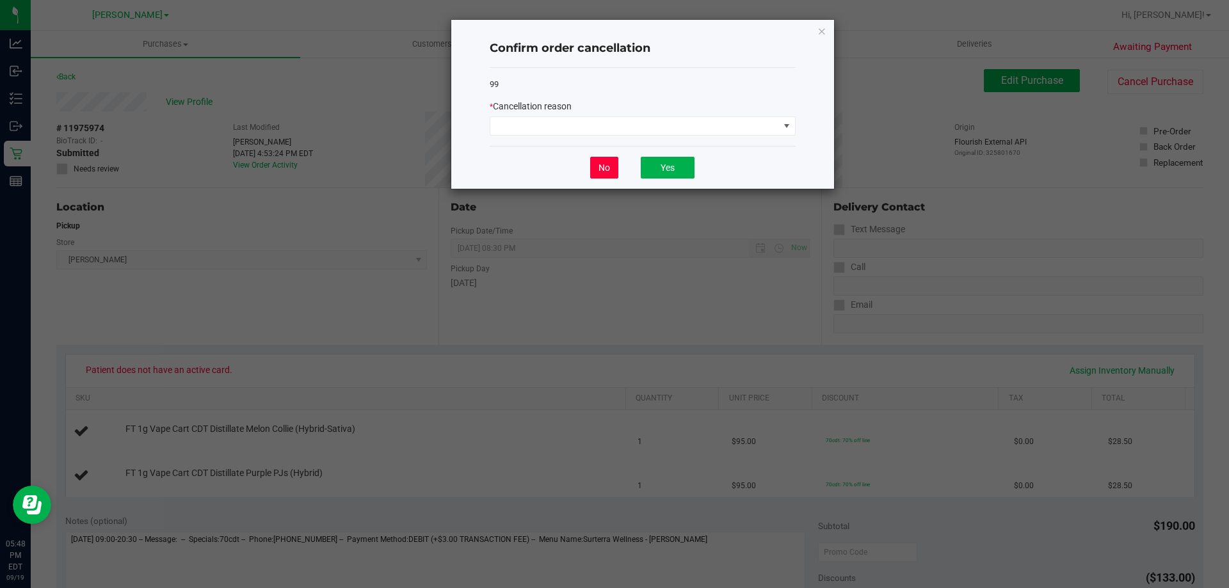
click at [611, 166] on button "No" at bounding box center [604, 168] width 28 height 22
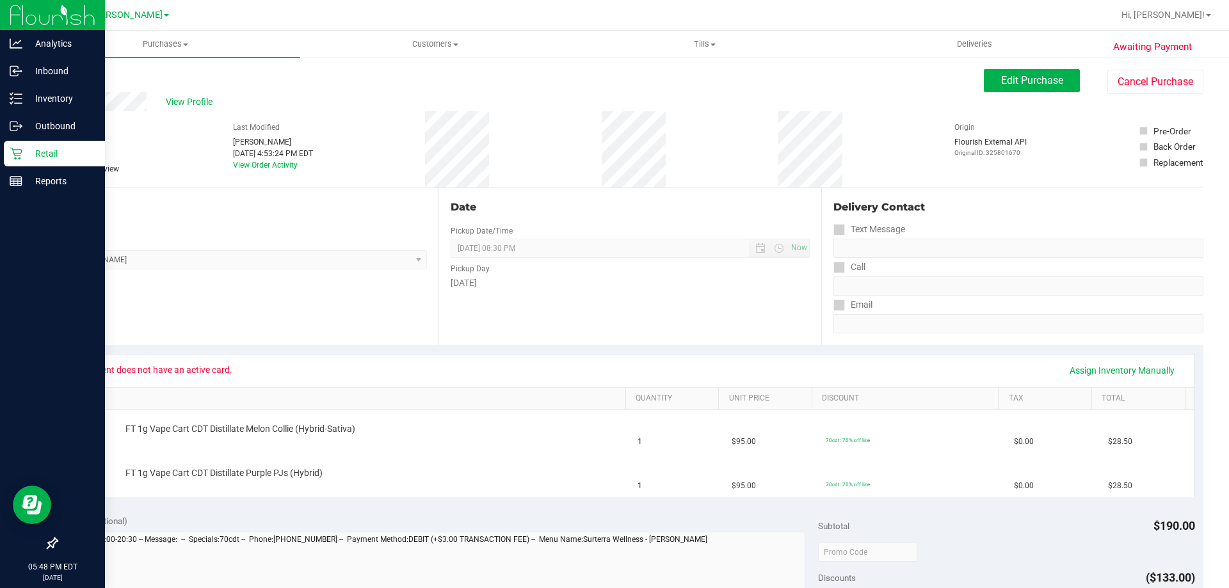
click at [25, 163] on div "Retail" at bounding box center [54, 154] width 101 height 26
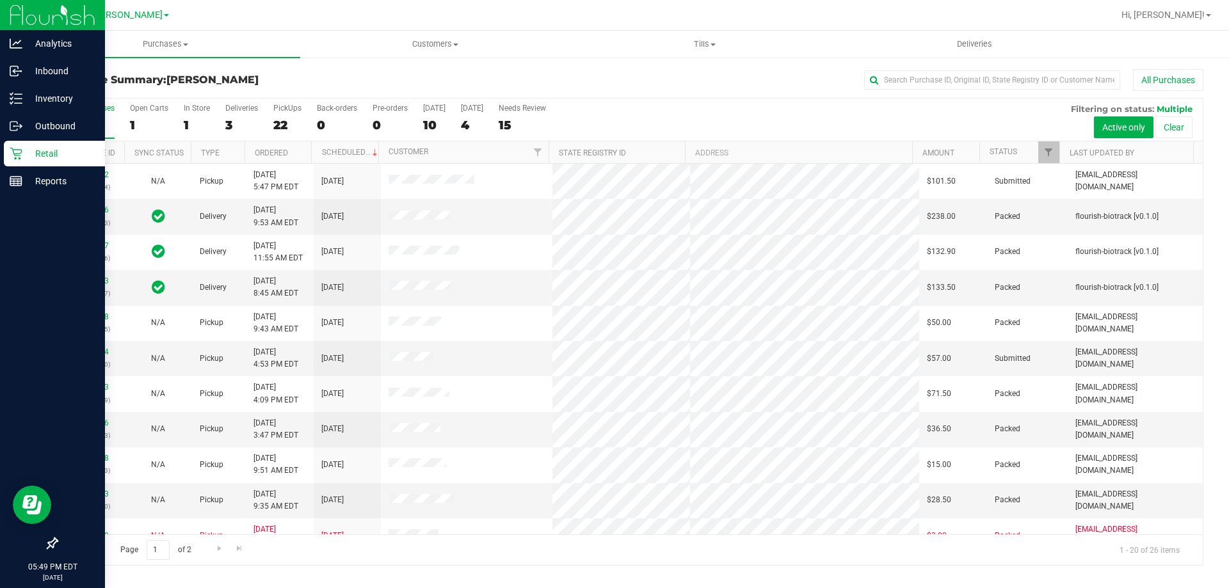
click at [25, 145] on div "Retail" at bounding box center [54, 154] width 101 height 26
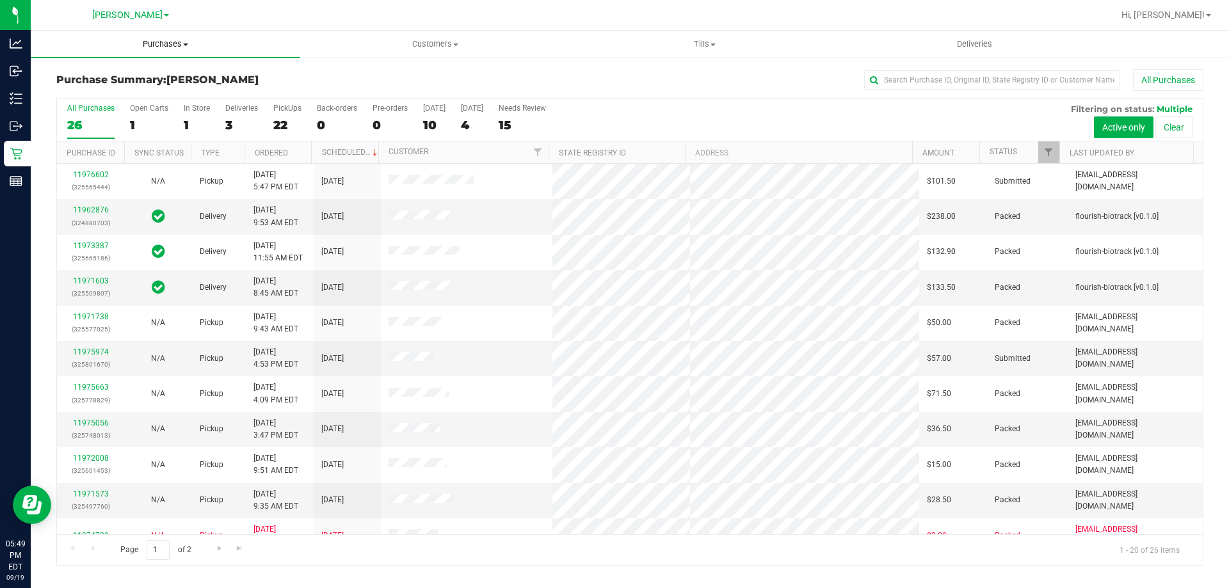
click at [164, 51] on uib-tab-heading "Purchases Summary of purchases Fulfillment All purchases" at bounding box center [165, 44] width 269 height 27
click at [127, 97] on li "Fulfillment" at bounding box center [165, 92] width 269 height 15
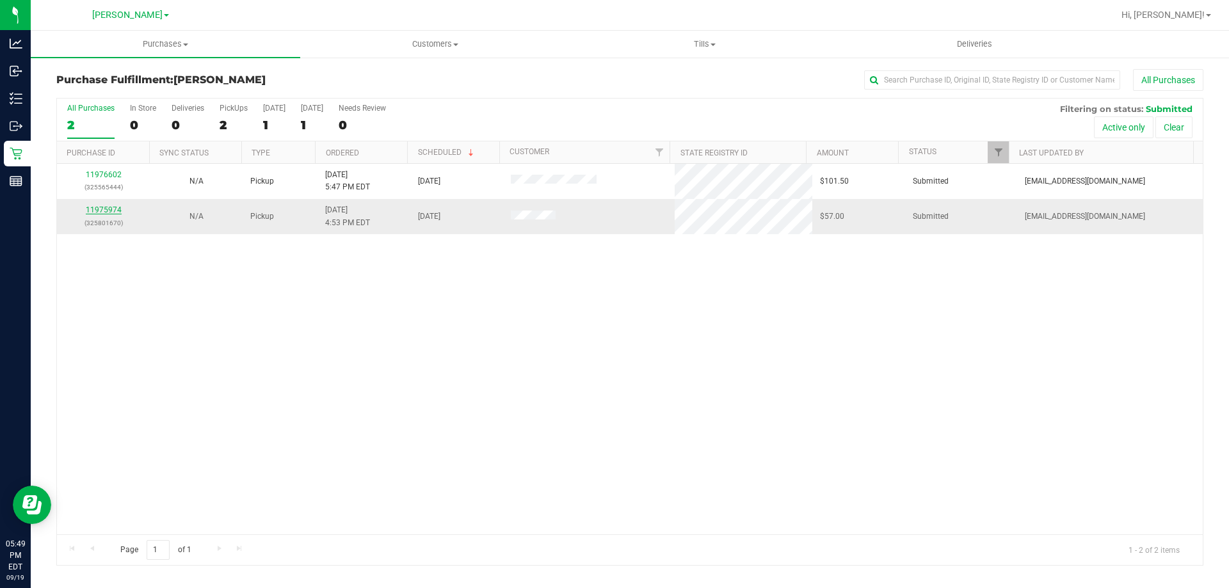
click at [102, 208] on link "11975974" at bounding box center [104, 209] width 36 height 9
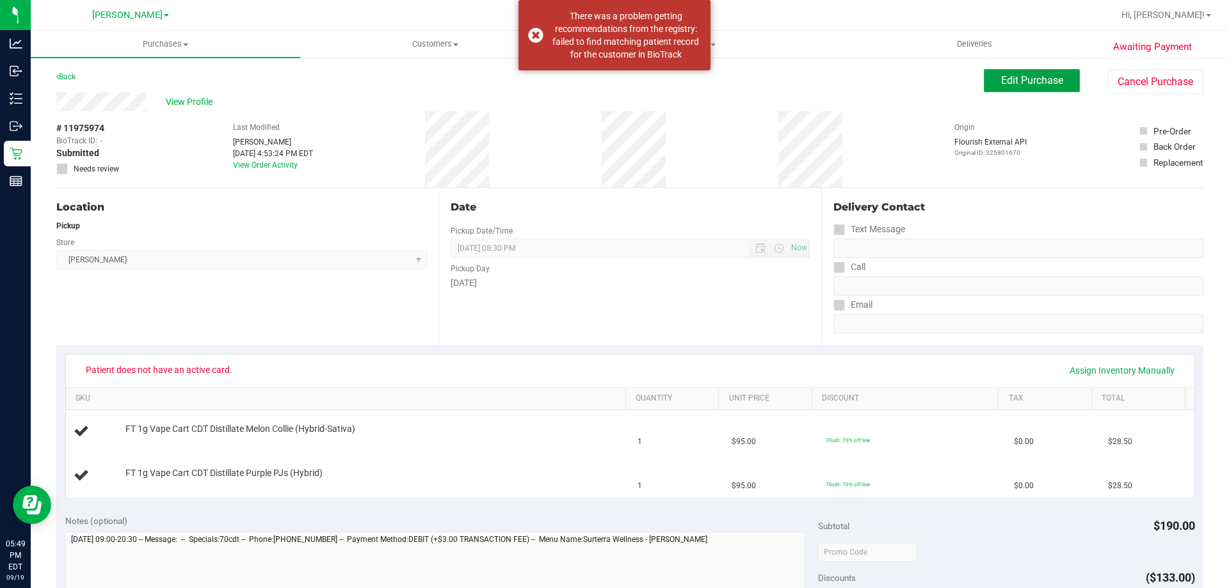
click at [1014, 84] on span "Edit Purchase" at bounding box center [1032, 80] width 62 height 12
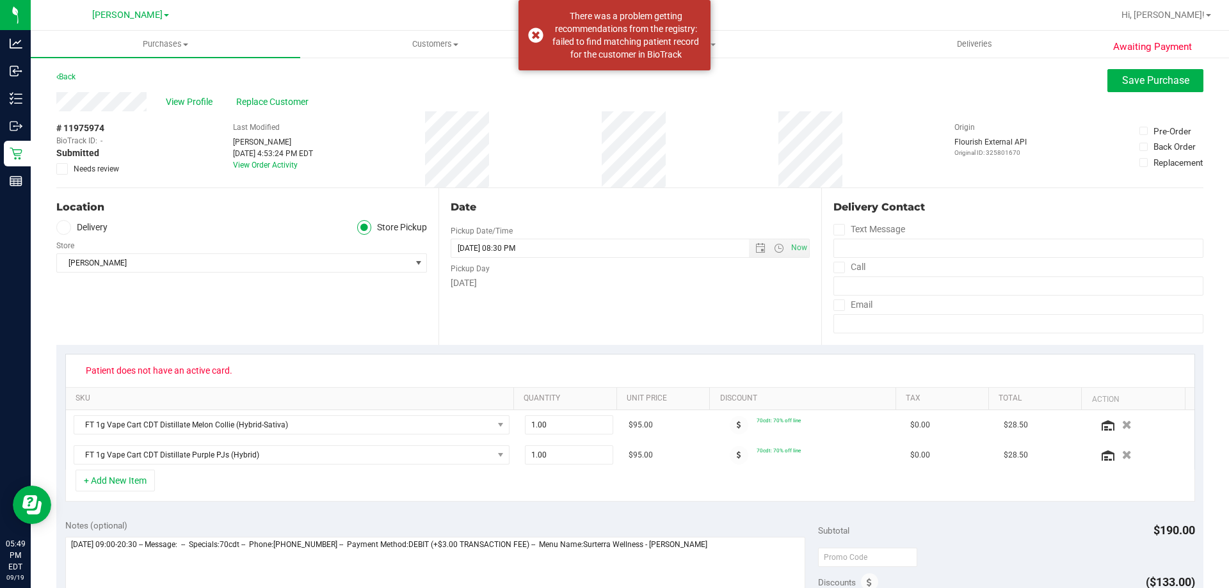
click at [97, 171] on span "Needs review" at bounding box center [96, 169] width 45 height 12
click at [0, 0] on input "Needs review" at bounding box center [0, 0] width 0 height 0
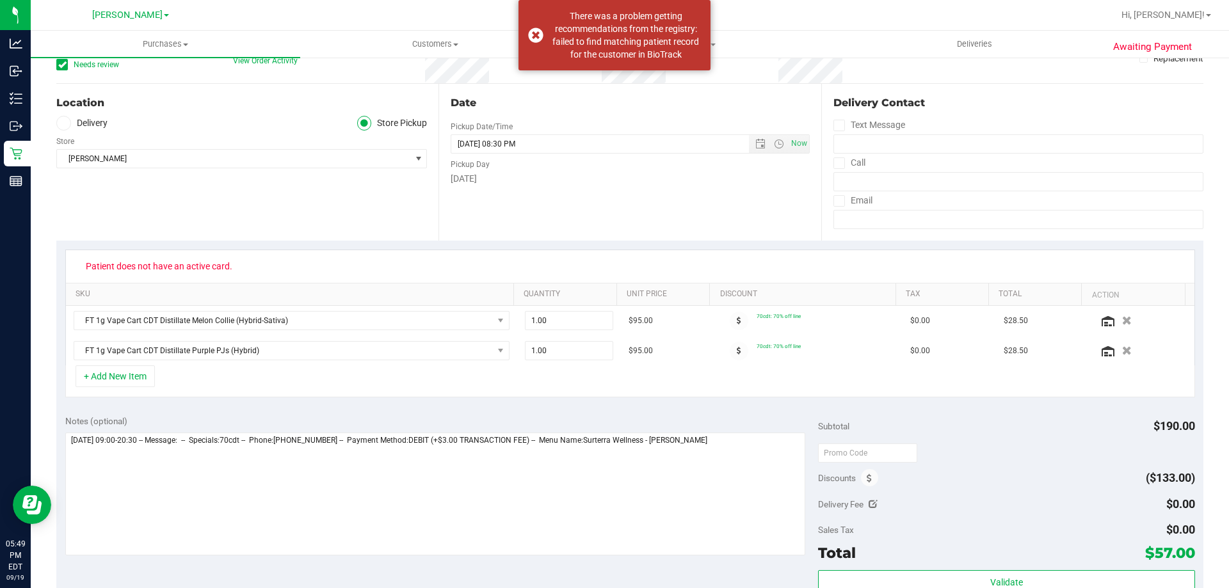
scroll to position [229, 0]
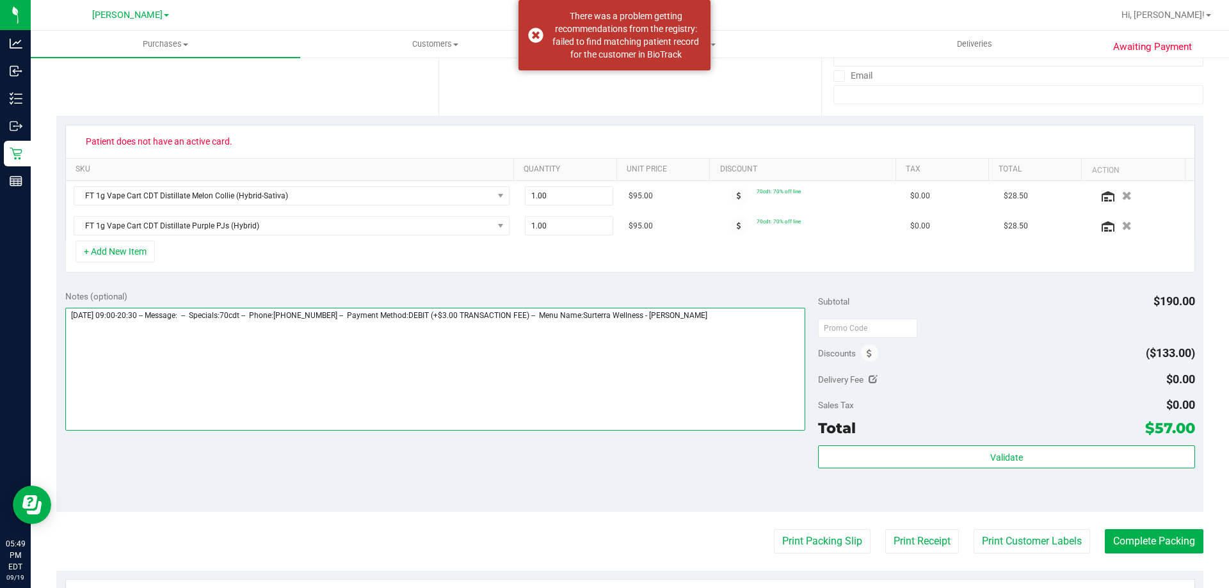
drag, startPoint x: 750, startPoint y: 342, endPoint x: 767, endPoint y: 346, distance: 17.2
click at [767, 346] on textarea at bounding box center [435, 369] width 740 height 123
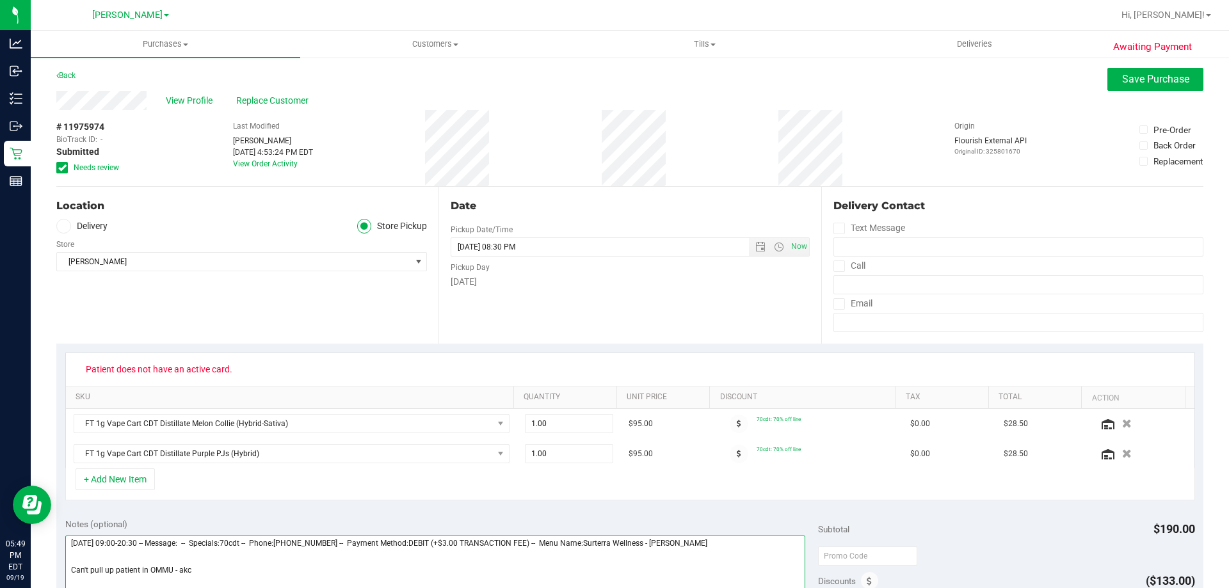
scroll to position [0, 0]
type textarea "Friday 09/19/2025 09:00-20:30 -- Message: -- Specials:70cdt -- Phone:6562415901…"
click at [1153, 83] on span "Save Purchase" at bounding box center [1155, 80] width 67 height 12
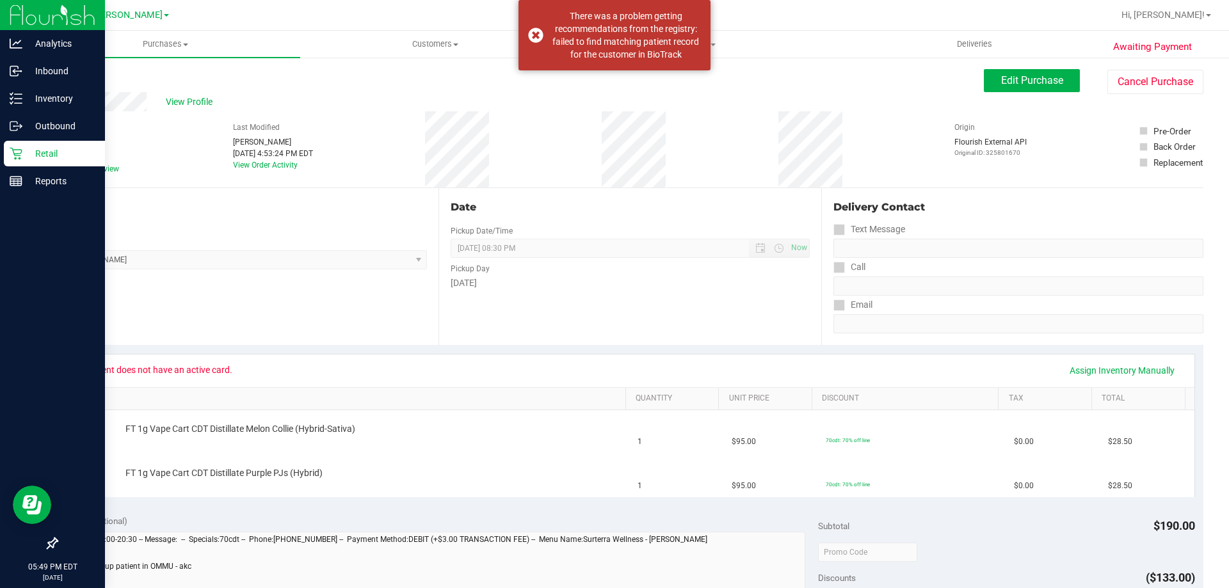
click at [32, 156] on p "Retail" at bounding box center [60, 153] width 77 height 15
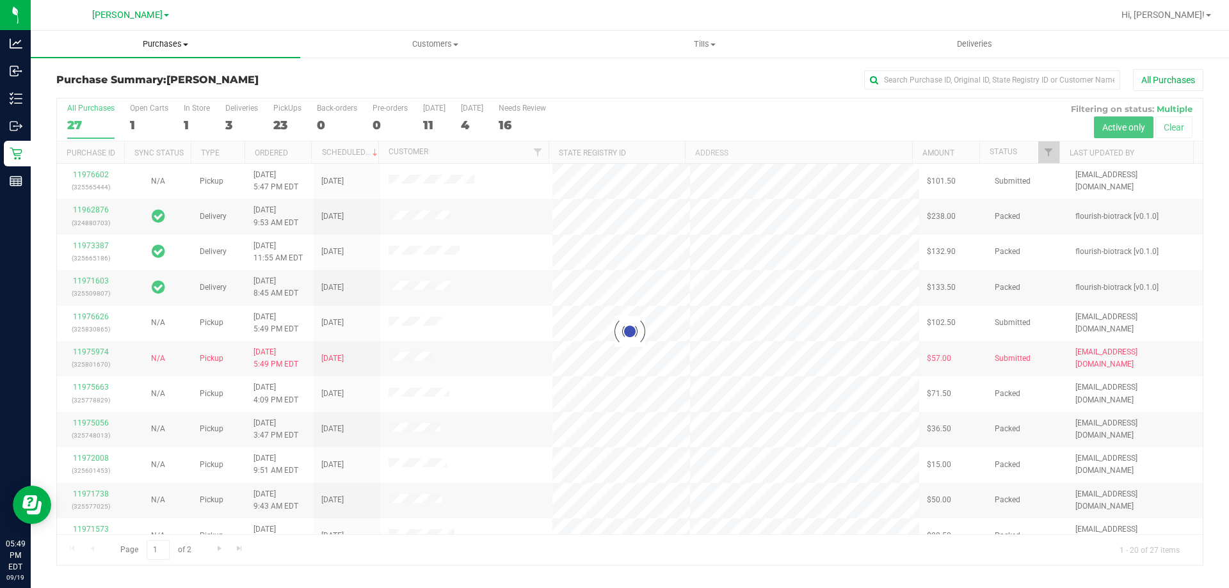
click at [156, 36] on uib-tab-heading "Purchases Summary of purchases Fulfillment All purchases" at bounding box center [165, 44] width 269 height 27
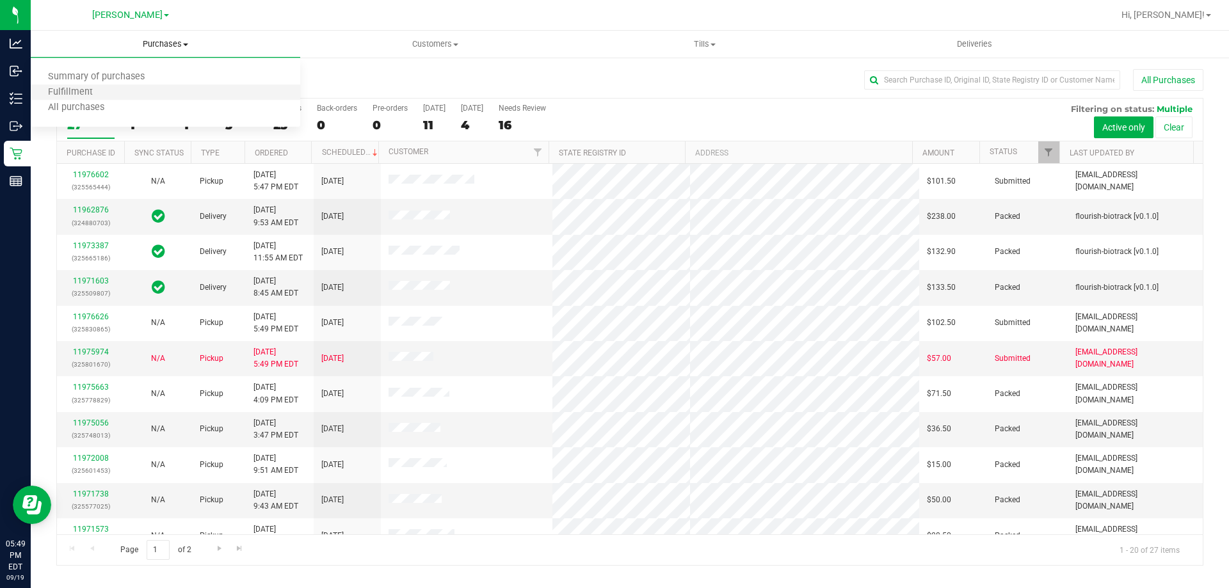
click at [154, 95] on li "Fulfillment" at bounding box center [165, 92] width 269 height 15
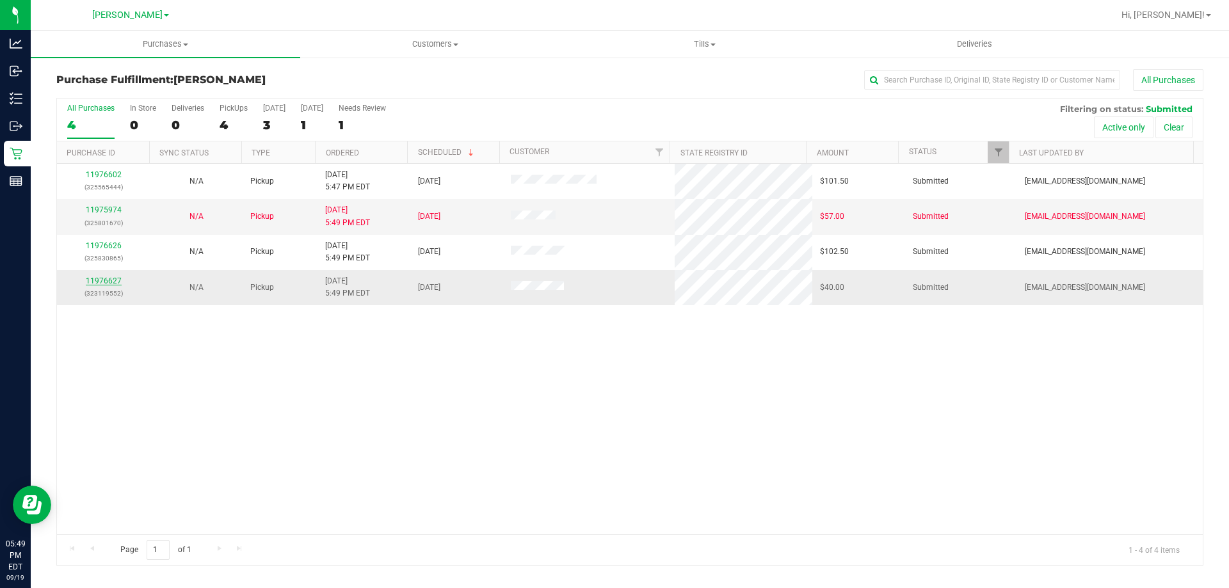
click at [104, 281] on link "11976627" at bounding box center [104, 280] width 36 height 9
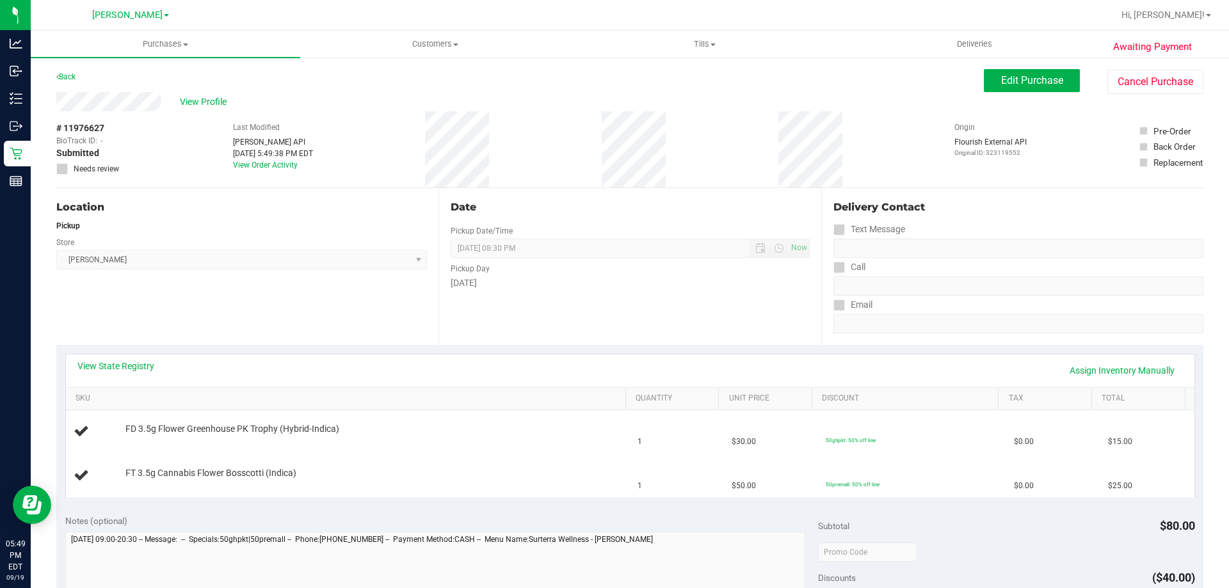
click at [543, 356] on div "View State Registry Assign Inventory Manually" at bounding box center [630, 371] width 1128 height 33
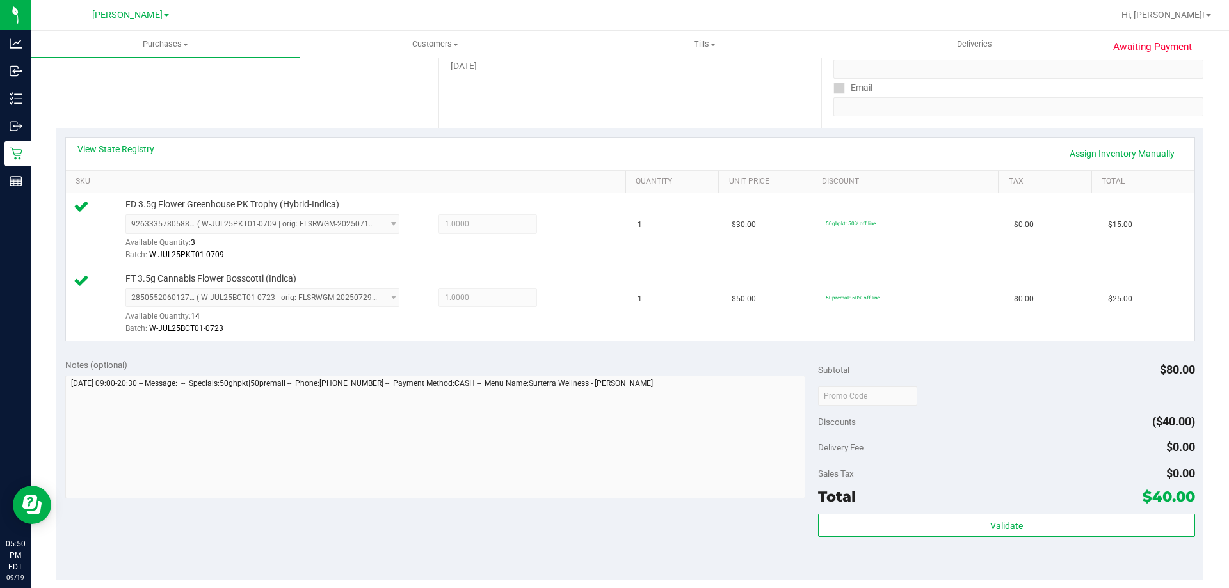
scroll to position [266, 0]
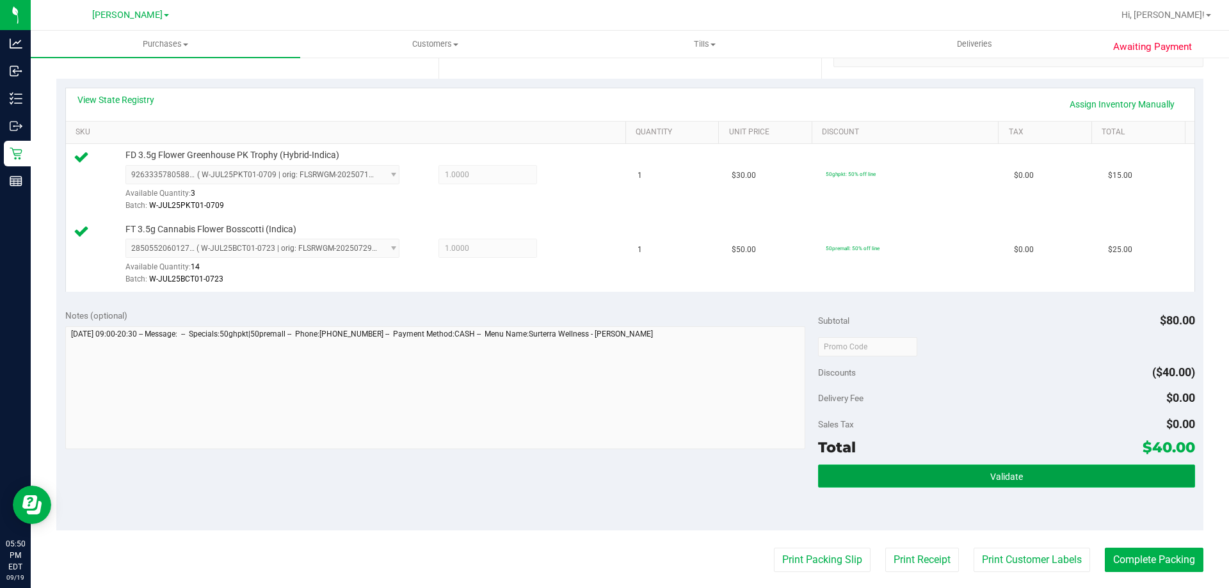
click at [1085, 465] on button "Validate" at bounding box center [1006, 476] width 376 height 23
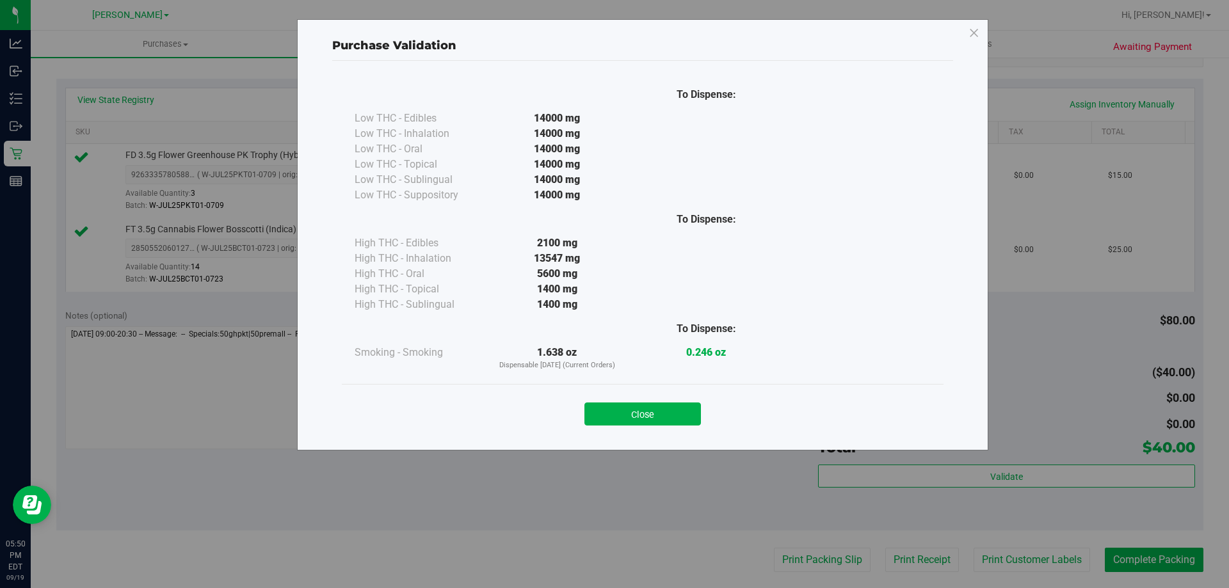
drag, startPoint x: 646, startPoint y: 405, endPoint x: 1000, endPoint y: 390, distance: 353.6
click at [647, 406] on button "Close" at bounding box center [642, 414] width 116 height 23
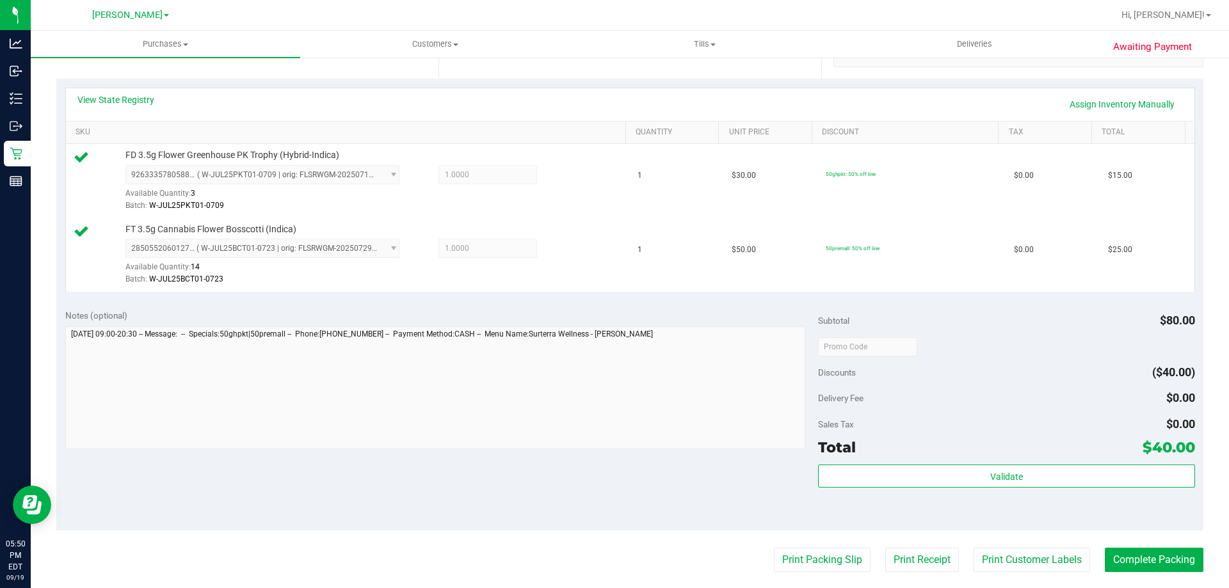
scroll to position [500, 0]
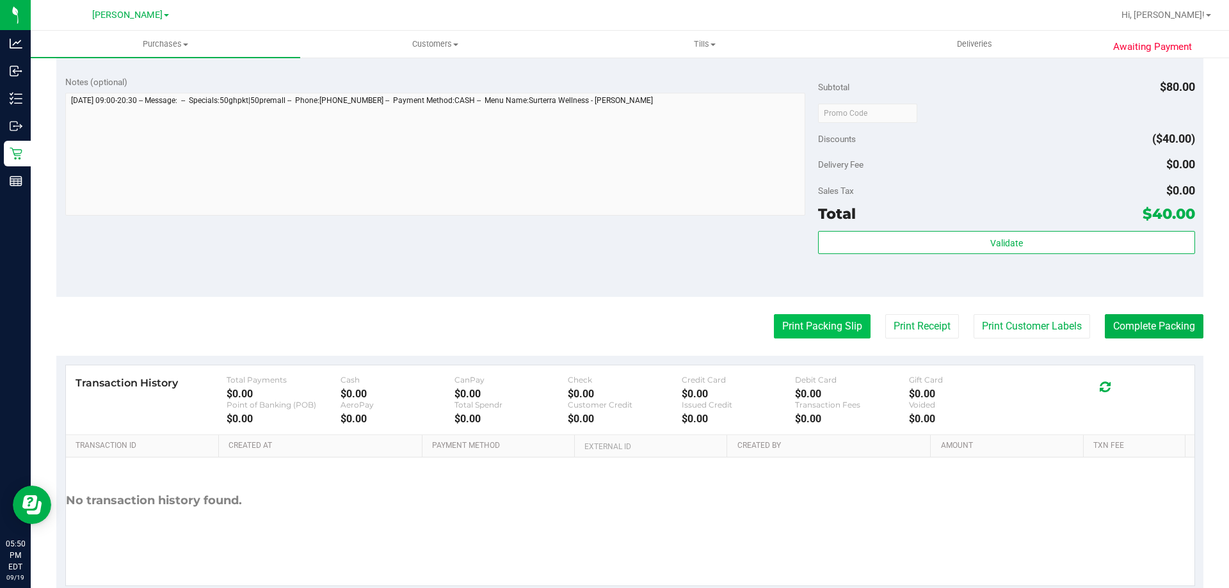
click at [830, 332] on button "Print Packing Slip" at bounding box center [822, 326] width 97 height 24
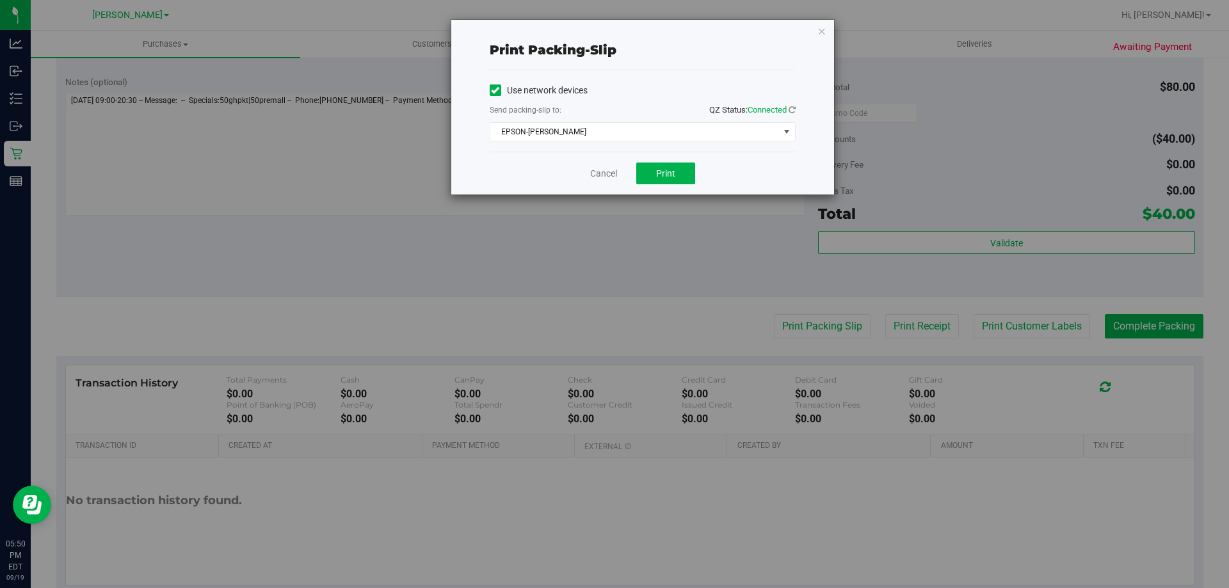
click at [635, 111] on div "Send packing-slip to: QZ Status: Connected" at bounding box center [643, 111] width 306 height 16
click at [632, 132] on span "EPSON-BECK" at bounding box center [634, 132] width 289 height 18
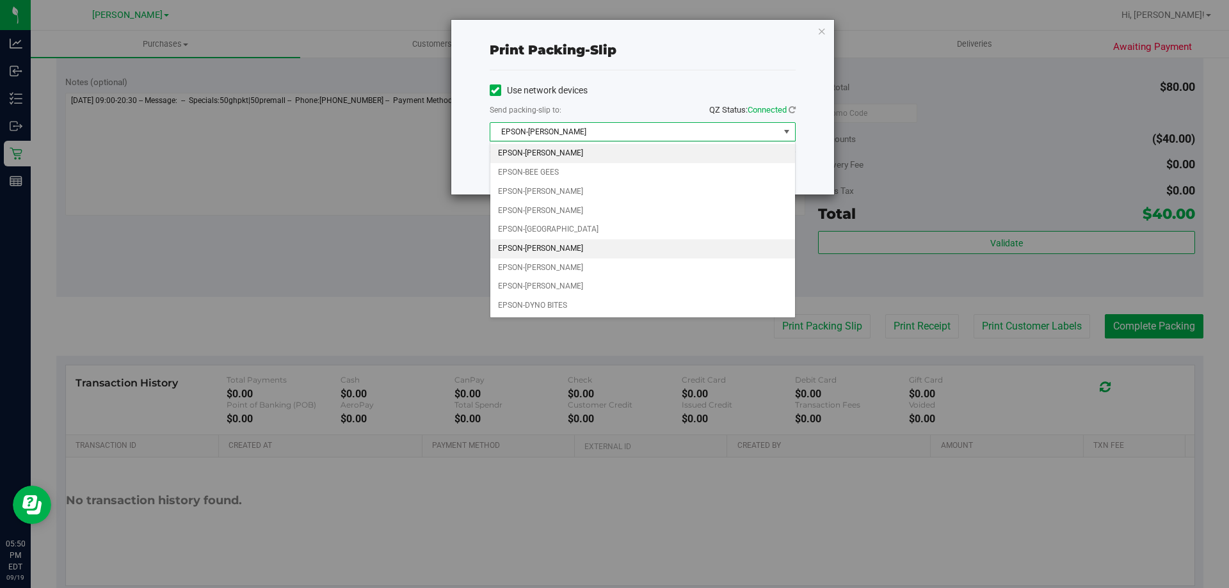
click at [575, 250] on li "EPSON-CONNIE SMITH" at bounding box center [642, 248] width 305 height 19
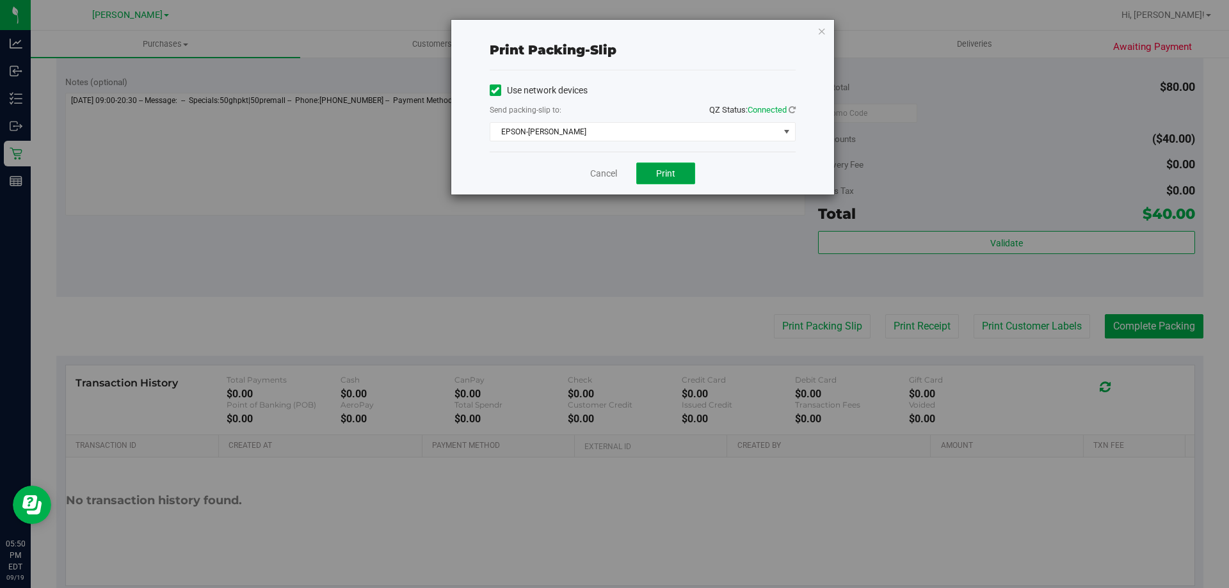
click at [645, 182] on button "Print" at bounding box center [665, 174] width 59 height 22
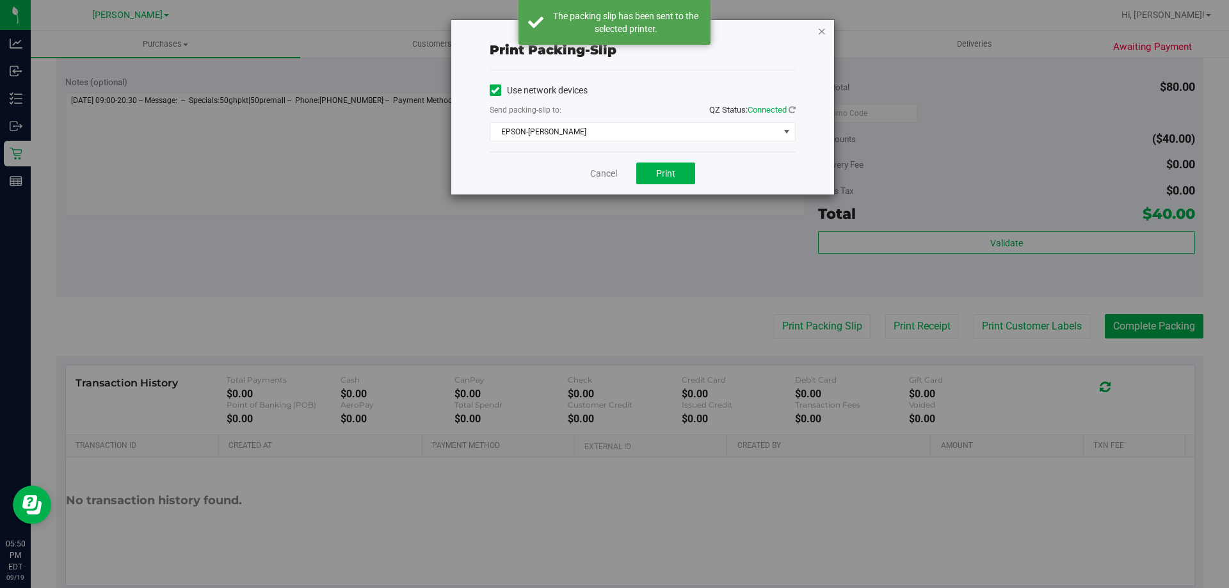
click at [820, 29] on icon "button" at bounding box center [821, 30] width 9 height 15
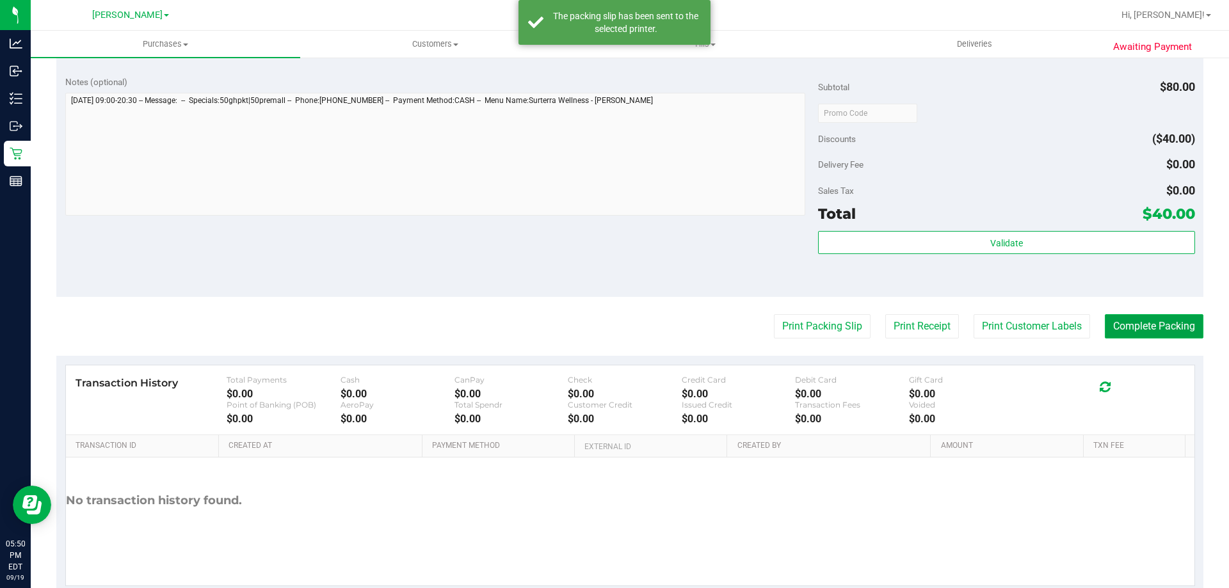
click at [1174, 326] on button "Complete Packing" at bounding box center [1154, 326] width 99 height 24
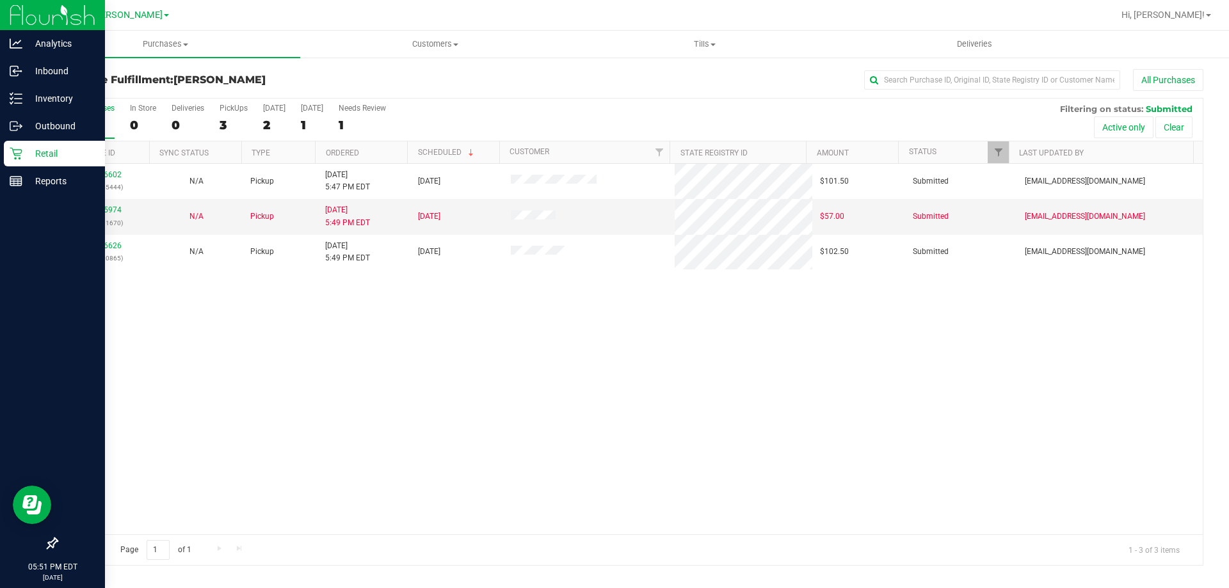
click at [19, 163] on div "Retail" at bounding box center [54, 154] width 101 height 26
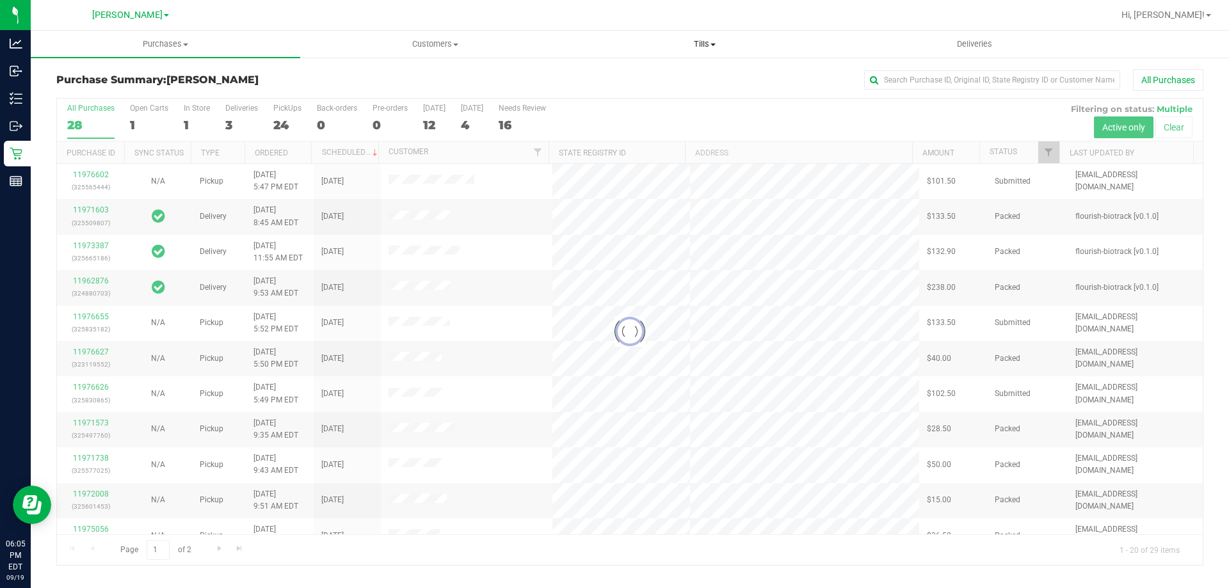
click at [692, 53] on uib-tab-heading "Tills Manage tills Reconcile e-payments" at bounding box center [704, 44] width 268 height 26
click at [708, 48] on span "Tills" at bounding box center [704, 44] width 269 height 12
click at [710, 41] on span "Tills" at bounding box center [704, 44] width 269 height 12
click at [626, 77] on span "Manage tills" at bounding box center [613, 77] width 86 height 11
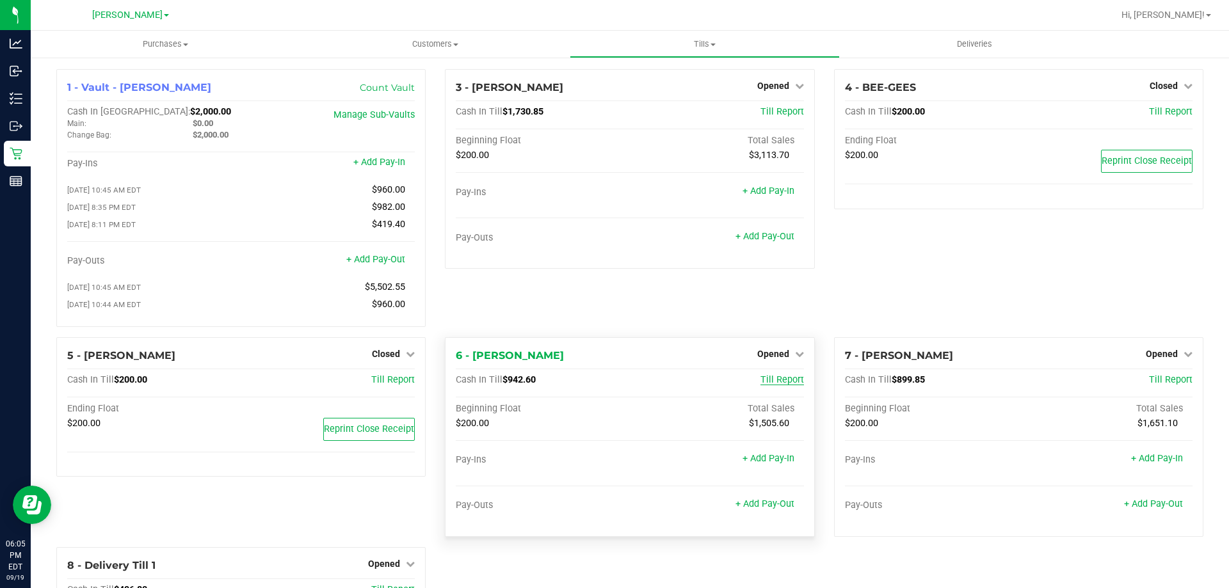
click at [781, 385] on span "Till Report" at bounding box center [782, 379] width 44 height 11
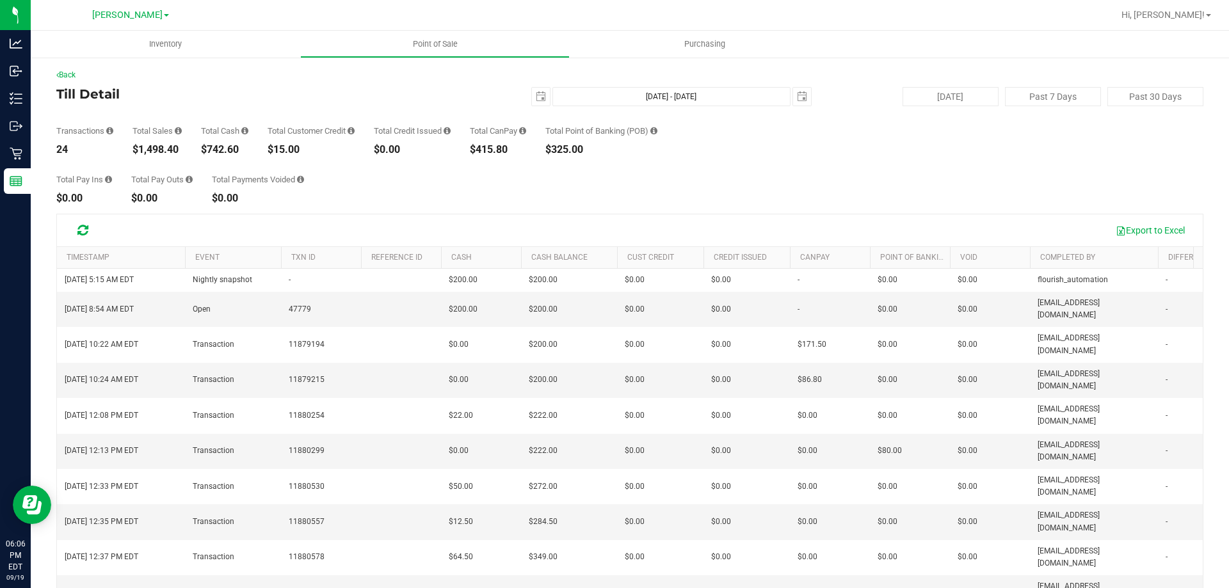
click at [971, 168] on div "Total Pay Ins $0.00 Total Pay Outs $0.00 Total Payments Voided $0.00" at bounding box center [629, 179] width 1147 height 49
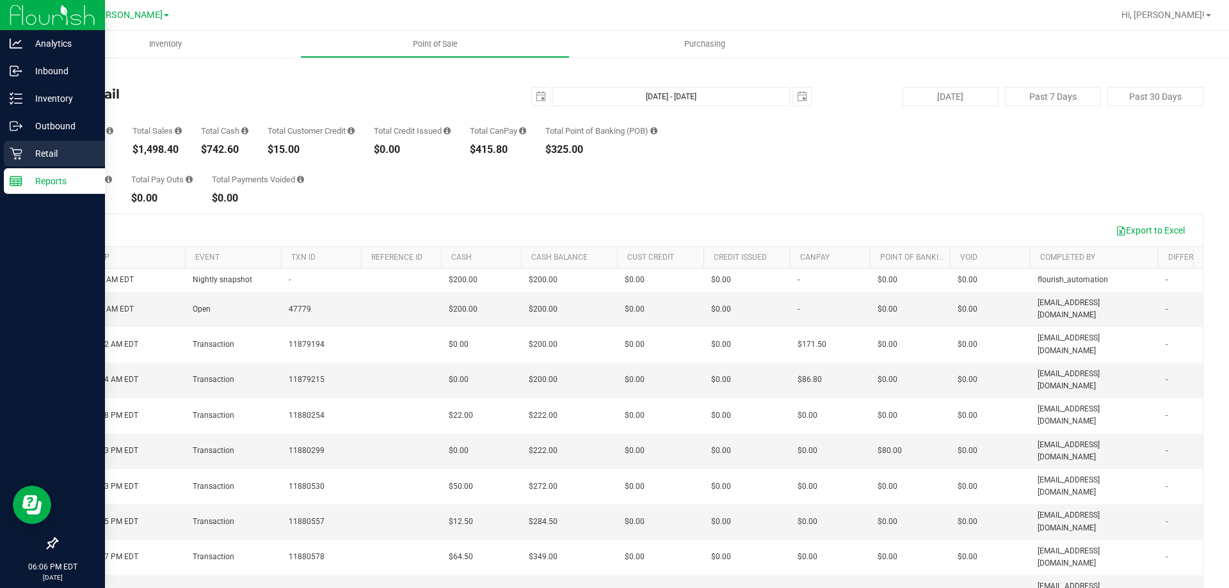
click at [21, 156] on icon at bounding box center [16, 153] width 13 height 13
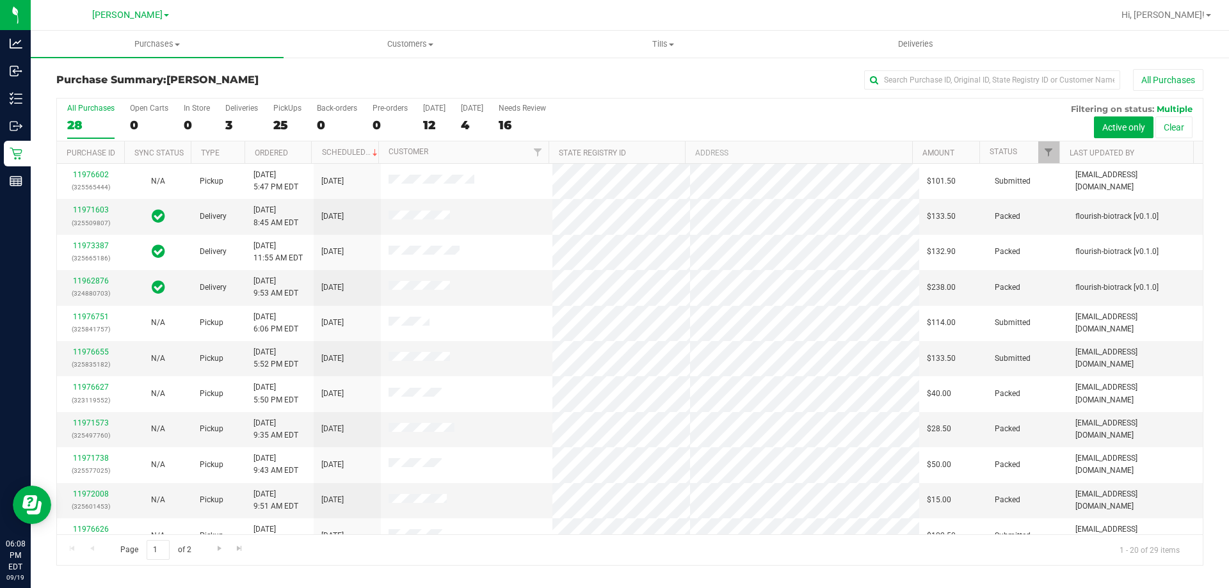
click at [203, 65] on div "Purchase Summary: Brandon WC All Purchases All Purchases 28 Open Carts 0 In Sto…" at bounding box center [630, 317] width 1198 height 522
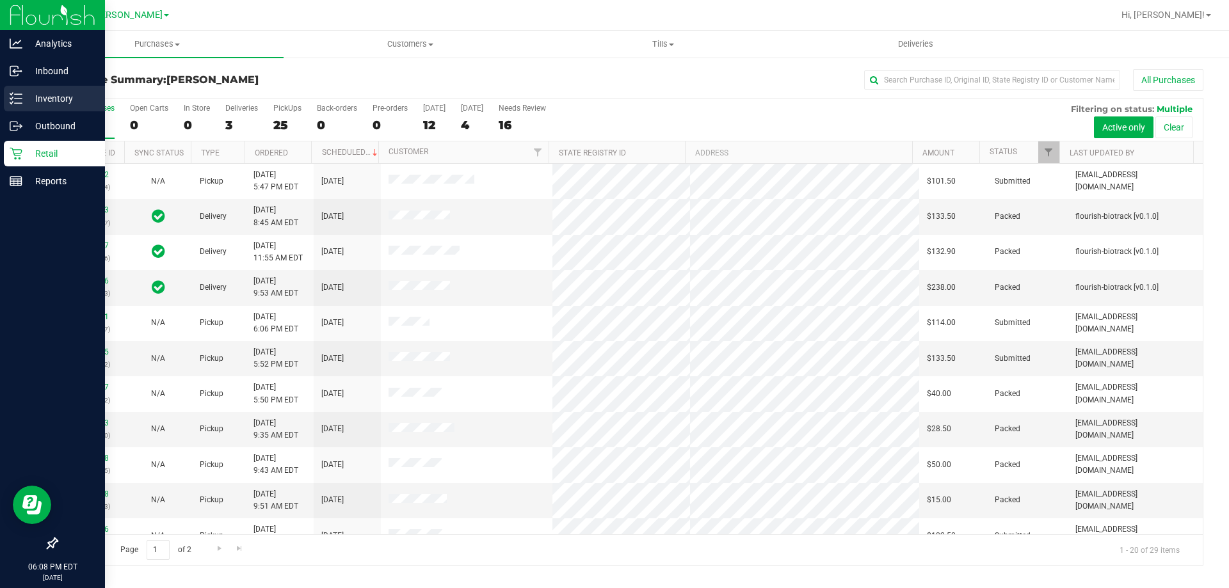
click at [12, 100] on icon at bounding box center [16, 98] width 13 height 13
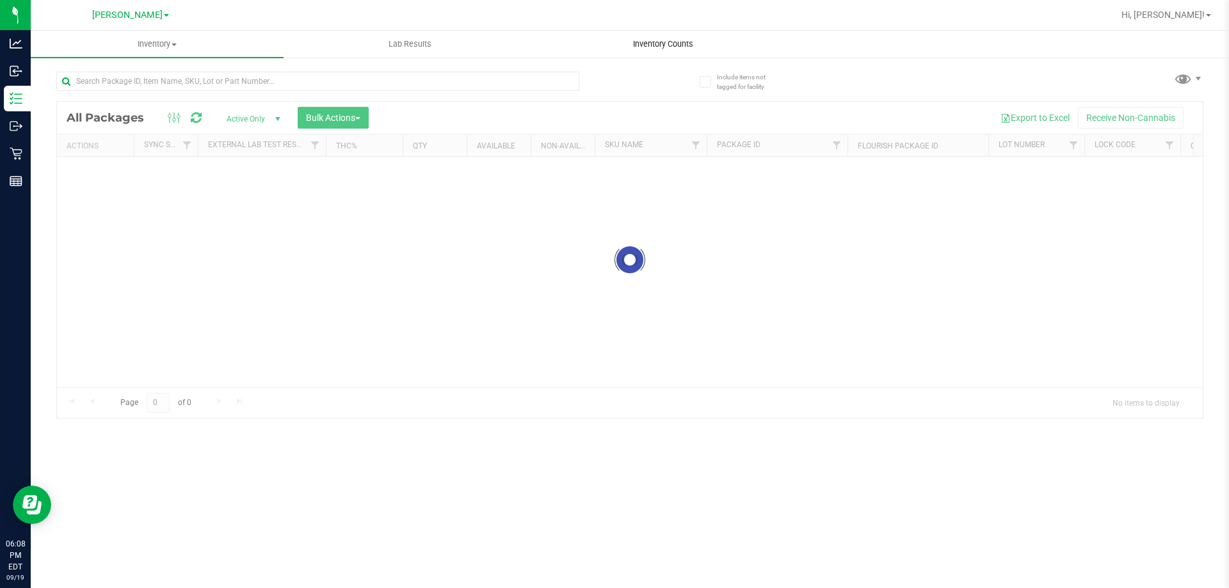
click at [682, 48] on span "Inventory Counts" at bounding box center [663, 44] width 95 height 12
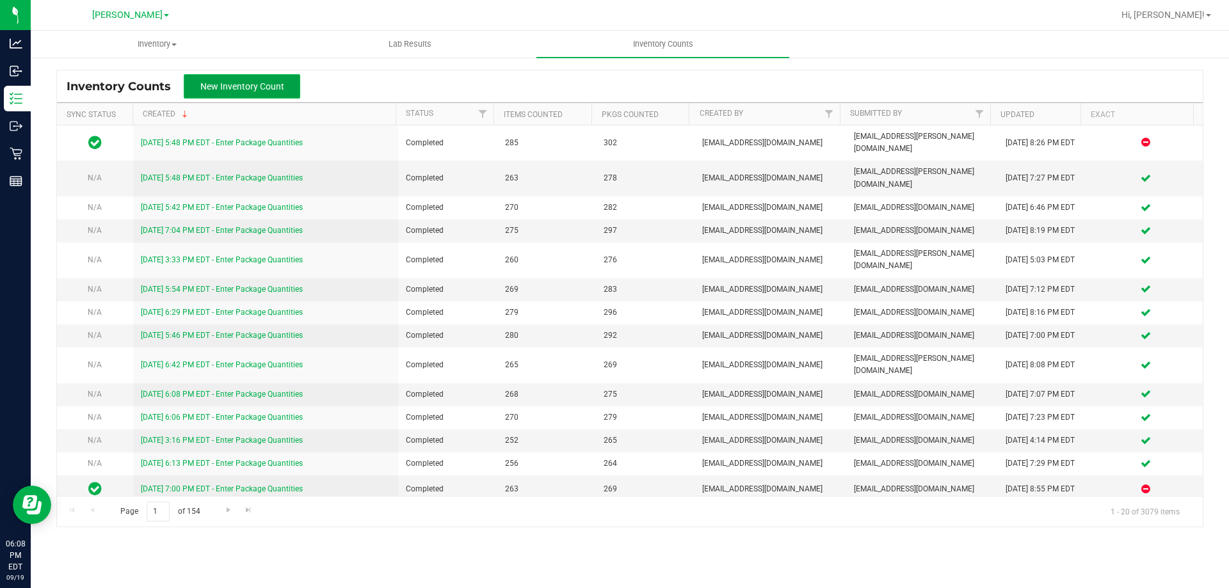
click at [246, 83] on span "New Inventory Count" at bounding box center [242, 86] width 84 height 10
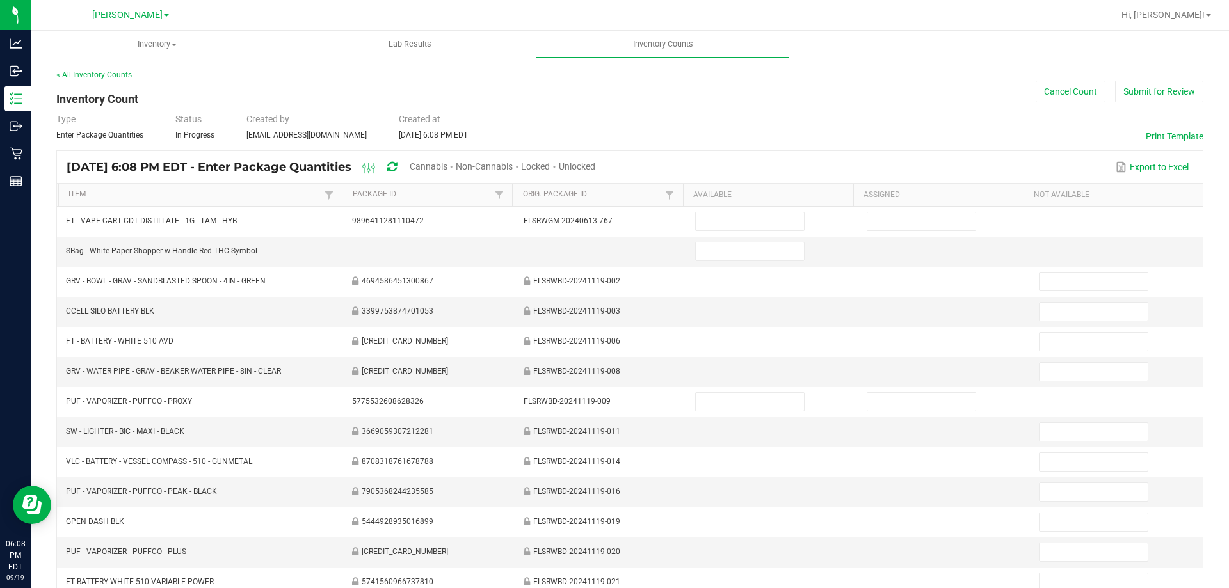
click at [447, 164] on span "Cannabis" at bounding box center [429, 166] width 38 height 10
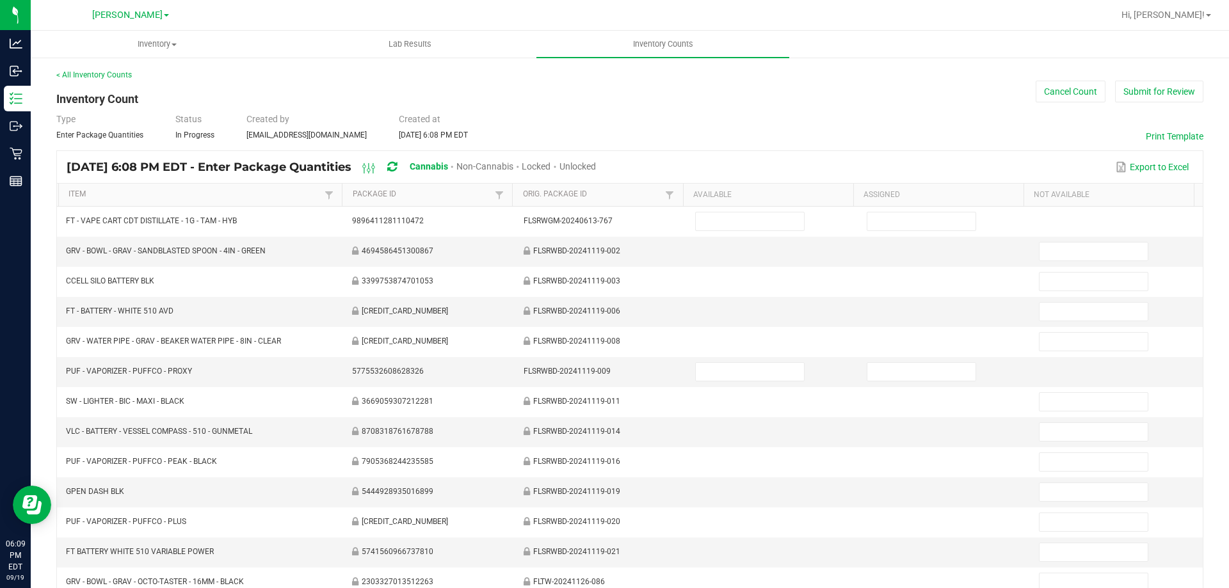
click at [596, 164] on span "Unlocked" at bounding box center [577, 166] width 36 height 10
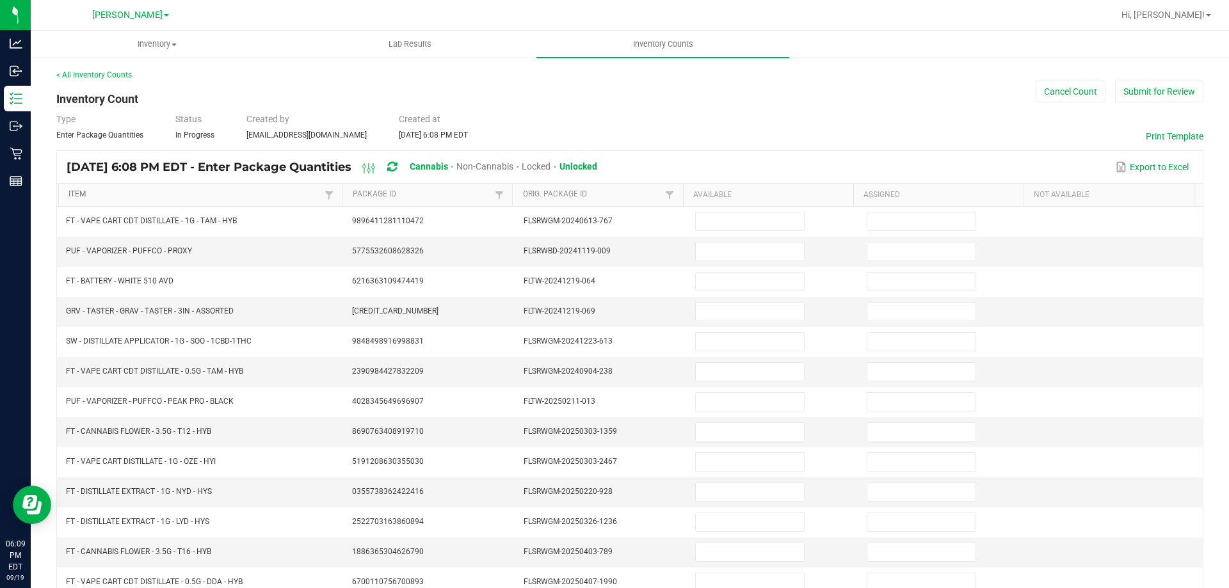
click at [243, 198] on link "Item" at bounding box center [194, 194] width 253 height 10
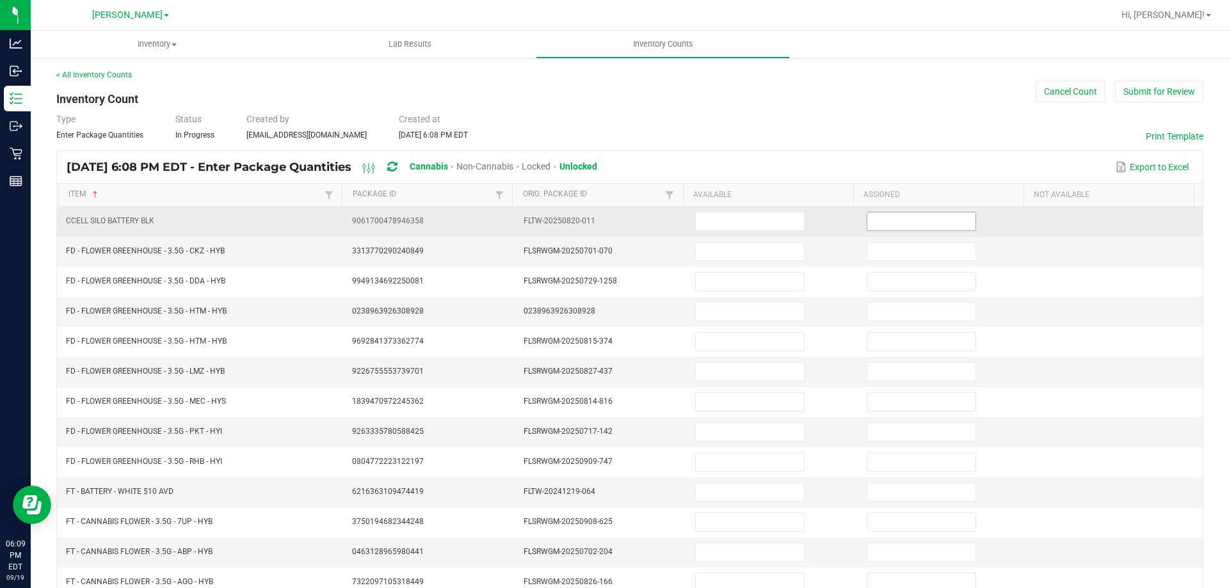
click at [902, 221] on input at bounding box center [921, 221] width 108 height 18
type input "0"
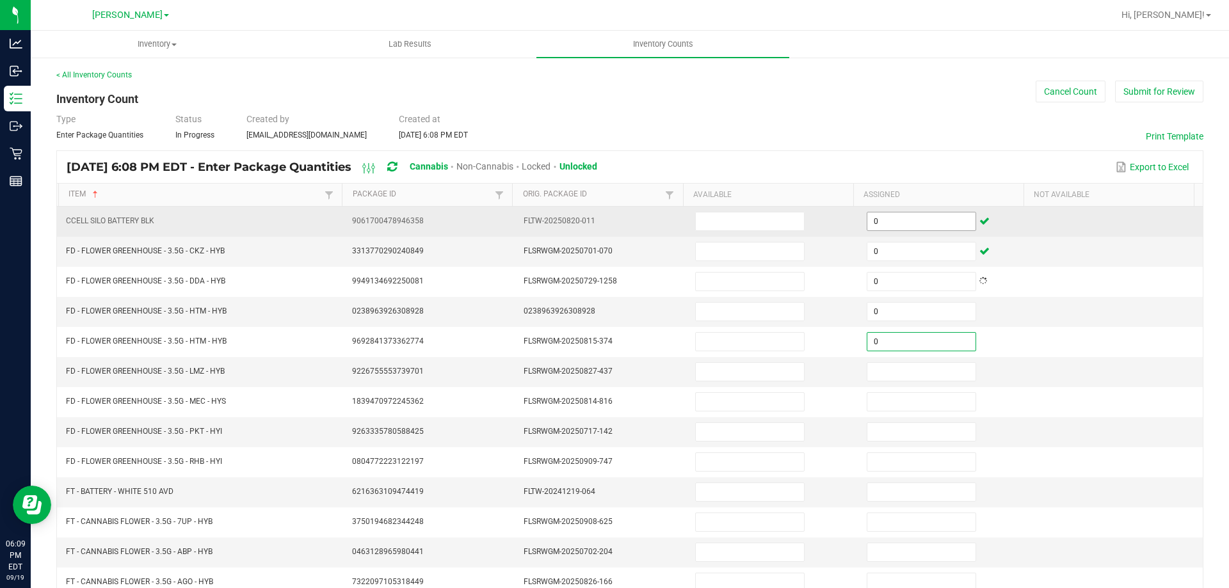
type input "0"
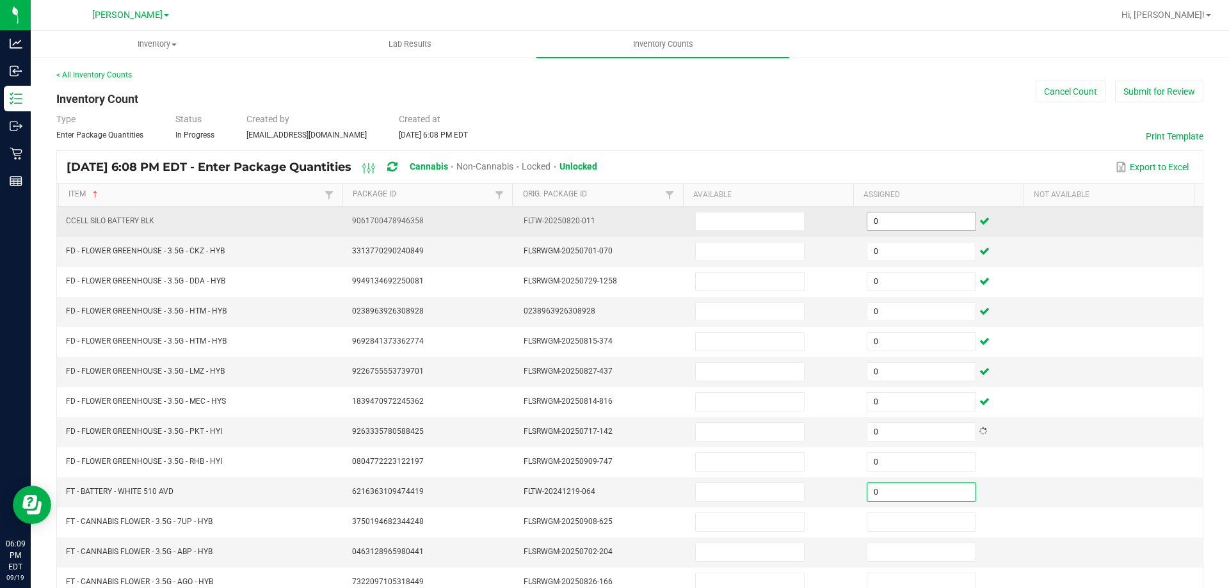
type input "0"
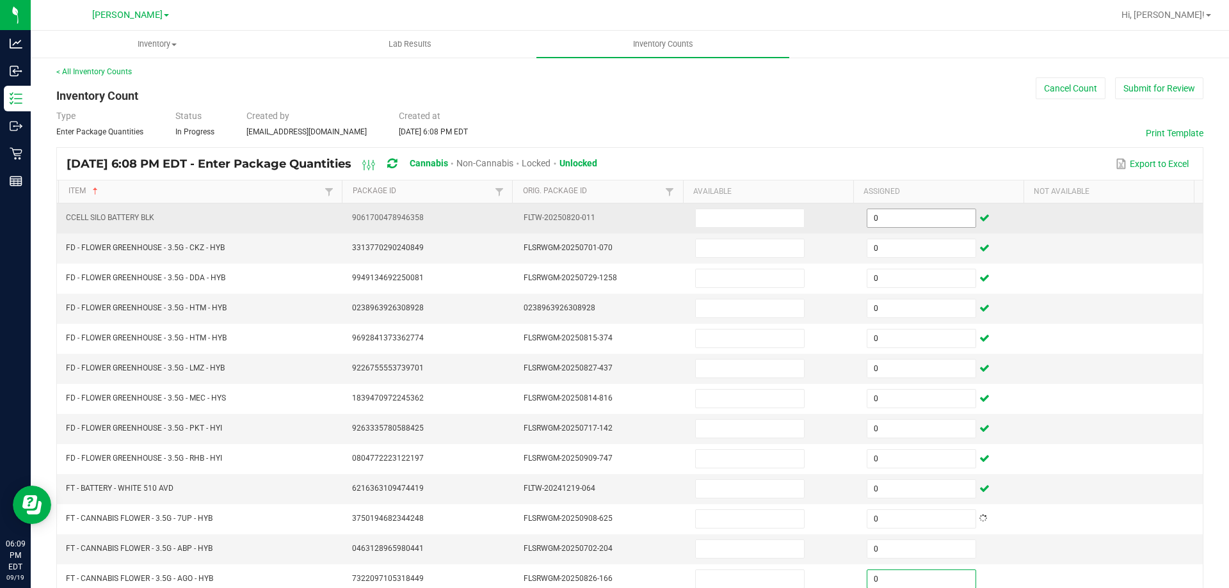
type input "0"
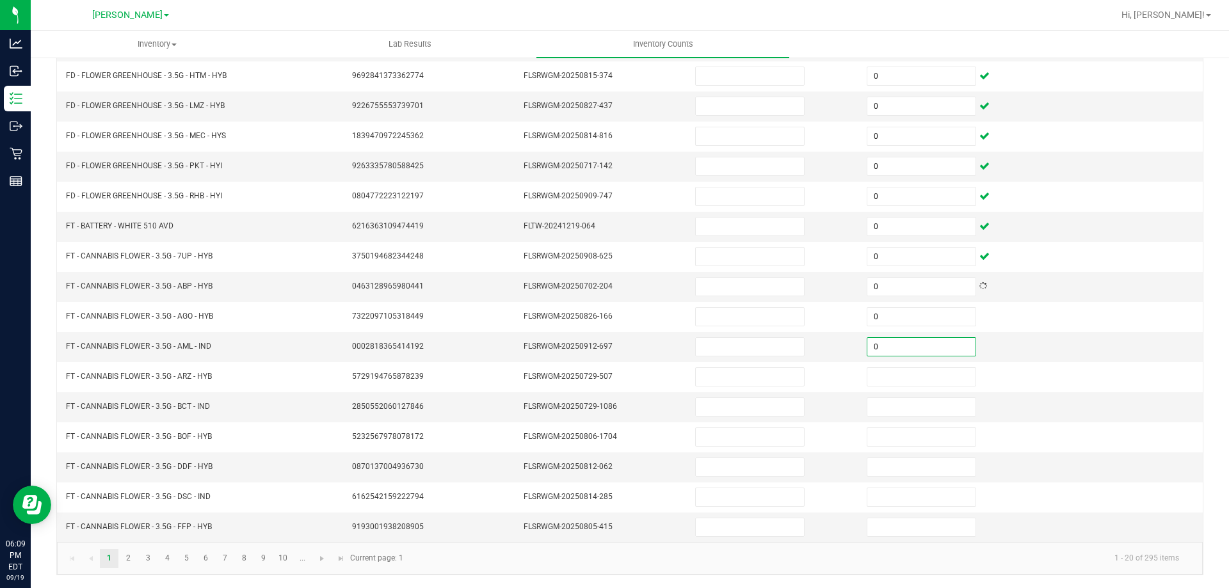
type input "0"
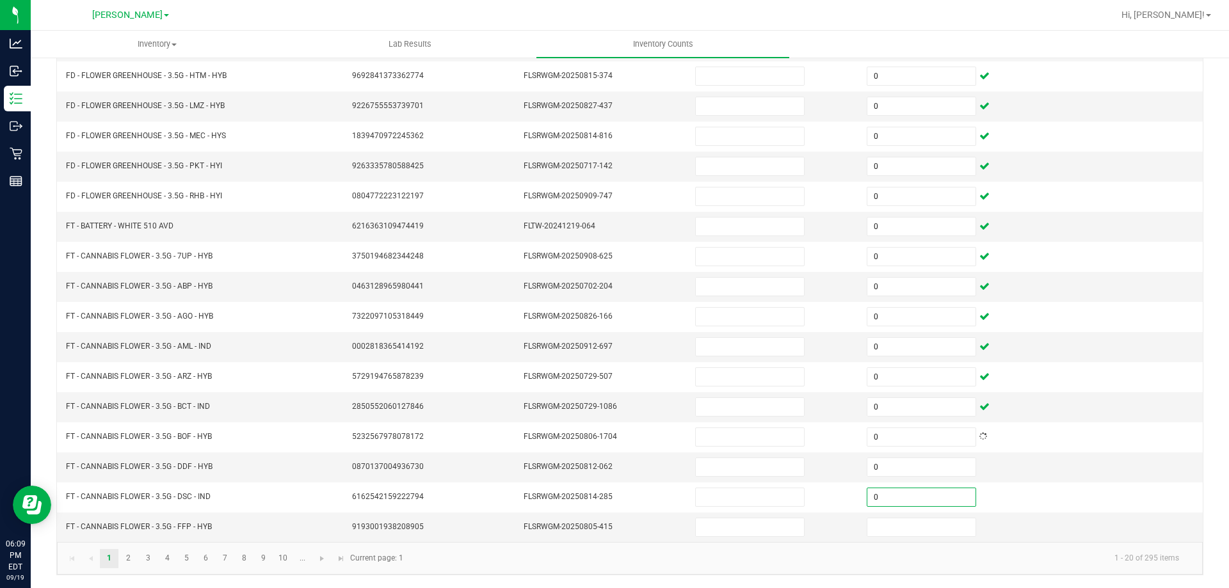
type input "0"
click at [1133, 339] on td at bounding box center [1117, 347] width 172 height 30
click at [132, 554] on link "2" at bounding box center [128, 558] width 19 height 19
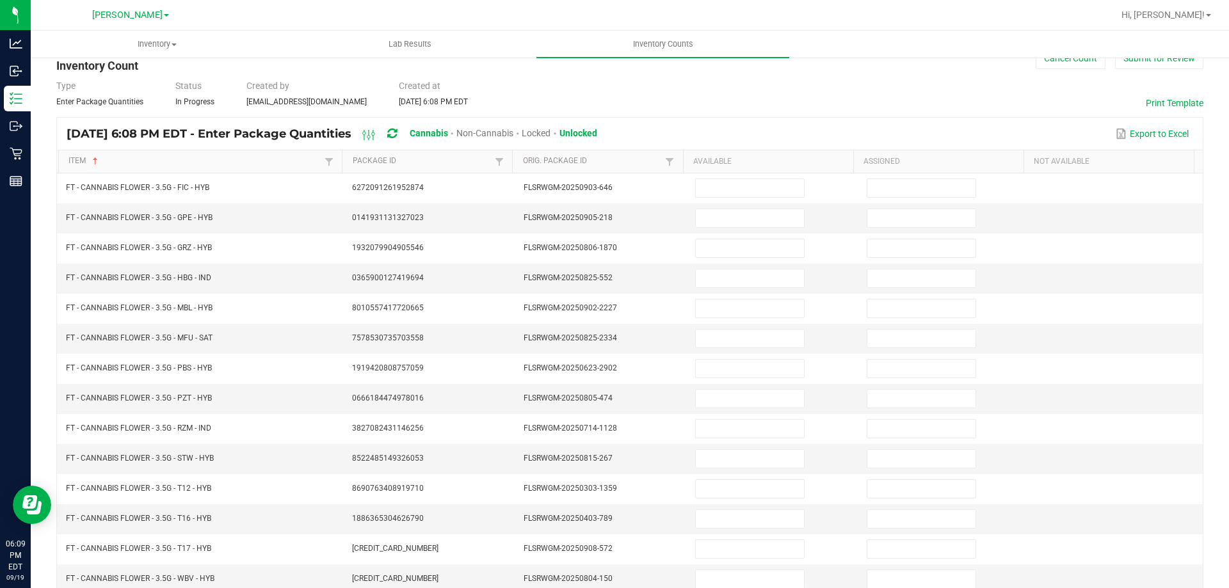
scroll to position [0, 0]
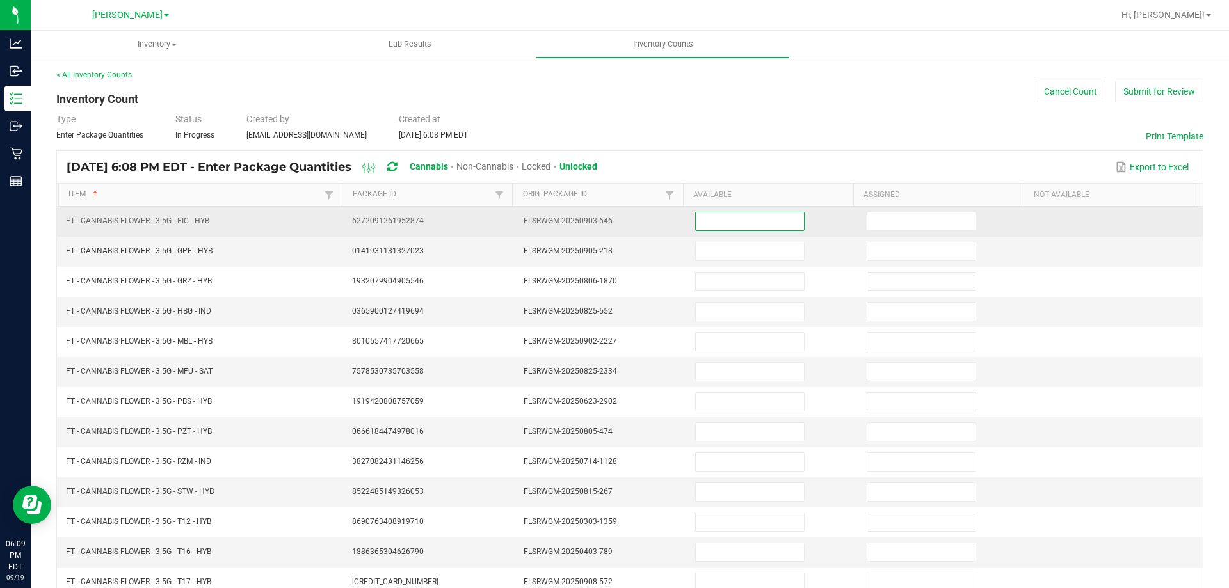
click at [742, 221] on input at bounding box center [750, 221] width 108 height 18
type input "0"
click at [879, 220] on input at bounding box center [921, 221] width 108 height 18
type input "0"
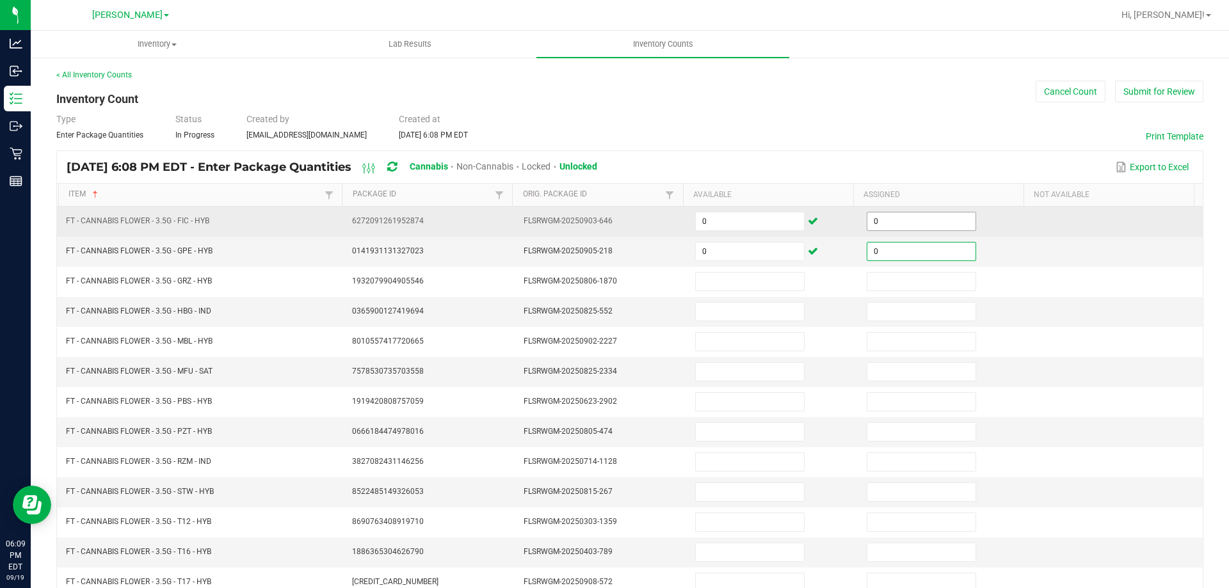
type input "0"
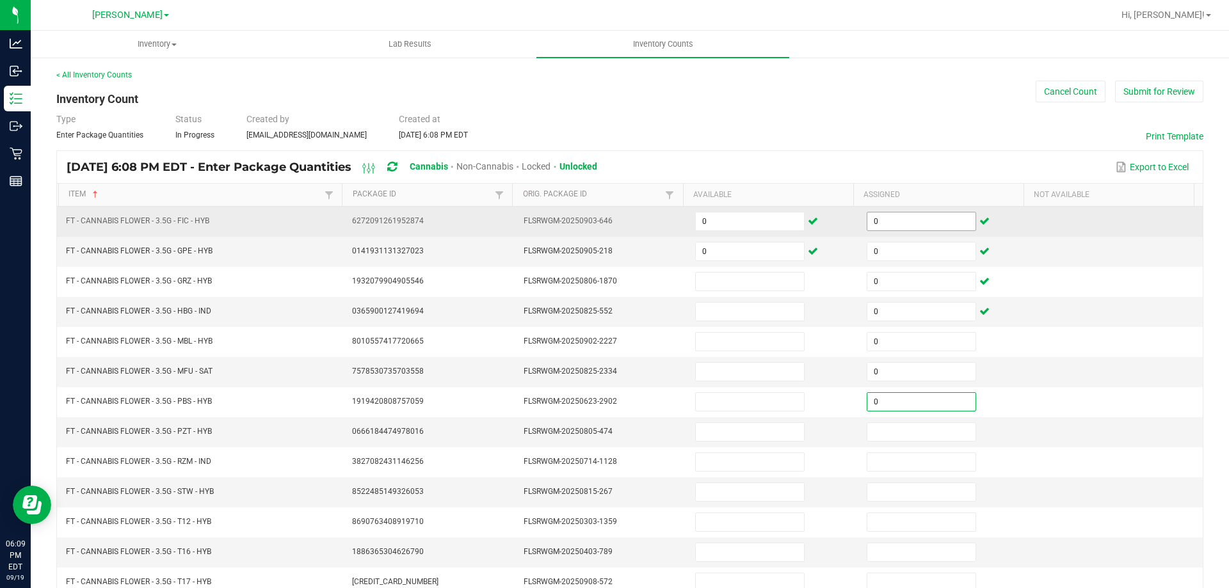
type input "0"
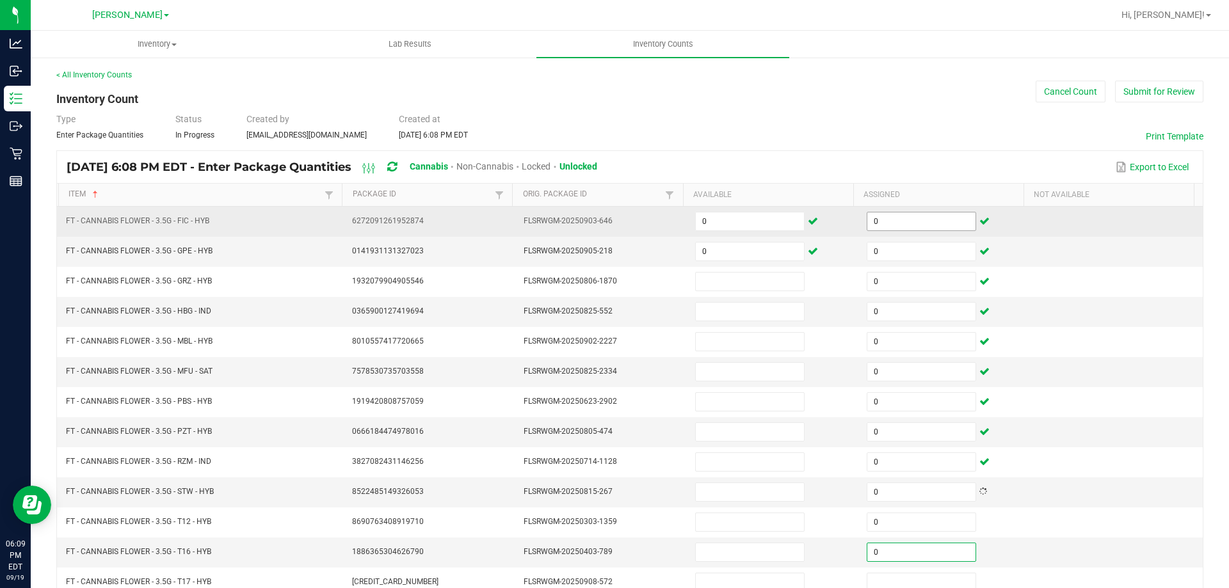
type input "0"
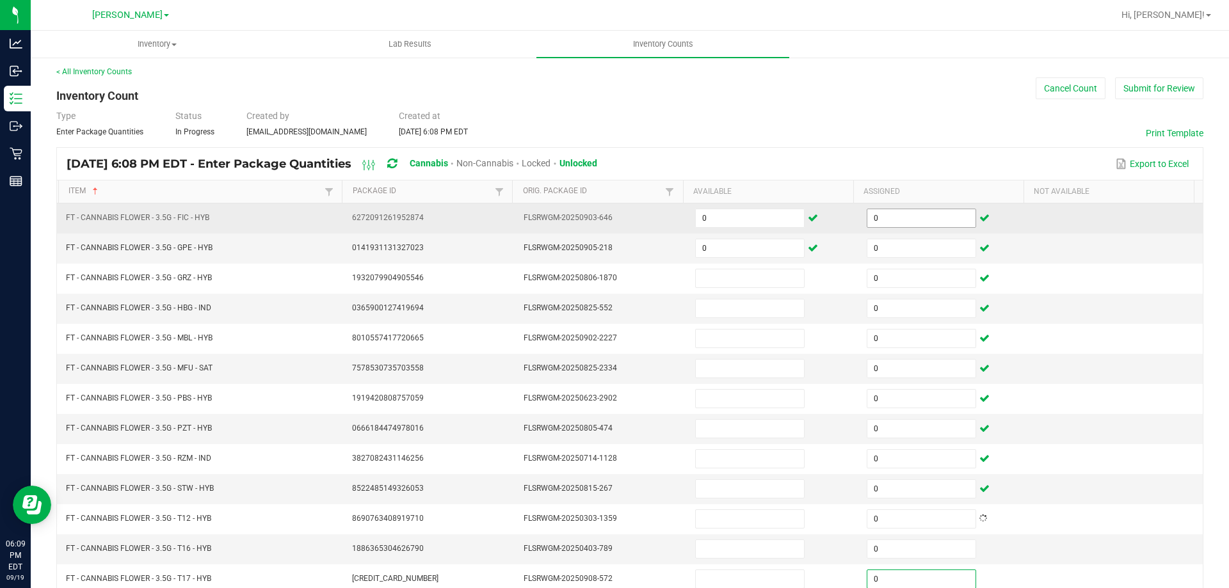
type input "0"
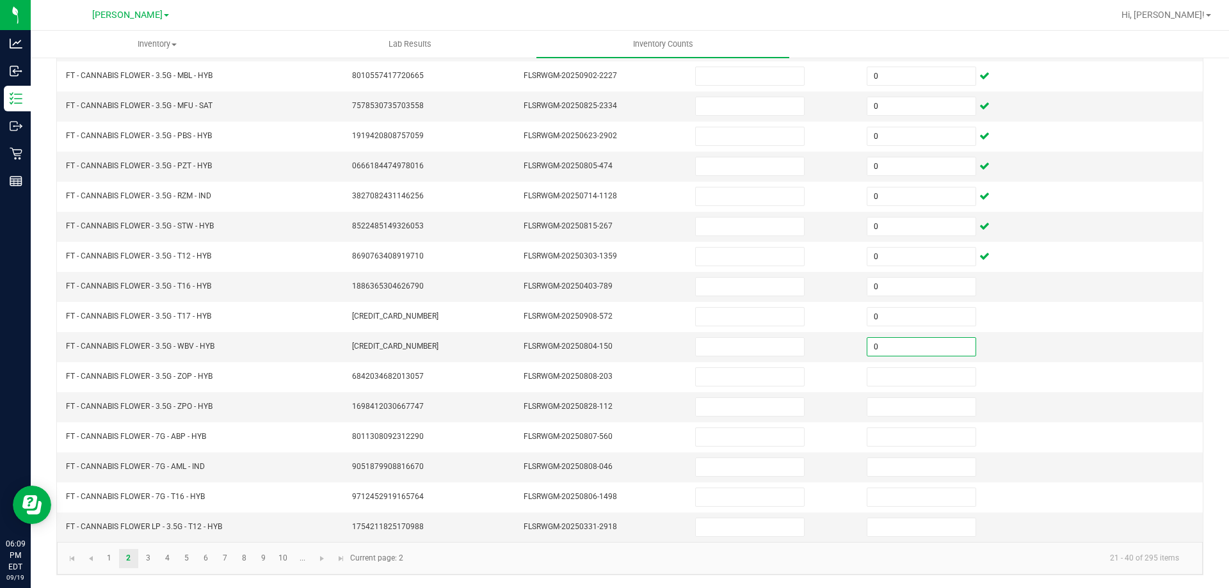
type input "0"
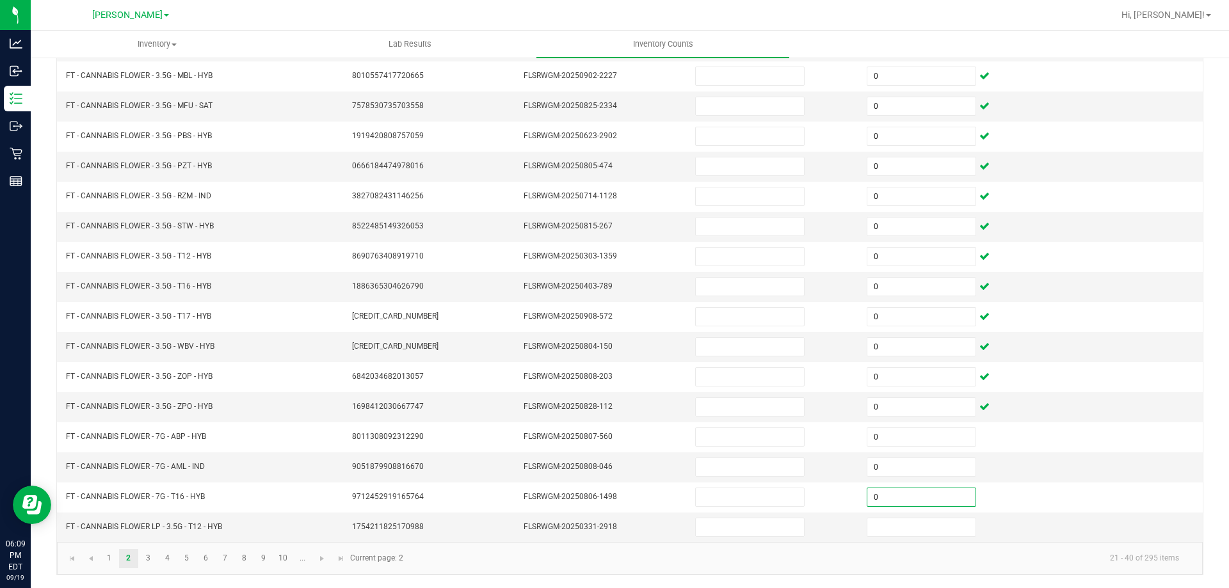
type input "0"
click at [1211, 261] on div "< All Inventory Counts Inventory Count Cancel Count Submit for Review Type Ente…" at bounding box center [630, 189] width 1198 height 797
click at [148, 558] on link "3" at bounding box center [148, 558] width 19 height 19
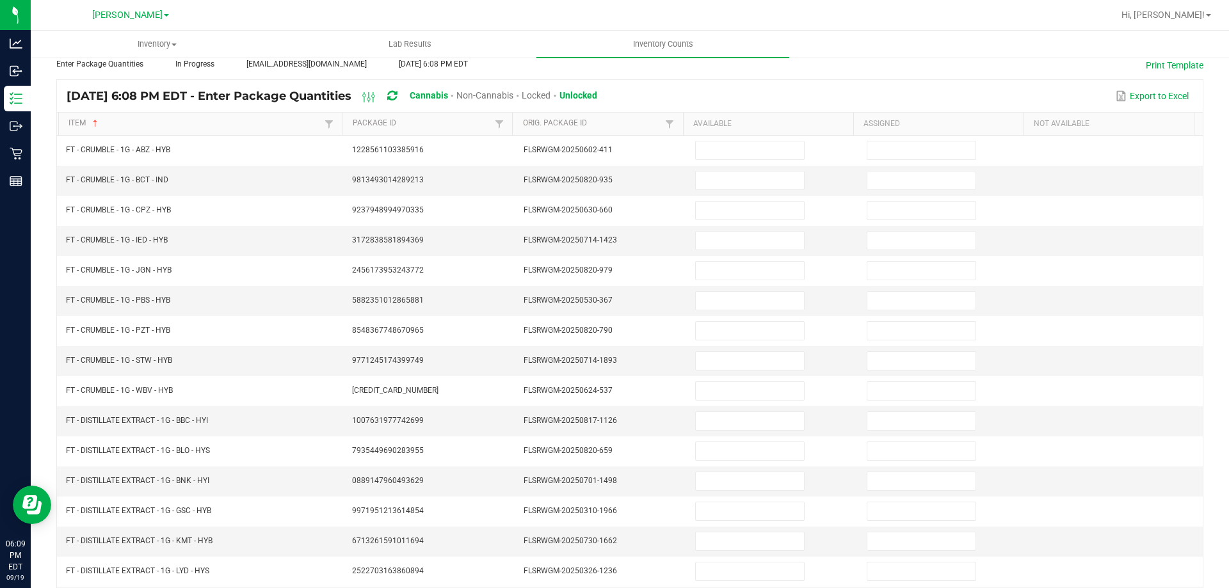
scroll to position [0, 0]
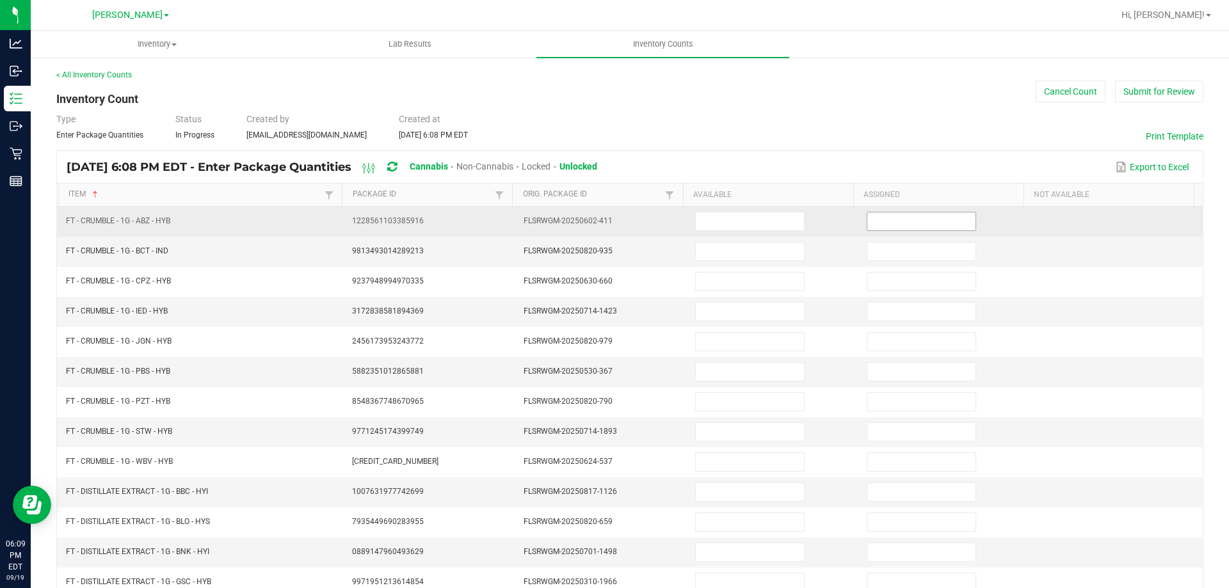
click at [902, 230] on span at bounding box center [921, 221] width 109 height 19
click at [901, 227] on input at bounding box center [921, 221] width 108 height 18
type input "0"
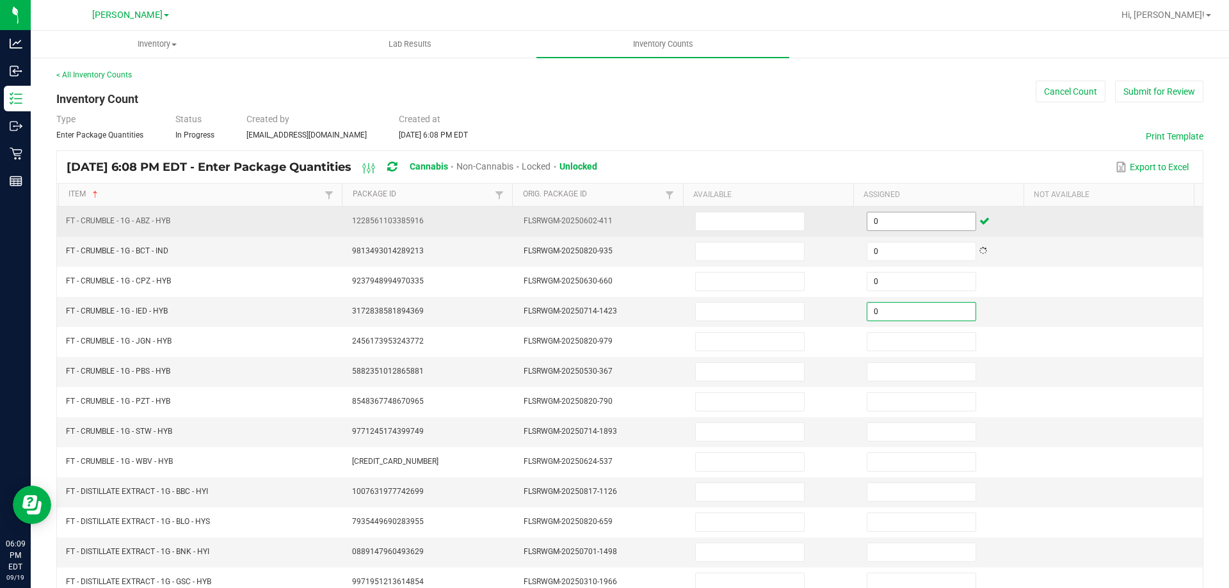
type input "0"
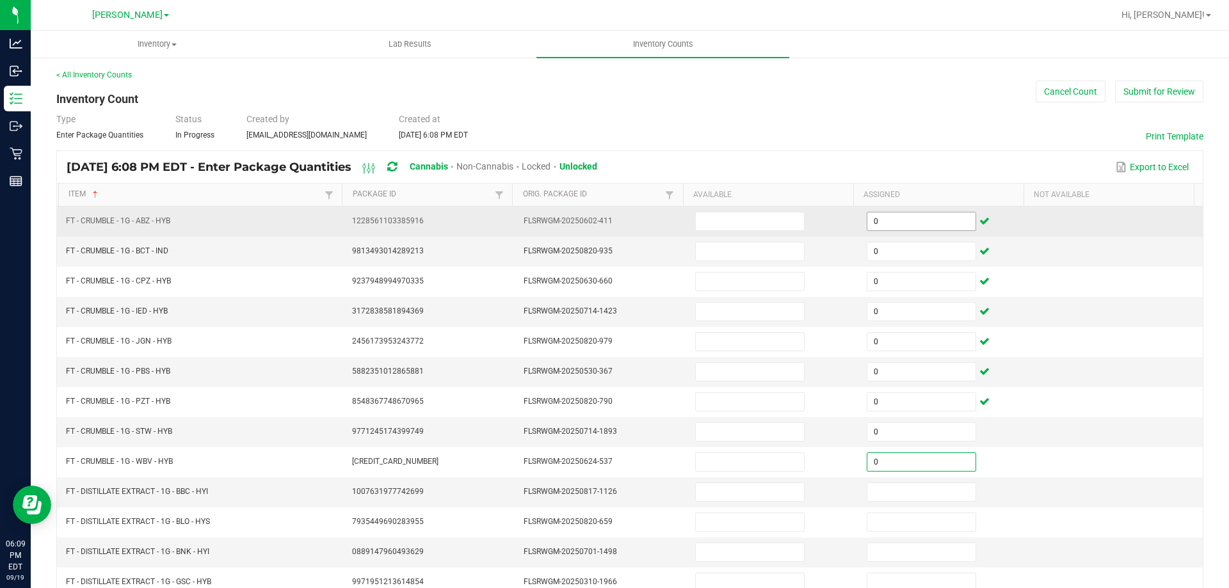
type input "0"
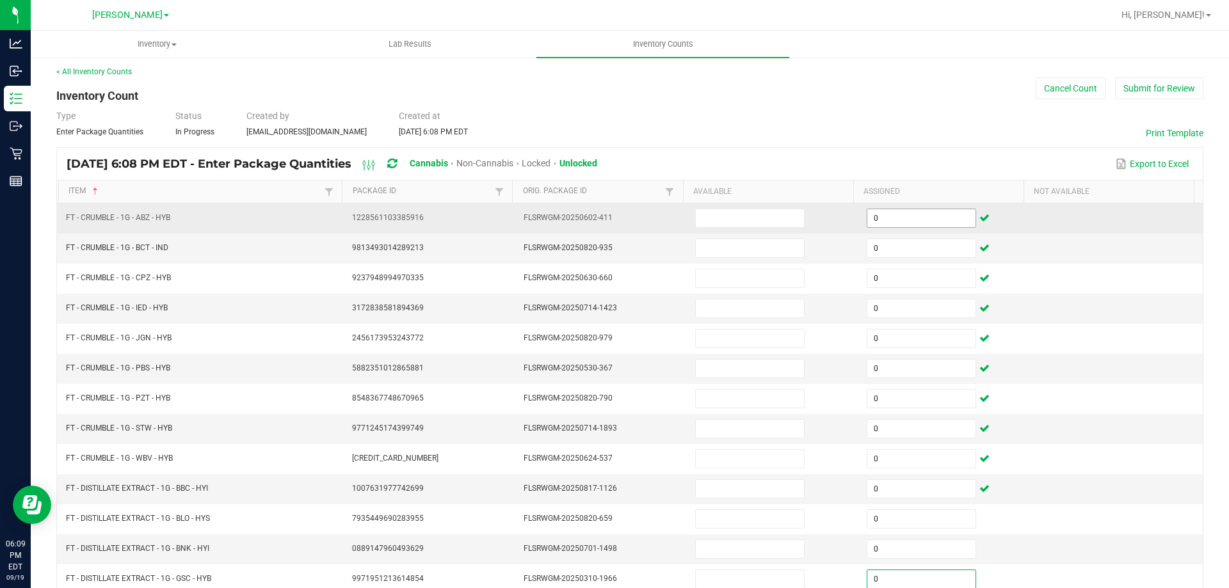
type input "0"
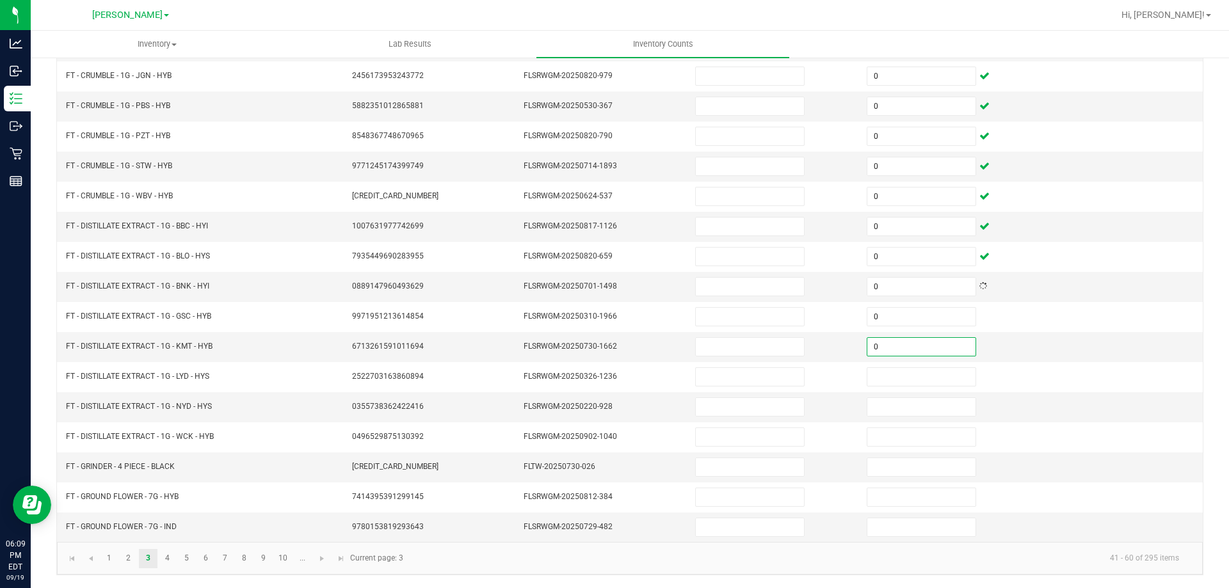
type input "0"
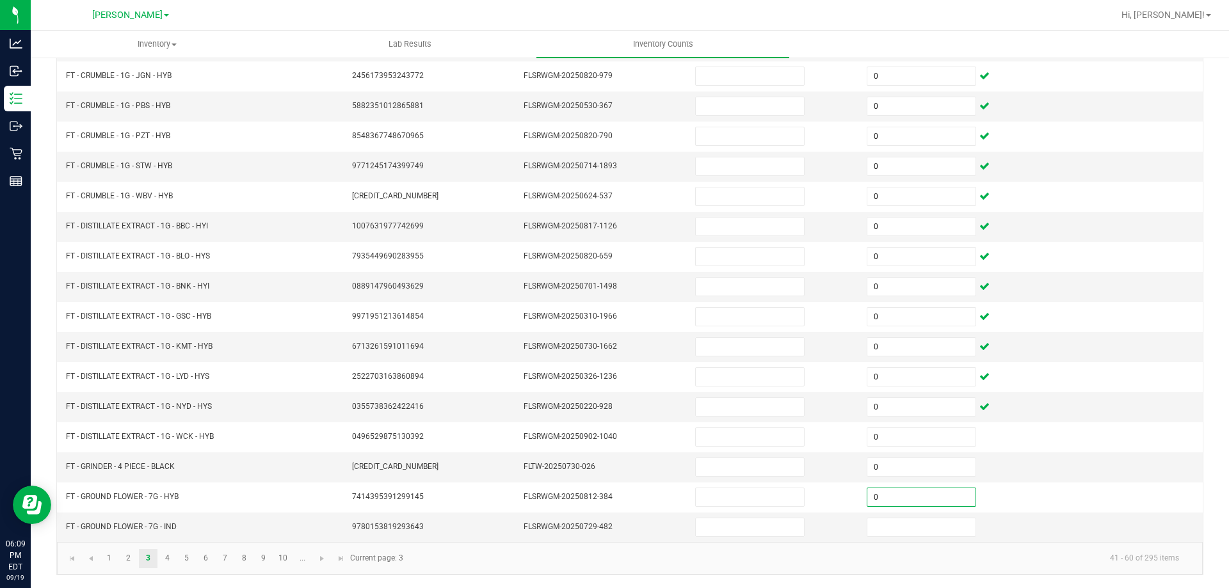
type input "0"
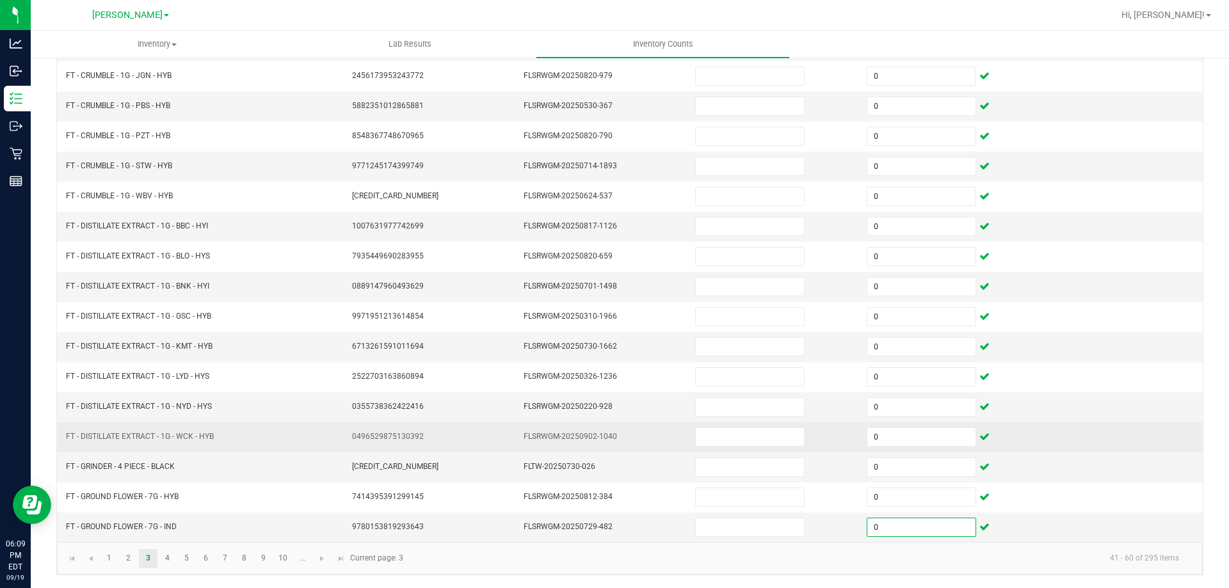
type input "0"
click at [1127, 440] on td at bounding box center [1117, 437] width 172 height 30
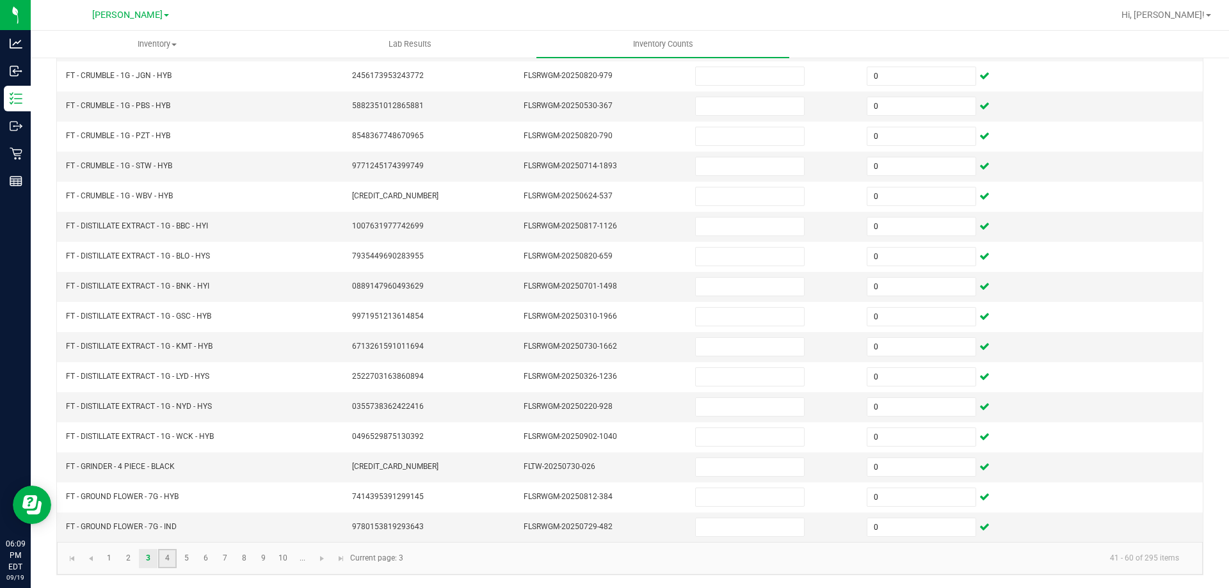
click at [163, 564] on link "4" at bounding box center [167, 558] width 19 height 19
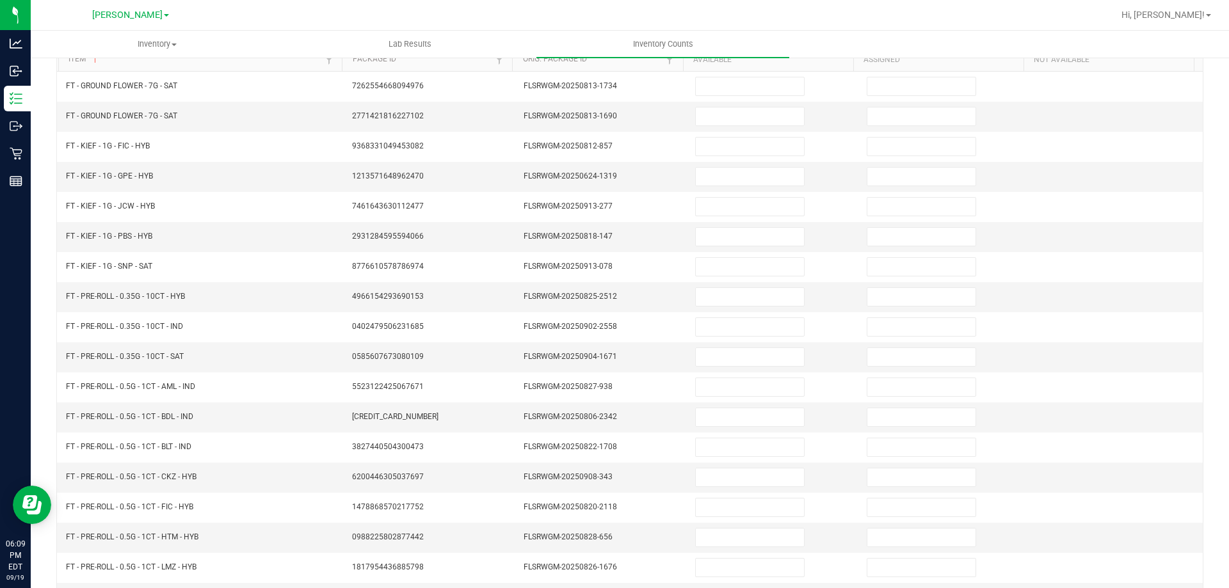
scroll to position [0, 0]
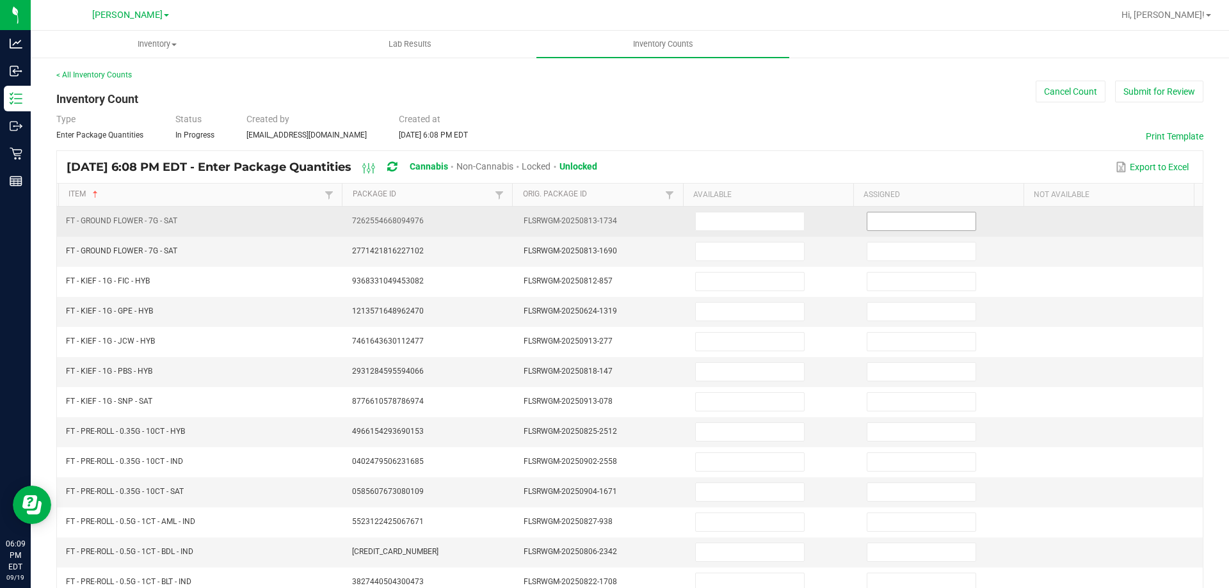
click at [900, 216] on input at bounding box center [921, 221] width 108 height 18
type input "0"
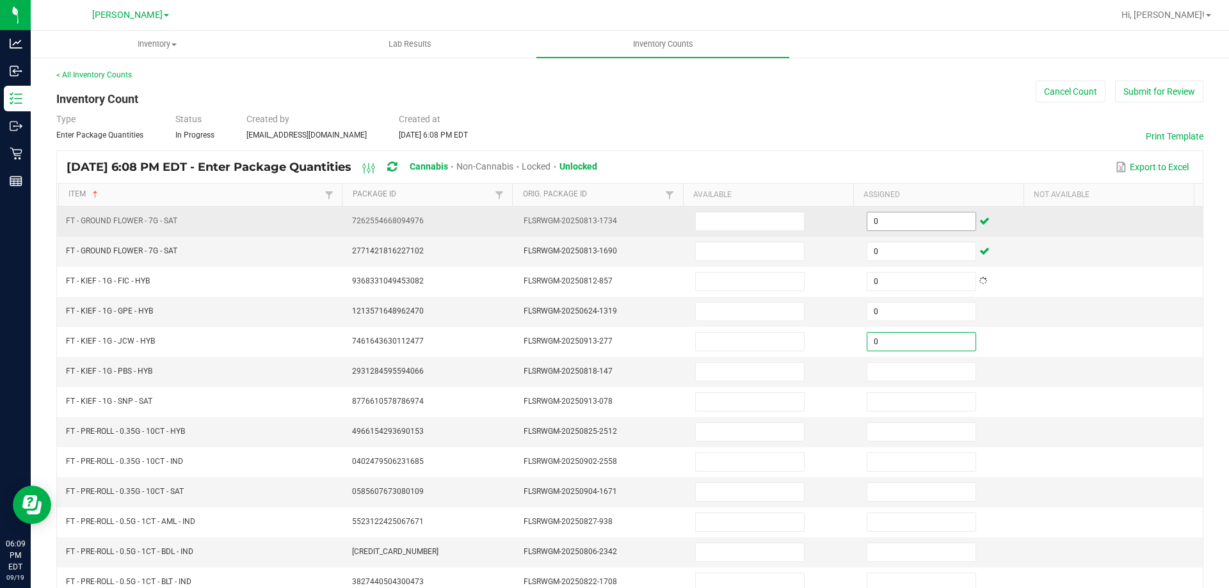
type input "0"
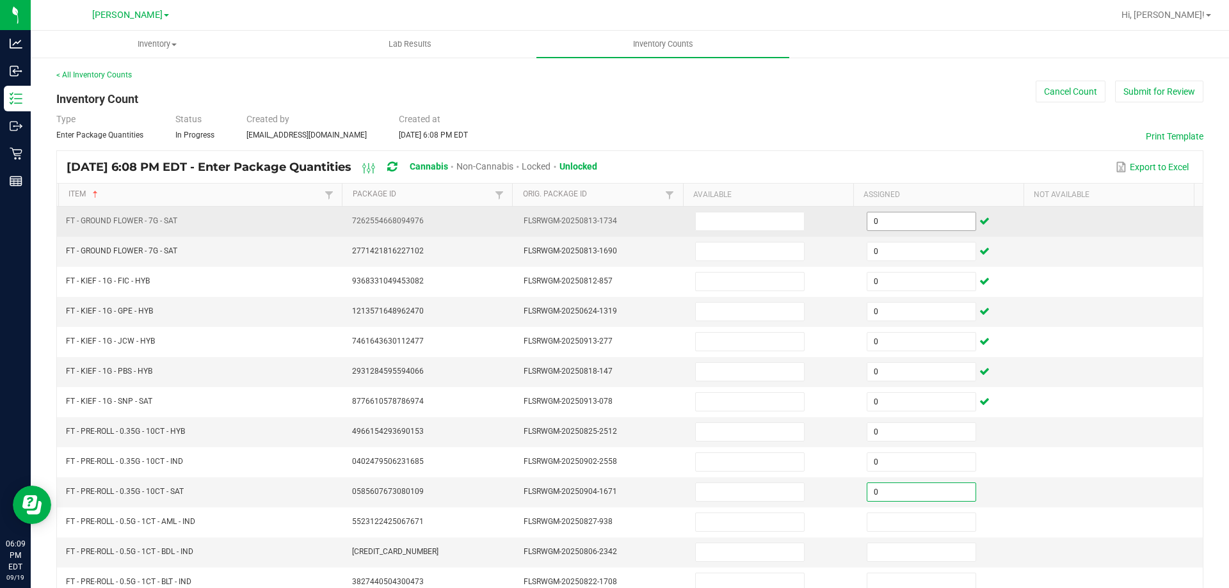
type input "0"
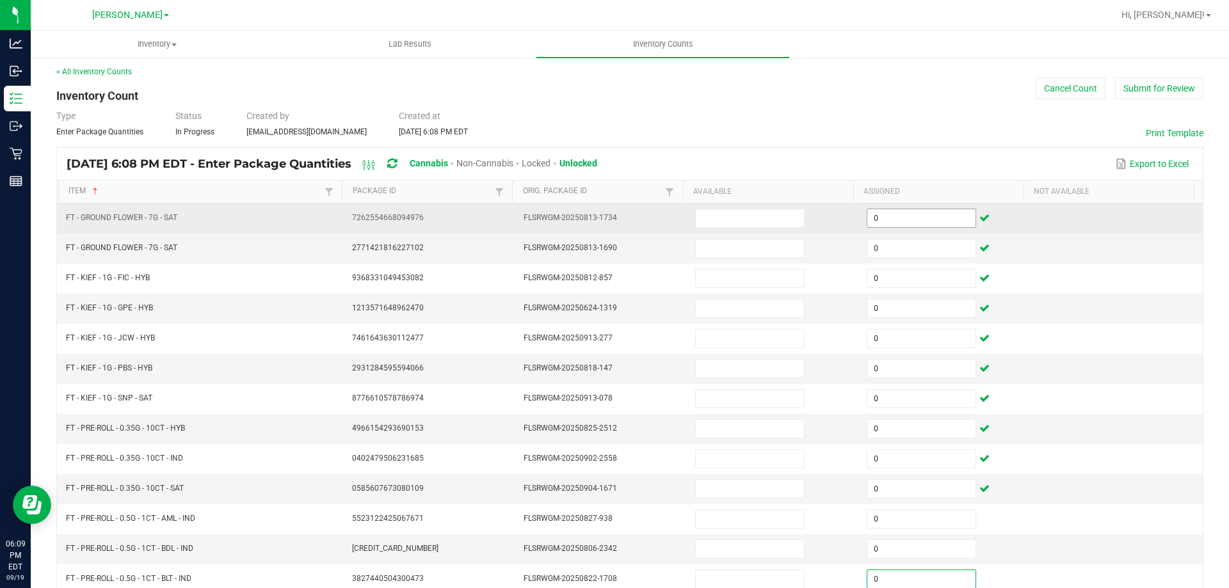
type input "0"
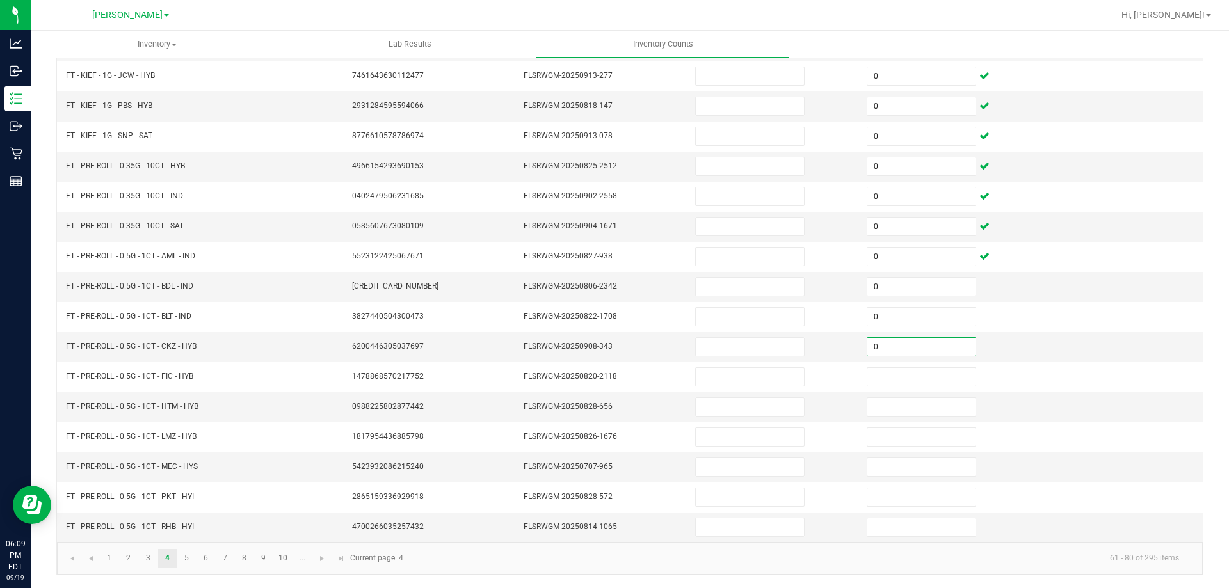
type input "0"
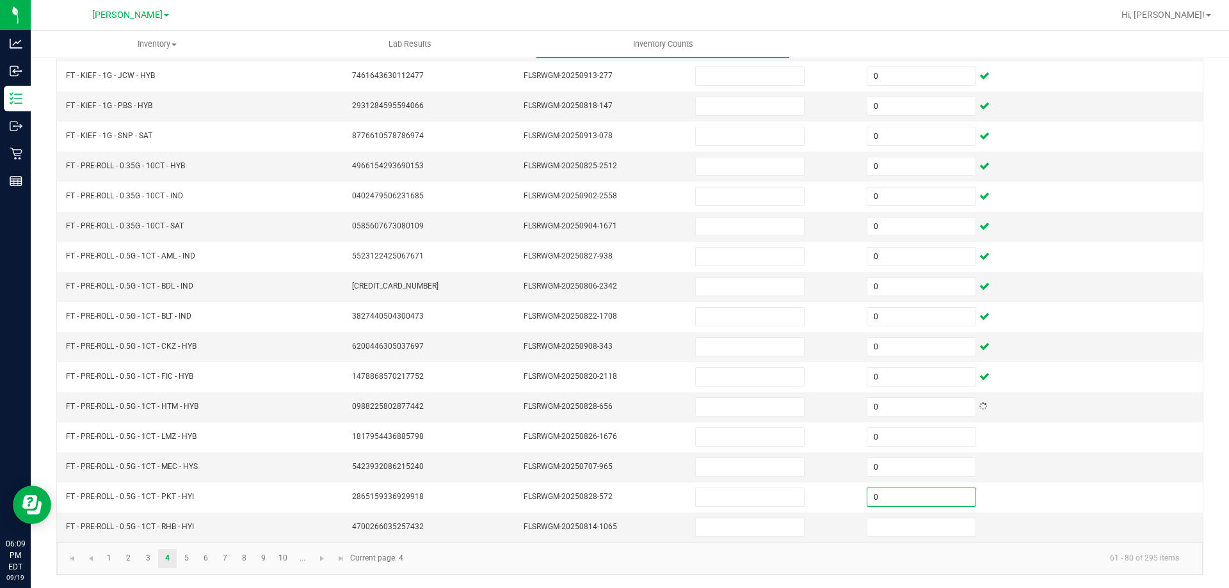
type input "0"
click at [189, 564] on link "5" at bounding box center [186, 558] width 19 height 19
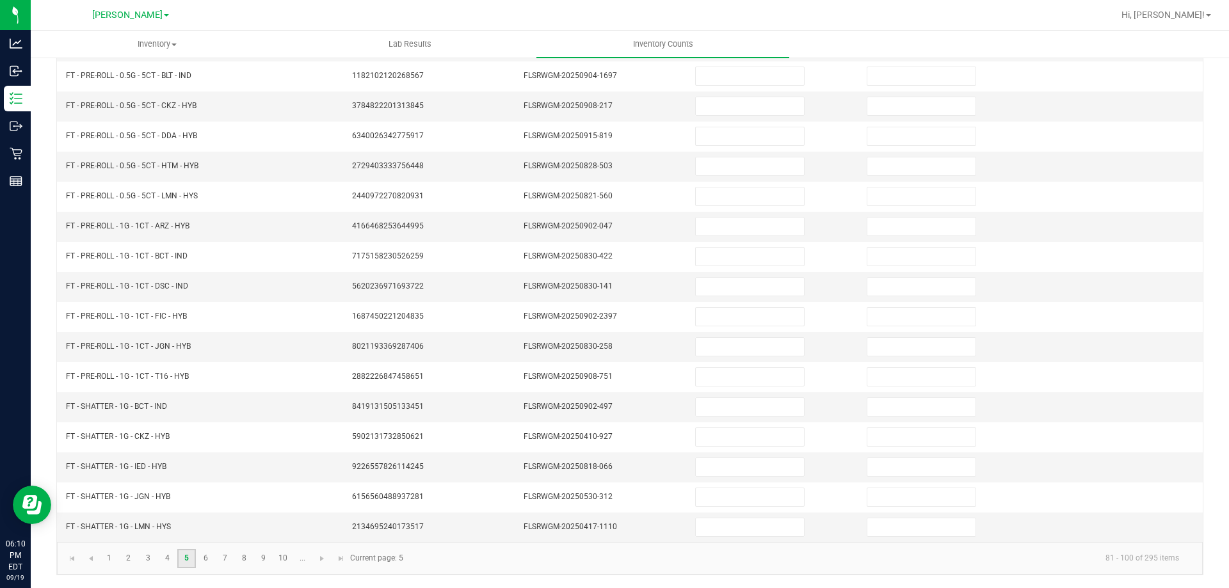
scroll to position [0, 0]
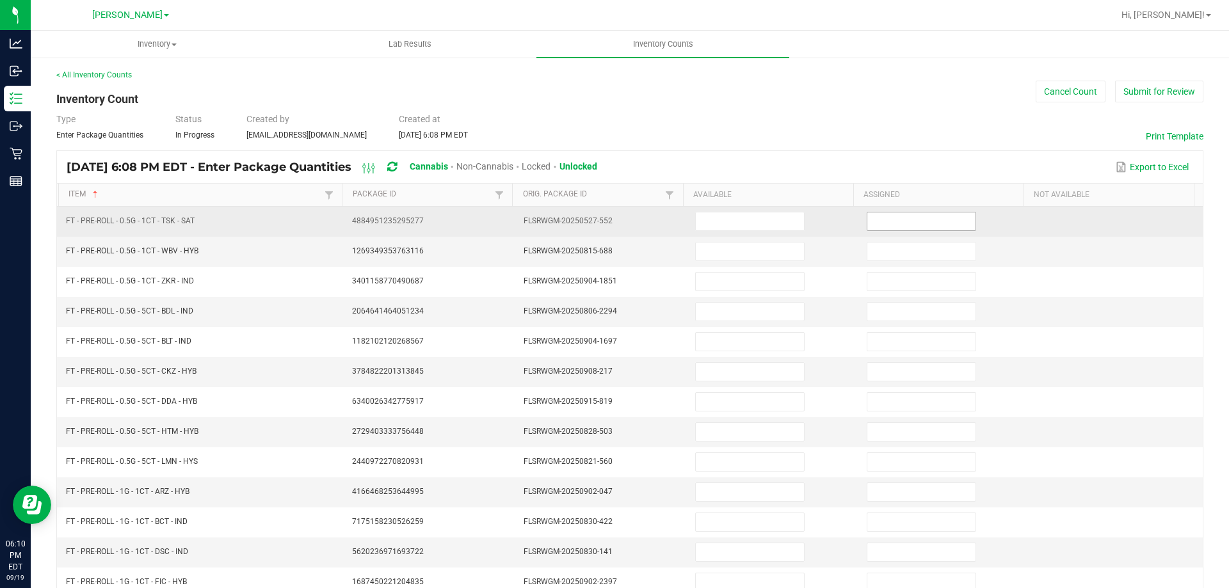
click at [874, 228] on input at bounding box center [921, 221] width 108 height 18
type input "0"
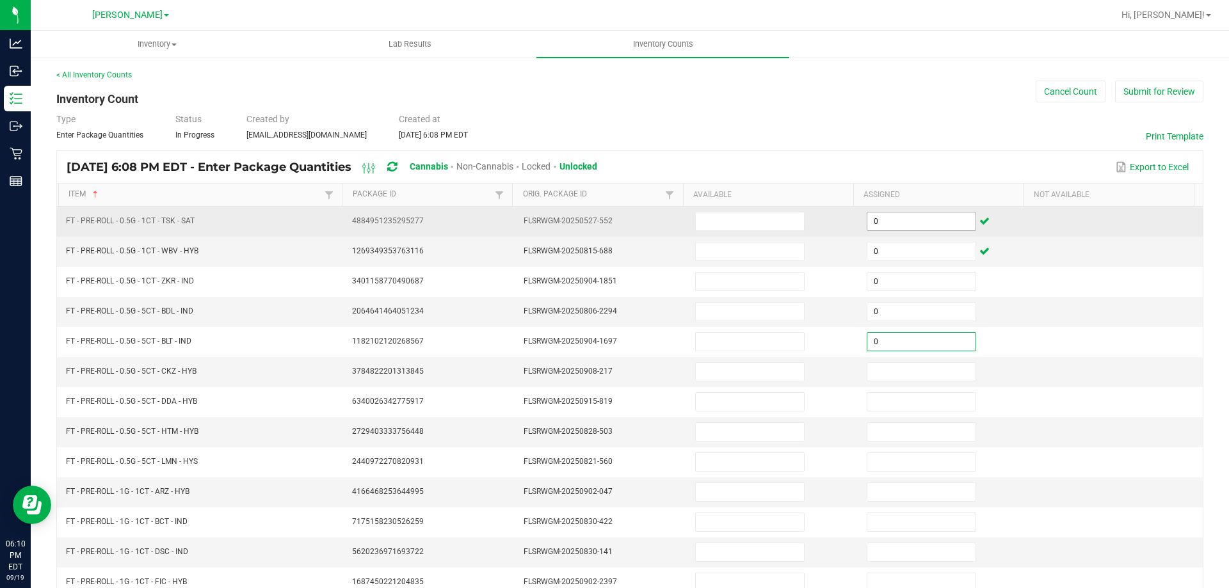
type input "0"
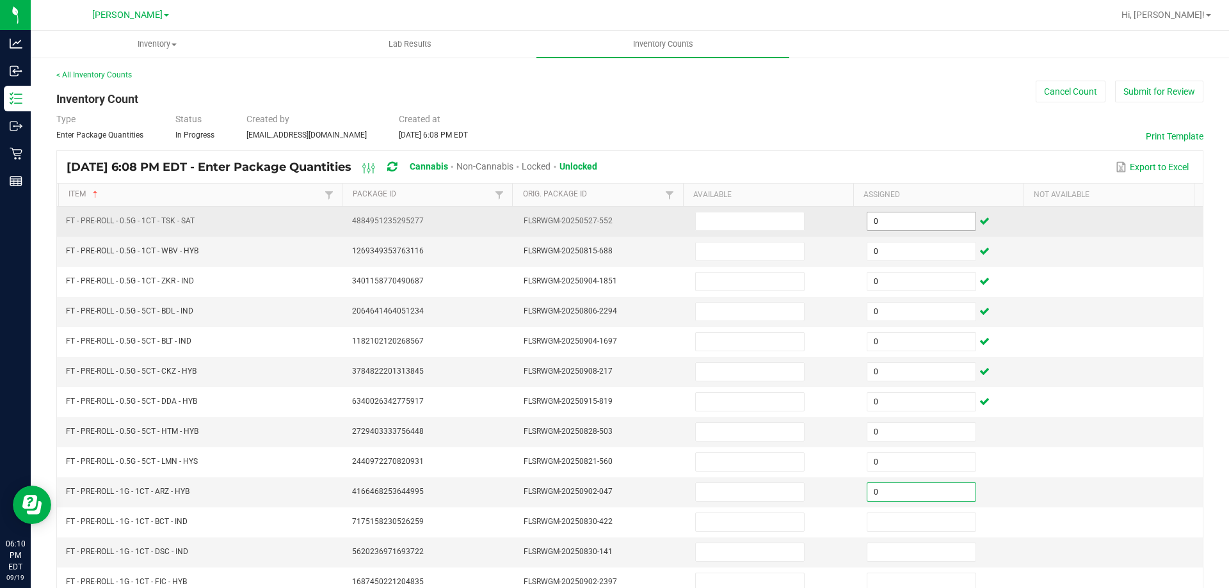
type input "0"
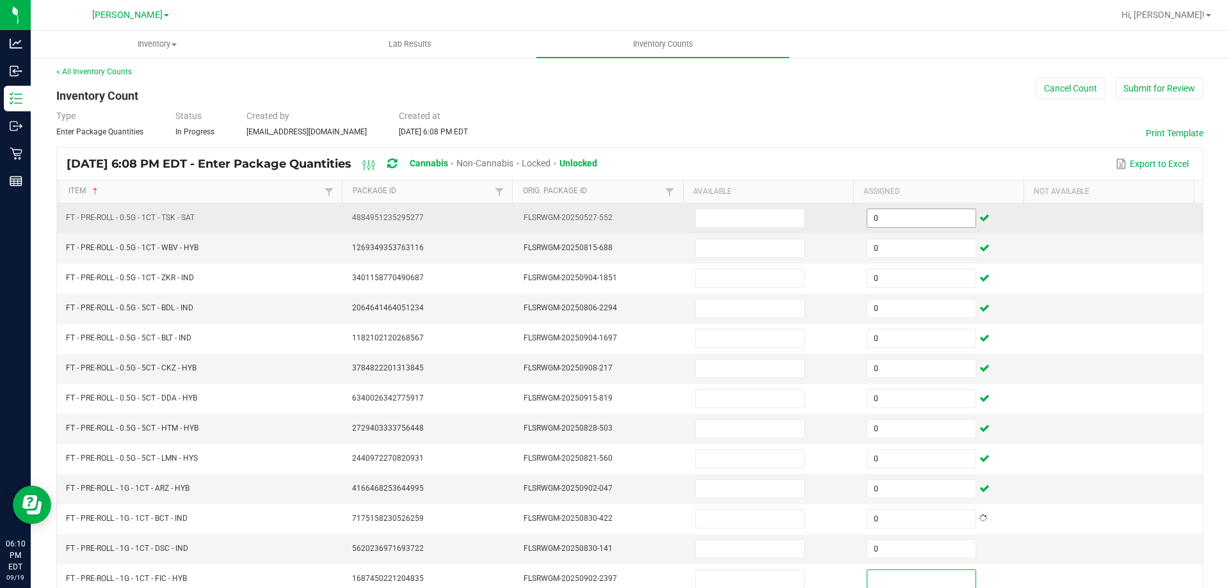
scroll to position [266, 0]
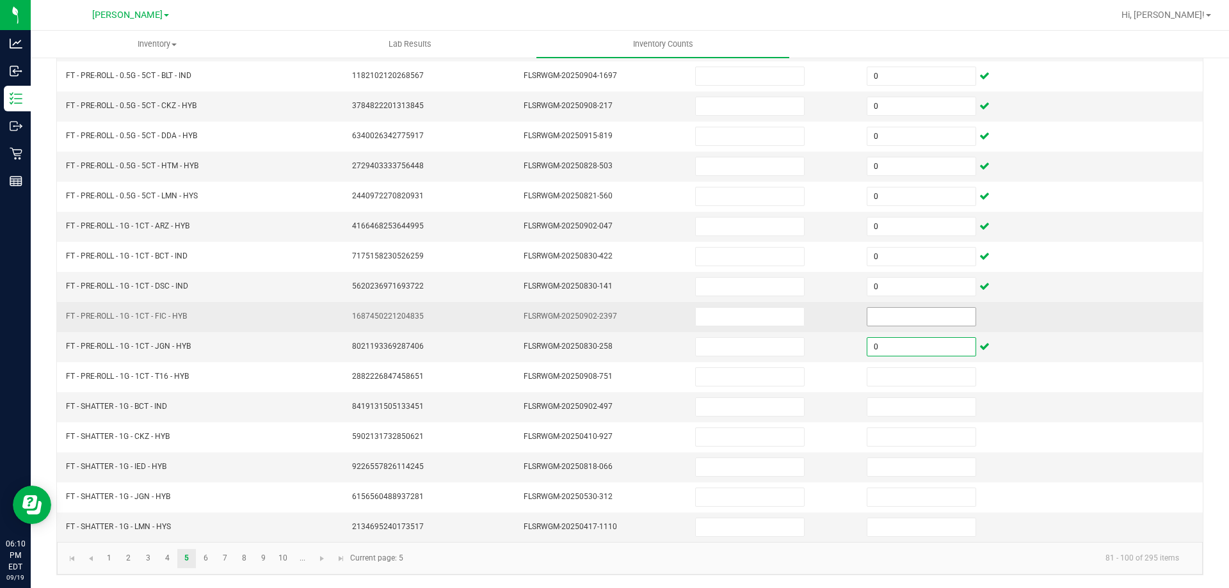
type input "0"
click at [883, 319] on input at bounding box center [921, 317] width 108 height 18
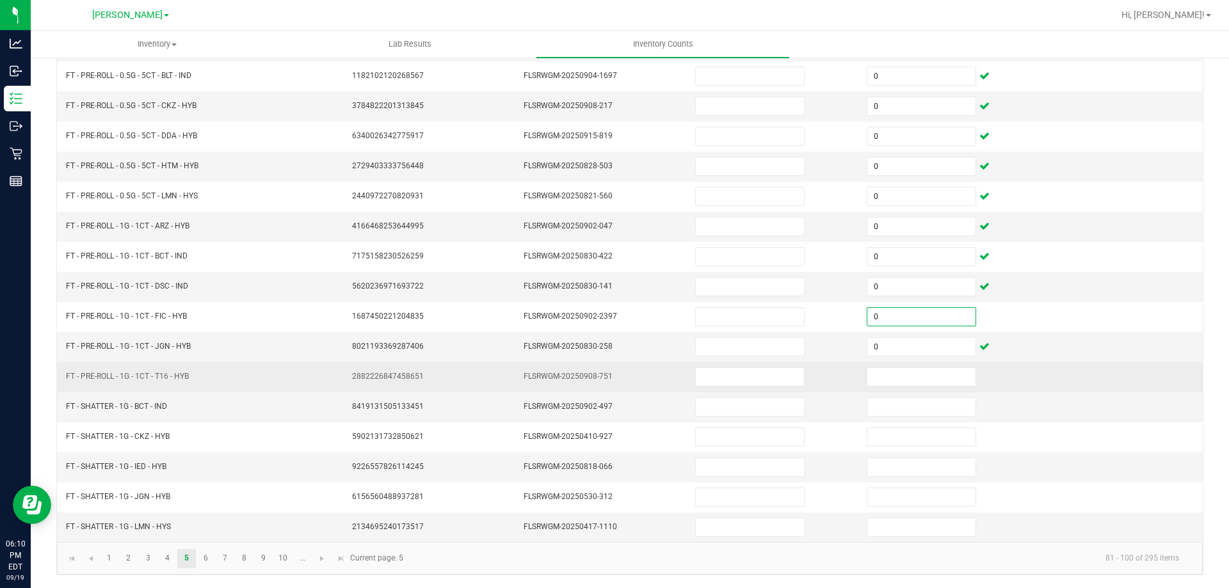
type input "0"
click at [895, 388] on td at bounding box center [945, 377] width 172 height 30
click at [895, 378] on input at bounding box center [921, 377] width 108 height 18
type input "0"
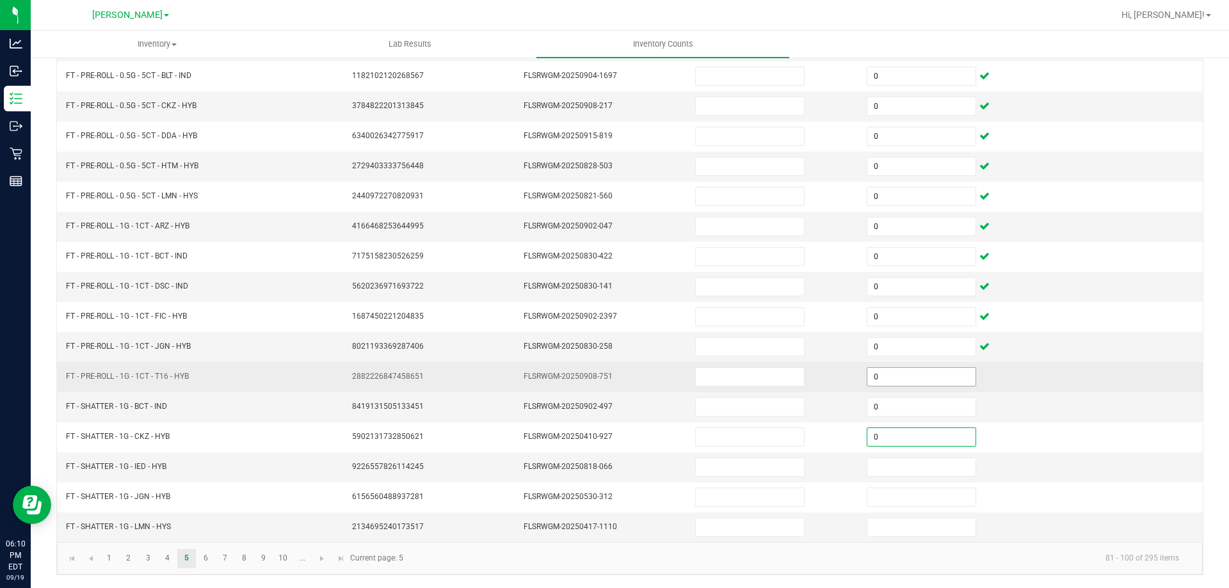
type input "0"
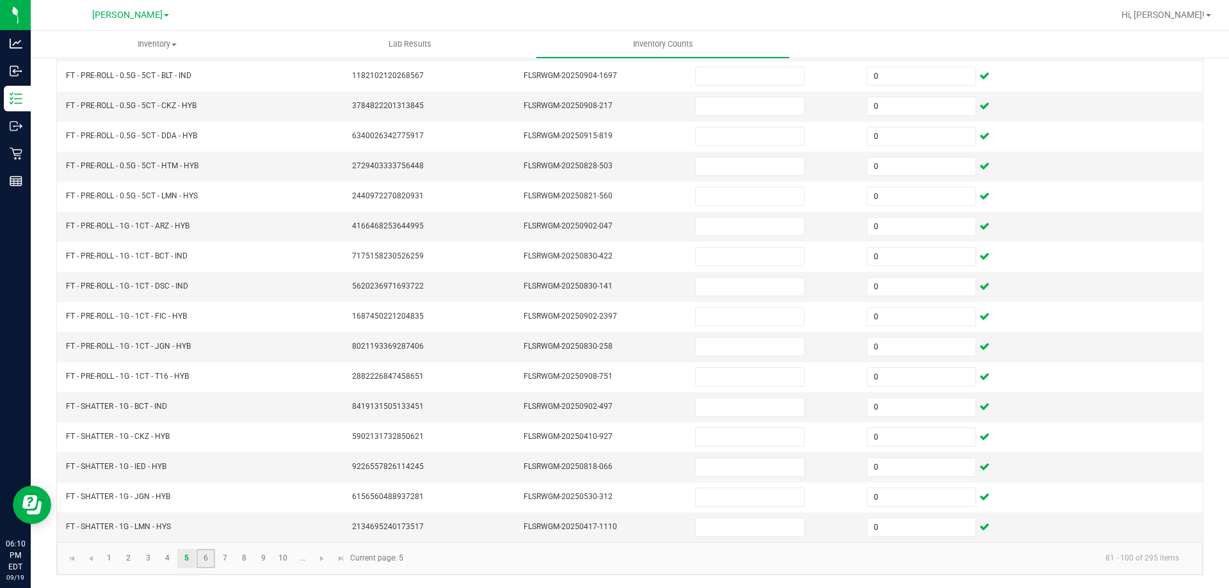
click at [203, 563] on link "6" at bounding box center [205, 558] width 19 height 19
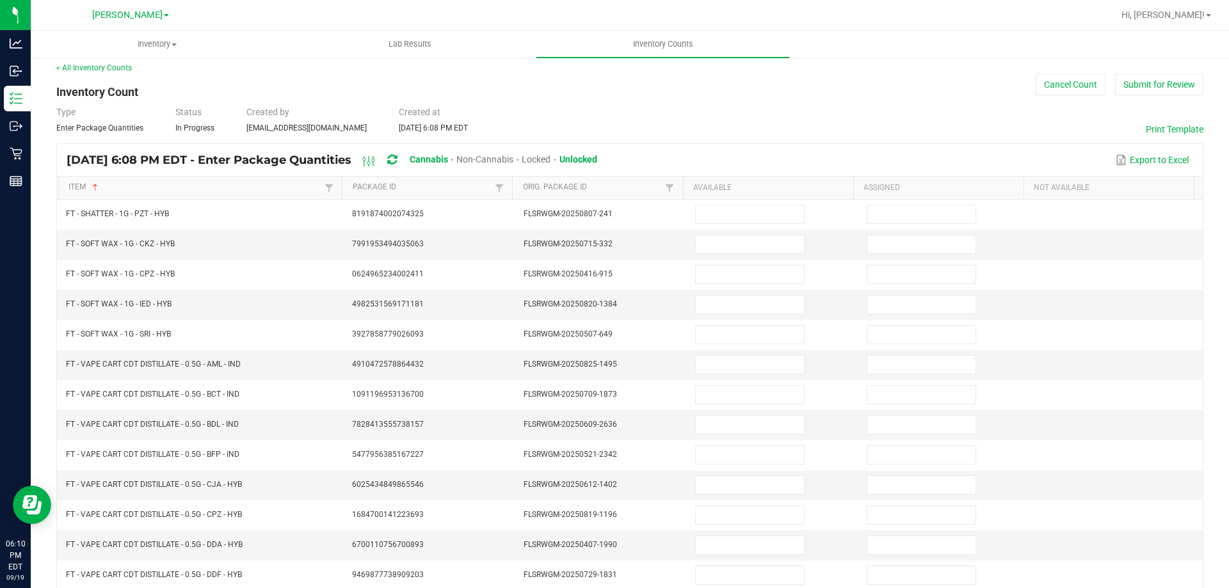
scroll to position [0, 0]
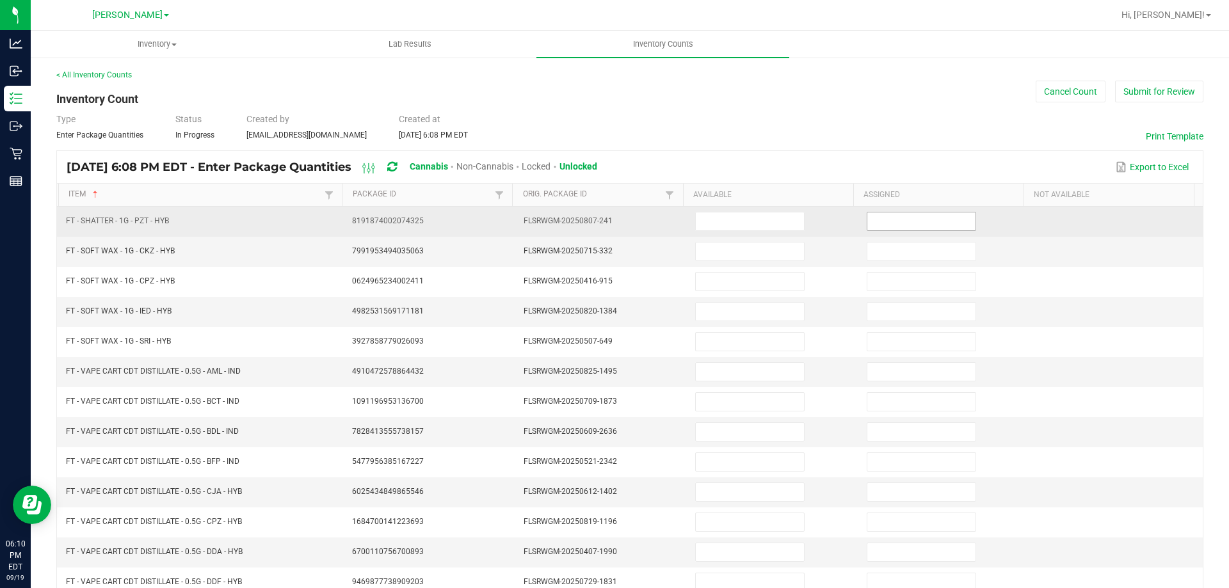
click at [903, 227] on input at bounding box center [921, 221] width 108 height 18
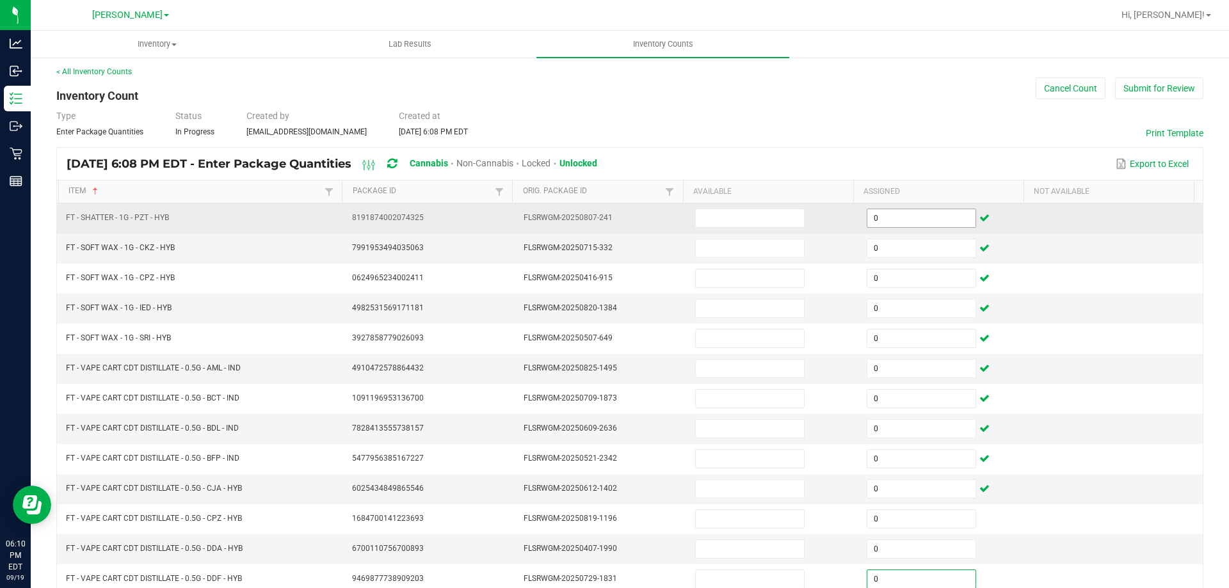
scroll to position [266, 0]
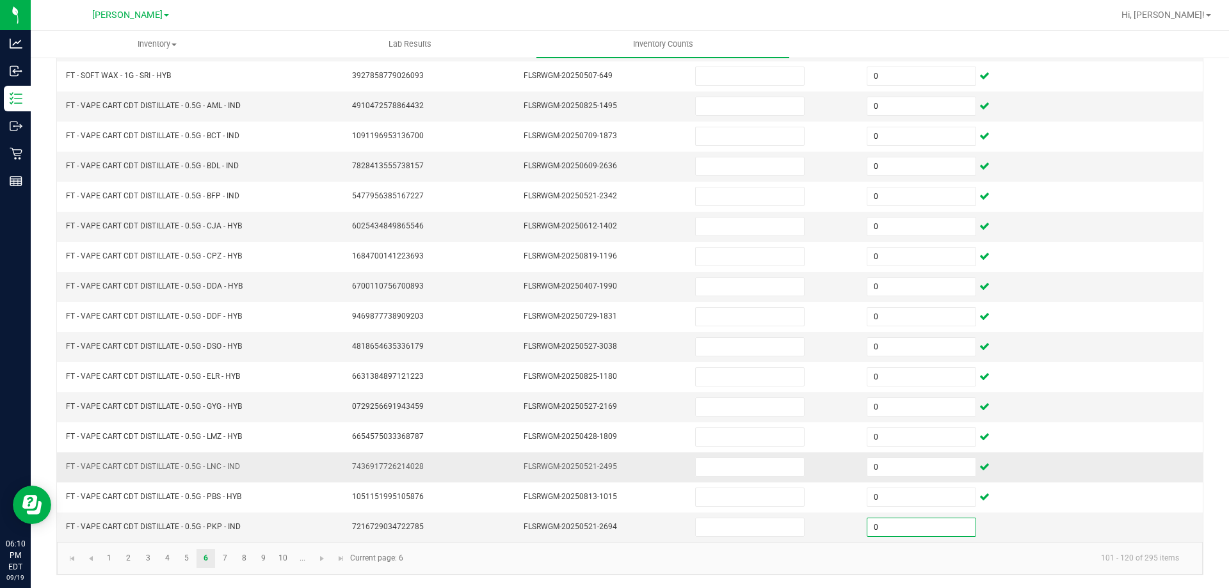
click at [1146, 461] on td at bounding box center [1117, 467] width 172 height 30
click at [224, 559] on link "7" at bounding box center [225, 558] width 19 height 19
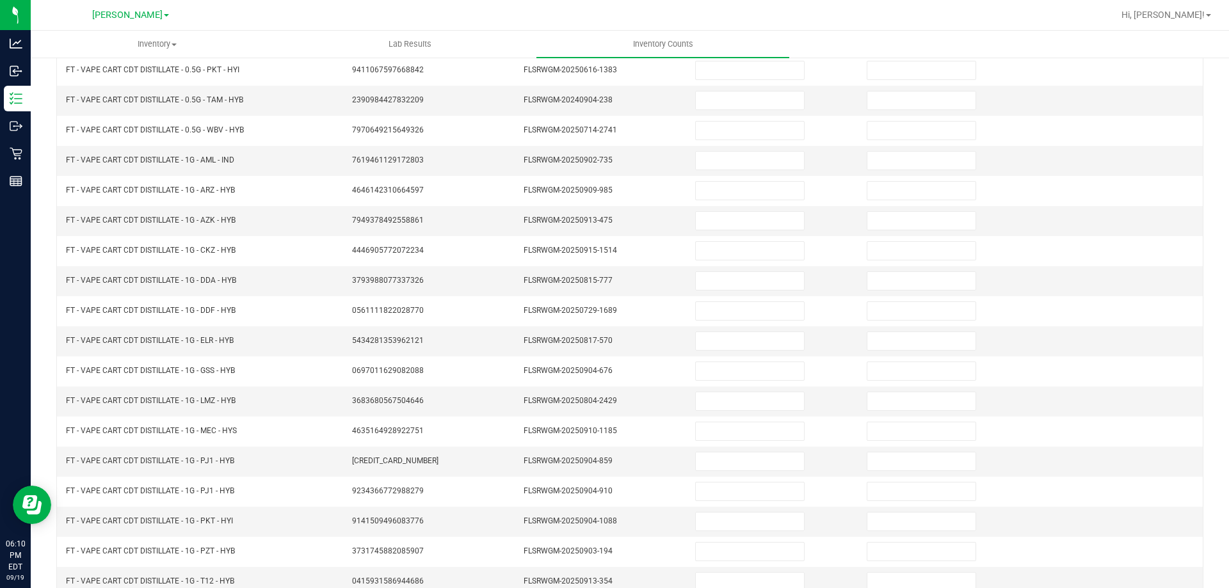
scroll to position [95, 0]
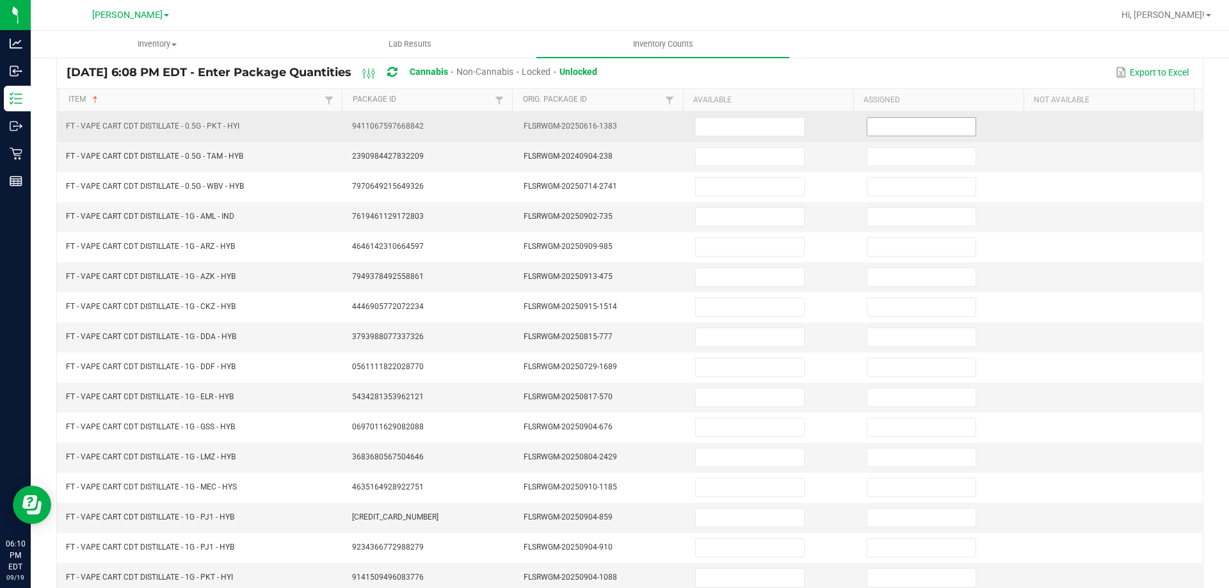
click at [897, 118] on input at bounding box center [921, 127] width 108 height 18
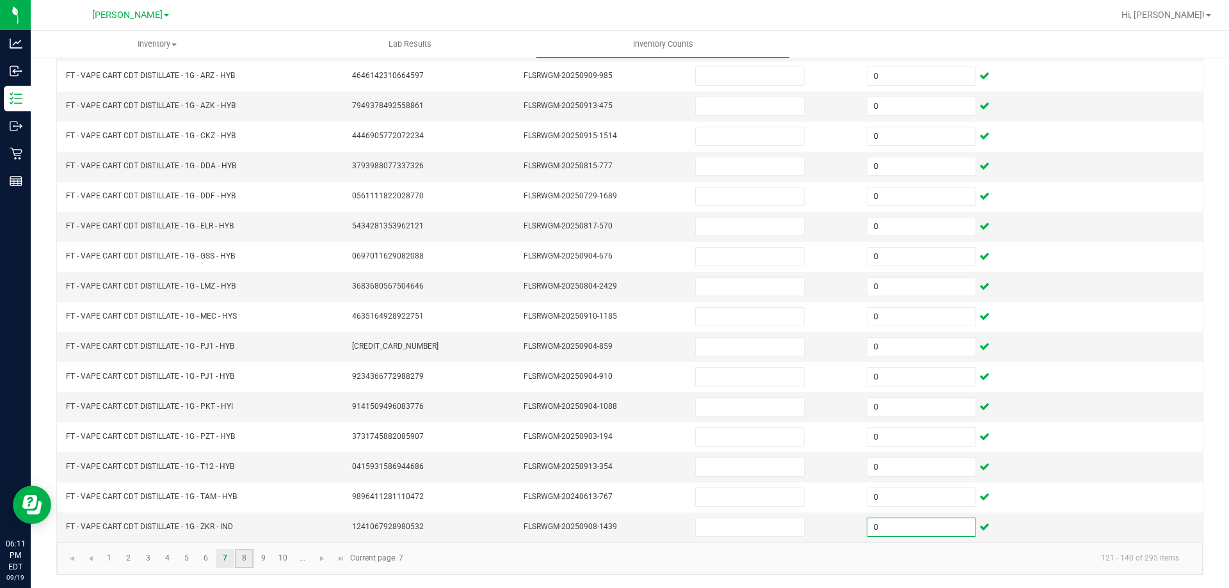
click at [244, 550] on link "8" at bounding box center [244, 558] width 19 height 19
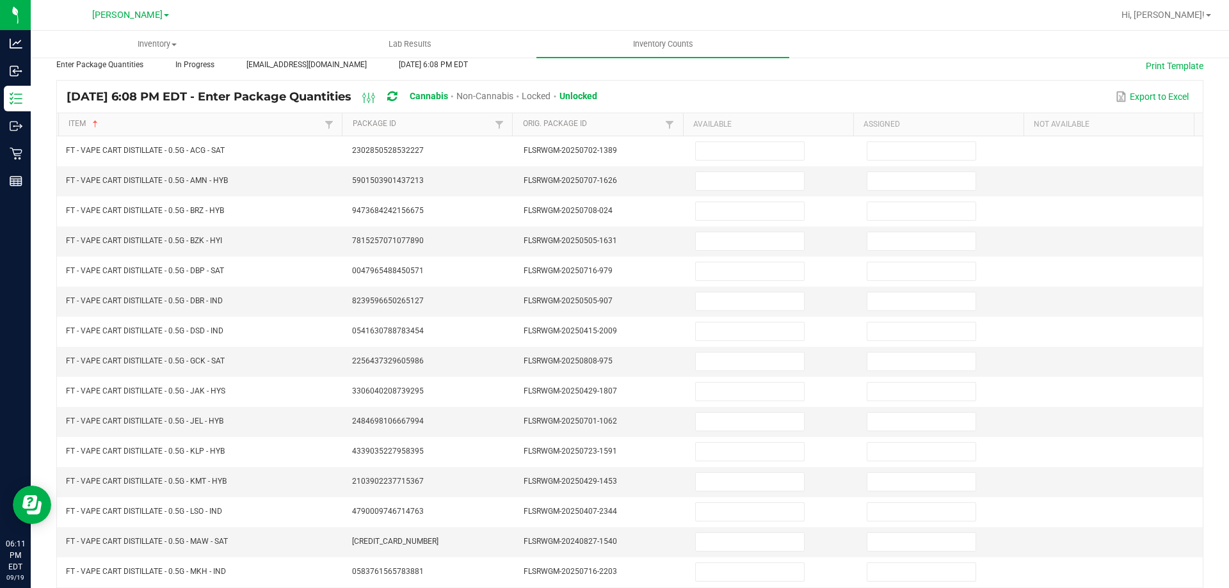
scroll to position [67, 0]
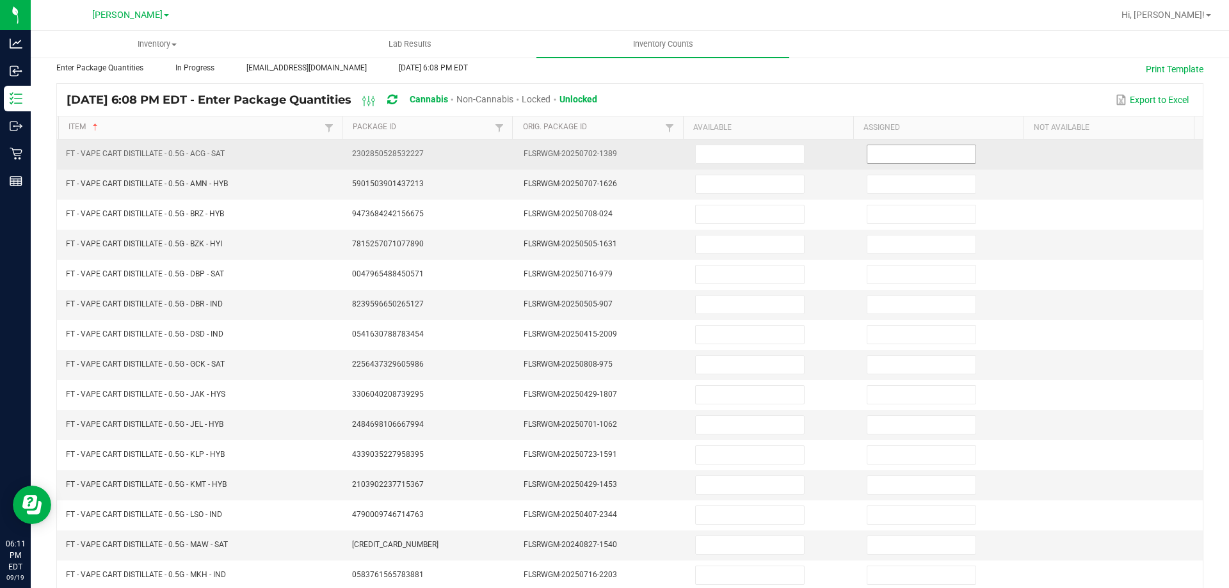
click at [940, 152] on input at bounding box center [921, 154] width 108 height 18
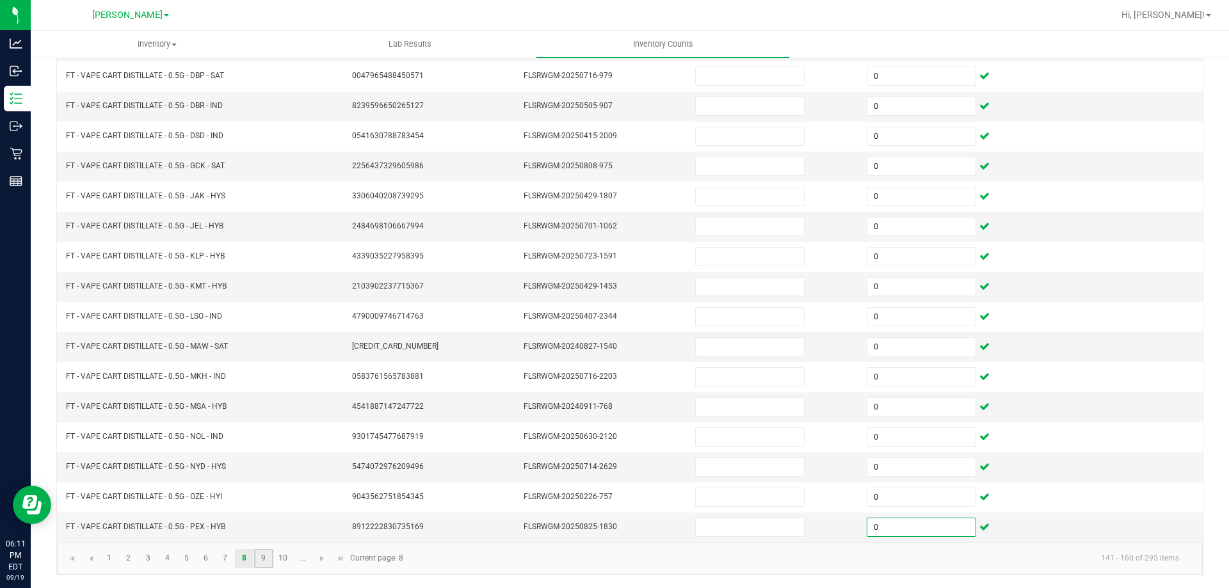
click at [266, 561] on link "9" at bounding box center [263, 558] width 19 height 19
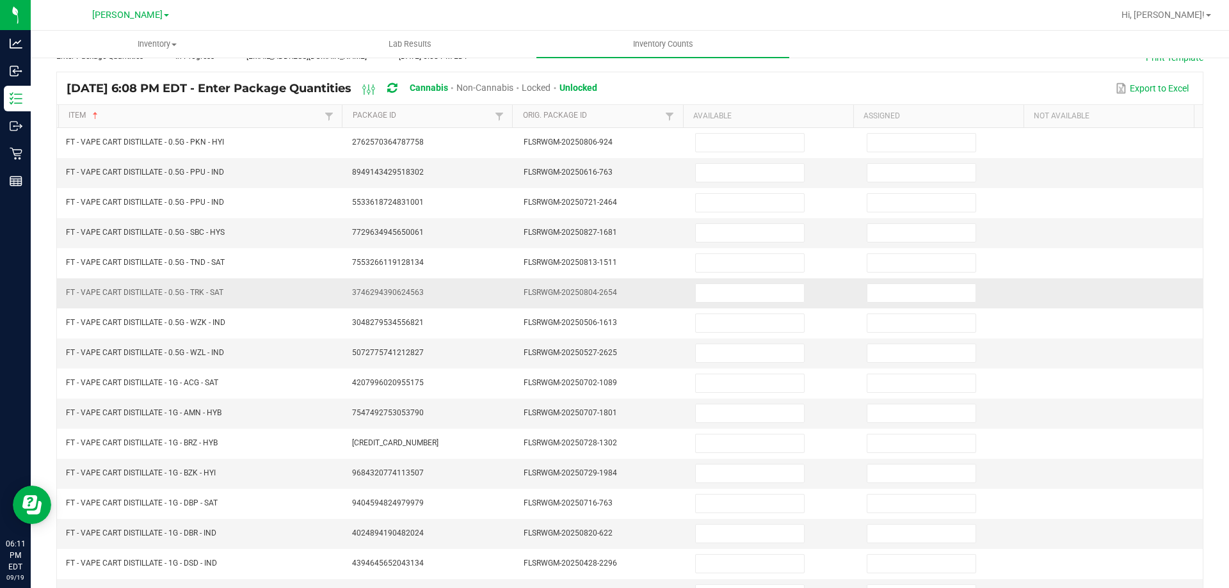
scroll to position [71, 0]
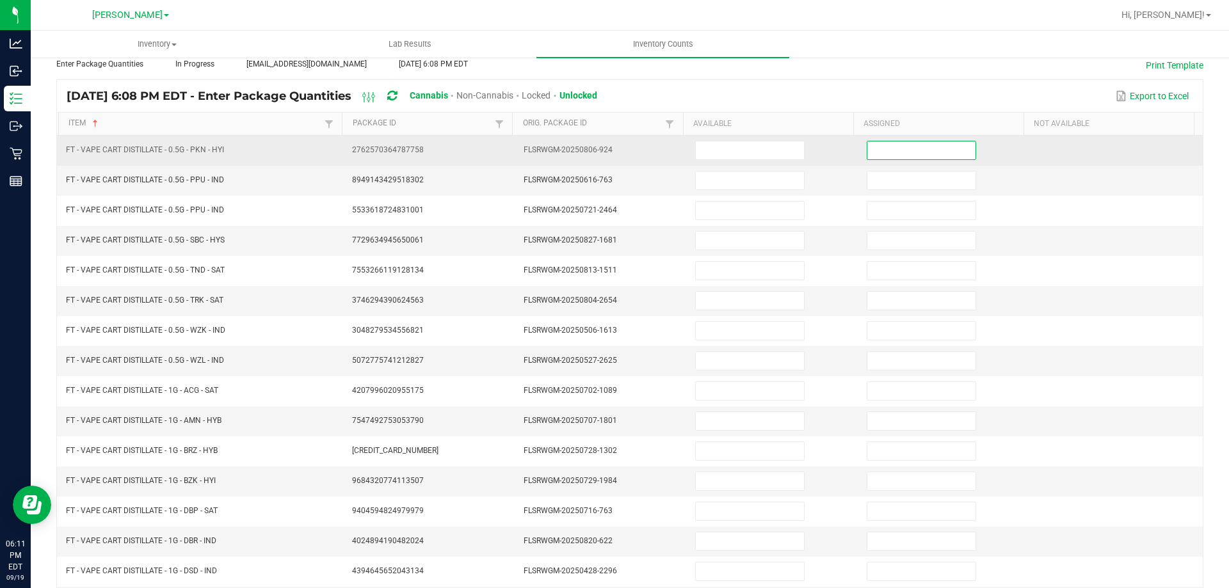
click at [908, 153] on input at bounding box center [921, 150] width 108 height 18
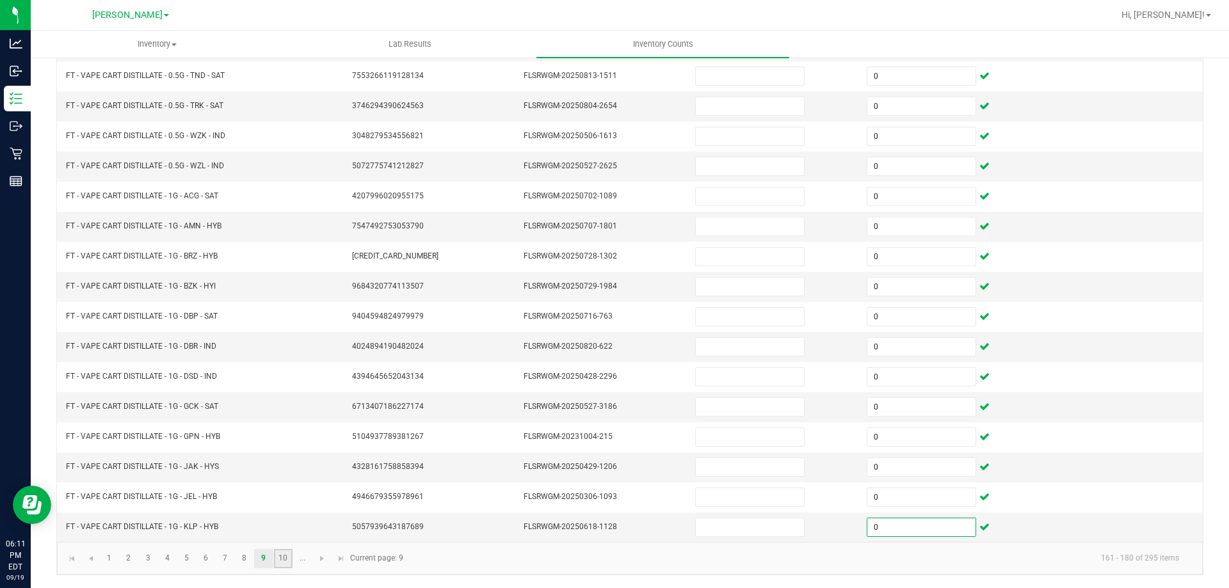
click at [279, 555] on link "10" at bounding box center [283, 558] width 19 height 19
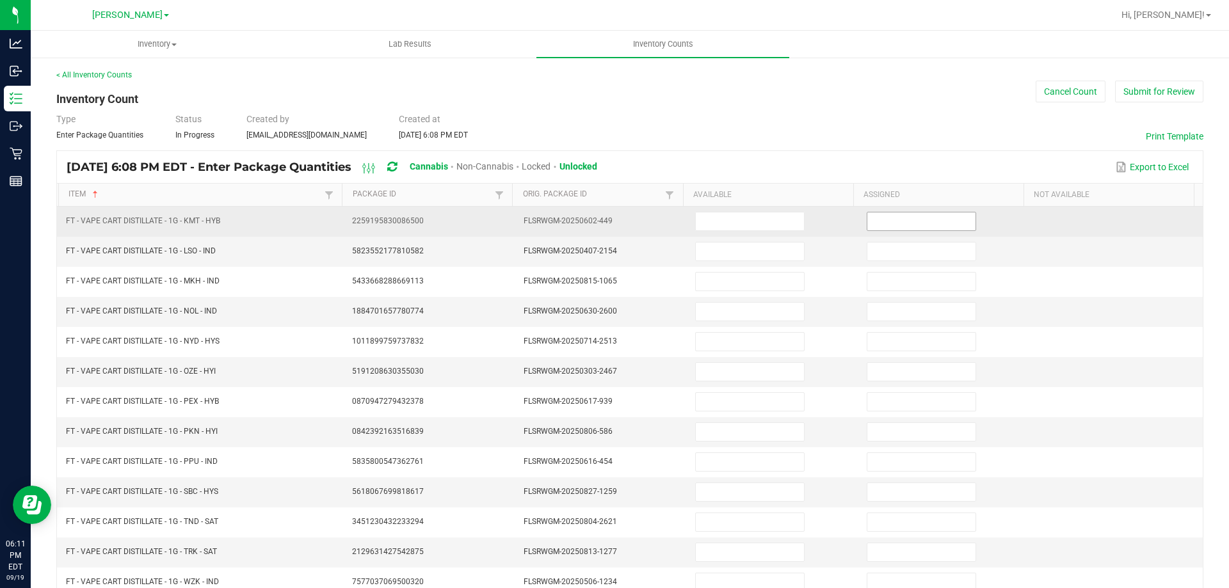
click at [891, 227] on input at bounding box center [921, 221] width 108 height 18
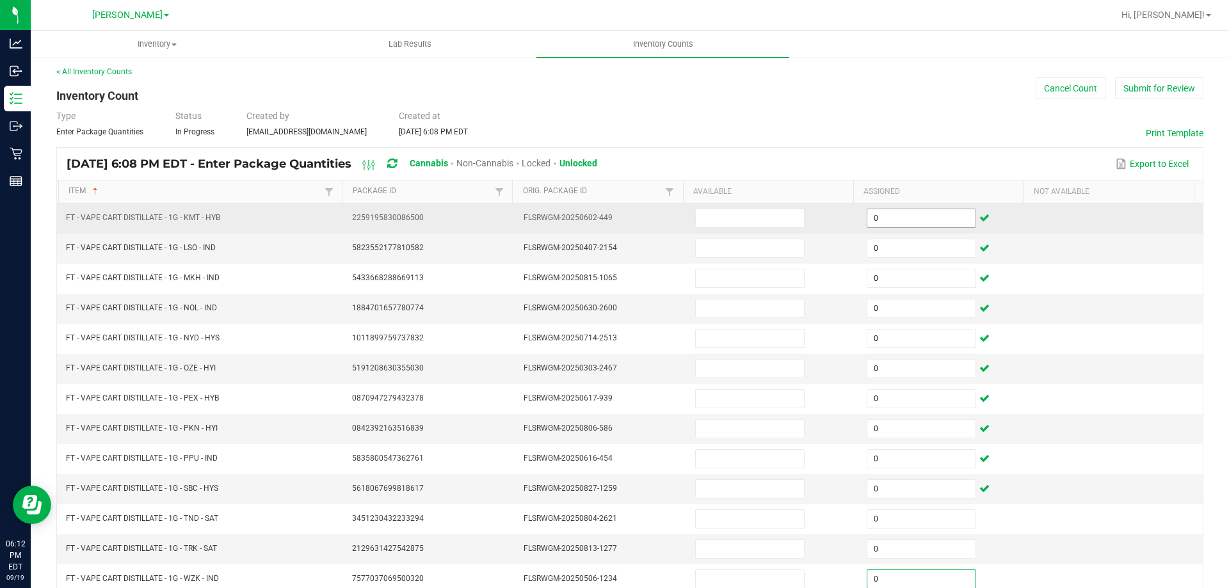
scroll to position [266, 0]
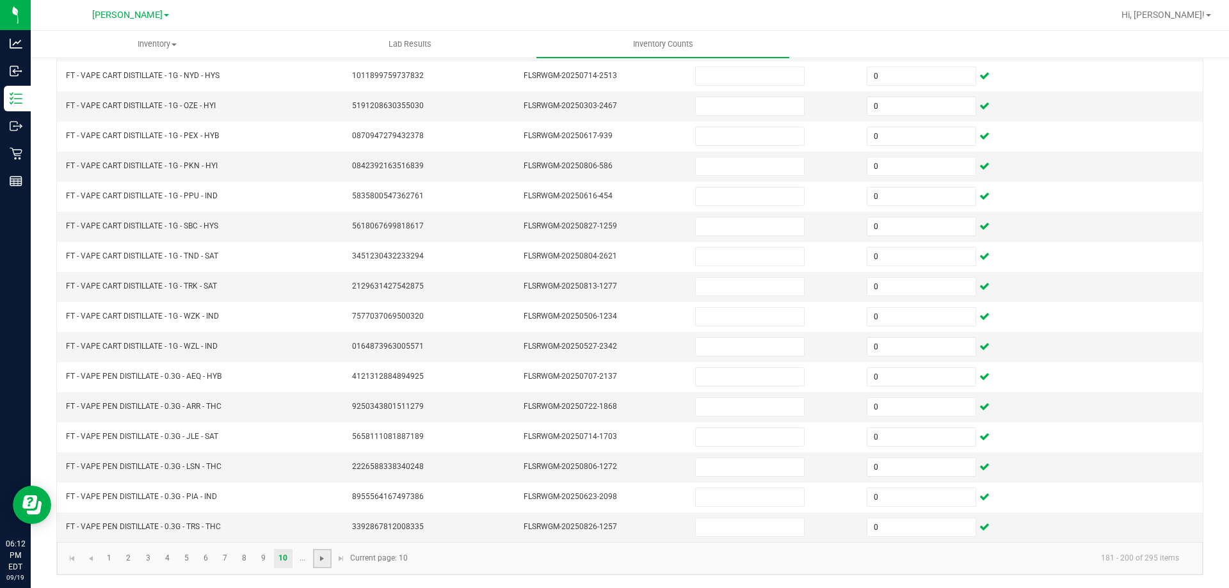
click at [318, 555] on span "Go to the next page" at bounding box center [322, 559] width 10 height 10
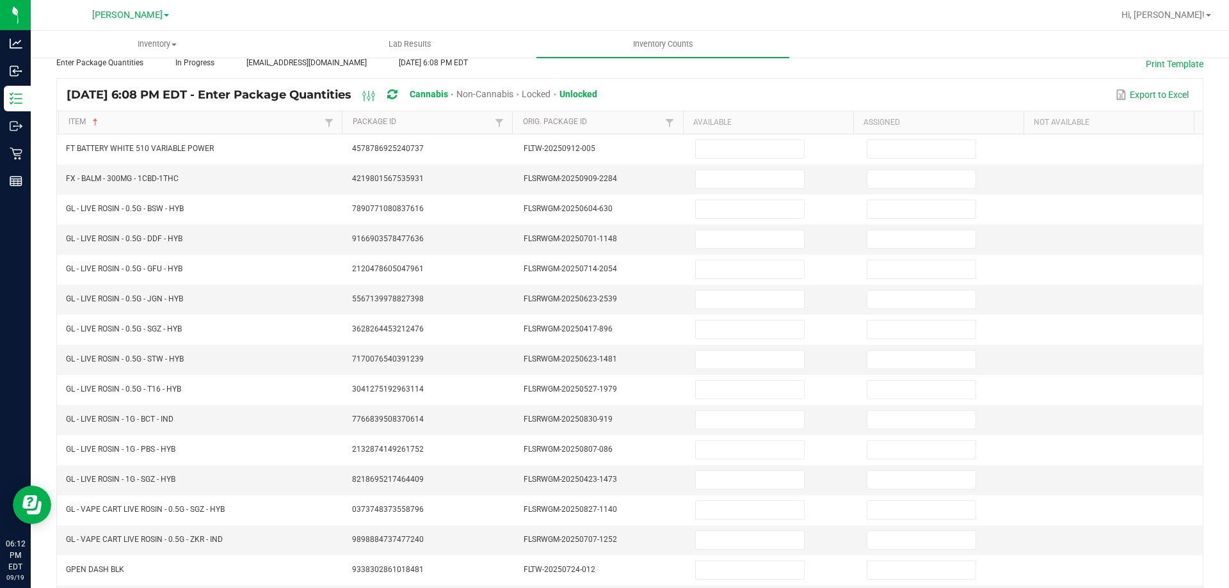
scroll to position [69, 0]
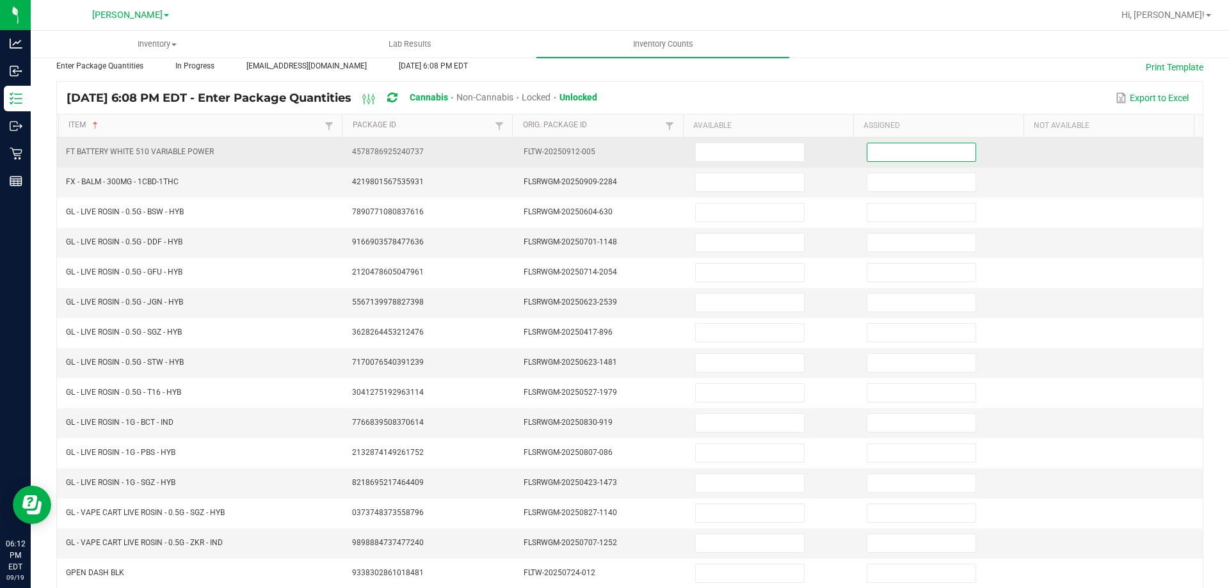
click at [896, 150] on input at bounding box center [921, 152] width 108 height 18
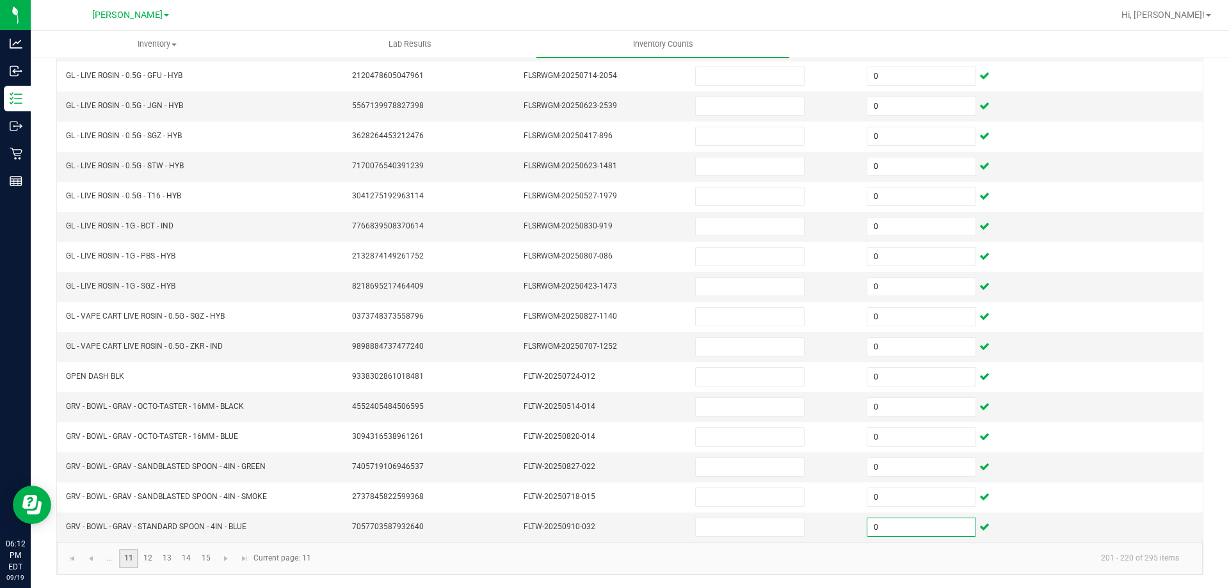
click at [135, 561] on link "11" at bounding box center [128, 558] width 19 height 19
click at [145, 560] on link "12" at bounding box center [148, 558] width 19 height 19
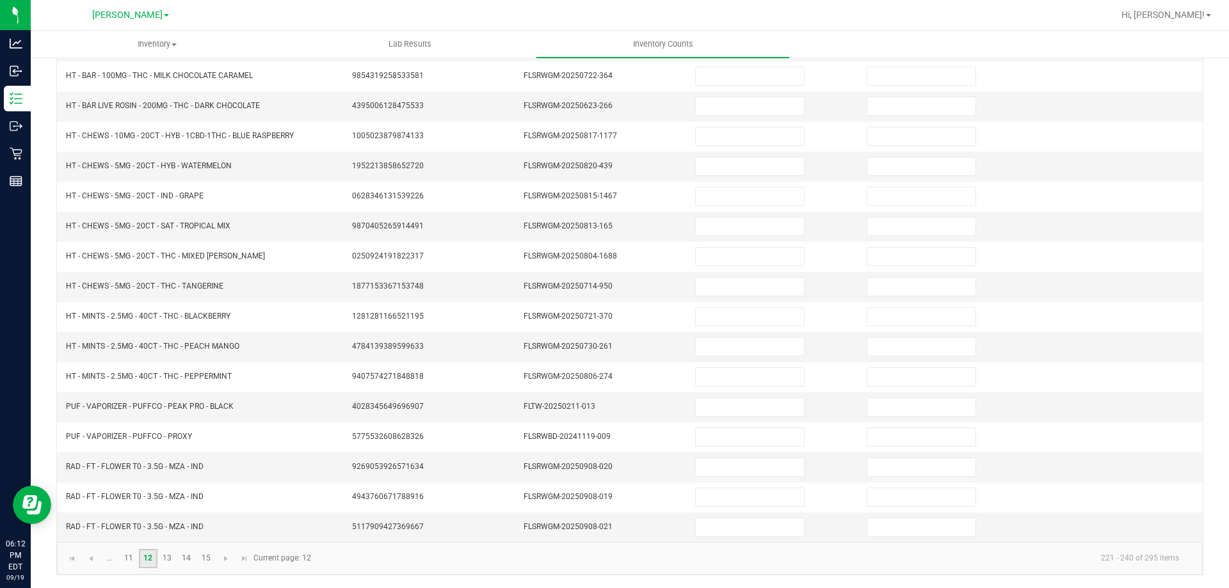
scroll to position [0, 0]
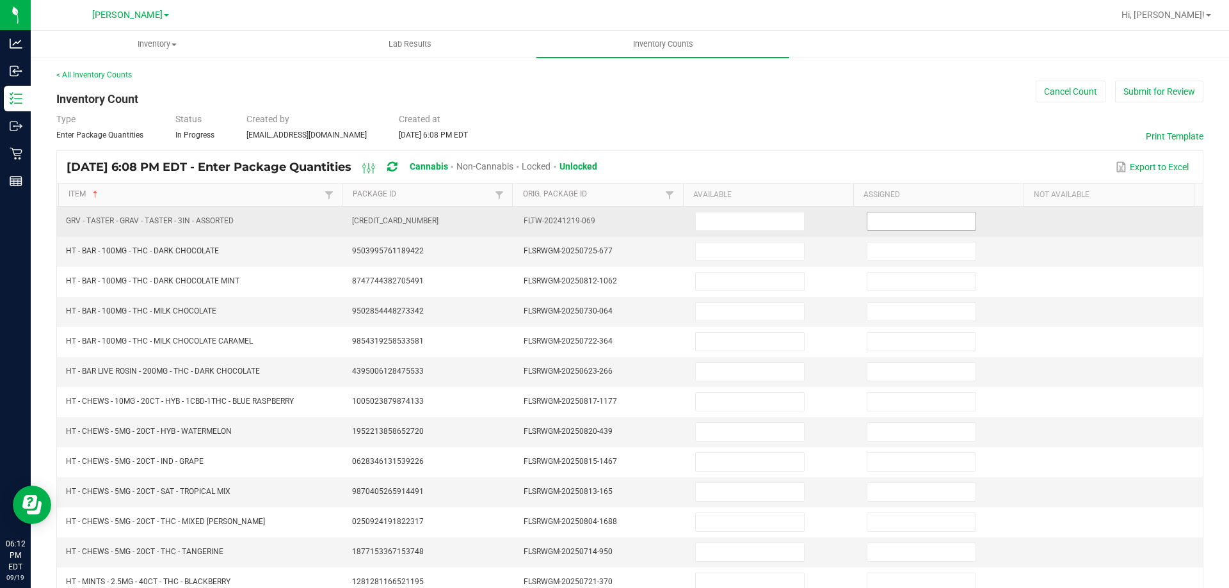
click at [910, 230] on span at bounding box center [921, 221] width 109 height 19
click at [909, 225] on input at bounding box center [921, 221] width 108 height 18
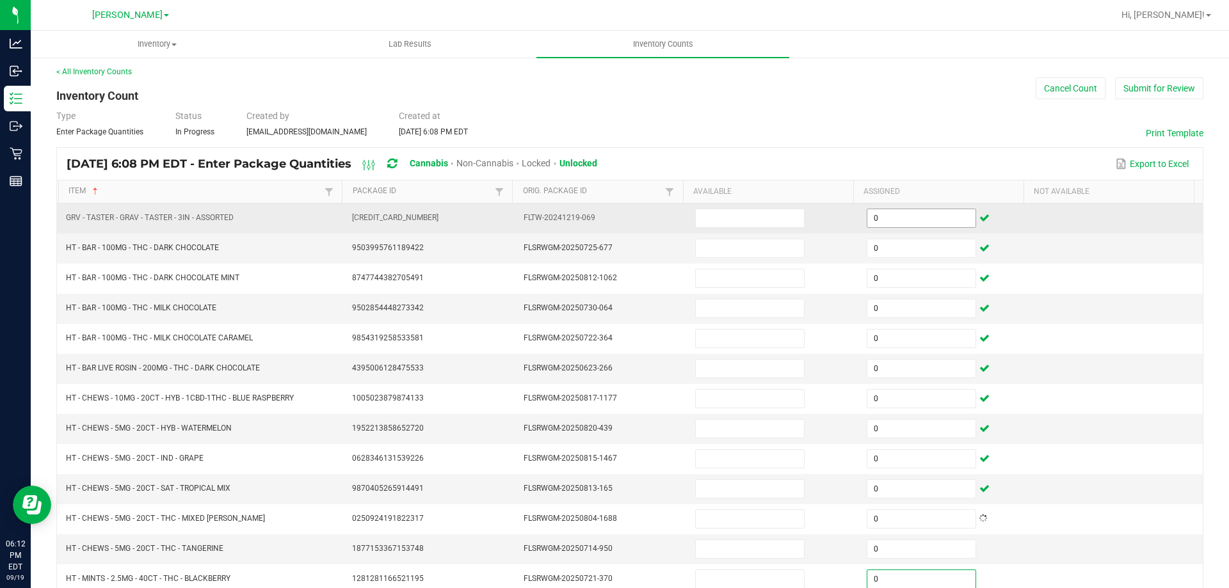
scroll to position [266, 0]
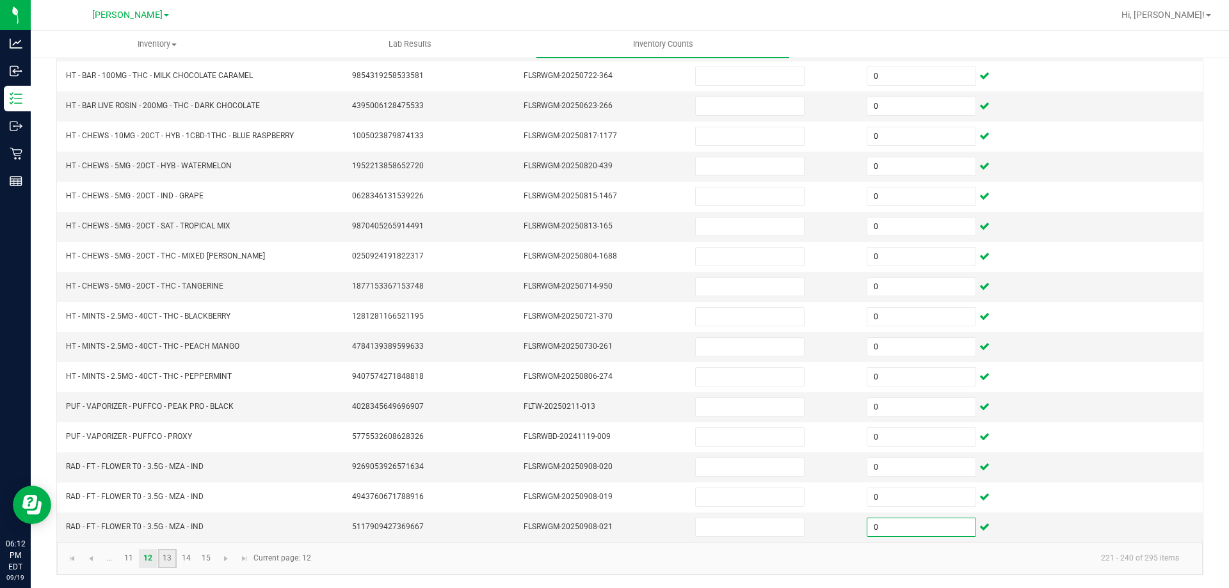
click at [175, 556] on link "13" at bounding box center [167, 558] width 19 height 19
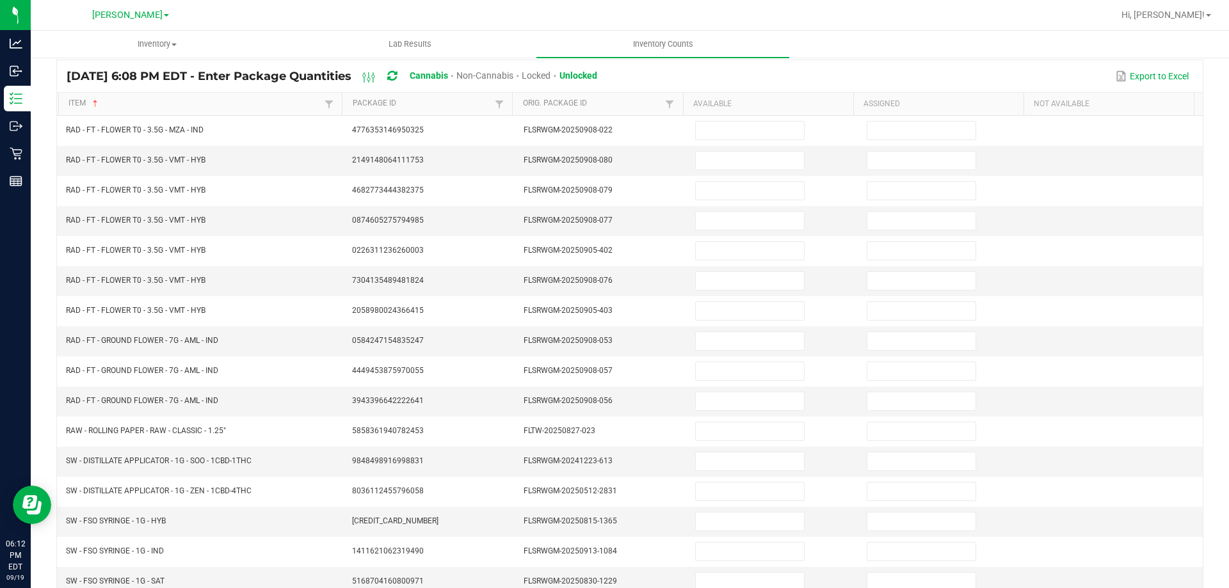
scroll to position [0, 0]
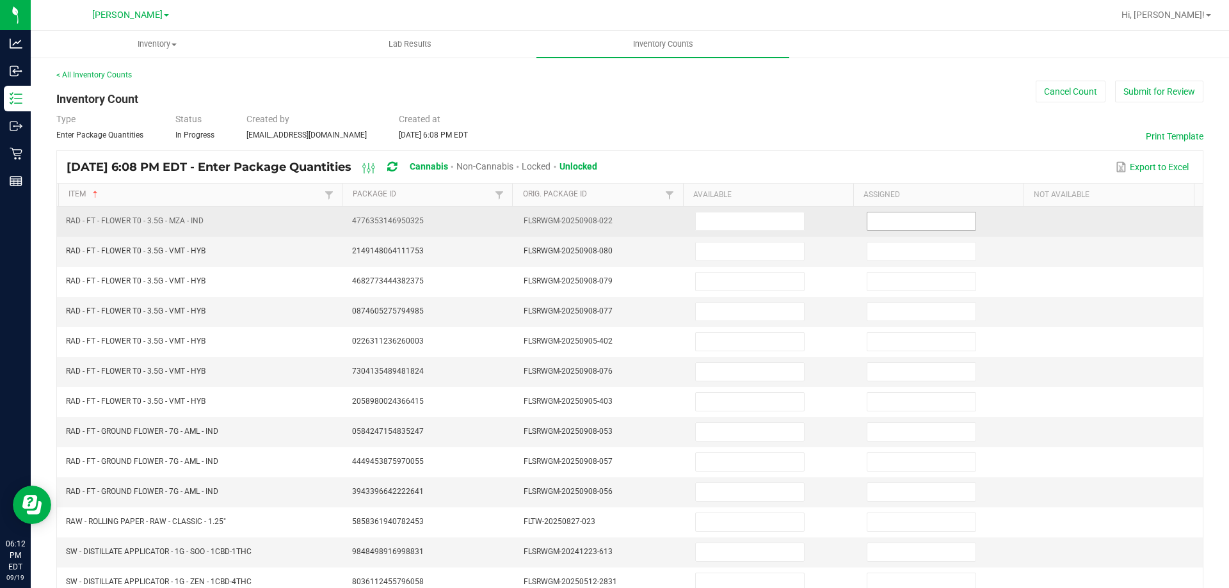
click at [878, 220] on input at bounding box center [921, 221] width 108 height 18
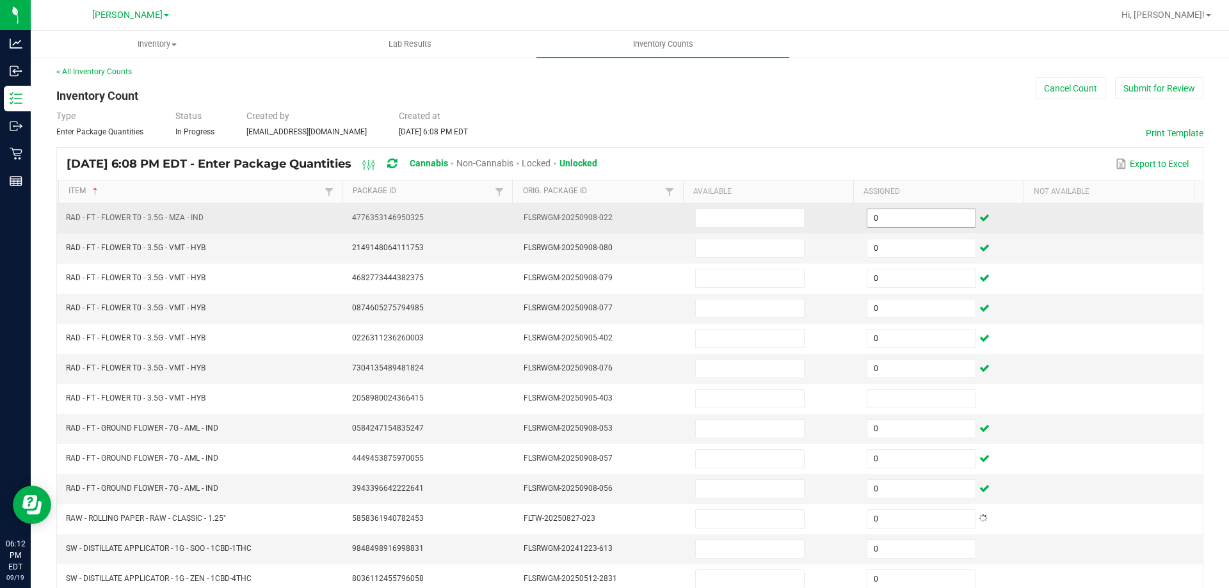
scroll to position [266, 0]
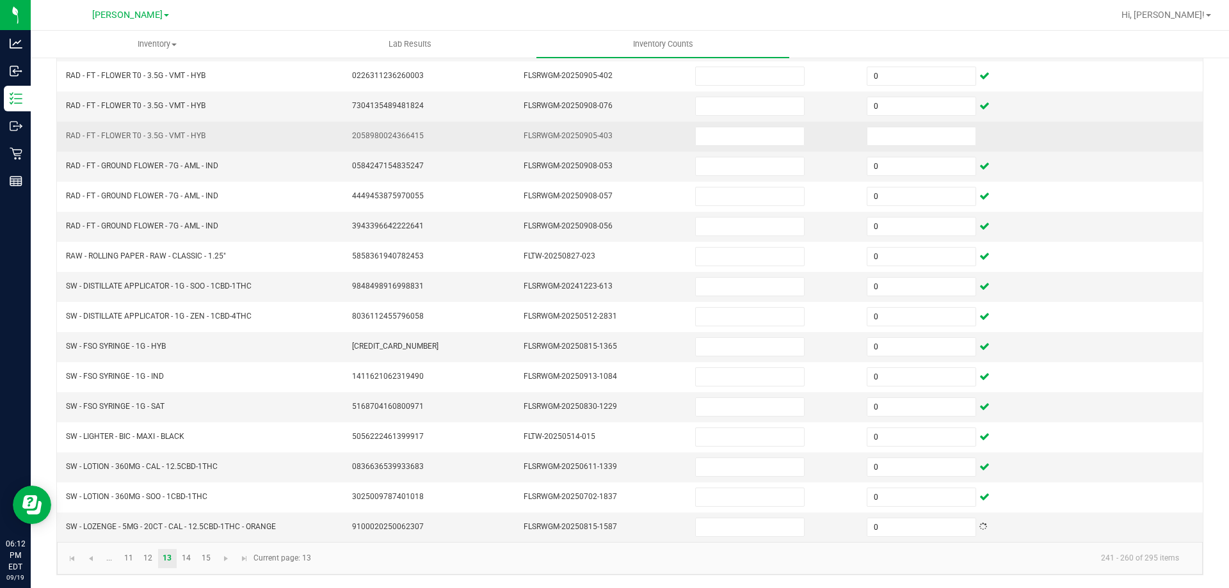
click at [891, 147] on td at bounding box center [945, 137] width 172 height 30
click at [891, 140] on input at bounding box center [921, 136] width 108 height 18
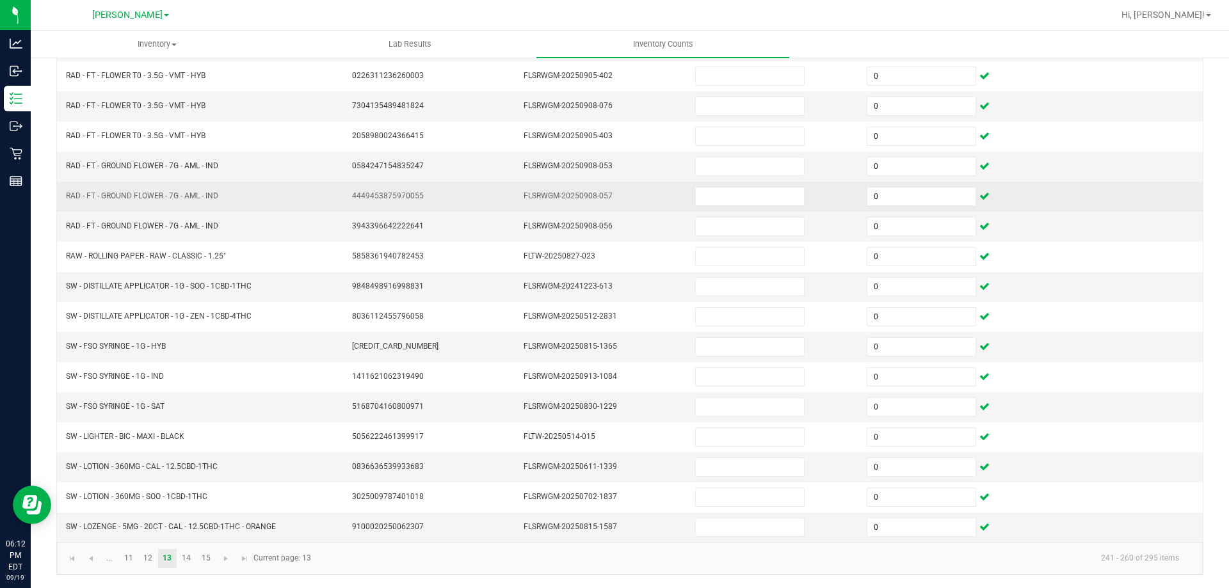
click at [1133, 205] on td at bounding box center [1117, 197] width 172 height 30
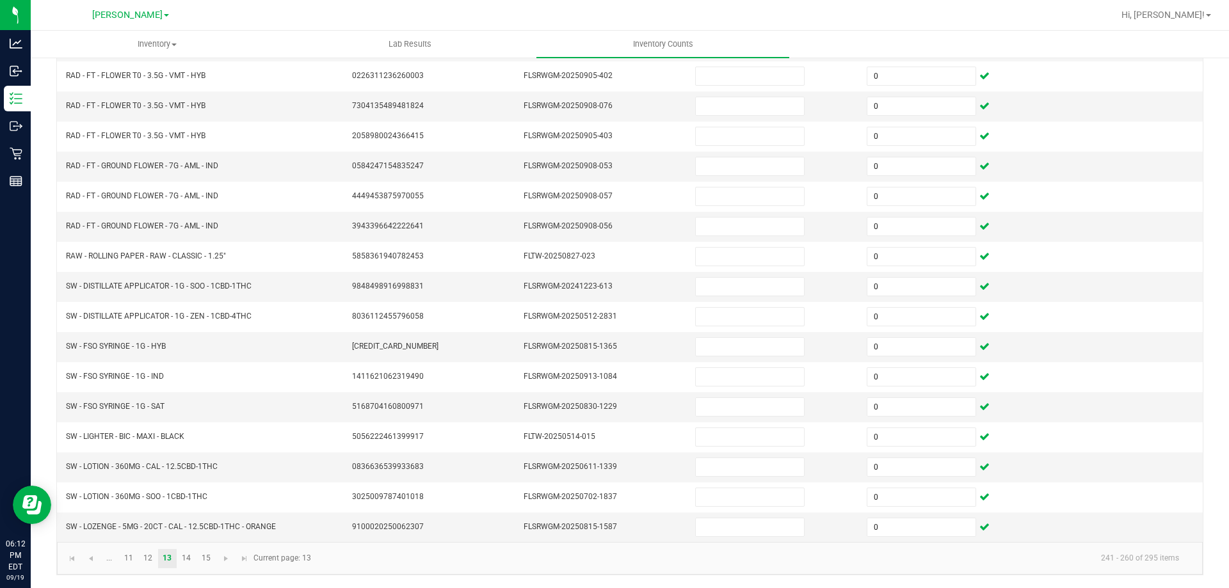
drag, startPoint x: 1200, startPoint y: 286, endPoint x: 1223, endPoint y: 323, distance: 43.1
click at [1220, 322] on div "Inventory All packages All inventory Waste log Create inventory Lab Results Inv…" at bounding box center [630, 309] width 1198 height 557
click at [191, 555] on link "14" at bounding box center [186, 558] width 19 height 19
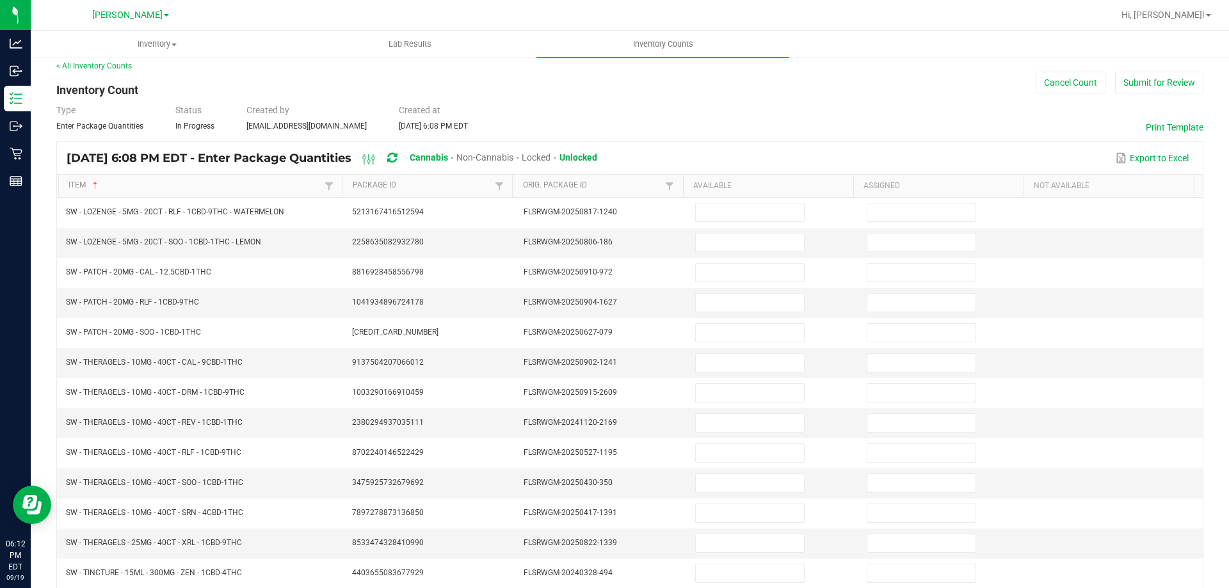
scroll to position [0, 0]
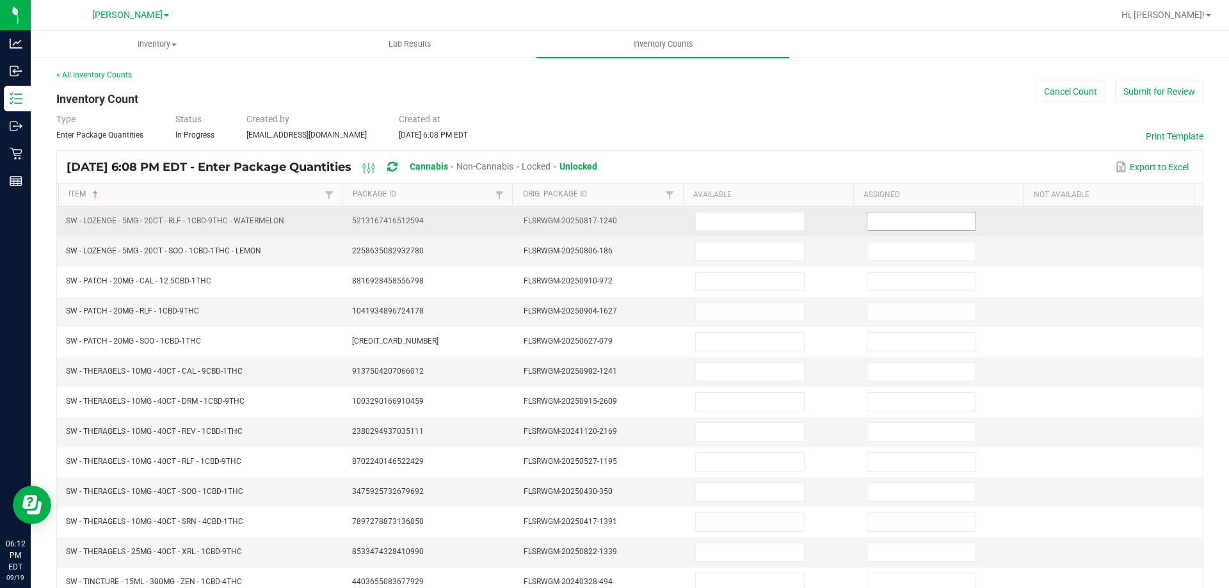
click at [912, 221] on input at bounding box center [921, 221] width 108 height 18
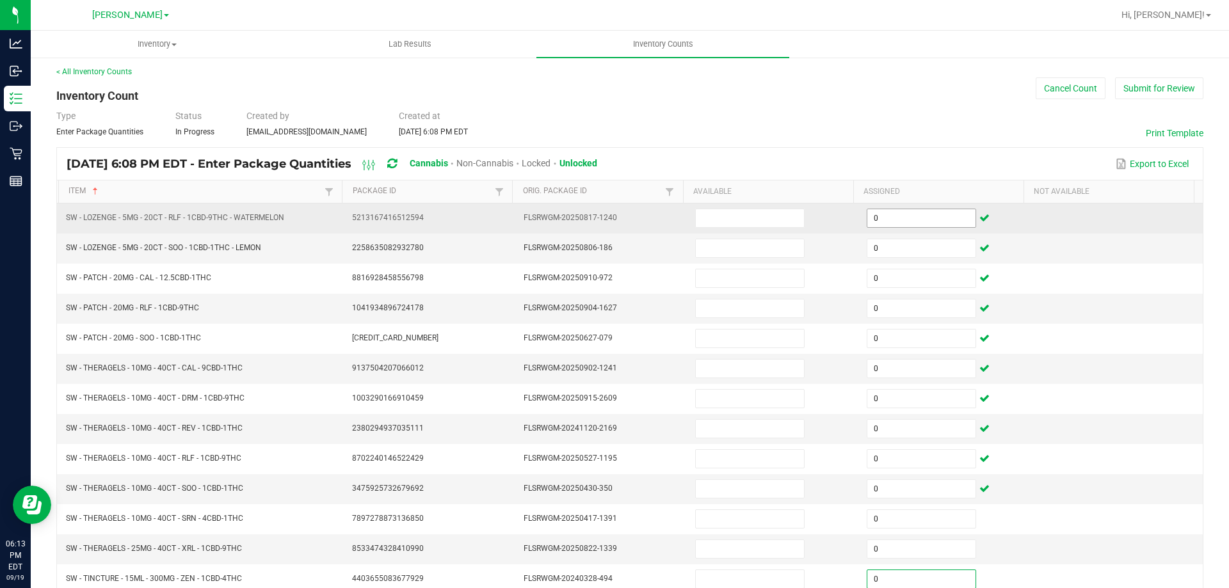
scroll to position [266, 0]
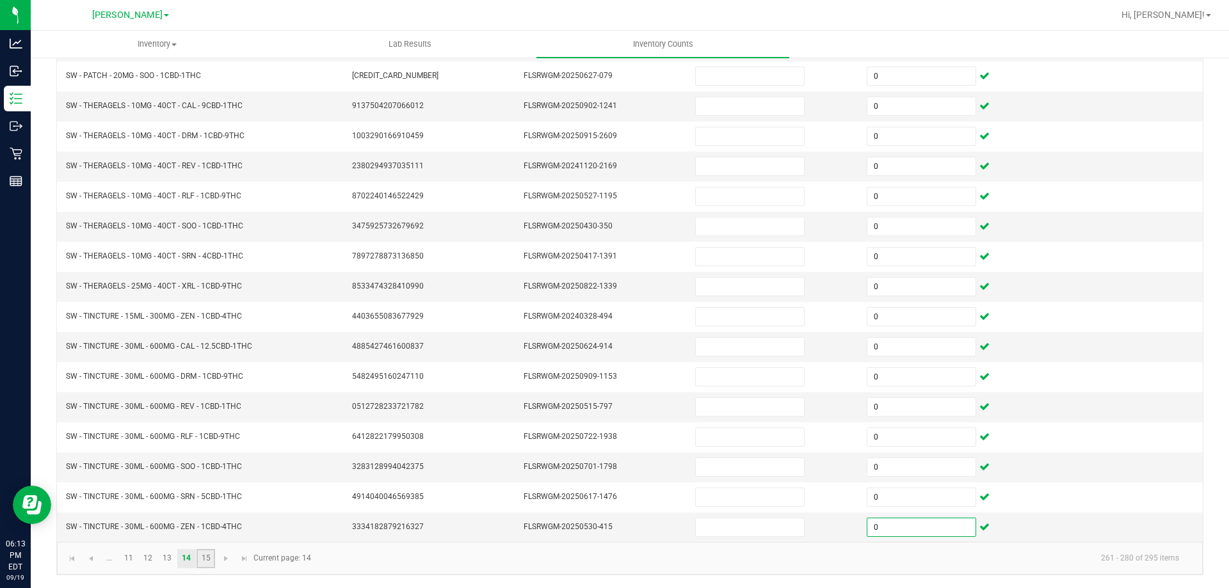
click at [211, 556] on link "15" at bounding box center [205, 558] width 19 height 19
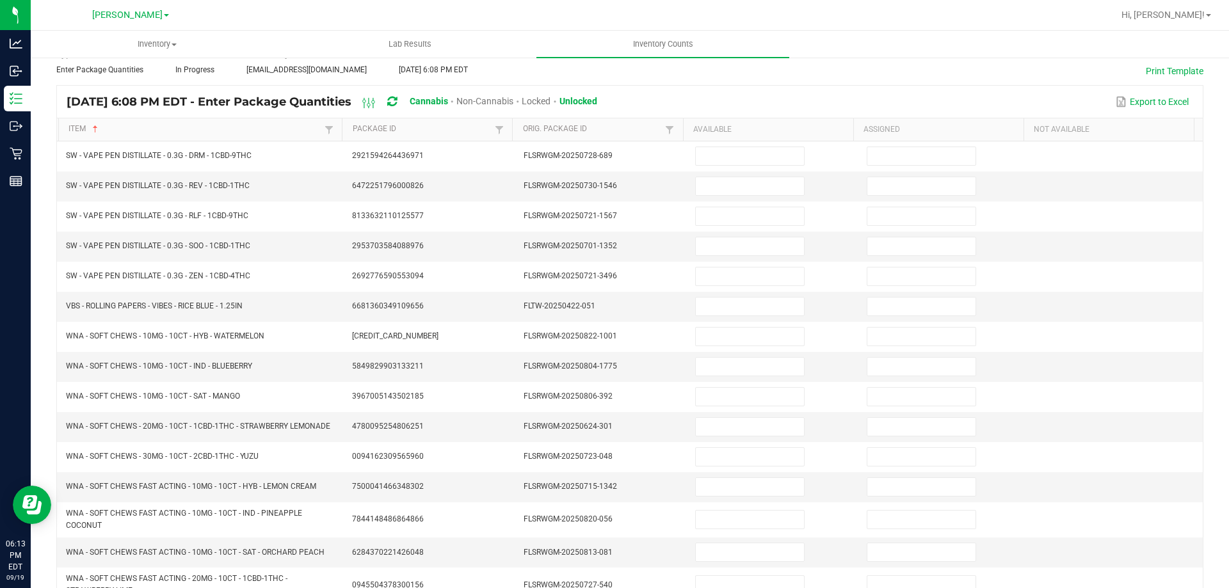
scroll to position [0, 0]
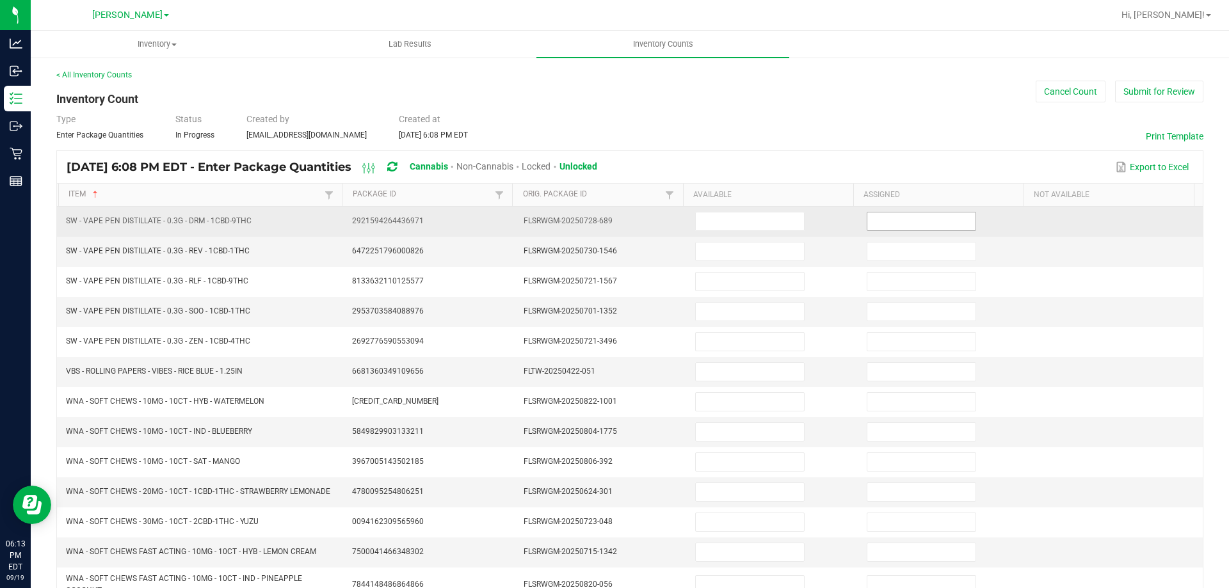
click at [919, 214] on input at bounding box center [921, 221] width 108 height 18
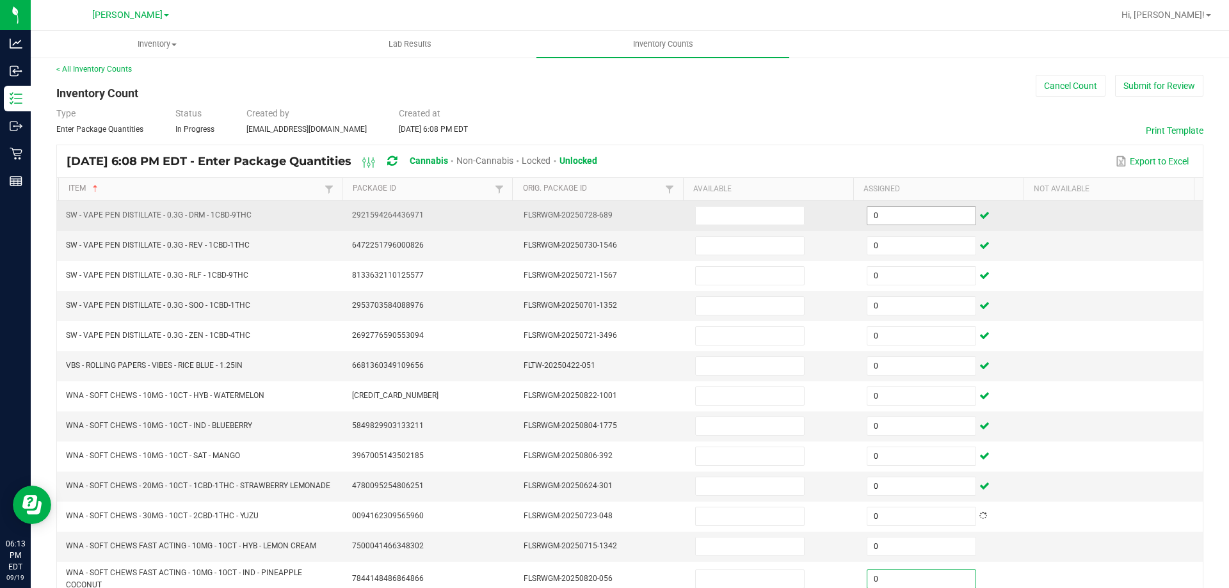
scroll to position [126, 0]
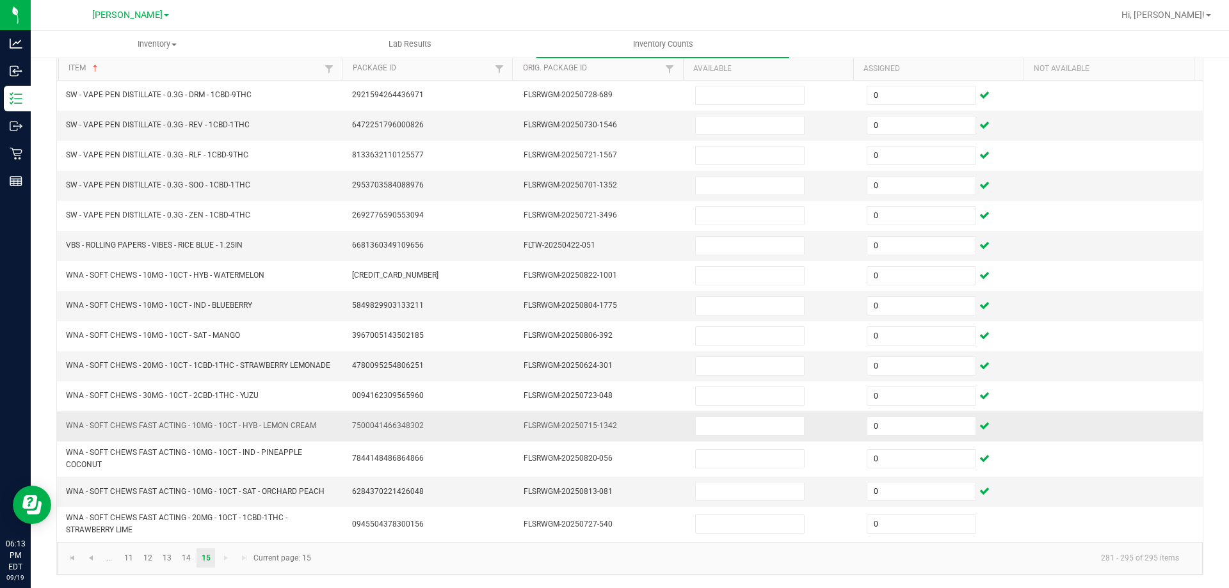
click at [1165, 413] on td at bounding box center [1117, 427] width 172 height 30
click at [77, 557] on link at bounding box center [72, 557] width 19 height 19
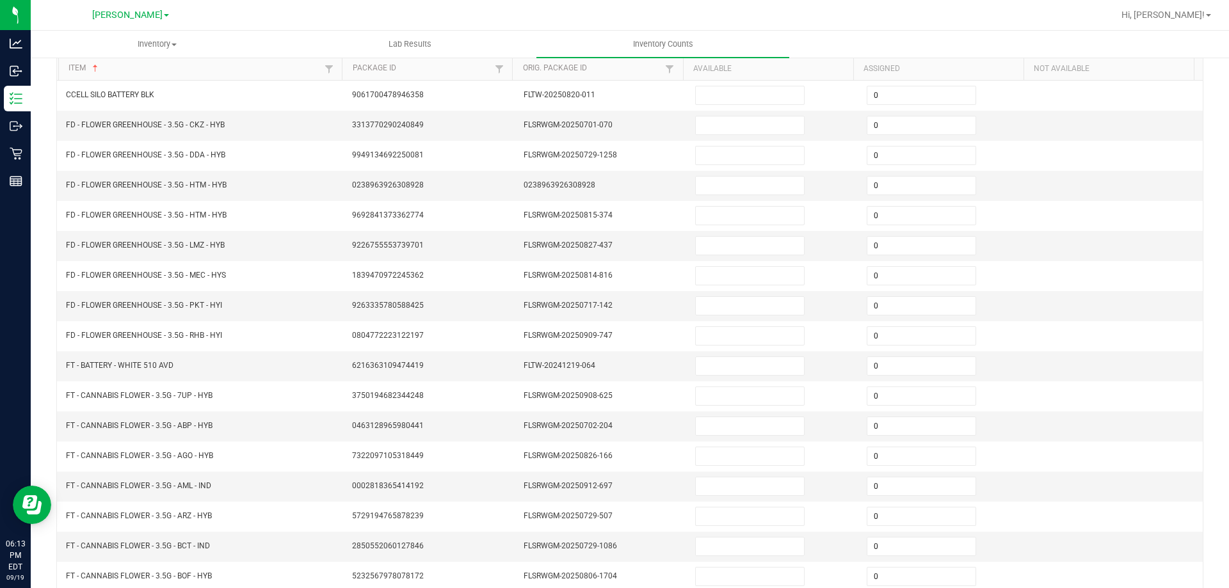
scroll to position [0, 0]
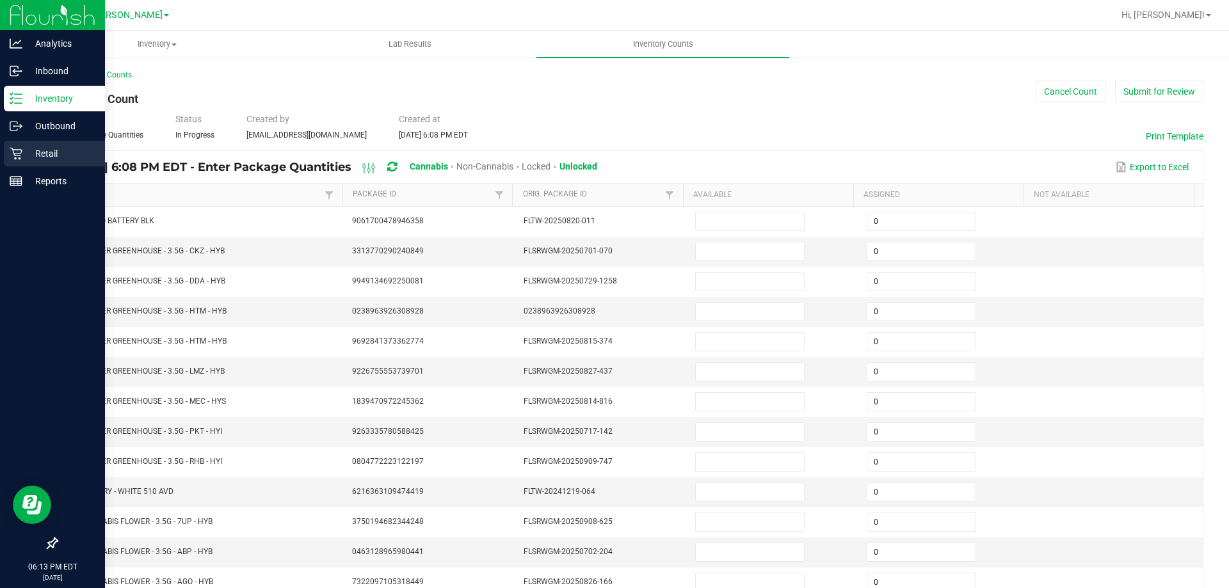
click at [21, 148] on icon at bounding box center [16, 153] width 13 height 13
